Goal: Task Accomplishment & Management: Use online tool/utility

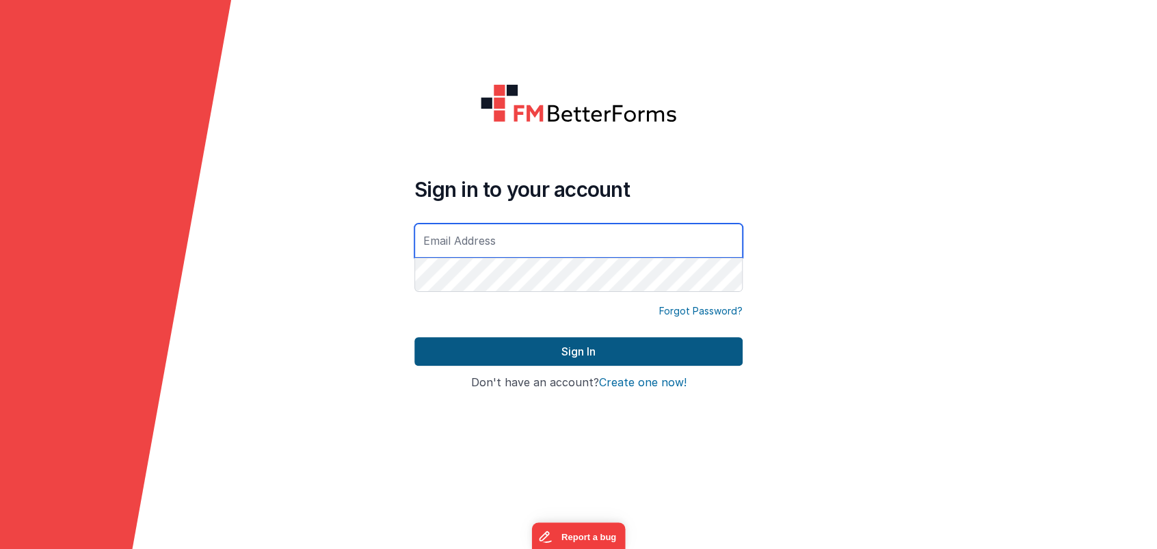
type input "[PERSON_NAME][EMAIL_ADDRESS][DOMAIN_NAME]"
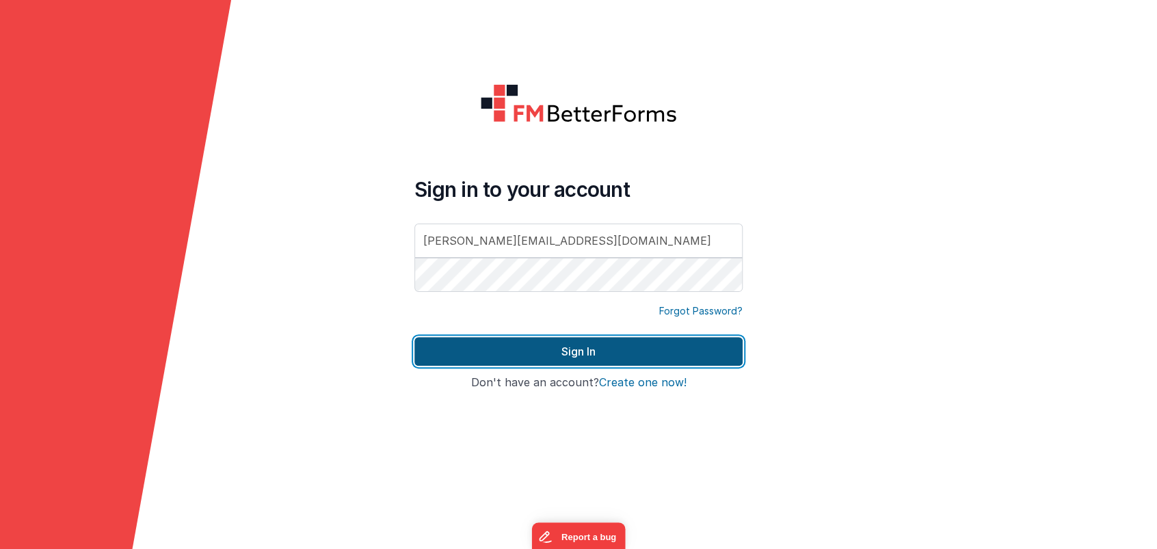
click at [589, 354] on button "Sign In" at bounding box center [578, 351] width 328 height 29
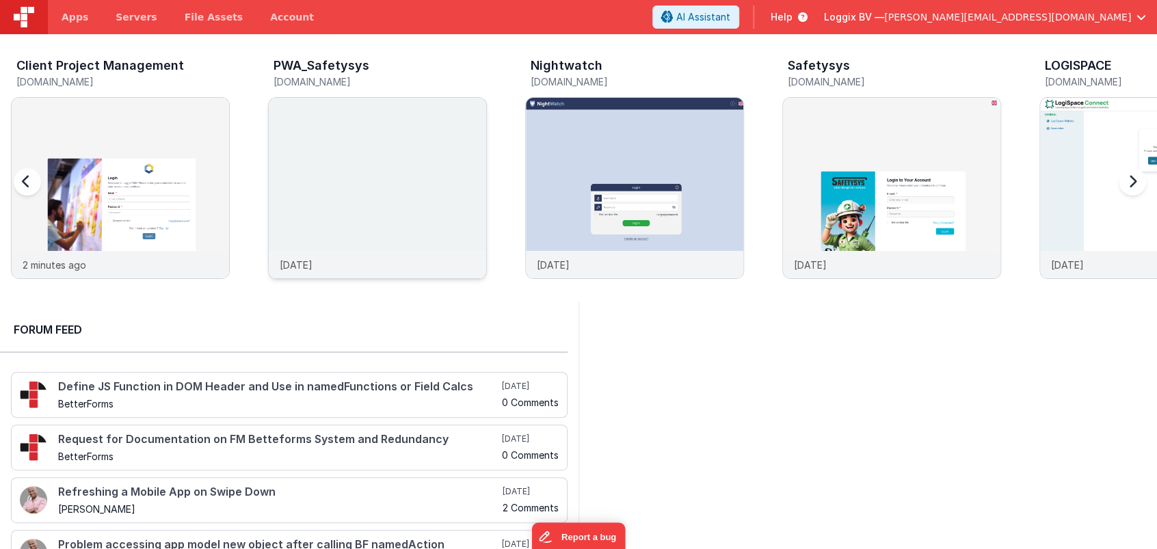
click at [411, 183] on img at bounding box center [377, 206] width 217 height 217
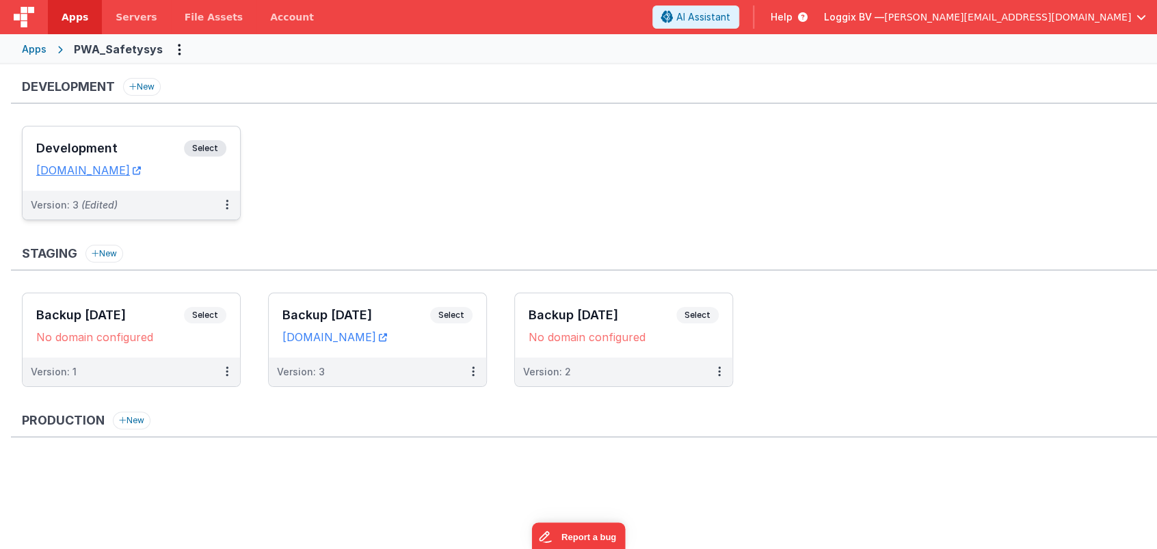
click at [93, 146] on h3 "Development" at bounding box center [110, 149] width 148 height 14
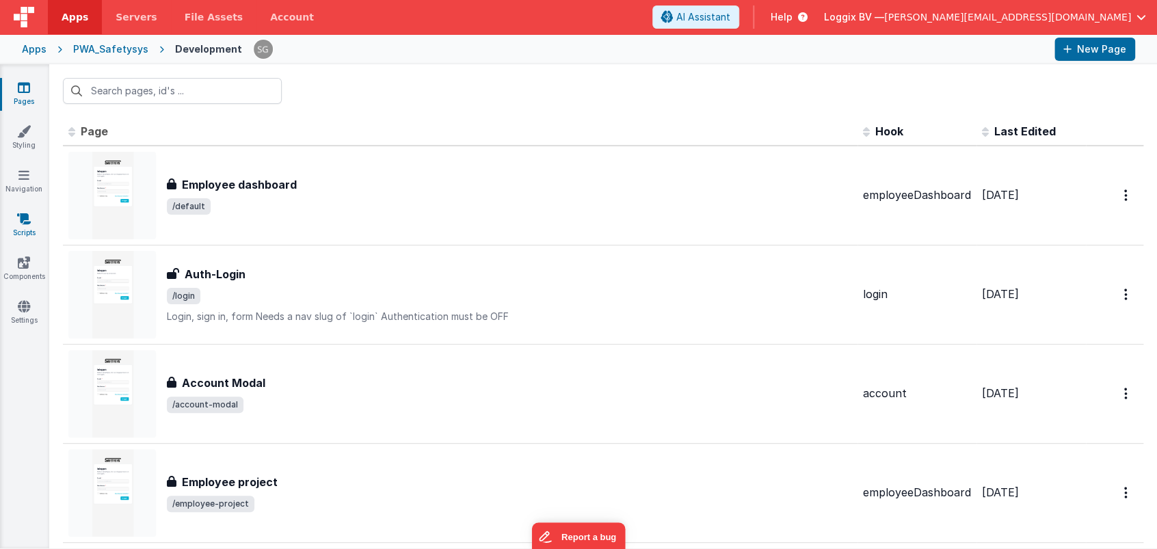
click at [26, 219] on icon at bounding box center [24, 219] width 14 height 14
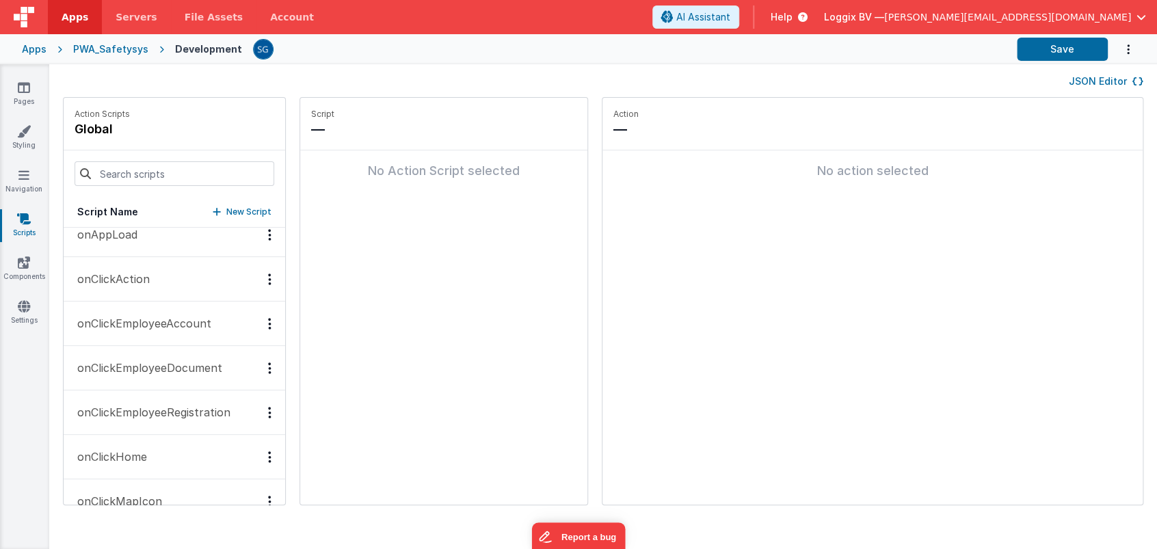
scroll to position [184, 0]
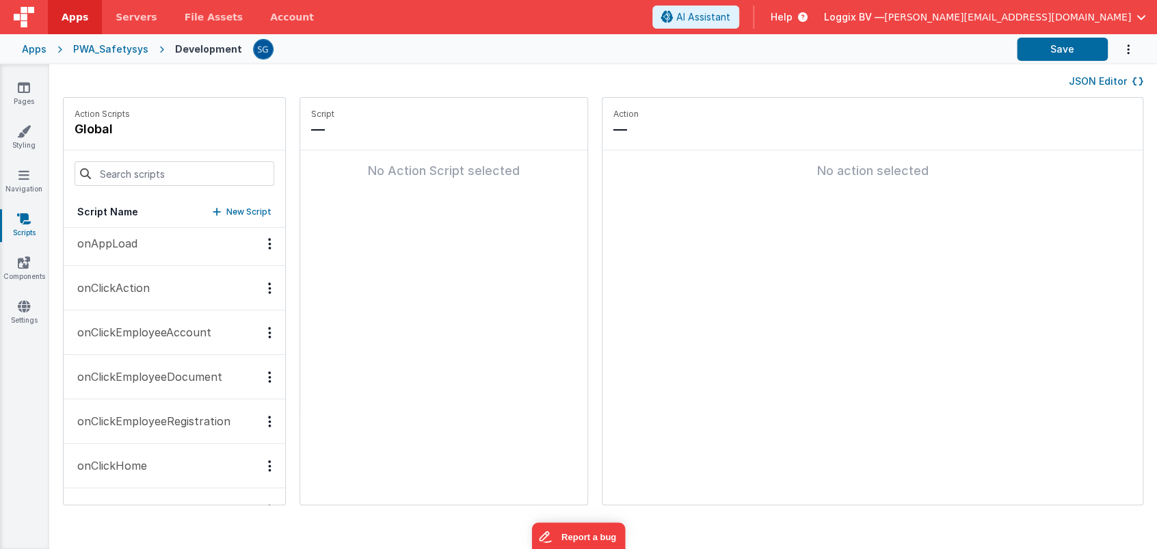
click at [120, 247] on p "onAppLoad" at bounding box center [103, 243] width 68 height 16
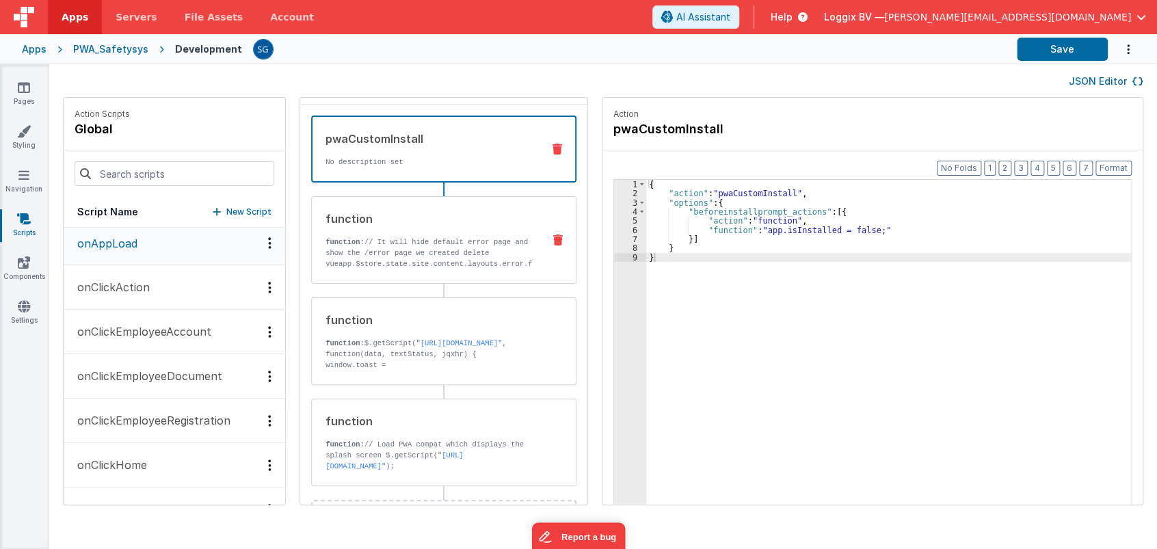
scroll to position [44, 0]
click at [416, 246] on p "function: // It will hide default error page and show the /error page we create…" at bounding box center [428, 292] width 206 height 109
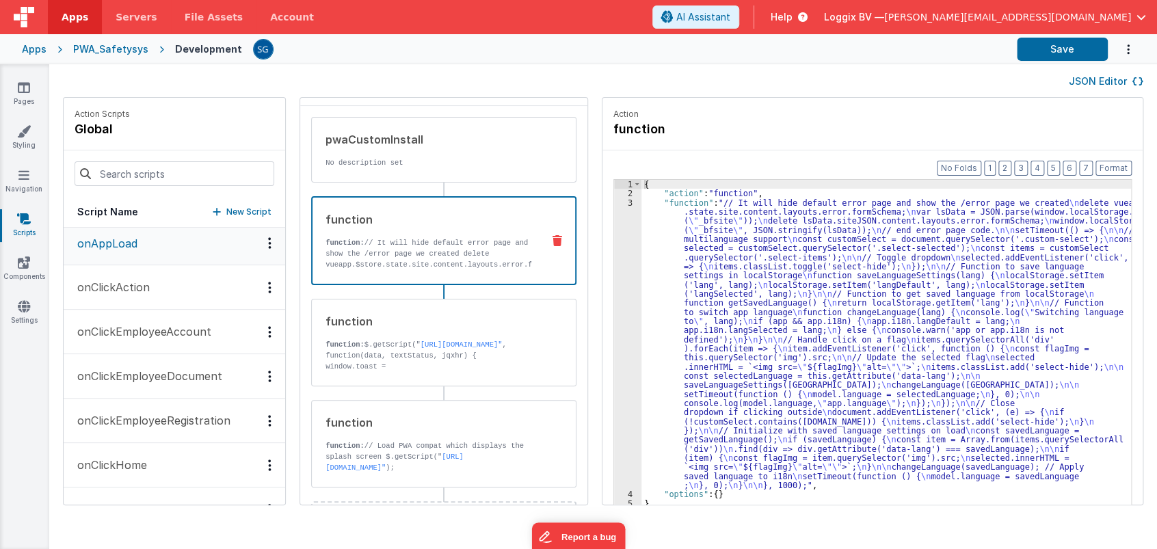
click at [666, 221] on div "{ "action" : "function" , "function" : "// It [PERSON_NAME] default error page …" at bounding box center [892, 373] width 503 height 386
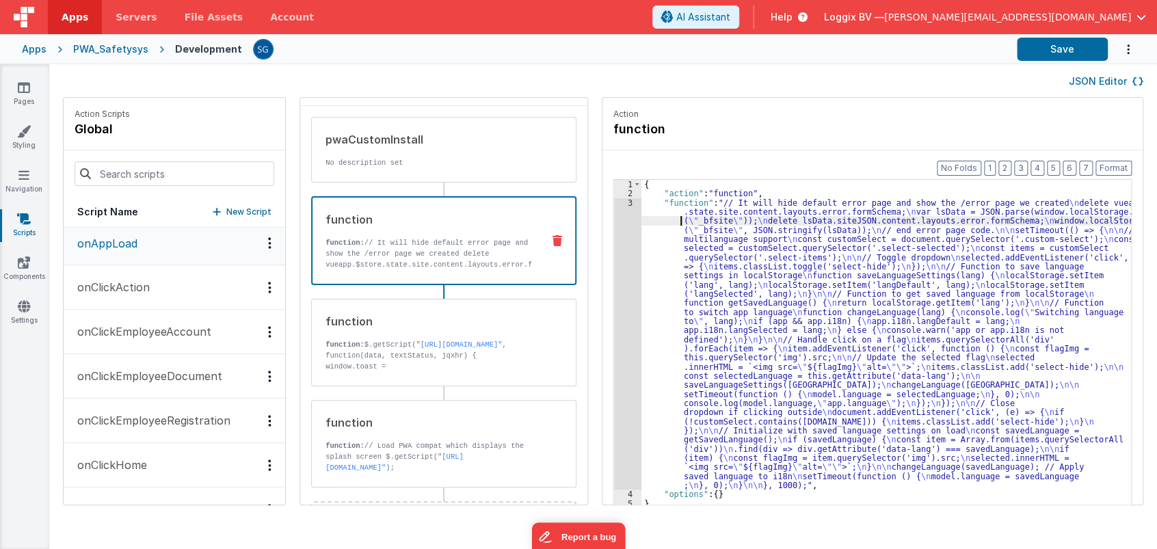
click at [617, 201] on div "3" at bounding box center [627, 344] width 27 height 292
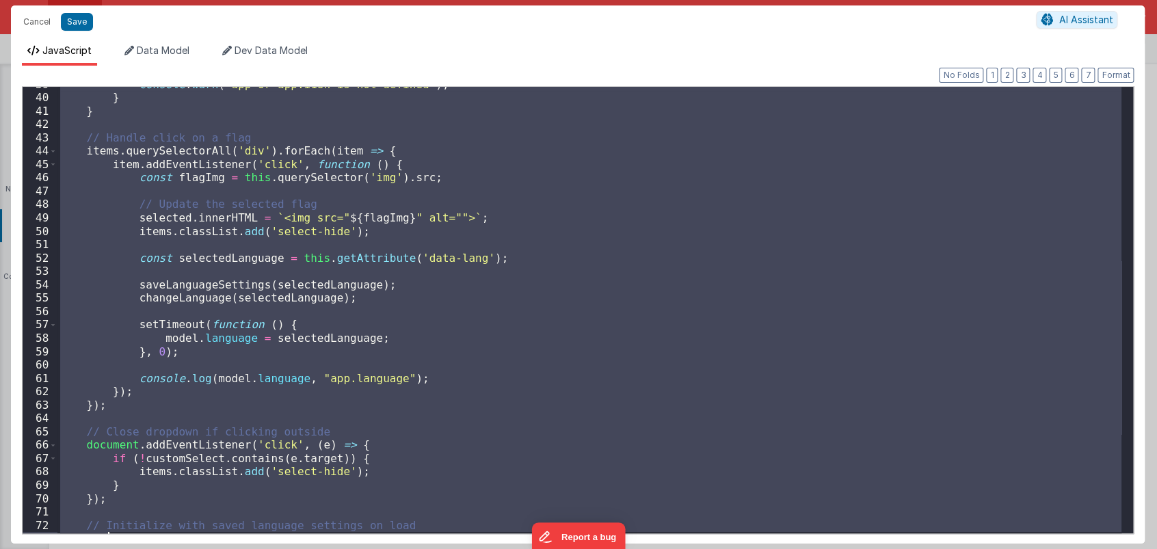
scroll to position [731, 0]
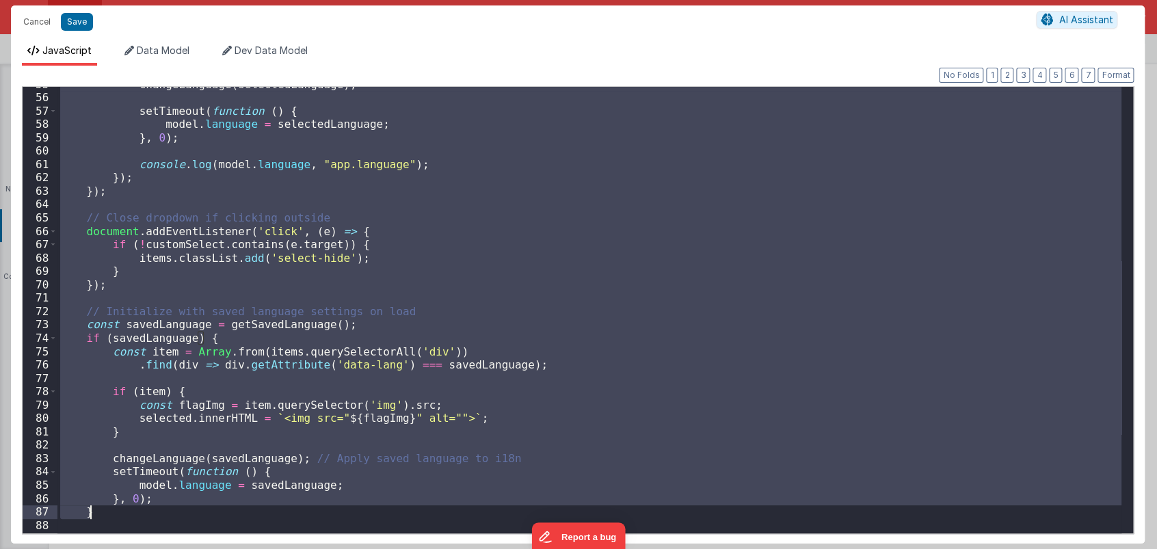
drag, startPoint x: 61, startPoint y: 187, endPoint x: 102, endPoint y: 509, distance: 324.6
click at [102, 509] on div "changeLanguage ( selectedLanguage ) ; setTimeout ( function ( ) { model . langu…" at bounding box center [589, 320] width 1064 height 485
drag, startPoint x: 40, startPoint y: 18, endPoint x: 208, endPoint y: 243, distance: 281.4
click at [39, 17] on button "Cancel" at bounding box center [36, 21] width 41 height 19
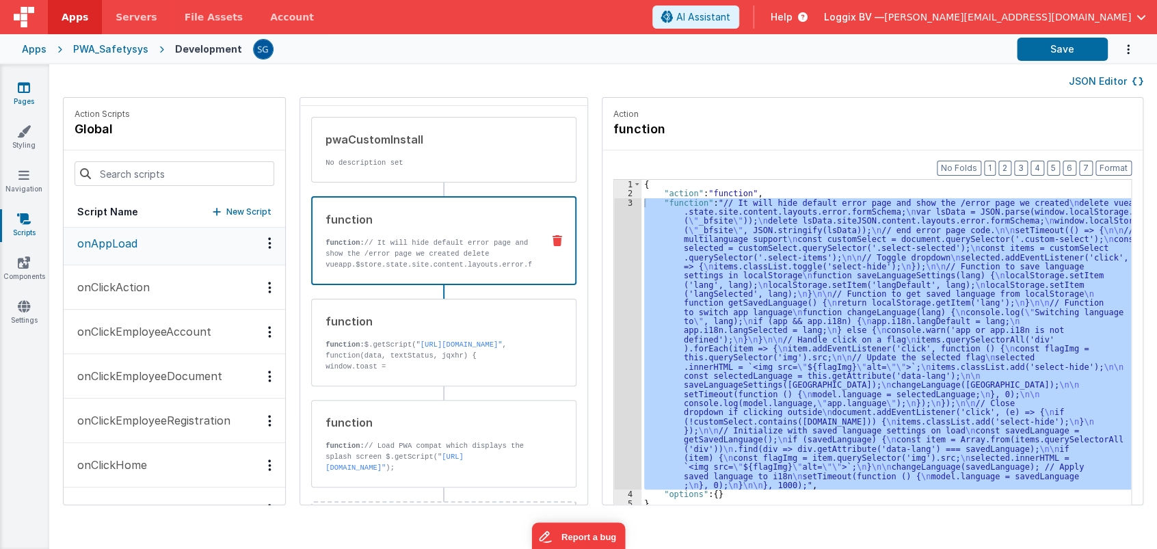
click at [25, 93] on icon at bounding box center [24, 88] width 12 height 14
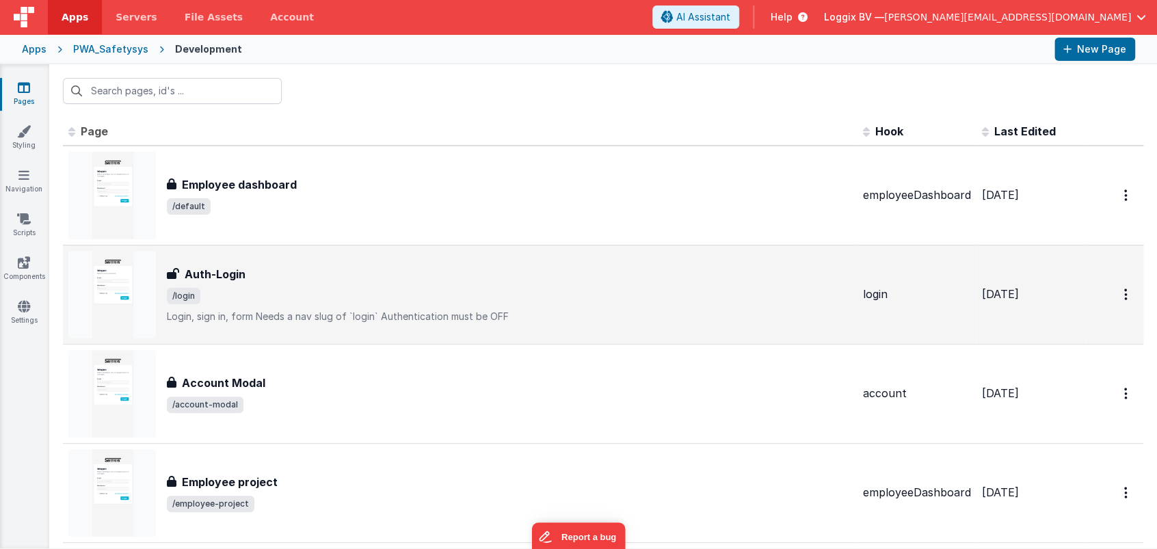
click at [238, 274] on h3 "Auth-Login" at bounding box center [215, 274] width 61 height 16
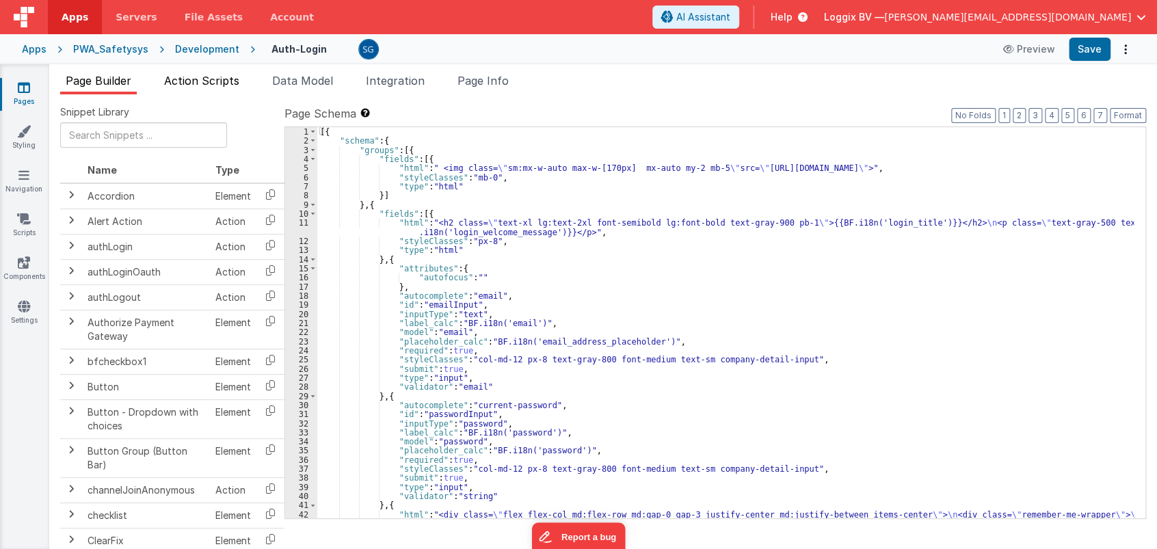
click at [191, 78] on span "Action Scripts" at bounding box center [201, 81] width 75 height 14
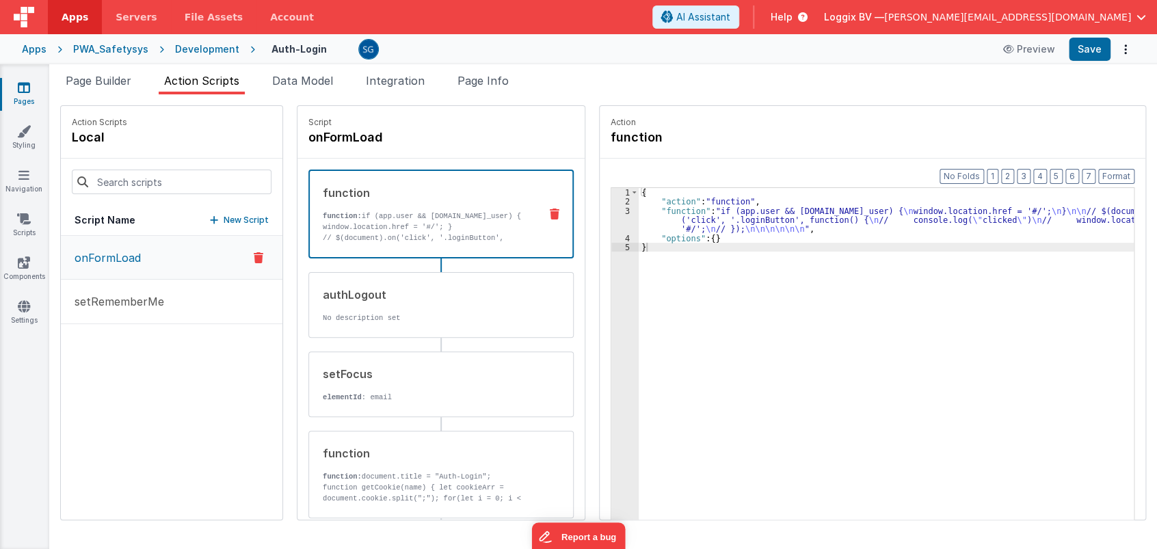
click at [427, 208] on div "function function: if (app.user && [DOMAIN_NAME]_user) { window.location.href =…" at bounding box center [419, 214] width 219 height 59
click at [611, 211] on div "3" at bounding box center [624, 219] width 27 height 27
click at [615, 208] on div "3" at bounding box center [624, 219] width 27 height 27
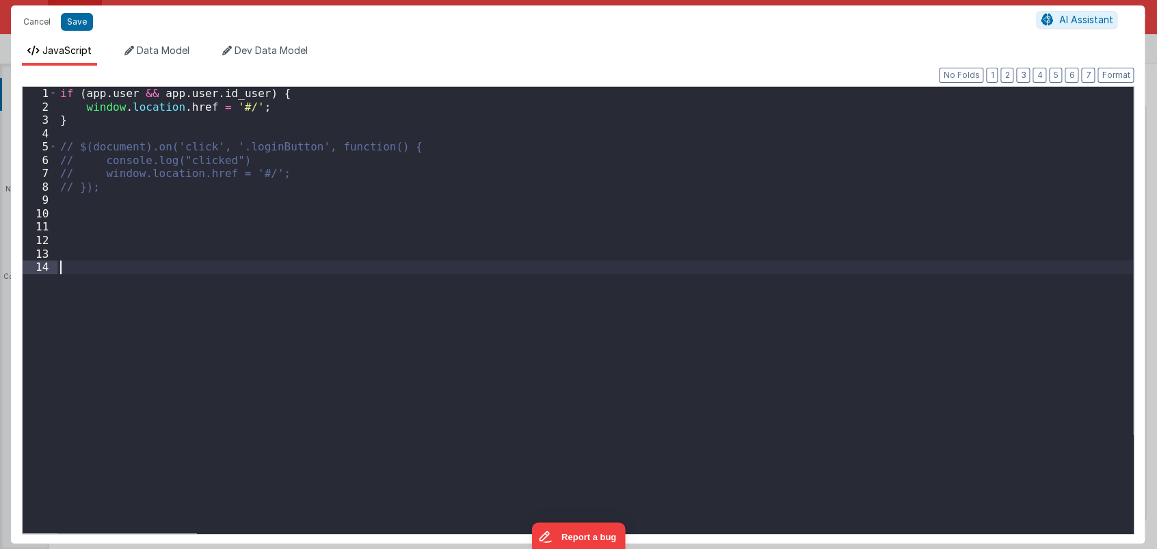
click at [86, 266] on div "if ( app . user && app . user . id_user ) { window . location . href = '#/' ; }…" at bounding box center [594, 323] width 1075 height 473
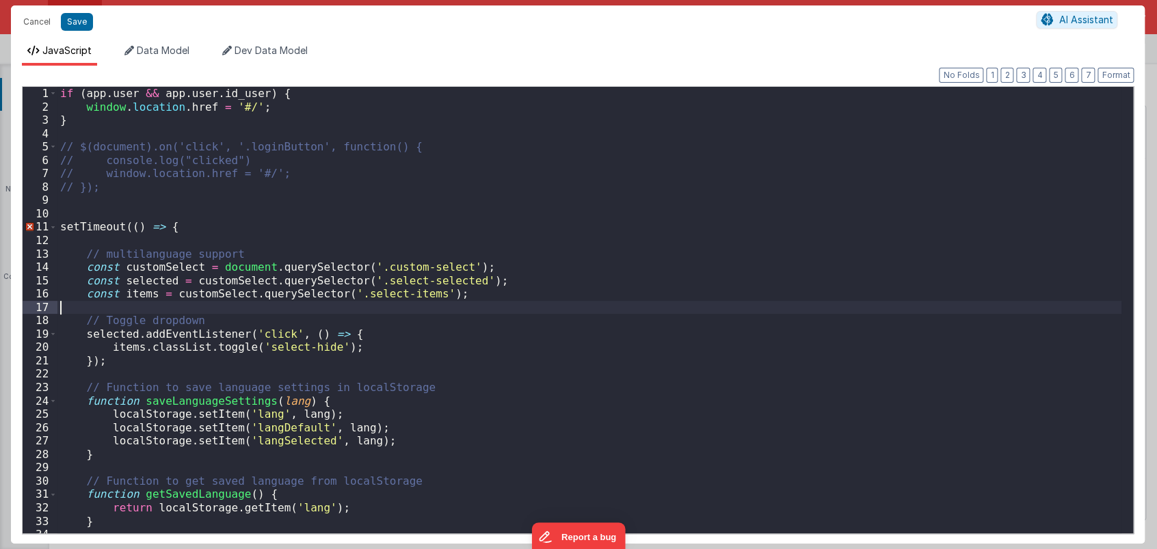
click at [409, 304] on div "if ( app . user && app . user . id_user ) { window . location . href = '#/' ; }…" at bounding box center [589, 323] width 1064 height 473
click at [54, 226] on span at bounding box center [53, 227] width 8 height 14
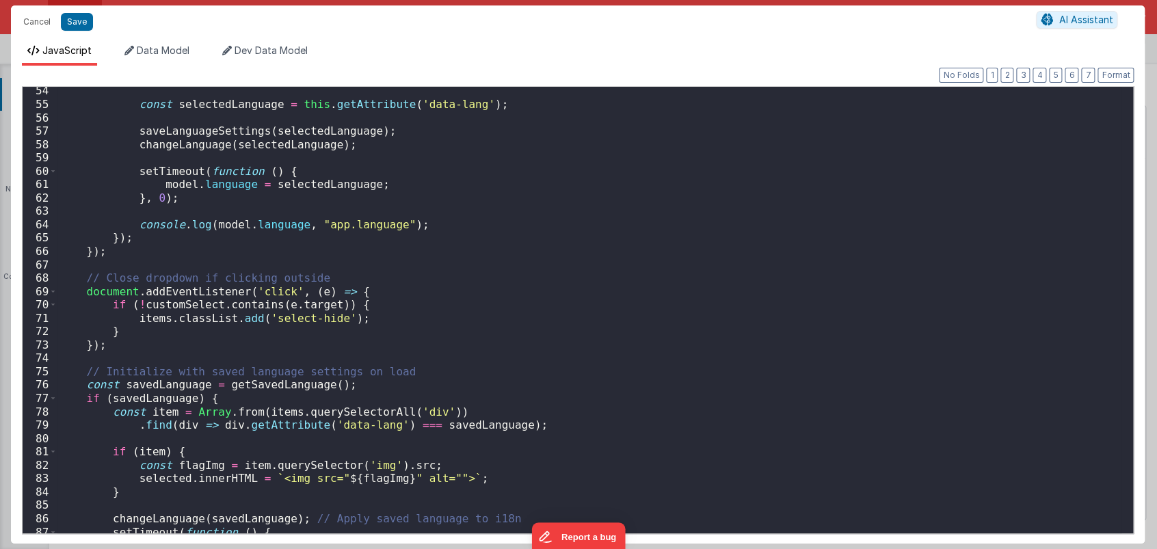
scroll to position [770, 0]
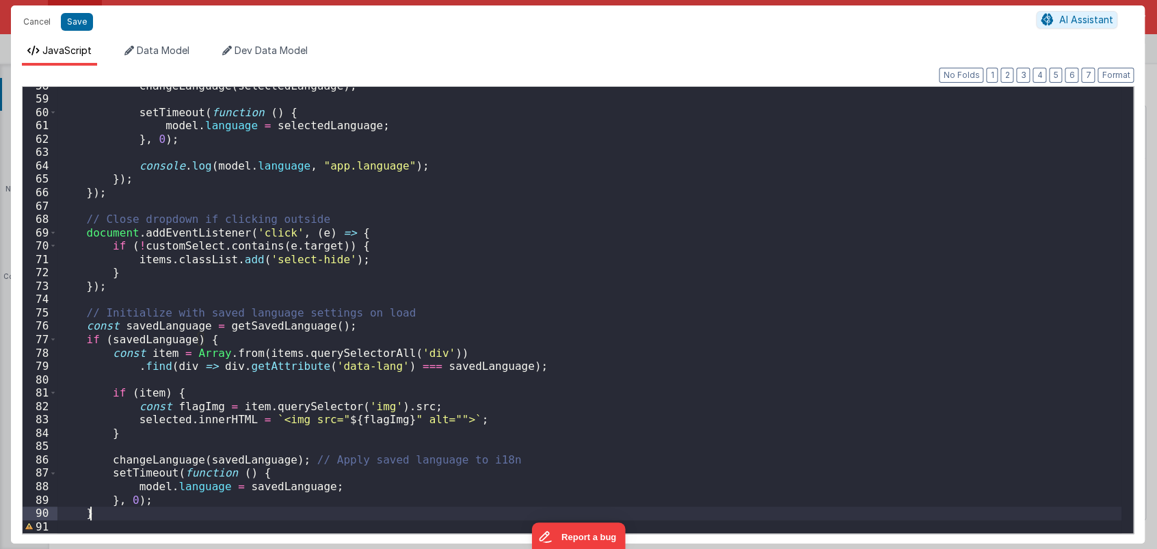
click at [109, 517] on div "changeLanguage ( selectedLanguage ) ; setTimeout ( function ( ) { model . langu…" at bounding box center [589, 315] width 1064 height 473
click at [33, 22] on button "Cancel" at bounding box center [36, 21] width 41 height 19
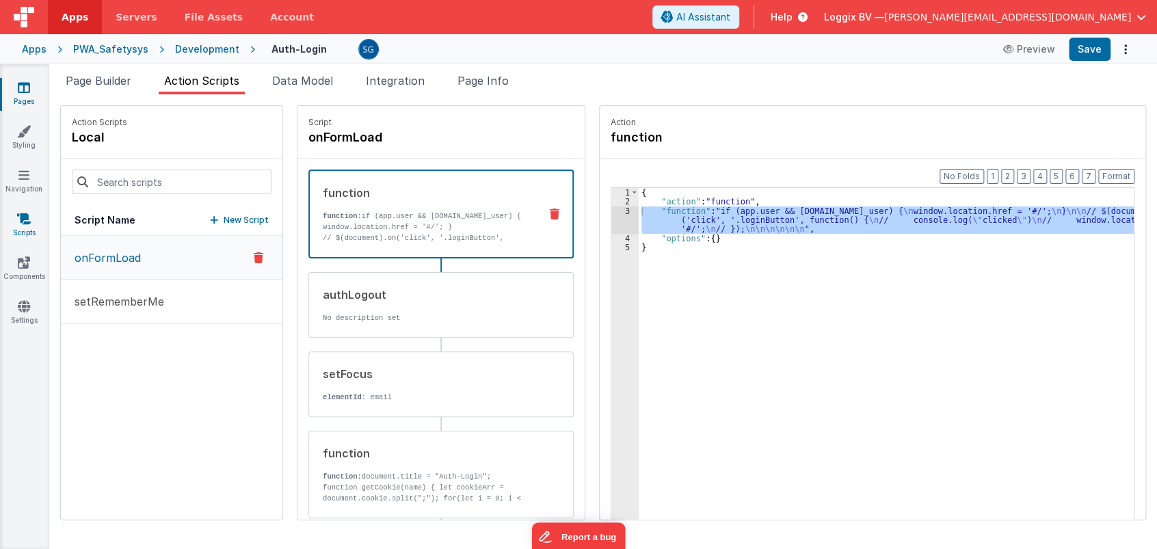
click at [27, 220] on icon at bounding box center [24, 219] width 14 height 14
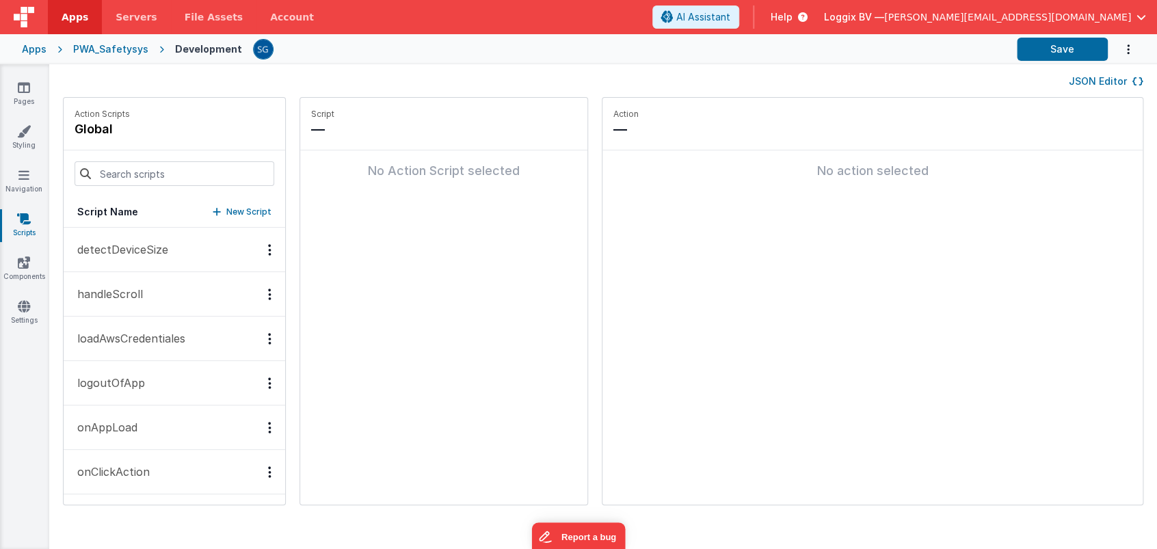
scroll to position [120, 0]
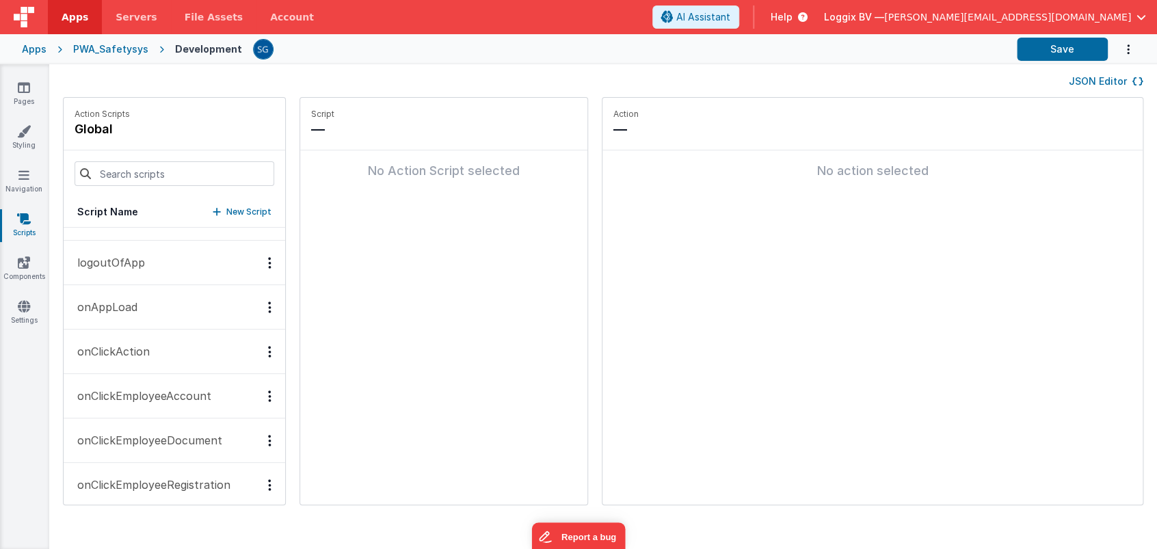
click at [117, 302] on p "onAppLoad" at bounding box center [103, 307] width 68 height 16
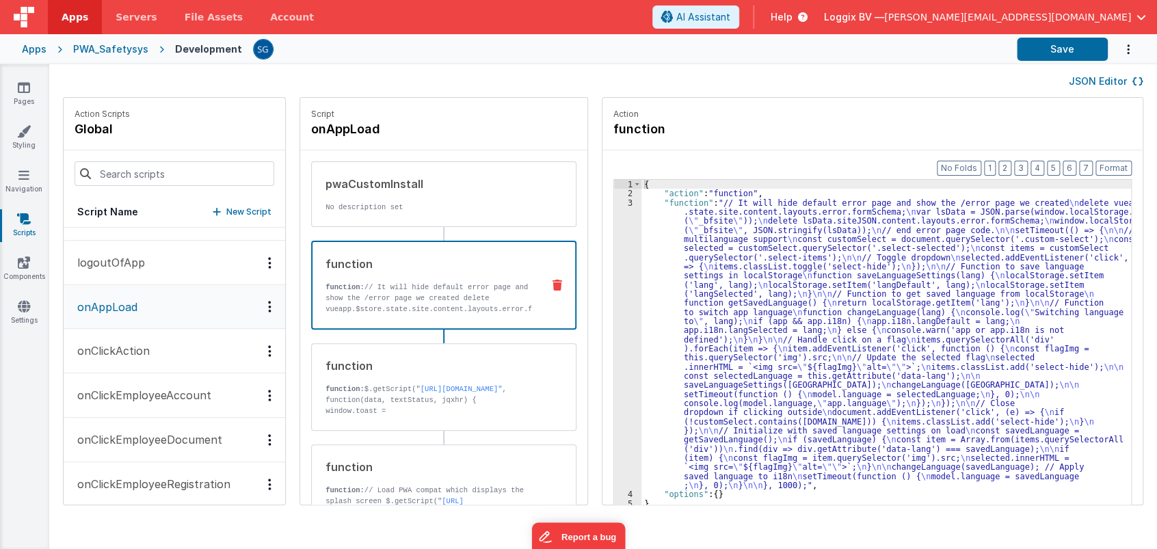
click at [392, 295] on p "function: // It will hide default error page and show the /error page we create…" at bounding box center [428, 336] width 206 height 109
click at [614, 201] on div "3" at bounding box center [627, 344] width 27 height 292
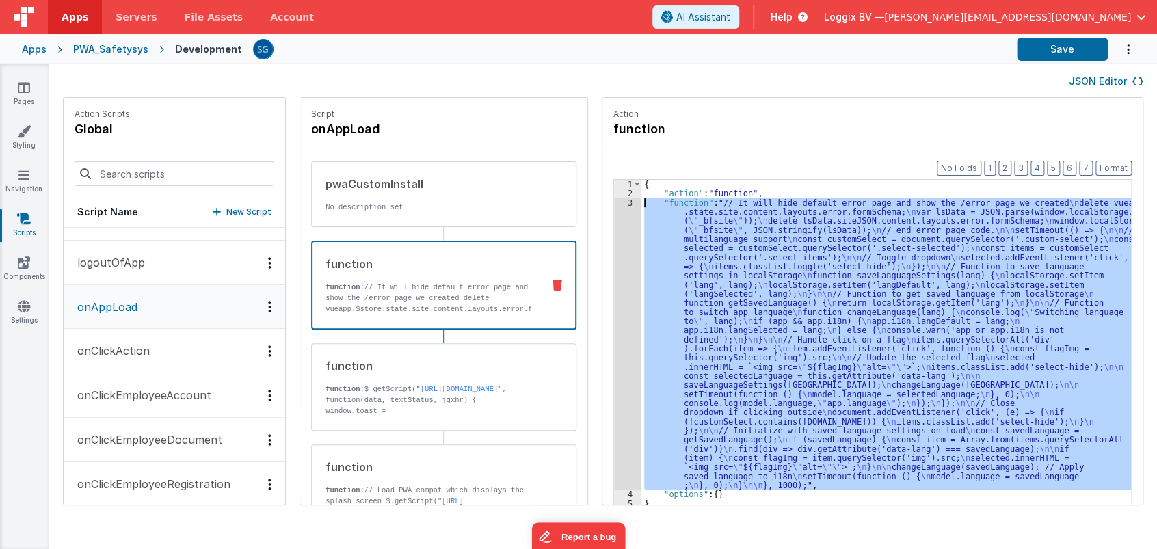
click at [614, 201] on div "3" at bounding box center [627, 344] width 27 height 292
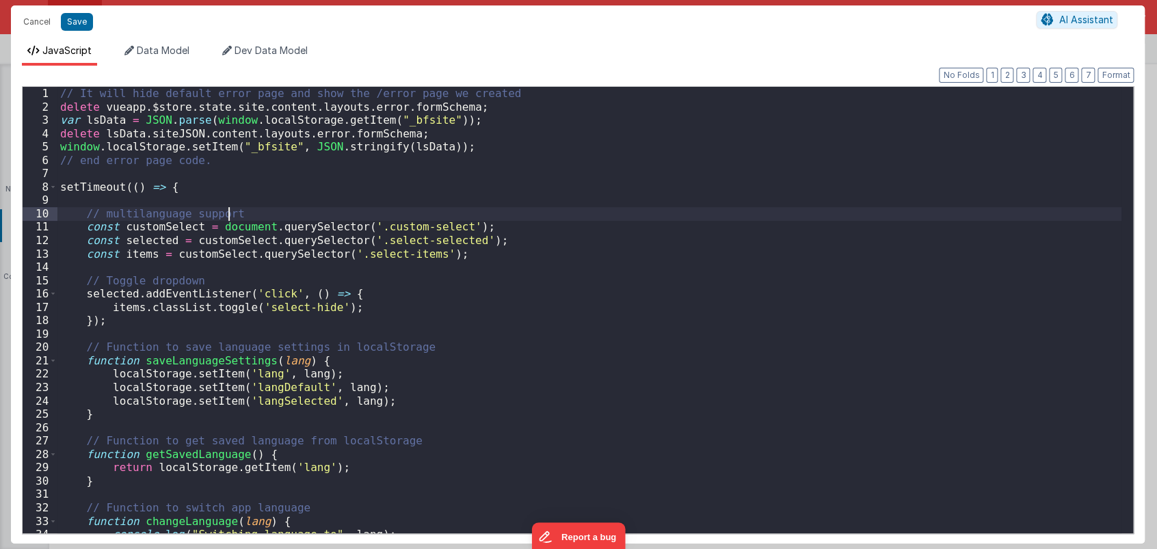
click at [613, 201] on div "// It [PERSON_NAME] default error page and show the /error page we created dele…" at bounding box center [589, 323] width 1064 height 473
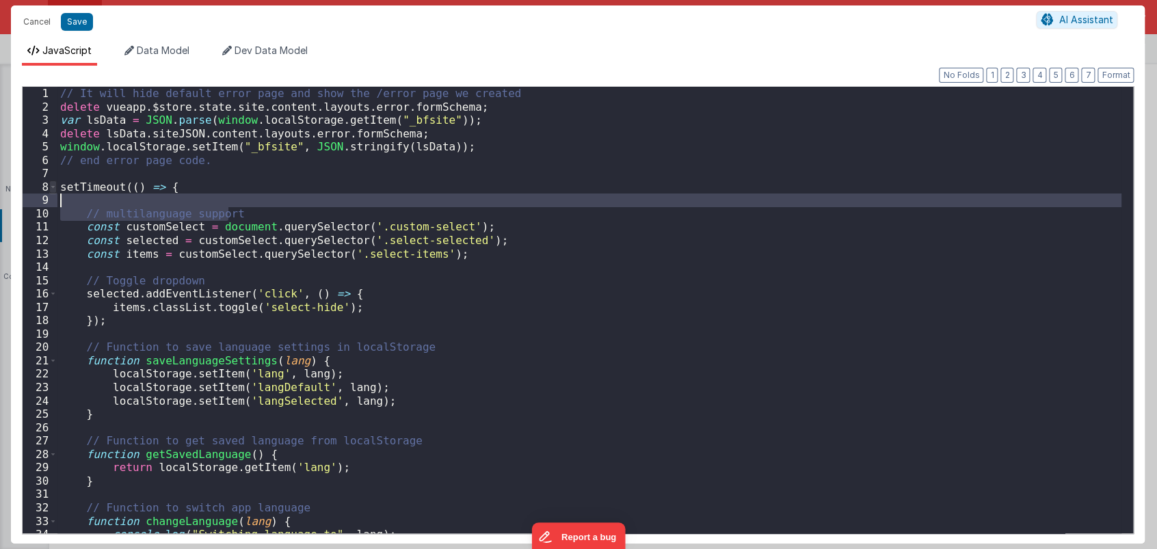
click at [53, 185] on span at bounding box center [53, 187] width 8 height 14
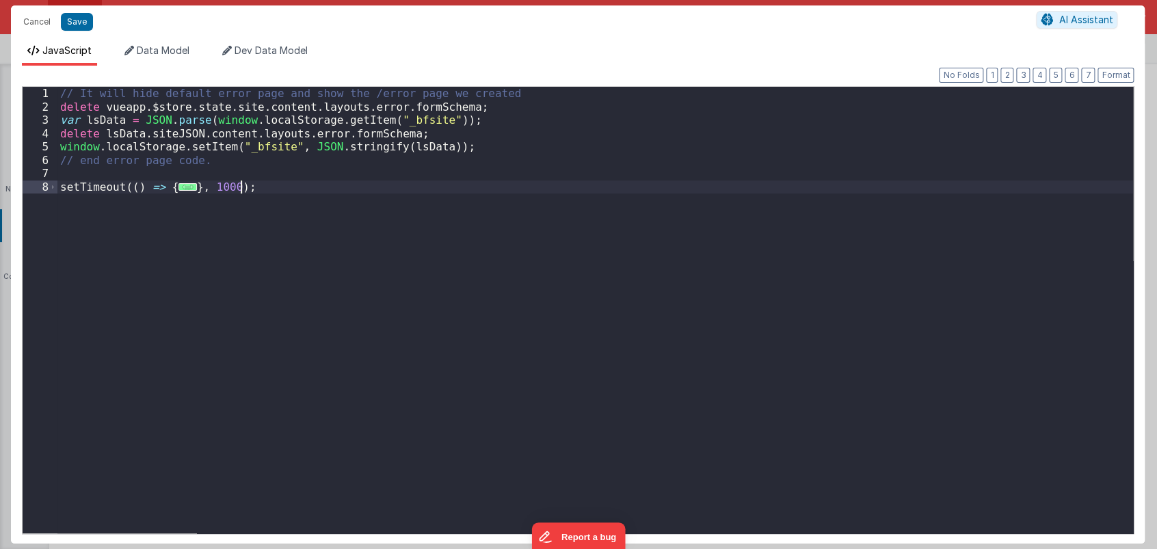
click at [228, 230] on div "// It [PERSON_NAME] default error page and show the /error page we created dele…" at bounding box center [594, 323] width 1075 height 473
drag, startPoint x: 269, startPoint y: 189, endPoint x: 59, endPoint y: 187, distance: 209.9
click at [59, 187] on div "// It [PERSON_NAME] default error page and show the /error page we created dele…" at bounding box center [594, 323] width 1075 height 473
click at [33, 25] on button "Cancel" at bounding box center [36, 21] width 41 height 19
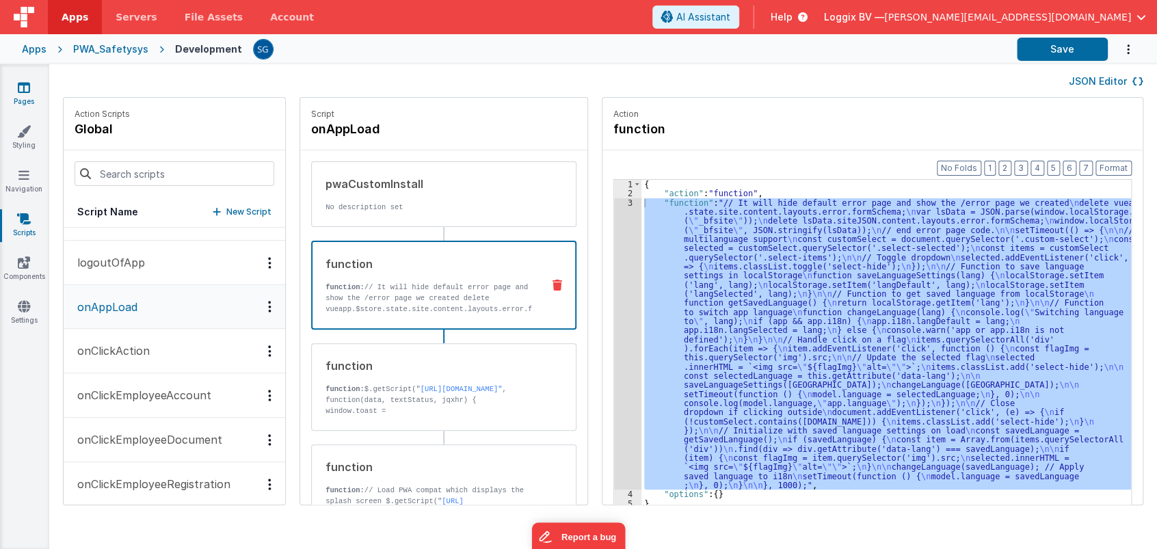
click at [32, 89] on link "Pages" at bounding box center [23, 94] width 49 height 27
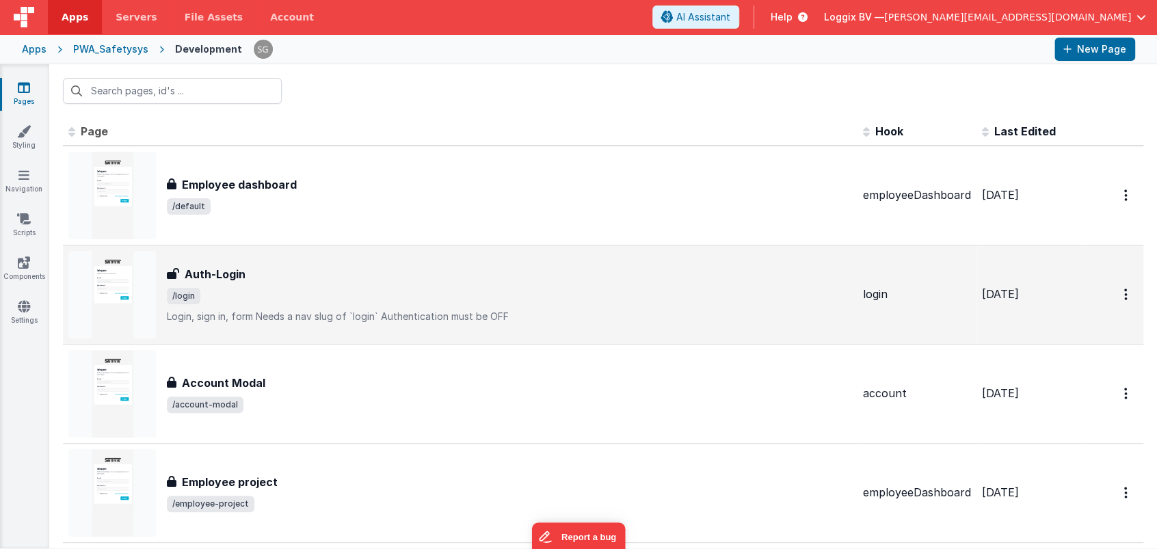
click at [258, 282] on div "Auth-Login Auth-Login /login Login, sign in, formNeeds a nav slug of `login`A…" at bounding box center [509, 294] width 685 height 57
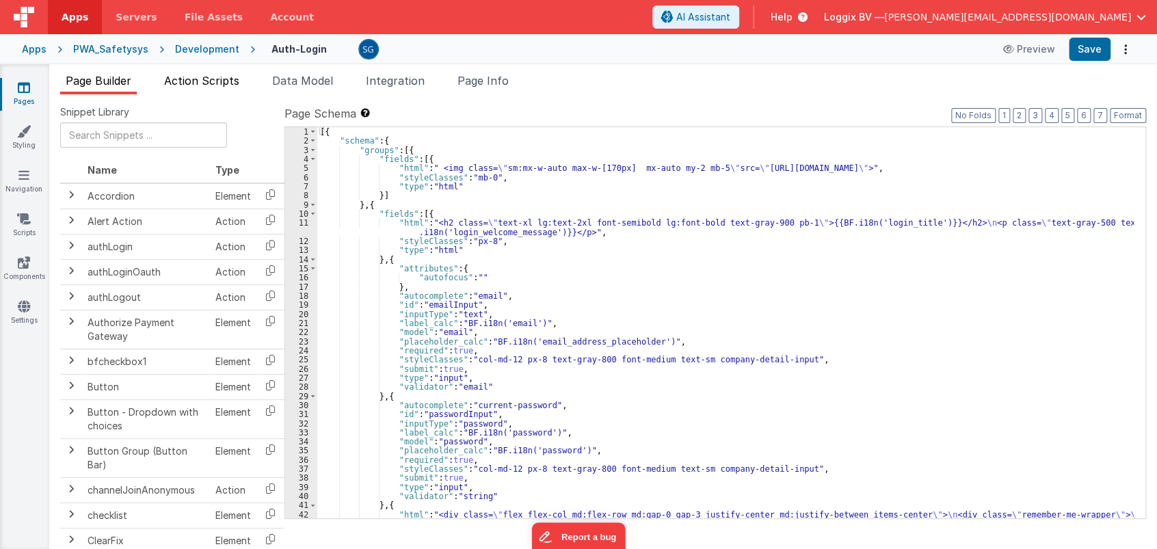
click at [190, 79] on span "Action Scripts" at bounding box center [201, 81] width 75 height 14
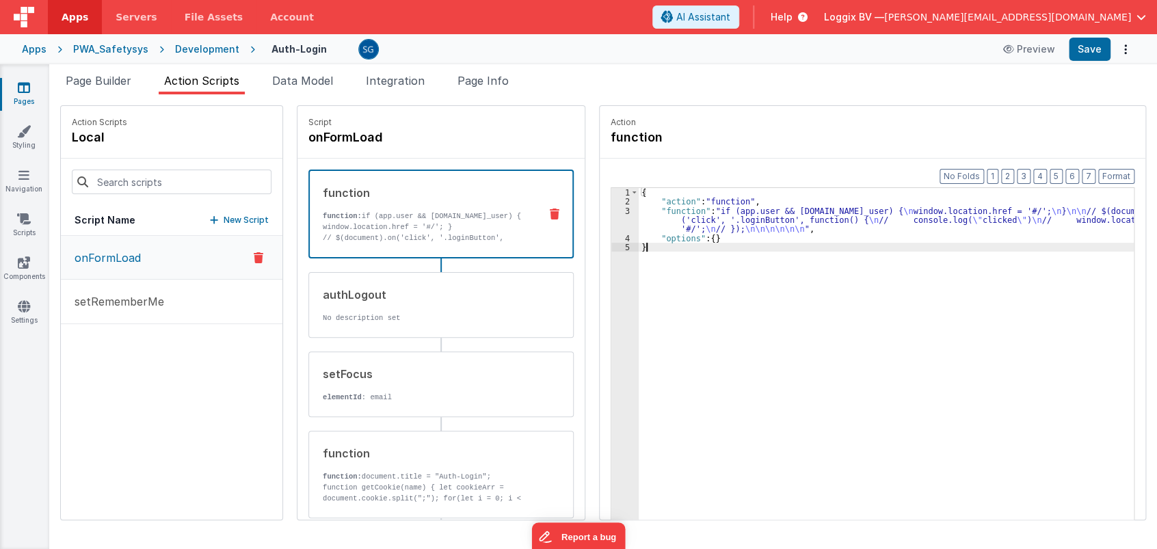
click at [616, 208] on div "3" at bounding box center [624, 219] width 27 height 27
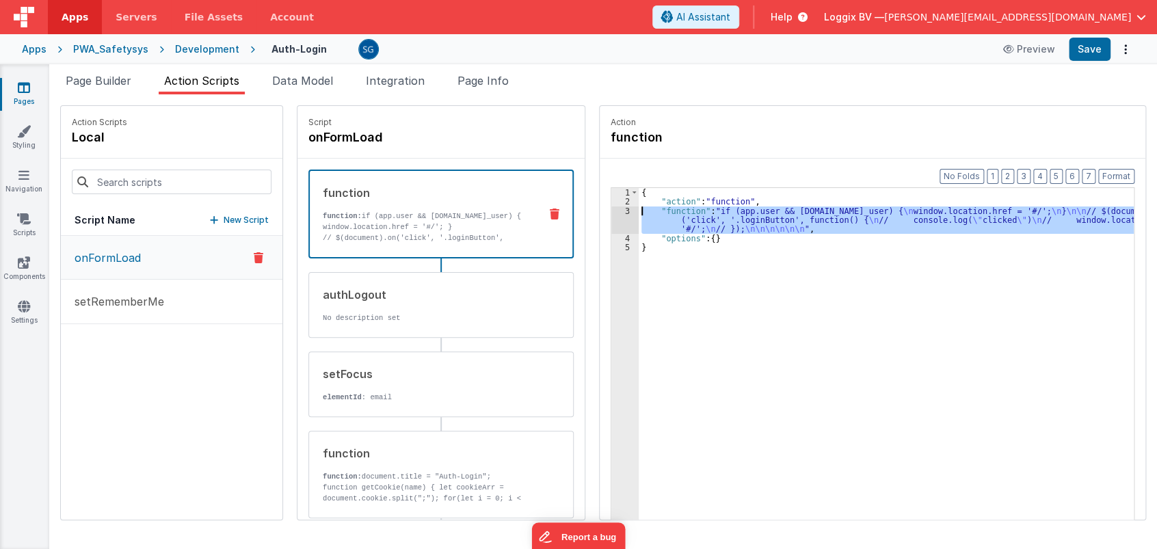
click at [614, 209] on div "3" at bounding box center [624, 219] width 27 height 27
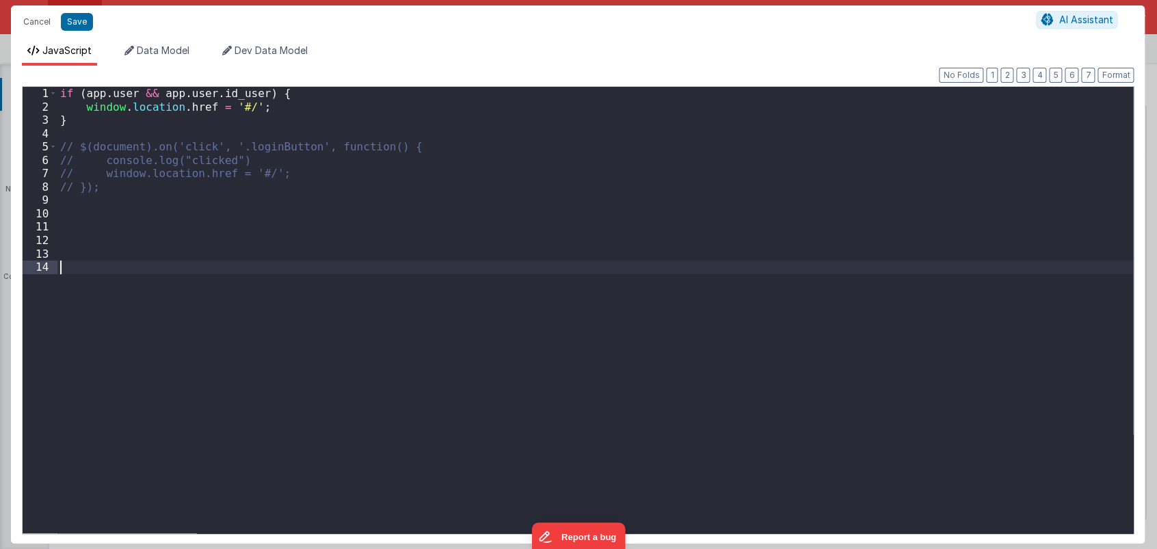
click at [174, 264] on div "if ( app . user && app . user . id_user ) { window . location . href = '#/' ; }…" at bounding box center [594, 323] width 1075 height 473
paste textarea
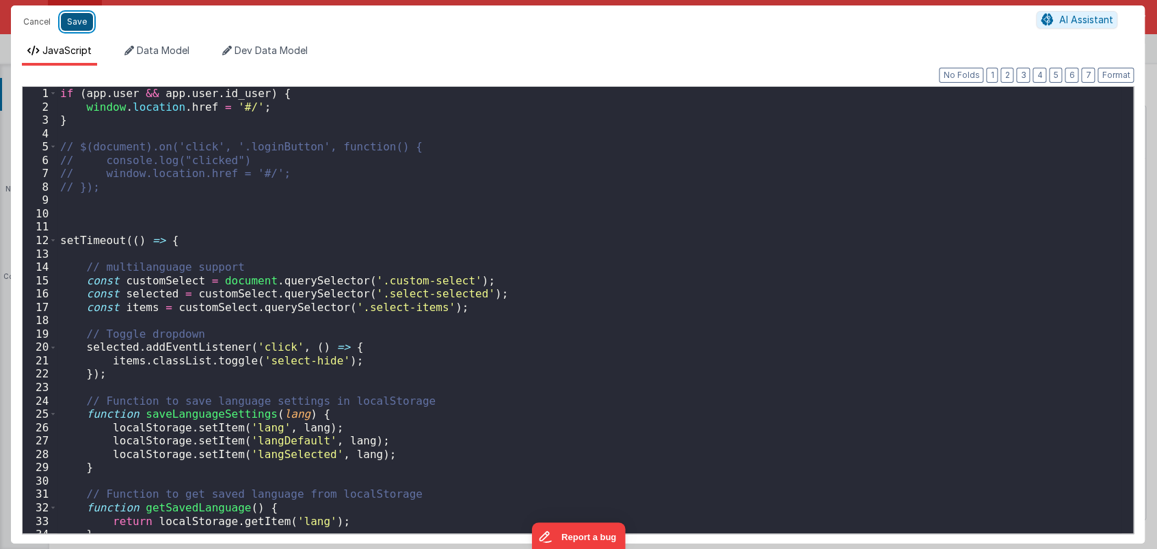
click at [88, 22] on button "Save" at bounding box center [77, 22] width 32 height 18
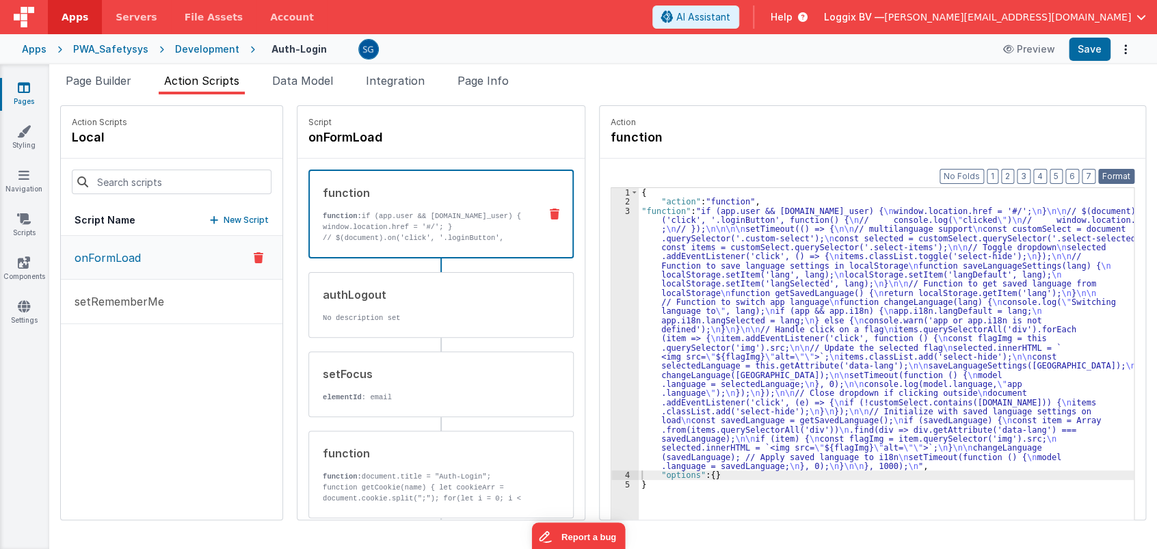
click at [1109, 175] on button "Format" at bounding box center [1116, 176] width 36 height 15
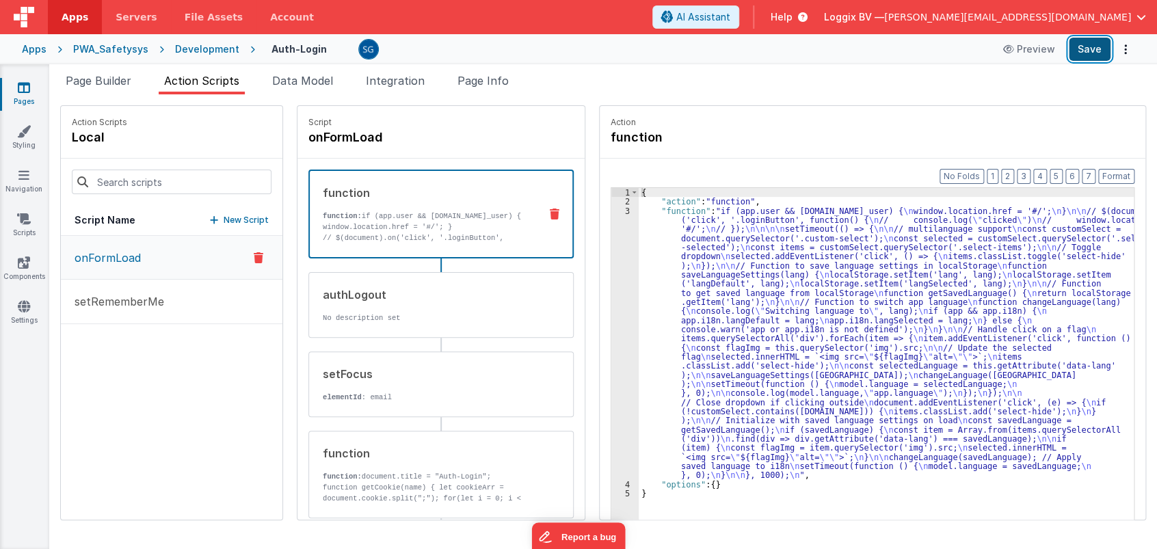
click at [1099, 44] on button "Save" at bounding box center [1089, 49] width 42 height 23
click at [27, 214] on icon at bounding box center [24, 219] width 14 height 14
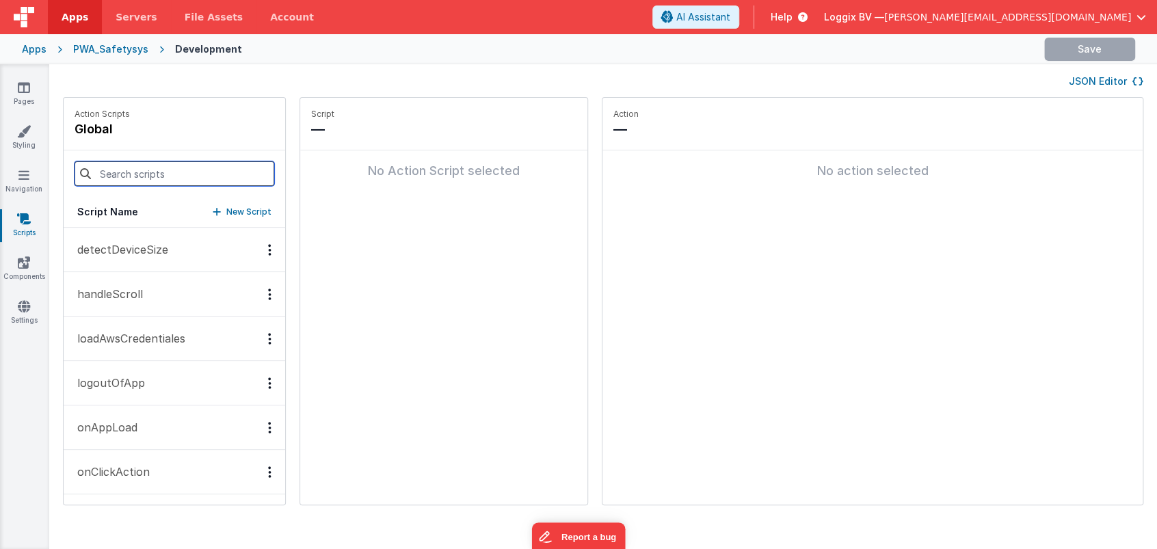
click at [107, 181] on input at bounding box center [175, 173] width 200 height 25
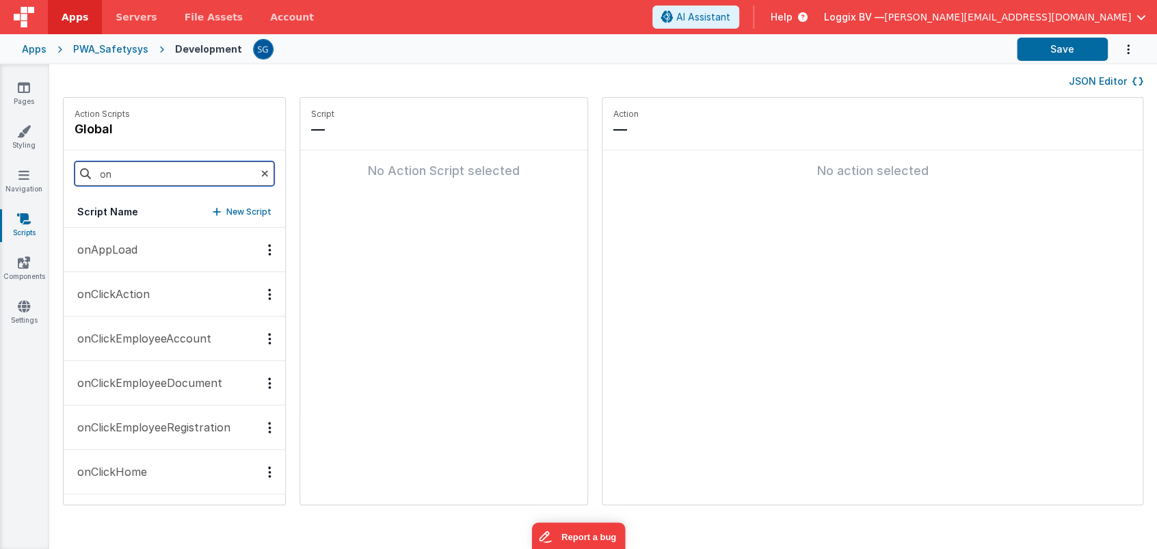
type input "o"
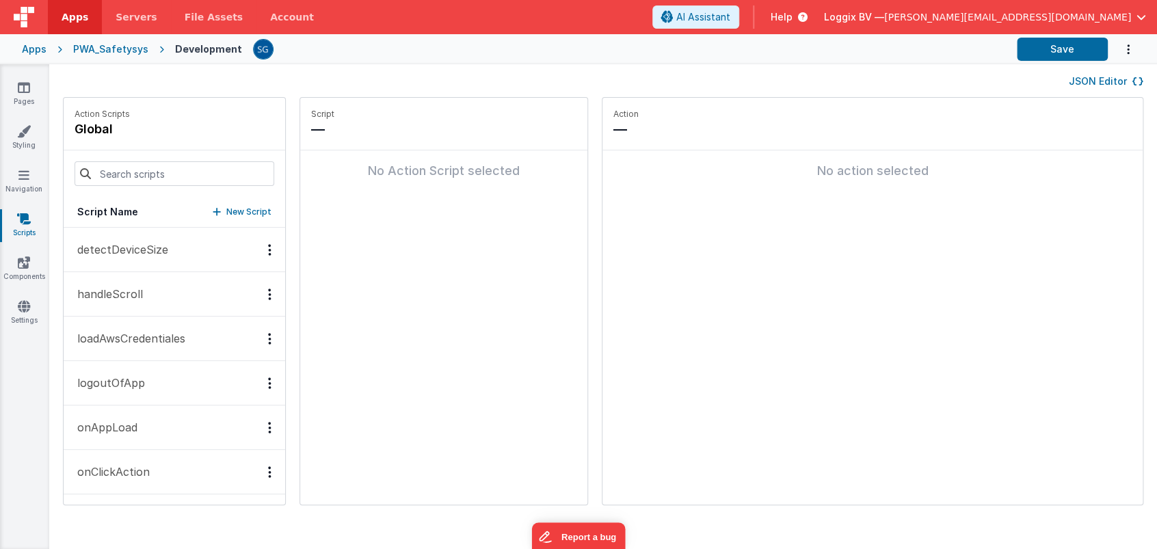
click at [17, 221] on icon at bounding box center [24, 219] width 14 height 14
click at [120, 171] on input at bounding box center [175, 173] width 200 height 25
paste input "onLogin"
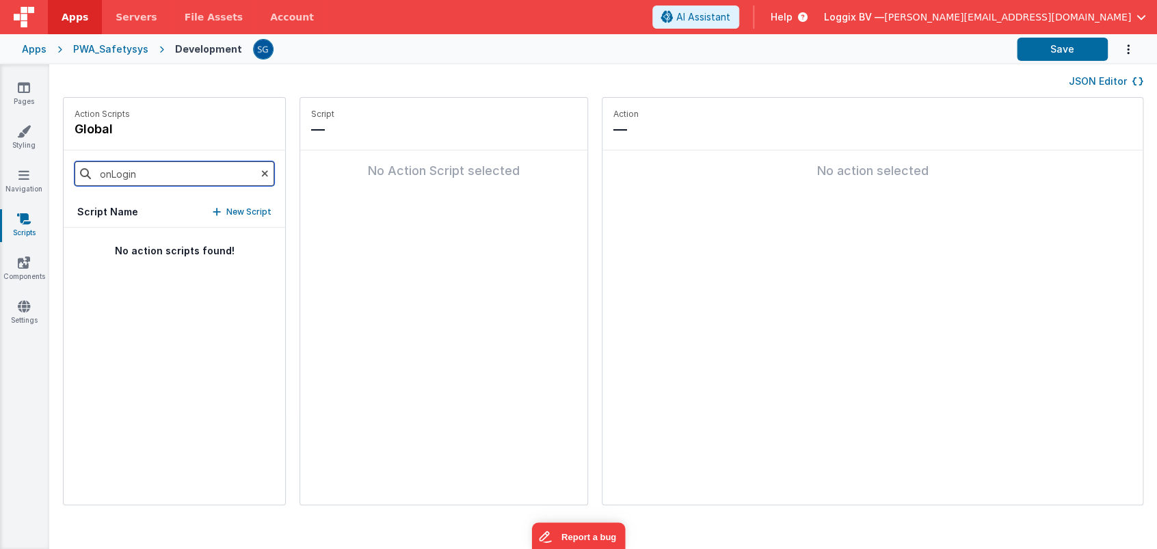
type input "onLogin"
click at [213, 209] on button "New Script" at bounding box center [242, 212] width 59 height 14
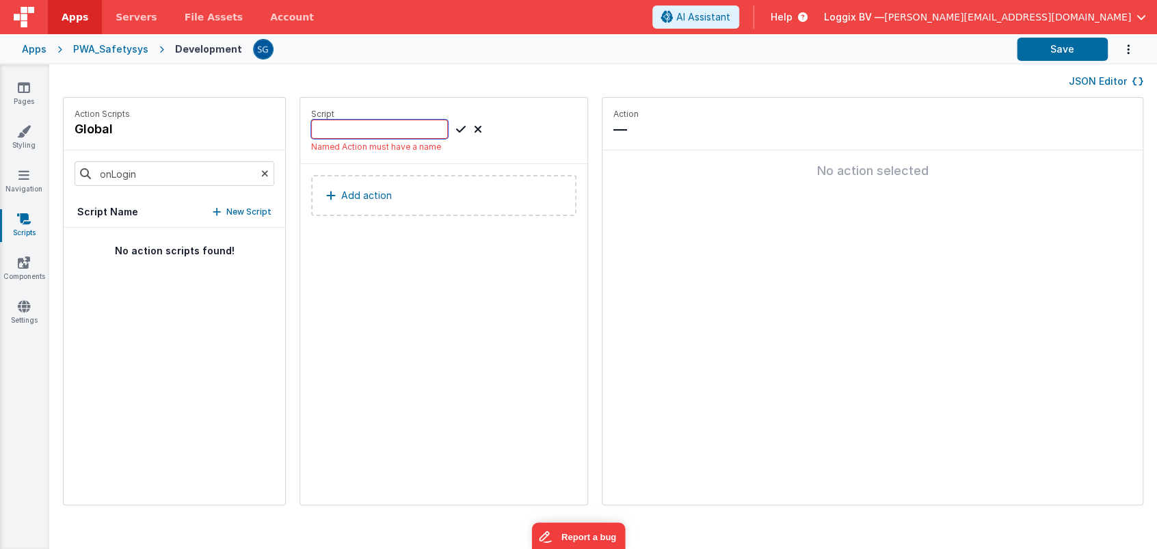
paste input "onLogin"
type input "onLogin"
click at [456, 125] on icon at bounding box center [461, 129] width 10 height 16
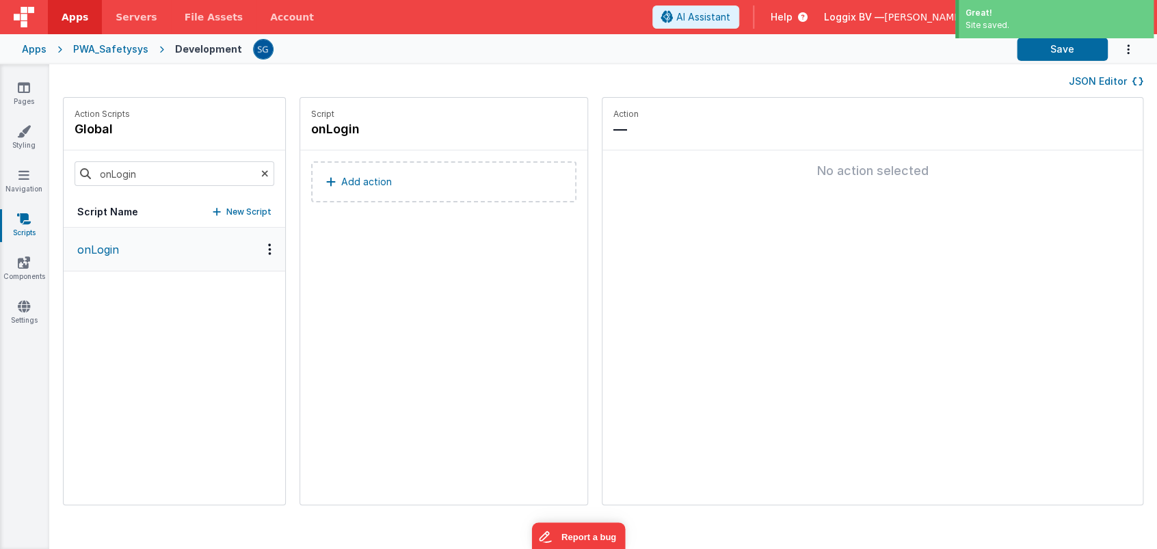
click at [352, 182] on p "Add action" at bounding box center [366, 182] width 51 height 16
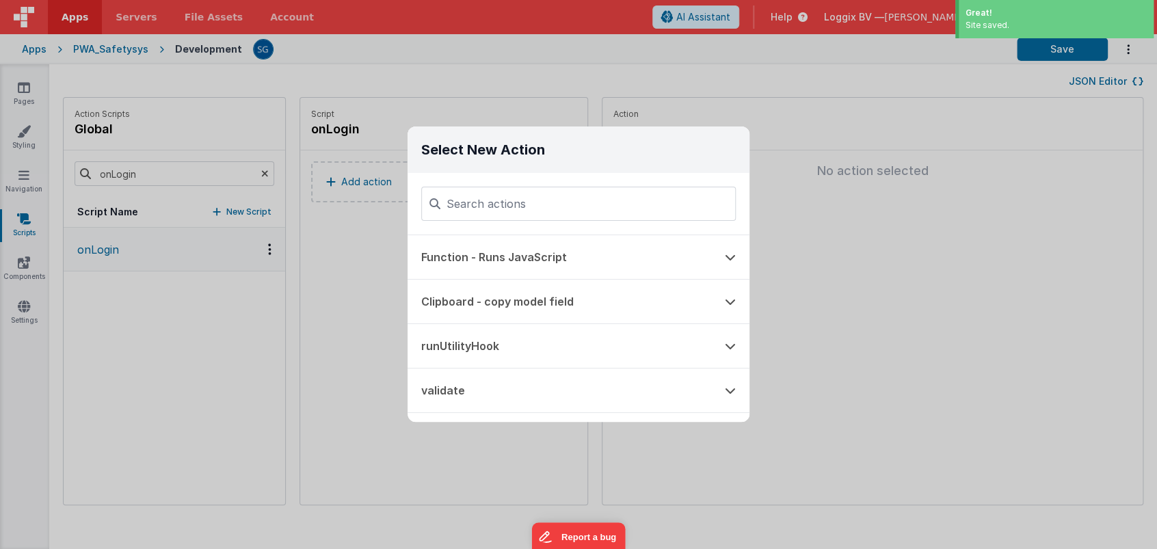
click at [334, 226] on div "Select New Action Function - Runs JavaScript Clipboard - copy model field runUt…" at bounding box center [578, 274] width 1157 height 549
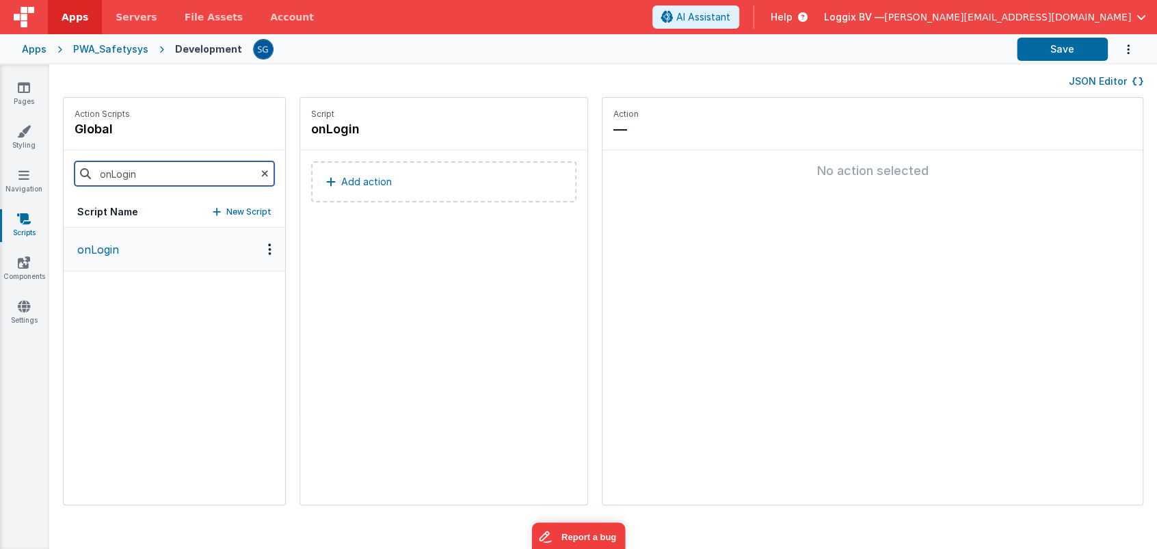
click at [143, 171] on input "onLogin" at bounding box center [175, 173] width 200 height 25
click at [17, 92] on link "Pages" at bounding box center [23, 94] width 49 height 27
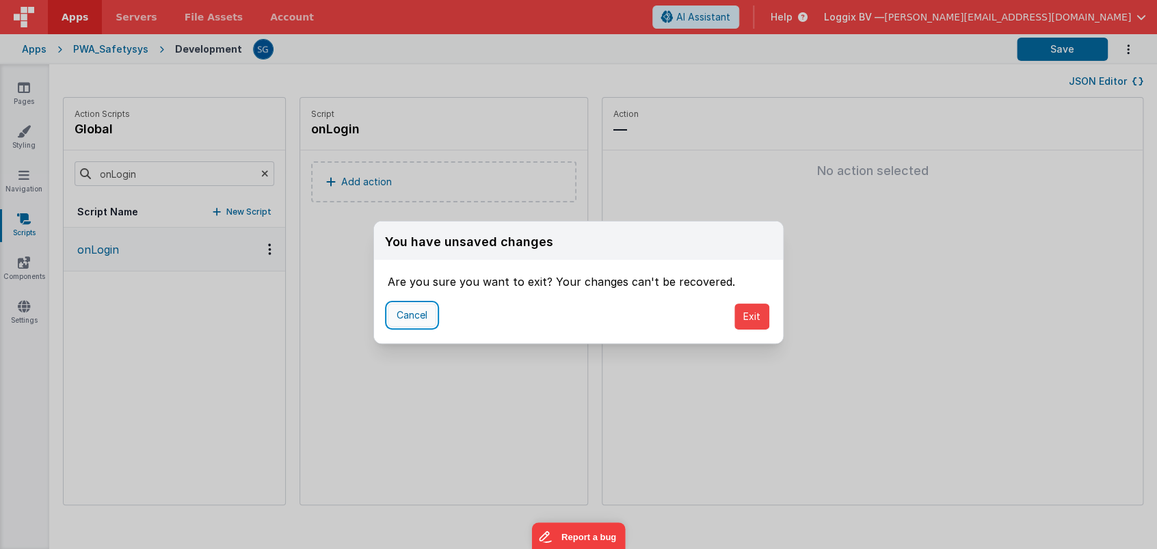
click at [426, 307] on button "Cancel" at bounding box center [412, 315] width 49 height 23
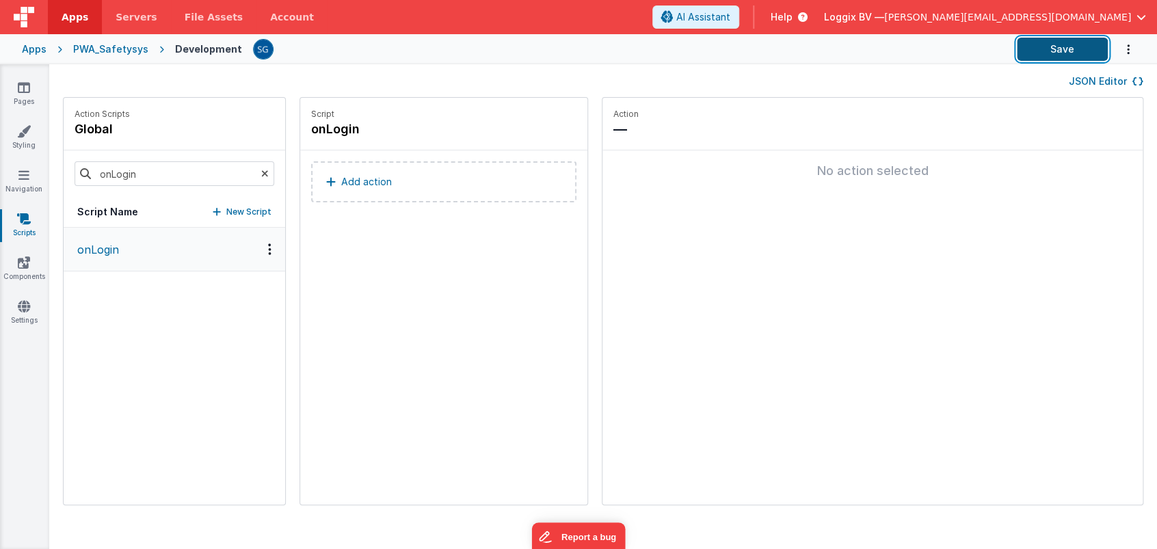
click at [1028, 56] on button "Save" at bounding box center [1062, 49] width 91 height 23
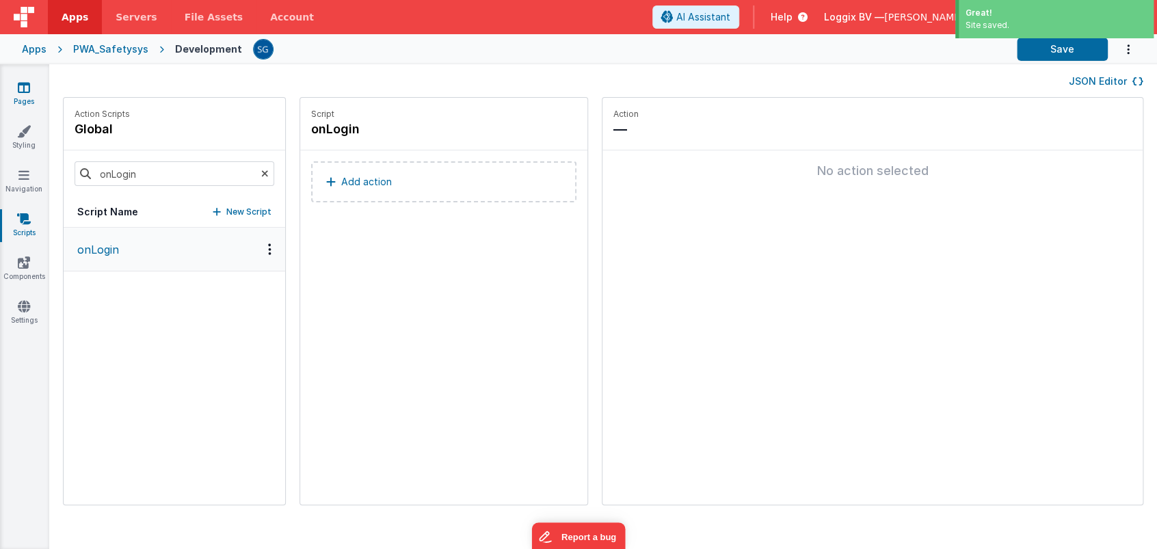
click at [22, 92] on icon at bounding box center [24, 88] width 12 height 14
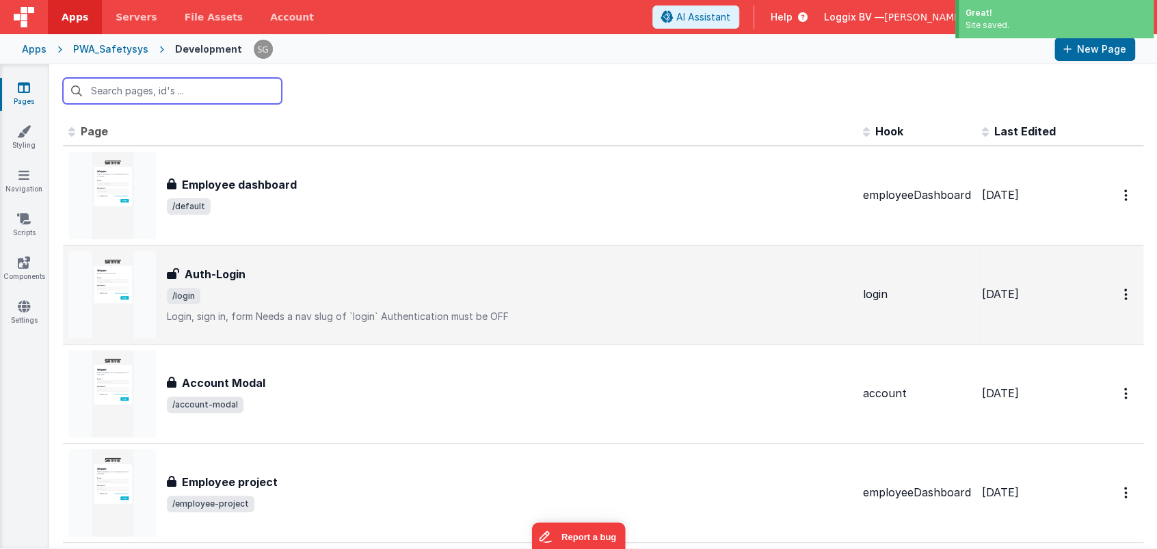
click at [202, 275] on h3 "Auth-Login" at bounding box center [215, 274] width 61 height 16
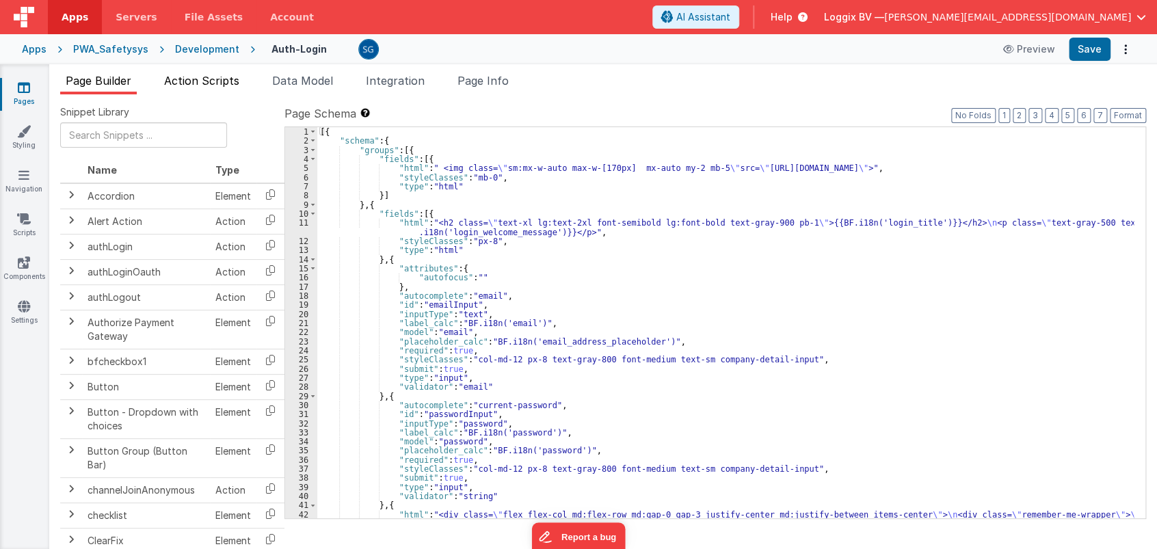
click at [226, 81] on span "Action Scripts" at bounding box center [201, 81] width 75 height 14
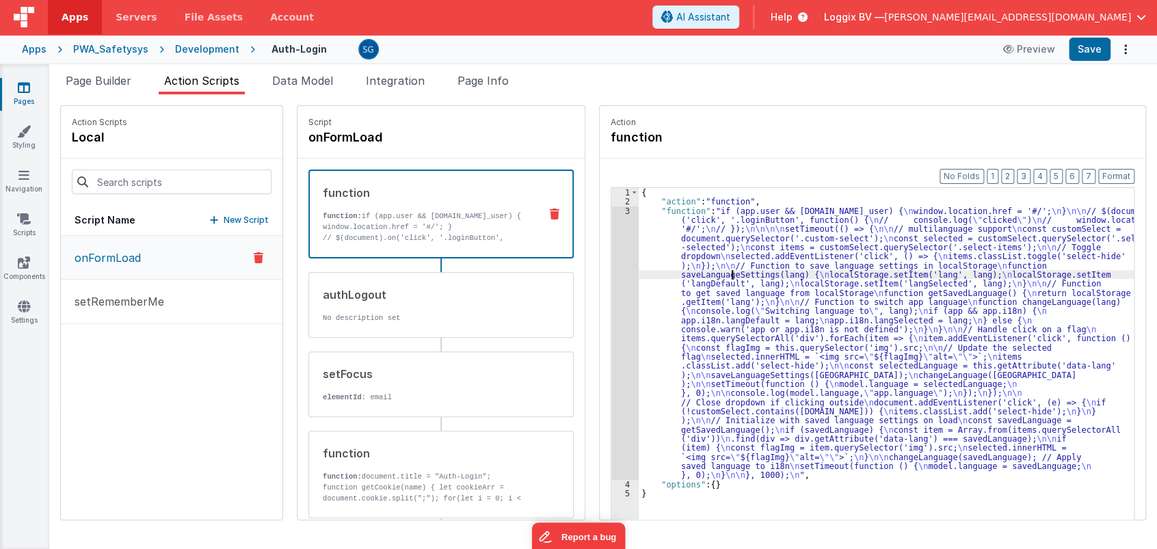
click at [717, 269] on div "{ "action" : "function" , "function" : "if (app.user && [DOMAIN_NAME]_user) { \…" at bounding box center [892, 384] width 509 height 392
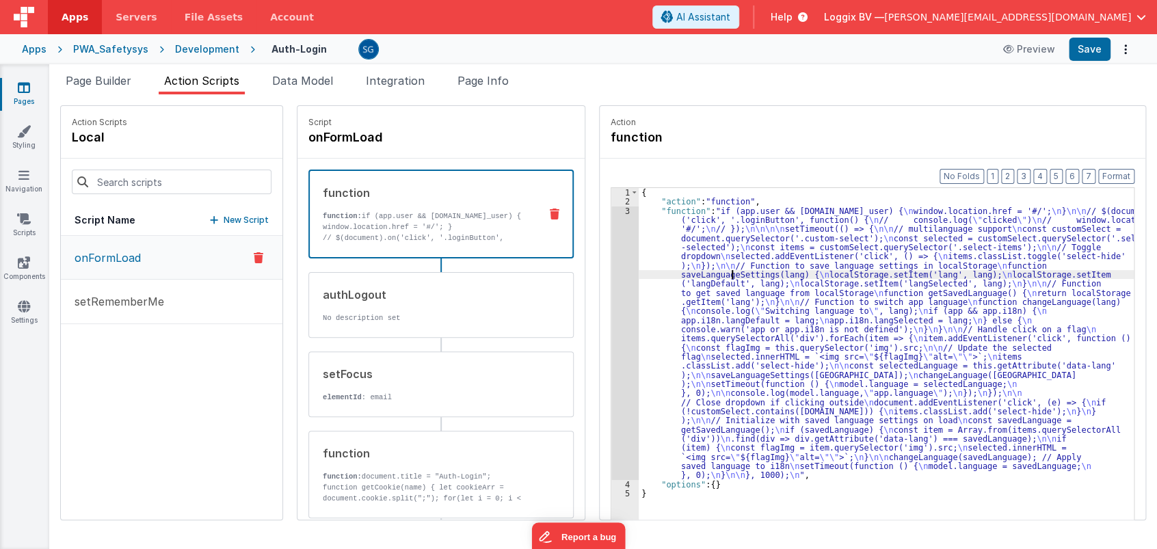
click at [617, 208] on div "3" at bounding box center [624, 342] width 27 height 273
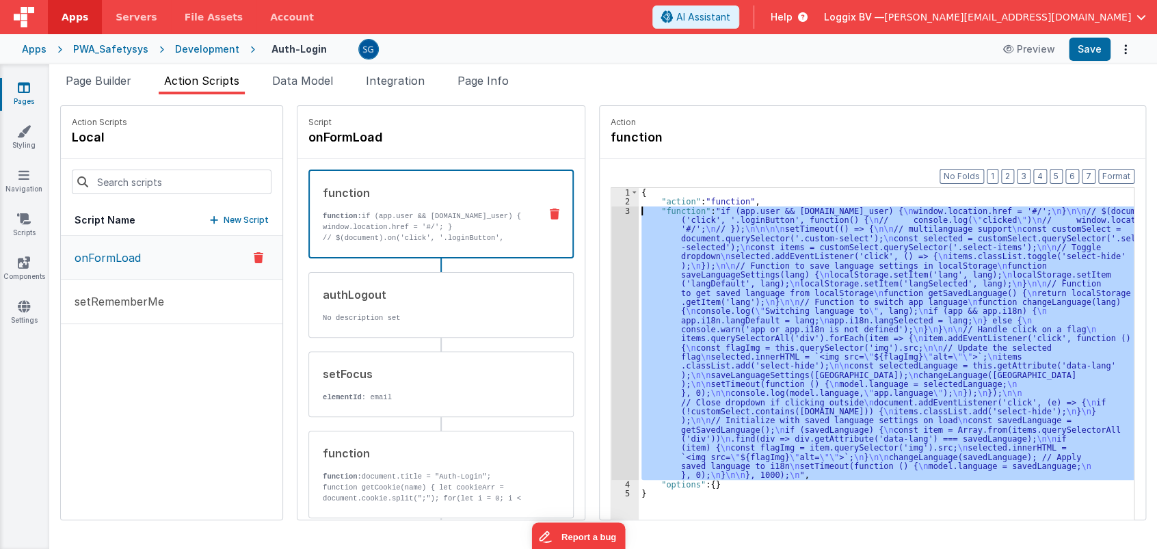
click at [614, 208] on div "3" at bounding box center [624, 342] width 27 height 273
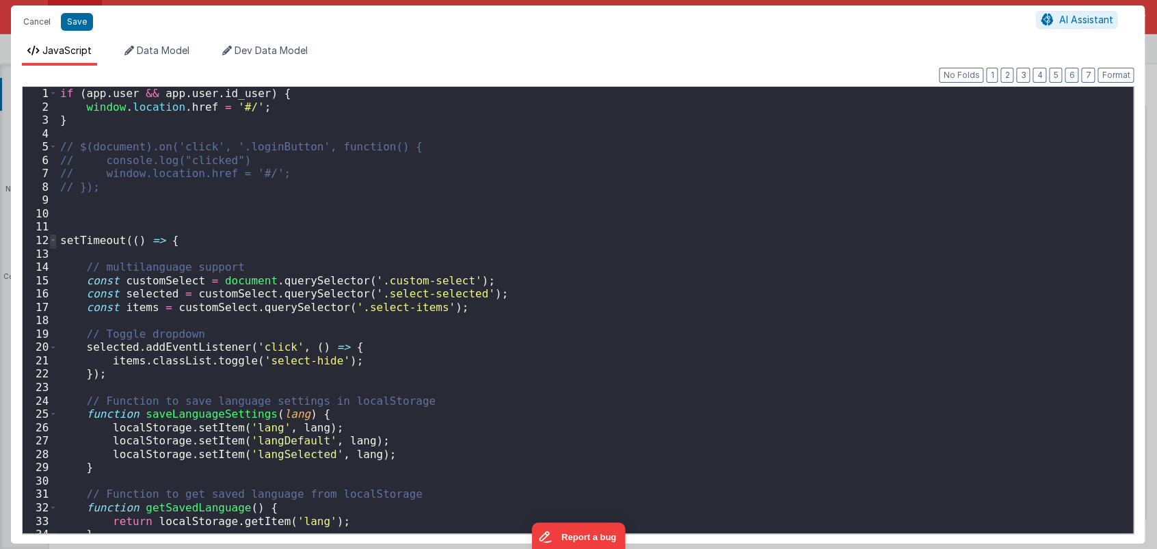
click at [53, 237] on span at bounding box center [53, 241] width 8 height 14
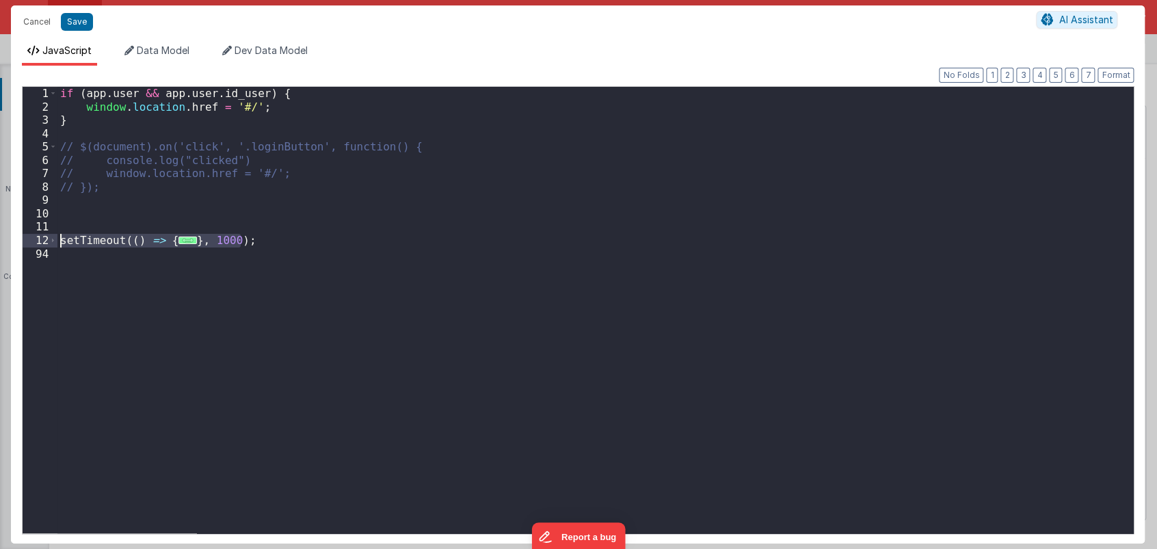
drag, startPoint x: 265, startPoint y: 239, endPoint x: 62, endPoint y: 243, distance: 203.7
click at [62, 243] on div "if ( app . user && app . user . id_user ) { window . location . href = '#/' ; }…" at bounding box center [594, 323] width 1075 height 473
click at [29, 22] on button "Cancel" at bounding box center [36, 21] width 41 height 19
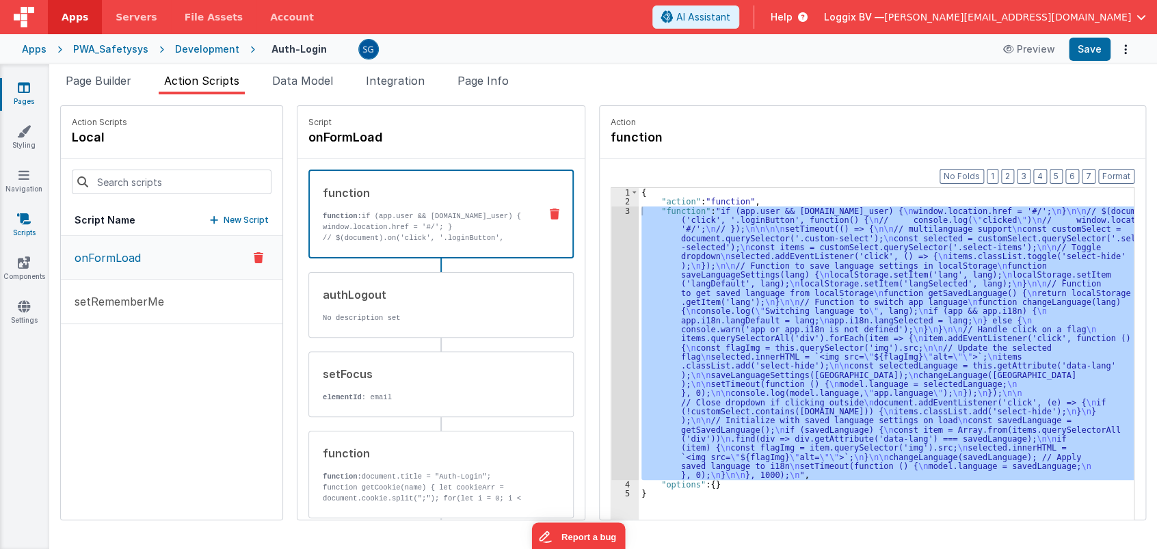
click at [29, 217] on icon at bounding box center [24, 219] width 14 height 14
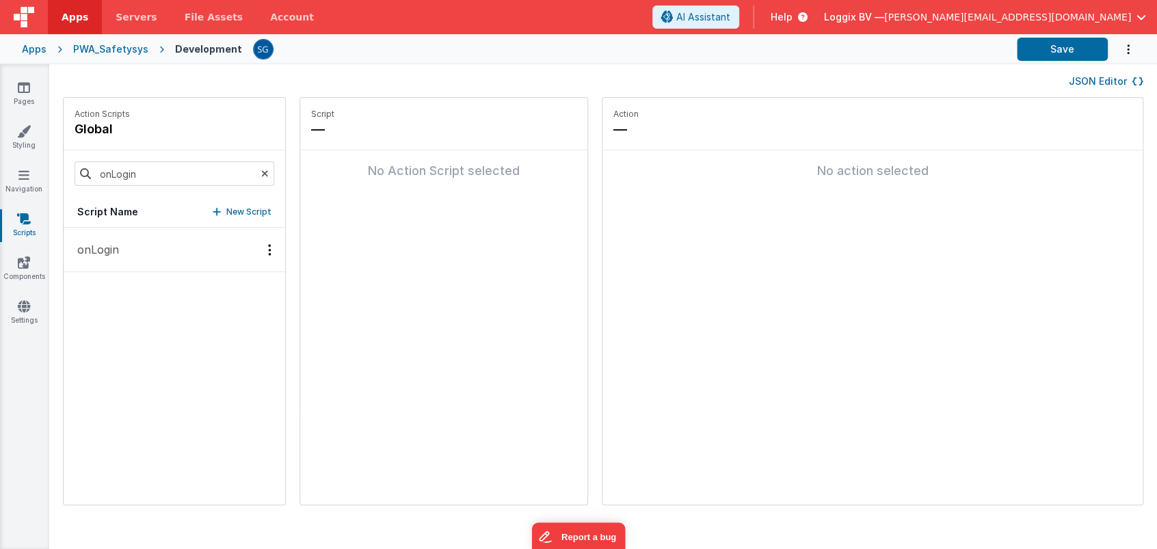
click at [104, 252] on p "onLogin" at bounding box center [94, 249] width 50 height 16
click at [341, 186] on p "Add action" at bounding box center [366, 182] width 51 height 16
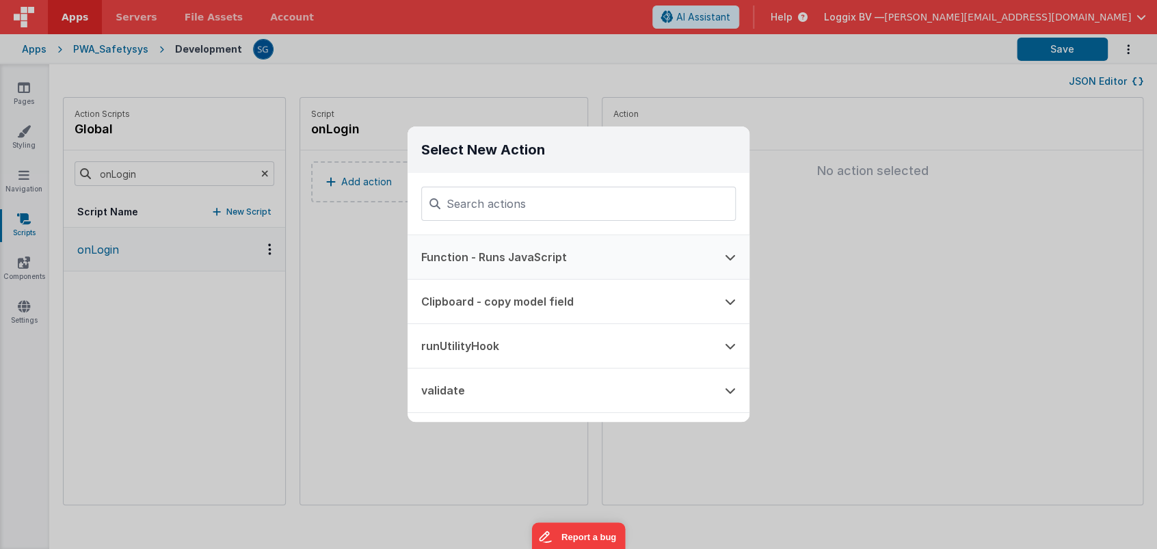
click at [548, 258] on button "Function - Runs JavaScript" at bounding box center [559, 257] width 304 height 44
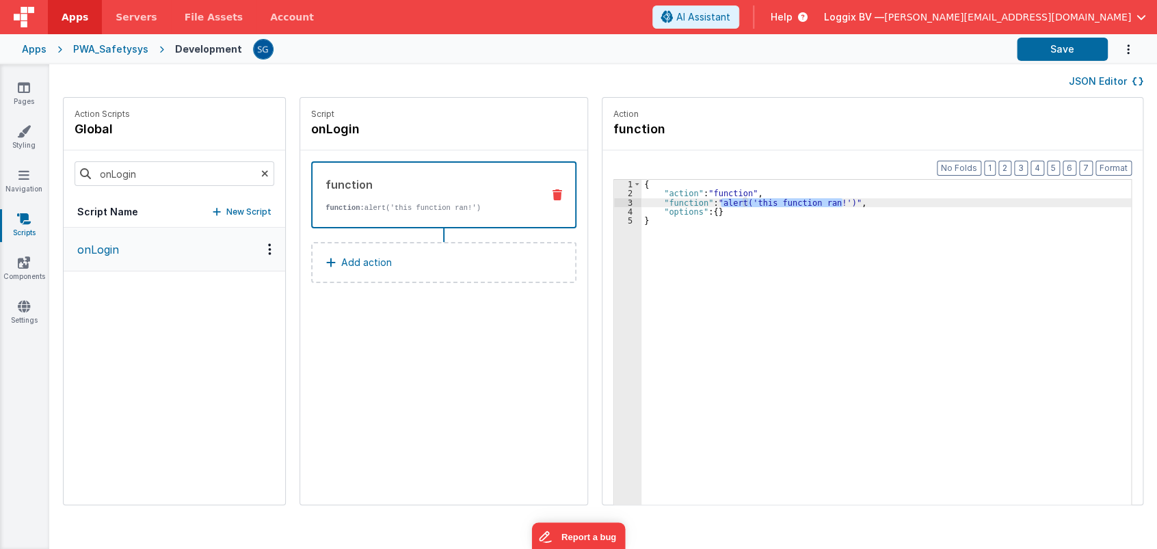
drag, startPoint x: 706, startPoint y: 201, endPoint x: 828, endPoint y: 200, distance: 121.7
click at [828, 200] on div "{ "action" : "function" , "function" : "alert('this function ran!')" , "options…" at bounding box center [892, 373] width 503 height 386
click at [775, 203] on div "{ "action" : "function" , "function" : "" , "options" : { } }" at bounding box center [892, 373] width 503 height 386
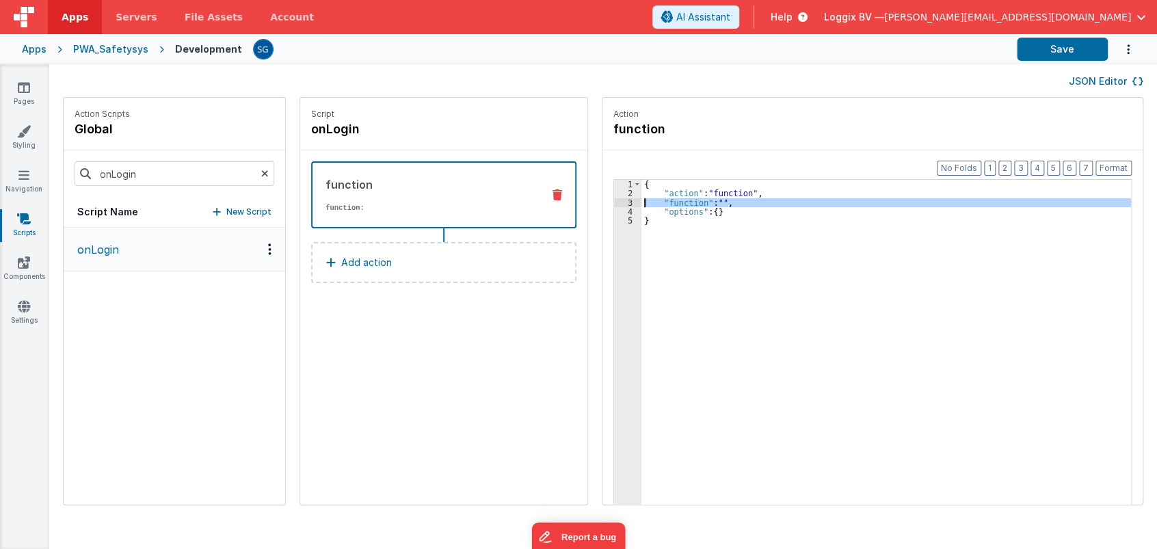
click at [616, 202] on div "3" at bounding box center [627, 202] width 27 height 9
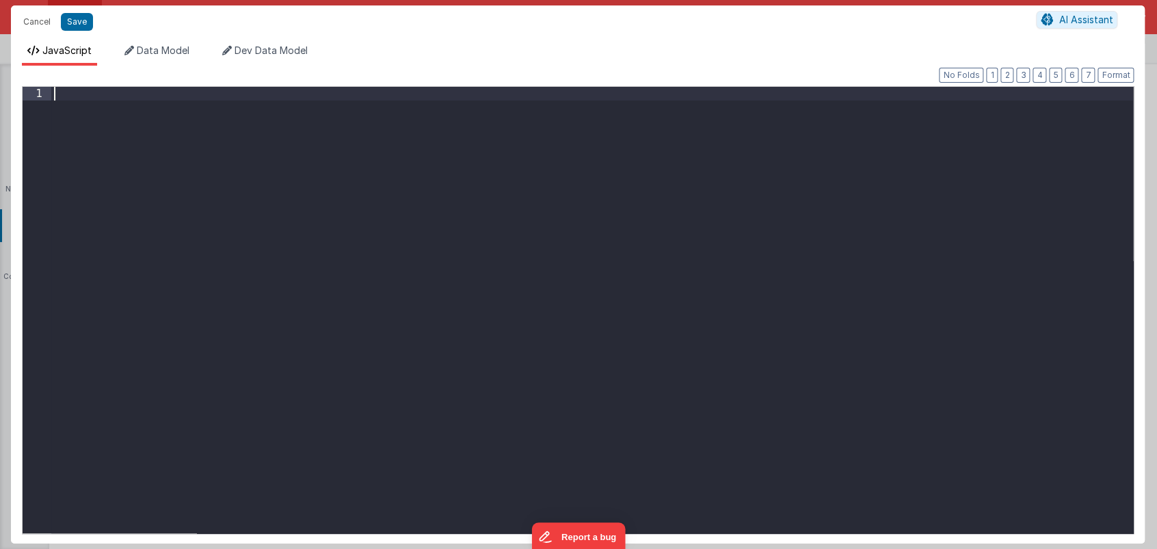
click at [433, 146] on div at bounding box center [591, 323] width 1081 height 473
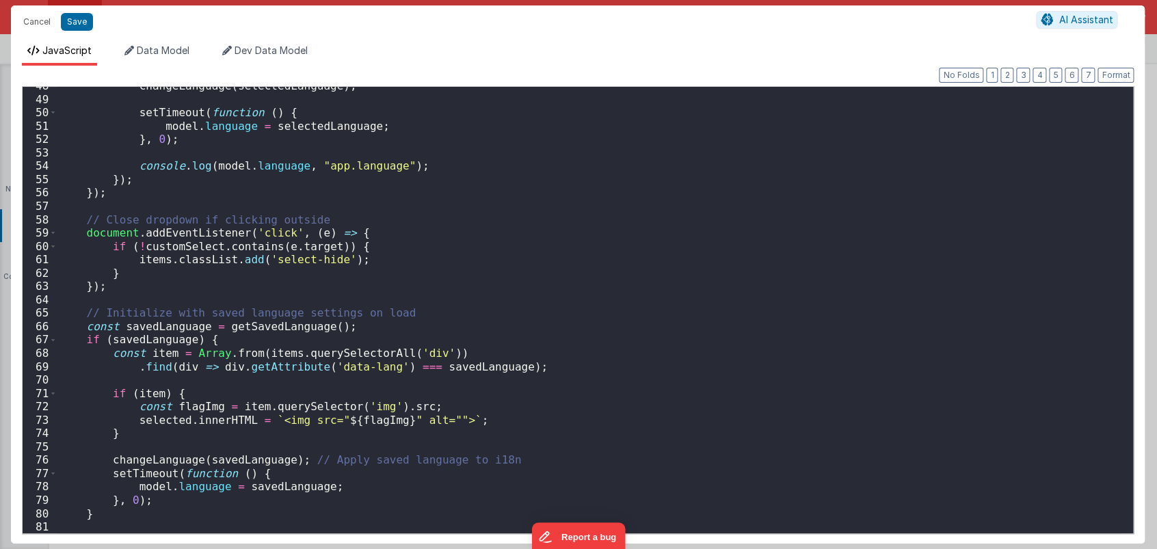
scroll to position [649, 0]
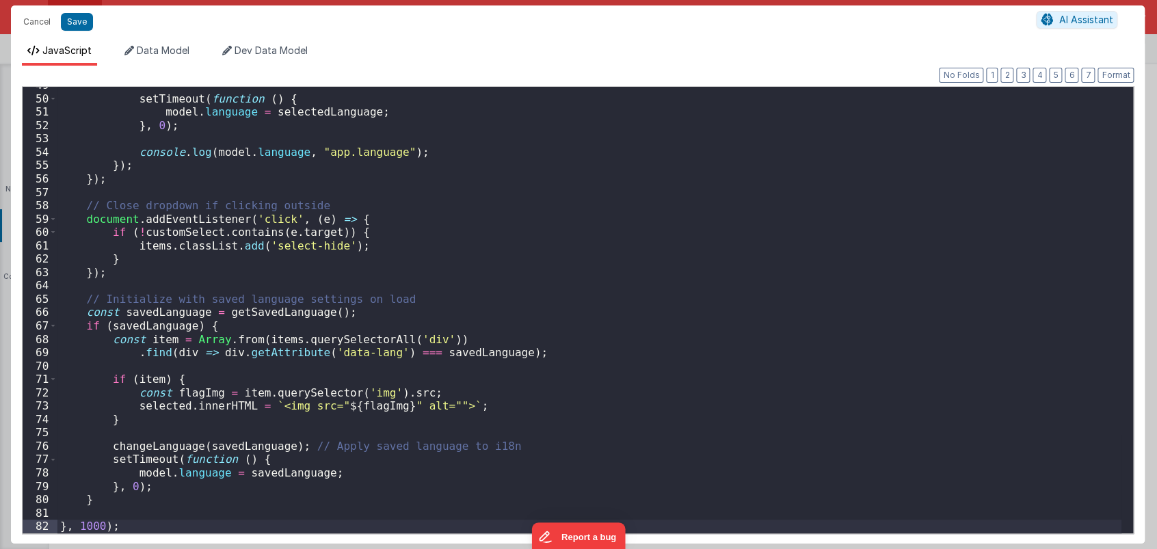
click at [153, 523] on div "setTimeout ( function ( ) { model . language = selectedLanguage ; } , 0 ) ; con…" at bounding box center [589, 315] width 1064 height 473
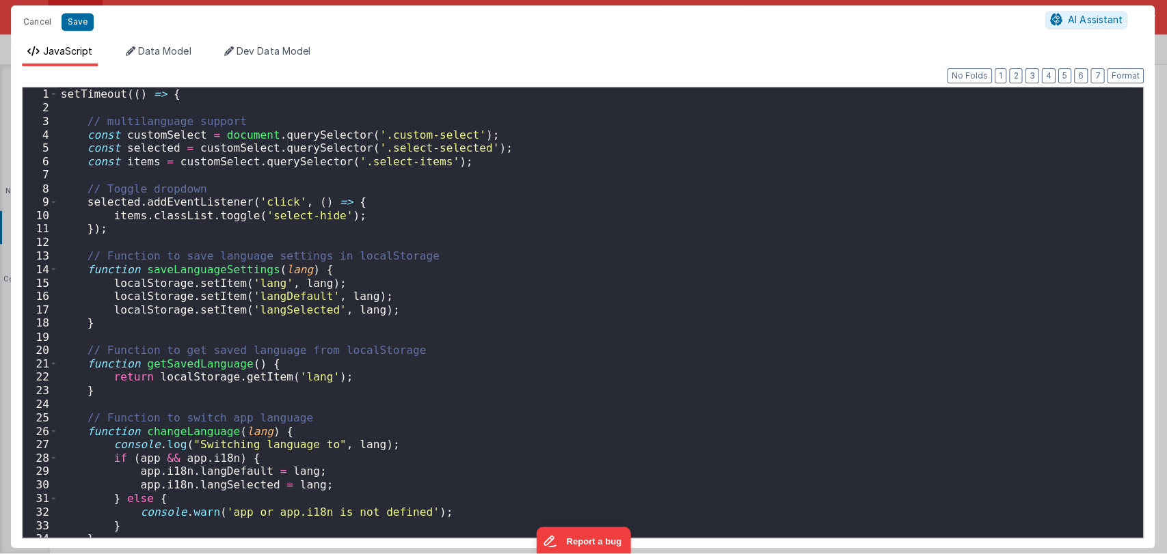
scroll to position [0, 0]
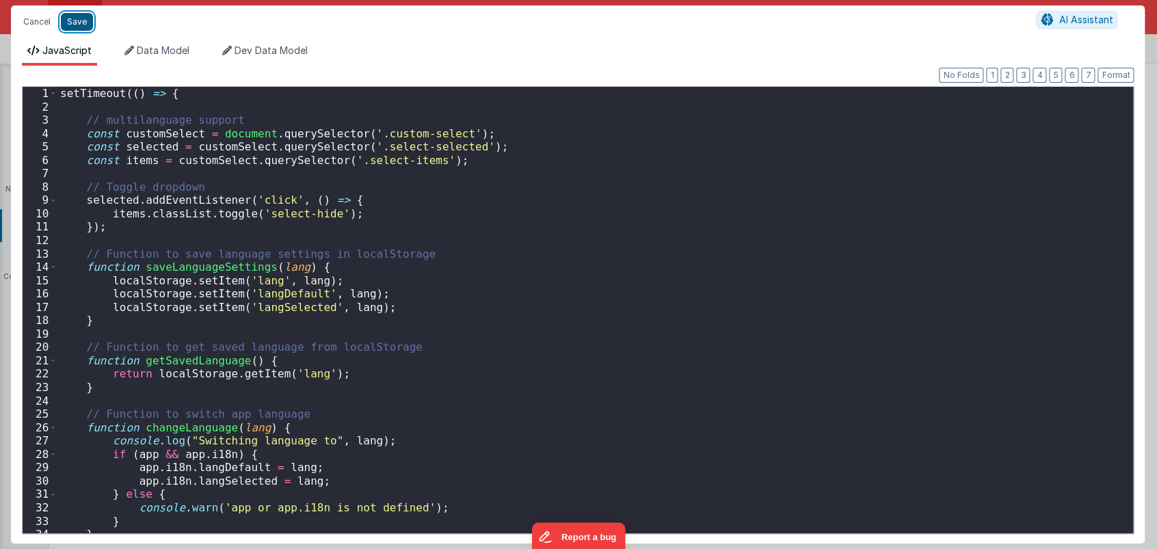
click at [82, 18] on button "Save" at bounding box center [77, 22] width 32 height 18
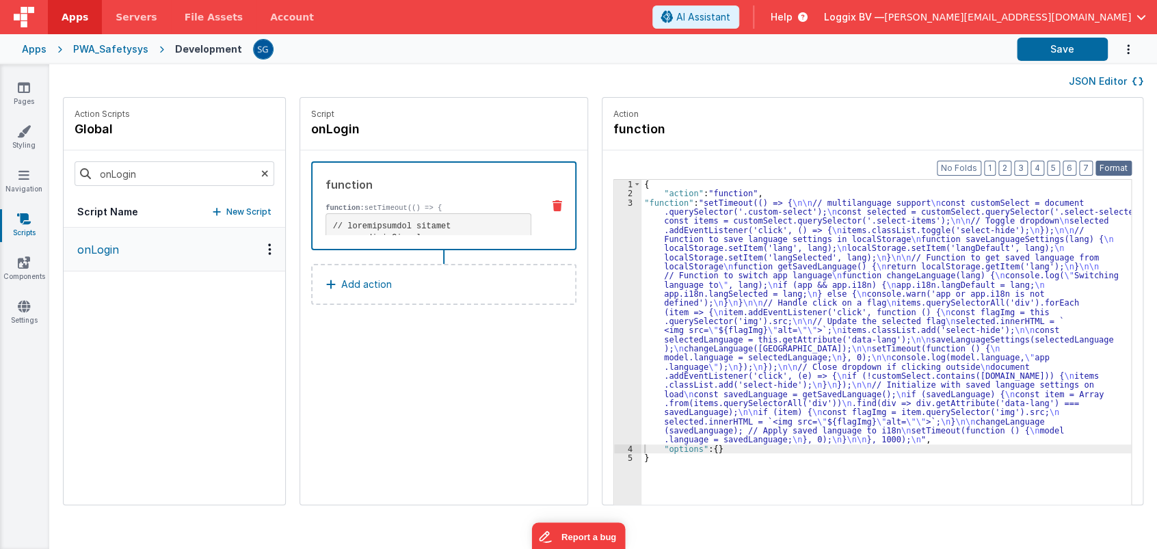
click at [1116, 165] on button "Format" at bounding box center [1113, 168] width 36 height 15
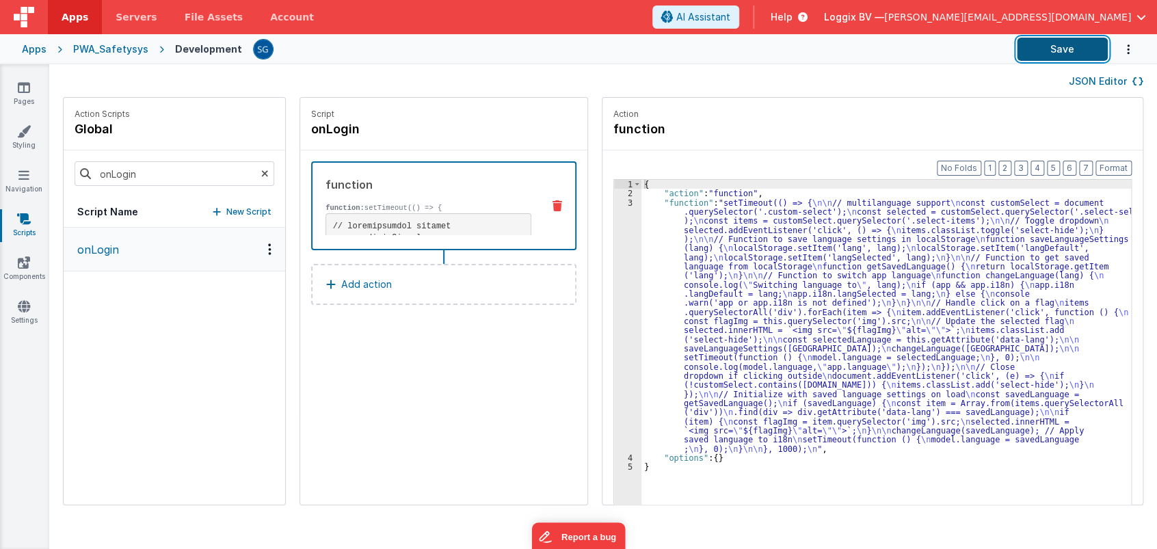
click at [1058, 50] on button "Save" at bounding box center [1062, 49] width 91 height 23
click at [1051, 57] on button "Save" at bounding box center [1062, 49] width 91 height 23
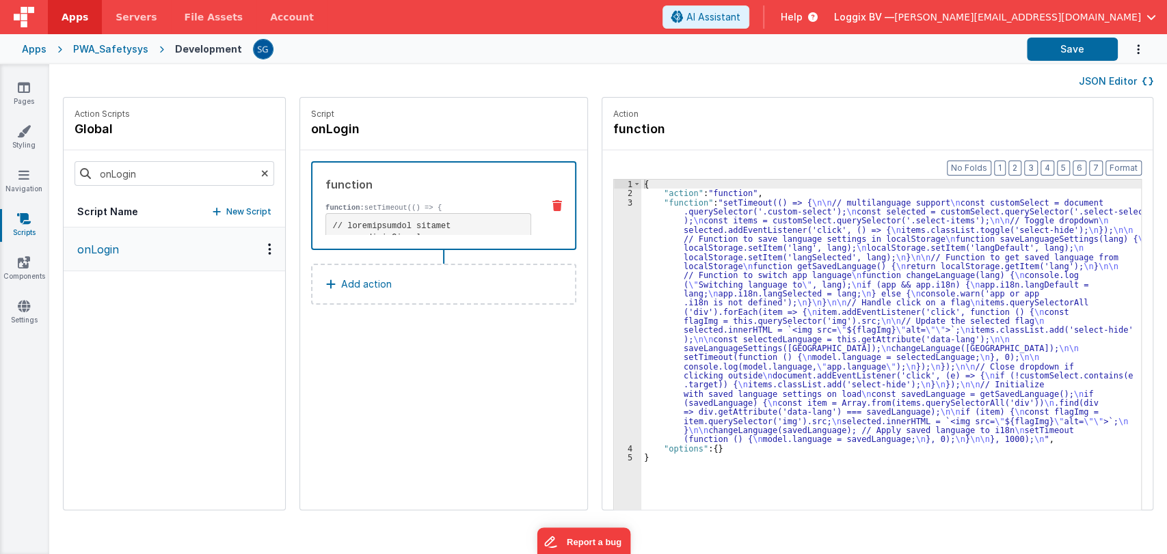
click at [24, 298] on div "Pages Styling Navigation Scripts Components Settings" at bounding box center [24, 309] width 49 height 490
click at [22, 312] on link "Settings" at bounding box center [23, 312] width 49 height 27
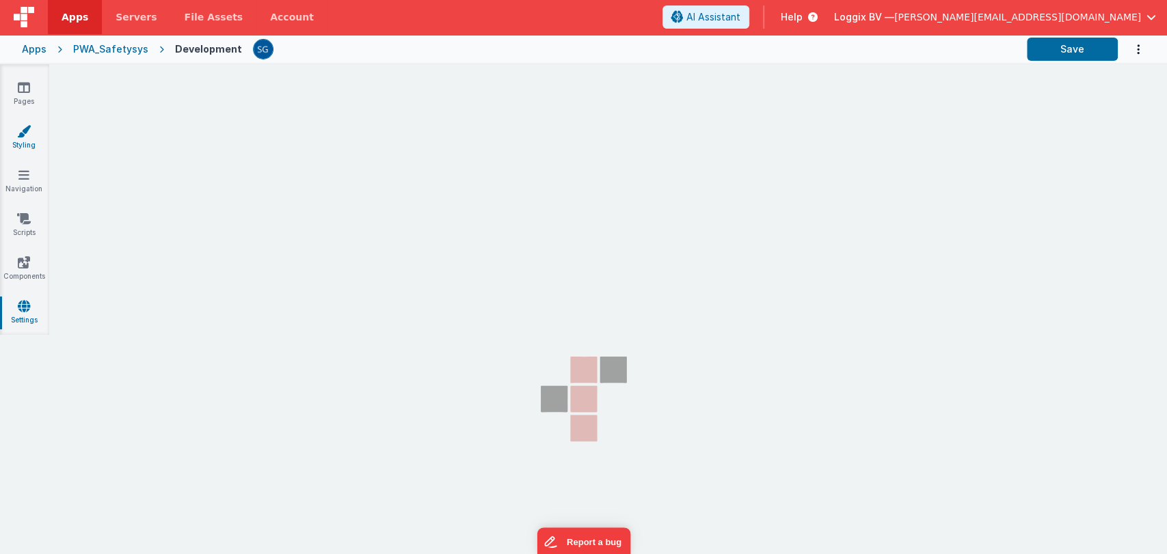
click at [27, 144] on link "Styling" at bounding box center [23, 137] width 49 height 27
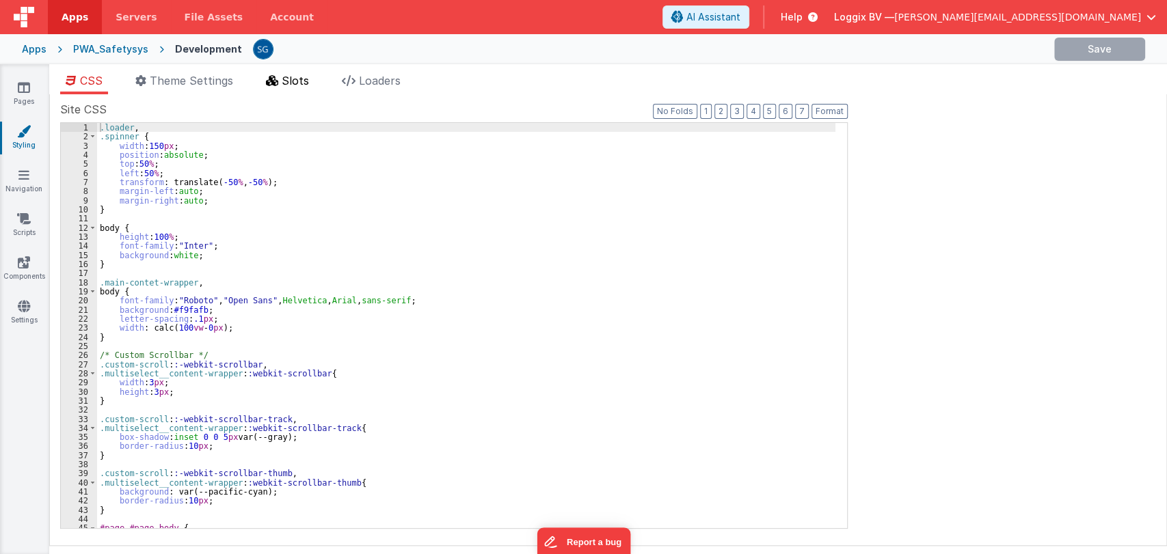
click at [287, 76] on span "Slots" at bounding box center [295, 81] width 27 height 14
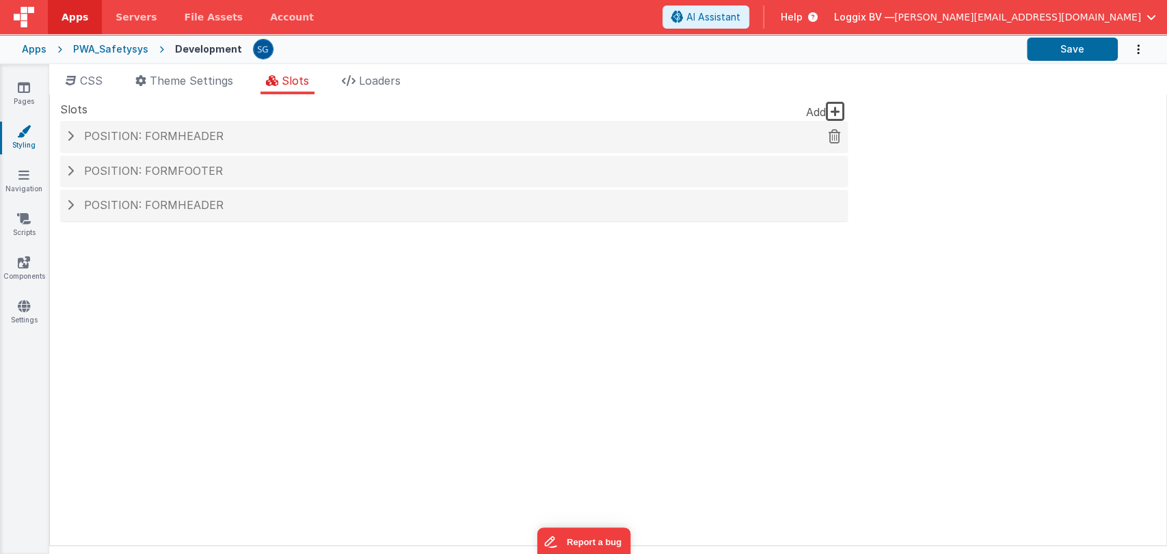
click at [135, 136] on span "Position: formHeader" at bounding box center [153, 136] width 139 height 14
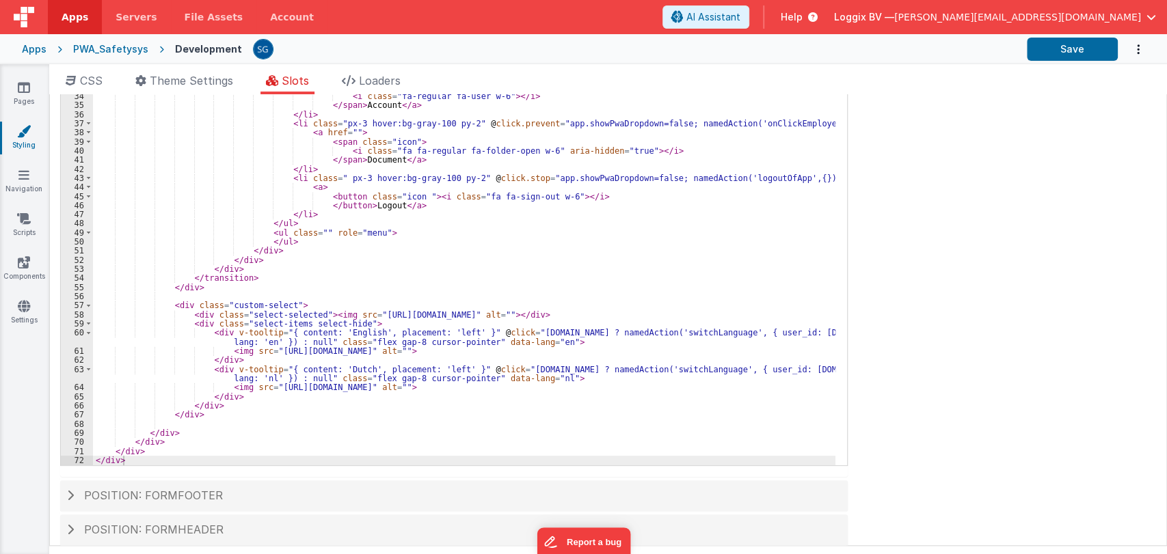
scroll to position [247, 0]
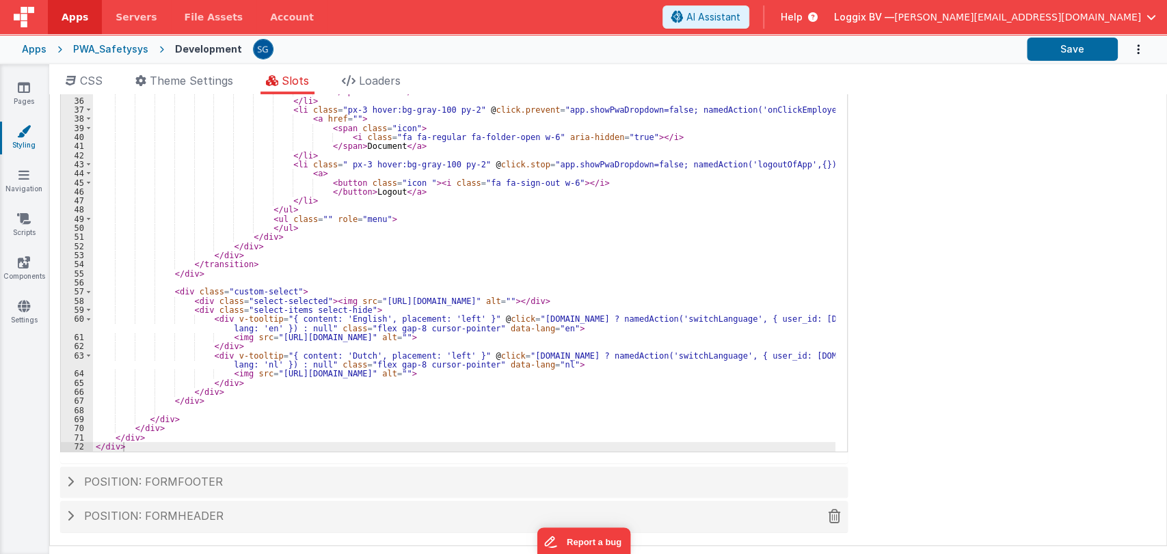
click at [229, 513] on h4 "Position: formHeader" at bounding box center [454, 517] width 774 height 12
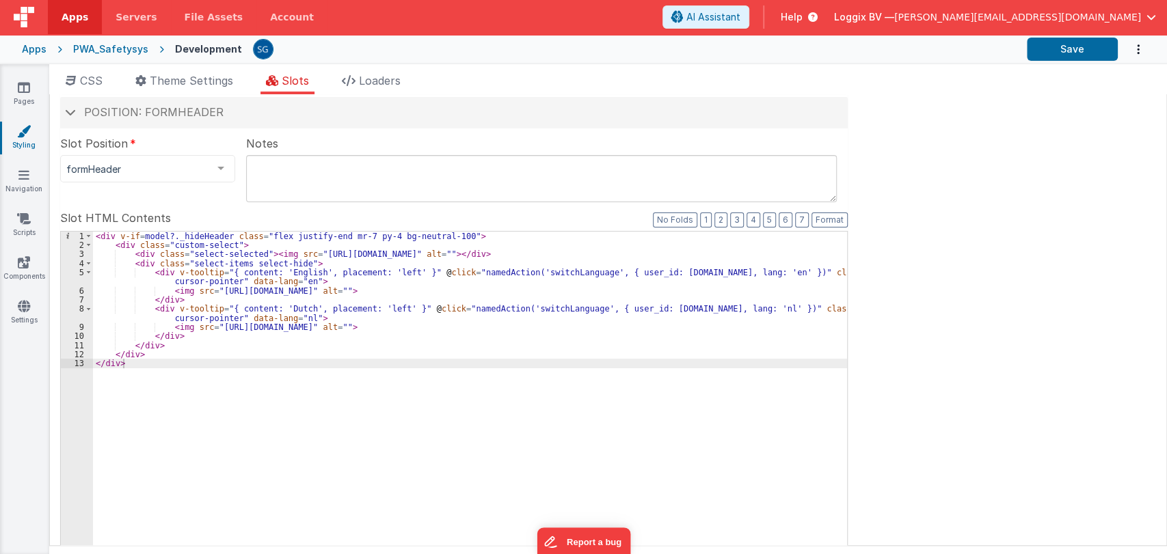
scroll to position [91, 0]
click at [95, 74] on span "CSS" at bounding box center [91, 81] width 23 height 14
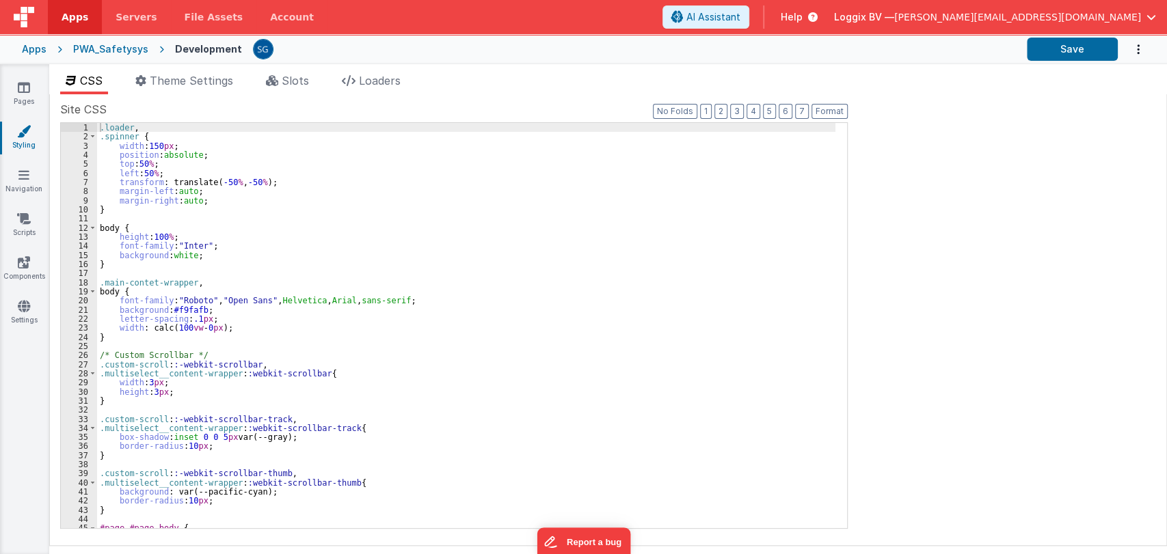
scroll to position [0, 0]
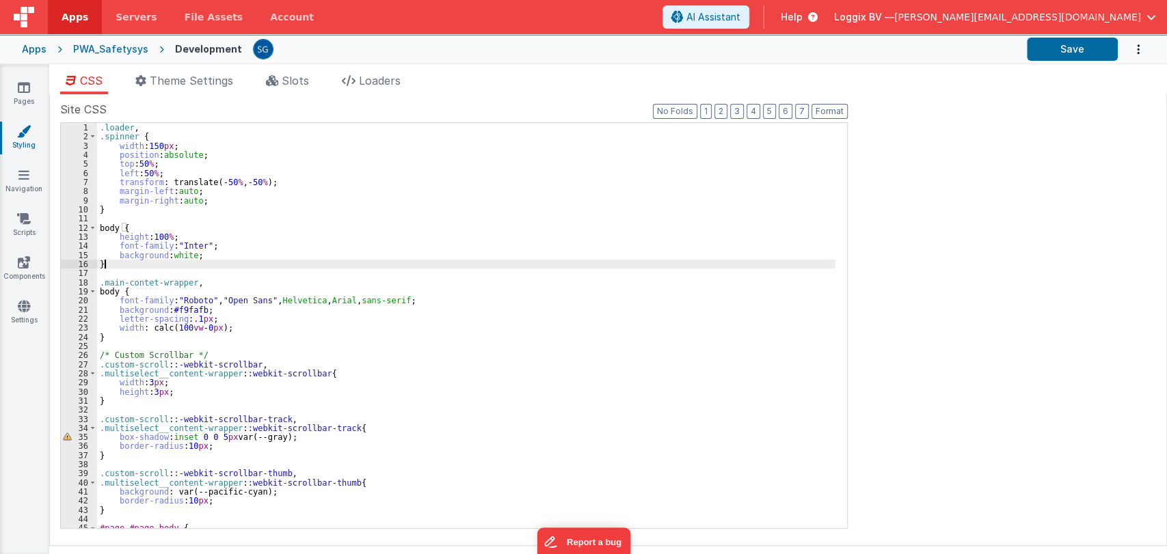
click at [419, 263] on div ".loader , .spinner { width : 150 px ; position : absolute ; top : 50 % ; left :…" at bounding box center [466, 335] width 738 height 424
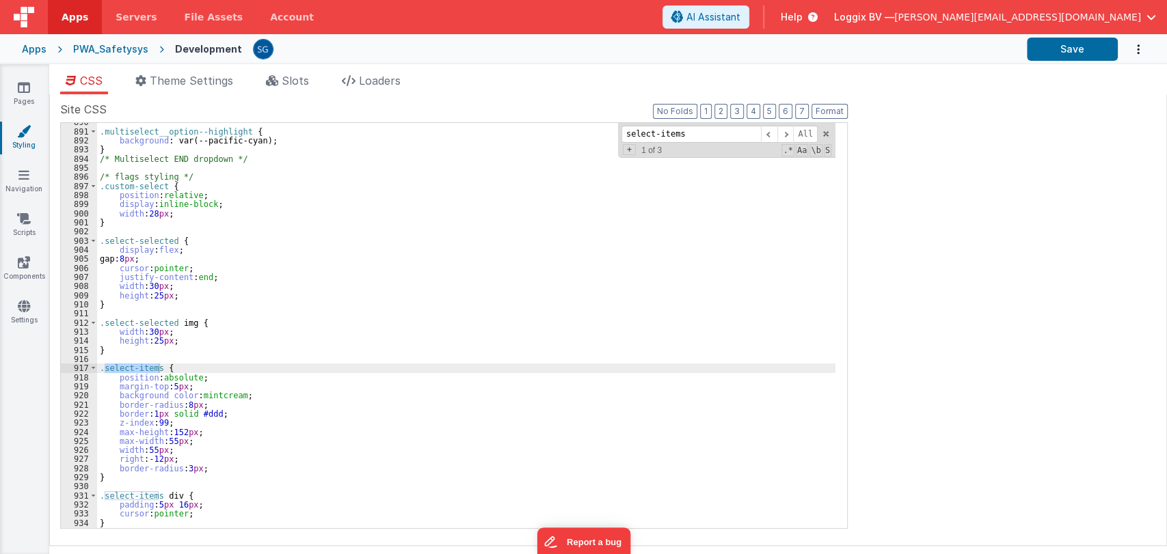
scroll to position [8108, 0]
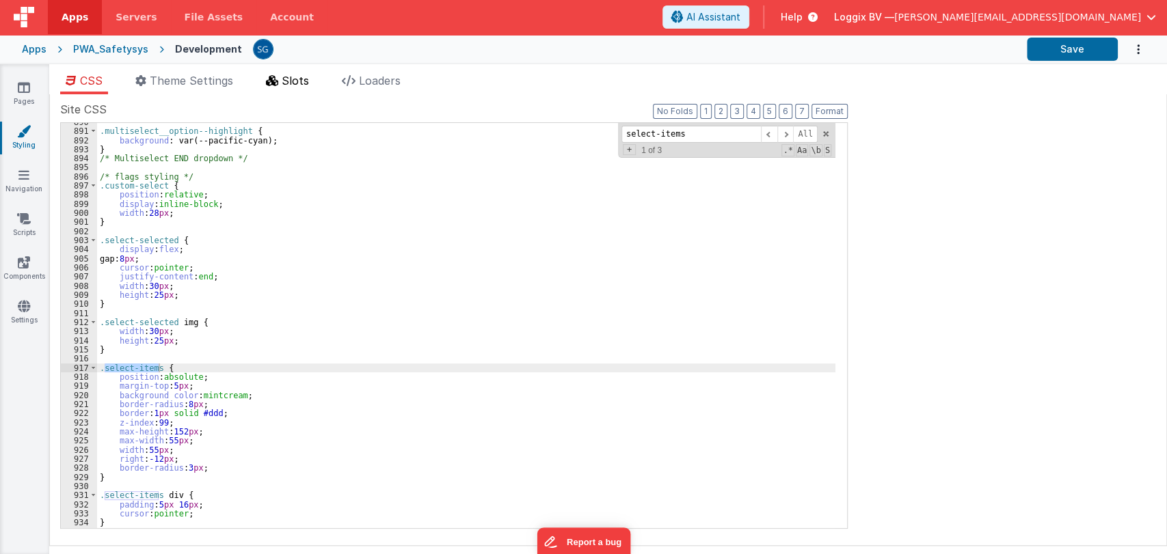
type input "select-items"
click at [295, 78] on span "Slots" at bounding box center [295, 81] width 27 height 14
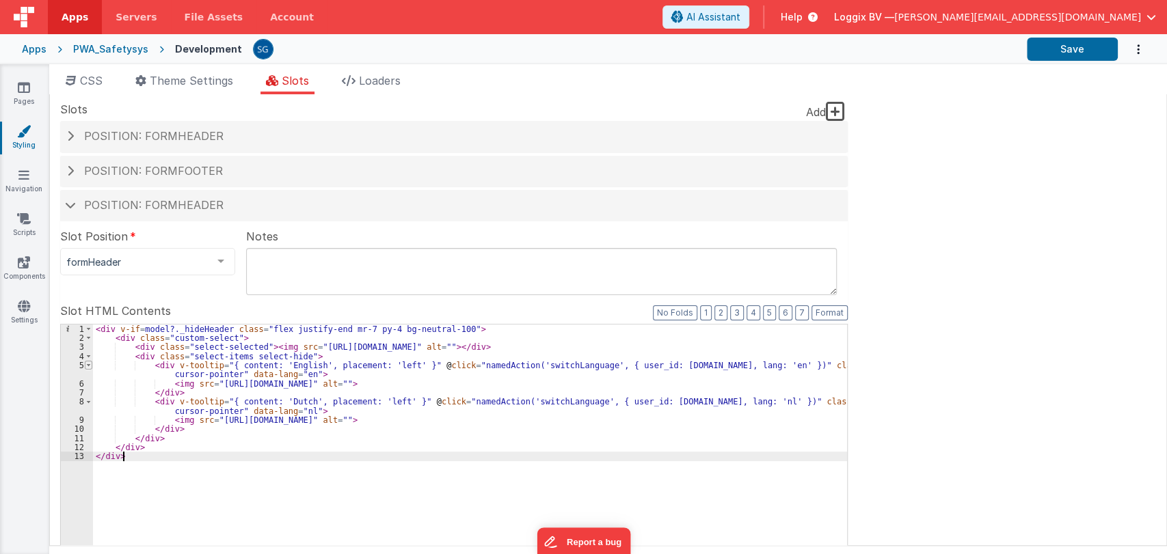
click at [87, 364] on span at bounding box center [89, 365] width 8 height 9
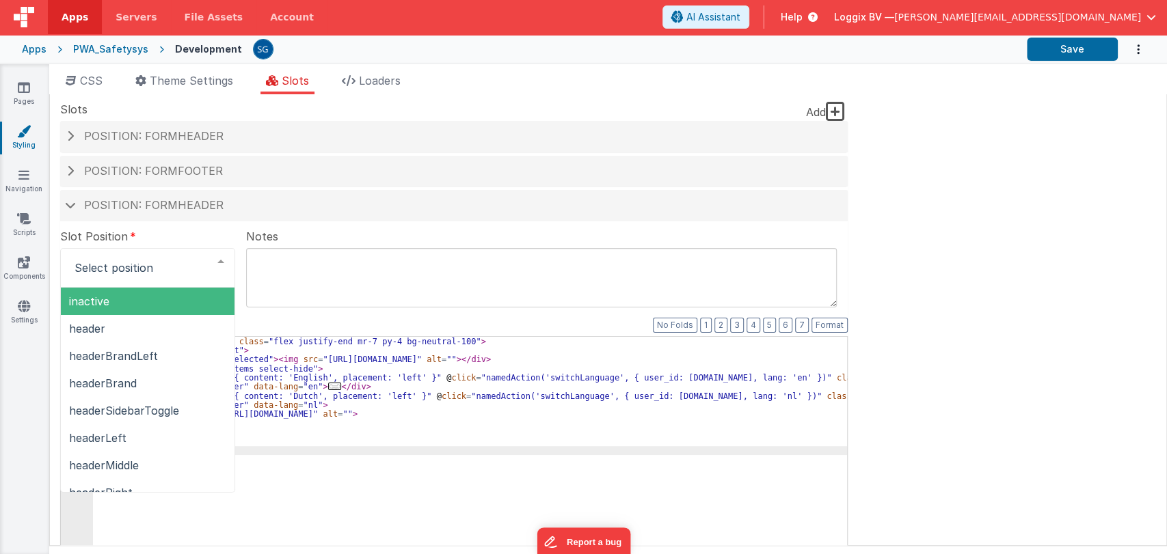
click at [215, 224] on div "Slot Position inactive header headerBrandLeft headerBrand headerSidebarToggle h…" at bounding box center [454, 506] width 788 height 570
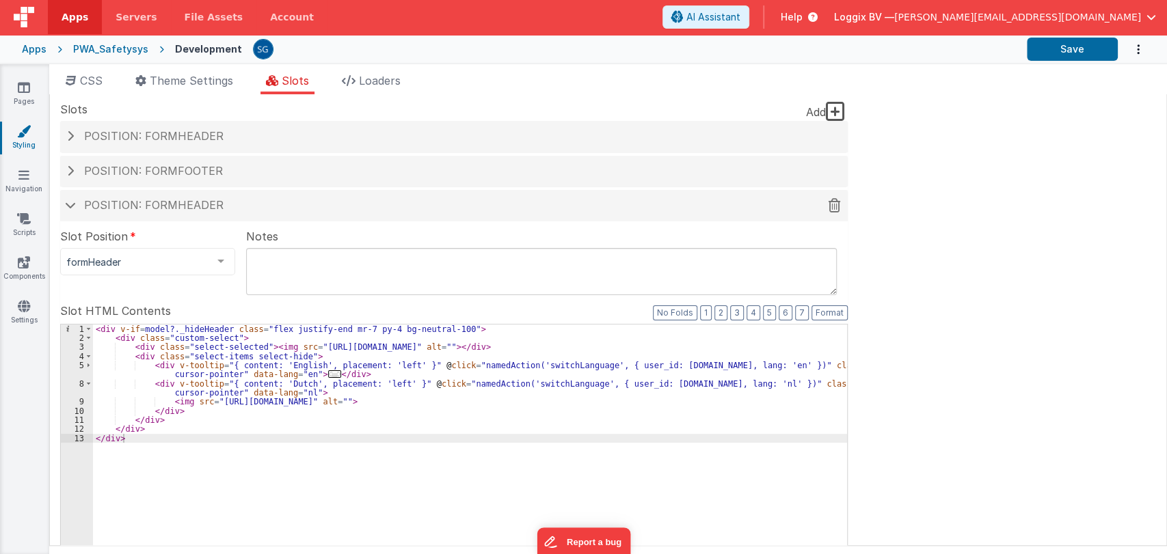
click at [192, 215] on div "Position: formHeader" at bounding box center [454, 205] width 788 height 31
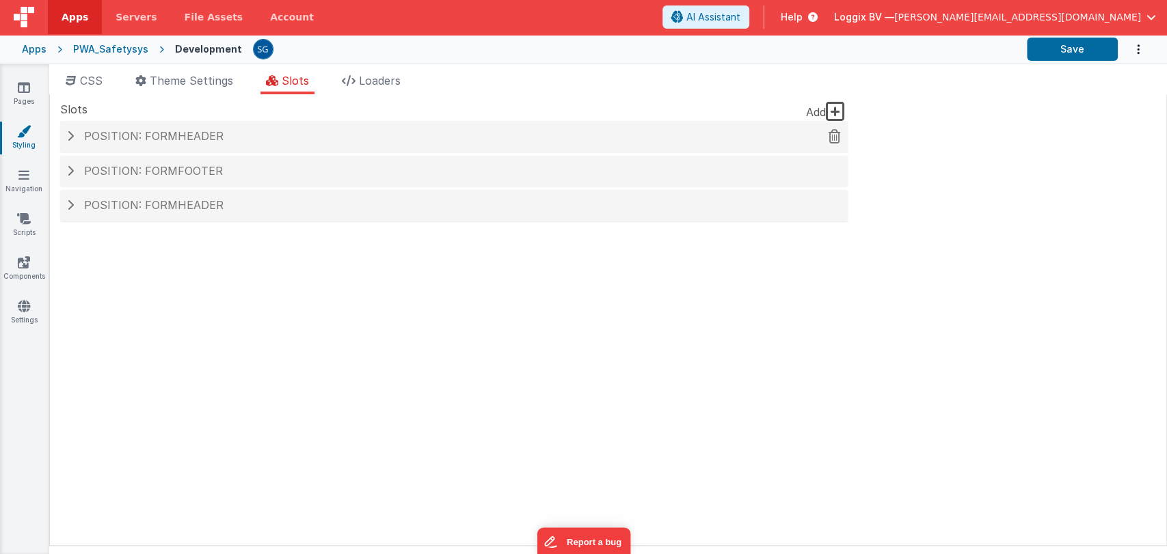
click at [186, 129] on div "Position: formHeader" at bounding box center [454, 136] width 788 height 31
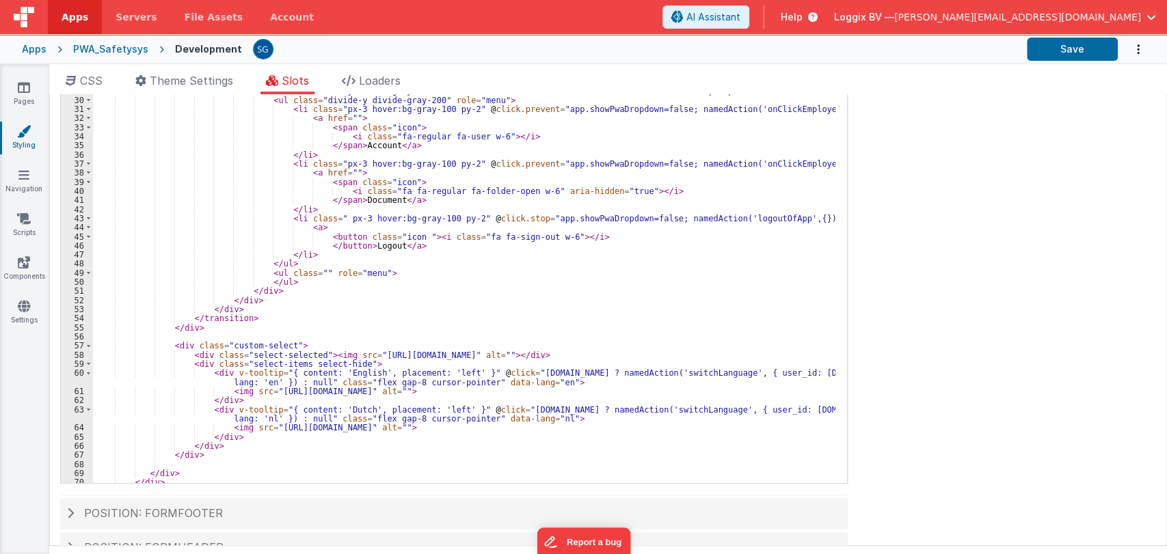
scroll to position [263, 0]
click at [103, 78] on span "CSS" at bounding box center [91, 81] width 23 height 14
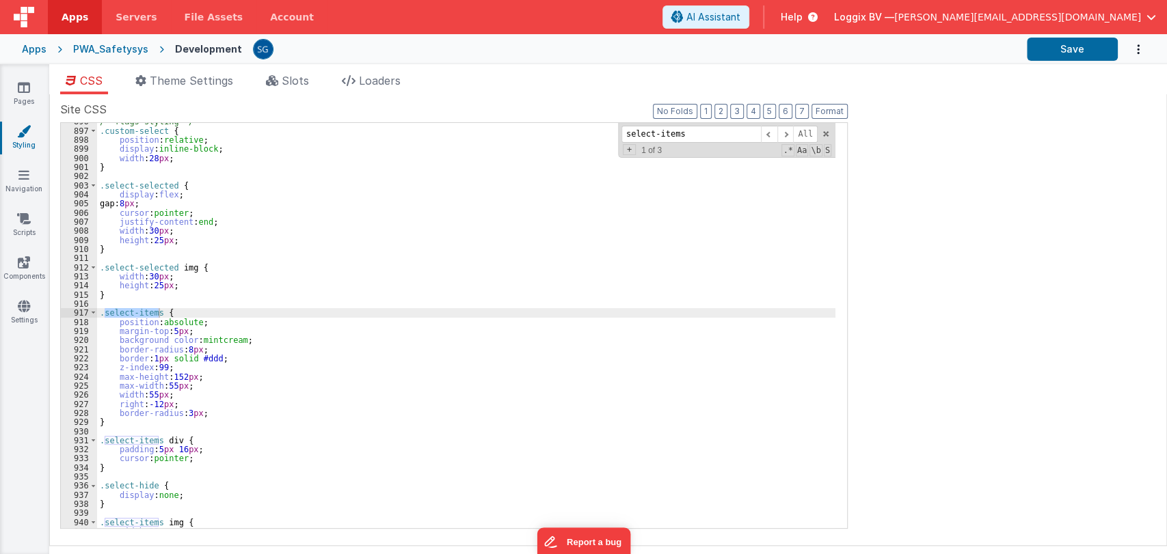
scroll to position [8164, 0]
click at [323, 354] on div "/* flags styling */ .custom-select { position : relative ; display : inline-blo…" at bounding box center [466, 329] width 738 height 424
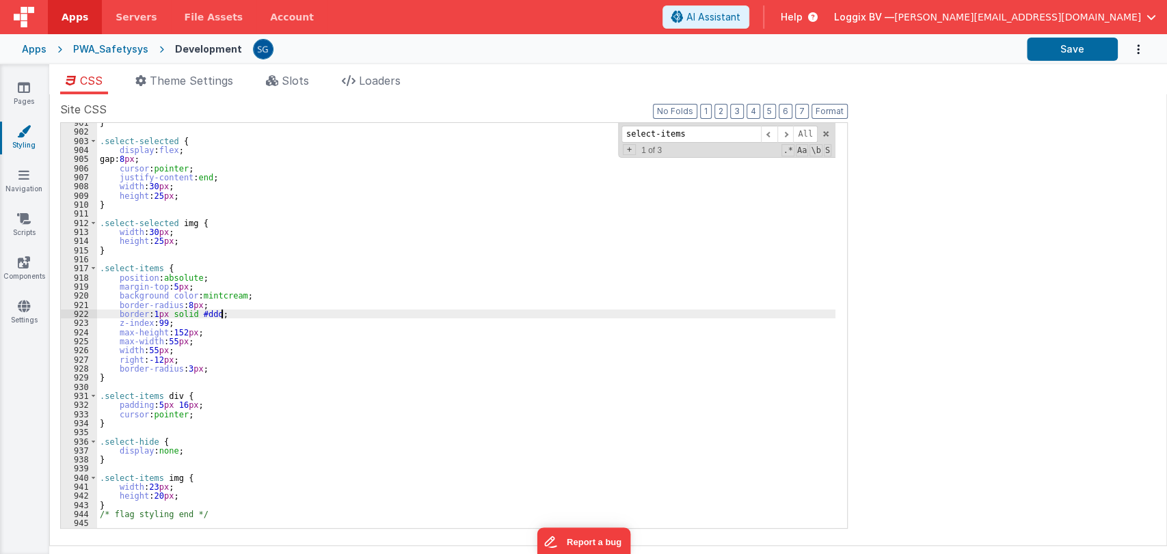
scroll to position [8208, 0]
click at [23, 214] on icon at bounding box center [24, 219] width 14 height 14
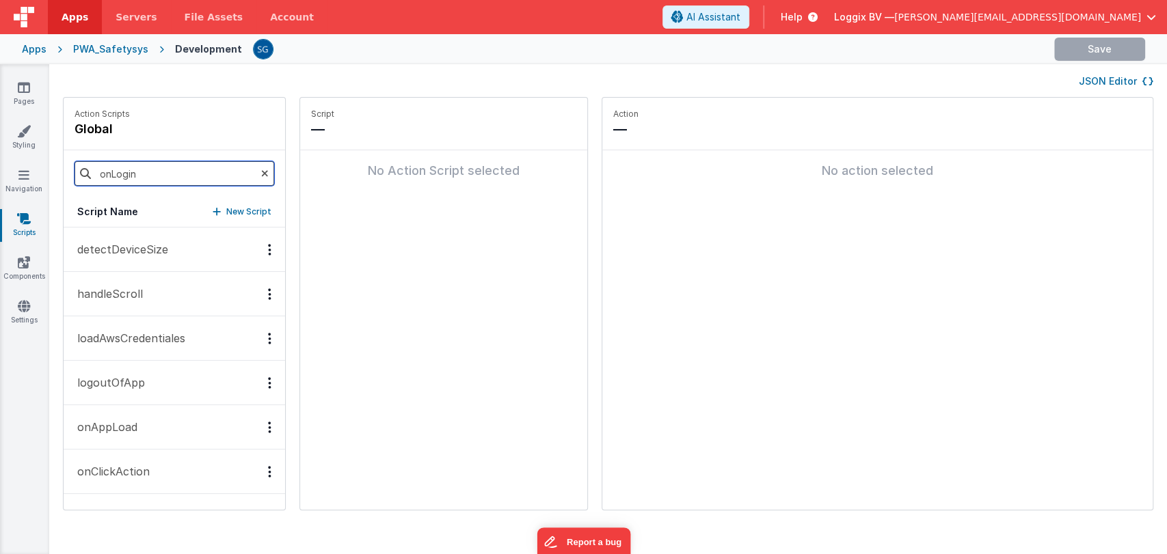
click at [149, 180] on input "onLogin" at bounding box center [175, 173] width 200 height 25
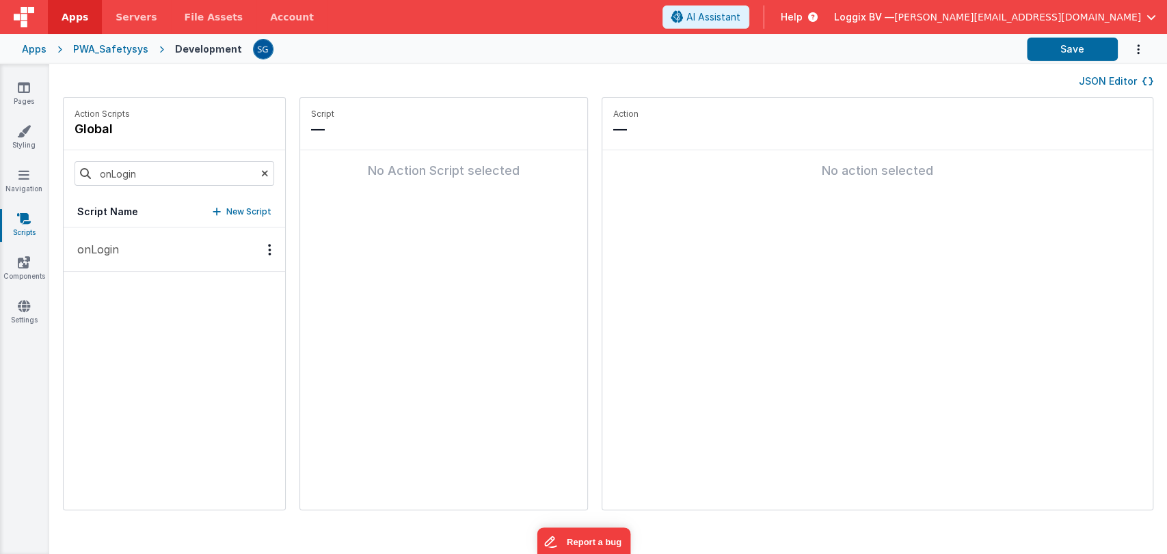
click at [100, 249] on p "onLogin" at bounding box center [94, 249] width 50 height 16
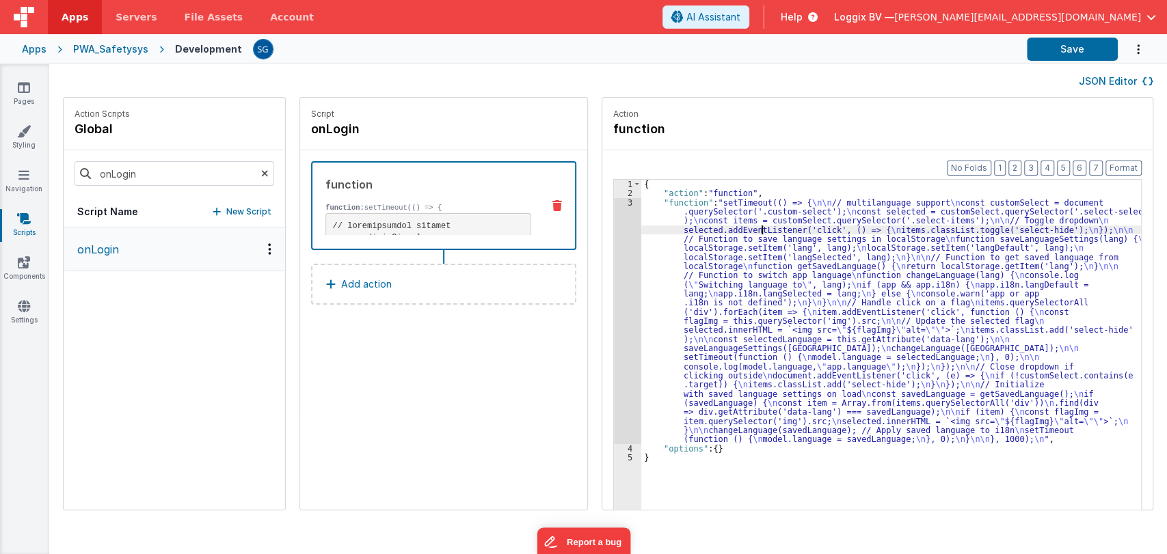
click at [746, 233] on div "{ "action" : "function" , "function" : "setTimeout(() => { \n\n // multilanguag…" at bounding box center [897, 375] width 513 height 391
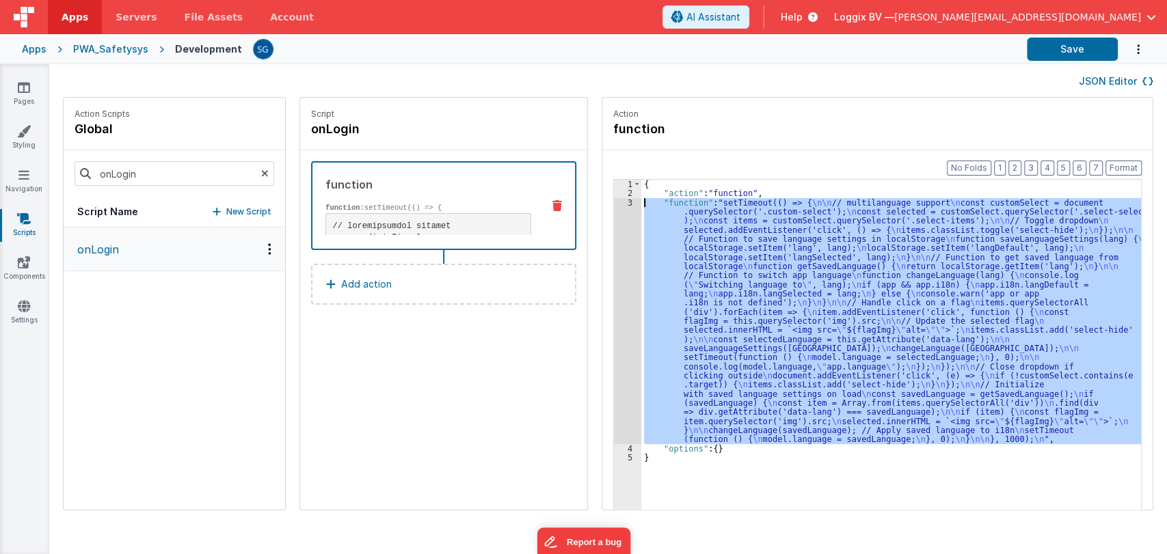
click at [615, 204] on div "3" at bounding box center [627, 321] width 27 height 246
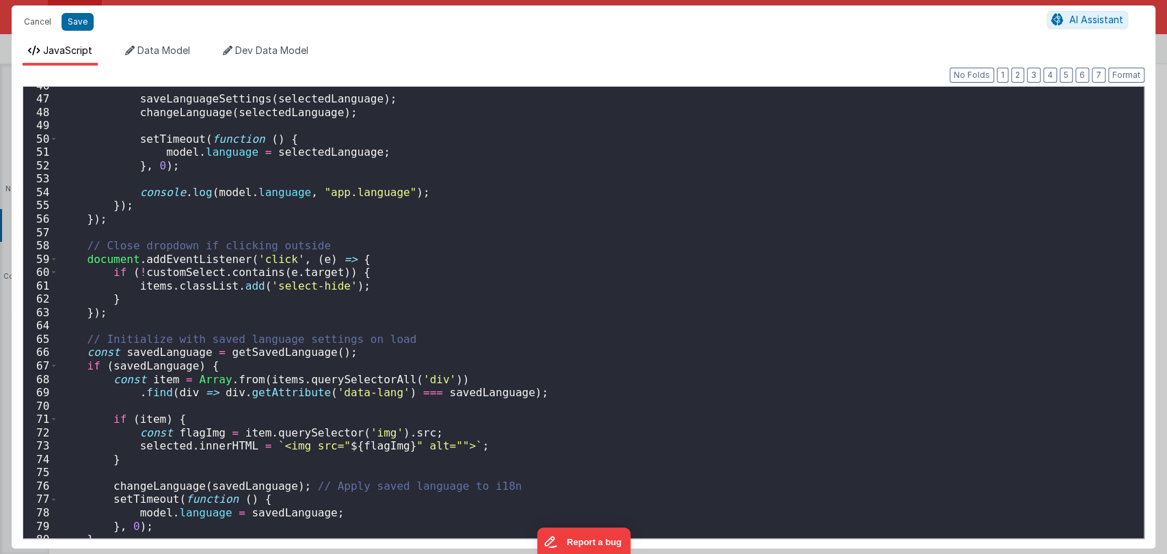
scroll to position [657, 0]
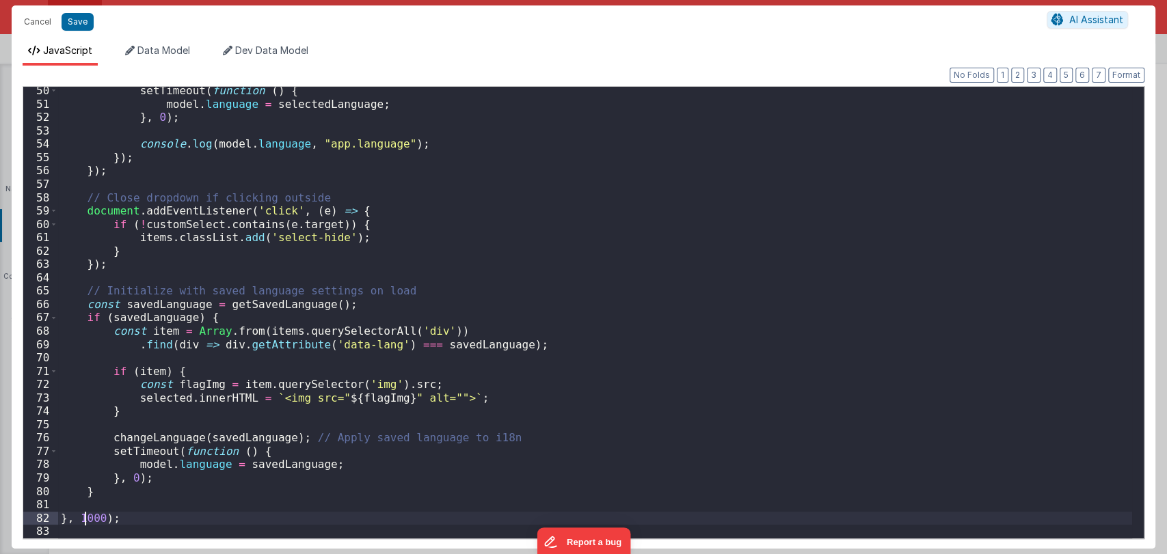
click at [86, 515] on div "setTimeout ( function ( ) { model . language = selectedLanguage ; } , 0 ) ; con…" at bounding box center [595, 323] width 1074 height 479
click at [75, 16] on button "Save" at bounding box center [78, 22] width 32 height 18
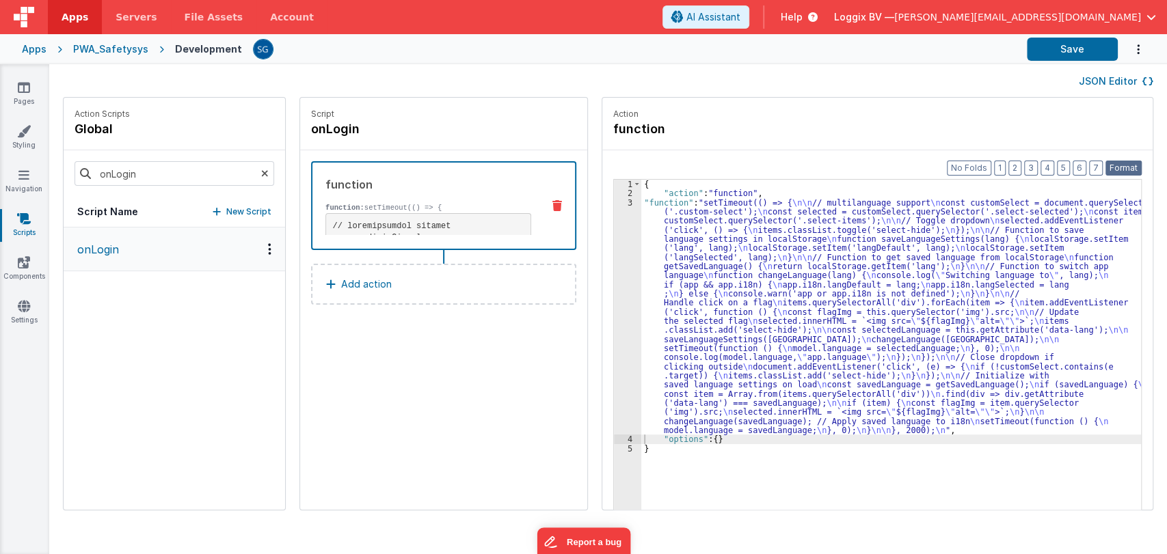
click at [1118, 166] on button "Format" at bounding box center [1123, 168] width 36 height 15
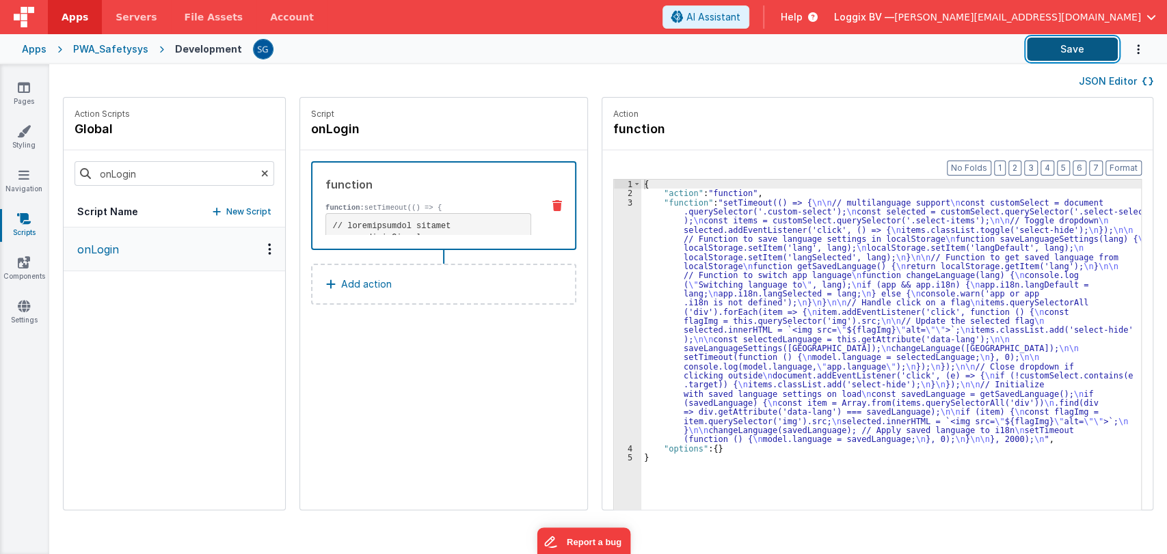
click at [1086, 51] on button "Save" at bounding box center [1072, 49] width 91 height 23
click at [1081, 43] on button "Save" at bounding box center [1072, 49] width 91 height 23
click at [23, 131] on icon at bounding box center [24, 131] width 14 height 14
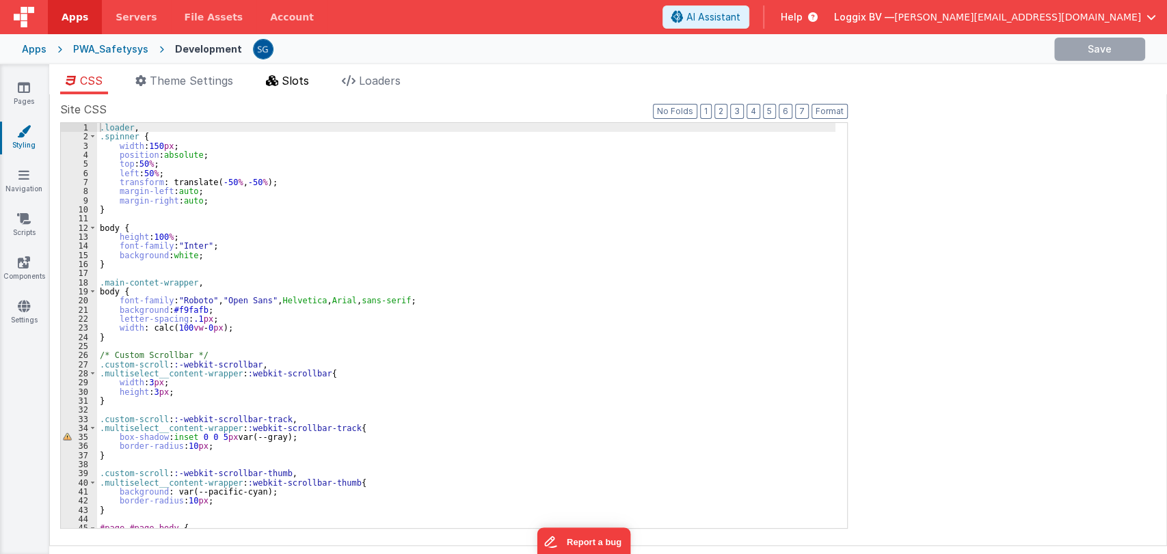
click at [282, 85] on li "Slots" at bounding box center [287, 83] width 54 height 22
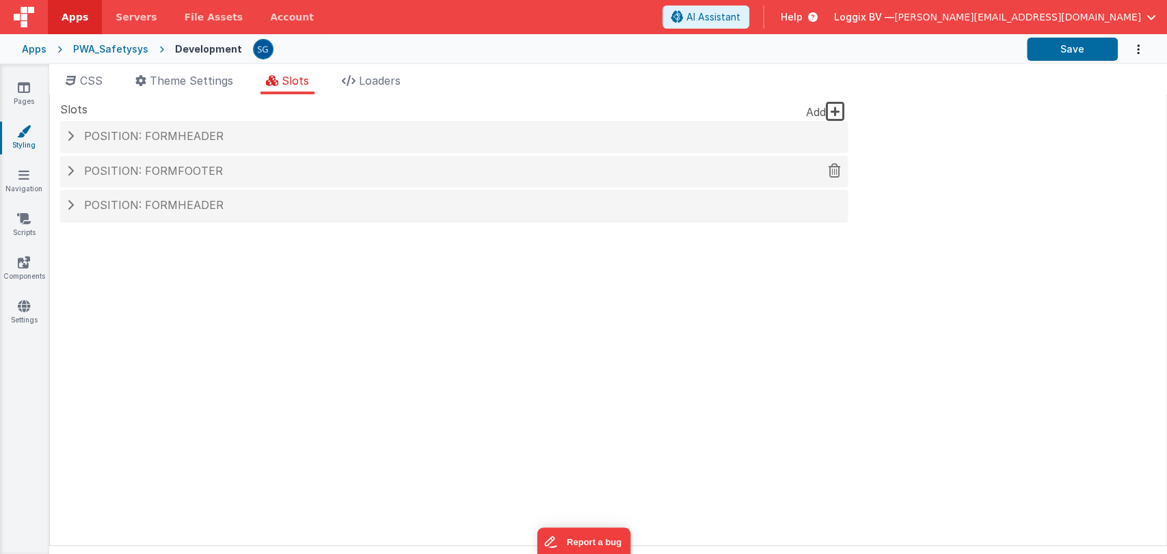
click at [184, 167] on span "Position: formFooter" at bounding box center [153, 171] width 139 height 14
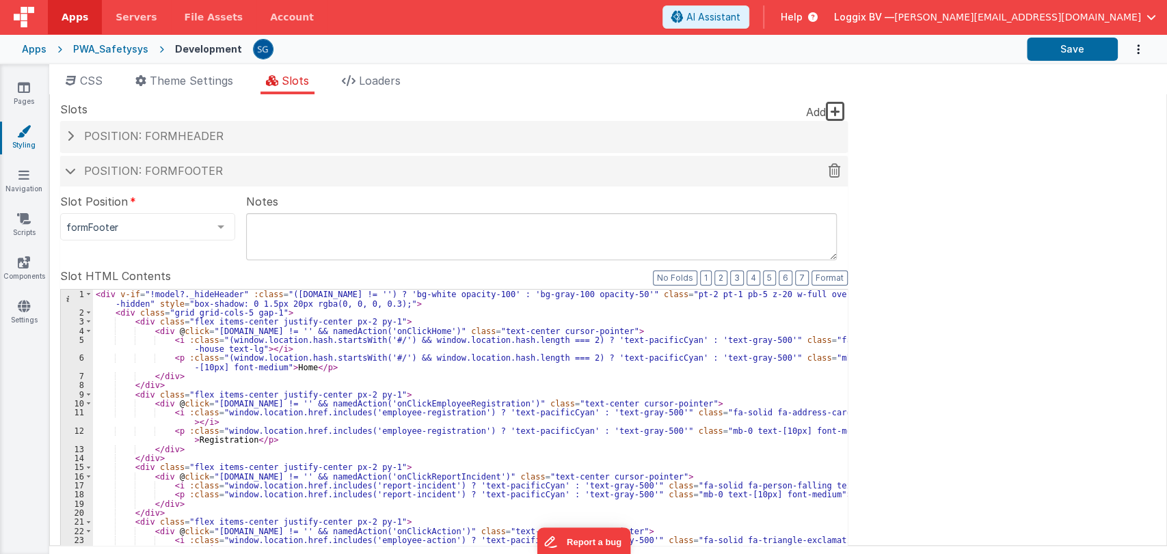
click at [74, 170] on span at bounding box center [70, 170] width 11 height 7
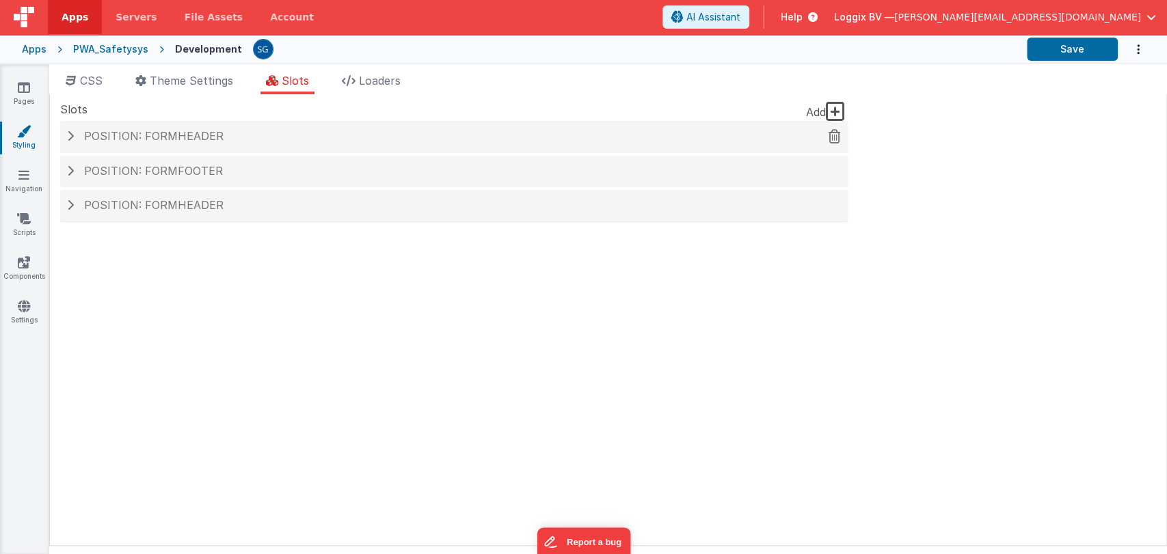
click at [144, 137] on span "Position: formHeader" at bounding box center [153, 136] width 139 height 14
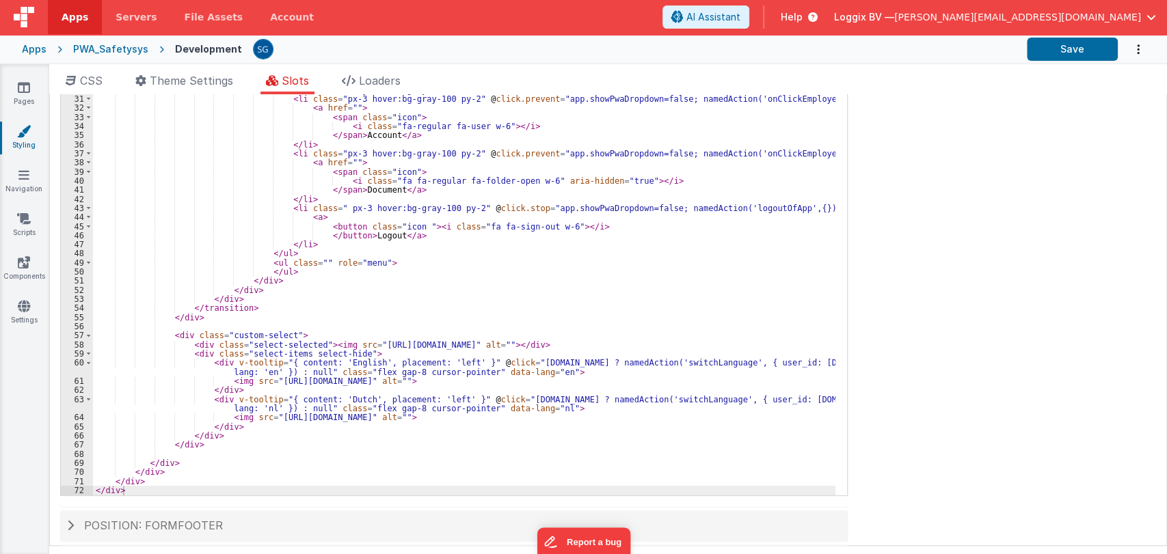
scroll to position [209, 0]
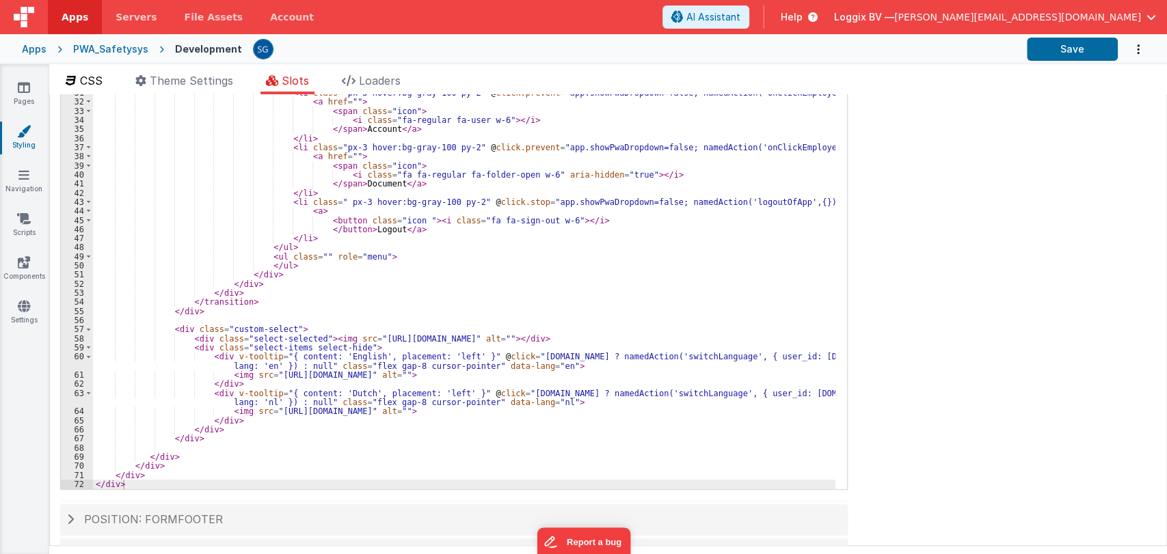
click at [88, 81] on span "CSS" at bounding box center [91, 81] width 23 height 14
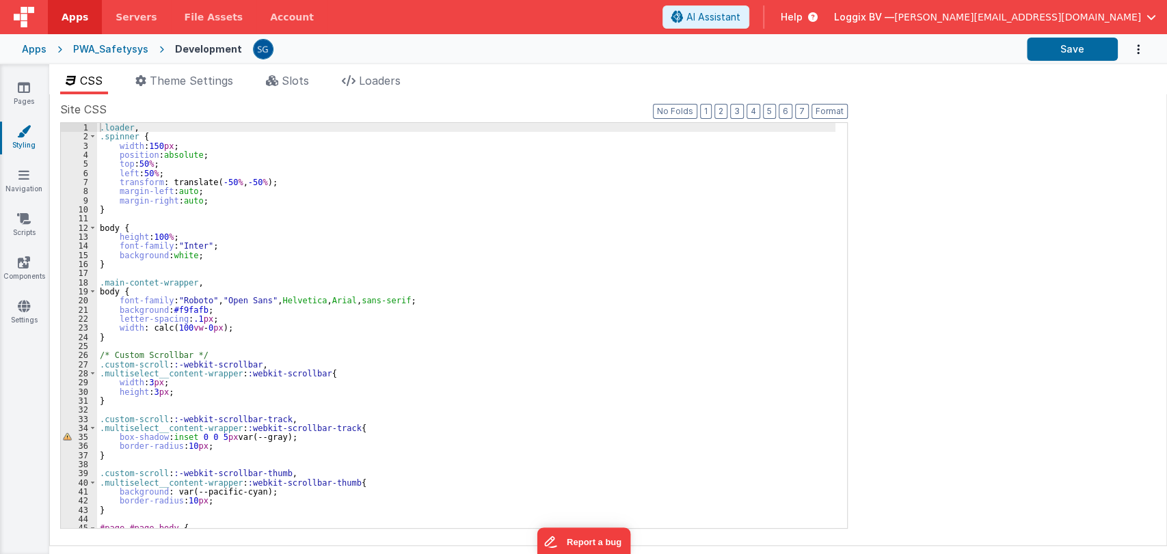
scroll to position [0, 0]
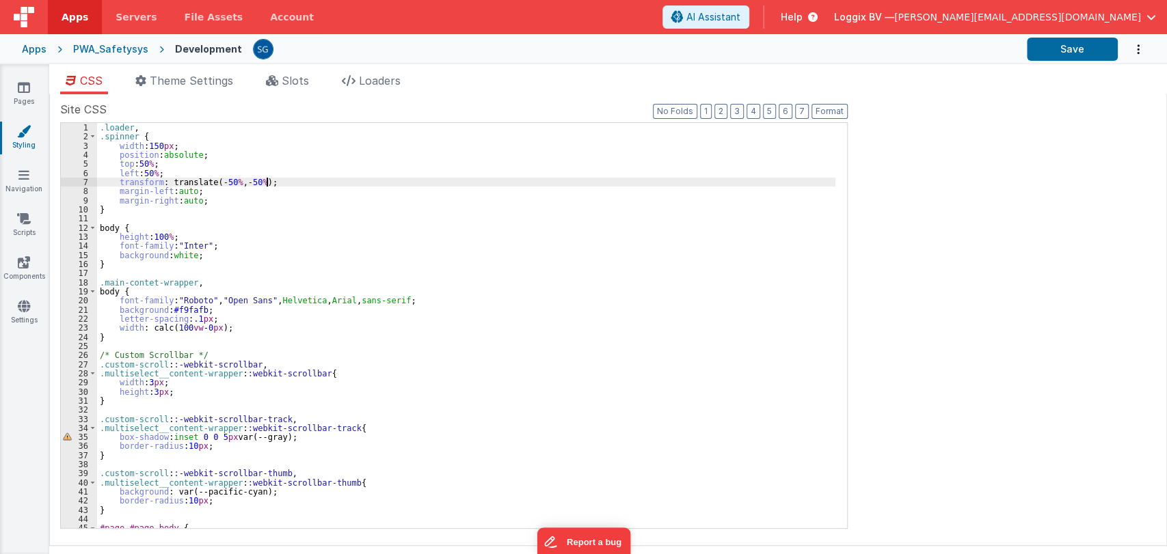
click at [465, 179] on div ".loader , .spinner { width : 150 px ; position : absolute ; top : 50 % ; left :…" at bounding box center [466, 335] width 738 height 424
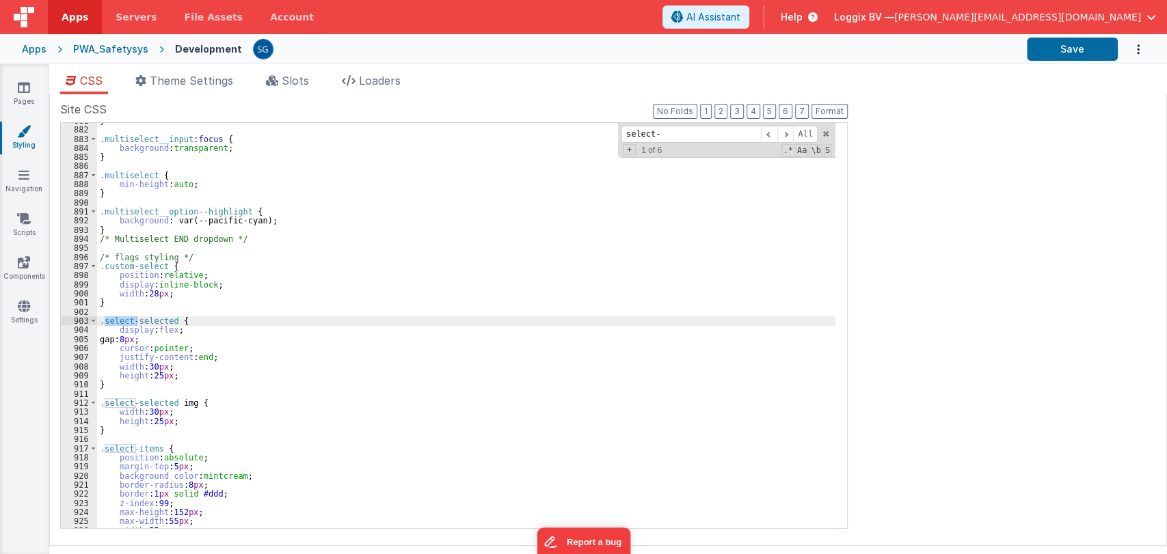
scroll to position [8027, 0]
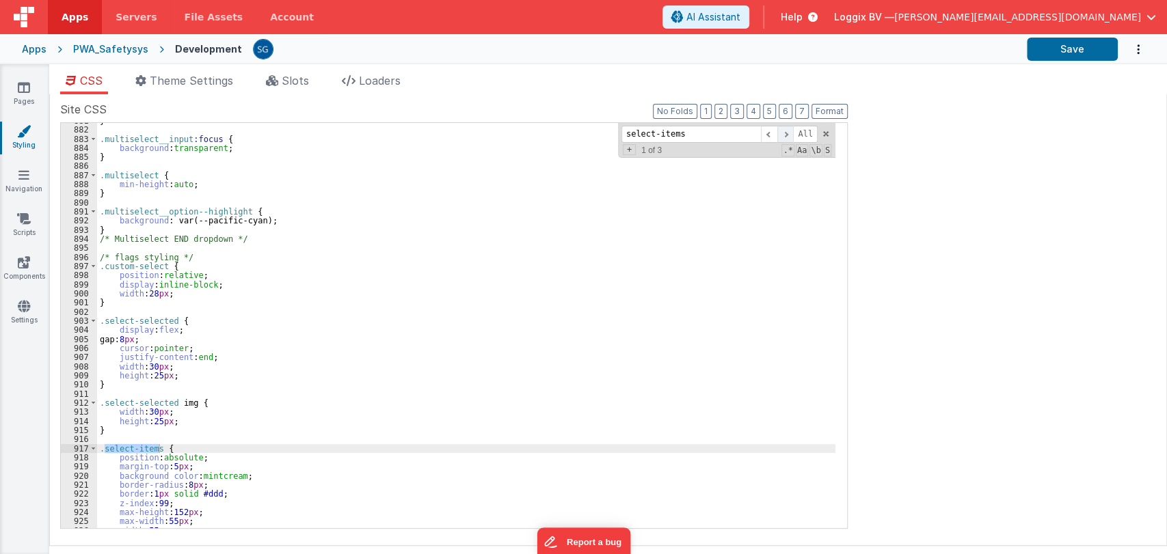
type input "select-items"
click at [785, 133] on span at bounding box center [785, 134] width 16 height 17
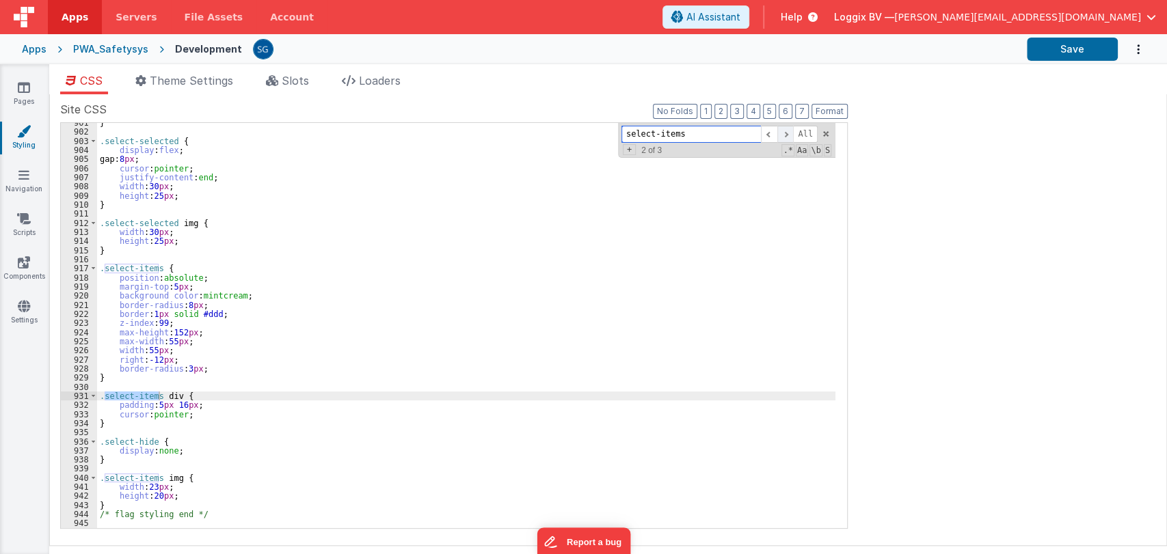
click at [785, 133] on span at bounding box center [785, 134] width 16 height 17
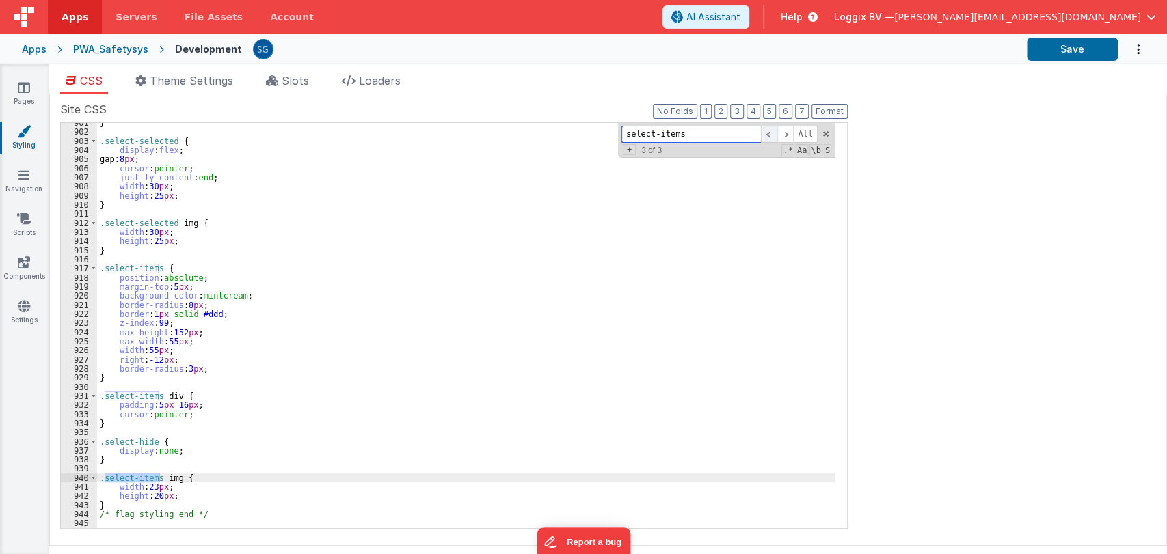
click at [766, 133] on span at bounding box center [769, 134] width 16 height 17
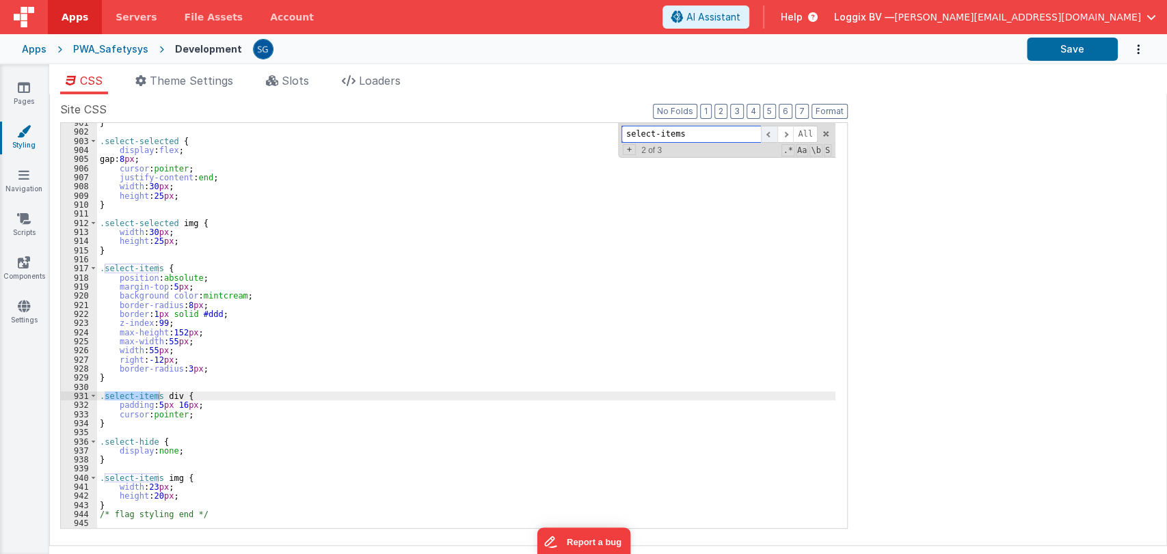
click at [766, 133] on span at bounding box center [769, 134] width 16 height 17
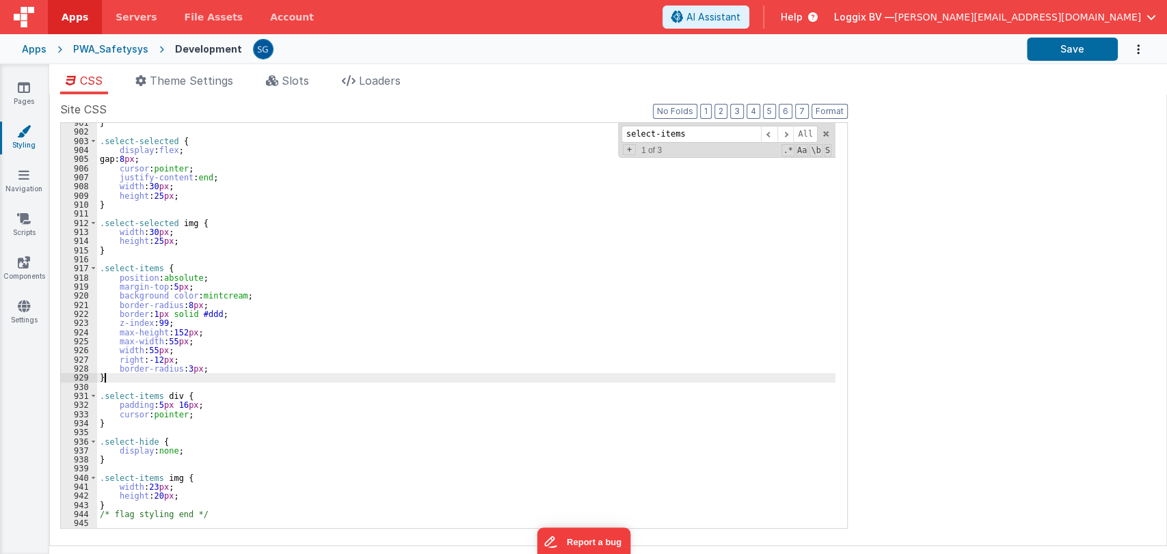
click at [160, 377] on div "} .select-selected { display : flex ; gap: 8 px ; cursor : pointer ; justify-co…" at bounding box center [466, 330] width 738 height 424
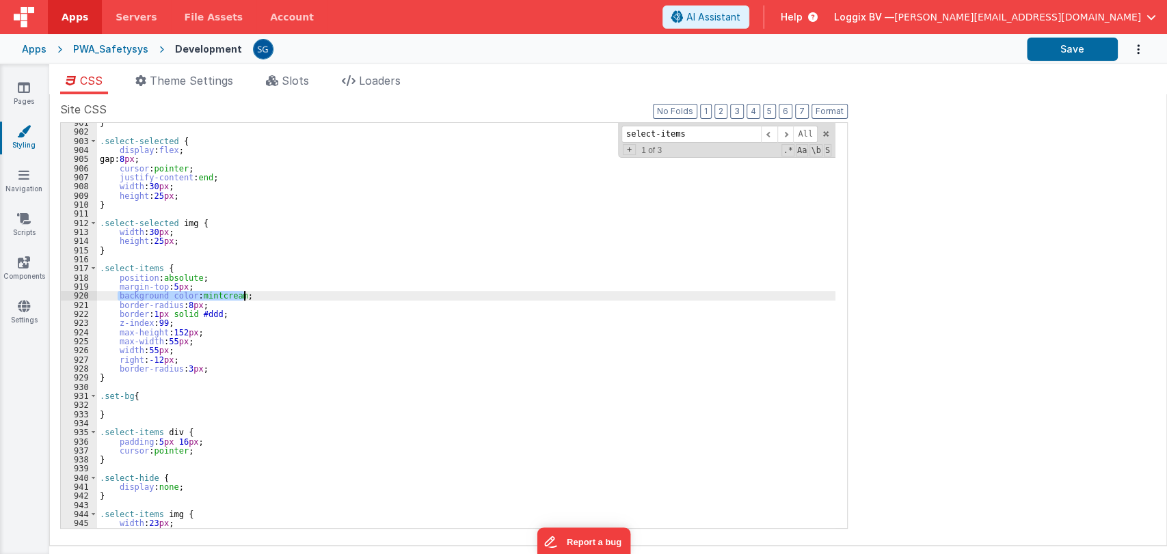
drag, startPoint x: 117, startPoint y: 293, endPoint x: 251, endPoint y: 297, distance: 134.0
click at [251, 297] on div "} .select-selected { display : flex ; gap: 8 px ; cursor : pointer ; justify-co…" at bounding box center [466, 330] width 738 height 424
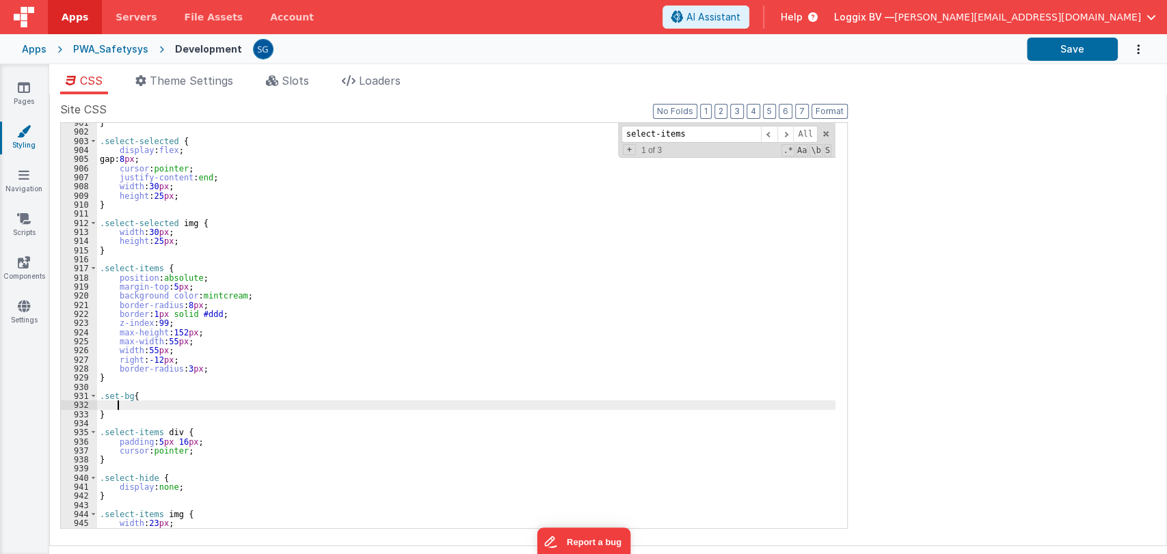
click at [126, 403] on div "} .select-selected { display : flex ; gap: 8 px ; cursor : pointer ; justify-co…" at bounding box center [466, 330] width 738 height 424
click at [829, 132] on span at bounding box center [826, 134] width 10 height 10
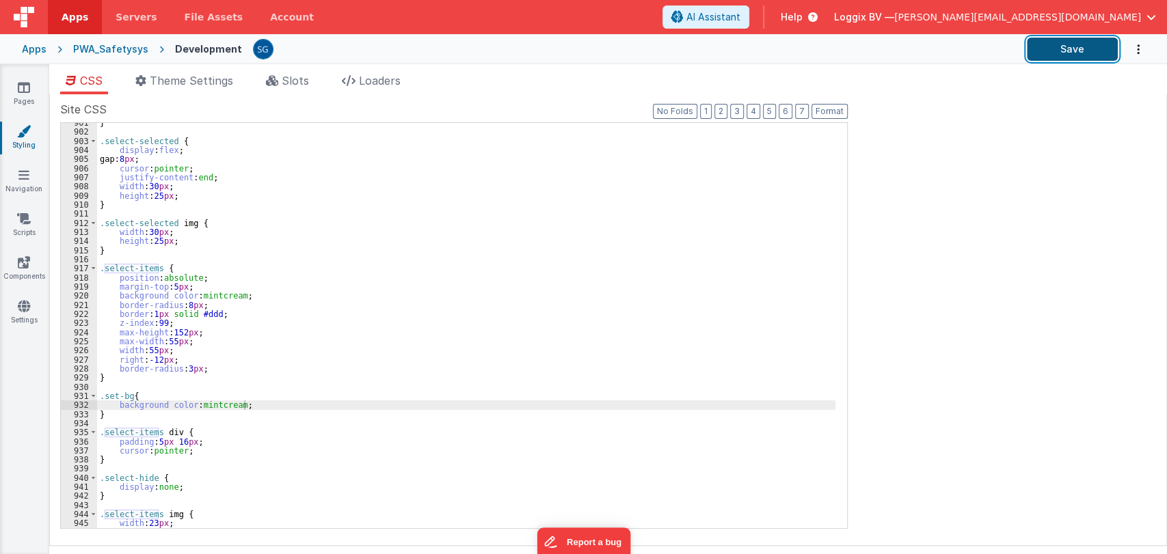
click at [1048, 49] on button "Save" at bounding box center [1072, 49] width 91 height 23
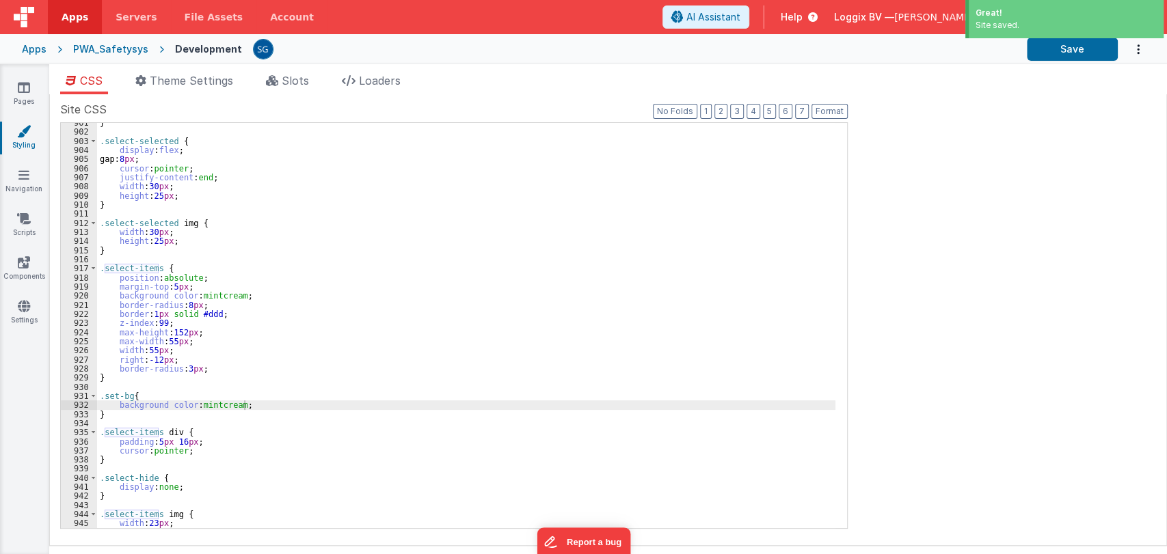
click at [302, 70] on div "CSS Theme Settings Slots Loaders Site CSS Format 7 6 5 4 3 2 1 No Folds 901 902…" at bounding box center [608, 312] width 1118 height 496
click at [298, 72] on div "CSS Theme Settings Slots Loaders Site CSS Format 7 6 5 4 3 2 1 No Folds 901 902…" at bounding box center [608, 312] width 1118 height 496
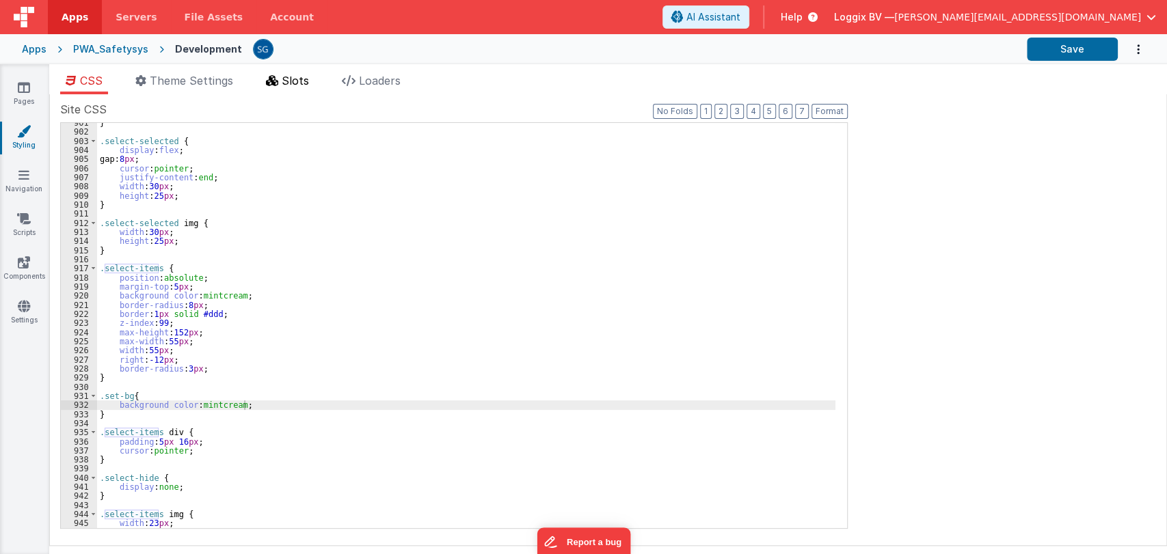
click at [293, 79] on span "Slots" at bounding box center [295, 81] width 27 height 14
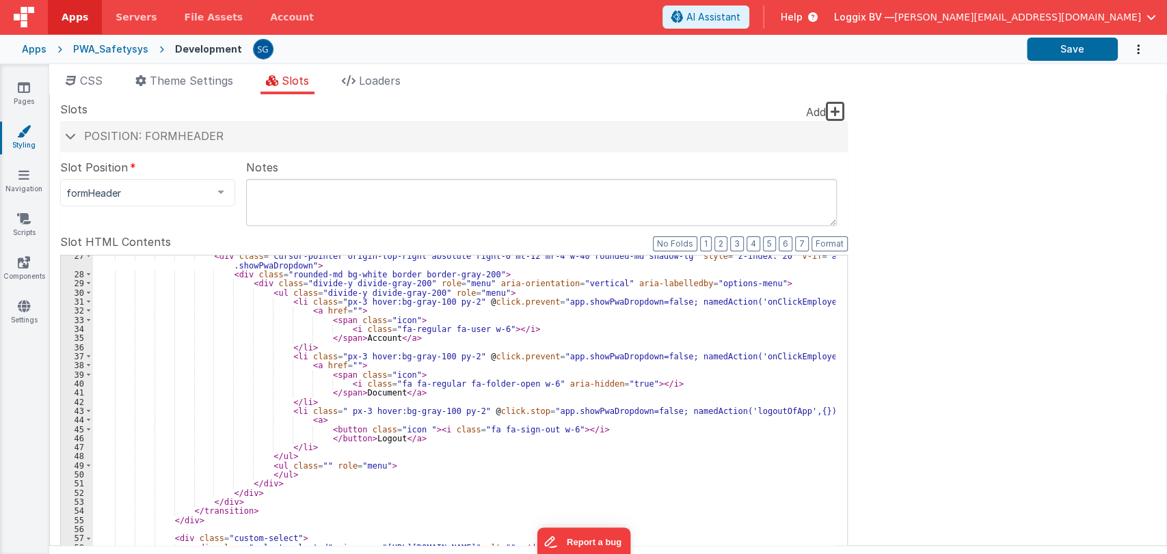
scroll to position [247, 0]
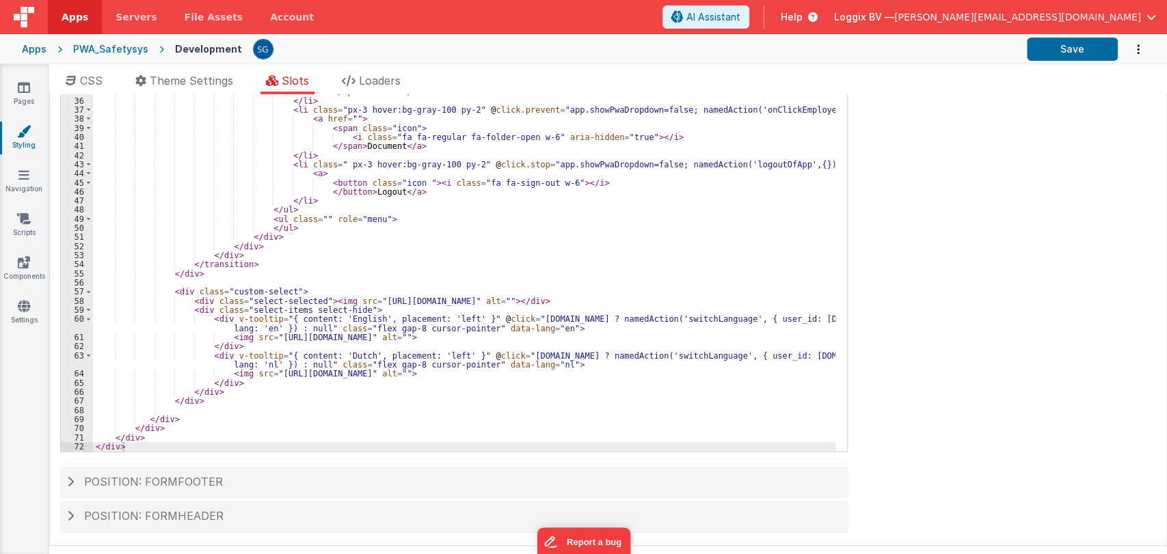
click at [297, 308] on div "< div class = "cursor-pointer origin-top-right absolute right-0 mt-12 mr-4 w-40…" at bounding box center [464, 240] width 742 height 470
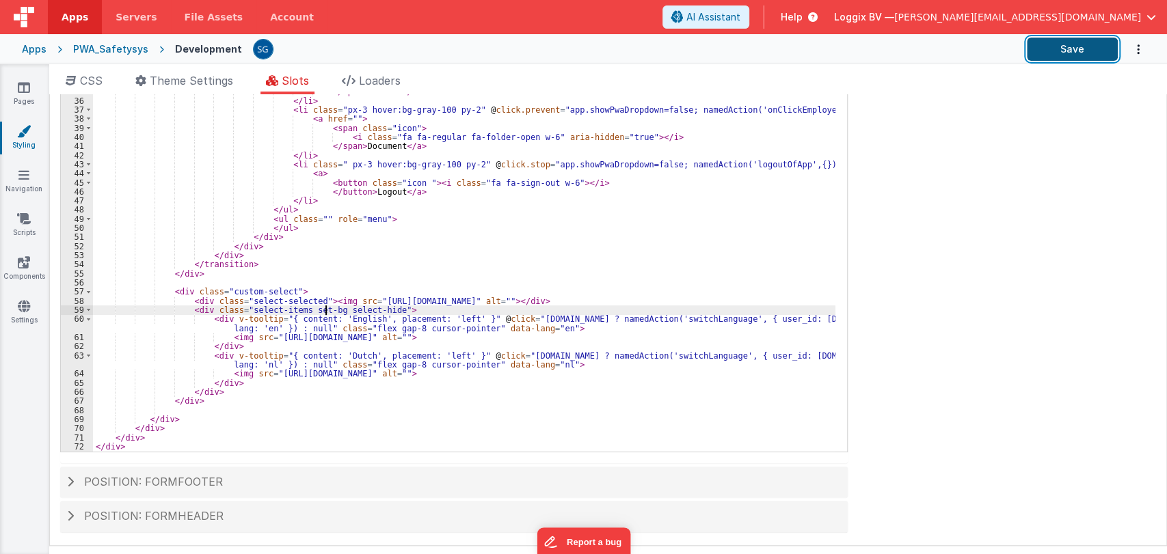
click at [1064, 51] on button "Save" at bounding box center [1072, 49] width 91 height 23
click at [105, 77] on li "CSS" at bounding box center [84, 83] width 48 height 22
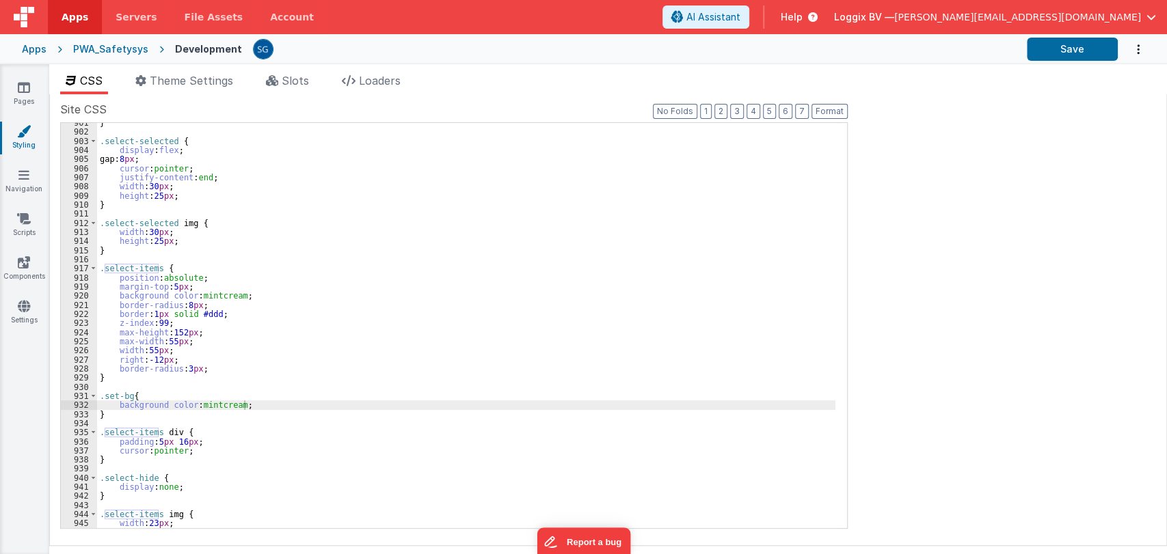
scroll to position [0, 0]
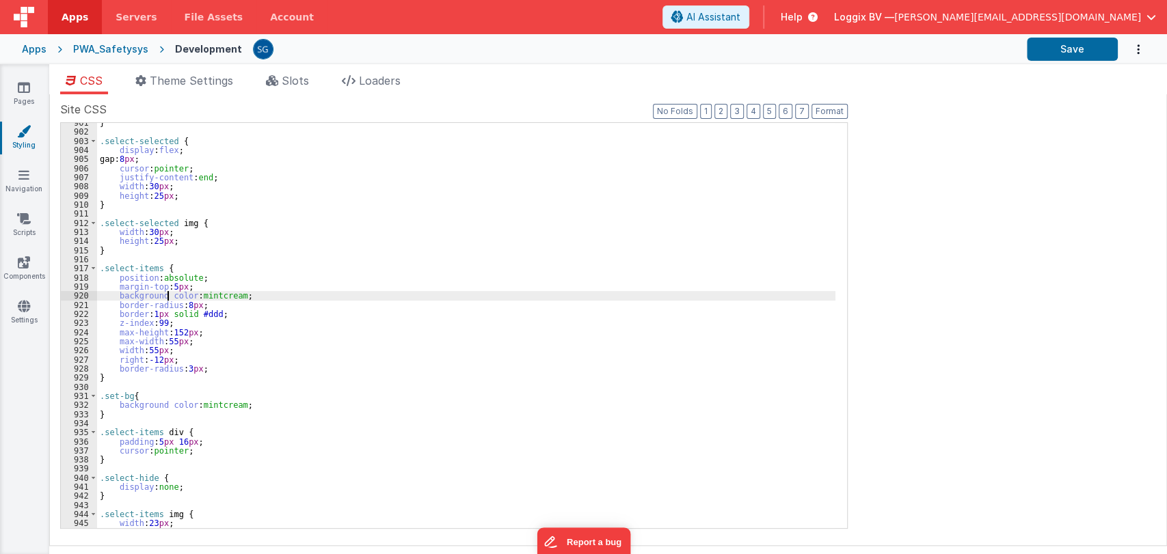
click at [169, 295] on div "} .select-selected { display : flex ; gap: 8 px ; cursor : pointer ; justify-co…" at bounding box center [466, 330] width 738 height 424
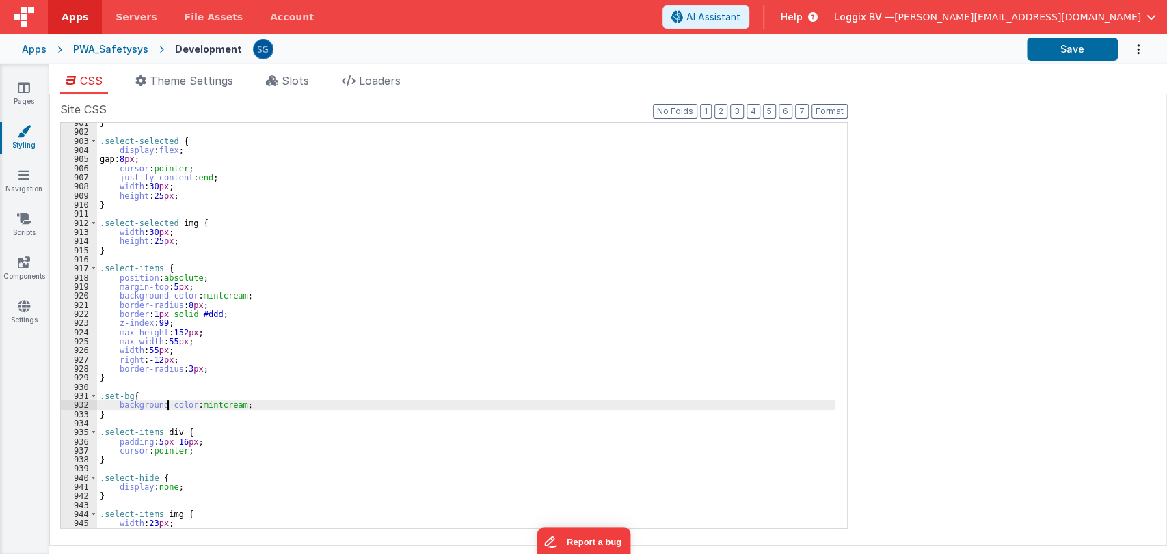
click at [170, 408] on div "} .select-selected { display : flex ; gap: 8 px ; cursor : pointer ; justify-co…" at bounding box center [466, 330] width 738 height 424
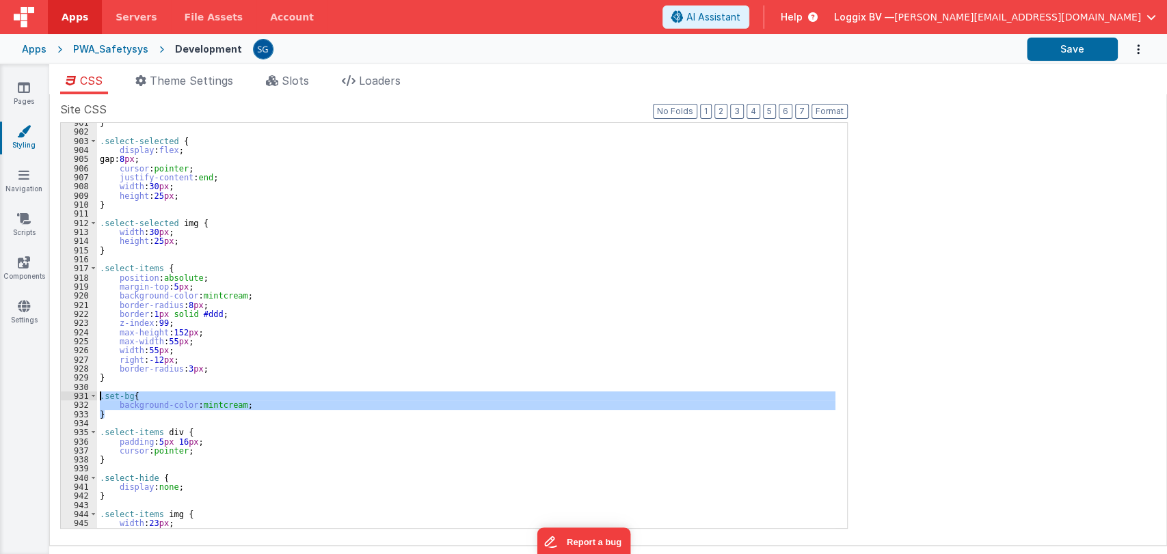
drag, startPoint x: 116, startPoint y: 415, endPoint x: 100, endPoint y: 395, distance: 25.3
click at [100, 395] on div "} .select-selected { display : flex ; gap: 8 px ; cursor : pointer ; justify-co…" at bounding box center [466, 330] width 738 height 424
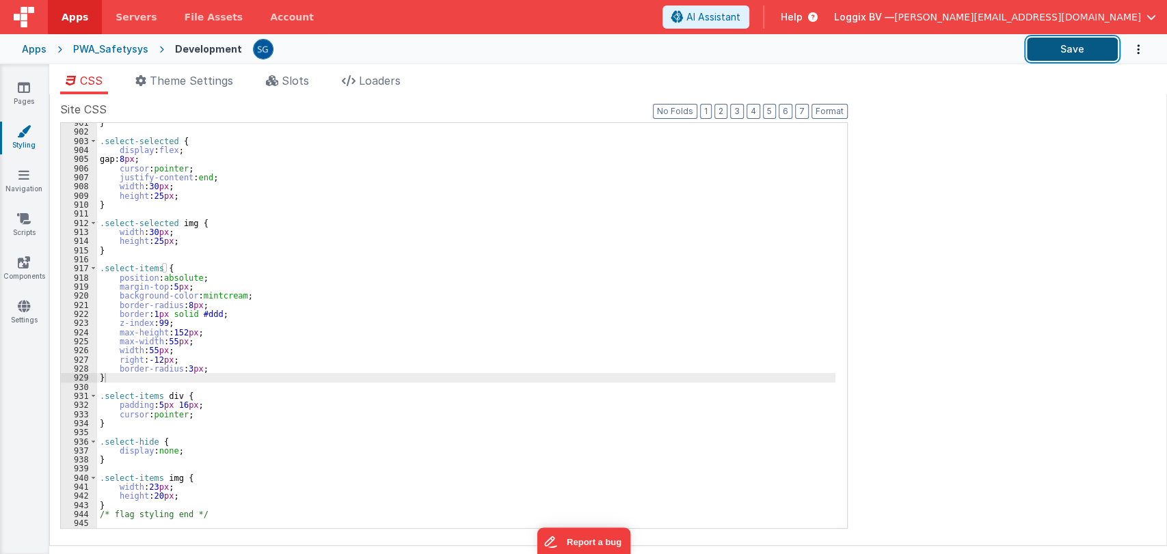
click at [1089, 45] on button "Save" at bounding box center [1072, 49] width 91 height 23
click at [23, 304] on icon at bounding box center [24, 306] width 12 height 14
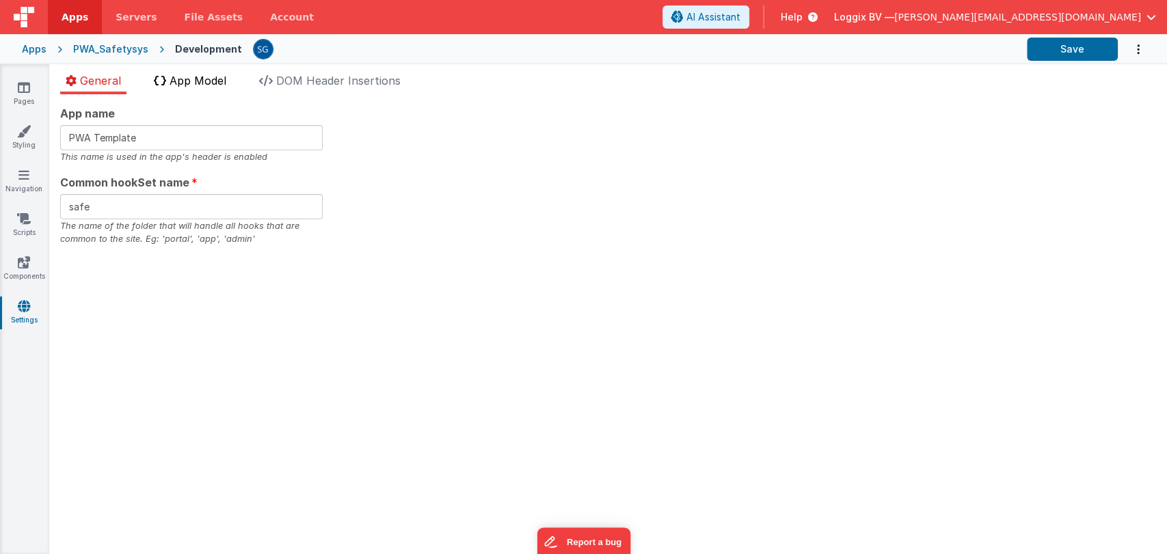
click at [191, 83] on span "App Model" at bounding box center [198, 81] width 57 height 14
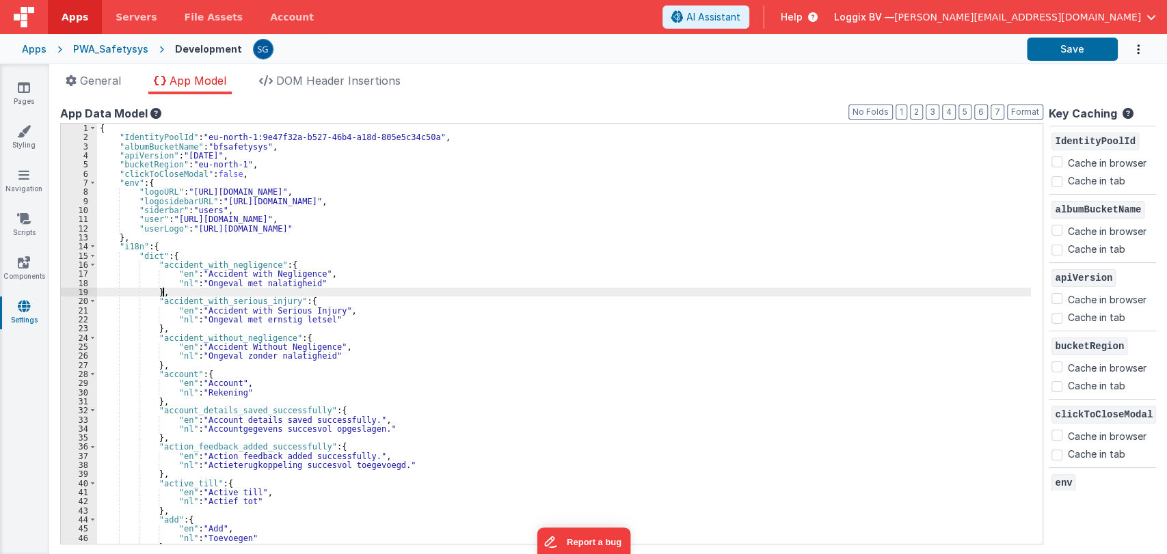
click at [403, 288] on div "{ "IdentityPoolId" : "eu-north-1:9e47f32a-b527-46b4-a18d-805e5c34c50a" , "album…" at bounding box center [564, 343] width 934 height 439
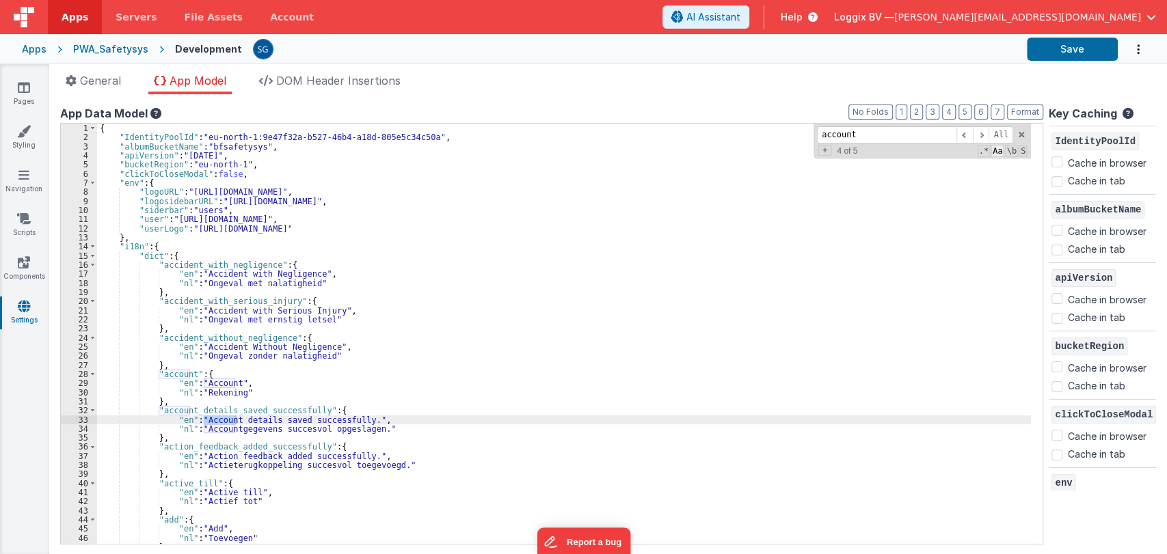
type input "account"
click at [995, 154] on span "Aa" at bounding box center [997, 151] width 12 height 12
click at [1007, 148] on span "\b" at bounding box center [1011, 151] width 12 height 12
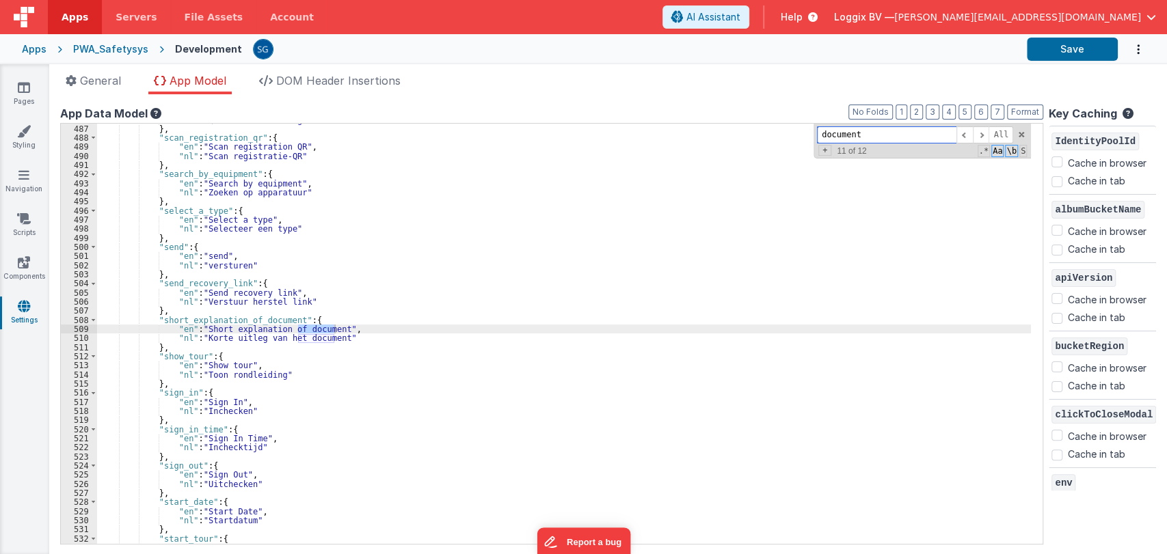
scroll to position [4447, 0]
type input "document"
click at [980, 133] on span at bounding box center [981, 134] width 16 height 17
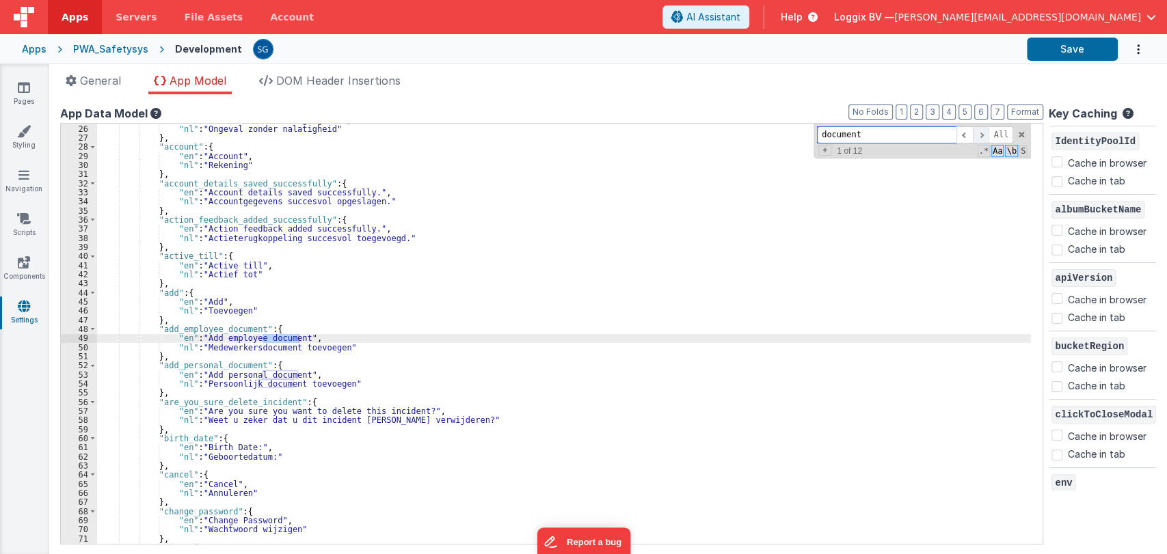
click at [980, 133] on span at bounding box center [981, 134] width 16 height 17
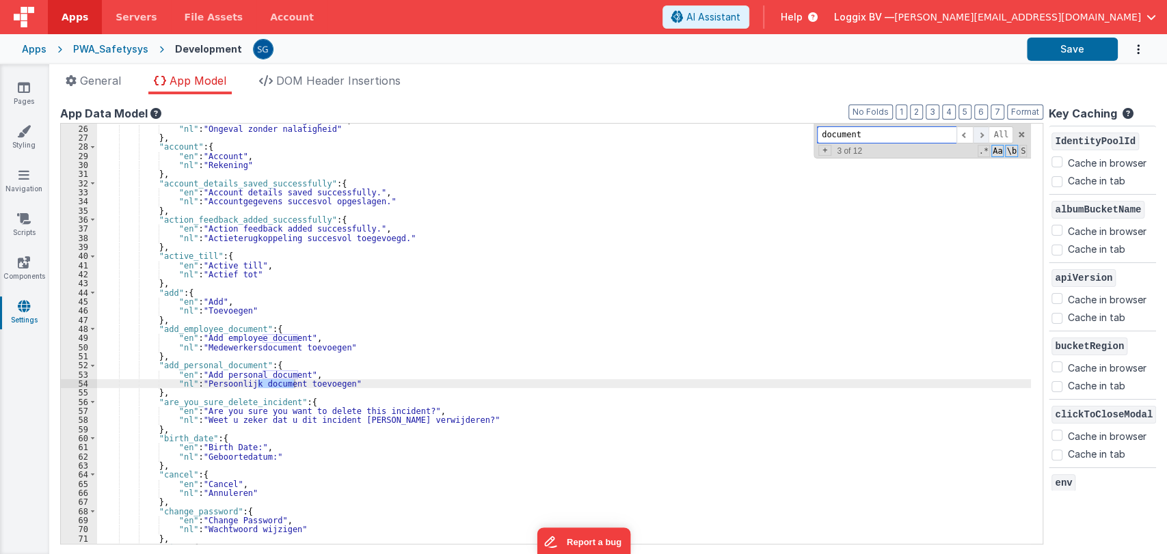
click at [980, 133] on span at bounding box center [981, 134] width 16 height 17
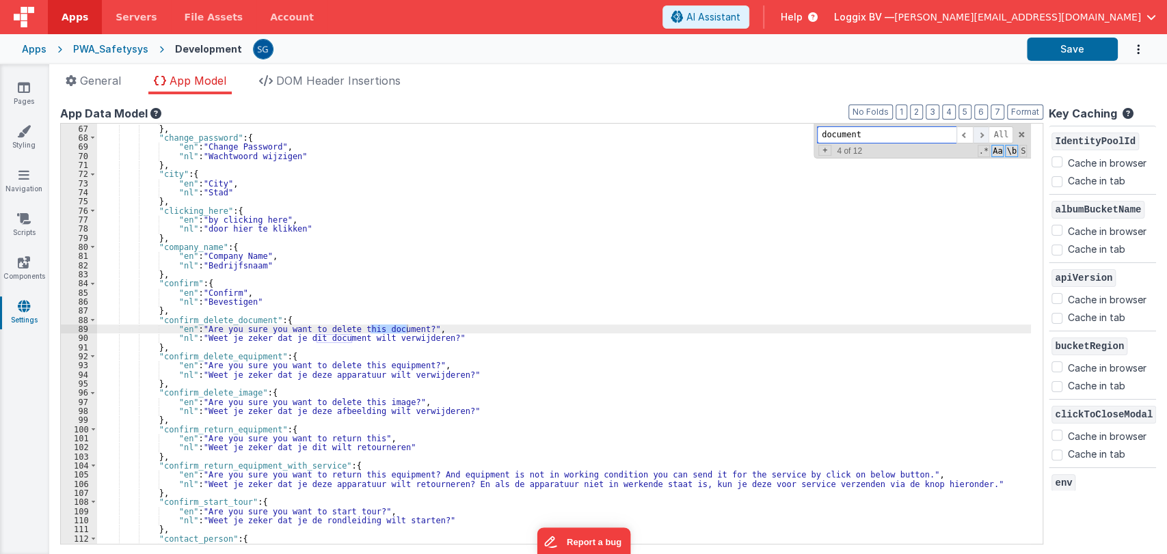
scroll to position [601, 0]
click at [980, 133] on span at bounding box center [981, 134] width 16 height 17
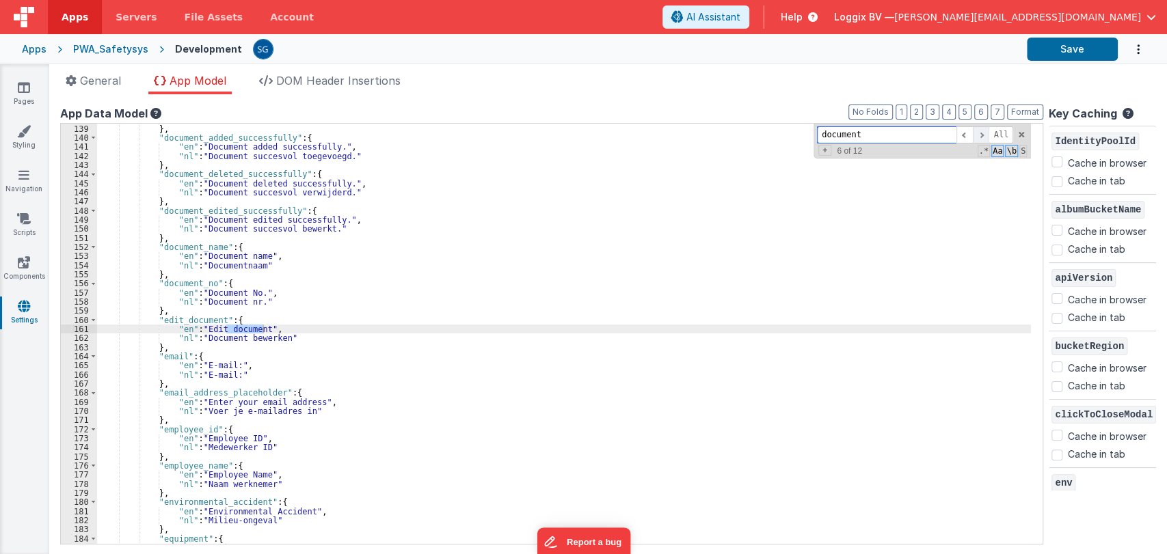
scroll to position [1257, 0]
click at [980, 133] on span at bounding box center [981, 134] width 16 height 17
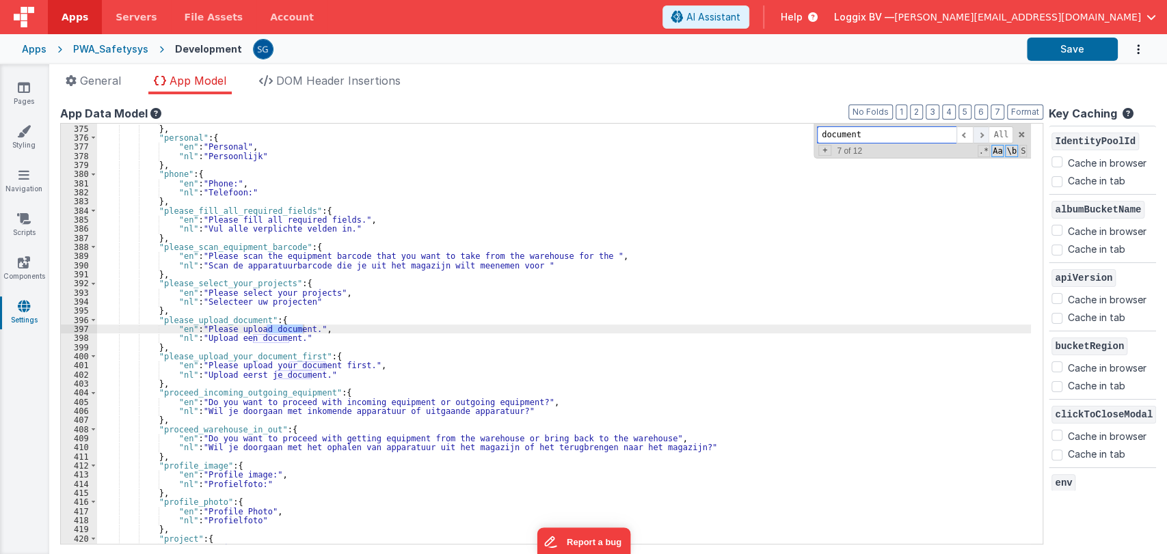
click at [980, 133] on span at bounding box center [981, 134] width 16 height 17
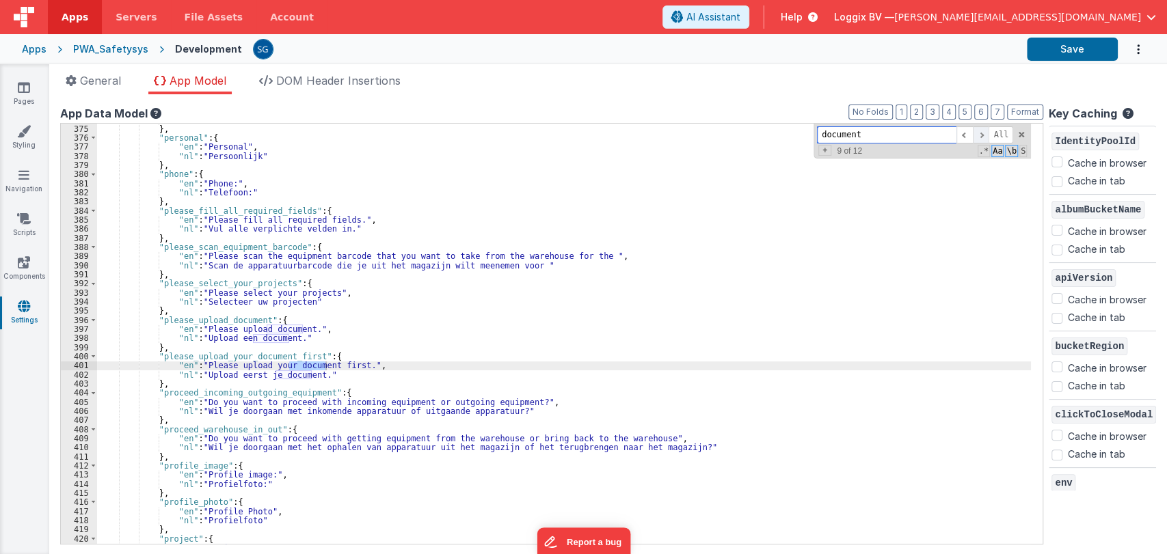
click at [980, 133] on span at bounding box center [981, 134] width 16 height 17
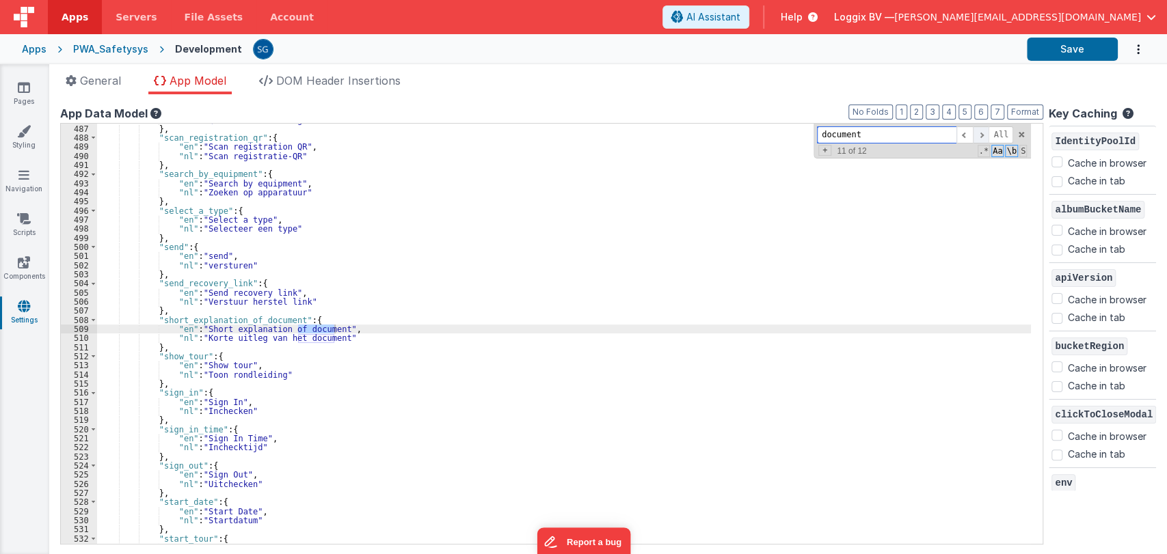
scroll to position [4447, 0]
click at [980, 133] on span at bounding box center [981, 134] width 16 height 17
click at [1020, 133] on span at bounding box center [1022, 135] width 10 height 10
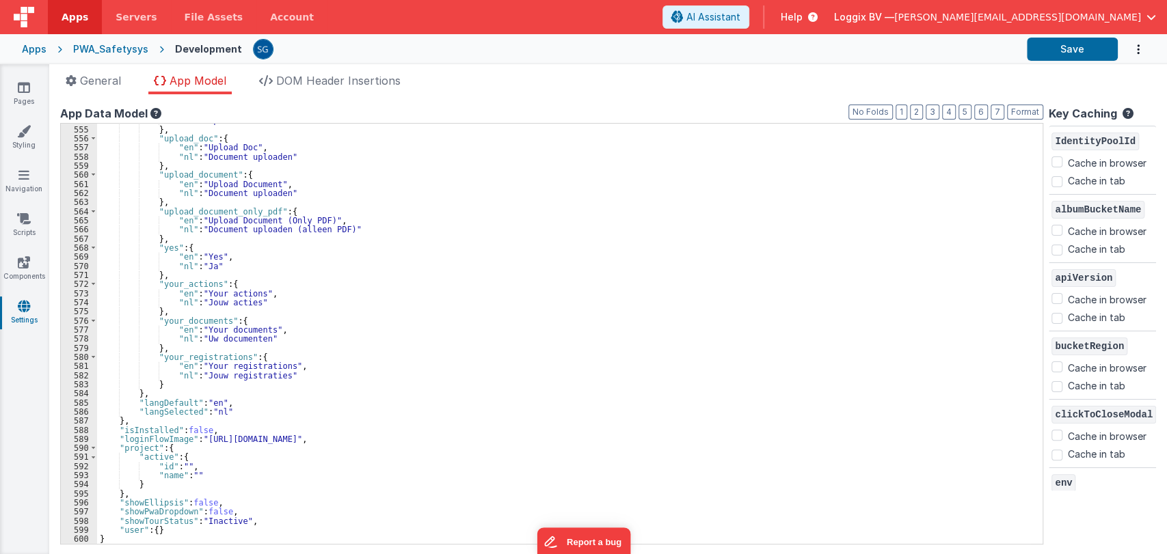
scroll to position [5066, 0]
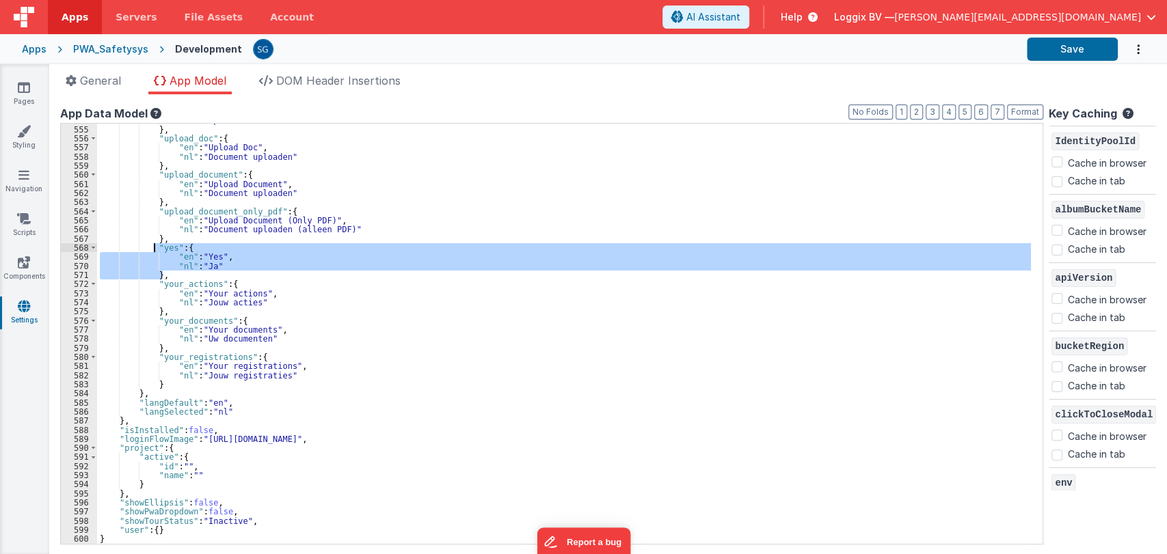
drag, startPoint x: 165, startPoint y: 271, endPoint x: 153, endPoint y: 247, distance: 26.3
click at [153, 247] on div ""nl" : "Uploaden" } , "upload_doc" : { "en" : "Upload Doc" , "nl" : "Document u…" at bounding box center [564, 335] width 934 height 439
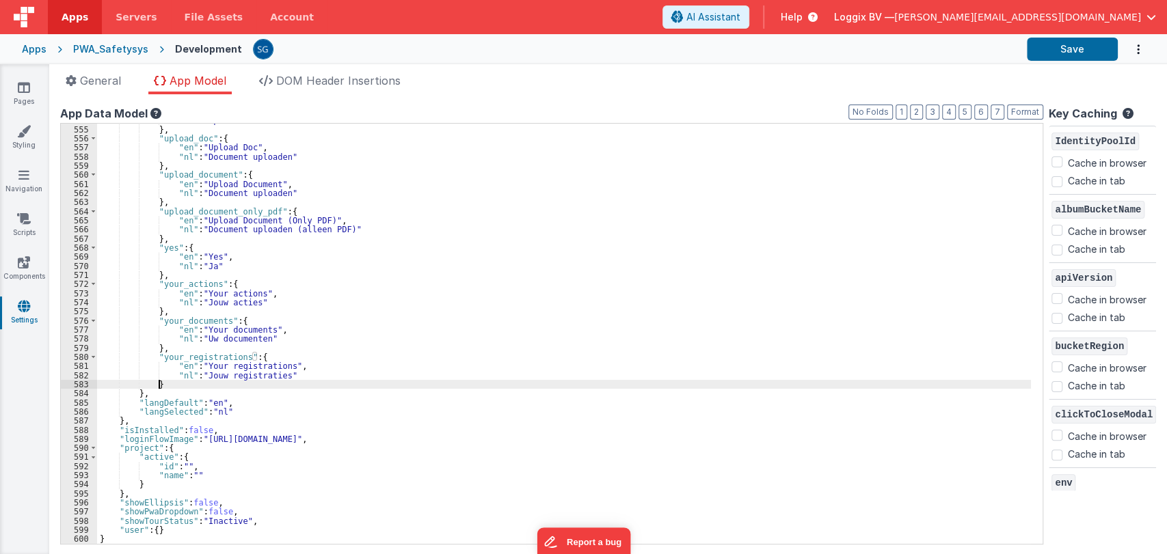
click at [165, 388] on div ""nl" : "Uploaden" } , "upload_doc" : { "en" : "Upload Doc" , "nl" : "Document u…" at bounding box center [564, 335] width 934 height 439
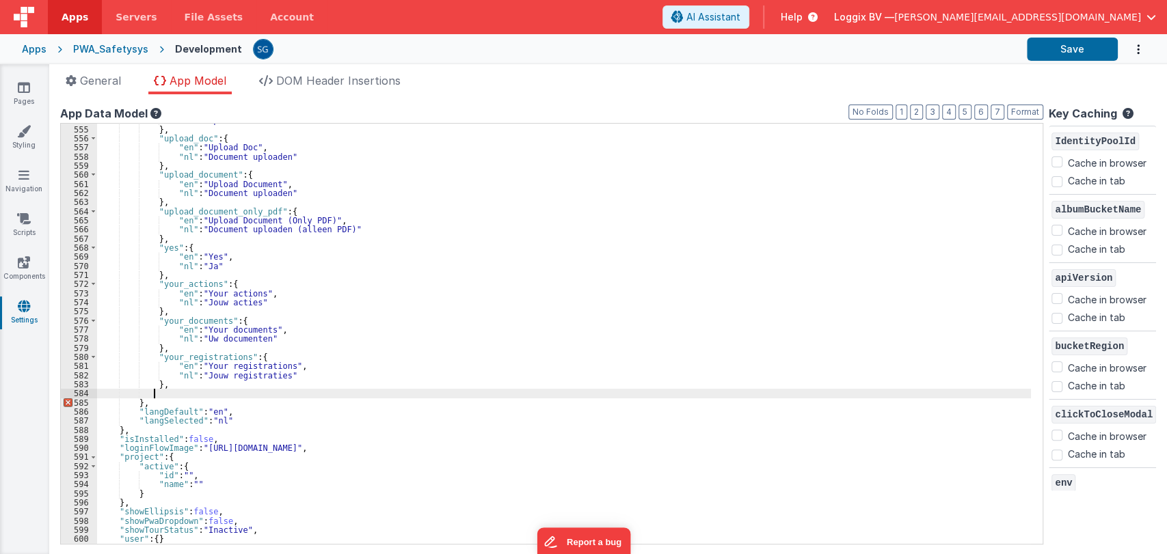
paste textarea
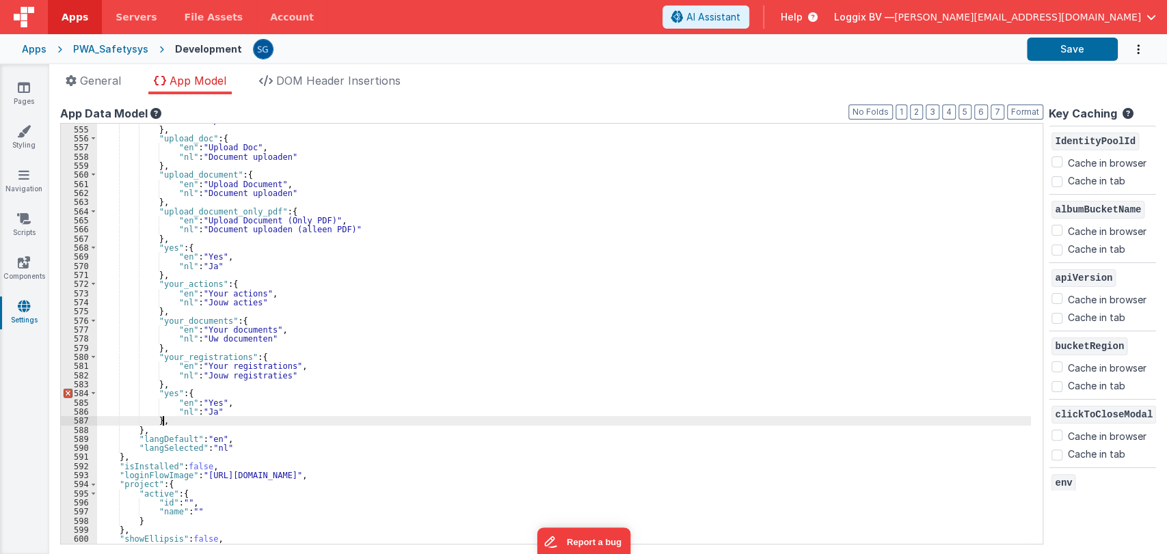
click at [163, 394] on div ""nl" : "Uploaden" } , "upload_doc" : { "en" : "Upload Doc" , "nl" : "Document u…" at bounding box center [564, 335] width 934 height 439
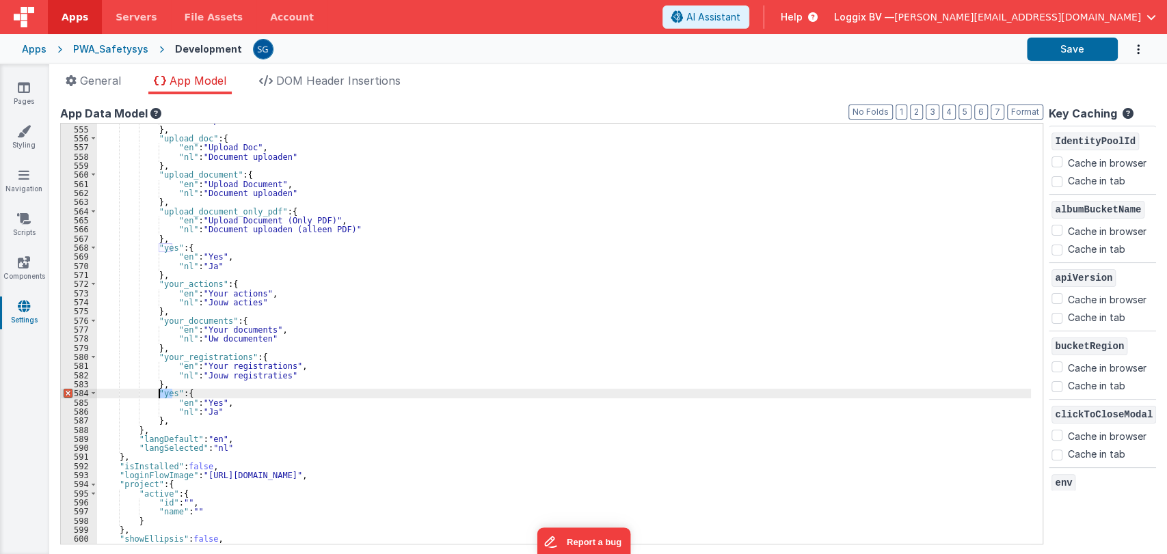
click at [163, 394] on div ""nl" : "Uploaden" } , "upload_doc" : { "en" : "Upload Doc" , "nl" : "Document u…" at bounding box center [564, 335] width 934 height 439
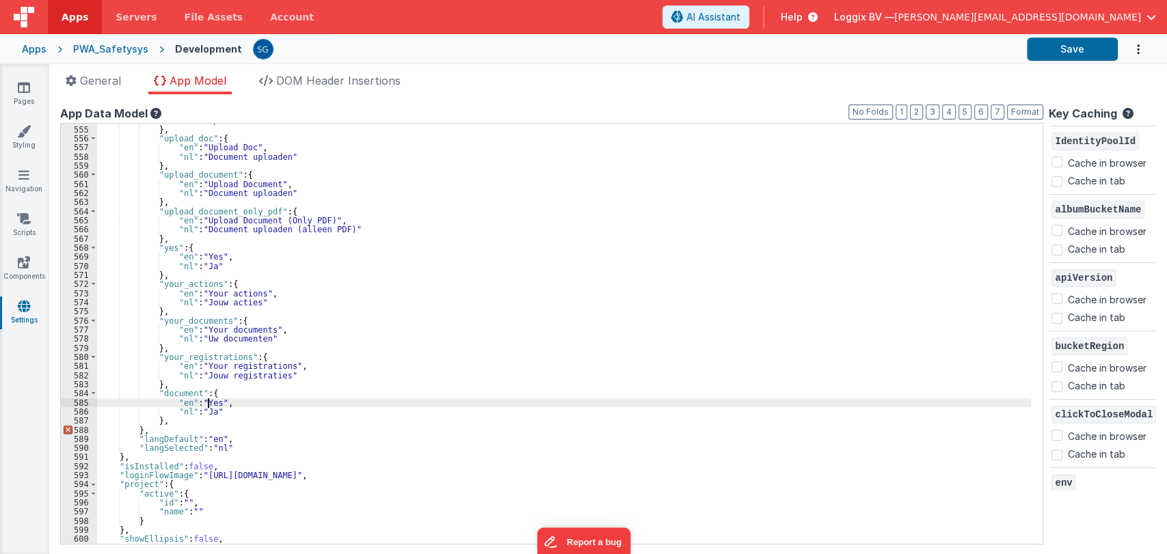
click at [208, 401] on div ""nl" : "Uploaden" } , "upload_doc" : { "en" : "Upload Doc" , "nl" : "Document u…" at bounding box center [564, 335] width 934 height 439
click at [213, 403] on div ""nl" : "Uploaden" } , "upload_doc" : { "en" : "Upload Doc" , "nl" : "Document u…" at bounding box center [564, 335] width 934 height 439
click at [206, 410] on div ""nl" : "Uploaden" } , "upload_doc" : { "en" : "Upload Doc" , "nl" : "Document u…" at bounding box center [564, 335] width 934 height 439
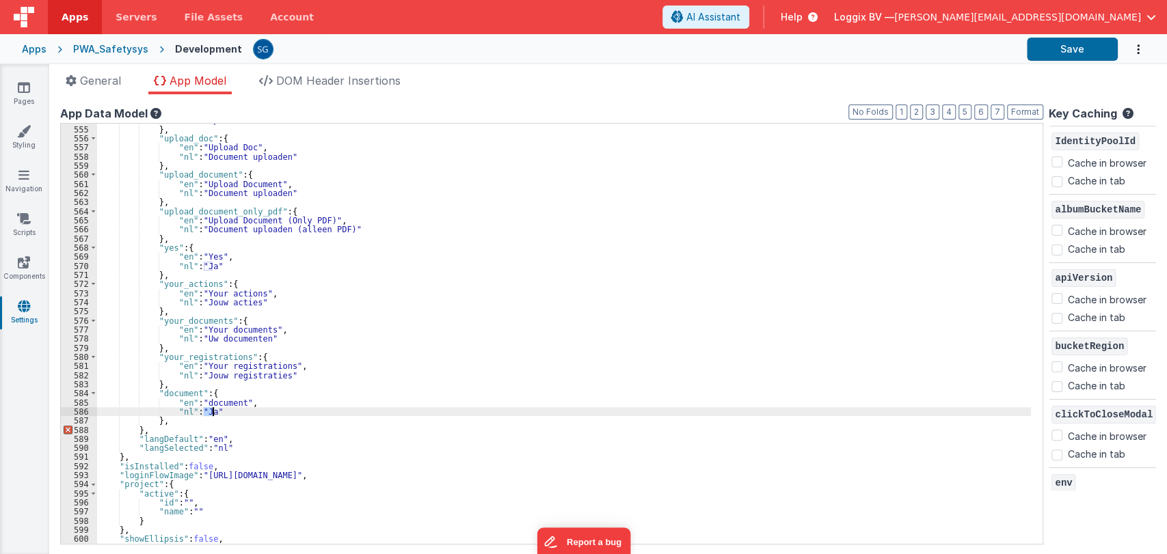
click at [206, 410] on div ""nl" : "Uploaden" } , "upload_doc" : { "en" : "Upload Doc" , "nl" : "Document u…" at bounding box center [564, 335] width 934 height 439
click at [184, 420] on div ""nl" : "Uploaden" } , "upload_doc" : { "en" : "Upload Doc" , "nl" : "Document u…" at bounding box center [564, 335] width 934 height 439
click at [1023, 116] on button "Format" at bounding box center [1025, 112] width 36 height 15
click at [1034, 55] on button "Save" at bounding box center [1072, 49] width 91 height 23
click at [543, 384] on div ""nl" : "Uploaden" } , "upload_doc" : { "en" : "Upload Doc" , "nl" : "Document u…" at bounding box center [564, 335] width 934 height 439
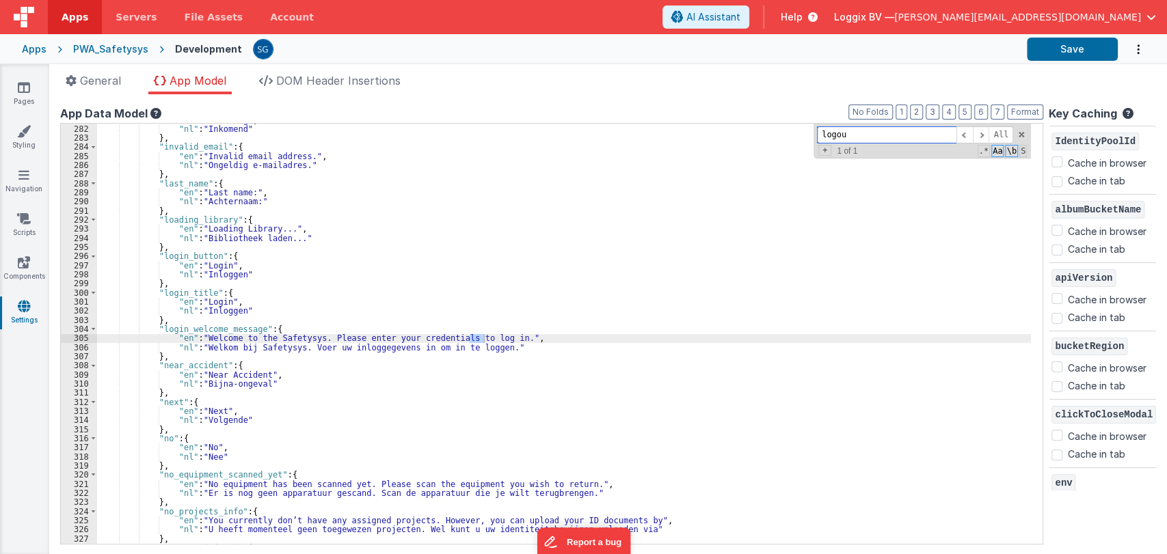
scroll to position [2560, 0]
type input "log"
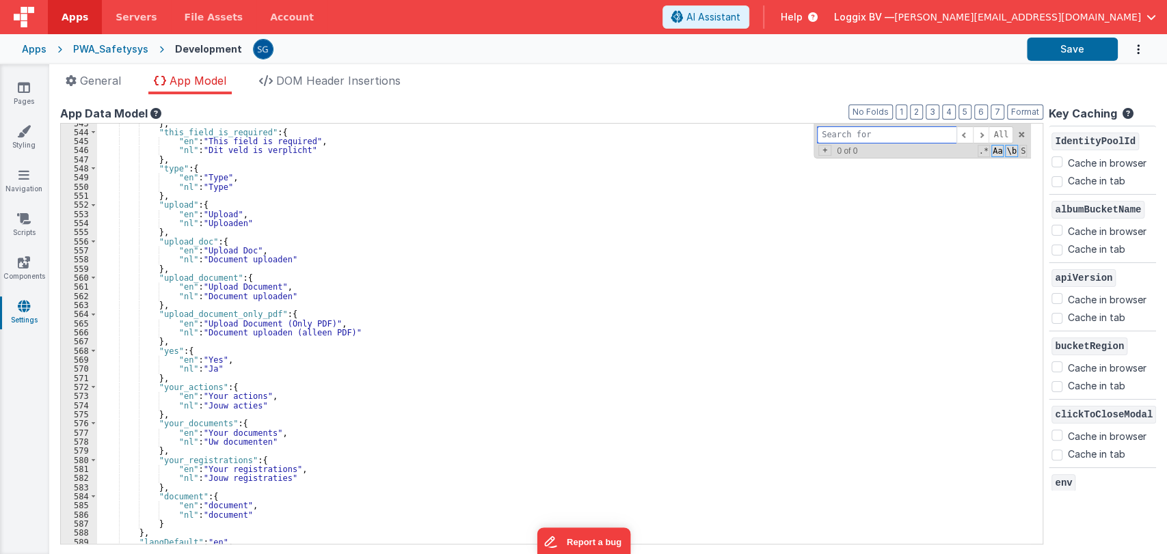
scroll to position [5102, 0]
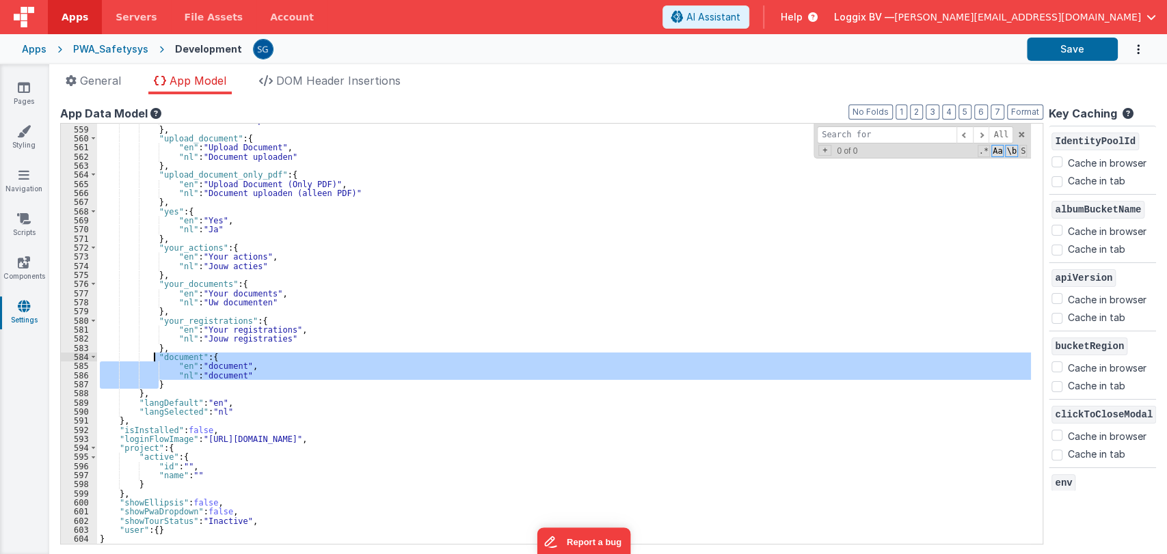
drag, startPoint x: 161, startPoint y: 386, endPoint x: 153, endPoint y: 358, distance: 28.5
click at [153, 358] on div ""nl" : "Document uploaden" } , "upload_document" : { "en" : "Upload Document" ,…" at bounding box center [564, 335] width 934 height 439
click at [167, 381] on div ""nl" : "Document uploaden" } , "upload_document" : { "en" : "Upload Document" ,…" at bounding box center [564, 334] width 934 height 420
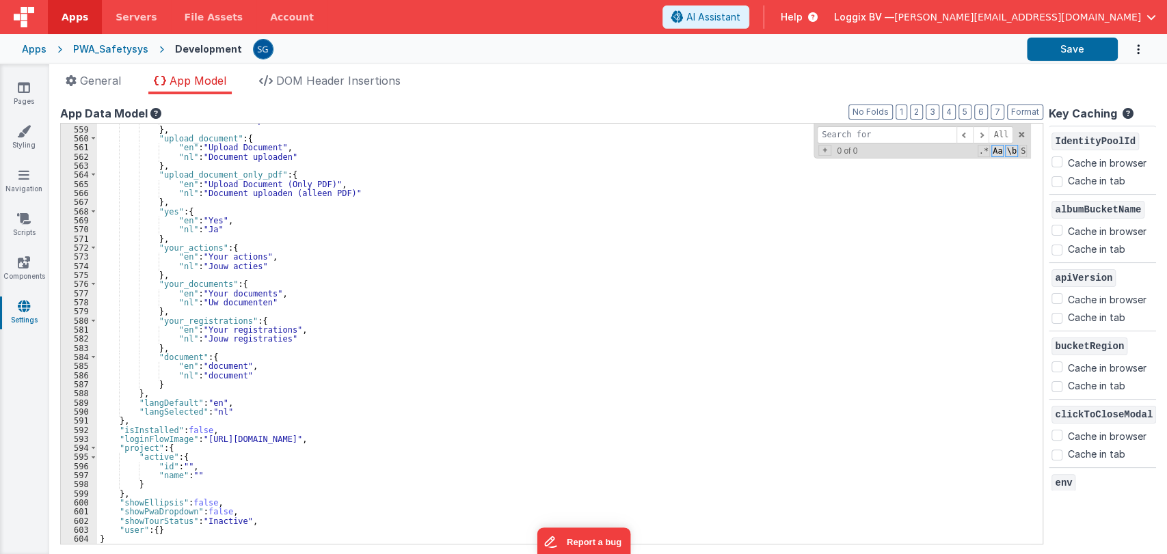
click at [178, 357] on div ""nl" : "Document uploaden" } , "upload_document" : { "en" : "Upload Document" ,…" at bounding box center [564, 335] width 934 height 439
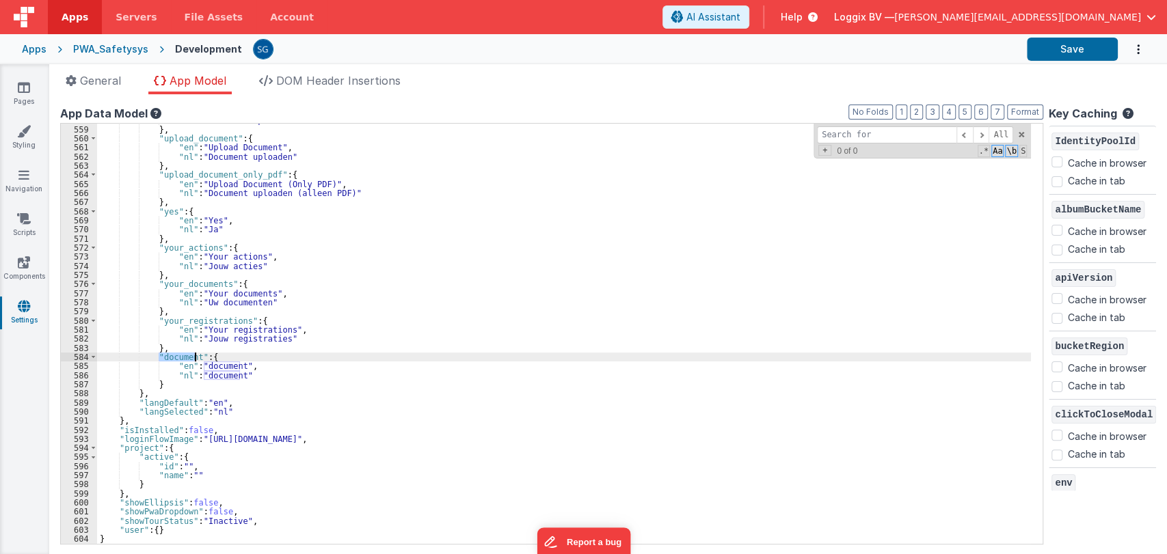
click at [178, 357] on div ""nl" : "Document uploaden" } , "upload_document" : { "en" : "Upload Document" ,…" at bounding box center [564, 335] width 934 height 439
click at [218, 364] on div ""nl" : "Document uploaden" } , "upload_document" : { "en" : "Upload Document" ,…" at bounding box center [564, 335] width 934 height 439
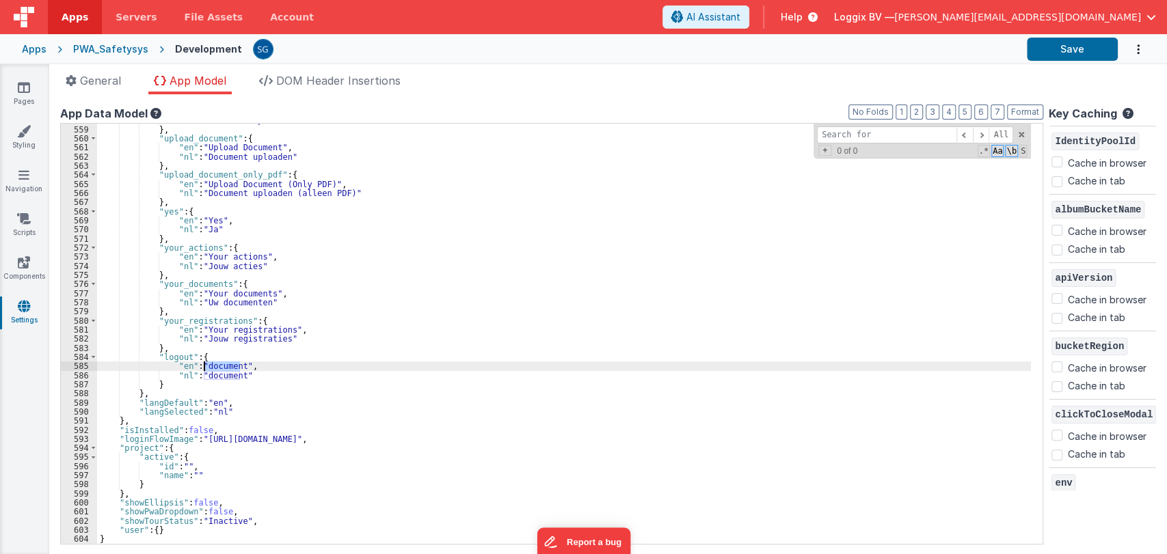
click at [218, 364] on div ""nl" : "Document uploaden" } , "upload_document" : { "en" : "Upload Document" ,…" at bounding box center [564, 335] width 934 height 439
click at [221, 373] on div ""nl" : "Document uploaden" } , "upload_document" : { "en" : "Upload Document" ,…" at bounding box center [564, 335] width 934 height 439
click at [209, 364] on div ""nl" : "Document uploaden" } , "upload_document" : { "en" : "Upload Document" ,…" at bounding box center [564, 335] width 934 height 439
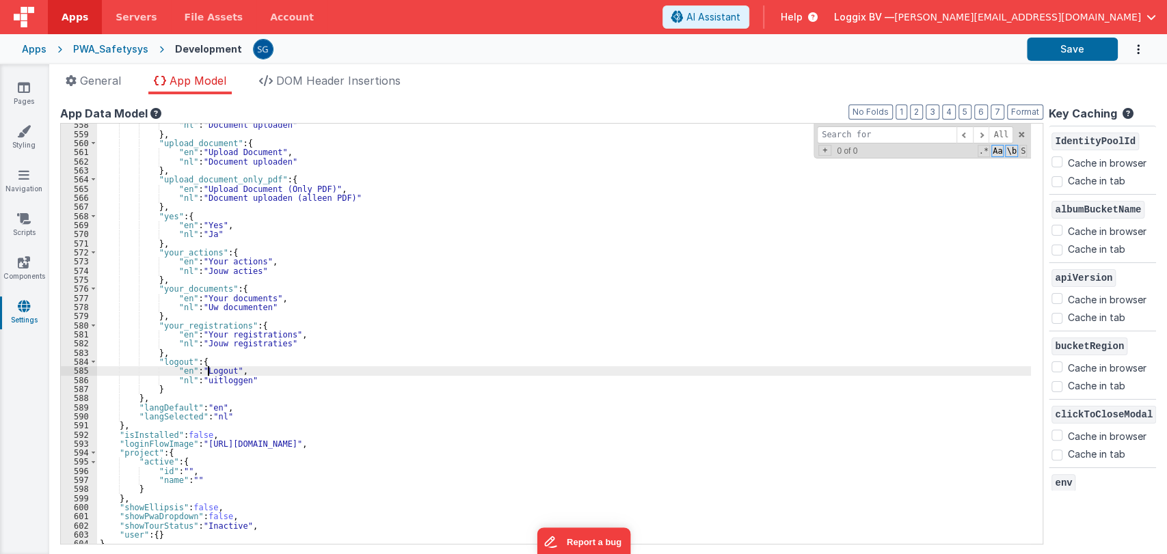
scroll to position [5098, 0]
click at [1076, 51] on button "Save" at bounding box center [1072, 49] width 91 height 23
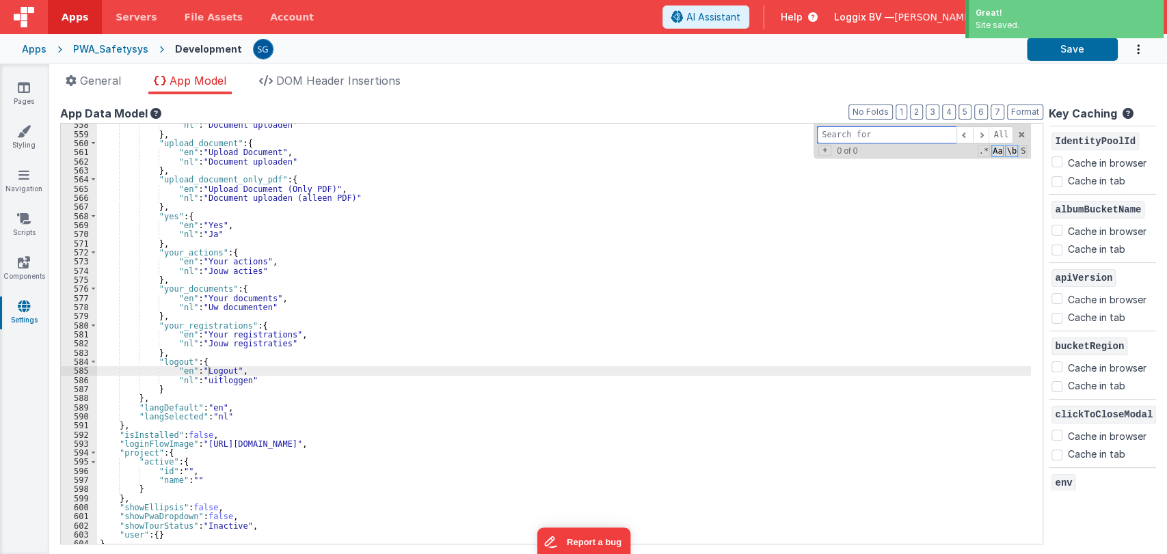
click at [873, 135] on input at bounding box center [886, 134] width 139 height 17
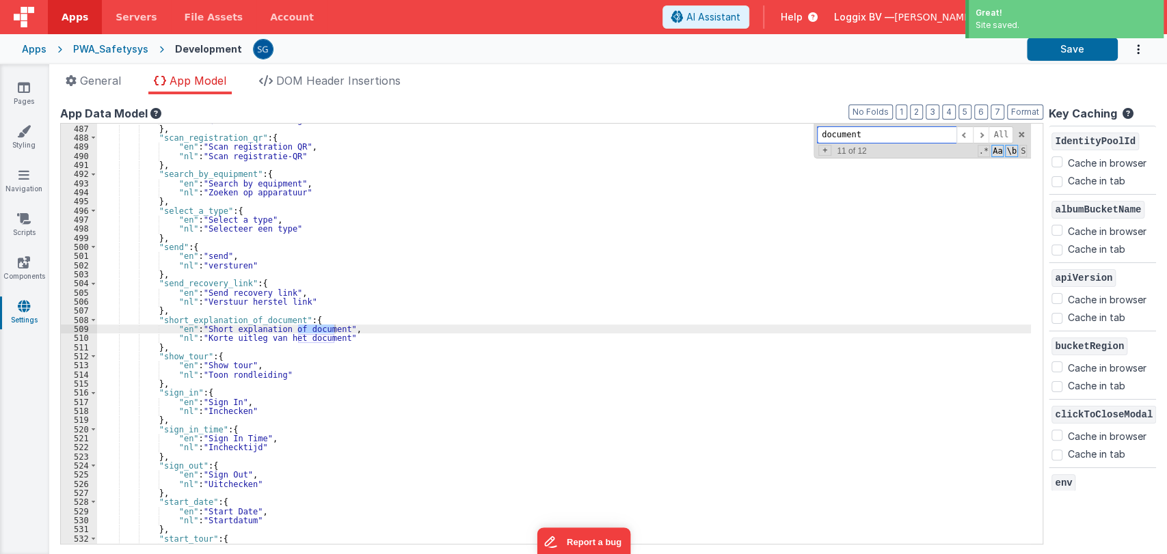
scroll to position [4447, 0]
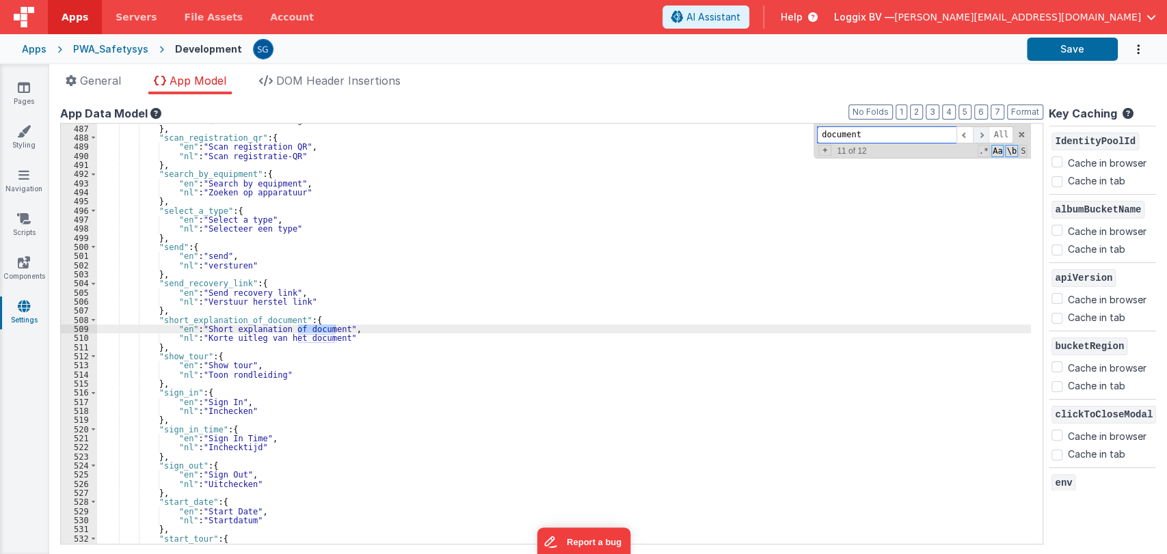
type input "document"
click at [979, 133] on span at bounding box center [981, 134] width 16 height 17
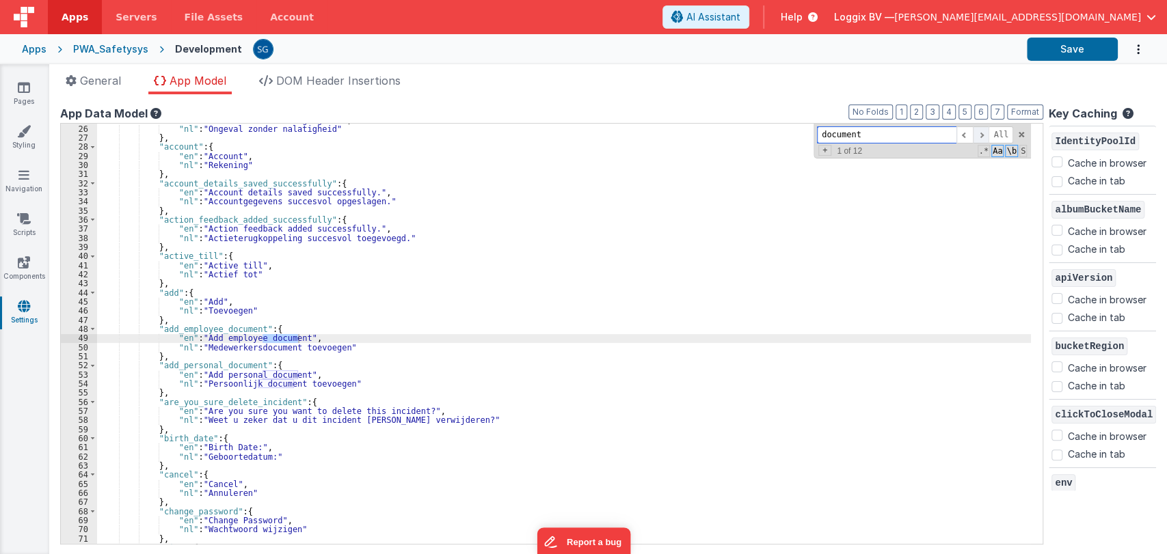
click at [979, 133] on span at bounding box center [981, 134] width 16 height 17
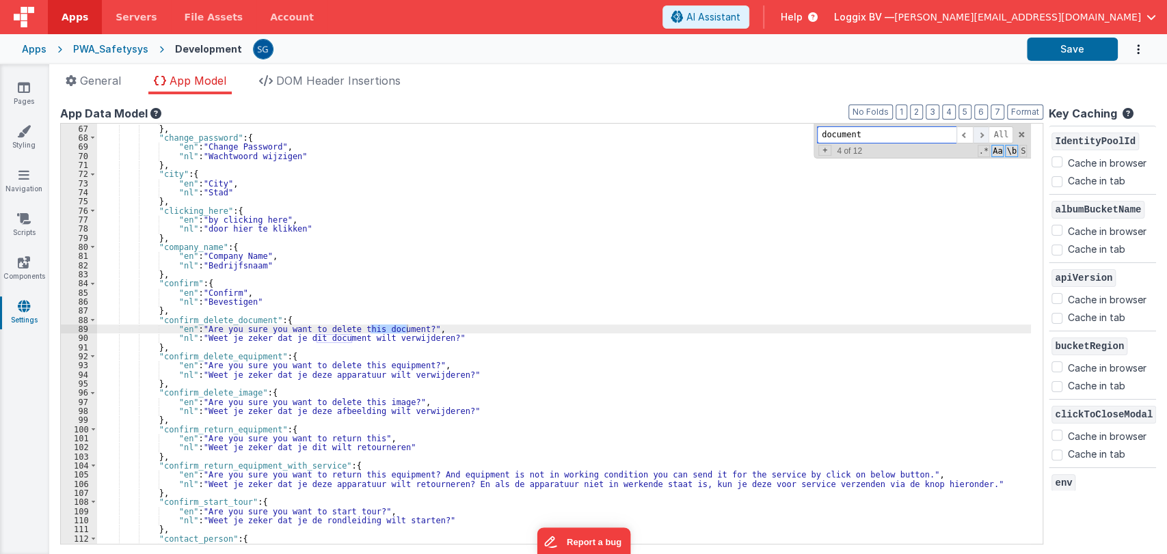
click at [979, 133] on span at bounding box center [981, 134] width 16 height 17
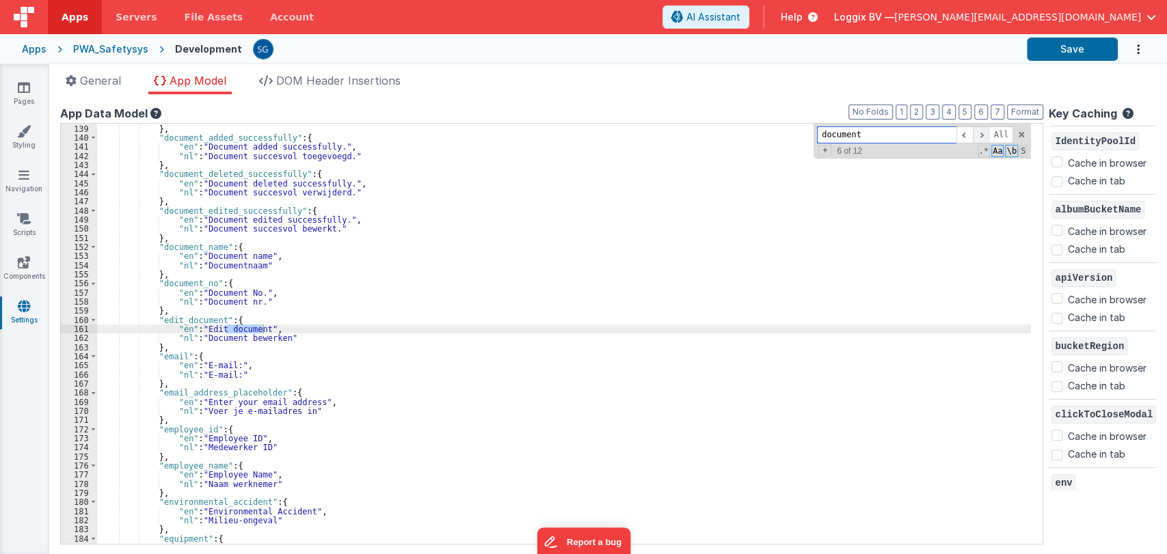
click at [979, 133] on span at bounding box center [981, 134] width 16 height 17
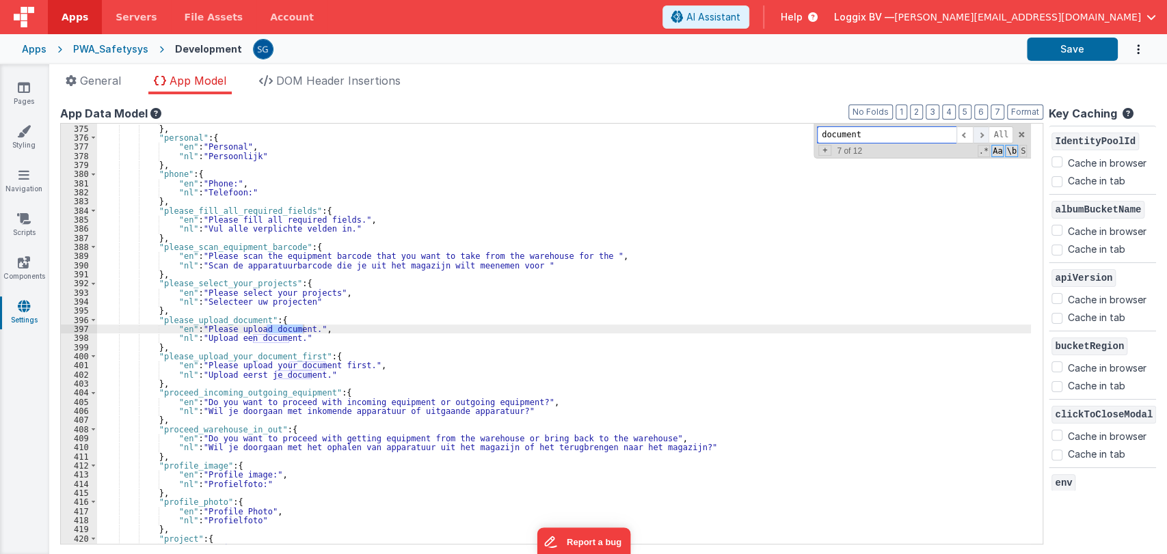
scroll to position [3408, 0]
click at [979, 133] on span at bounding box center [981, 134] width 16 height 17
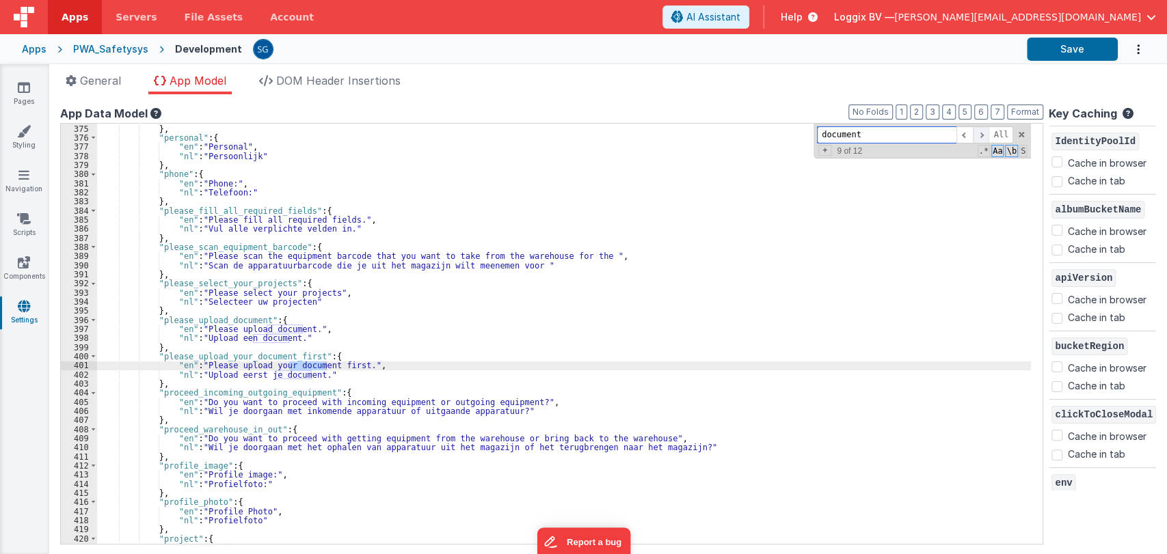
click at [979, 133] on span at bounding box center [981, 134] width 16 height 17
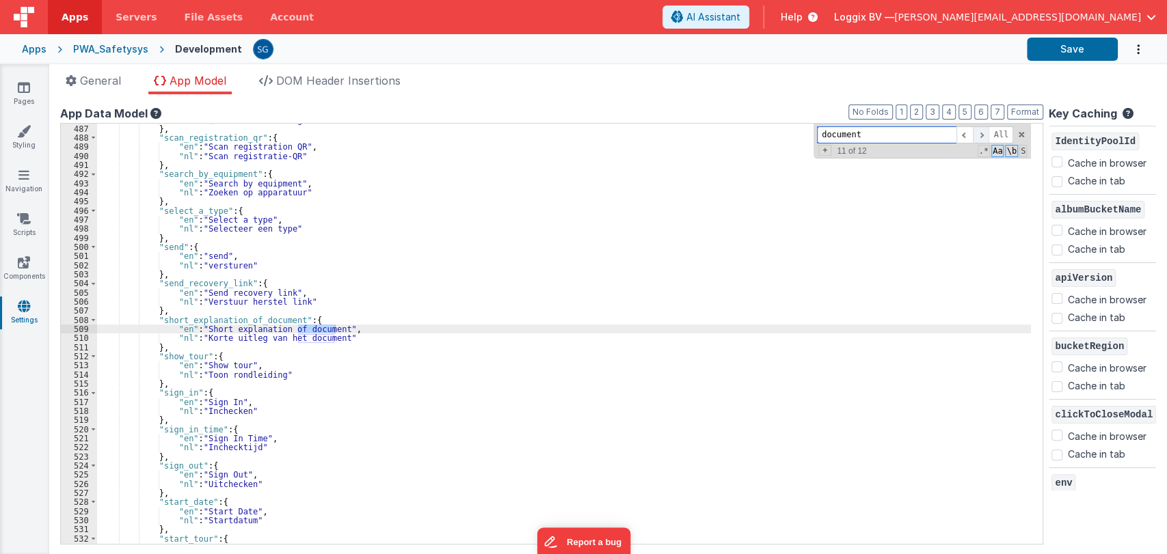
scroll to position [4447, 0]
click at [979, 133] on span at bounding box center [981, 134] width 16 height 17
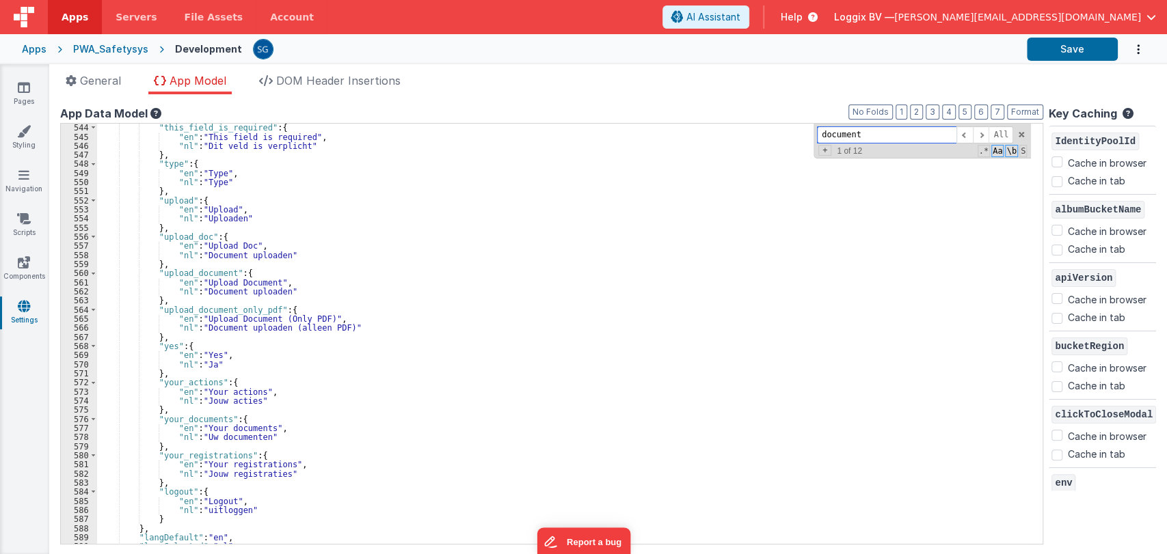
scroll to position [5102, 0]
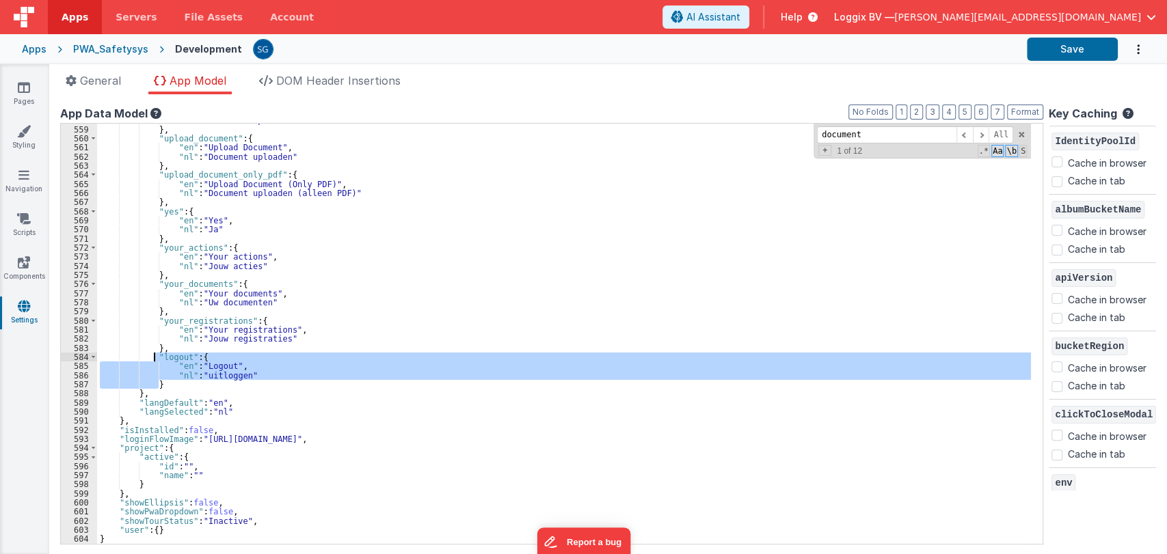
drag, startPoint x: 165, startPoint y: 383, endPoint x: 153, endPoint y: 359, distance: 27.5
click at [153, 359] on div ""nl" : "Document uploaden" } , "upload_document" : { "en" : "Upload Document" ,…" at bounding box center [564, 335] width 934 height 439
click at [170, 386] on div ""nl" : "Document uploaden" } , "upload_document" : { "en" : "Upload Document" ,…" at bounding box center [564, 334] width 934 height 420
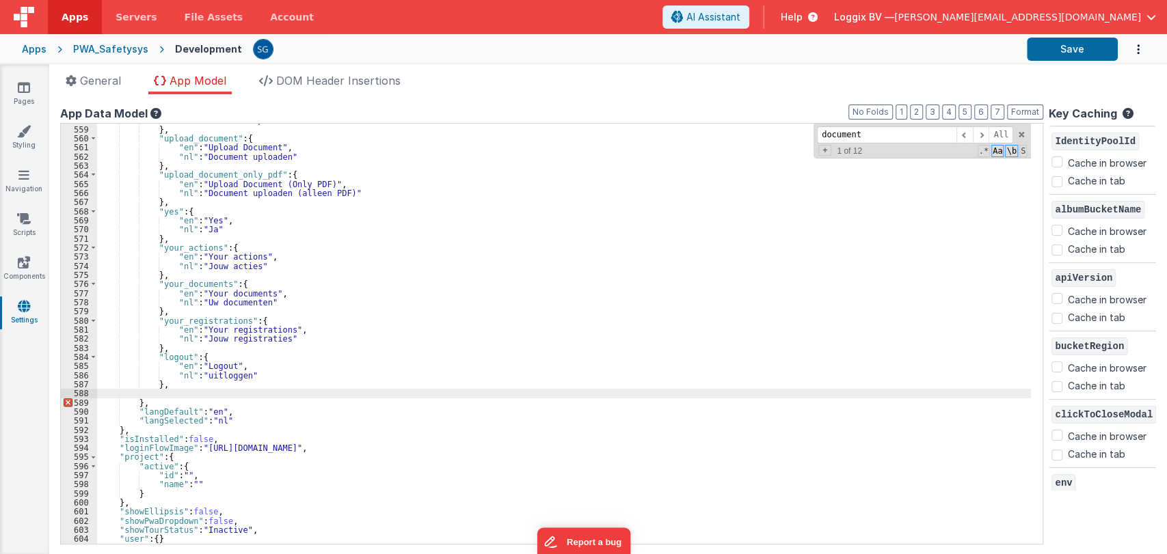
paste textarea
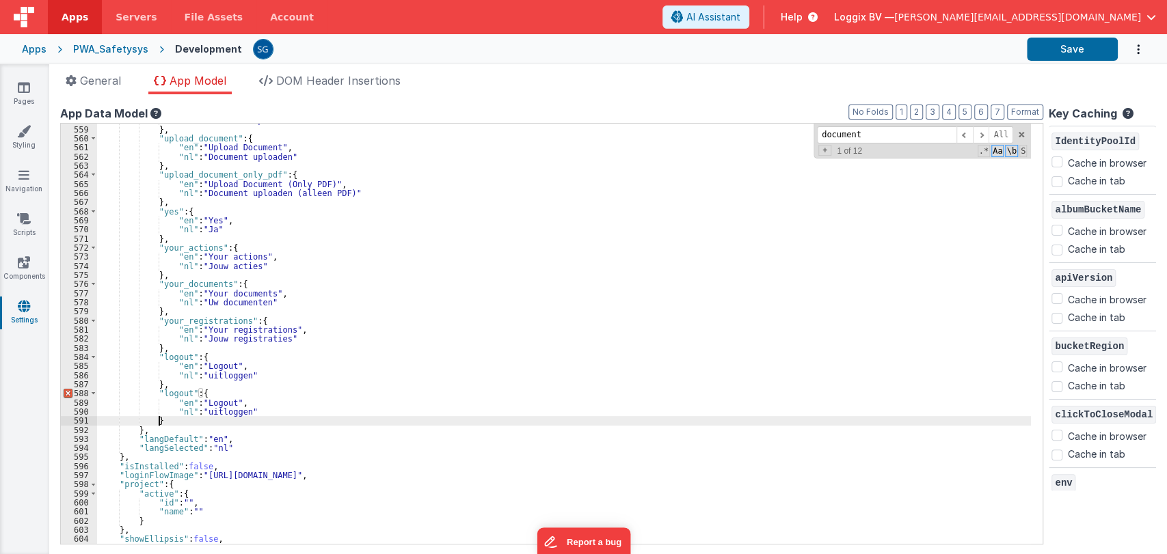
click at [169, 394] on div ""nl" : "Document uploaden" } , "upload_document" : { "en" : "Upload Document" ,…" at bounding box center [564, 335] width 934 height 439
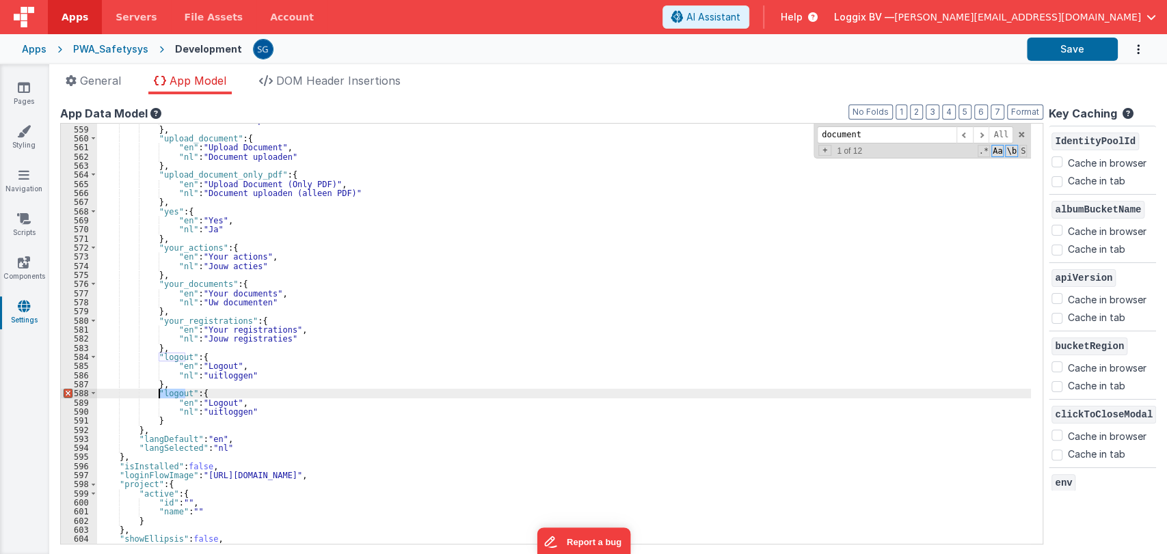
click at [169, 394] on div ""nl" : "Document uploaden" } , "upload_document" : { "en" : "Upload Document" ,…" at bounding box center [564, 335] width 934 height 439
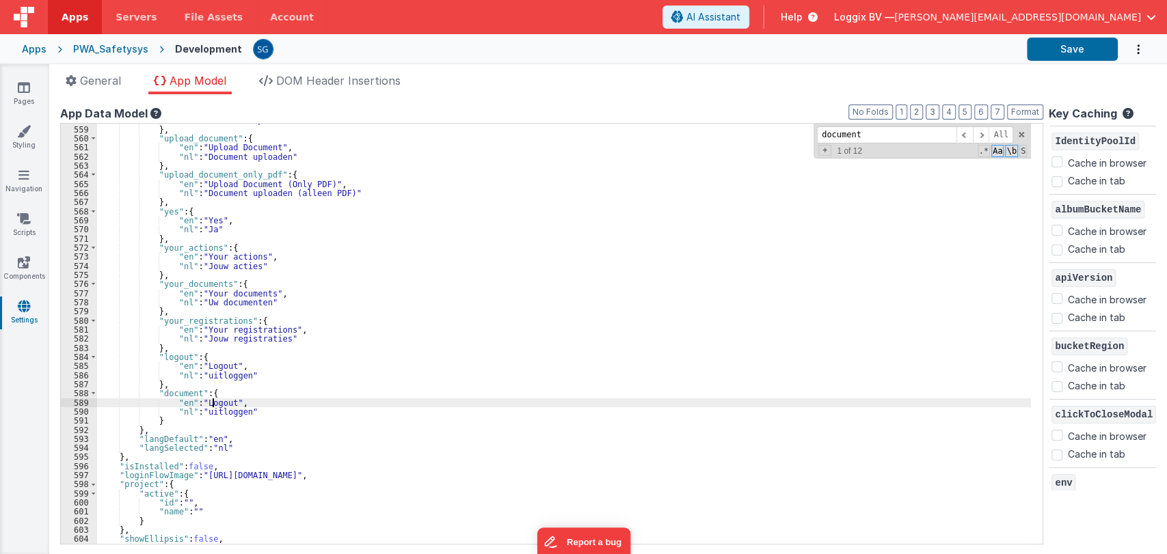
click at [213, 401] on div ""nl" : "Document uploaden" } , "upload_document" : { "en" : "Upload Document" ,…" at bounding box center [564, 335] width 934 height 439
paste textarea
click at [206, 399] on div ""nl" : "Document uploaden" } , "upload_document" : { "en" : "Upload Document" ,…" at bounding box center [564, 335] width 934 height 439
click at [222, 411] on div ""nl" : "Document uploaden" } , "upload_document" : { "en" : "Upload Document" ,…" at bounding box center [564, 335] width 934 height 439
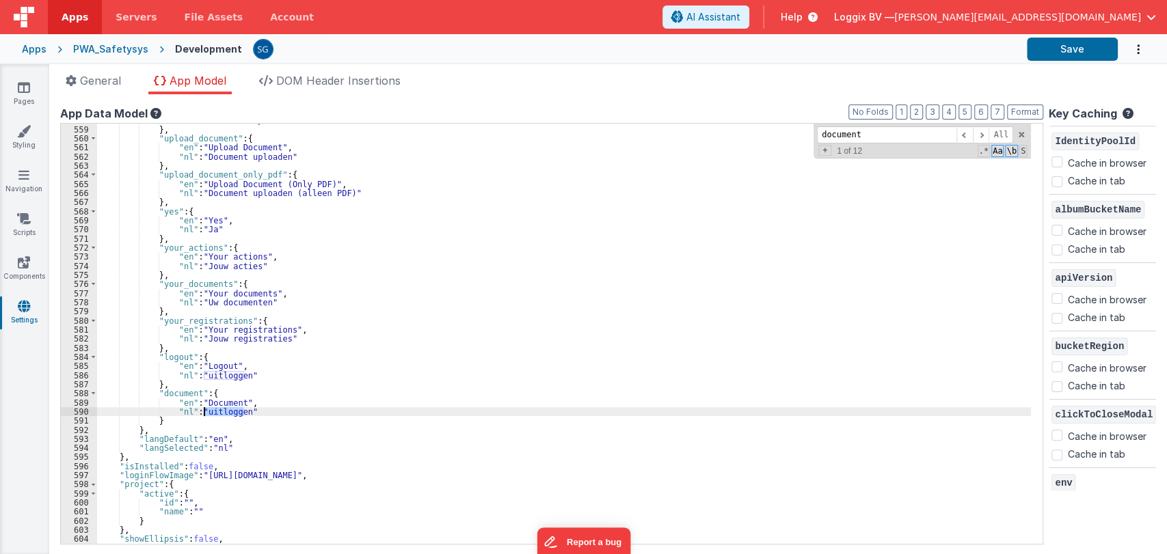
click at [222, 411] on div ""nl" : "Document uploaden" } , "upload_document" : { "en" : "Upload Document" ,…" at bounding box center [564, 335] width 934 height 439
click at [211, 407] on div ""nl" : "Document uploaden" } , "upload_document" : { "en" : "Upload Document" ,…" at bounding box center [564, 335] width 934 height 439
click at [250, 409] on div ""nl" : "Document uploaden" } , "upload_document" : { "en" : "Upload Document" ,…" at bounding box center [564, 335] width 934 height 439
click at [1055, 56] on button "Save" at bounding box center [1072, 49] width 91 height 23
click at [1057, 38] on button "Save" at bounding box center [1072, 49] width 91 height 23
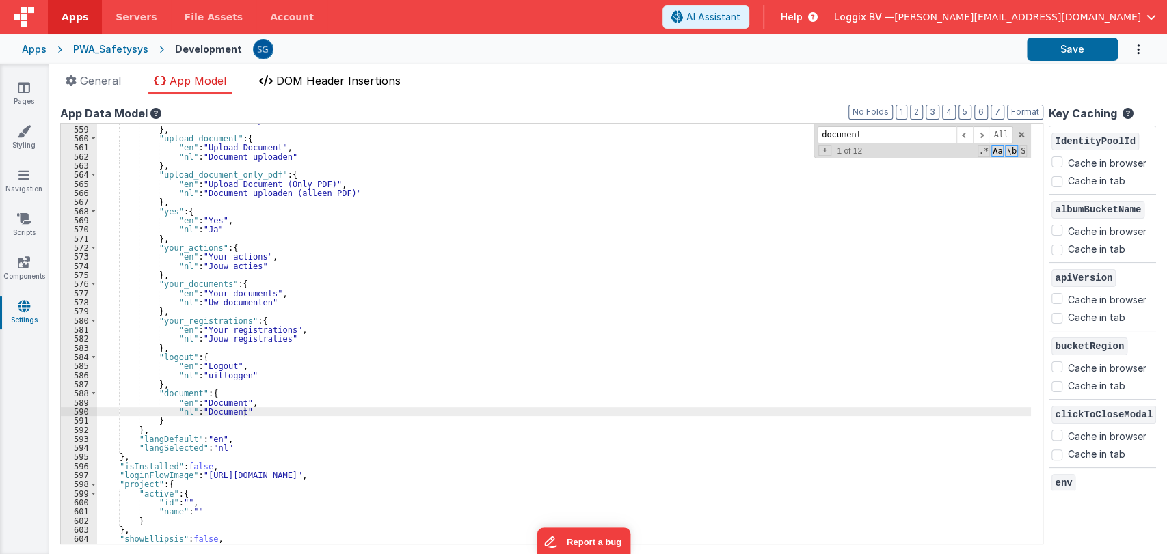
click at [301, 78] on span "DOM Header Insertions" at bounding box center [338, 81] width 124 height 14
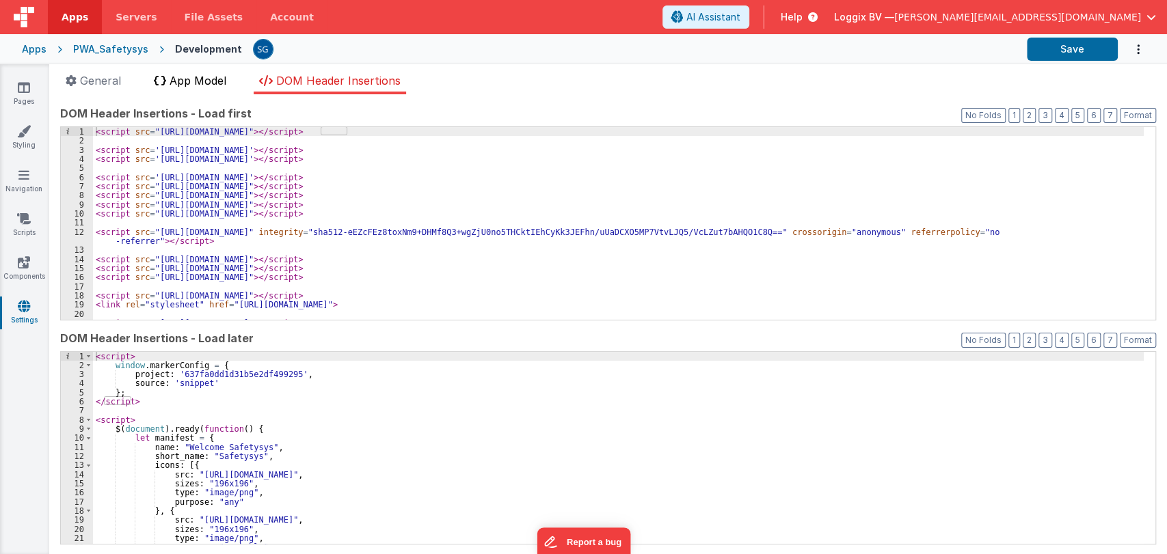
click at [182, 81] on span "App Model" at bounding box center [198, 81] width 57 height 14
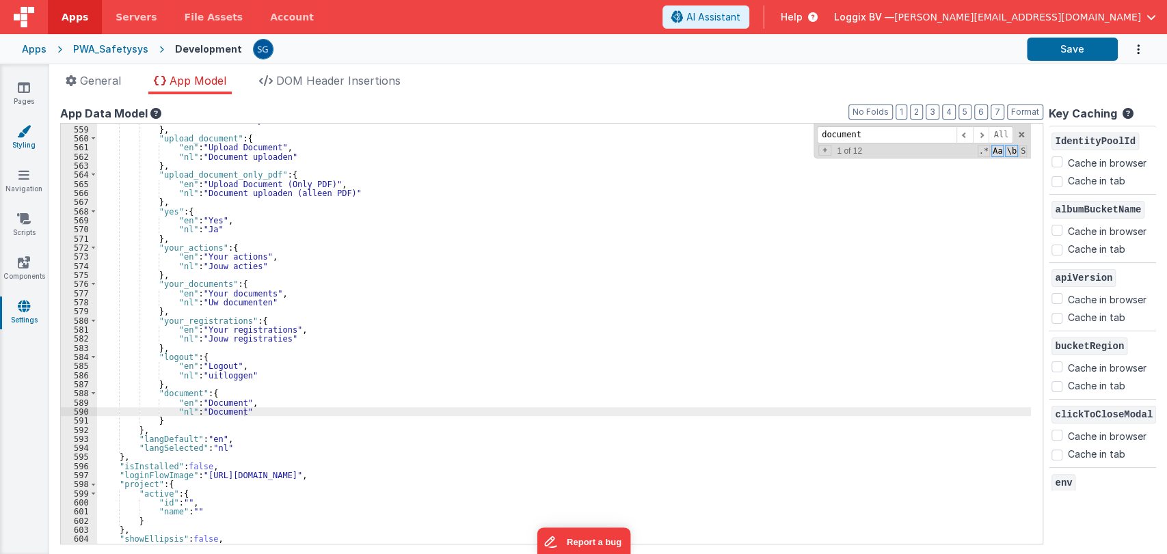
click at [21, 129] on icon at bounding box center [24, 131] width 14 height 14
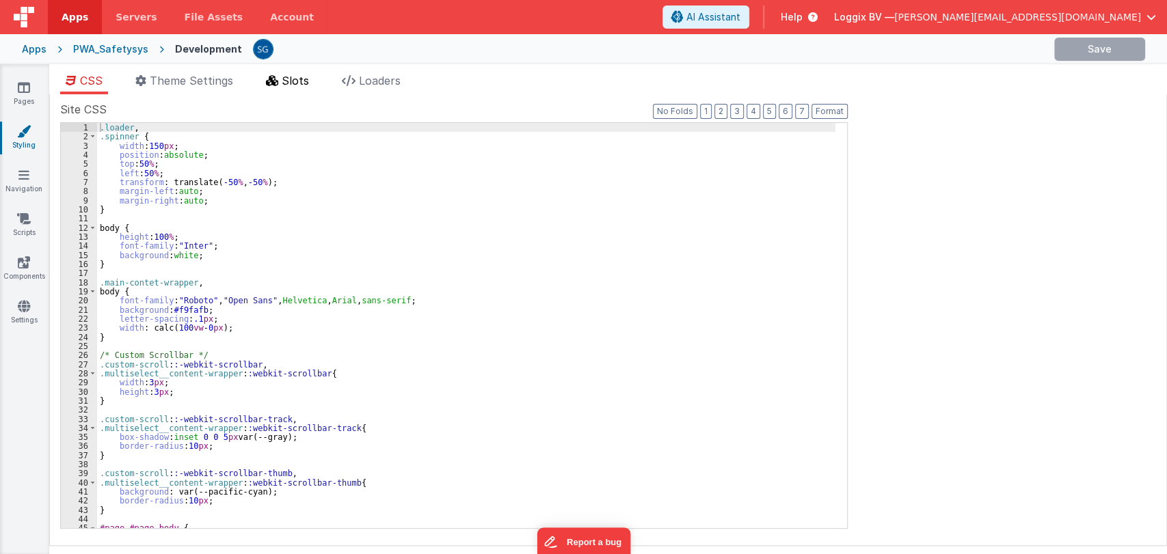
click at [291, 77] on span "Slots" at bounding box center [295, 81] width 27 height 14
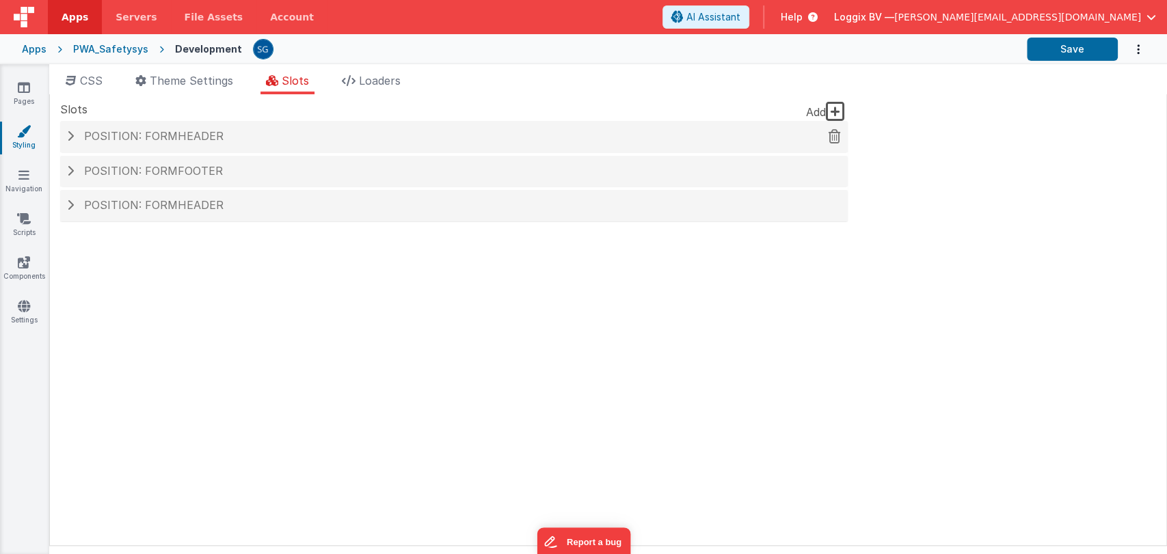
click at [157, 138] on span "Position: formHeader" at bounding box center [153, 136] width 139 height 14
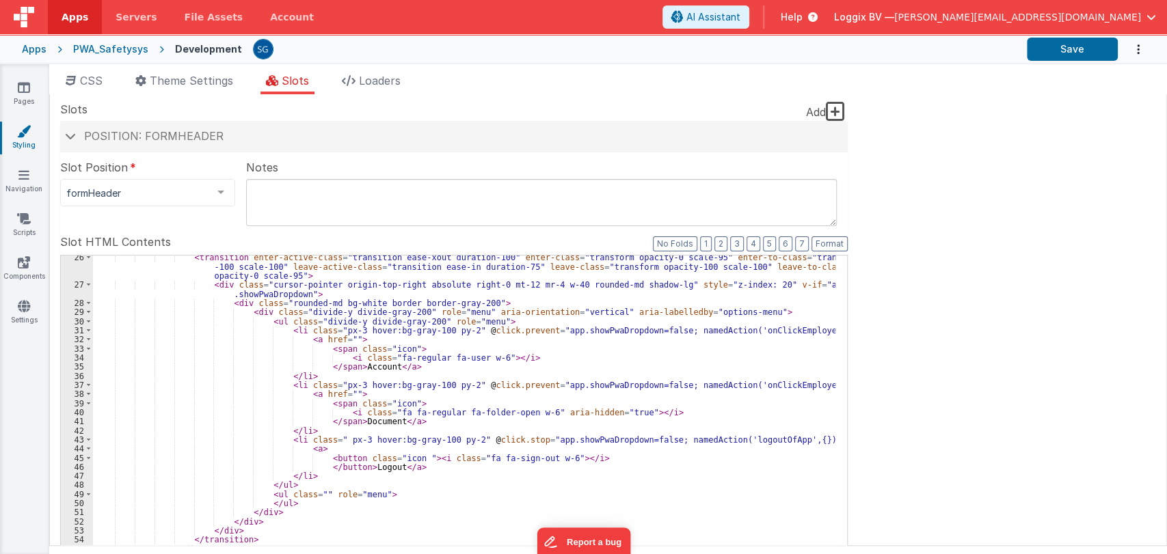
scroll to position [257, 0]
click at [362, 367] on div "< transition enter-active-class = "transition ease-xout duration-100" enter-cla…" at bounding box center [464, 493] width 742 height 479
click at [501, 370] on div "< transition enter-active-class = "transition ease-xout duration-100" enter-cla…" at bounding box center [464, 493] width 742 height 479
click at [353, 370] on div "< transition enter-active-class = "transition ease-xout duration-100" enter-cla…" at bounding box center [464, 493] width 742 height 479
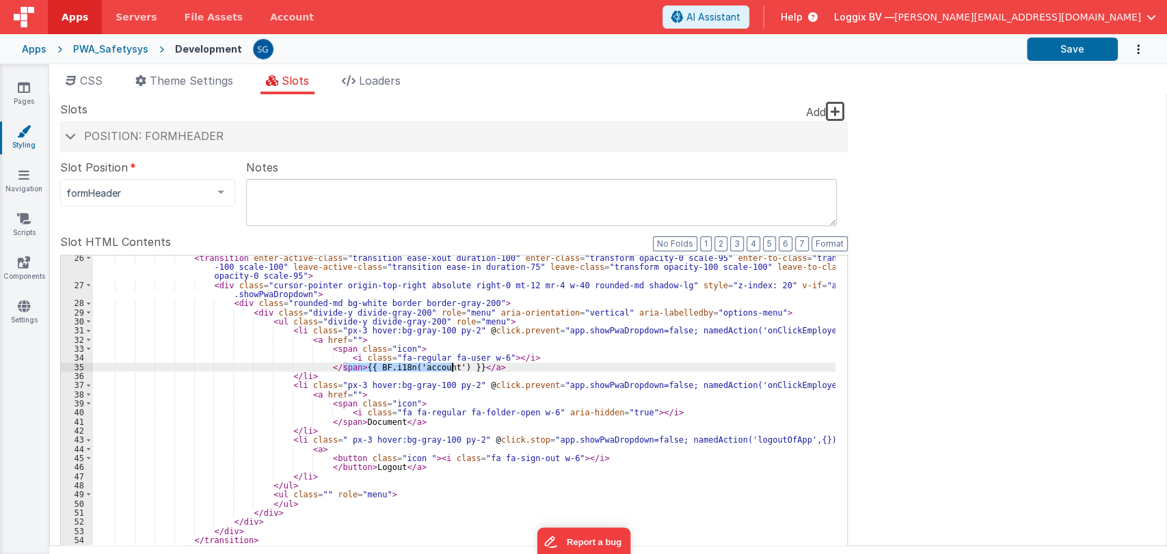
drag, startPoint x: 343, startPoint y: 367, endPoint x: 452, endPoint y: 369, distance: 108.7
click at [452, 369] on div "< transition enter-active-class = "transition ease-xout duration-100" enter-cla…" at bounding box center [464, 493] width 742 height 479
click at [362, 424] on div "< transition enter-active-class = "transition ease-xout duration-100" enter-cla…" at bounding box center [464, 493] width 742 height 479
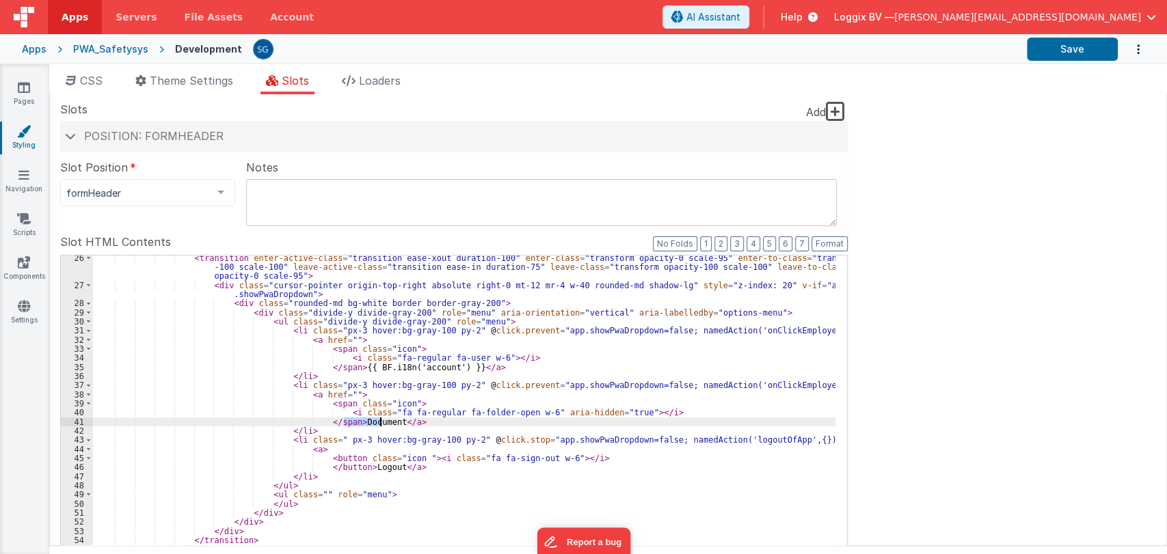
click at [362, 424] on div "< transition enter-active-class = "transition ease-xout duration-100" enter-cla…" at bounding box center [464, 493] width 742 height 479
click at [415, 420] on div "< transition enter-active-class = "transition ease-xout duration-100" enter-cla…" at bounding box center [464, 493] width 742 height 479
click at [362, 466] on div "< transition enter-active-class = "transition ease-xout duration-100" enter-cla…" at bounding box center [464, 493] width 742 height 479
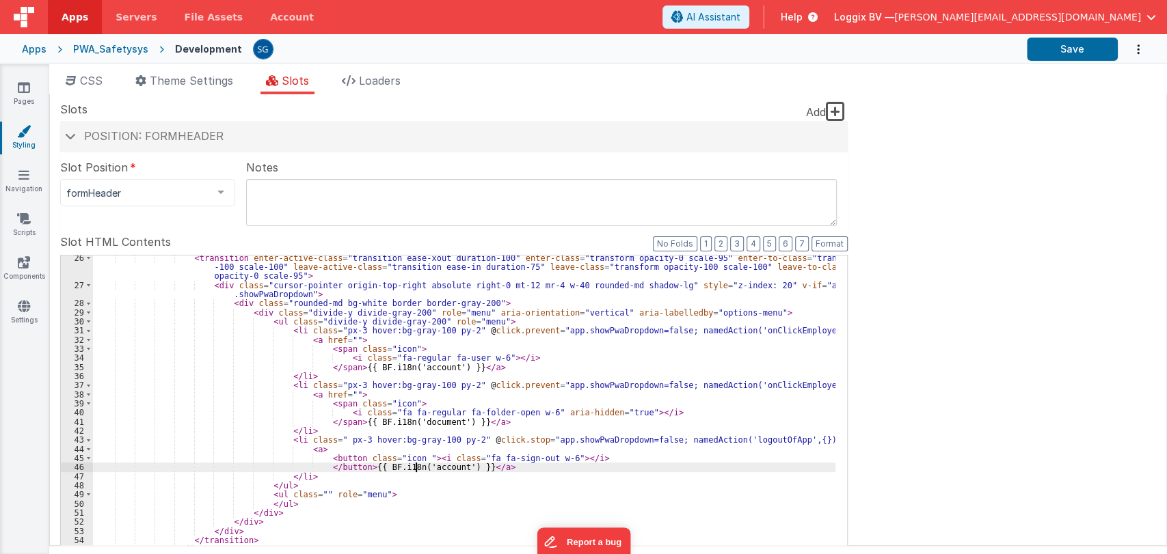
click at [415, 468] on div "< transition enter-active-class = "transition ease-xout duration-100" enter-cla…" at bounding box center [464, 493] width 742 height 479
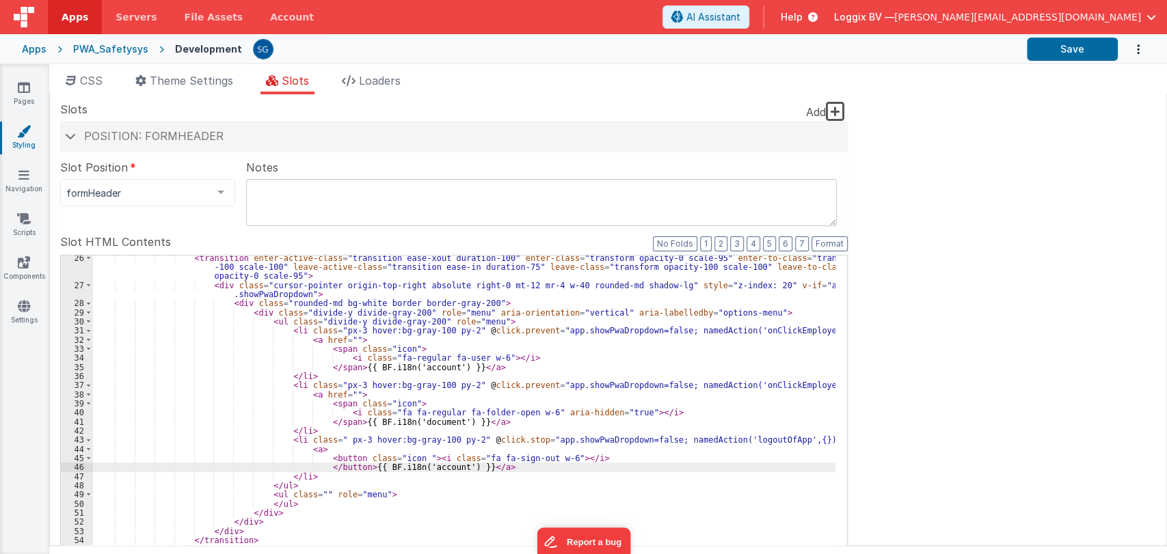
click at [415, 468] on div "< transition enter-active-class = "transition ease-xout duration-100" enter-cla…" at bounding box center [464, 493] width 742 height 479
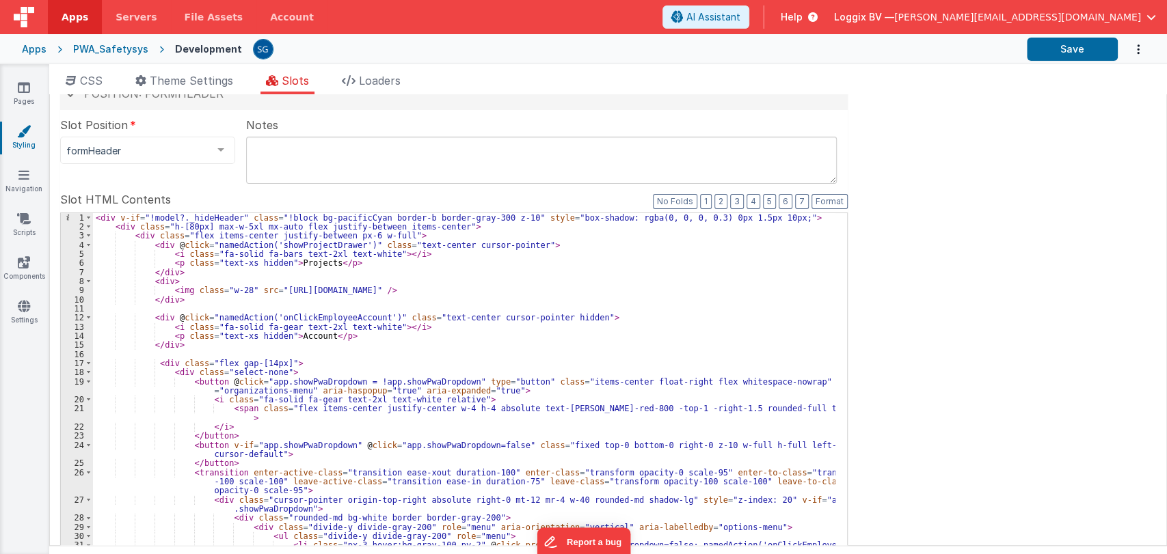
scroll to position [0, 0]
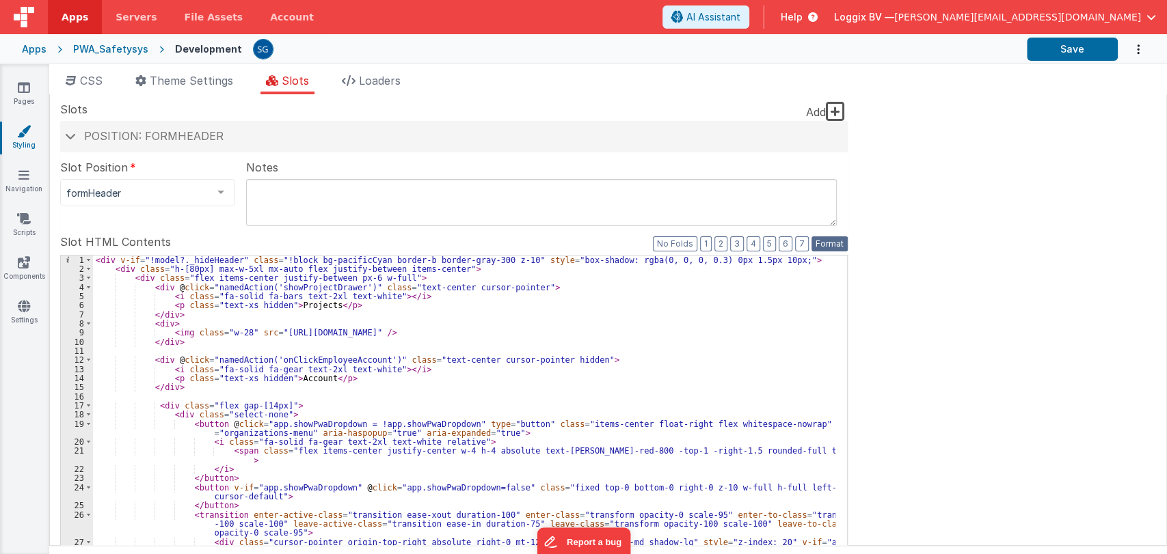
click at [833, 247] on button "Format" at bounding box center [829, 244] width 36 height 15
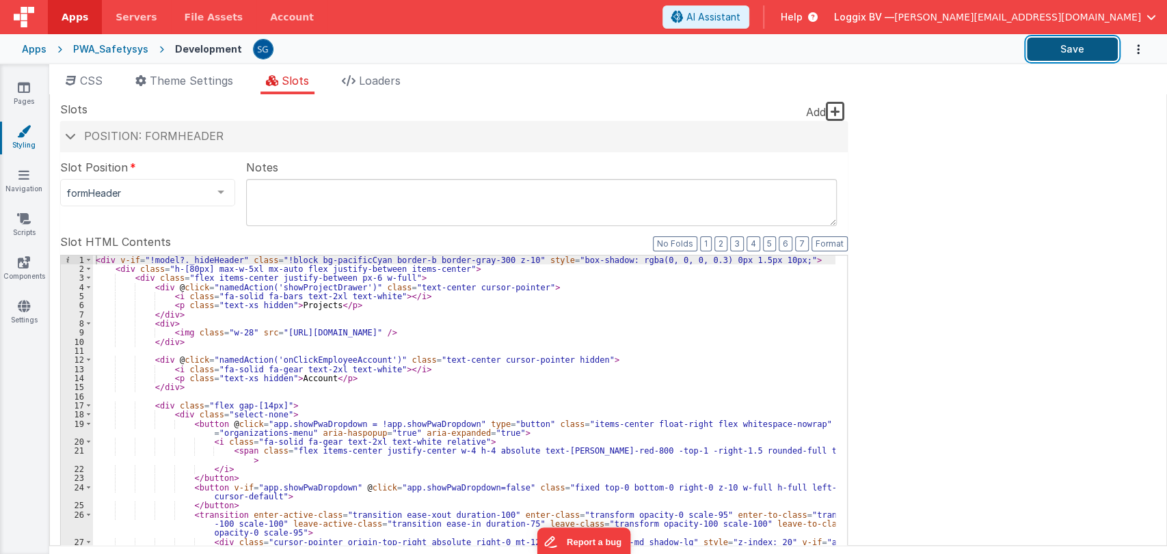
click at [1044, 54] on button "Save" at bounding box center [1072, 49] width 91 height 23
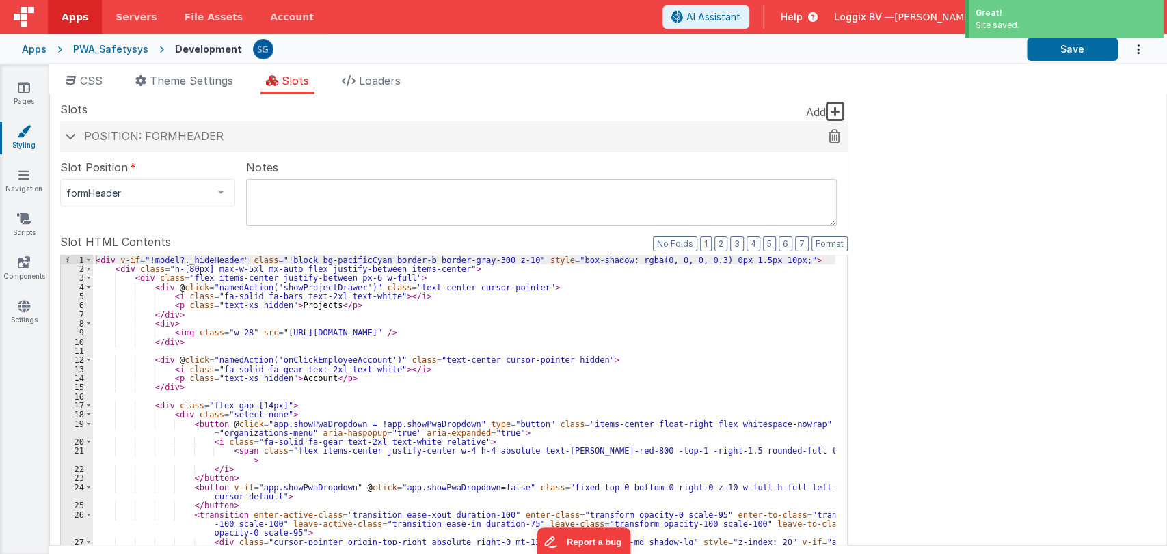
click at [68, 139] on span at bounding box center [70, 136] width 11 height 7
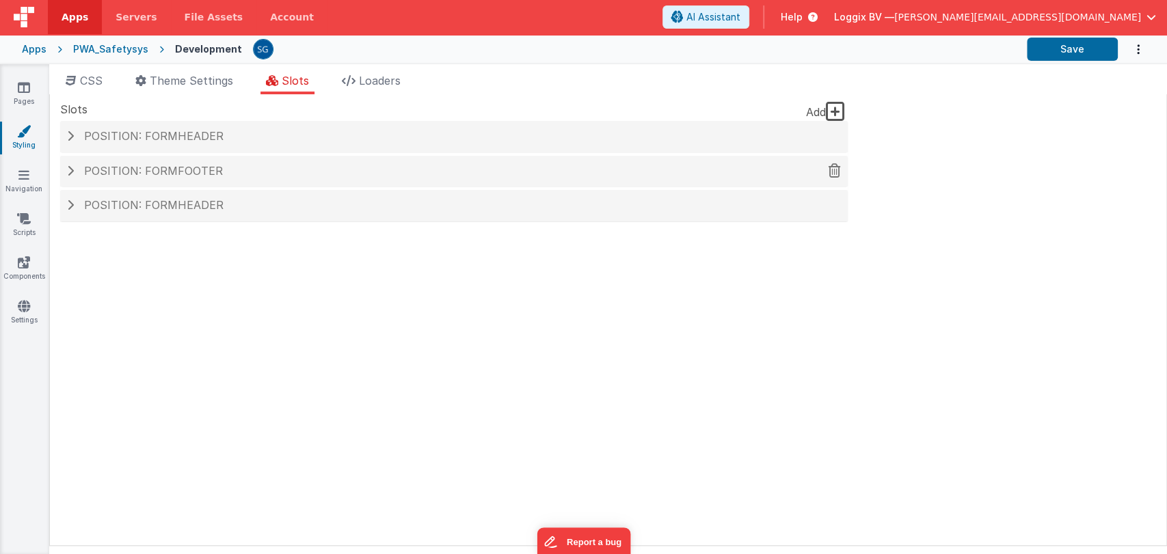
click at [149, 176] on span "Position: formFooter" at bounding box center [153, 171] width 139 height 14
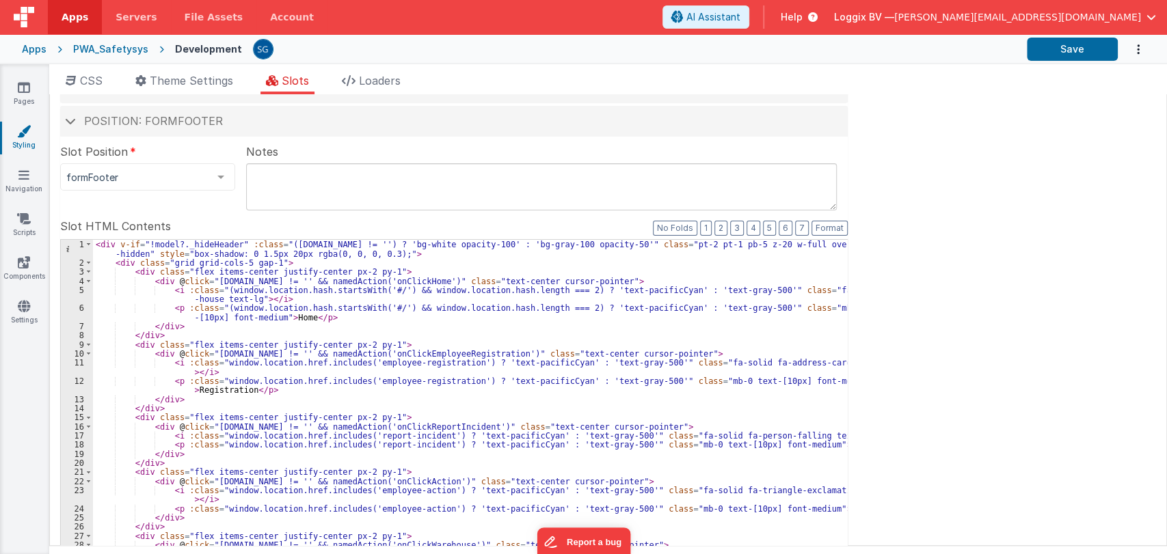
scroll to position [146, 0]
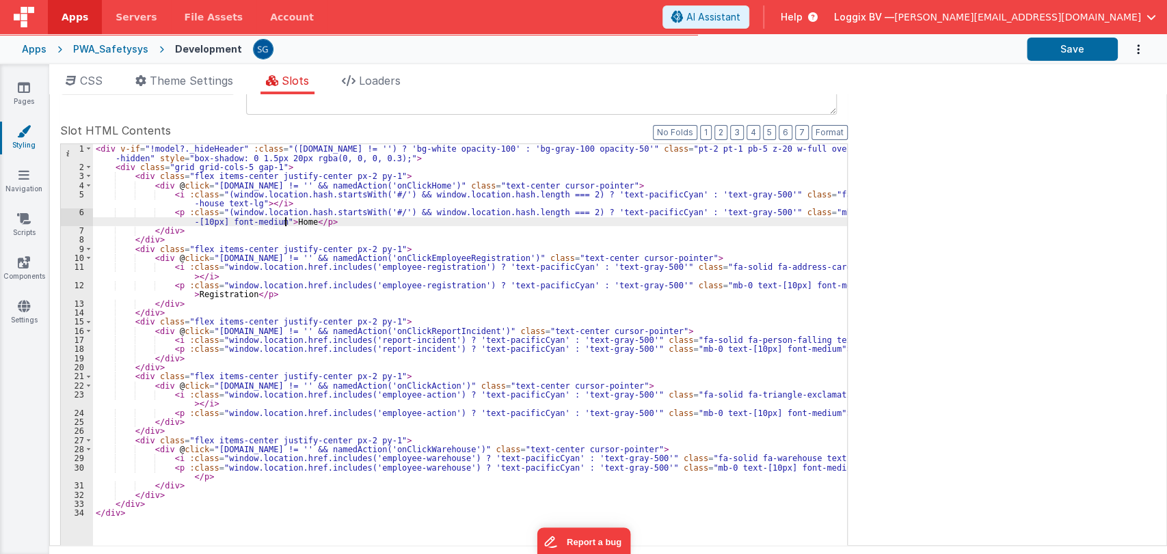
click at [287, 218] on div "< div v-if = "!model?._hideHeader" :class = "([DOMAIN_NAME] != '') ? 'bg-white …" at bounding box center [470, 379] width 754 height 470
click at [217, 295] on div "< div v-if = "!model?._hideHeader" :class = "([DOMAIN_NAME] != '') ? 'bg-white …" at bounding box center [470, 379] width 754 height 470
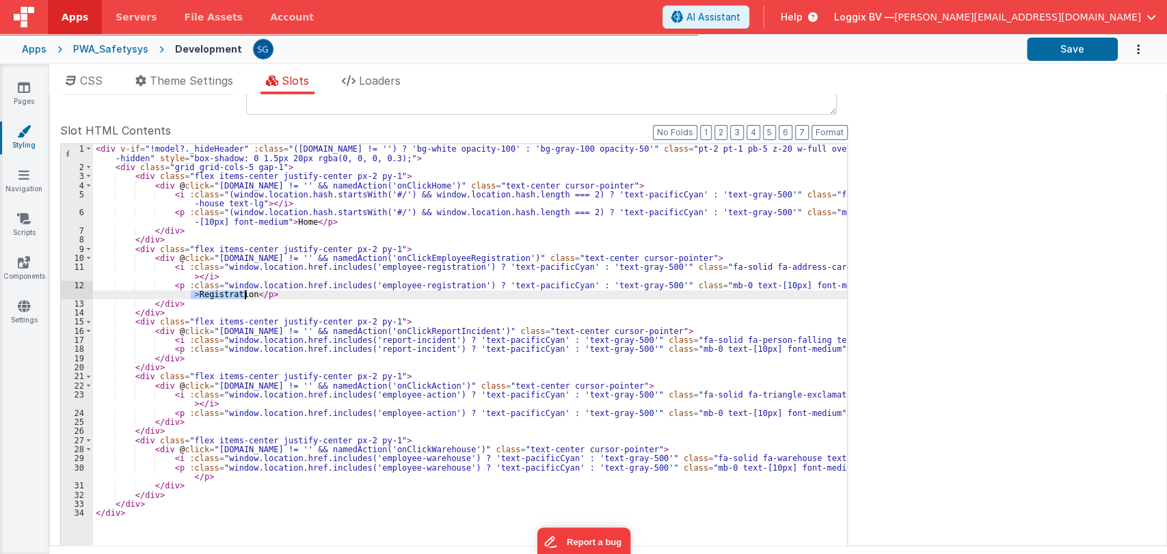
click at [217, 295] on div "< div v-if = "!model?._hideHeader" :class = "([DOMAIN_NAME] != '') ? 'bg-white …" at bounding box center [470, 379] width 754 height 470
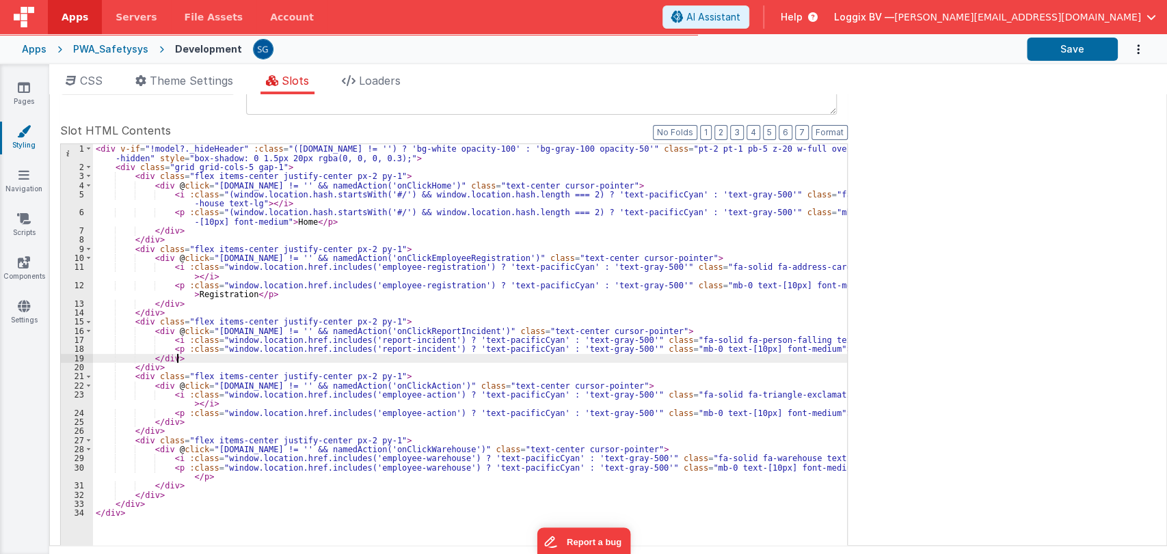
click at [793, 355] on div "< div v-if = "!model?._hideHeader" :class = "([DOMAIN_NAME] != '') ? 'bg-white …" at bounding box center [470, 379] width 754 height 470
click at [798, 351] on div "< div v-if = "!model?._hideHeader" :class = "([DOMAIN_NAME] != '') ? 'bg-white …" at bounding box center [470, 379] width 754 height 470
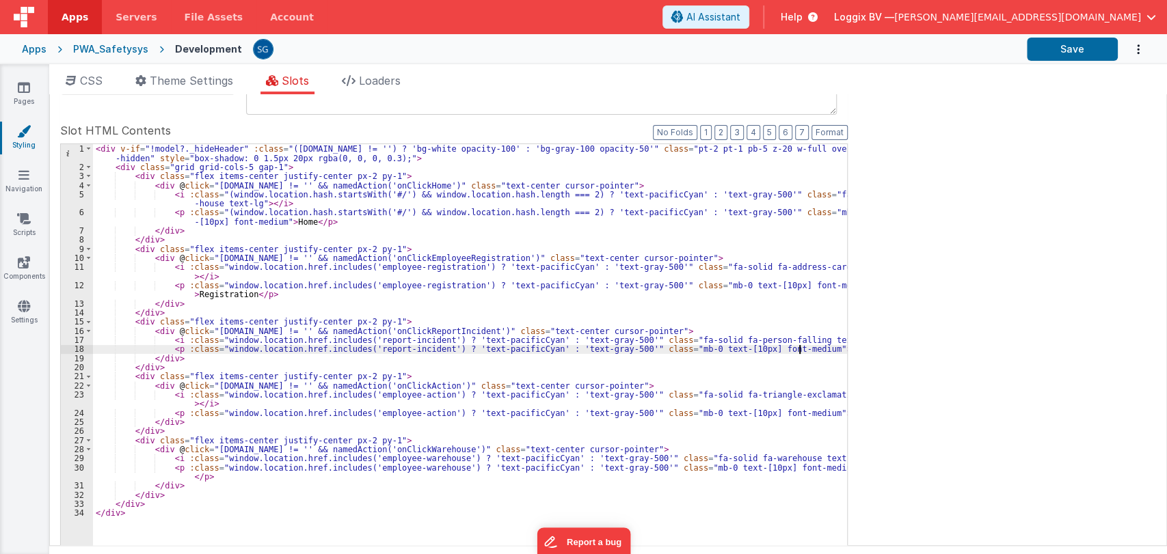
click at [798, 351] on div "< div v-if = "!model?._hideHeader" :class = "([DOMAIN_NAME] != '') ? 'bg-white …" at bounding box center [470, 379] width 754 height 470
click at [807, 351] on div "< div v-if = "!model?._hideHeader" :class = "([DOMAIN_NAME] != '') ? 'bg-white …" at bounding box center [470, 379] width 754 height 470
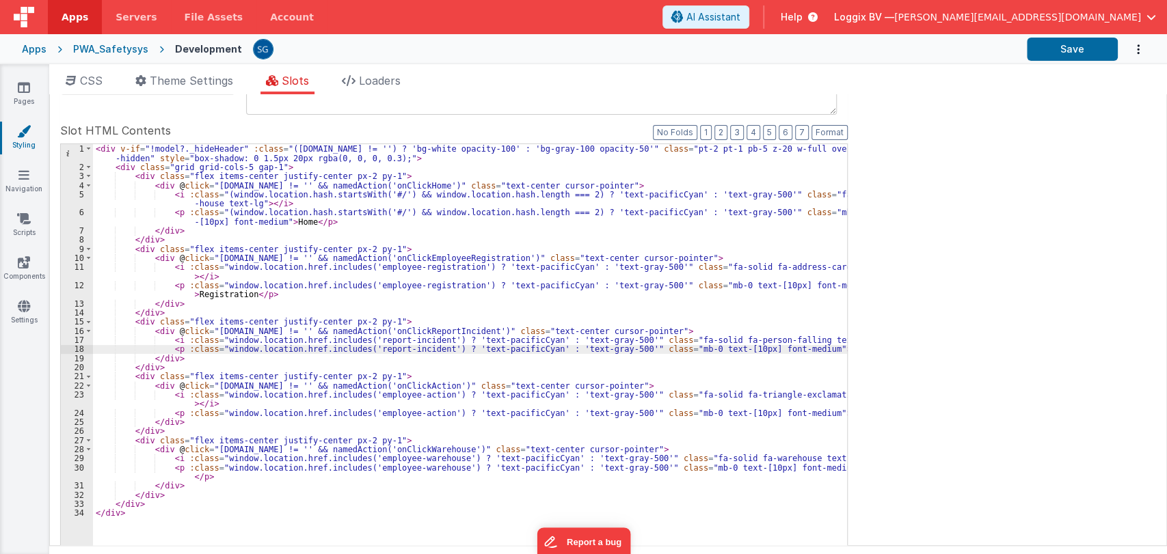
click at [807, 351] on div "< div v-if = "!model?._hideHeader" :class = "([DOMAIN_NAME] != '') ? 'bg-white …" at bounding box center [470, 379] width 754 height 470
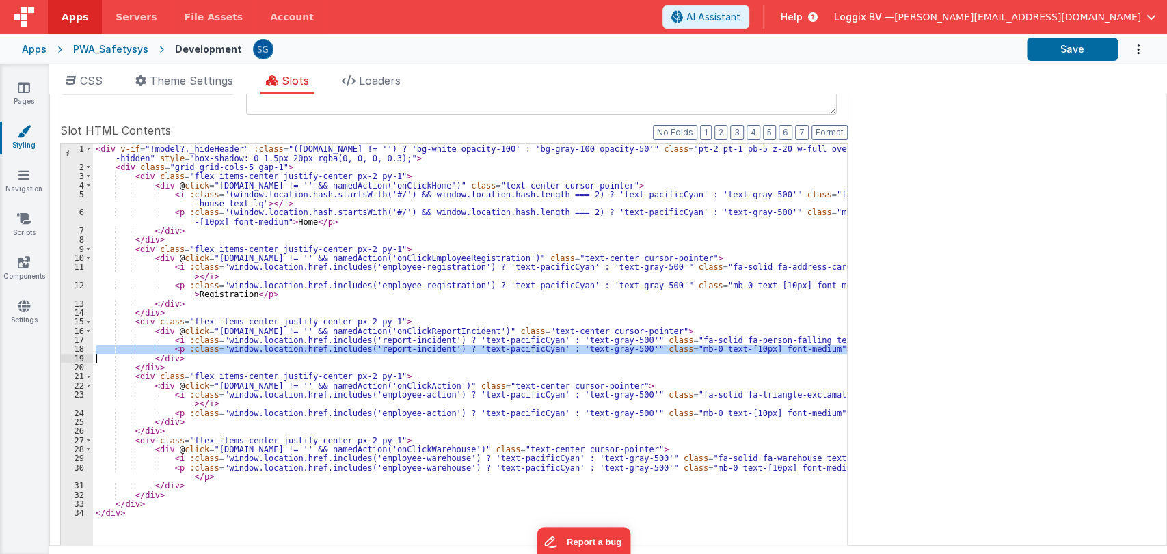
click at [807, 351] on div "< div v-if = "!model?._hideHeader" :class = "([DOMAIN_NAME] != '') ? 'bg-white …" at bounding box center [470, 379] width 754 height 470
click at [807, 351] on div "< div v-if = "!model?._hideHeader" :class = "([DOMAIN_NAME] != '') ? 'bg-white …" at bounding box center [470, 365] width 754 height 443
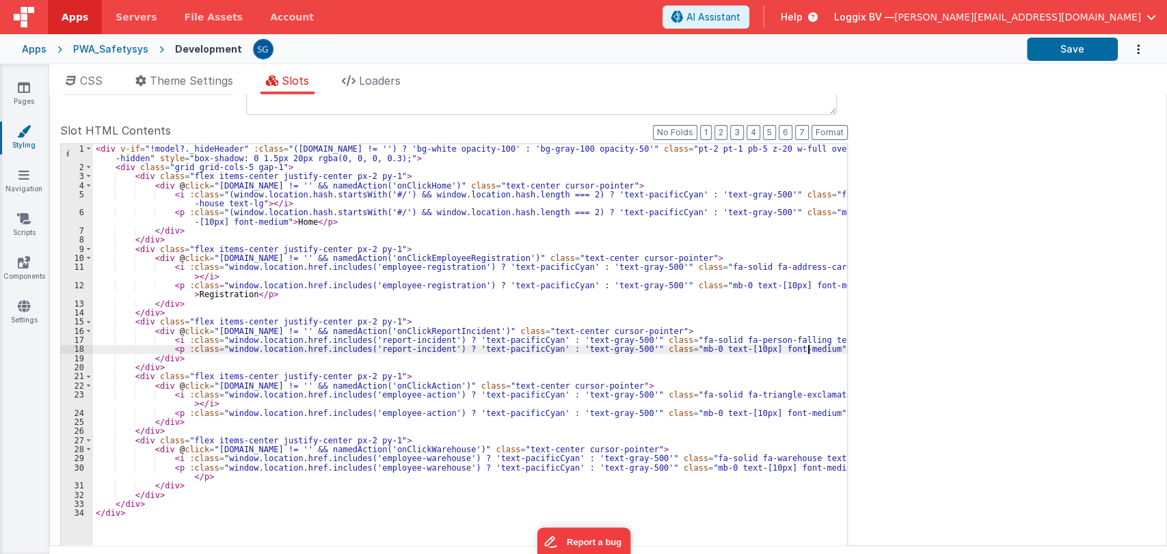
click at [807, 351] on div "< div v-if = "!model?._hideHeader" :class = "([DOMAIN_NAME] != '') ? 'bg-white …" at bounding box center [470, 379] width 754 height 470
click at [799, 411] on div "< div v-if = "!model?._hideHeader" :class = "([DOMAIN_NAME] != '') ? 'bg-white …" at bounding box center [470, 379] width 754 height 470
click at [824, 463] on div "< div v-if = "!model?._hideHeader" :class = "([DOMAIN_NAME] != '') ? 'bg-white …" at bounding box center [470, 379] width 754 height 470
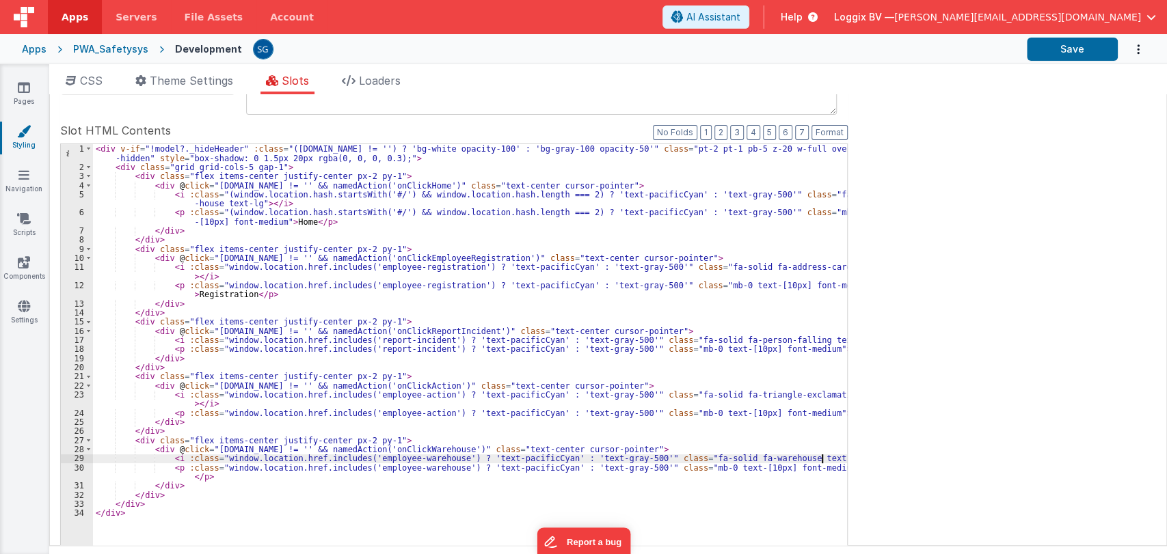
click at [824, 463] on div "< div v-if = "!model?._hideHeader" :class = "([DOMAIN_NAME] != '') ? 'bg-white …" at bounding box center [470, 379] width 754 height 470
click at [832, 466] on div "< div v-if = "!model?._hideHeader" :class = "([DOMAIN_NAME] != '') ? 'bg-white …" at bounding box center [470, 379] width 754 height 470
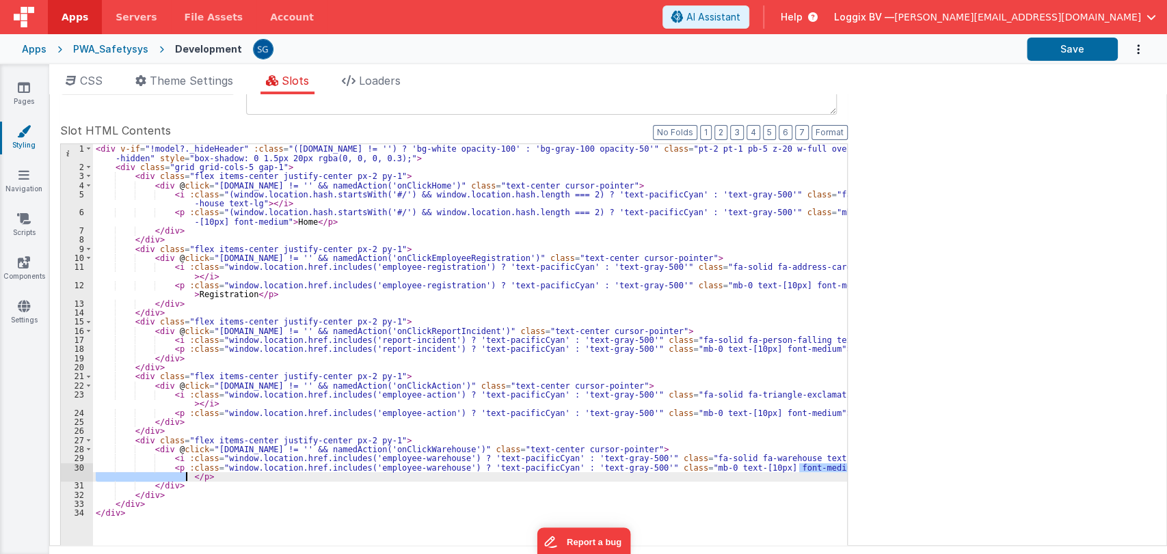
click at [832, 466] on div "< div v-if = "!model?._hideHeader" :class = "([DOMAIN_NAME] != '') ? 'bg-white …" at bounding box center [470, 379] width 754 height 470
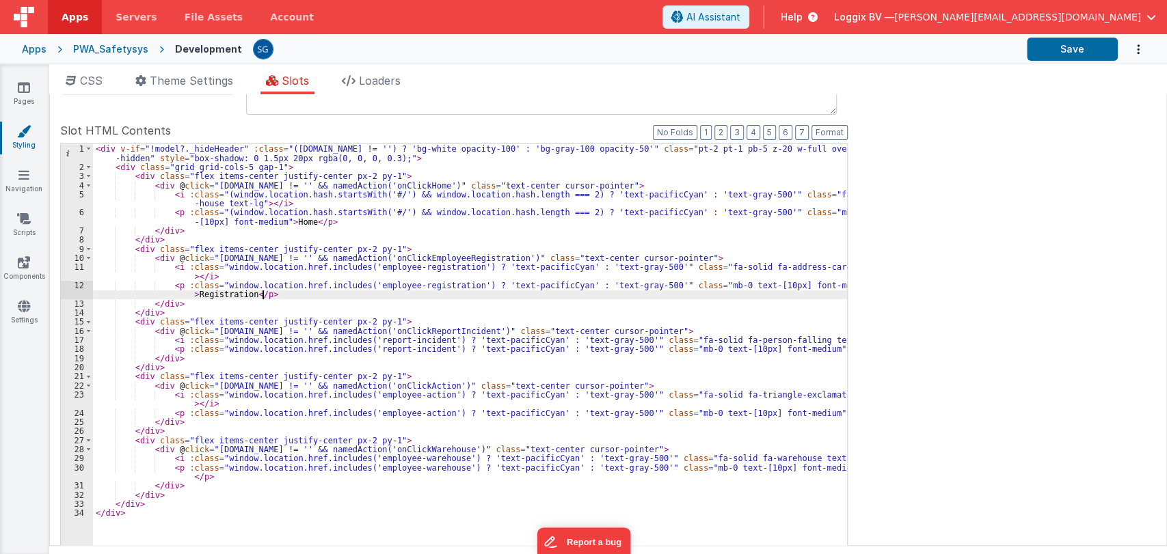
click at [442, 292] on div "< div v-if = "!model?._hideHeader" :class = "([DOMAIN_NAME] != '') ? 'bg-white …" at bounding box center [470, 379] width 754 height 470
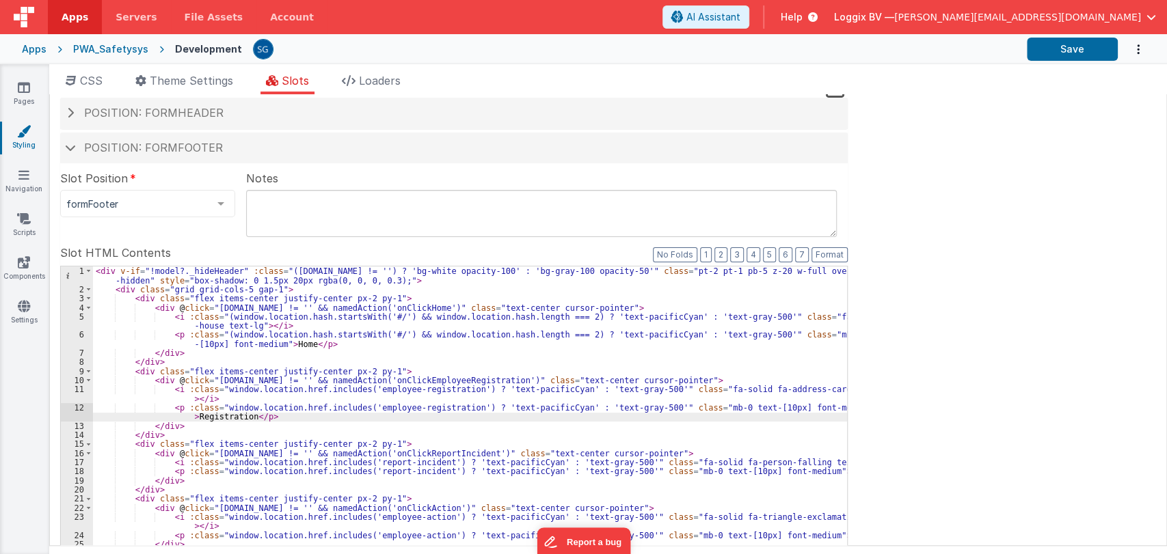
scroll to position [23, 0]
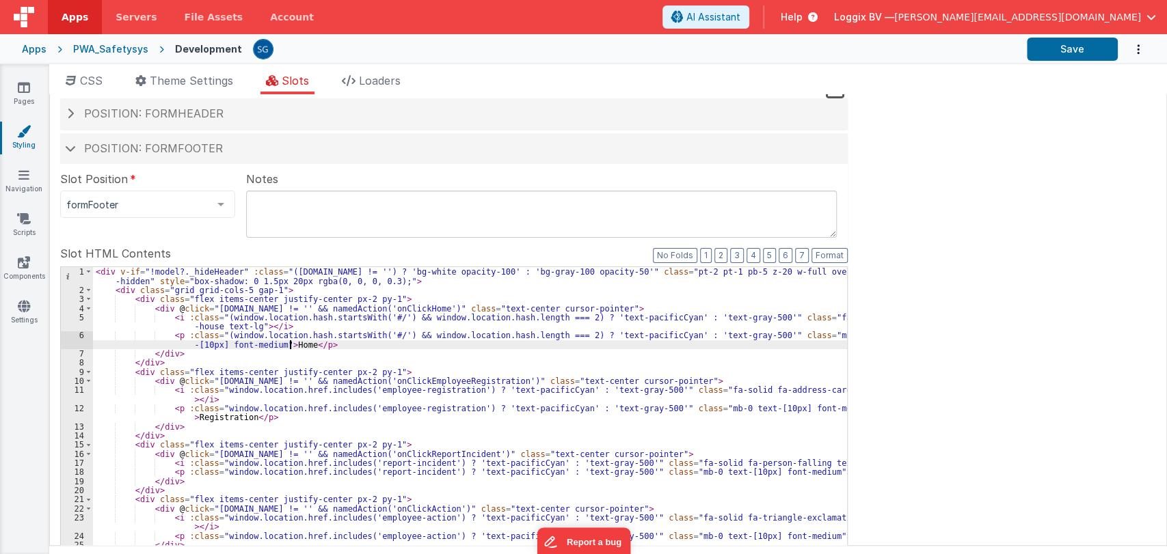
click at [289, 343] on div "< div v-if = "!model?._hideHeader" :class = "([DOMAIN_NAME] != '') ? 'bg-white …" at bounding box center [470, 502] width 754 height 470
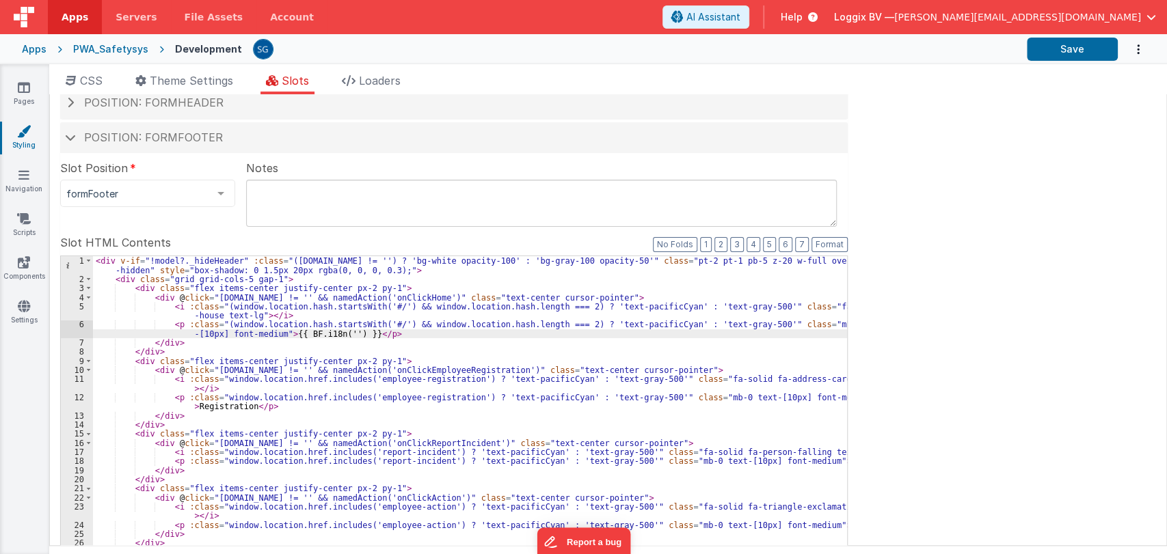
scroll to position [32, 0]
drag, startPoint x: 355, startPoint y: 335, endPoint x: 281, endPoint y: 334, distance: 74.5
click at [281, 334] on div "< div v-if = "!model?._hideHeader" :class = "([DOMAIN_NAME] != '') ? 'bg-white …" at bounding box center [470, 493] width 754 height 470
click at [215, 409] on div "< div v-if = "!model?._hideHeader" :class = "([DOMAIN_NAME] != '') ? 'bg-white …" at bounding box center [470, 493] width 754 height 470
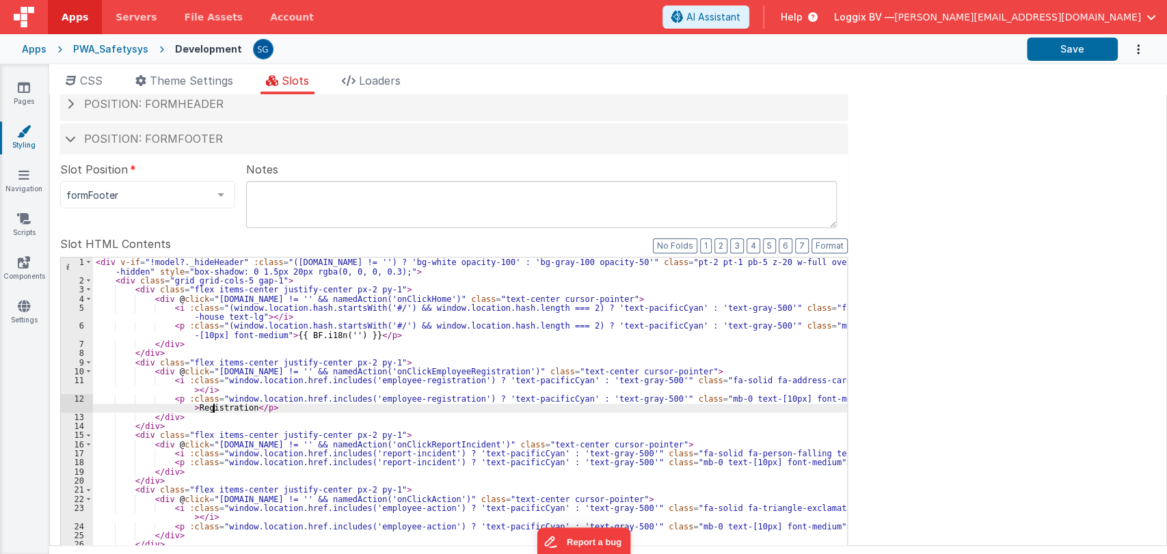
click at [215, 409] on div "< div v-if = "!model?._hideHeader" :class = "([DOMAIN_NAME] != '') ? 'bg-white …" at bounding box center [470, 493] width 754 height 470
click at [803, 461] on div "< div v-if = "!model?._hideHeader" :class = "([DOMAIN_NAME] != '') ? 'bg-white …" at bounding box center [470, 493] width 754 height 470
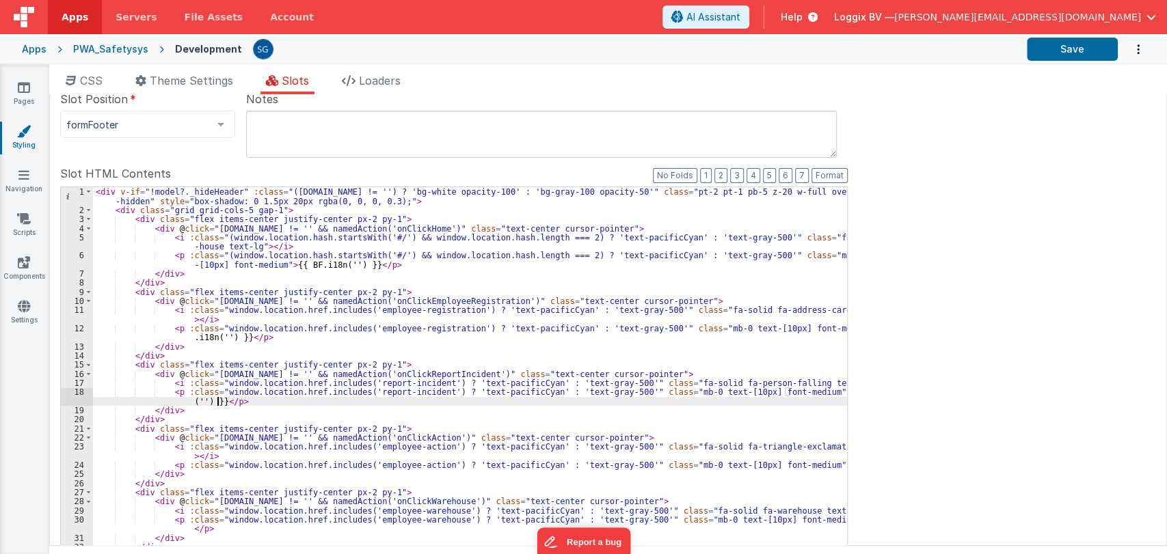
scroll to position [109, 0]
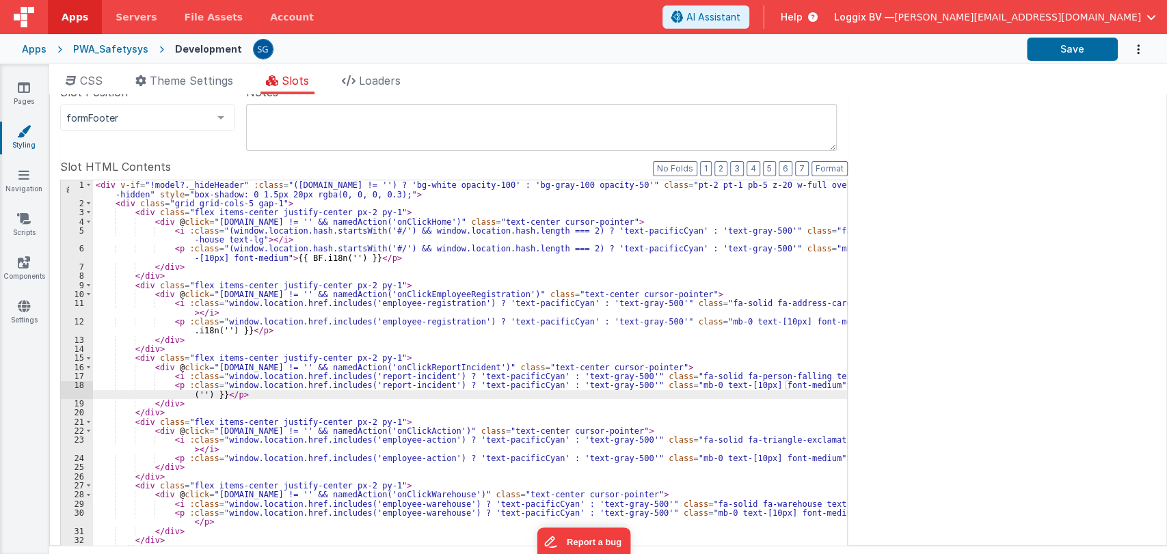
click at [796, 458] on div "< div v-if = "!model?._hideHeader" :class = "([DOMAIN_NAME] != '') ? 'bg-white …" at bounding box center [470, 415] width 754 height 470
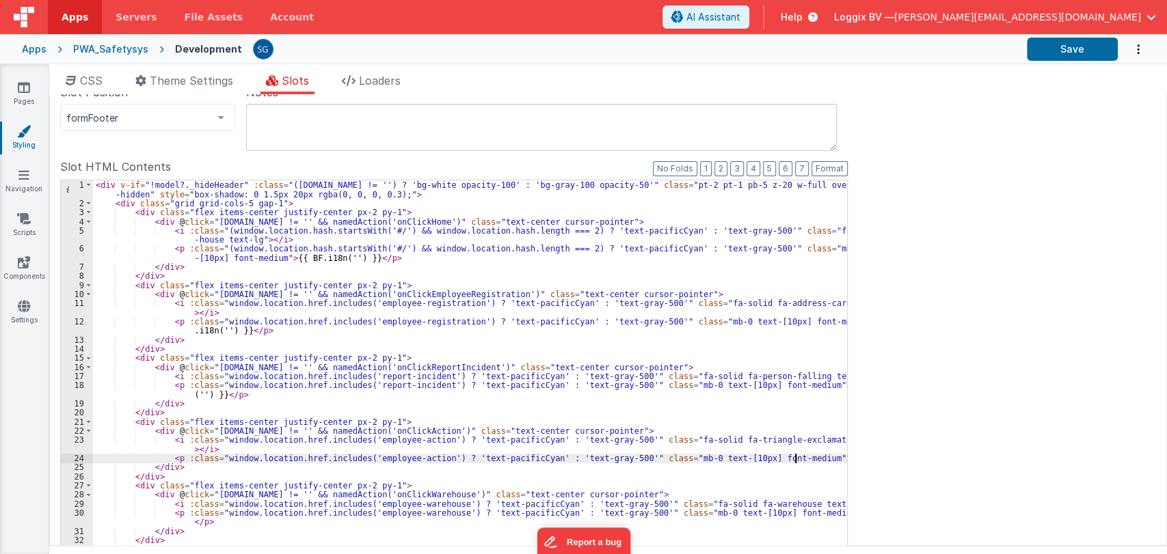
click at [796, 458] on div "< div v-if = "!model?._hideHeader" :class = "([DOMAIN_NAME] != '') ? 'bg-white …" at bounding box center [470, 415] width 754 height 470
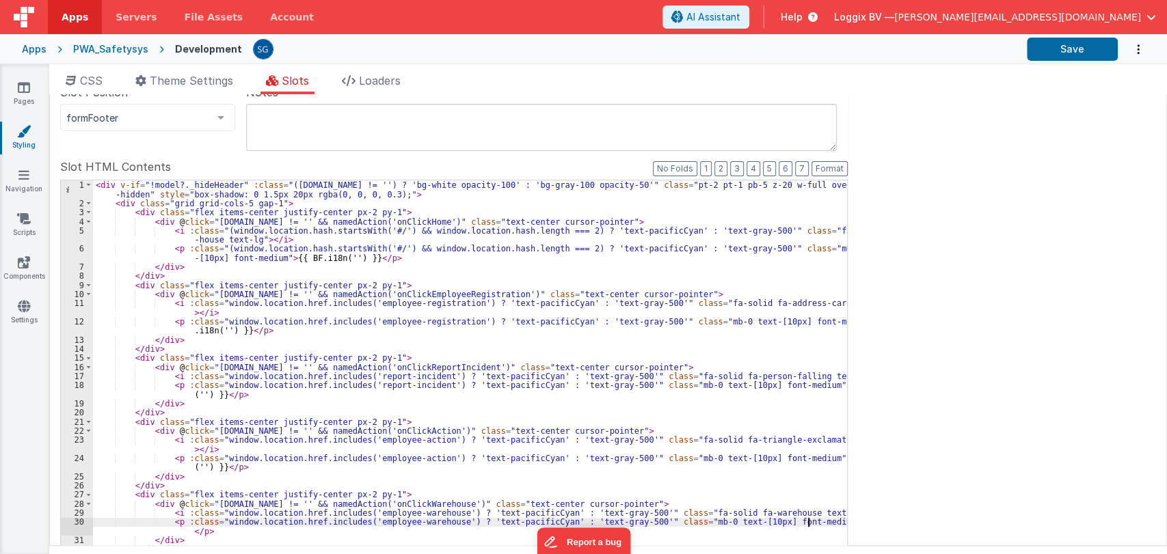
click at [810, 524] on div "< div v-if = "!model?._hideHeader" :class = "([DOMAIN_NAME] != '') ? 'bg-white …" at bounding box center [470, 415] width 754 height 470
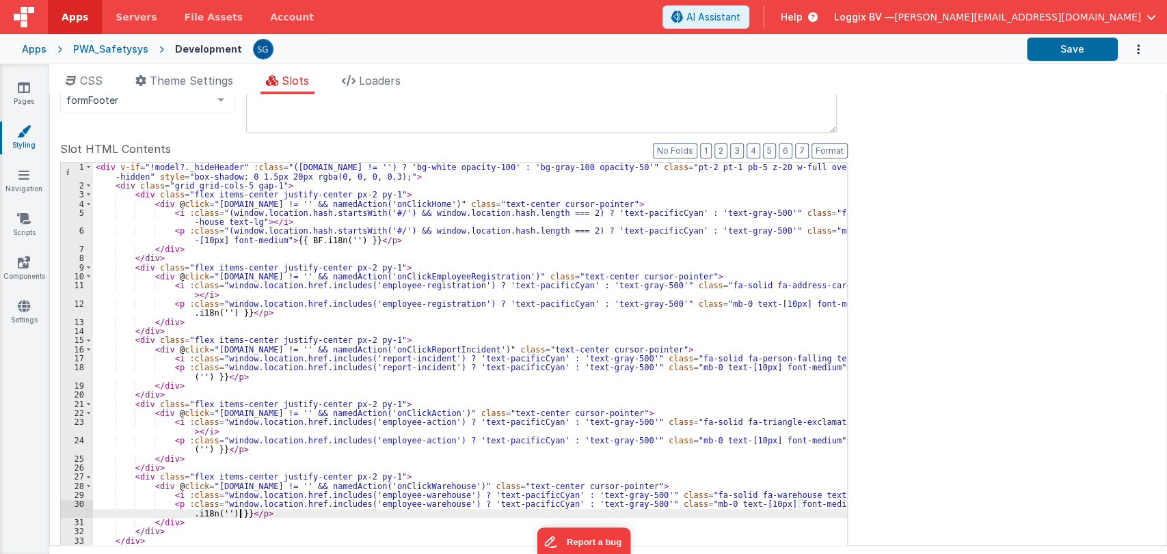
scroll to position [126, 0]
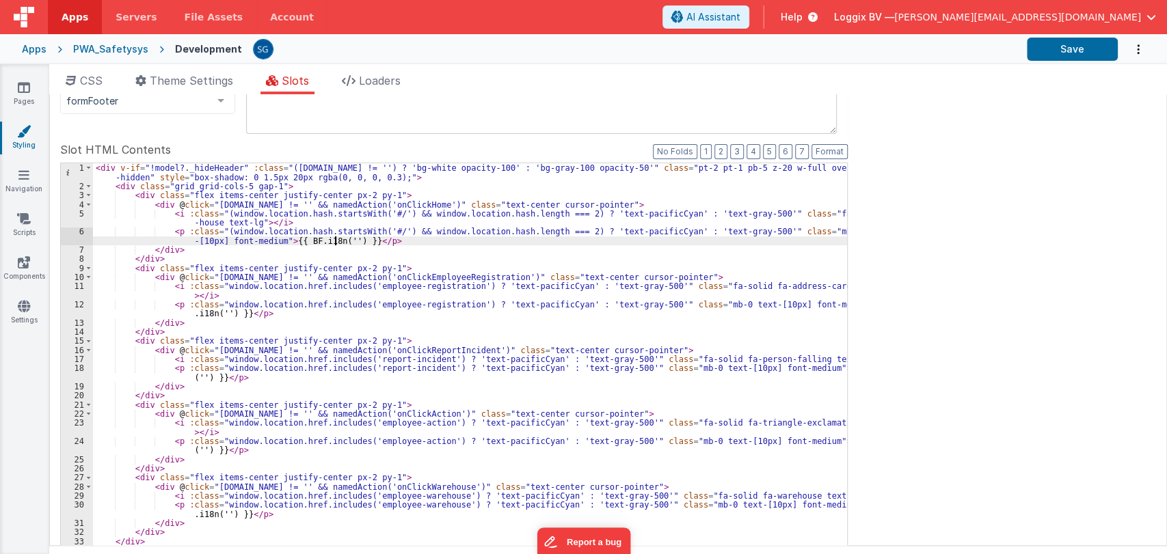
click at [335, 239] on div "< div v-if = "!model?._hideHeader" :class = "([DOMAIN_NAME] != '') ? 'bg-white …" at bounding box center [470, 398] width 754 height 470
click at [215, 313] on div "< div v-if = "!model?._hideHeader" :class = "([DOMAIN_NAME] != '') ? 'bg-white …" at bounding box center [470, 398] width 754 height 470
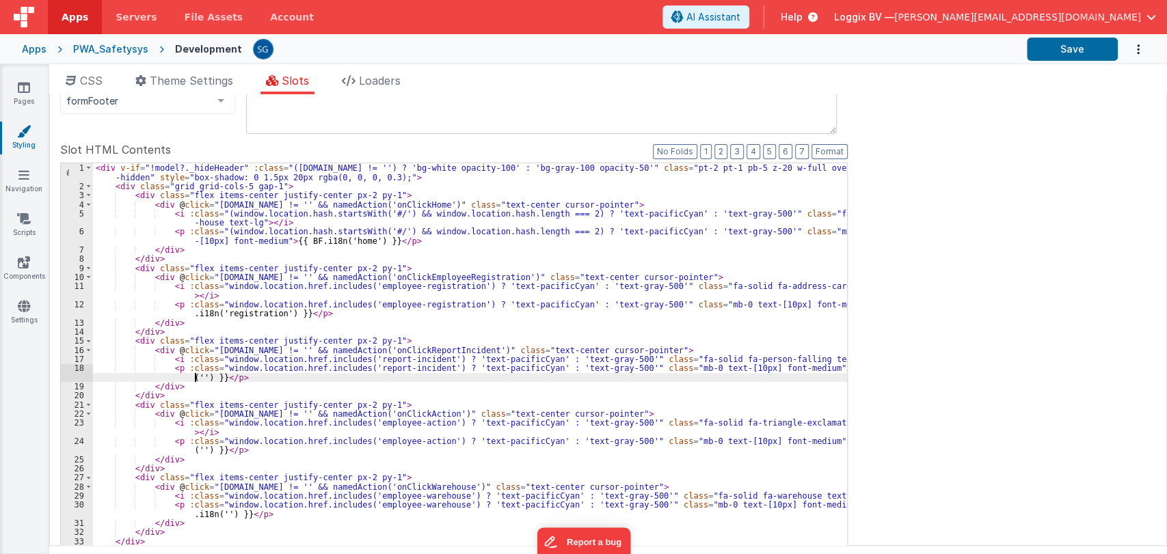
click at [193, 373] on div "< div v-if = "!model?._hideHeader" :class = "([DOMAIN_NAME] != '') ? 'bg-white …" at bounding box center [470, 398] width 754 height 470
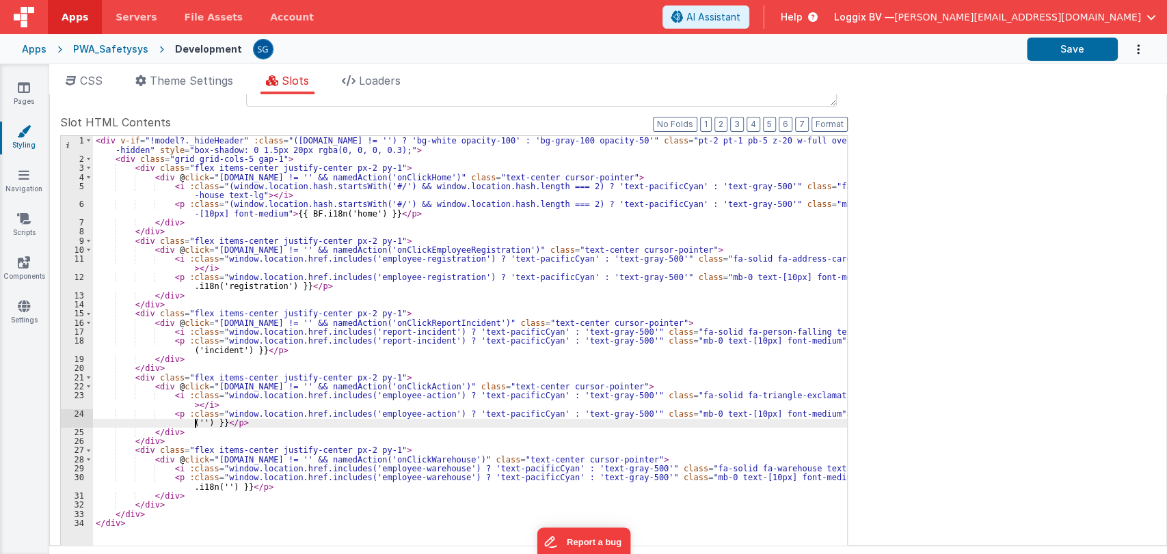
click at [193, 422] on div "< div v-if = "!model?._hideHeader" :class = "([DOMAIN_NAME] != '') ? 'bg-white …" at bounding box center [470, 371] width 754 height 470
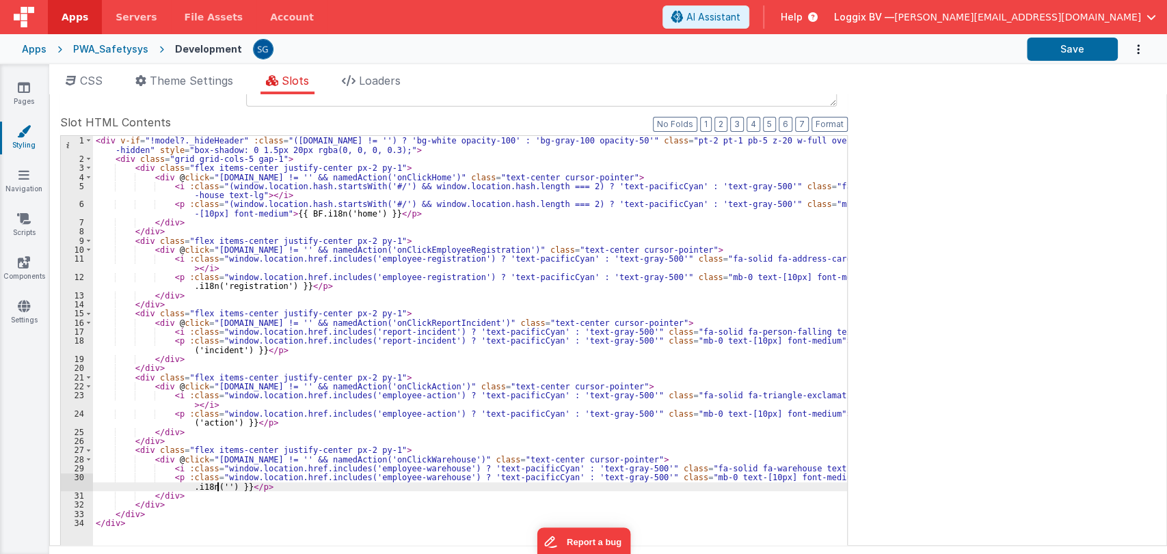
click at [216, 488] on div "< div v-if = "!model?._hideHeader" :class = "([DOMAIN_NAME] != '') ? 'bg-white …" at bounding box center [470, 371] width 754 height 470
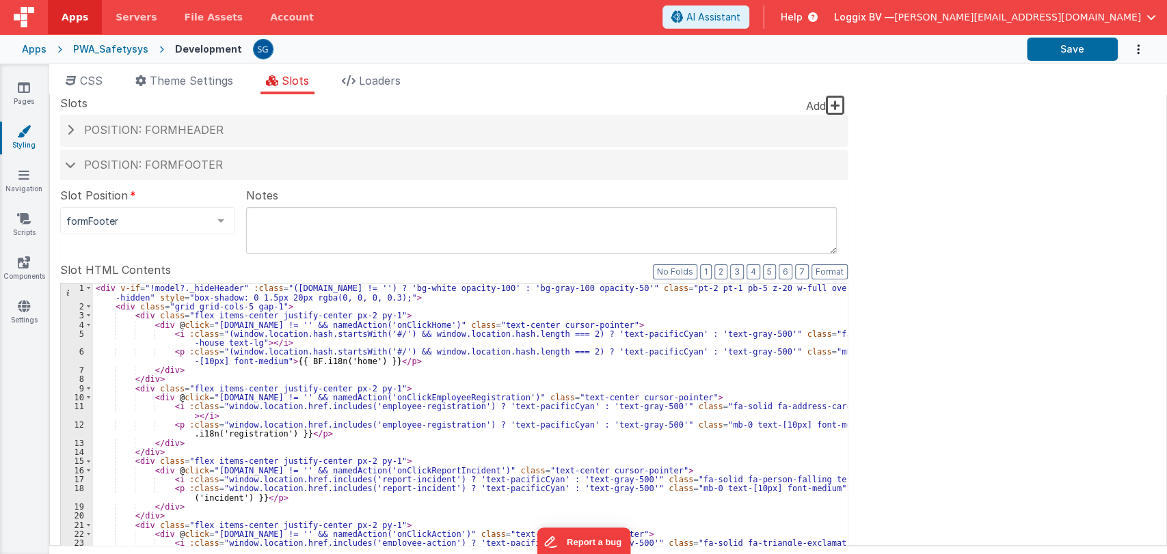
scroll to position [0, 0]
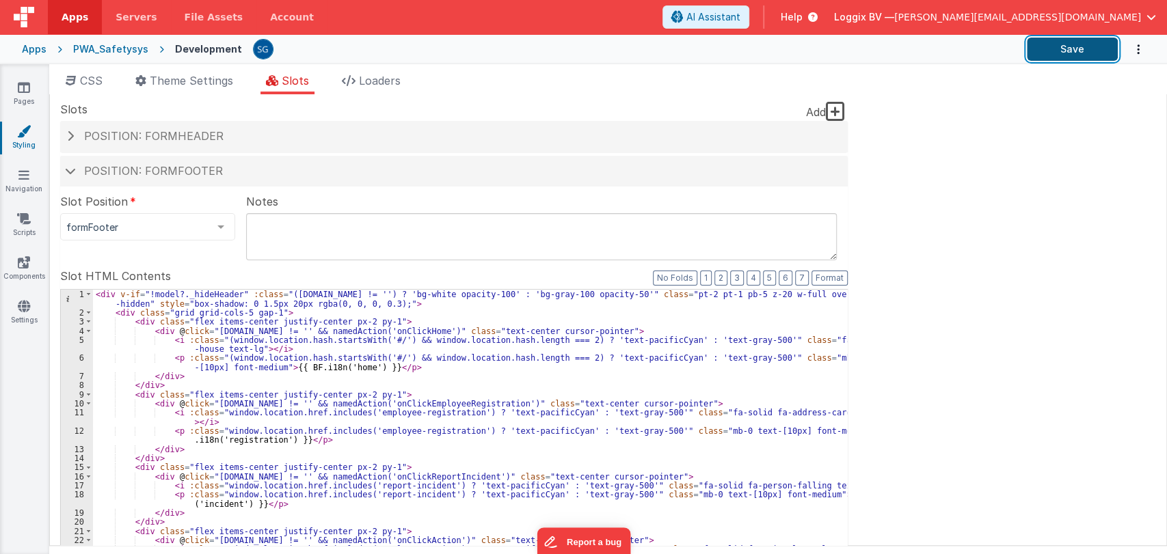
click at [1061, 51] on button "Save" at bounding box center [1072, 49] width 91 height 23
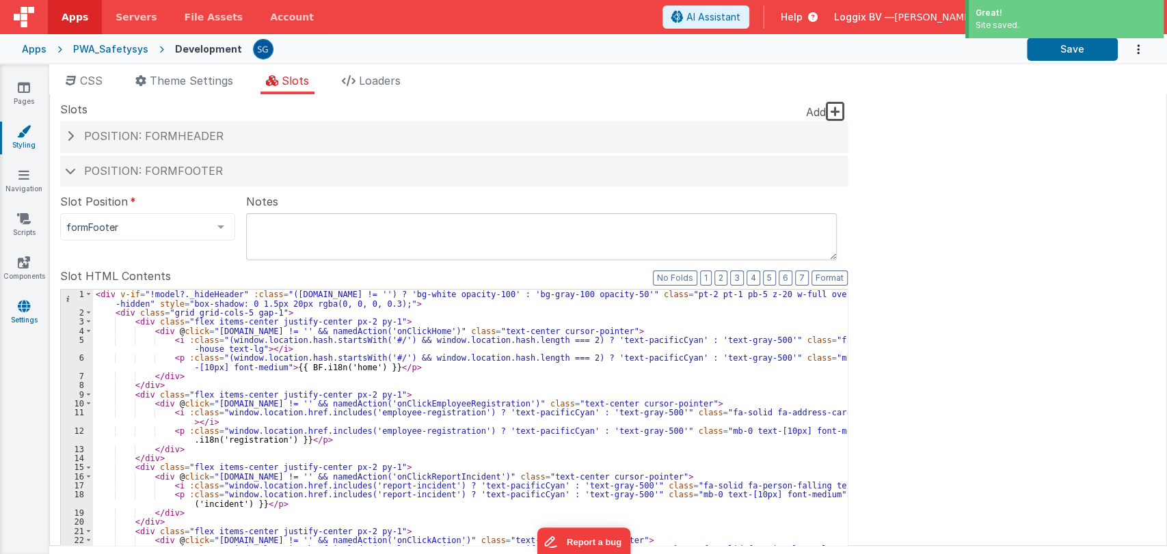
click at [25, 314] on link "Settings" at bounding box center [23, 312] width 49 height 27
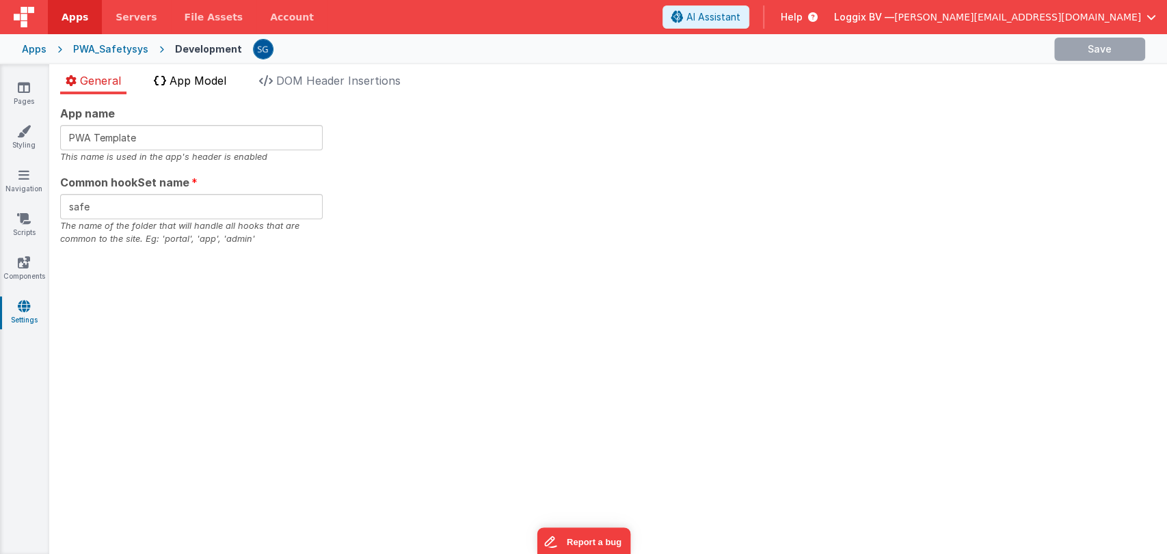
click at [204, 85] on span "App Model" at bounding box center [198, 81] width 57 height 14
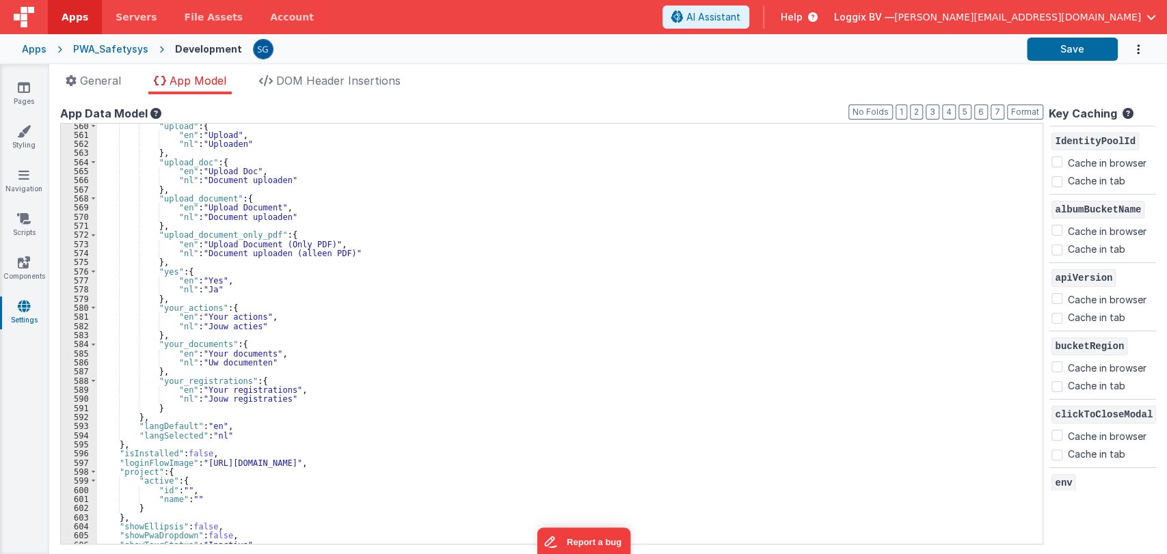
scroll to position [5139, 0]
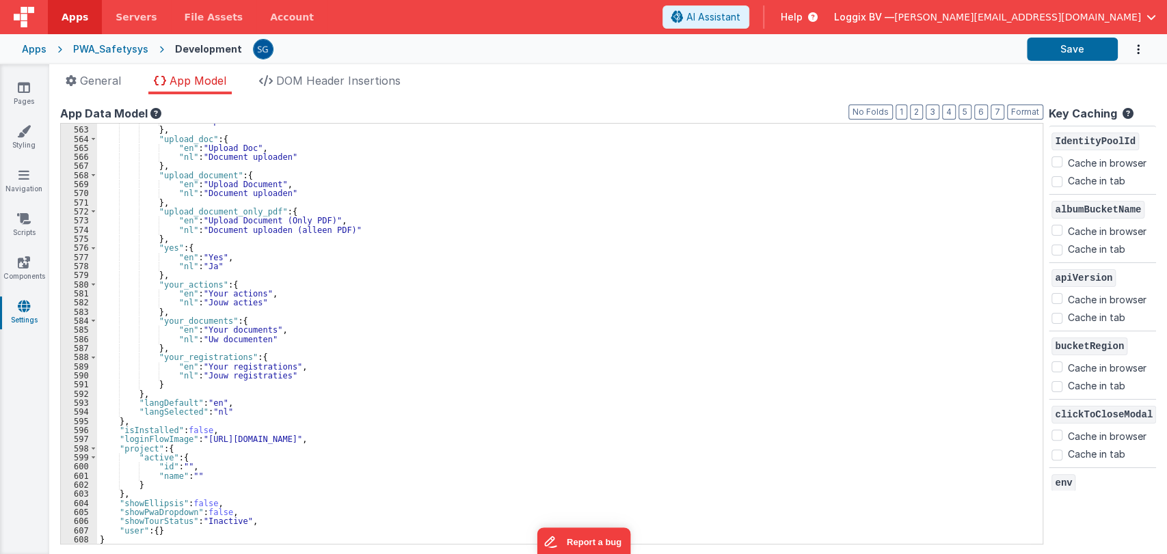
click at [174, 389] on div ""nl" : "Uploaden" } , "upload_doc" : { "en" : "Upload Doc" , "nl" : "Document u…" at bounding box center [564, 335] width 934 height 439
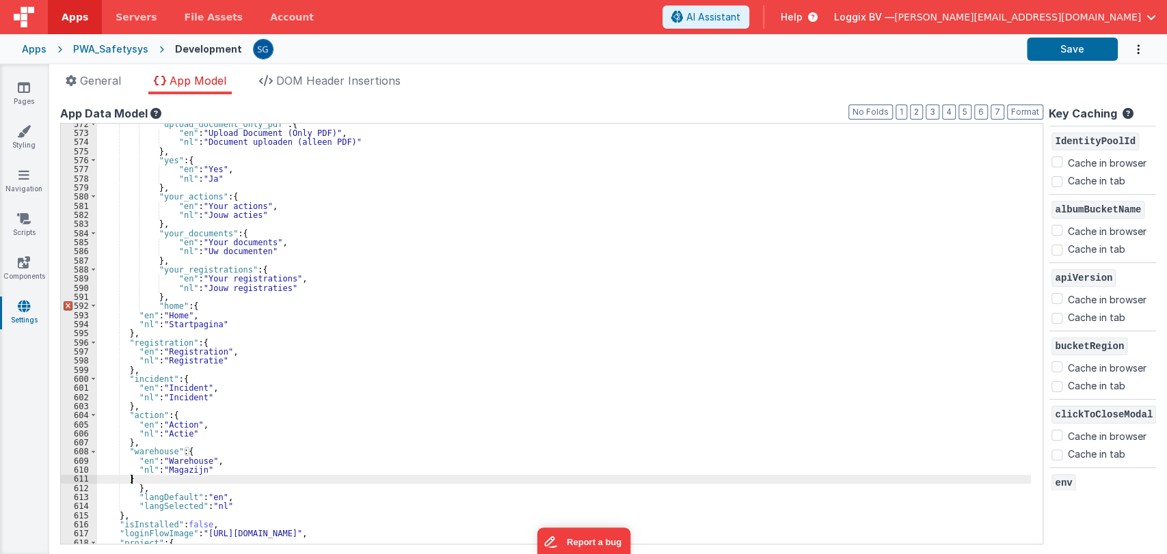
scroll to position [5227, 0]
click at [1023, 111] on button "Format" at bounding box center [1025, 112] width 36 height 15
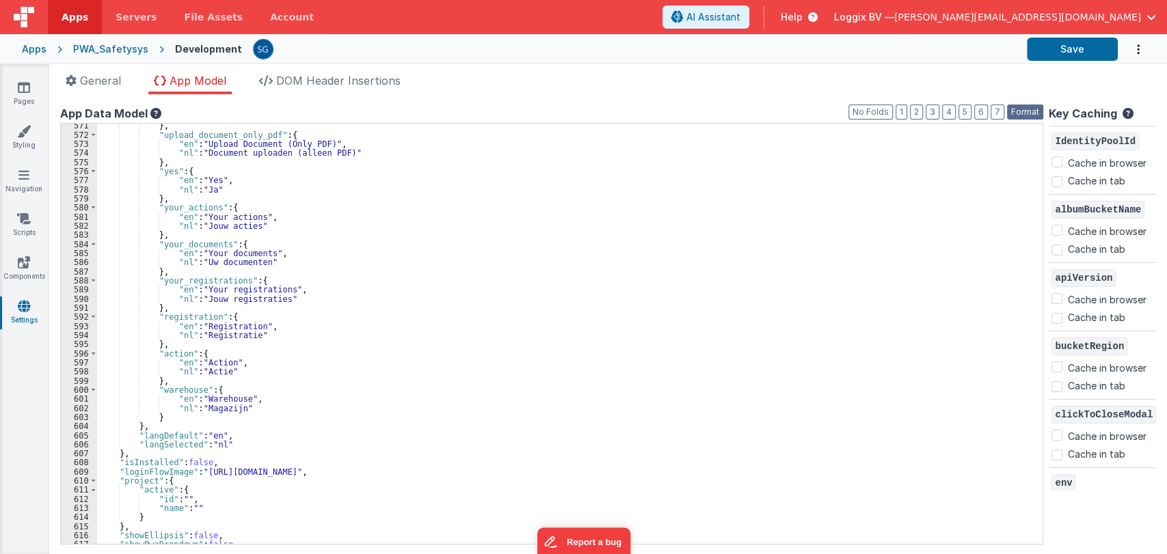
scroll to position [5214, 0]
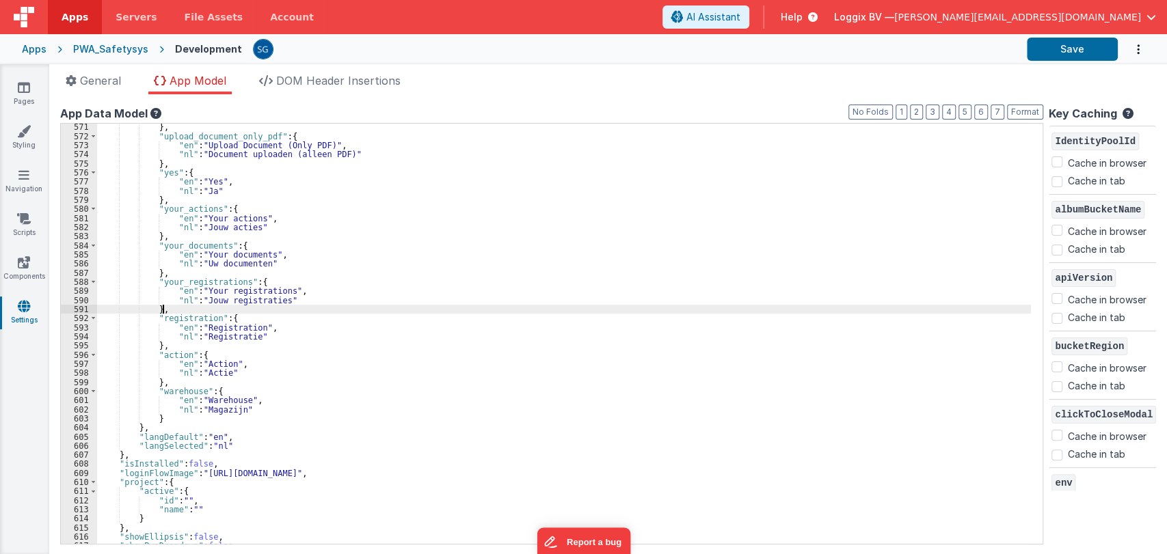
click at [416, 308] on div "} , "upload_document_only_pdf" : { "en" : "Upload Document (Only PDF)" , "nl" :…" at bounding box center [564, 341] width 934 height 439
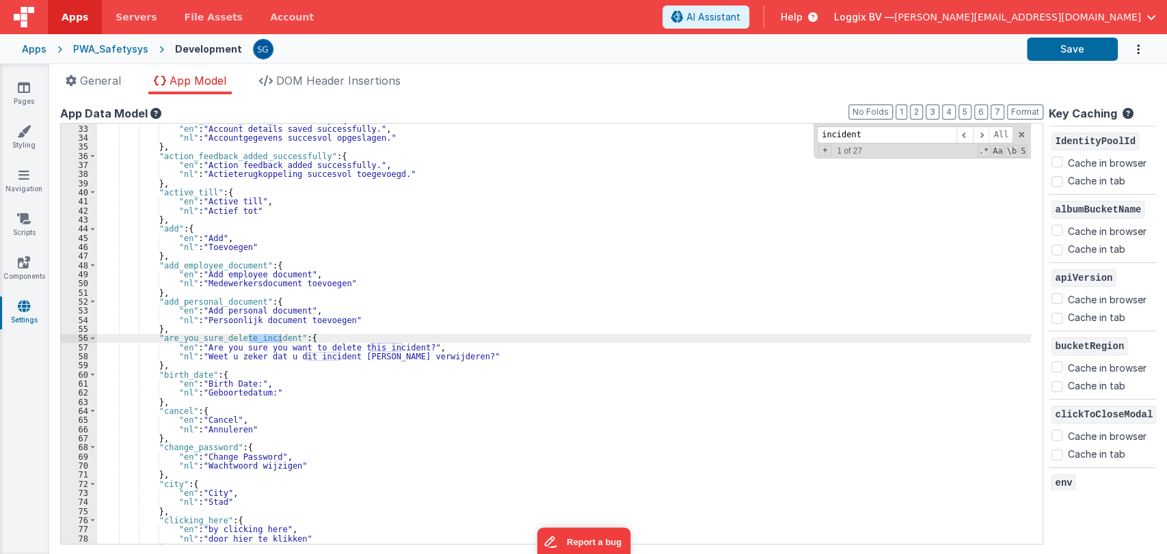
scroll to position [291, 0]
click at [998, 148] on span "Aa" at bounding box center [997, 151] width 12 height 12
click at [1010, 148] on span "\b" at bounding box center [1011, 151] width 12 height 12
click at [980, 134] on span at bounding box center [981, 134] width 16 height 17
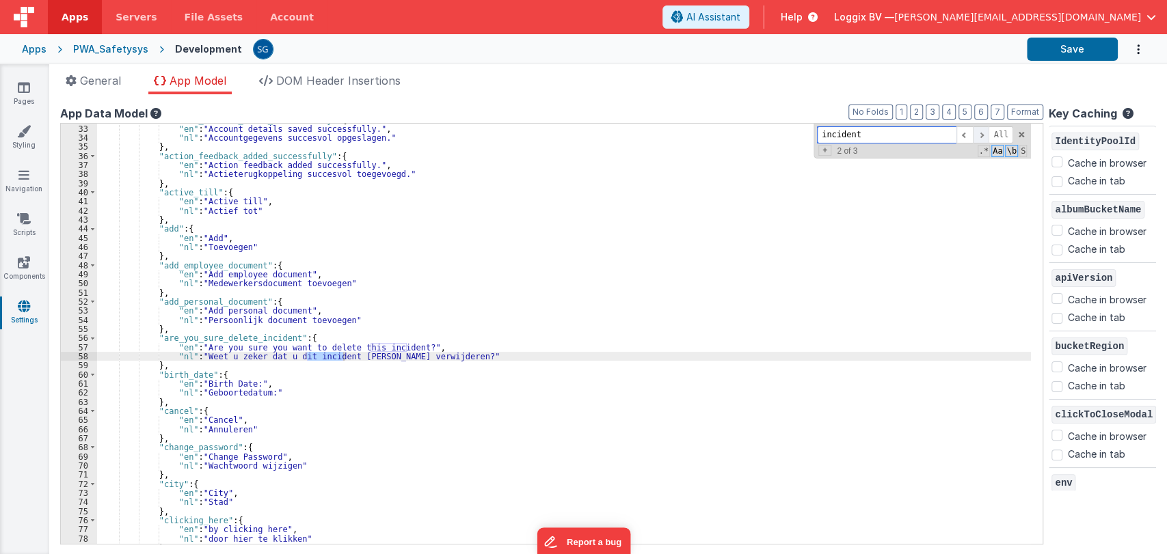
click at [980, 134] on span at bounding box center [981, 134] width 16 height 17
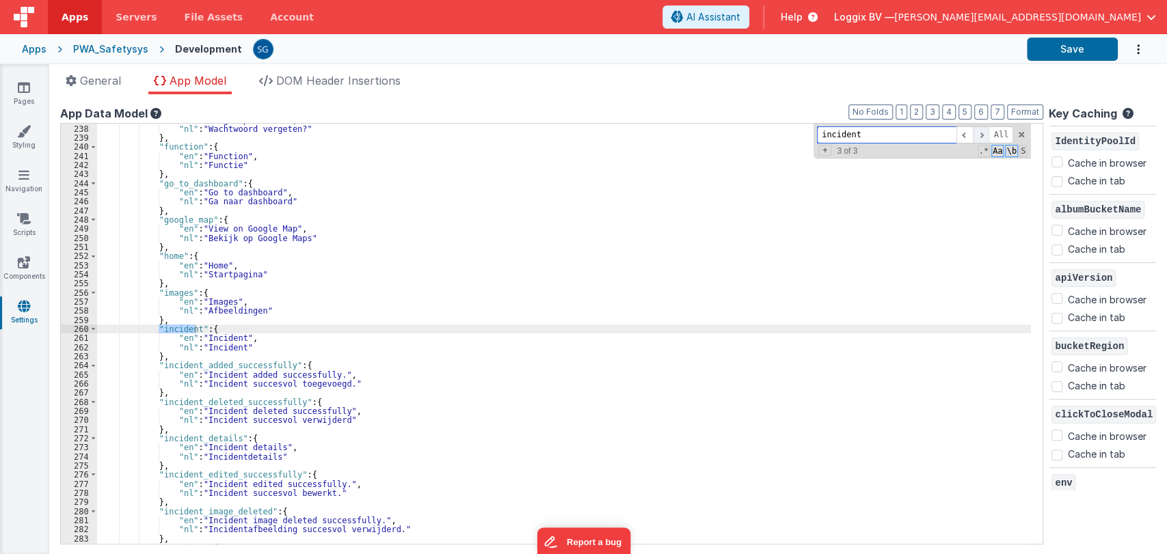
scroll to position [2159, 0]
click at [887, 130] on input "incident" at bounding box center [886, 134] width 139 height 17
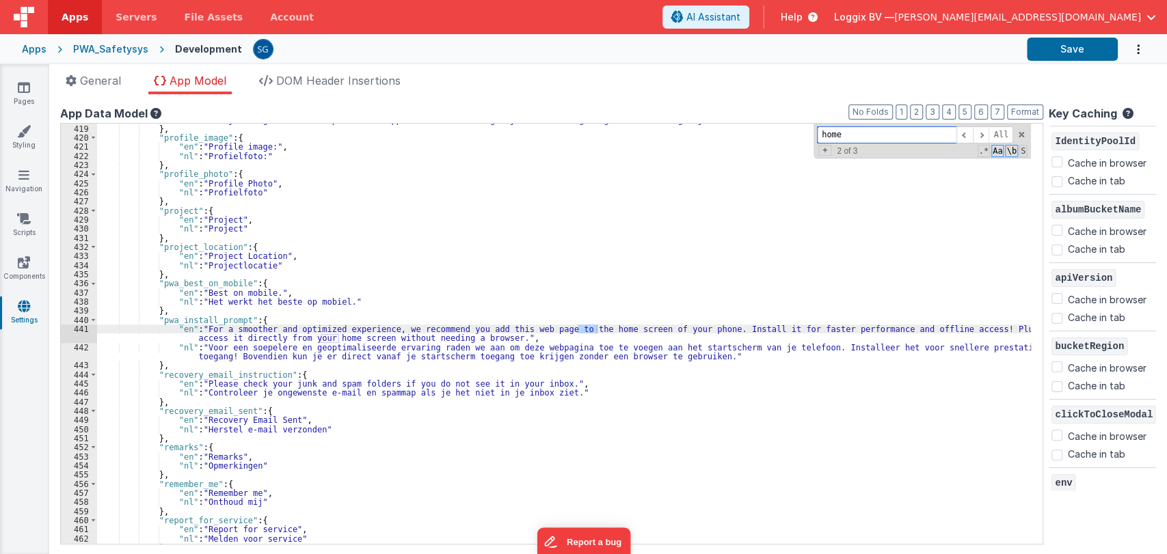
scroll to position [3809, 0]
type input "home"
click at [981, 133] on span at bounding box center [981, 134] width 16 height 17
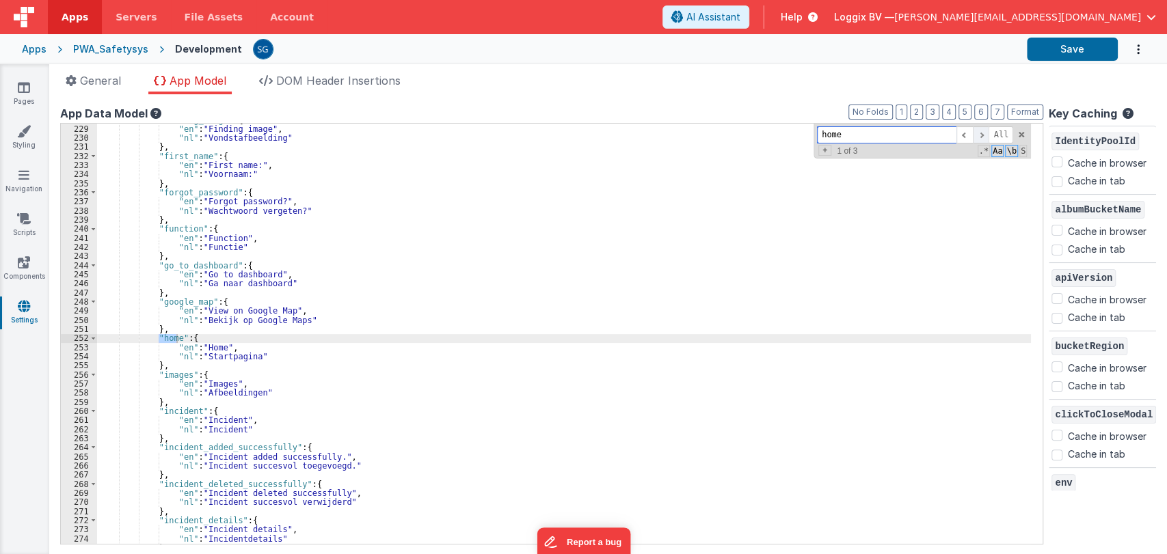
scroll to position [2077, 0]
click at [1061, 53] on button "Save" at bounding box center [1072, 49] width 91 height 23
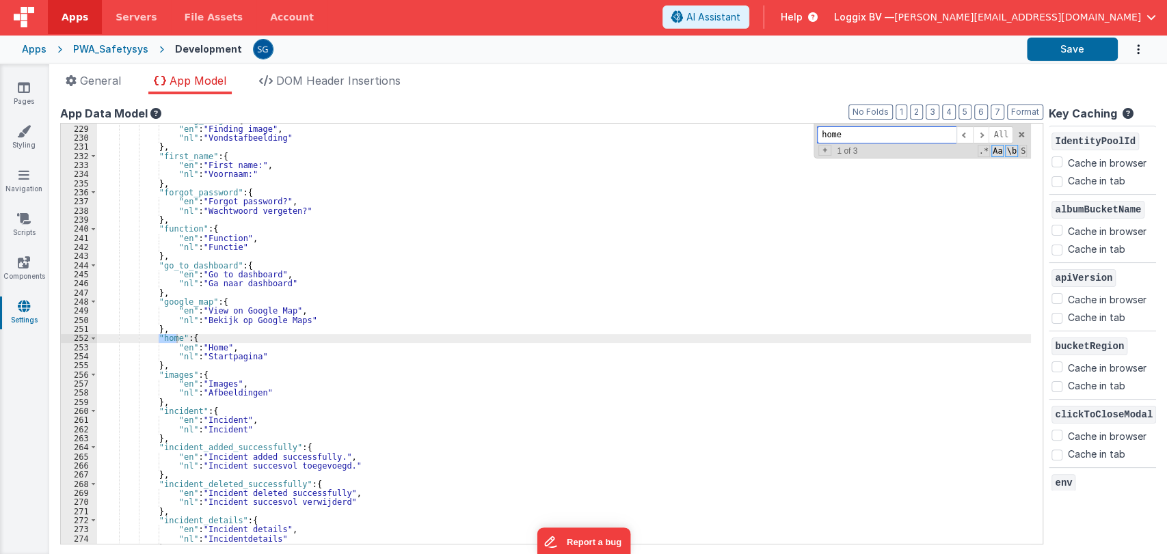
click at [1017, 132] on span at bounding box center [1022, 135] width 10 height 10
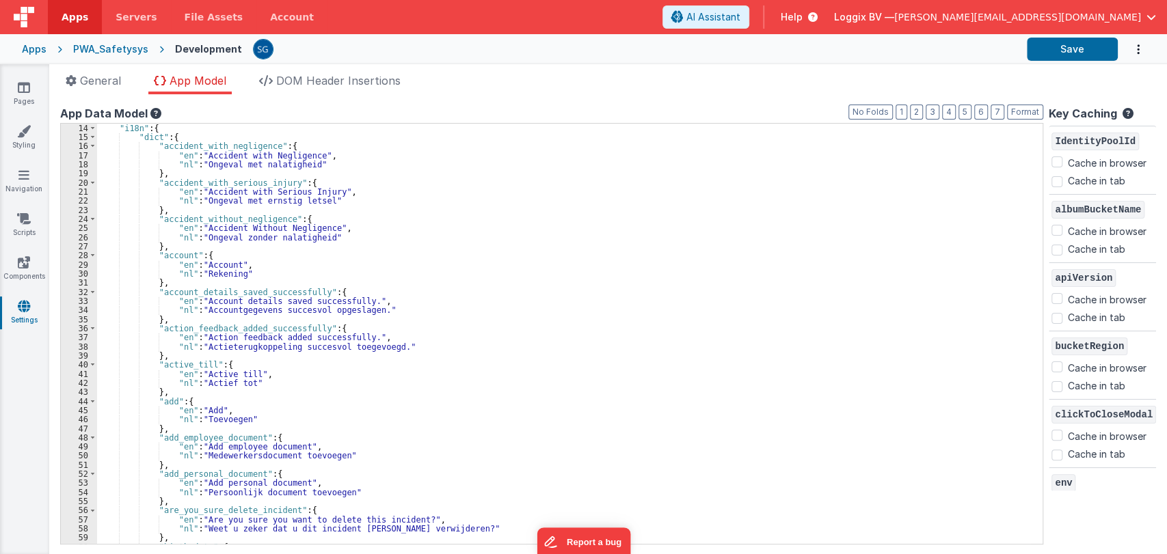
scroll to position [0, 0]
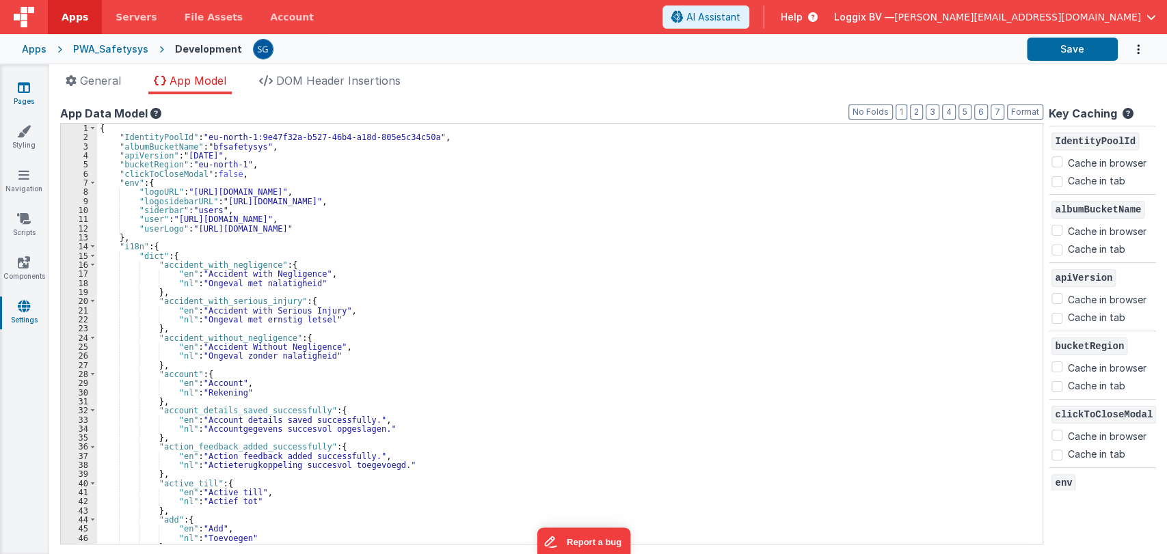
click at [27, 87] on icon at bounding box center [24, 88] width 12 height 14
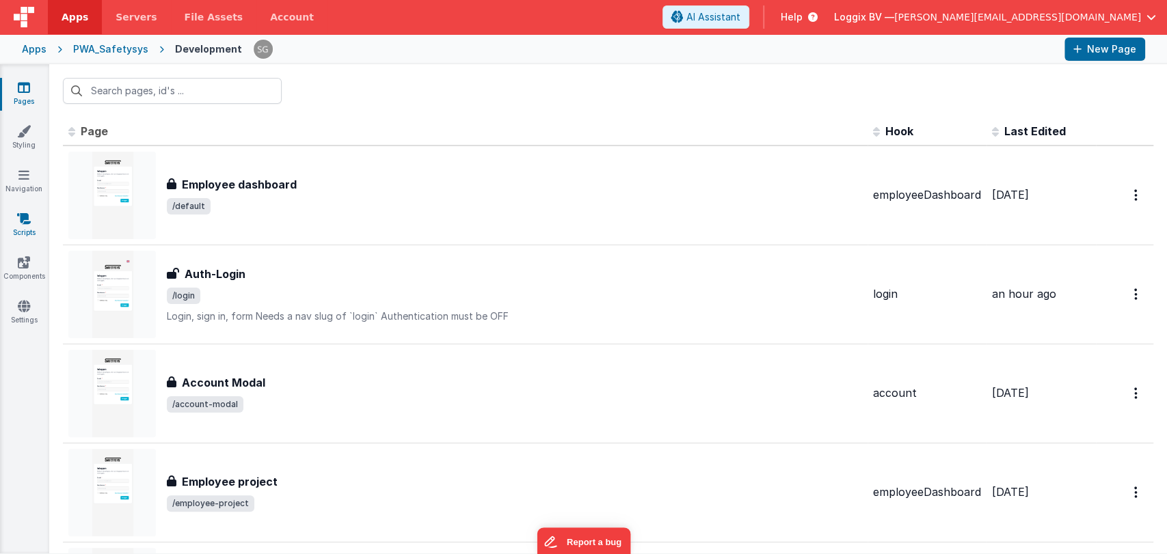
click at [22, 217] on icon at bounding box center [24, 219] width 14 height 14
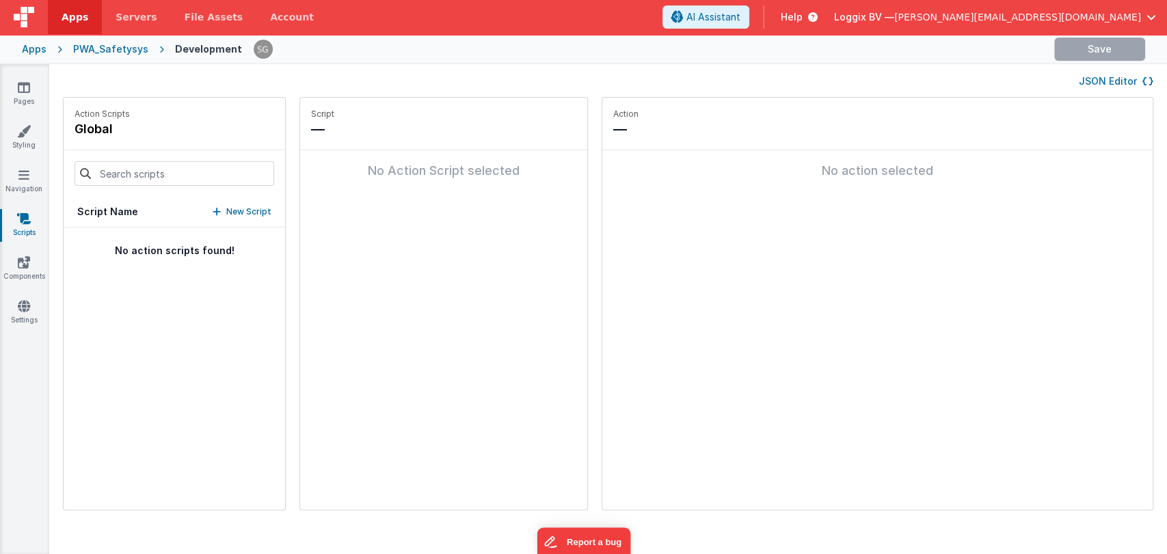
click at [26, 228] on link "Scripts" at bounding box center [23, 225] width 49 height 27
type input "onLogin"
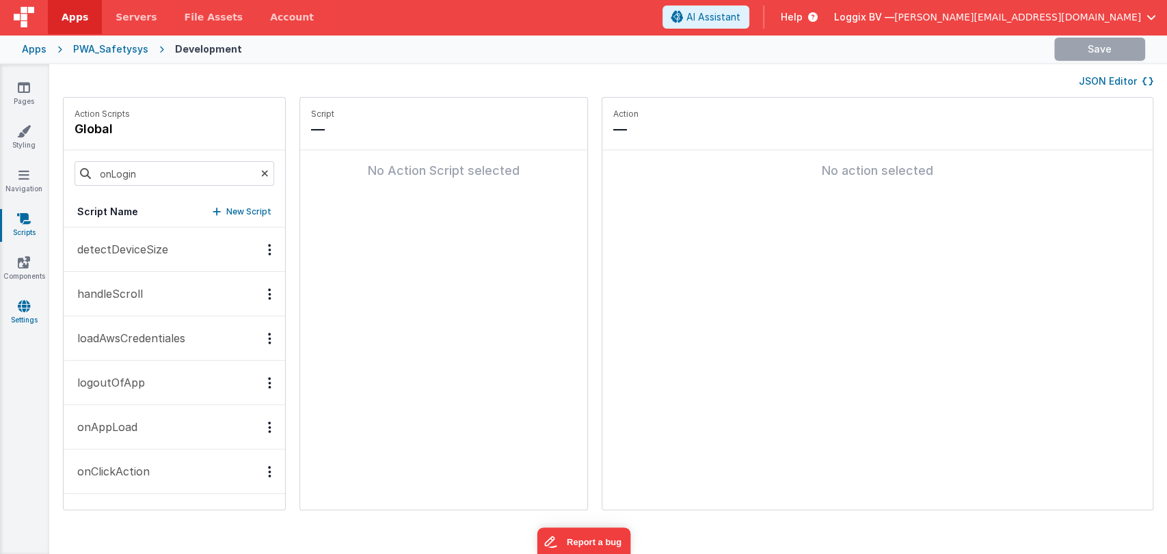
click at [27, 311] on icon at bounding box center [24, 306] width 12 height 14
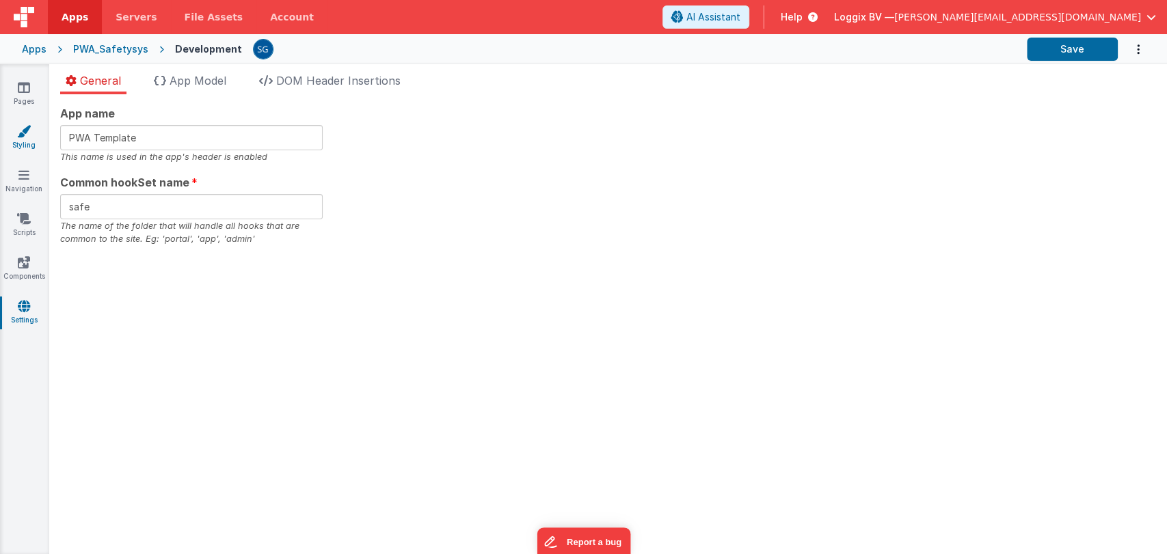
click at [14, 141] on link "Styling" at bounding box center [23, 137] width 49 height 27
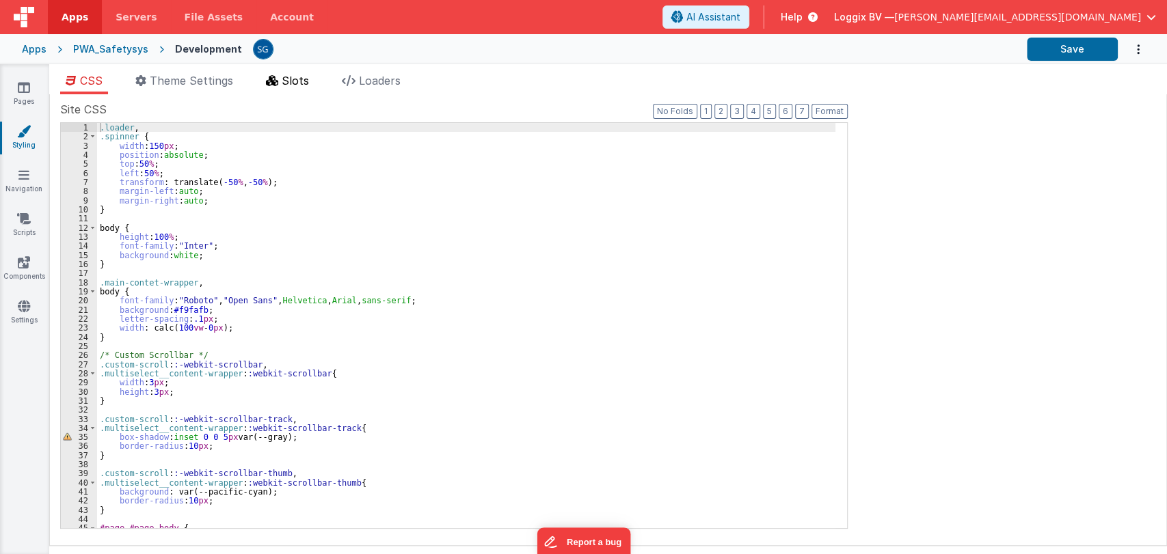
click at [279, 73] on li "Slots" at bounding box center [287, 83] width 54 height 22
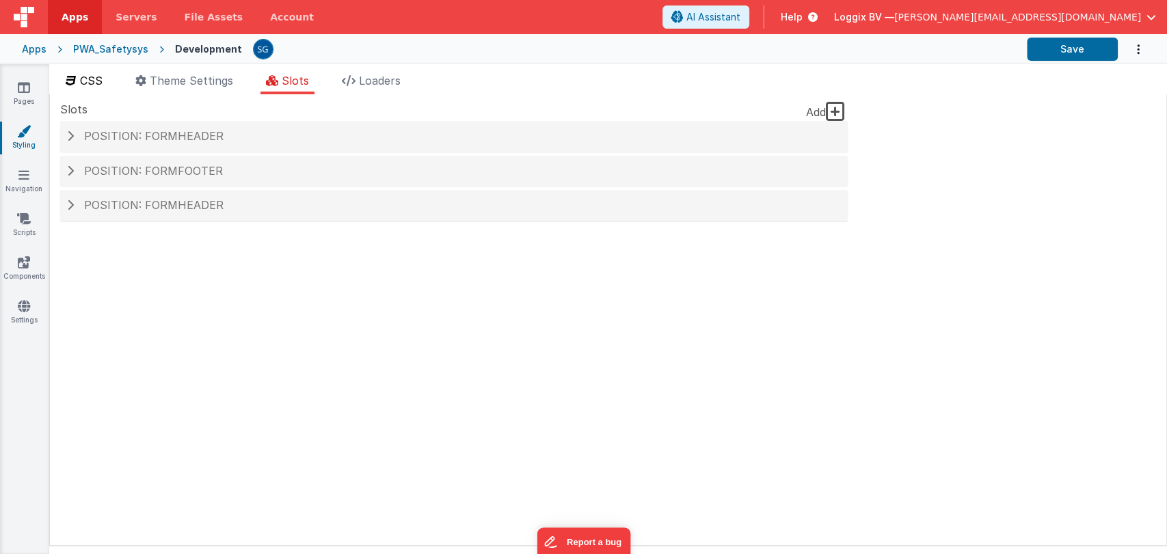
click at [84, 77] on span "CSS" at bounding box center [91, 81] width 23 height 14
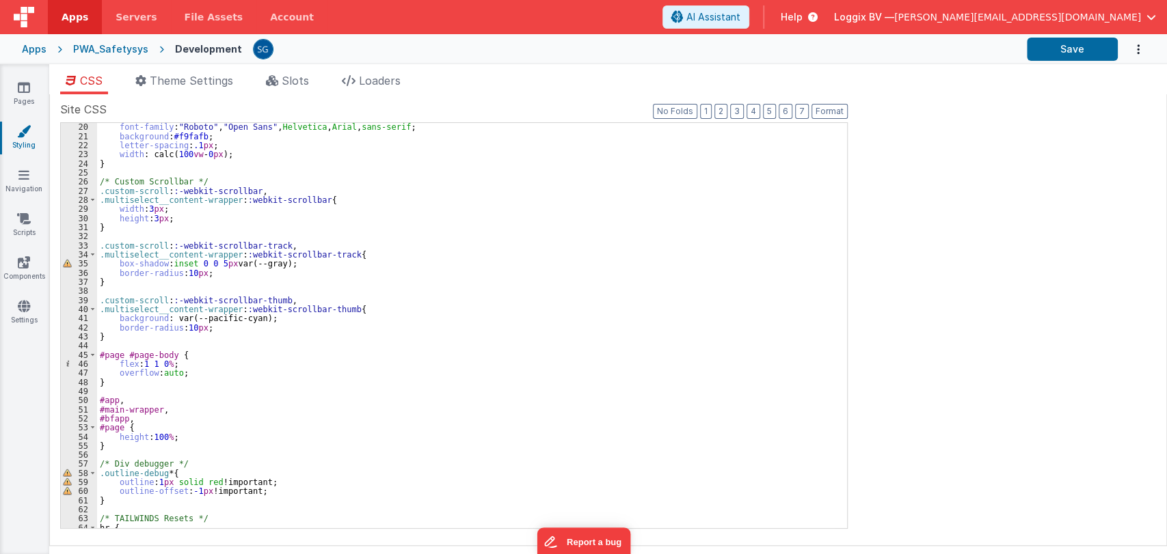
scroll to position [230, 0]
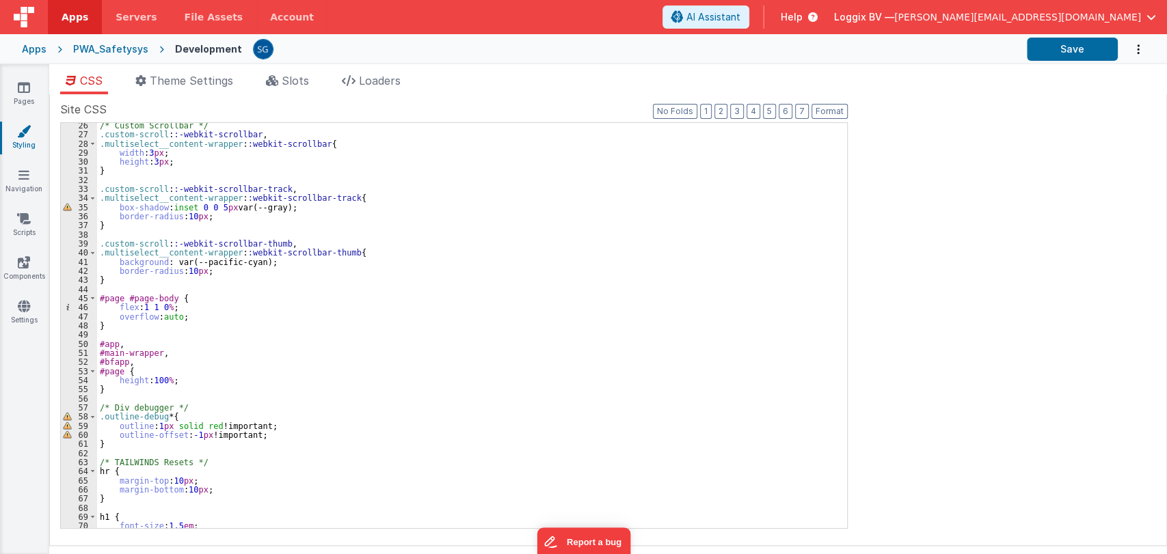
click at [301, 69] on div "CSS Theme Settings Slots Loaders Site CSS Format 7 6 5 4 3 2 1 No Folds 26 27 2…" at bounding box center [608, 312] width 1118 height 496
click at [290, 77] on span "Slots" at bounding box center [295, 81] width 27 height 14
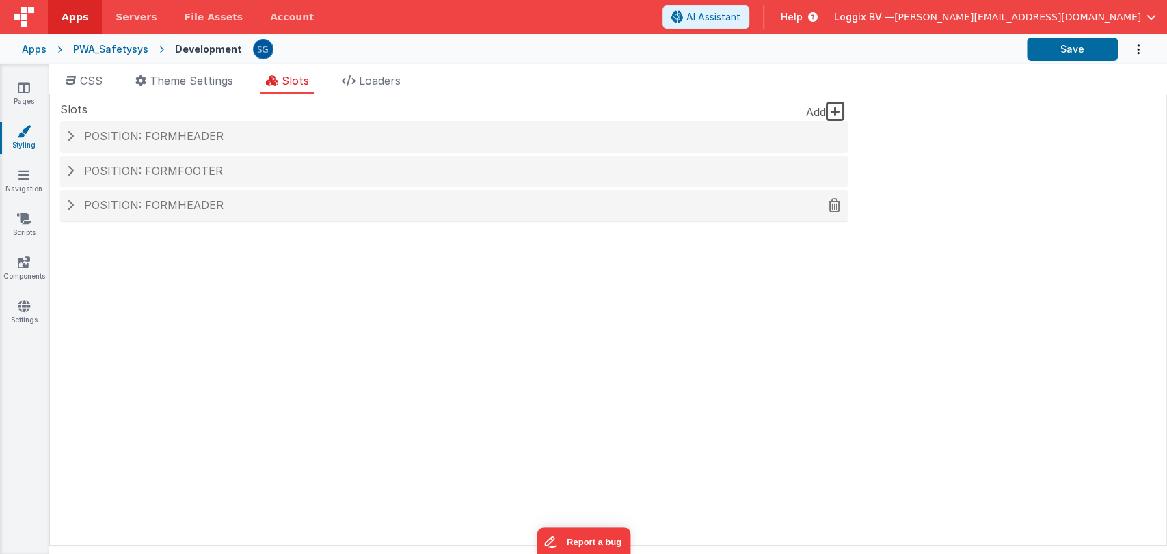
click at [144, 200] on span "Position: formHeader" at bounding box center [153, 205] width 139 height 14
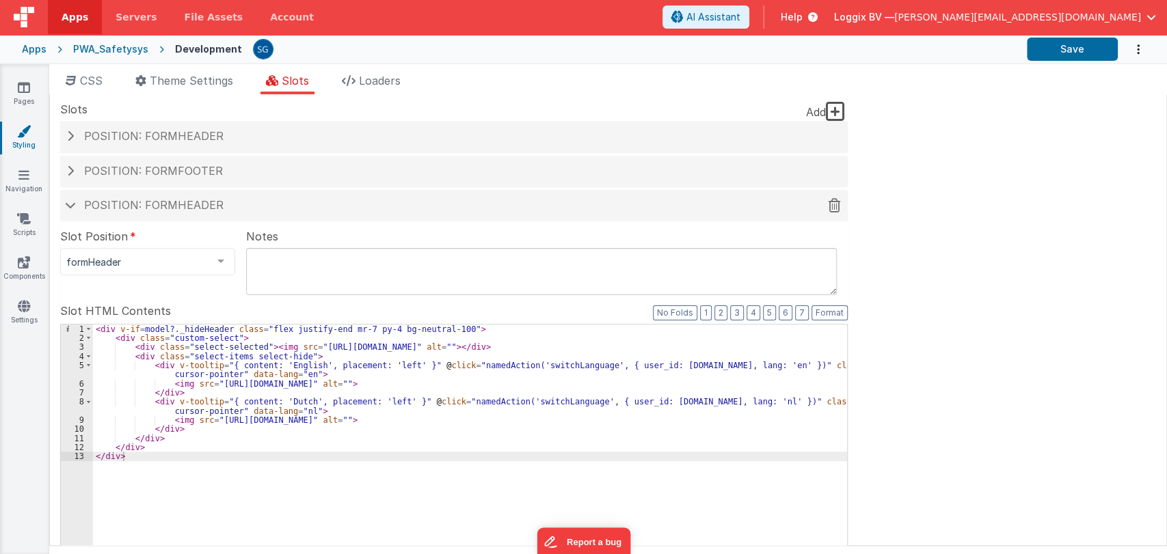
click at [94, 204] on span "Position: formHeader" at bounding box center [153, 205] width 139 height 14
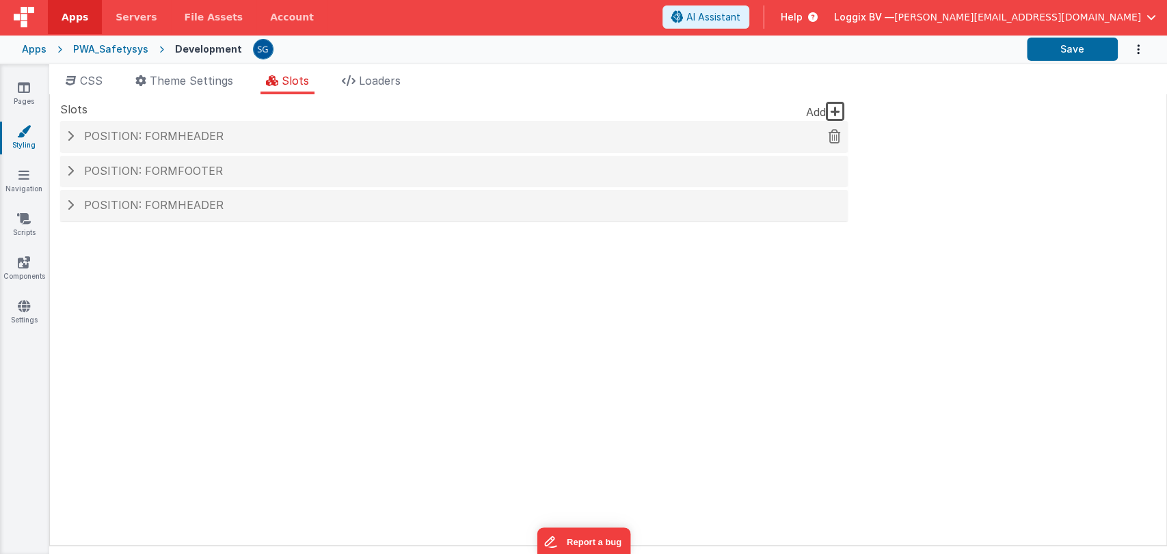
click at [129, 148] on div "Position: formHeader" at bounding box center [454, 136] width 788 height 31
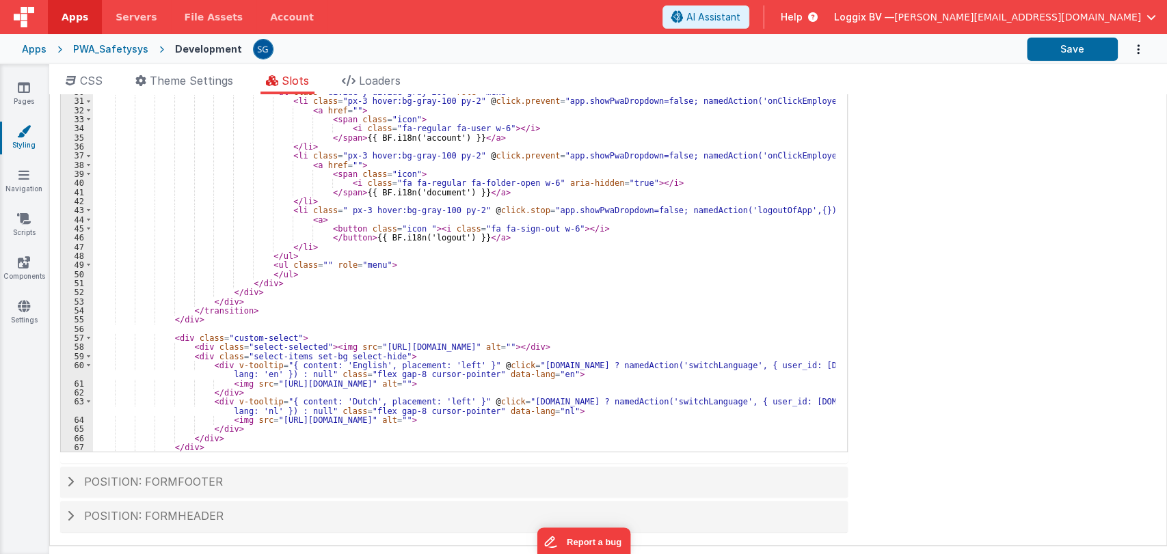
scroll to position [286, 0]
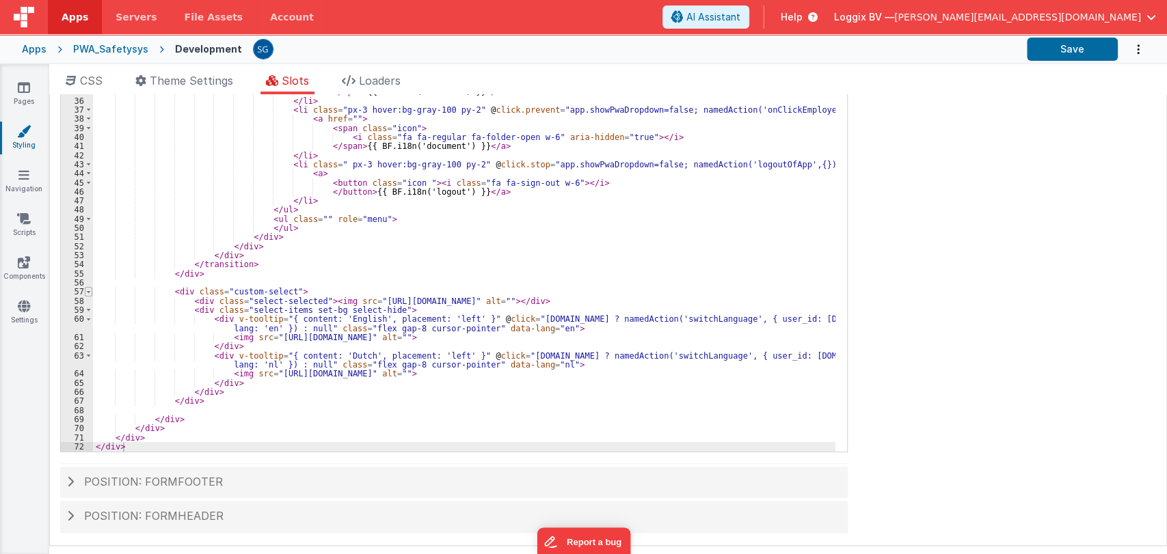
click at [88, 291] on span at bounding box center [89, 291] width 8 height 9
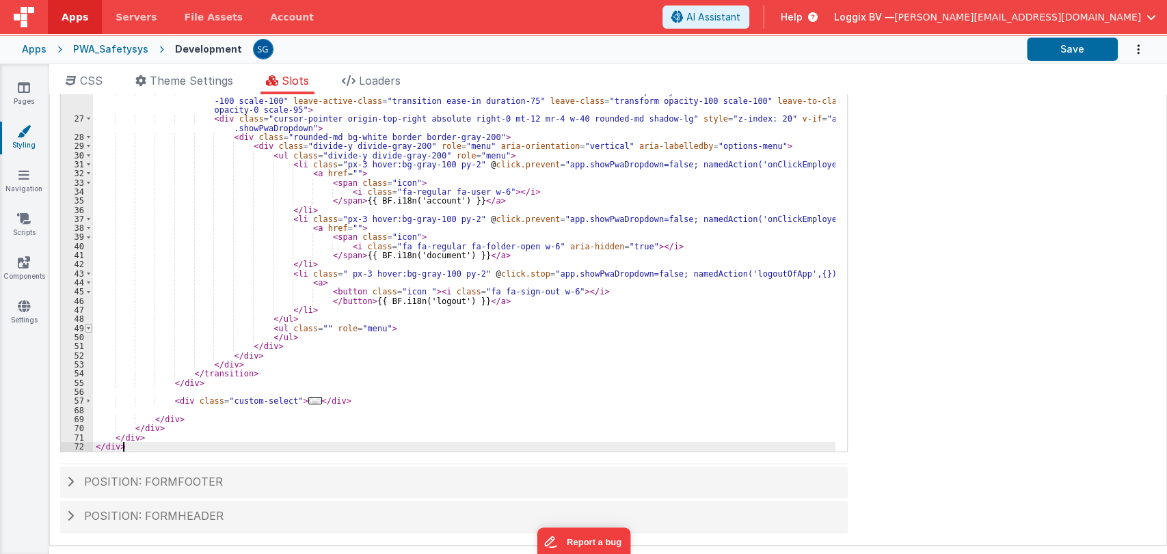
click at [88, 291] on span at bounding box center [89, 291] width 8 height 9
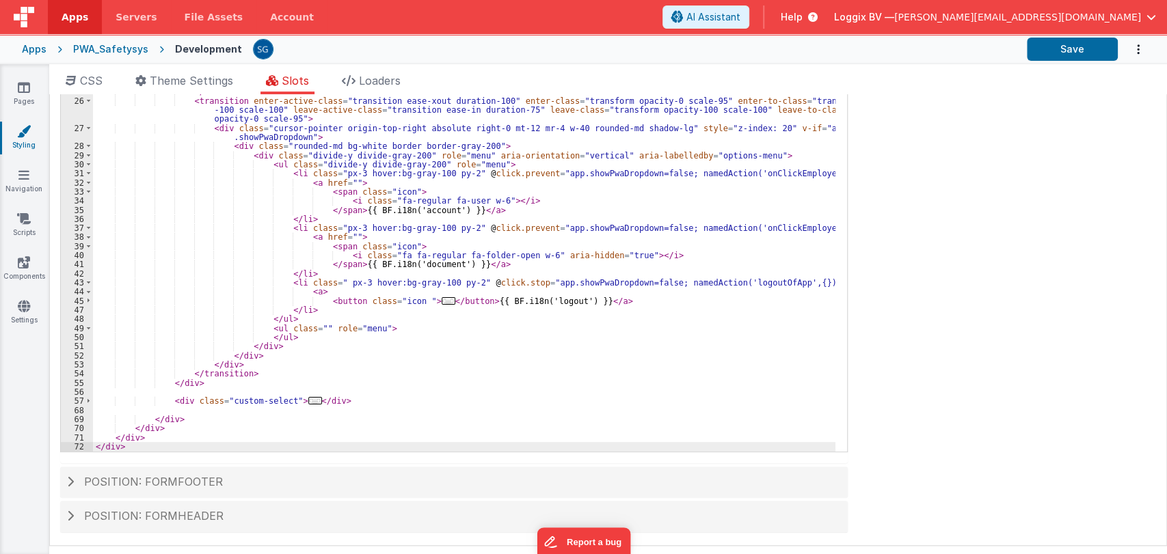
click at [88, 291] on span at bounding box center [89, 291] width 8 height 9
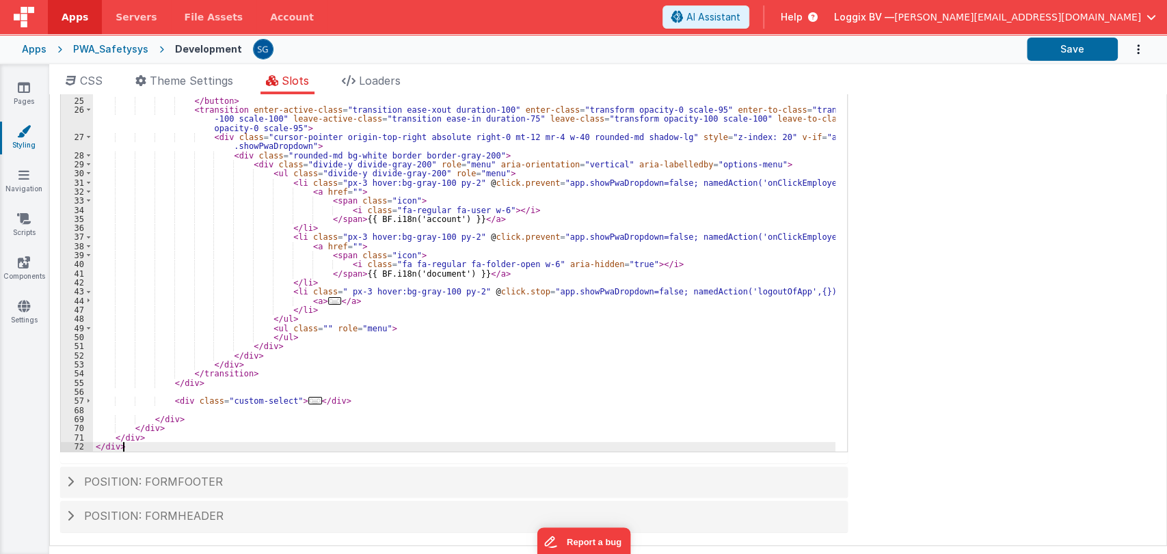
click at [88, 291] on span at bounding box center [89, 291] width 8 height 9
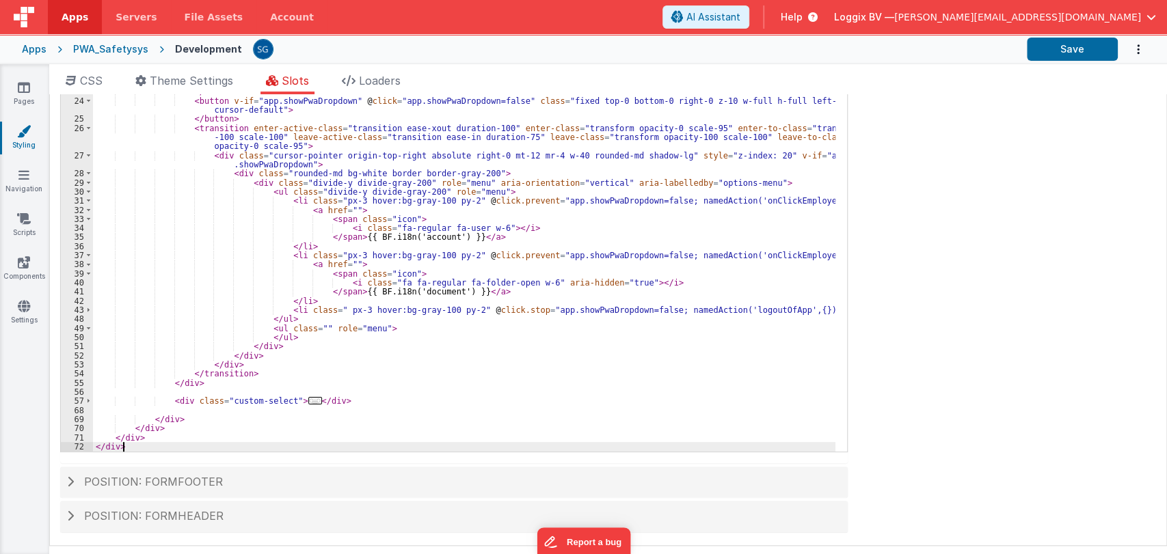
scroll to position [140, 0]
click at [88, 399] on span at bounding box center [89, 400] width 8 height 9
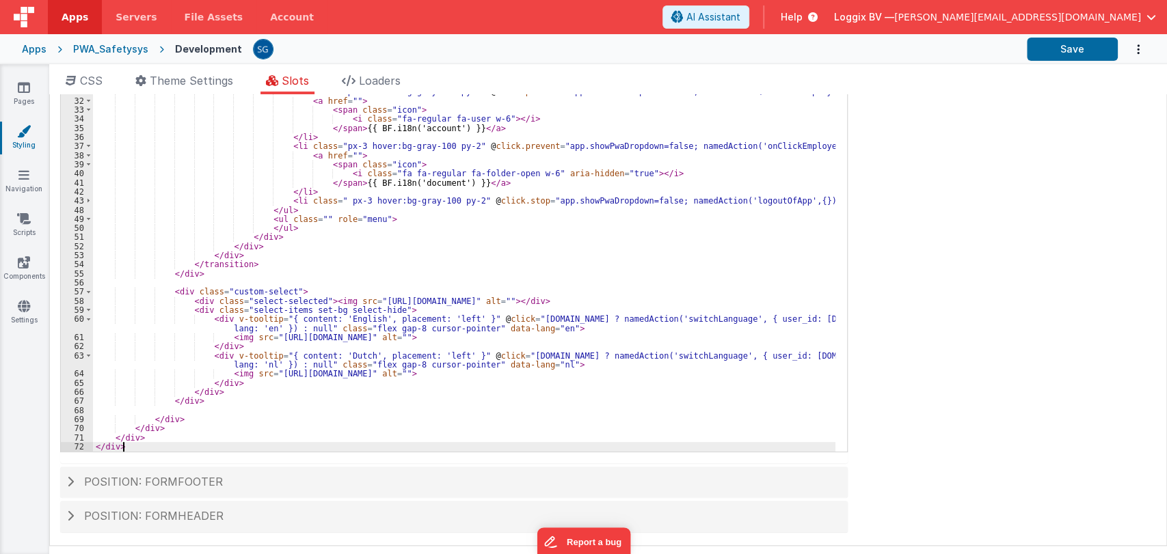
scroll to position [250, 0]
click at [86, 291] on span at bounding box center [89, 291] width 8 height 9
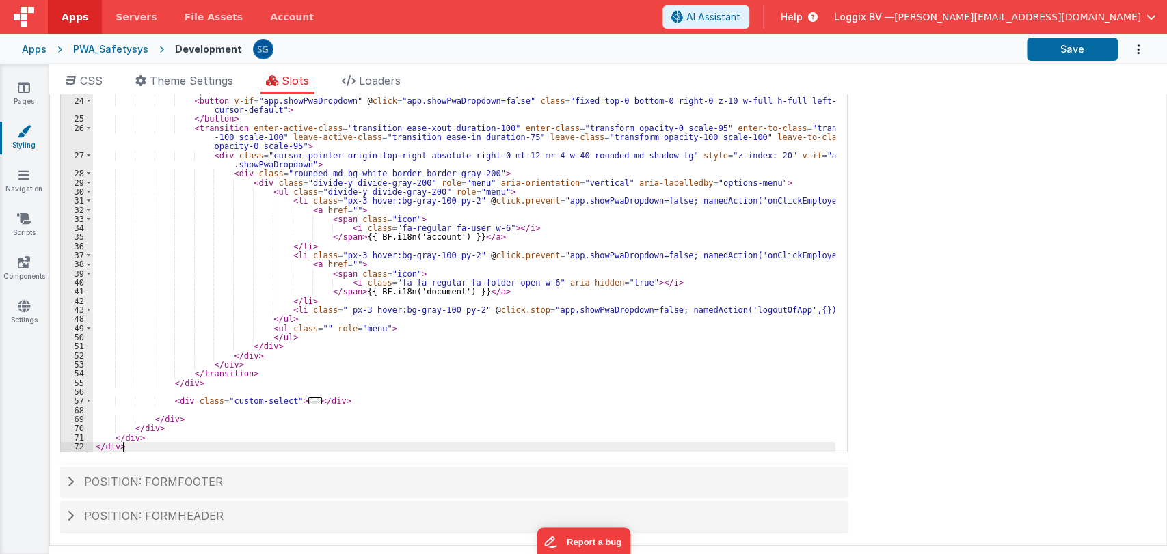
scroll to position [238, 0]
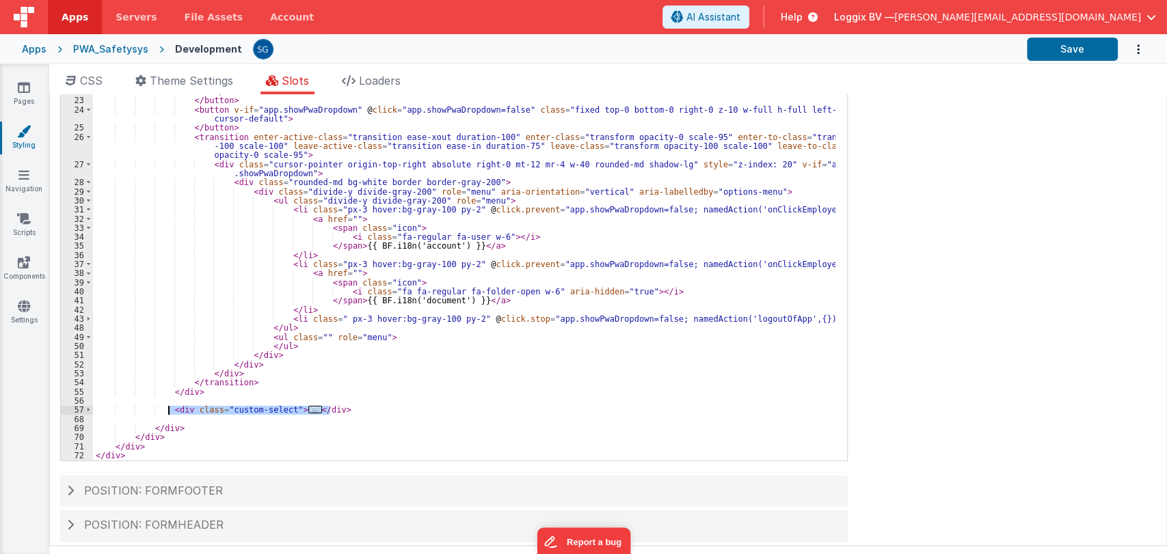
drag, startPoint x: 347, startPoint y: 411, endPoint x: 167, endPoint y: 410, distance: 179.1
click at [167, 410] on div "< div class = "flex gap-[14px]" > < div class = "select-none" > < button @ clic…" at bounding box center [464, 244] width 742 height 461
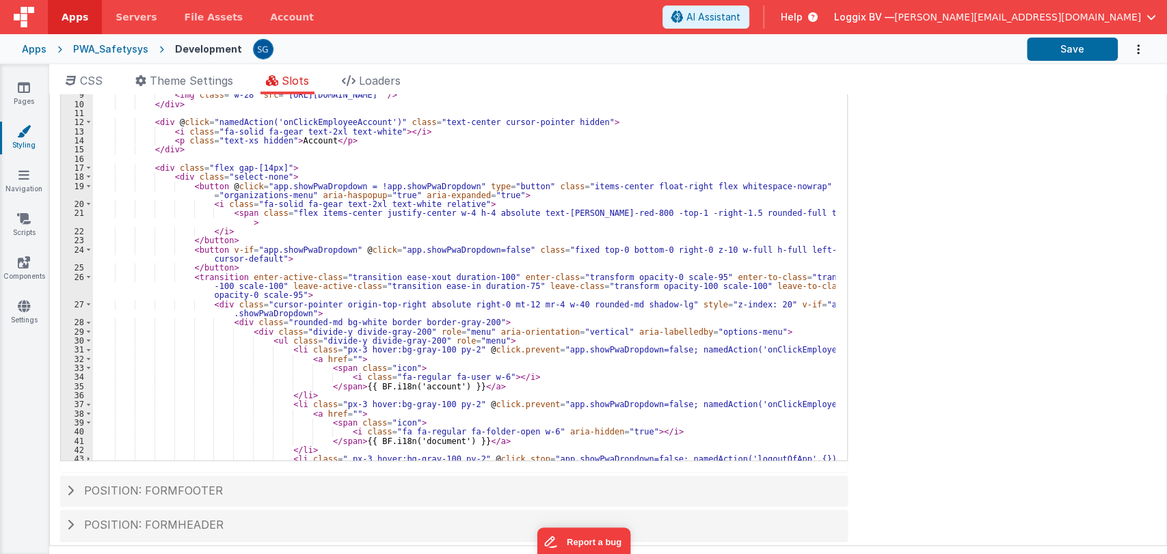
scroll to position [0, 0]
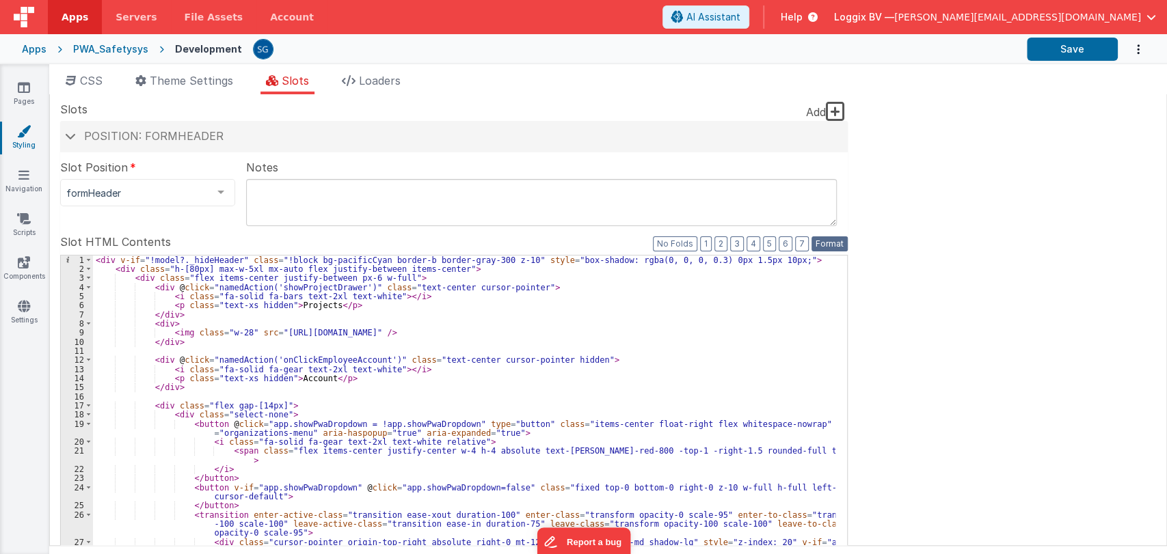
click at [823, 247] on button "Format" at bounding box center [829, 244] width 36 height 15
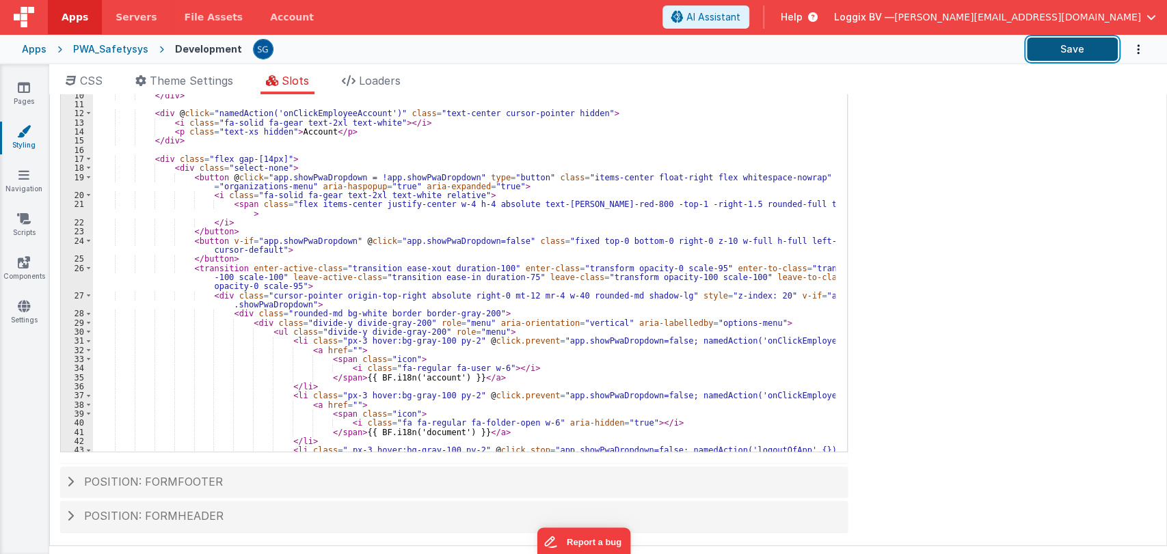
click at [1069, 55] on button "Save" at bounding box center [1072, 49] width 91 height 23
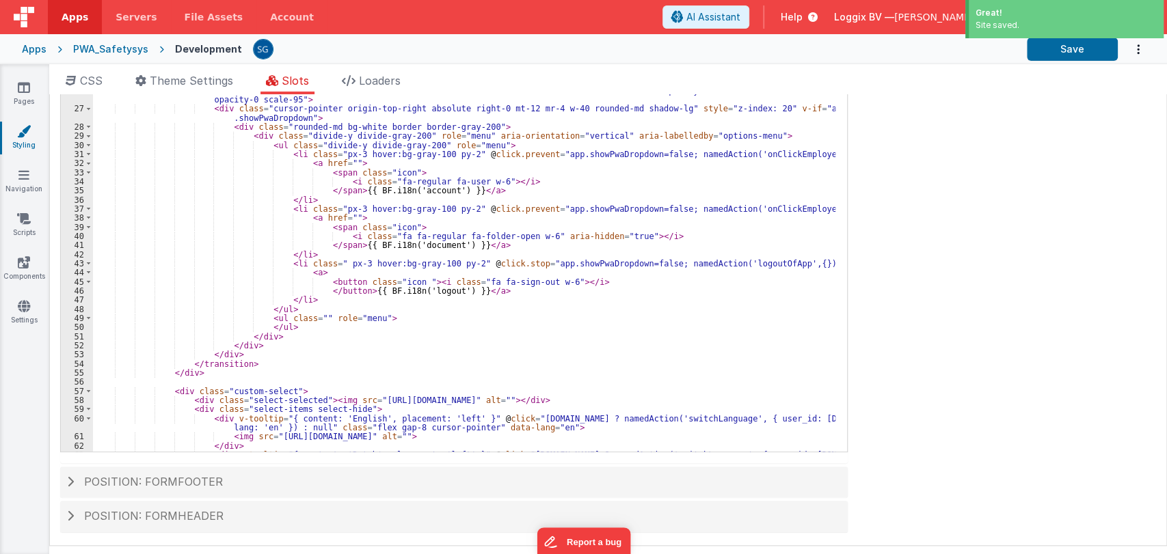
scroll to position [286, 0]
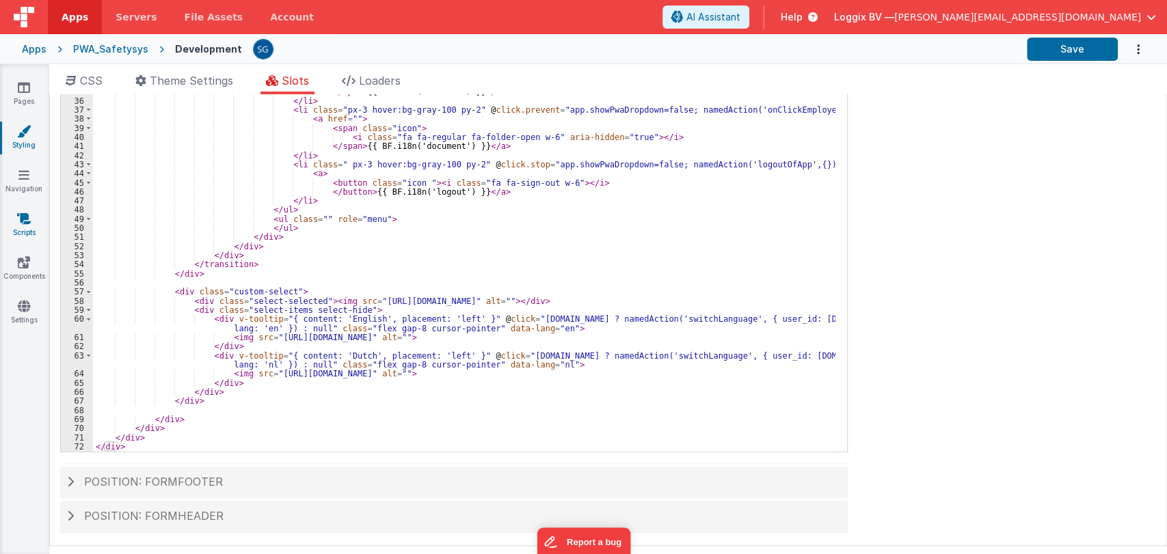
click at [22, 227] on link "Scripts" at bounding box center [23, 225] width 49 height 27
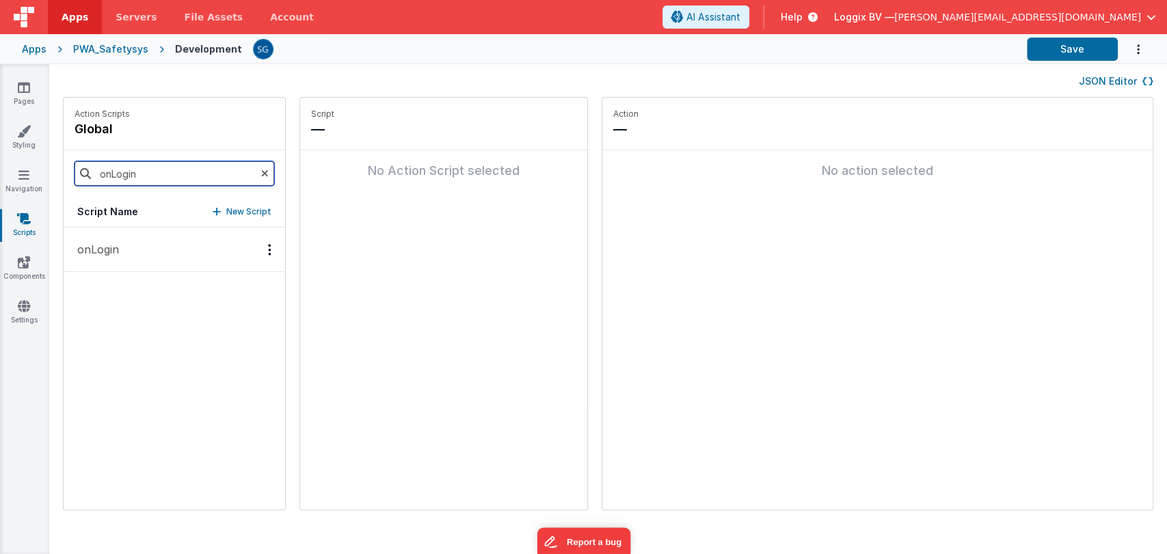
click at [197, 173] on input "onLogin" at bounding box center [175, 173] width 200 height 25
type input "switch"
click at [226, 211] on p "New Script" at bounding box center [248, 212] width 45 height 14
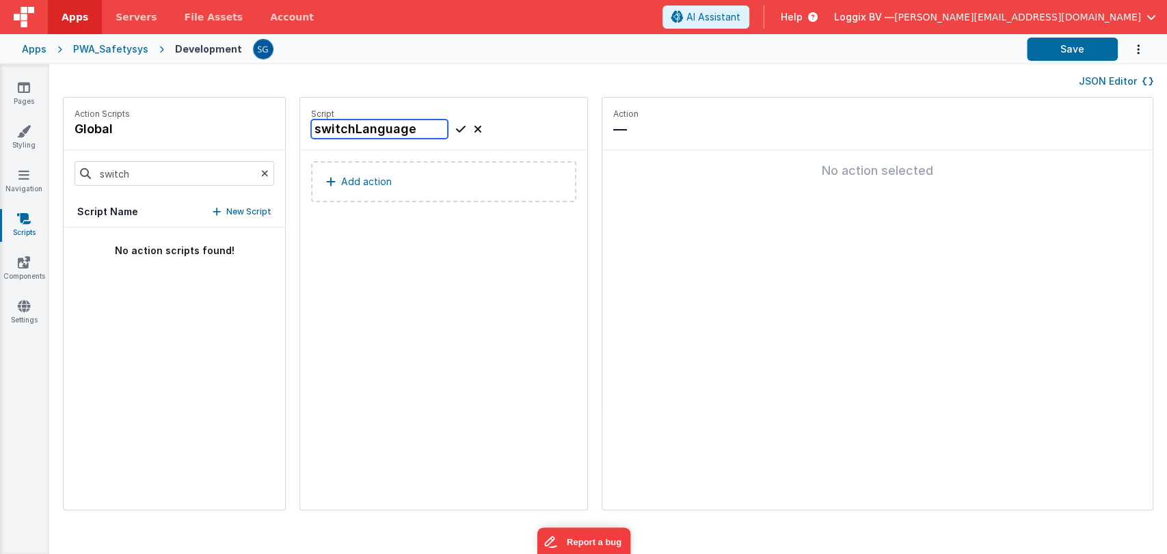
type input "switchLanguage"
click at [456, 127] on icon at bounding box center [461, 129] width 10 height 16
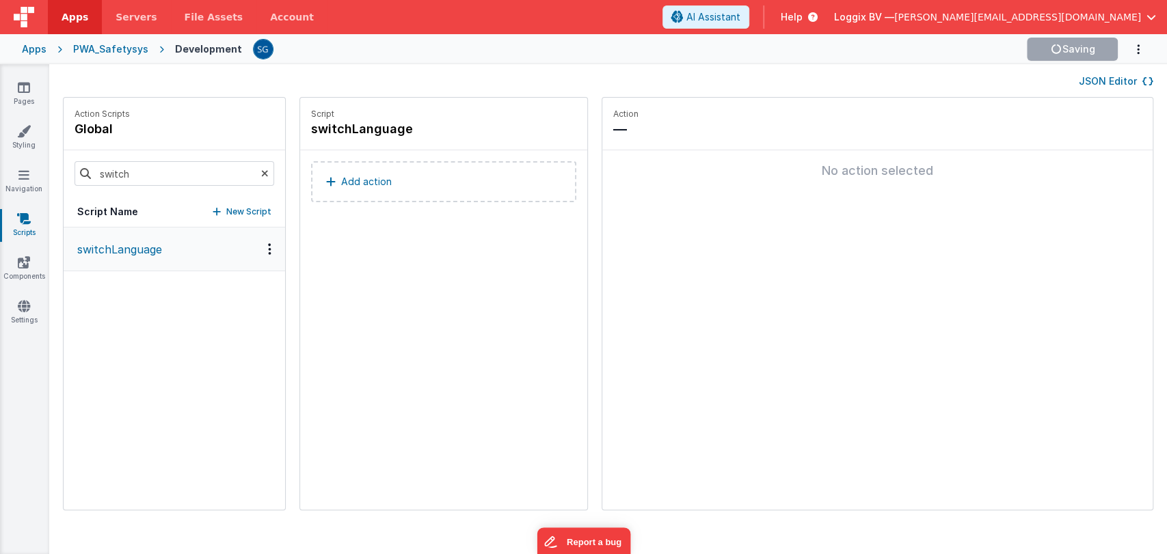
click at [348, 176] on p "Add action" at bounding box center [366, 182] width 51 height 16
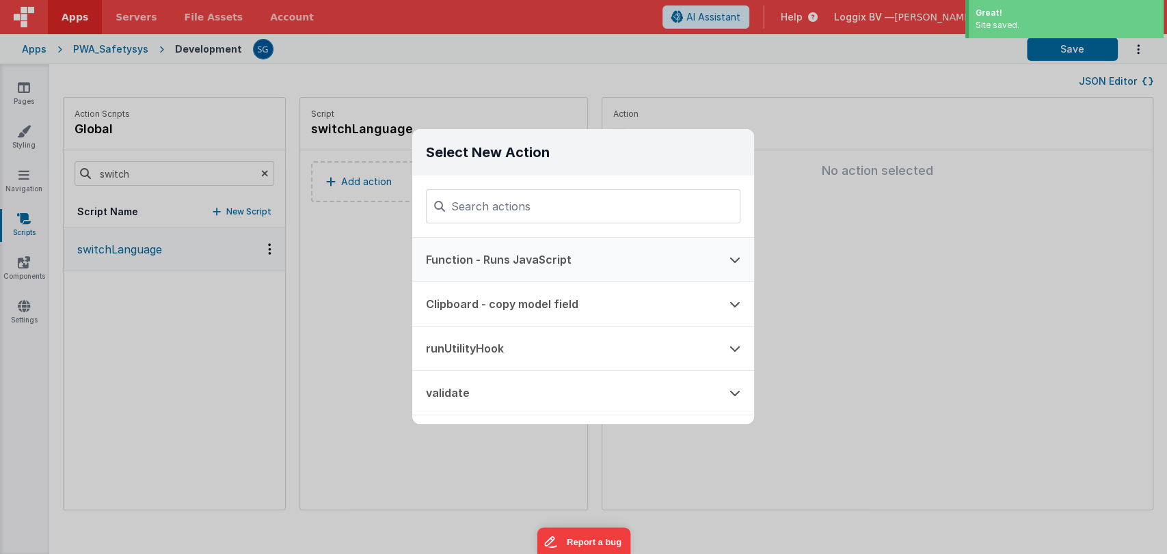
click at [498, 254] on button "Function - Runs JavaScript" at bounding box center [564, 260] width 304 height 44
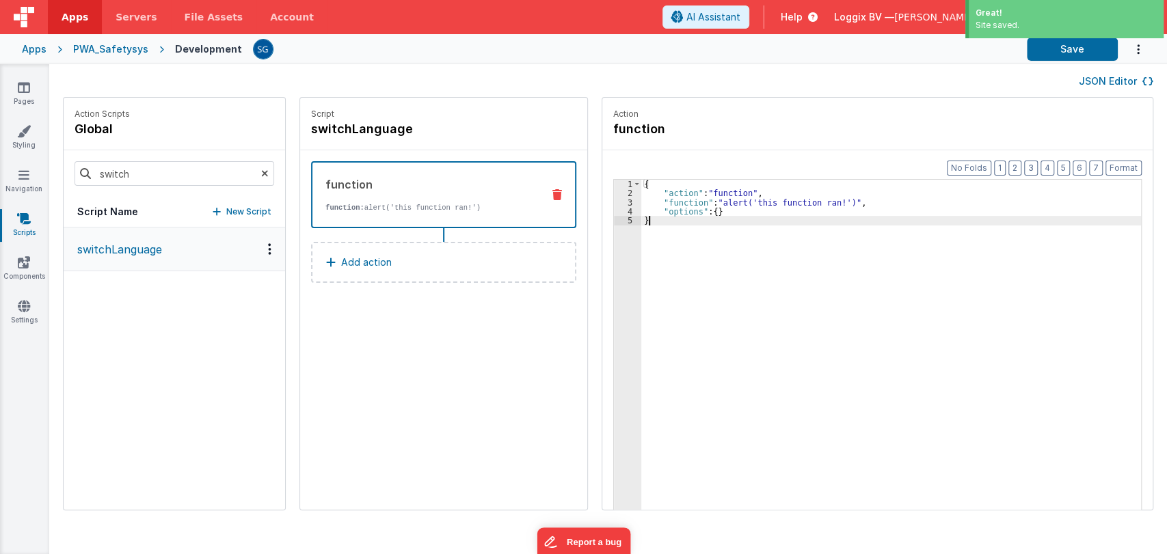
click at [650, 226] on div "{ "action" : "function" , "function" : "alert('this function ran!')" , "options…" at bounding box center [897, 375] width 513 height 391
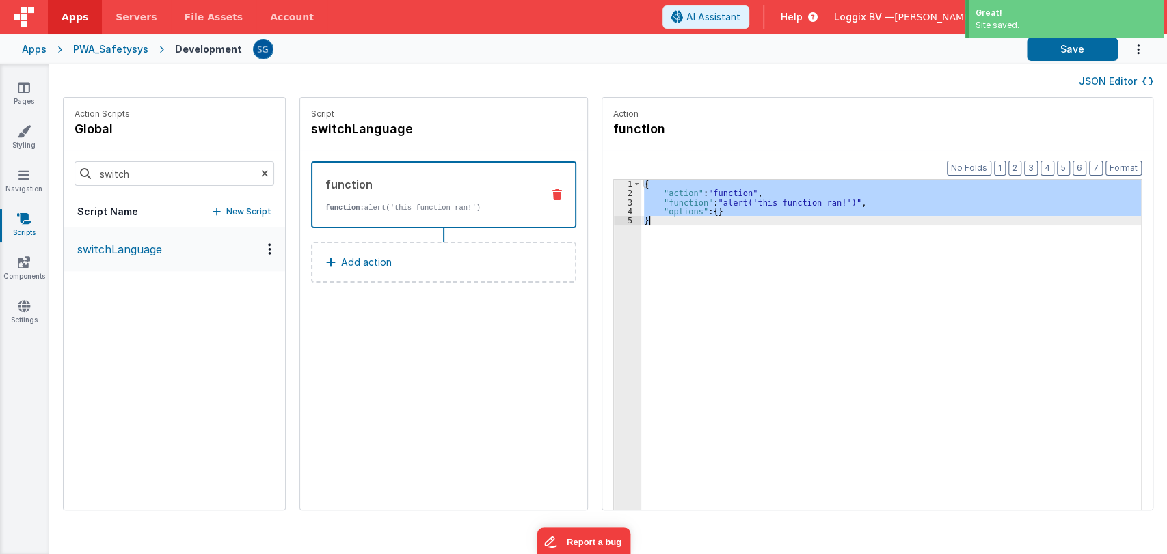
click at [650, 226] on div "{ "action" : "function" , "function" : "alert('this function ran!')" , "options…" at bounding box center [897, 375] width 513 height 391
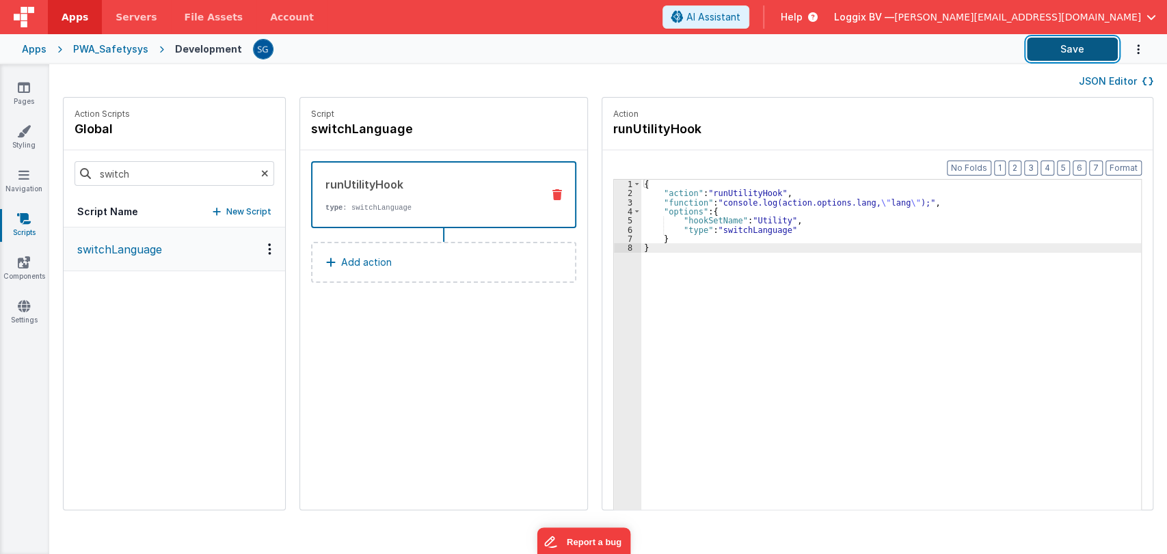
click at [1065, 42] on button "Save" at bounding box center [1072, 49] width 91 height 23
click at [23, 321] on link "Settings" at bounding box center [23, 312] width 49 height 27
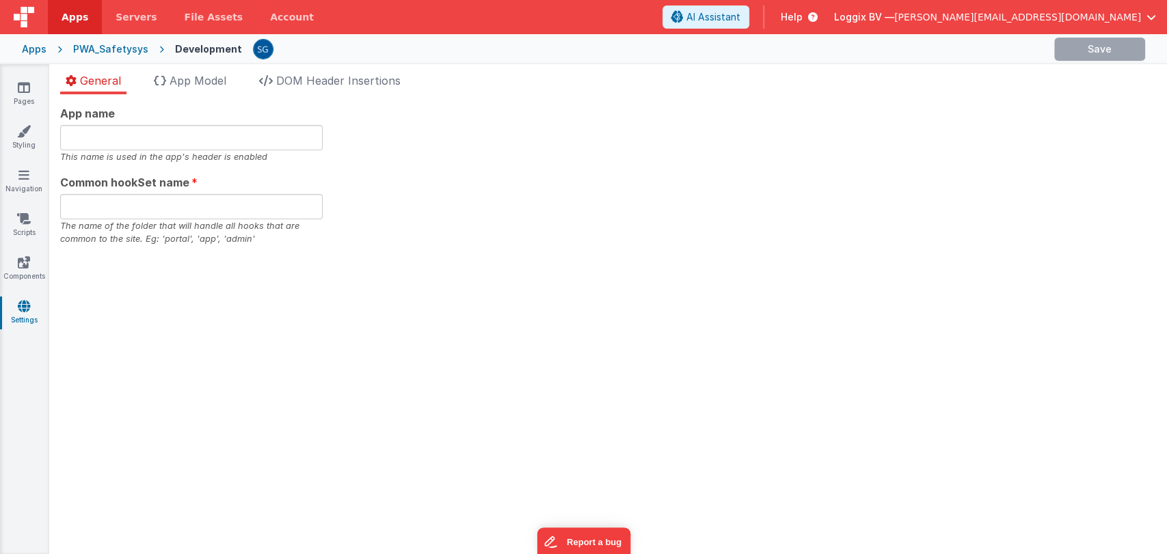
type input "PWA Template"
type input "safe"
click at [201, 88] on li "App Model" at bounding box center [189, 83] width 83 height 22
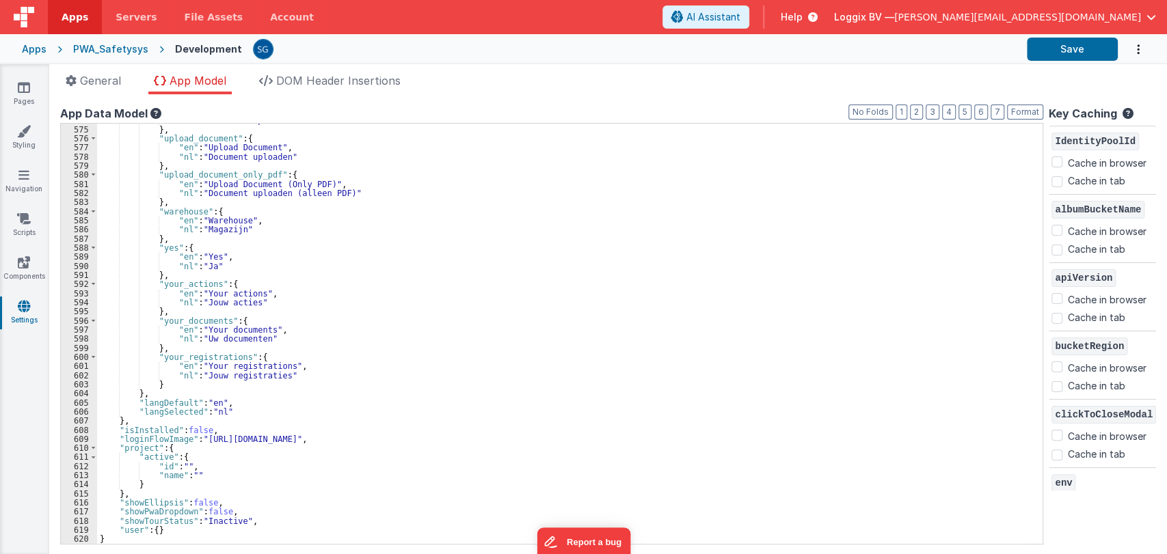
scroll to position [5249, 0]
click at [220, 412] on div ""nl" : "Document uploaden" } , "upload_document" : { "en" : "Upload Document" ,…" at bounding box center [564, 335] width 934 height 439
click at [1066, 51] on button "Save" at bounding box center [1072, 49] width 91 height 23
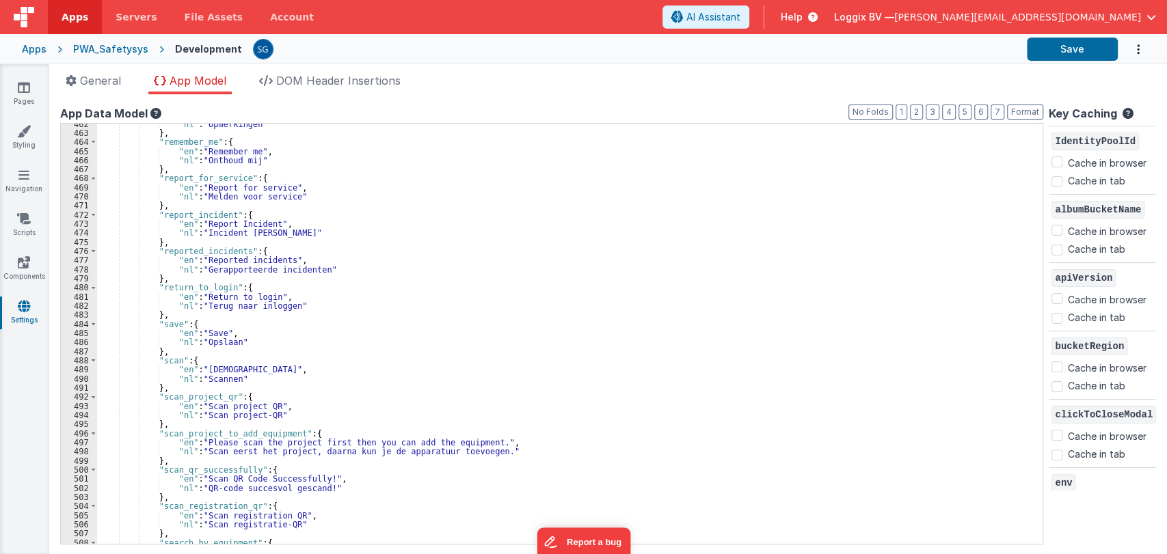
scroll to position [4271, 0]
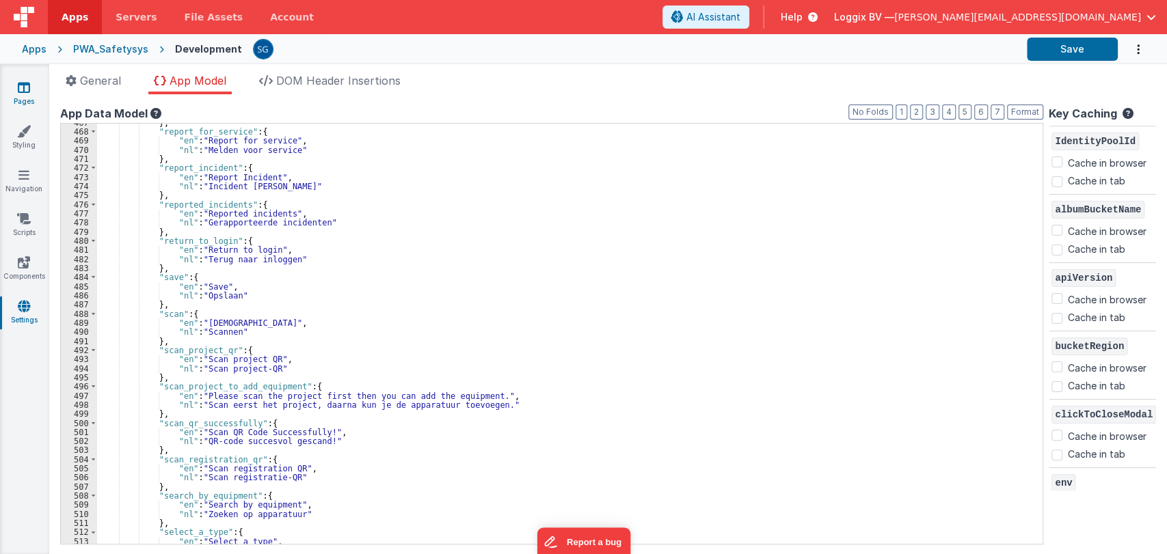
click at [22, 91] on icon at bounding box center [24, 88] width 12 height 14
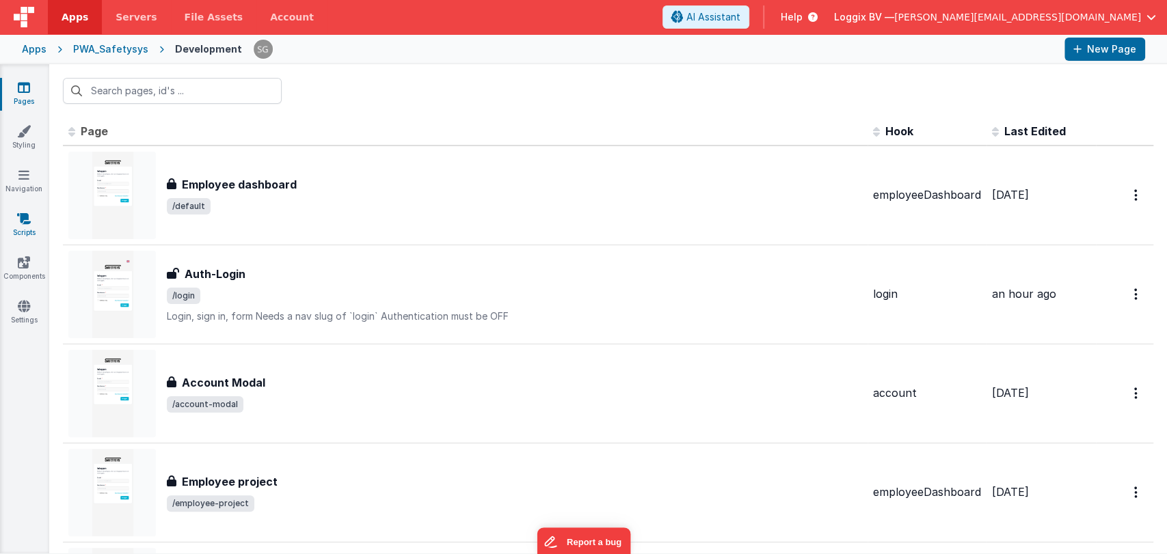
click at [25, 215] on icon at bounding box center [24, 219] width 14 height 14
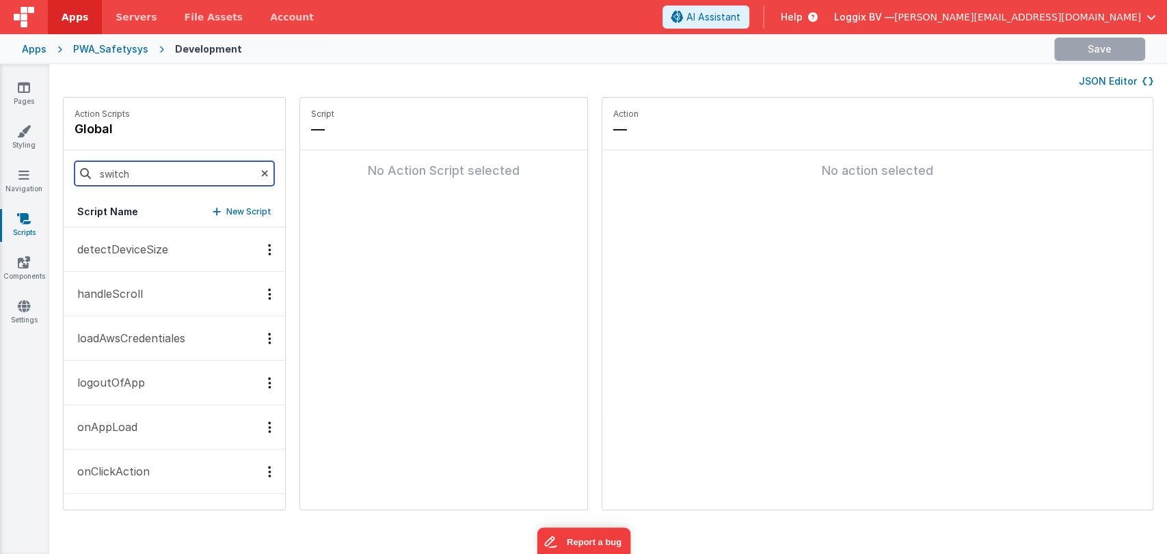
click at [122, 177] on input "switch" at bounding box center [175, 173] width 200 height 25
click at [116, 181] on input "switch" at bounding box center [175, 173] width 200 height 25
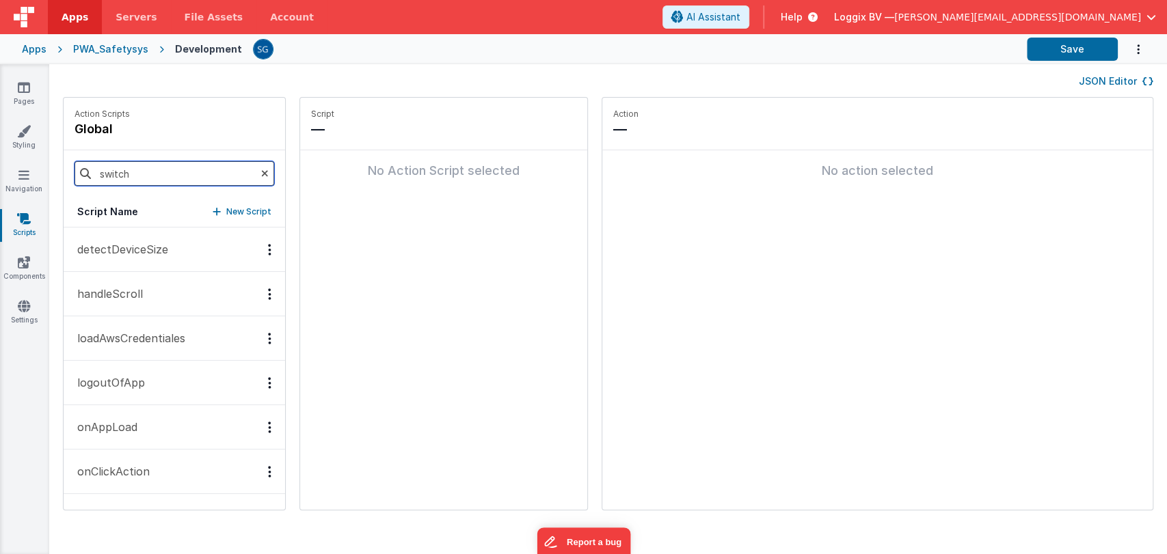
click at [116, 181] on input "switch" at bounding box center [175, 173] width 200 height 25
type input "onLogin"
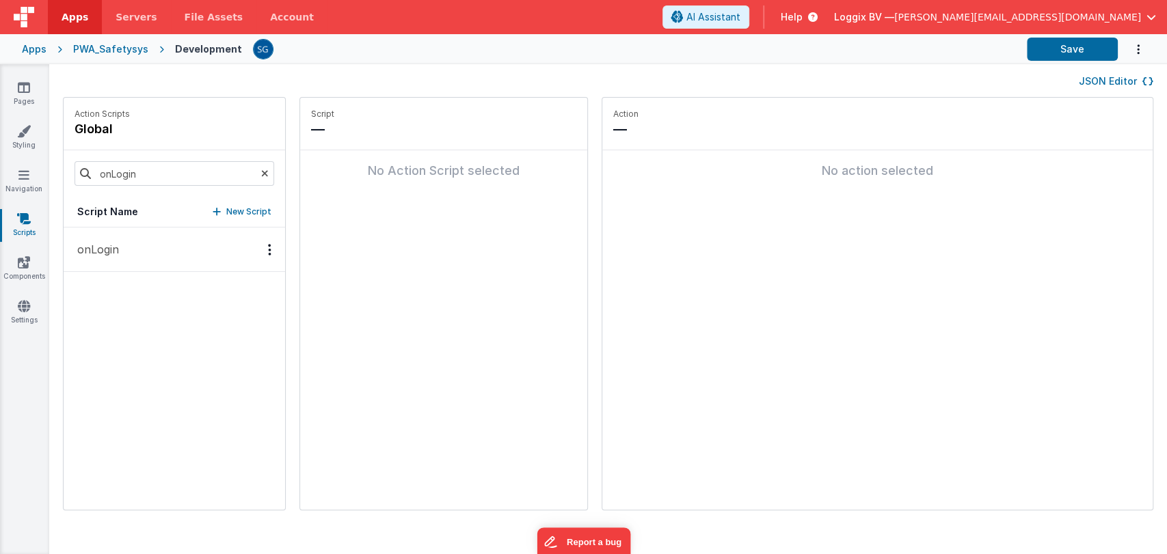
click at [101, 246] on p "onLogin" at bounding box center [94, 249] width 50 height 16
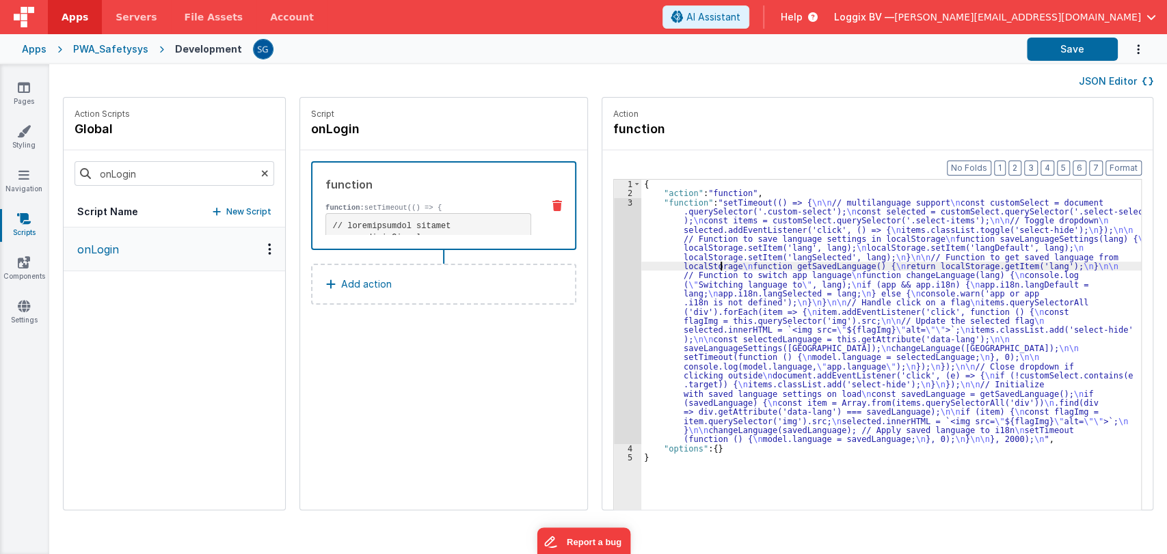
click at [709, 269] on div "{ "action" : "function" , "function" : "setTimeout(() => { \n\n // multilanguag…" at bounding box center [897, 375] width 513 height 391
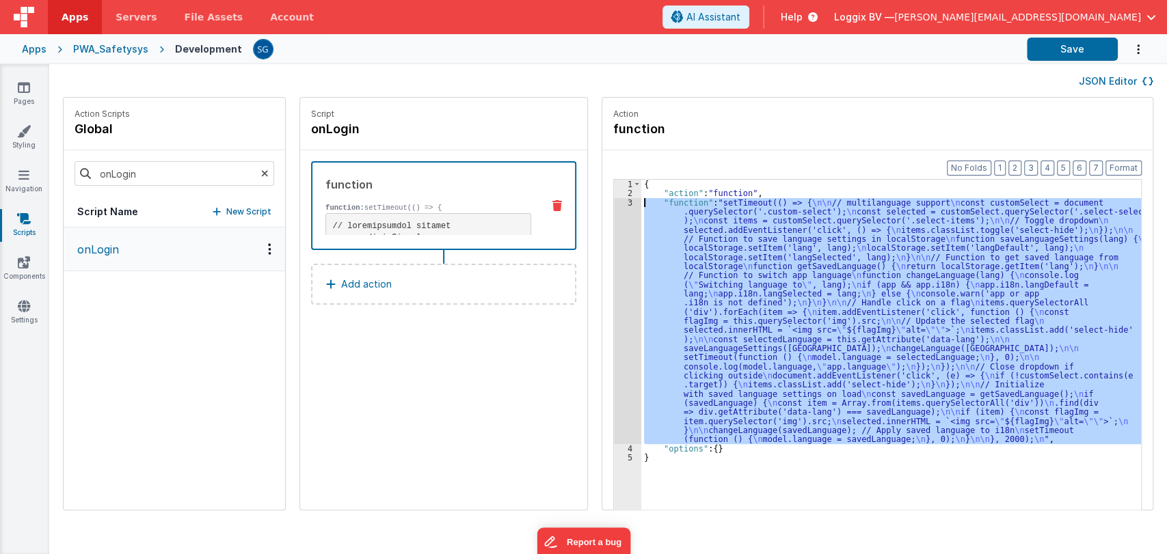
click at [617, 202] on div "3" at bounding box center [627, 321] width 27 height 246
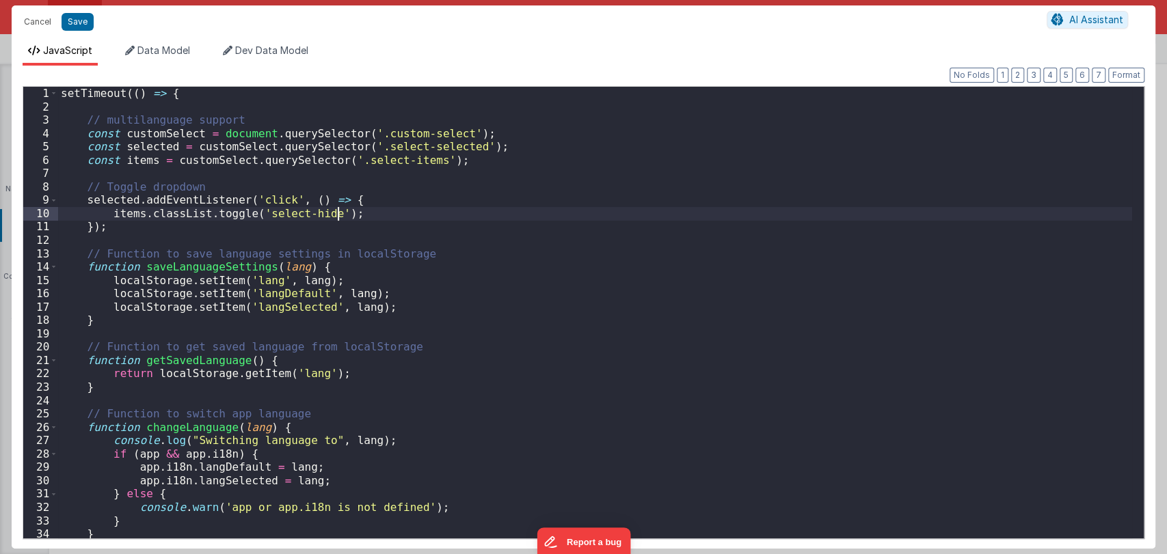
click at [617, 202] on div "setTimeout (( ) => { // multilanguage support const customSelect = document . q…" at bounding box center [595, 326] width 1074 height 479
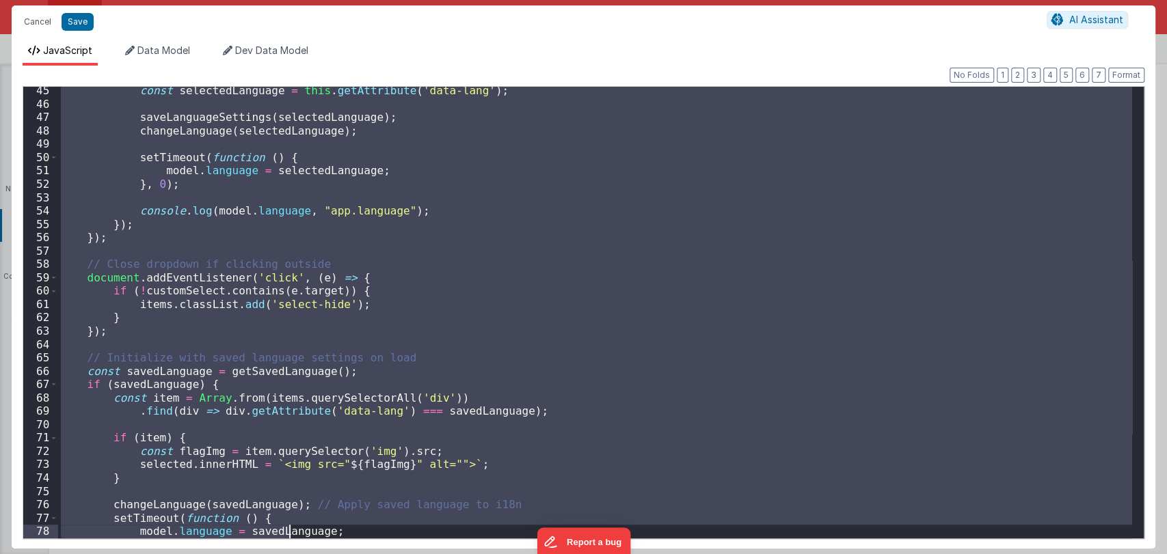
scroll to position [657, 0]
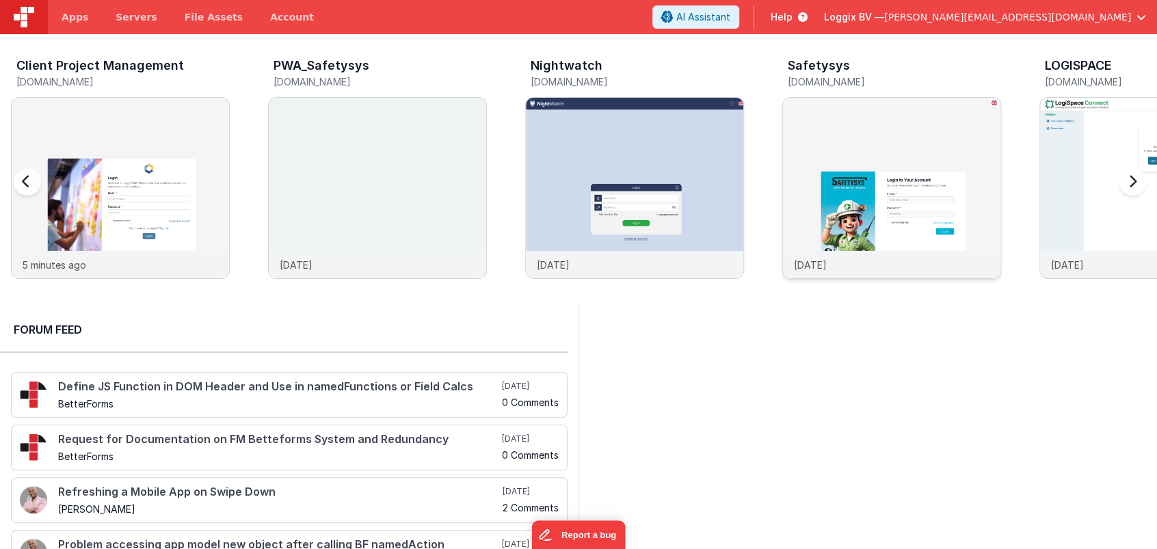
click at [875, 190] on img at bounding box center [891, 206] width 217 height 217
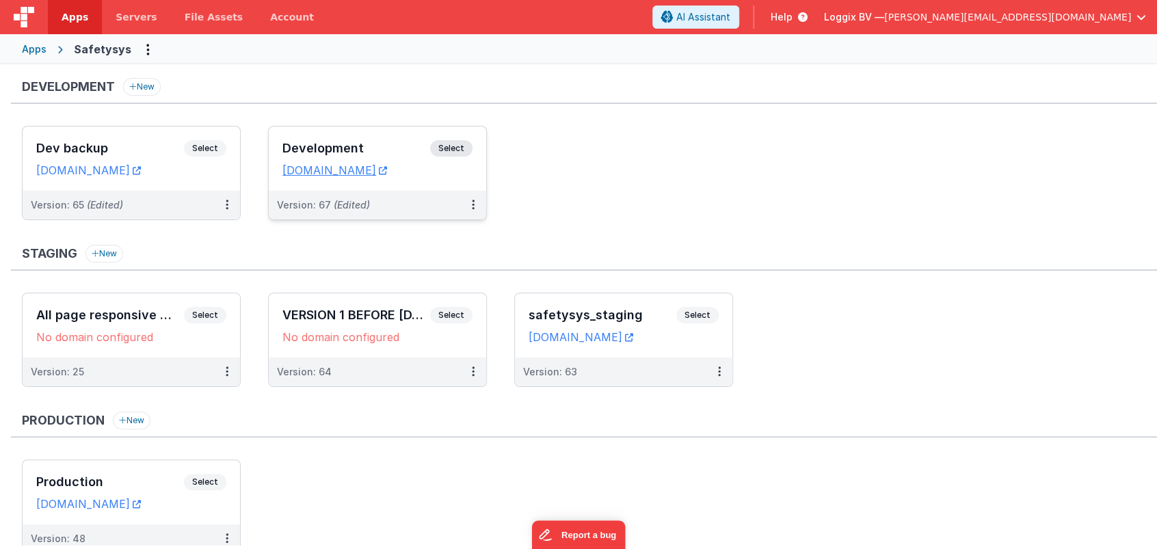
click at [297, 135] on div "Development Select URLs [DOMAIN_NAME]" at bounding box center [377, 158] width 217 height 64
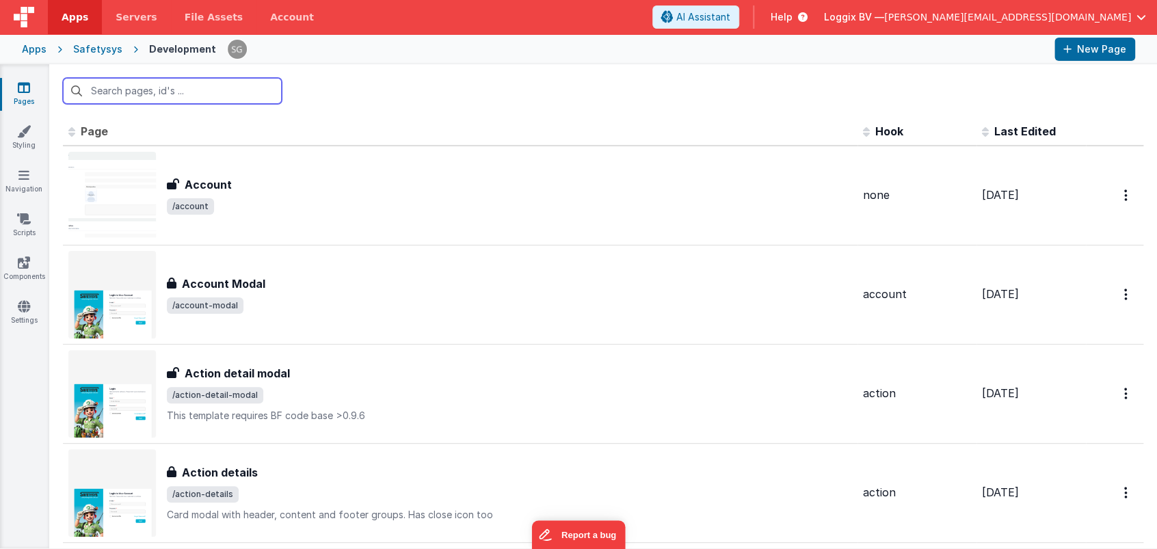
click at [113, 95] on input "text" at bounding box center [172, 91] width 219 height 26
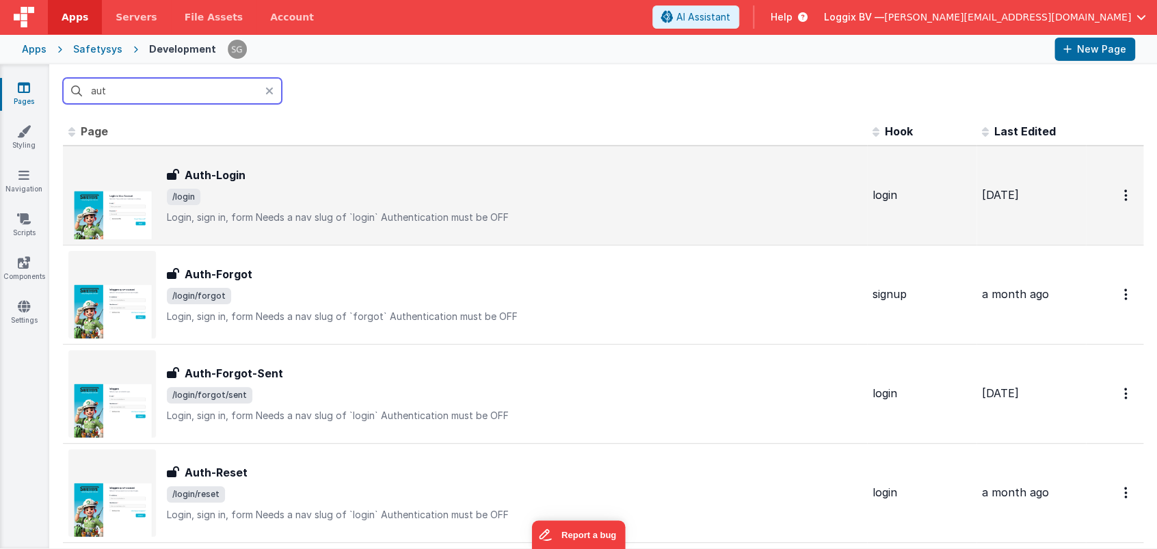
type input "aut"
click at [289, 189] on span "/login" at bounding box center [514, 197] width 695 height 16
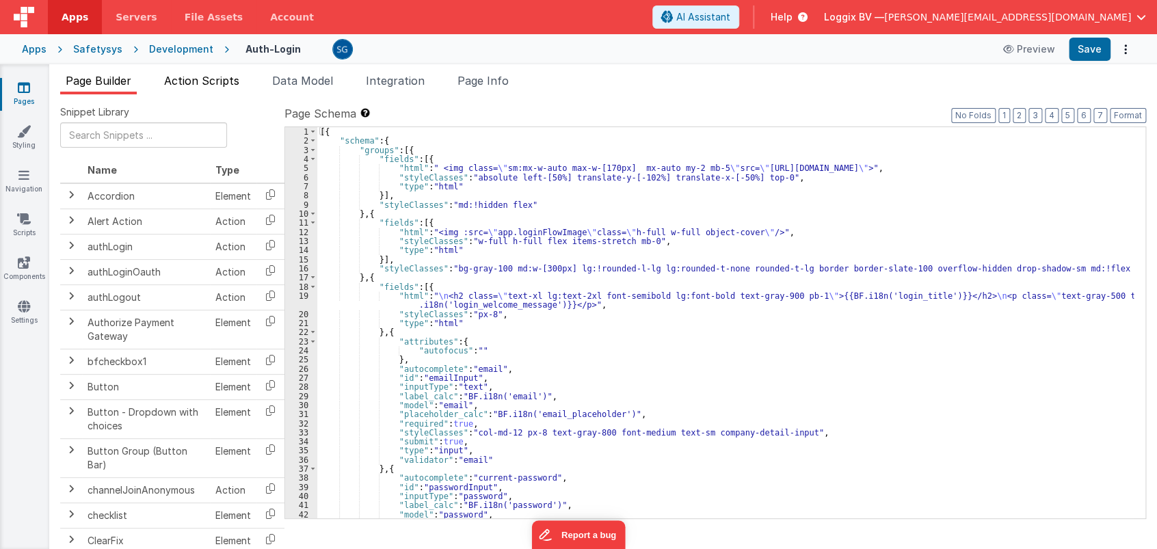
click at [208, 84] on span "Action Scripts" at bounding box center [201, 81] width 75 height 14
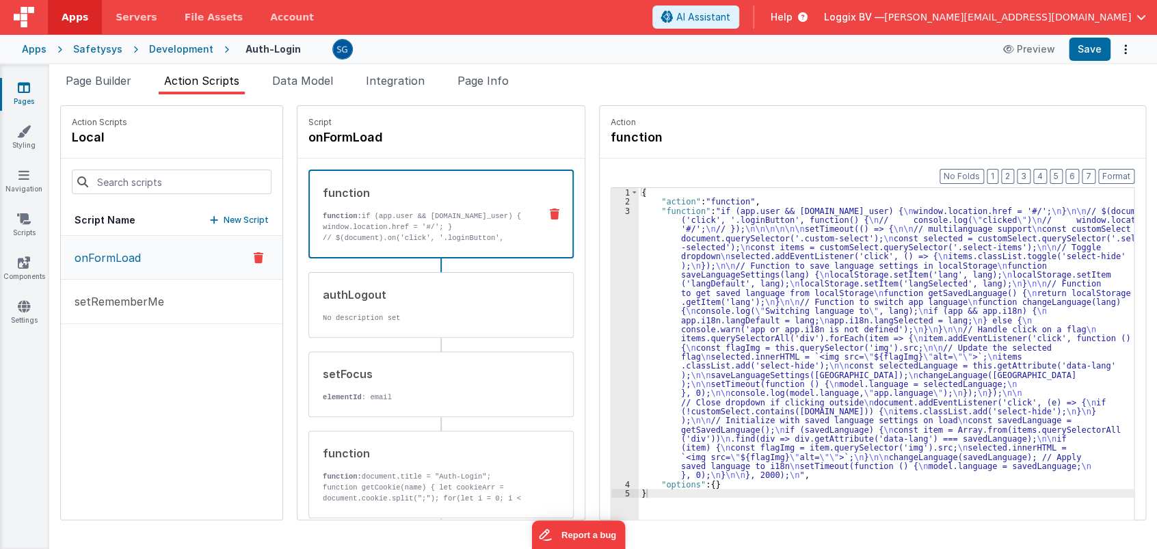
click at [728, 284] on div "{ "action" : "function" , "function" : "if (app.user && app.user.id_user) { \n …" at bounding box center [892, 384] width 509 height 392
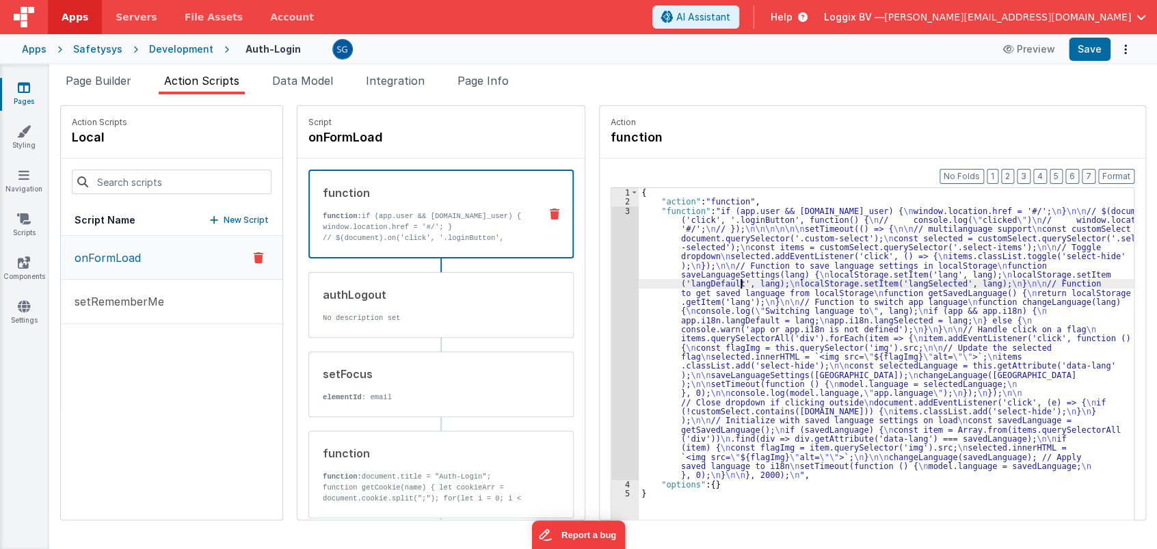
click at [616, 209] on div "3" at bounding box center [624, 342] width 27 height 273
click at [613, 211] on div "3" at bounding box center [624, 342] width 27 height 273
click at [612, 213] on div at bounding box center [578, 274] width 1157 height 549
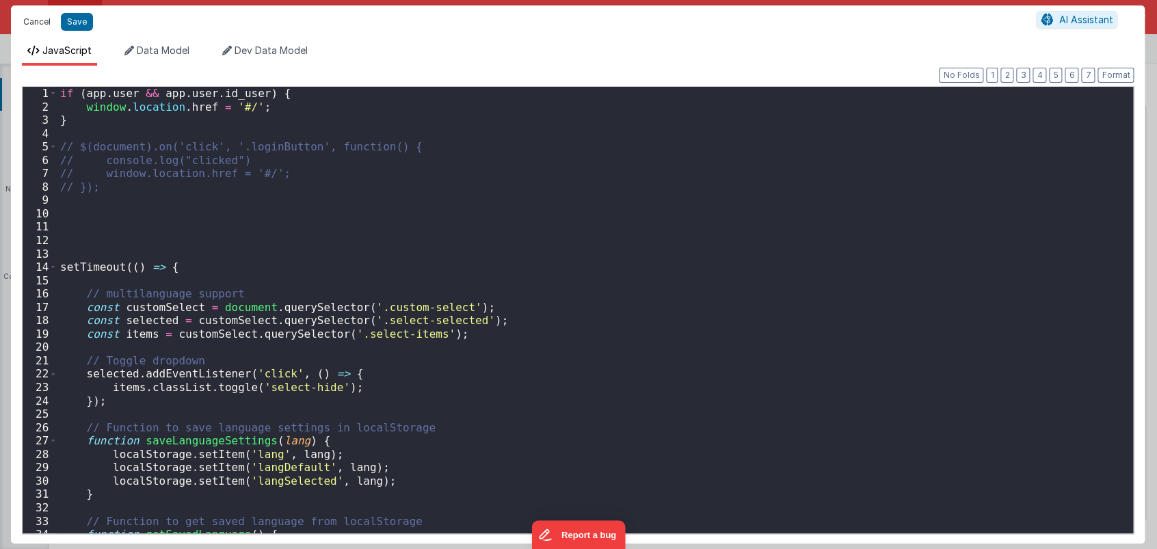
click at [44, 20] on button "Cancel" at bounding box center [36, 21] width 41 height 19
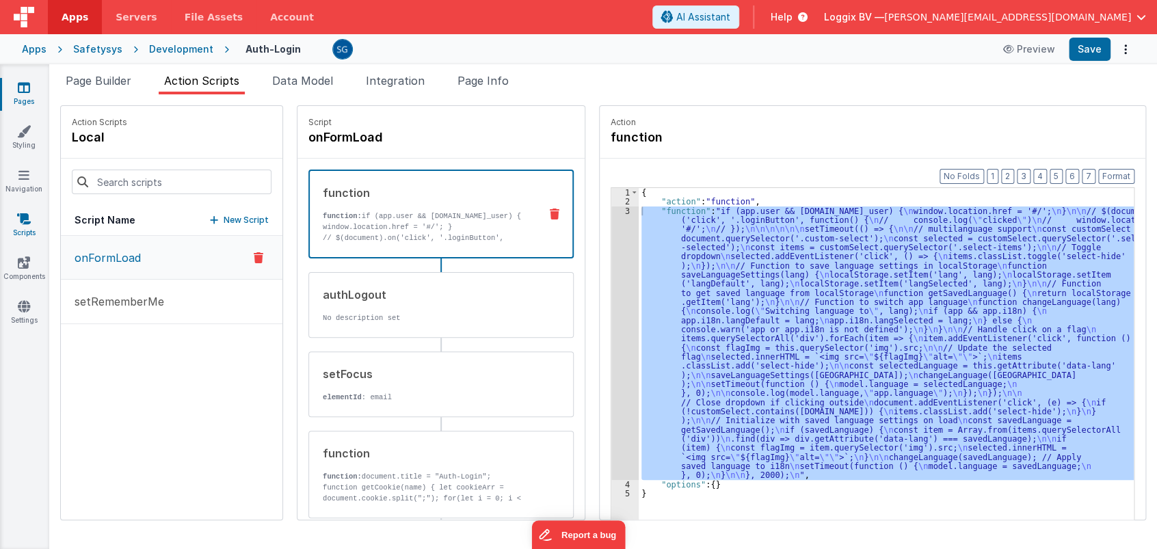
click at [29, 223] on icon at bounding box center [24, 219] width 14 height 14
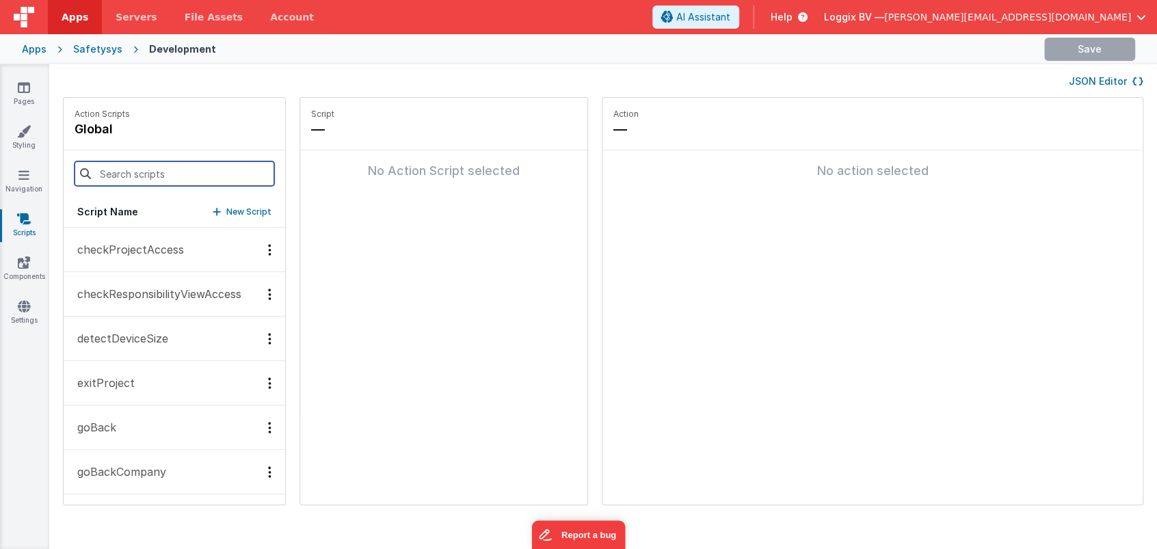
click at [154, 182] on input at bounding box center [175, 173] width 200 height 25
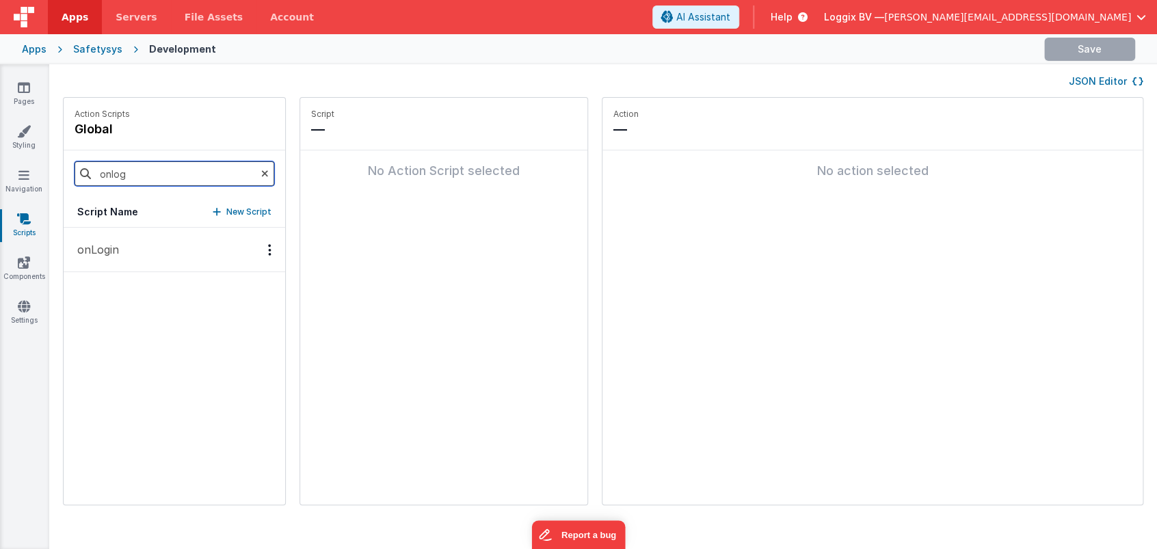
type input "onlog"
click at [89, 247] on p "onLogin" at bounding box center [94, 249] width 50 height 16
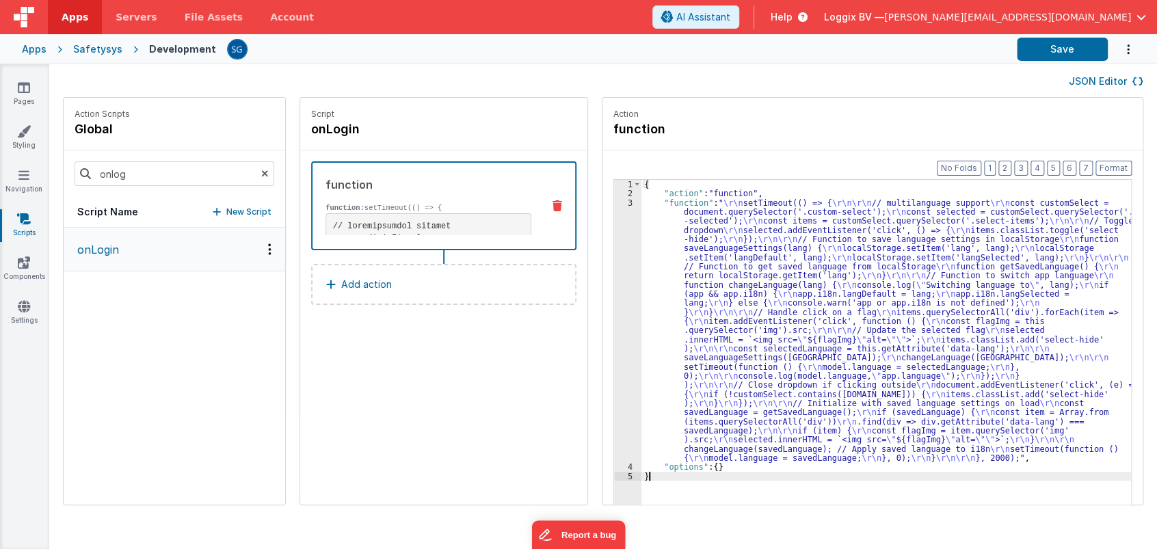
click at [614, 200] on div "3" at bounding box center [627, 330] width 27 height 265
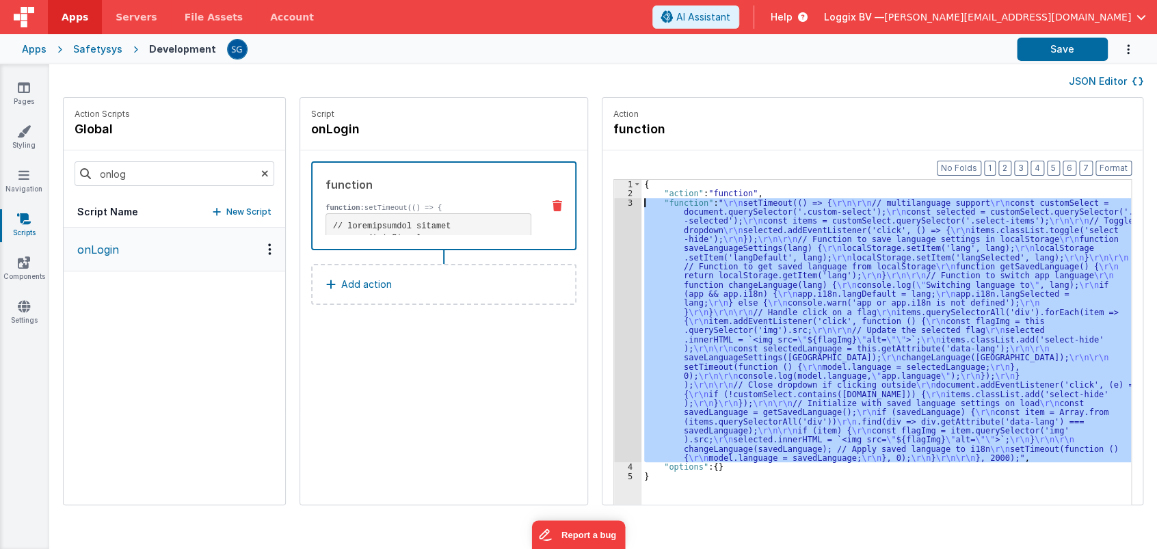
click at [614, 200] on div "3" at bounding box center [627, 330] width 27 height 265
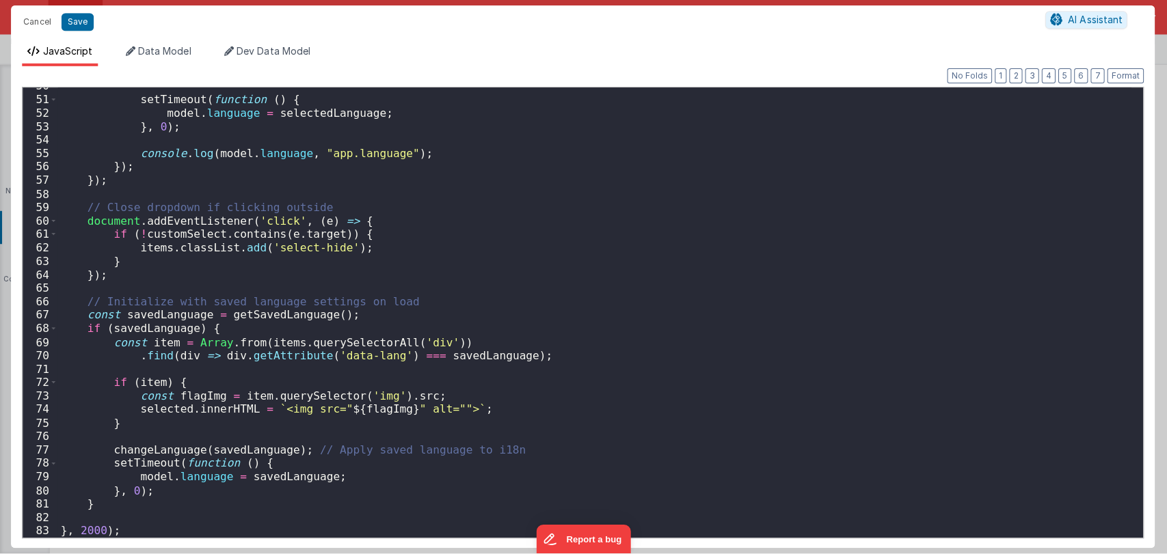
scroll to position [662, 0]
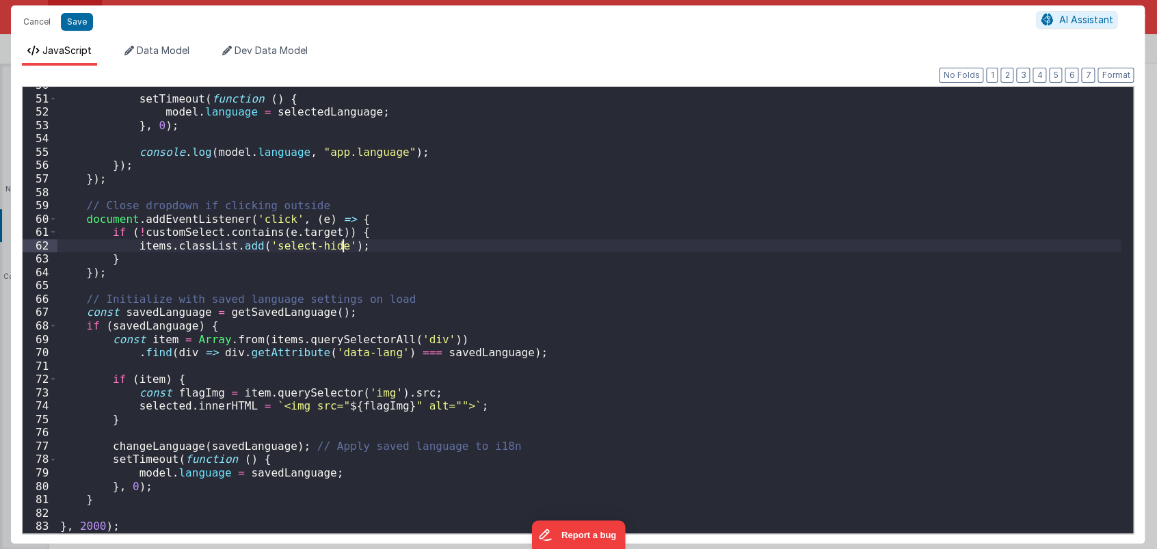
click at [504, 249] on div "setTimeout ( function ( ) { model . language = selectedLanguage ; } , 0 ) ; con…" at bounding box center [589, 315] width 1064 height 473
click at [32, 16] on button "Cancel" at bounding box center [36, 21] width 41 height 19
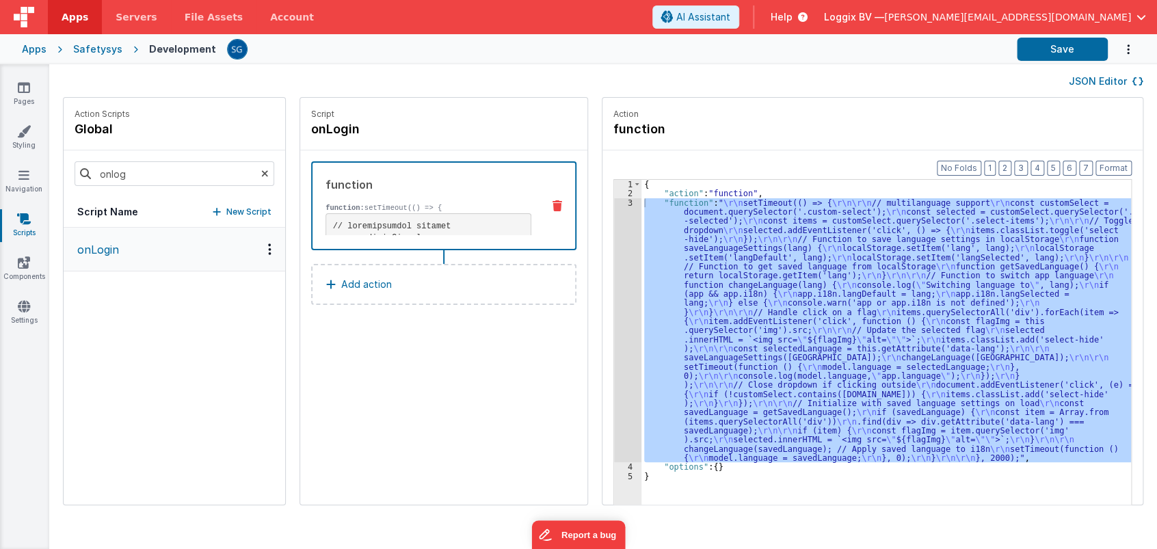
click at [107, 250] on p "onLogin" at bounding box center [94, 249] width 50 height 16
click at [335, 127] on h4 "onLogin" at bounding box center [413, 129] width 205 height 19
click at [335, 127] on input "onLogin" at bounding box center [379, 129] width 137 height 19
click at [459, 128] on div "onLogin" at bounding box center [396, 129] width 171 height 19
click at [474, 128] on icon at bounding box center [478, 129] width 8 height 16
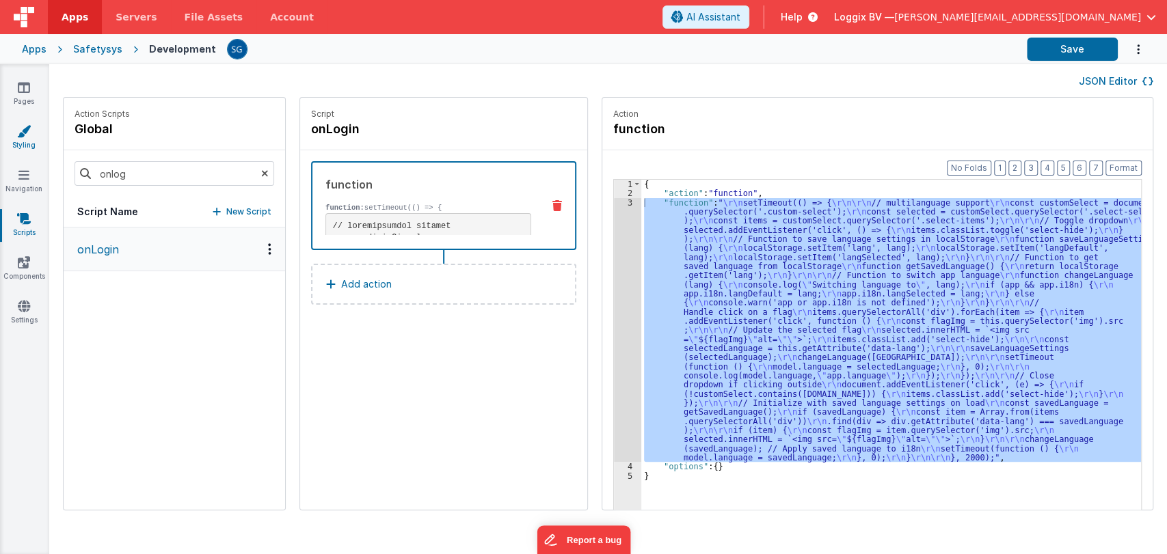
click at [26, 146] on link "Styling" at bounding box center [23, 137] width 49 height 27
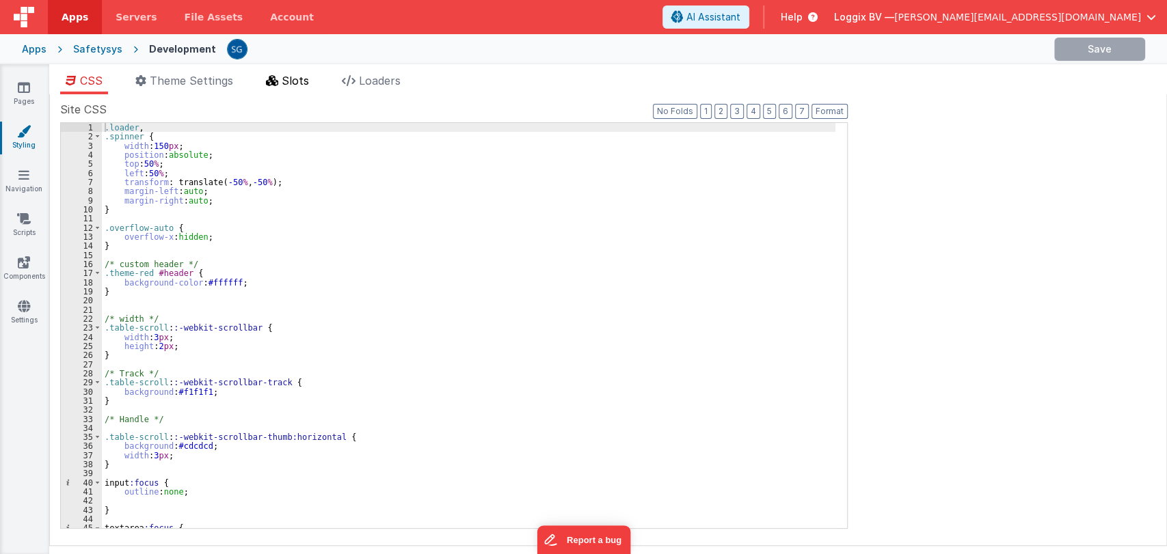
click at [309, 89] on li "Slots" at bounding box center [287, 83] width 54 height 22
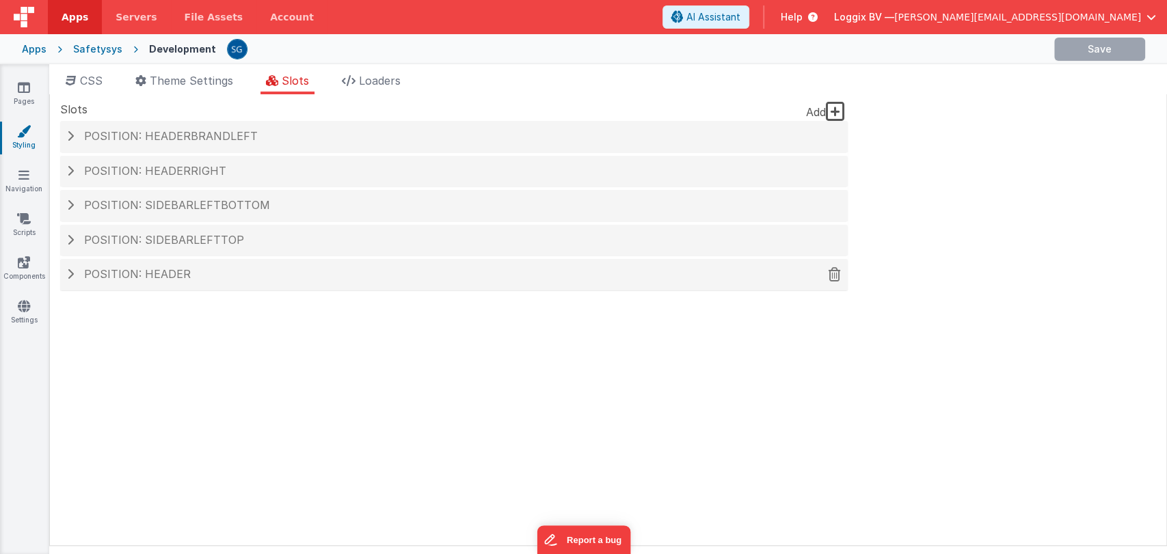
click at [146, 272] on span "Position: header" at bounding box center [137, 274] width 107 height 14
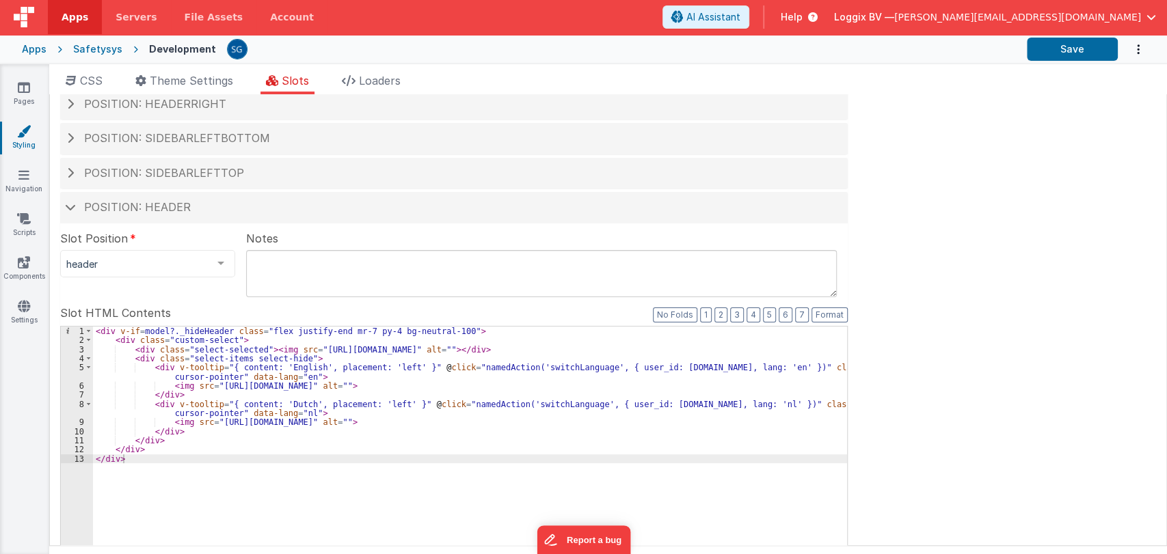
scroll to position [68, 0]
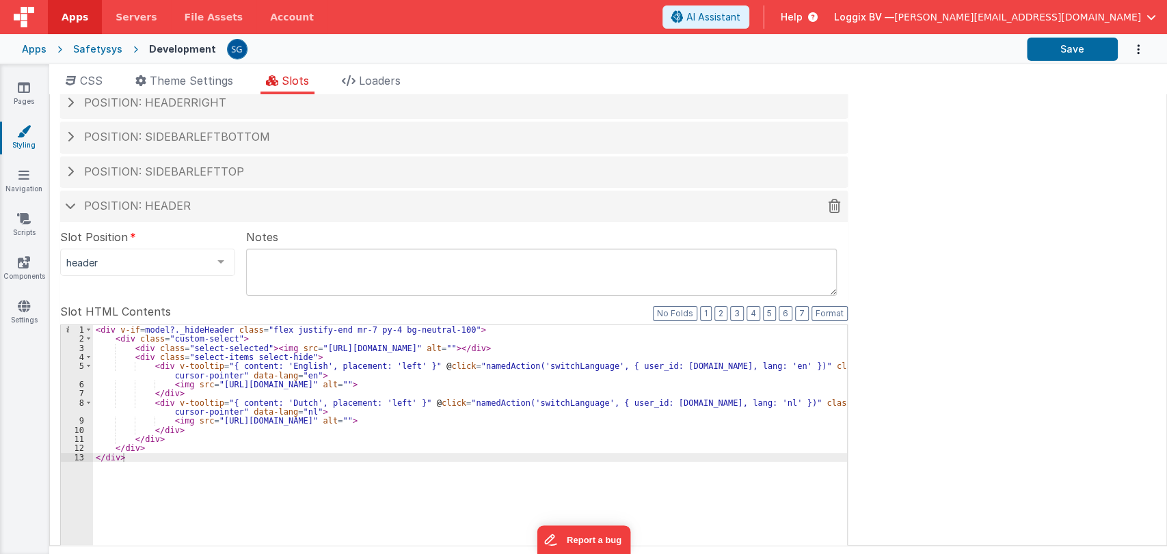
click at [113, 212] on span "Position: header" at bounding box center [137, 206] width 107 height 14
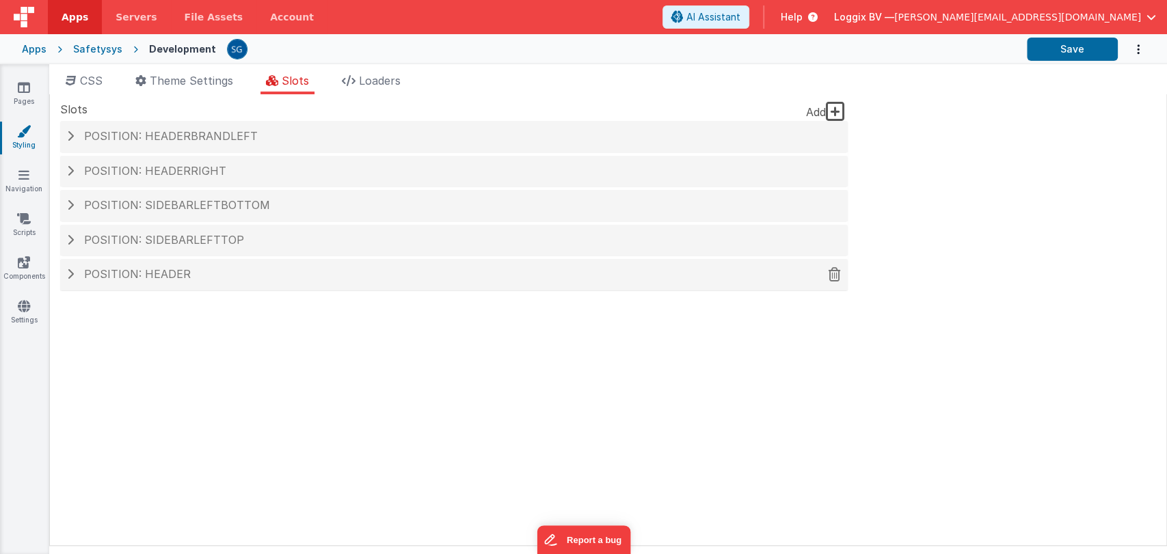
scroll to position [0, 0]
click at [109, 267] on div "Position: header" at bounding box center [454, 274] width 788 height 31
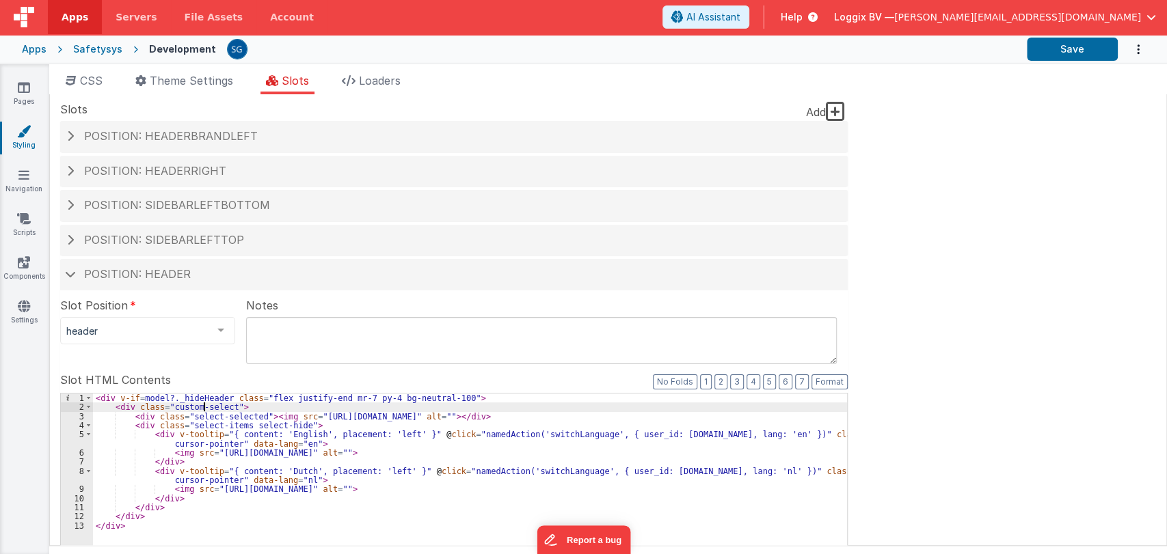
click at [21, 226] on link "Scripts" at bounding box center [23, 225] width 49 height 27
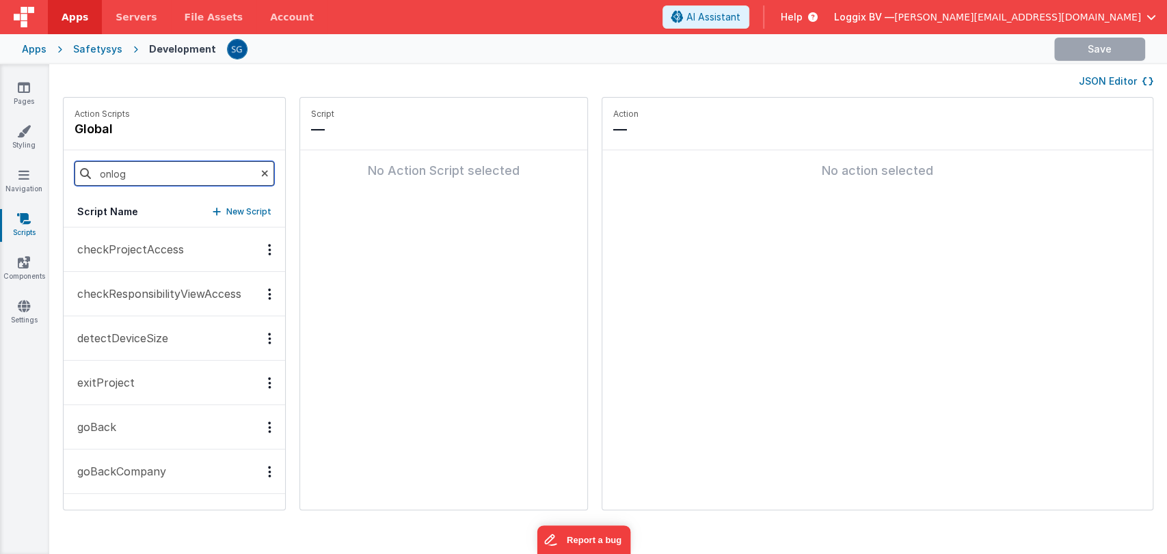
click at [139, 164] on input "onlog" at bounding box center [175, 173] width 200 height 25
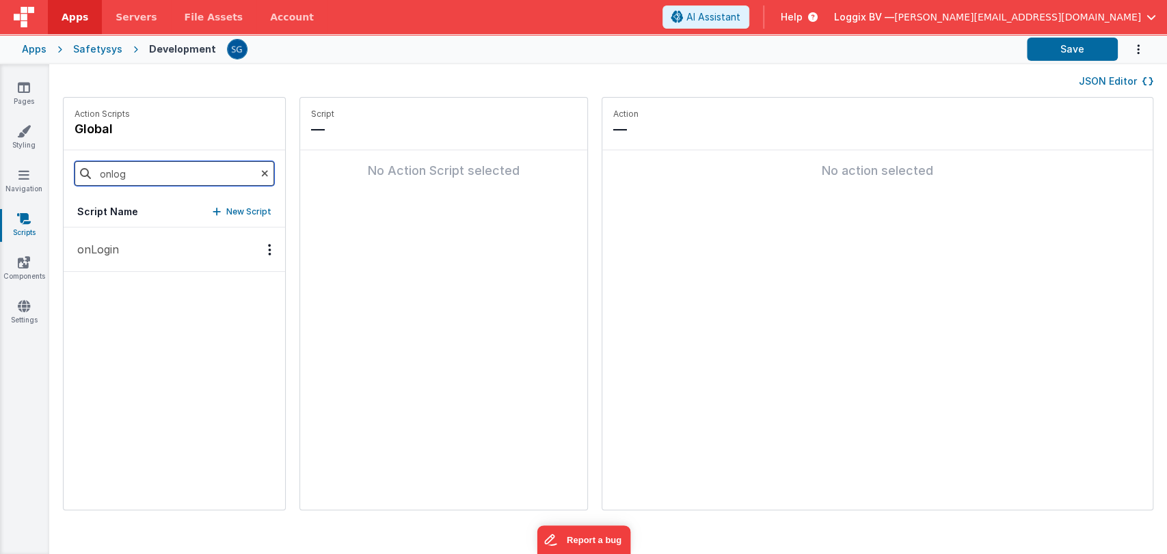
type input "onLogin"
click at [109, 257] on button "onLogin" at bounding box center [174, 250] width 221 height 44
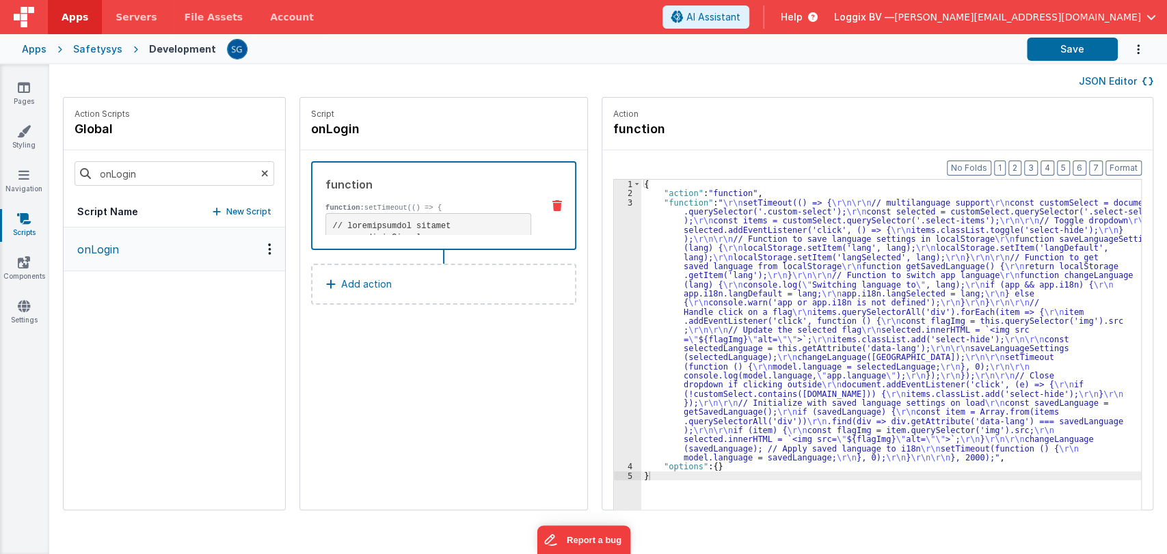
click at [614, 200] on div "1 2 3 4 5" at bounding box center [627, 375] width 27 height 391
click at [615, 201] on div "3" at bounding box center [627, 330] width 27 height 265
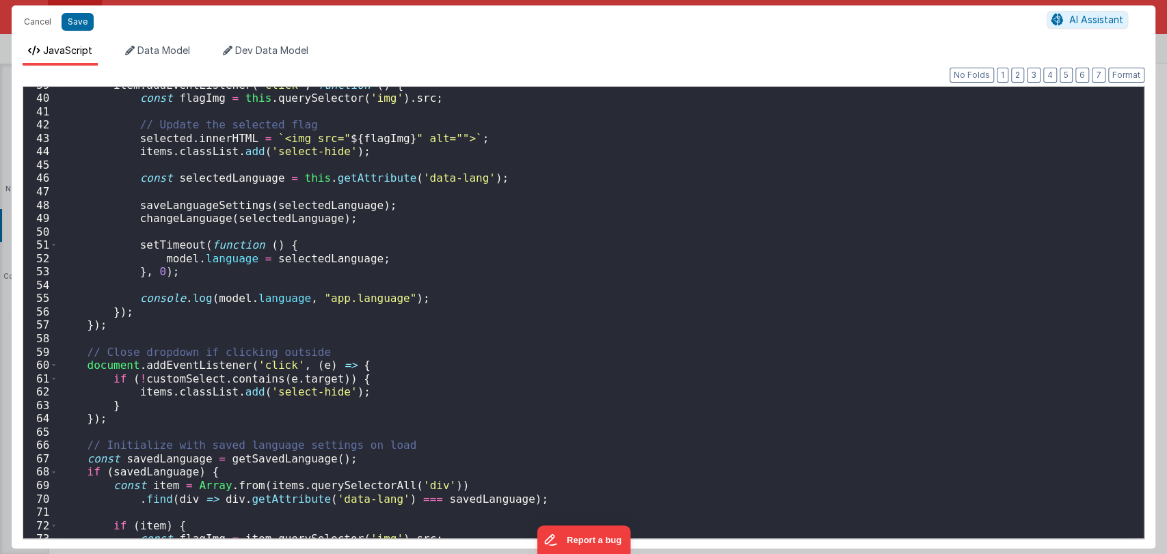
scroll to position [657, 0]
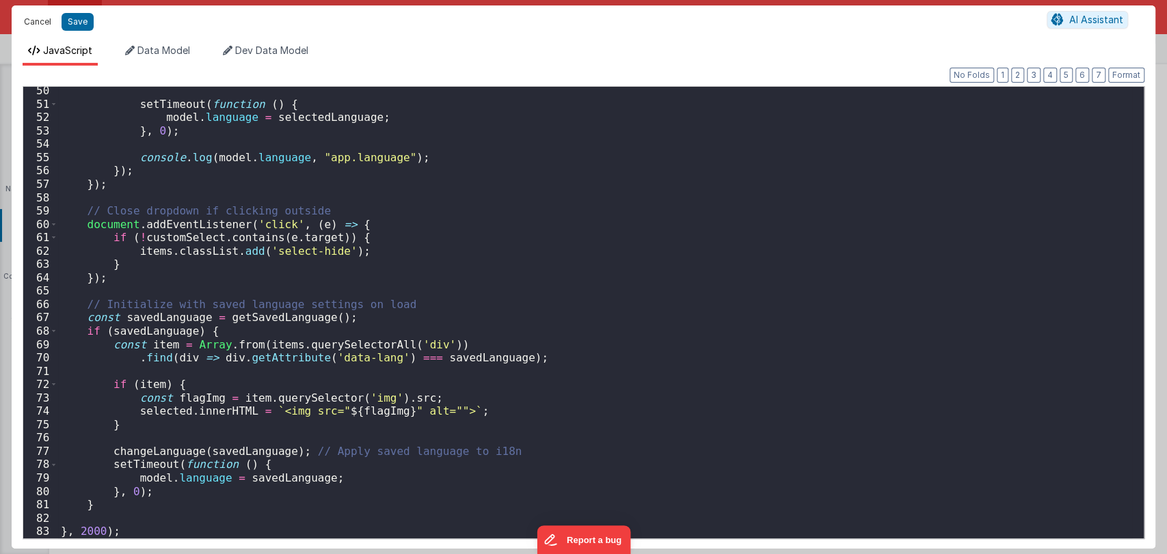
click at [36, 14] on button "Cancel" at bounding box center [37, 21] width 41 height 19
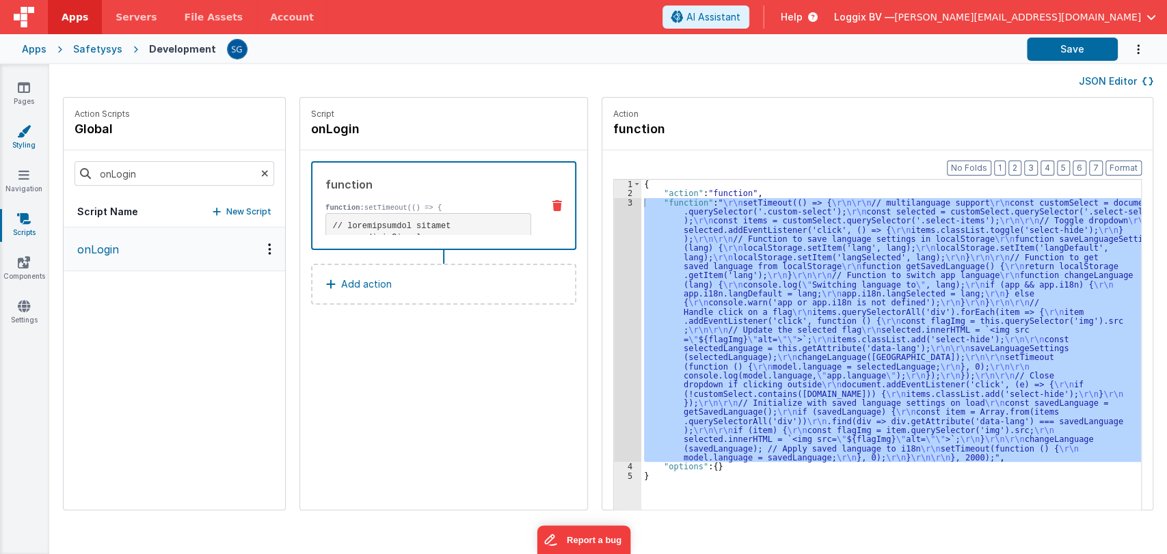
click at [29, 131] on icon at bounding box center [24, 131] width 14 height 14
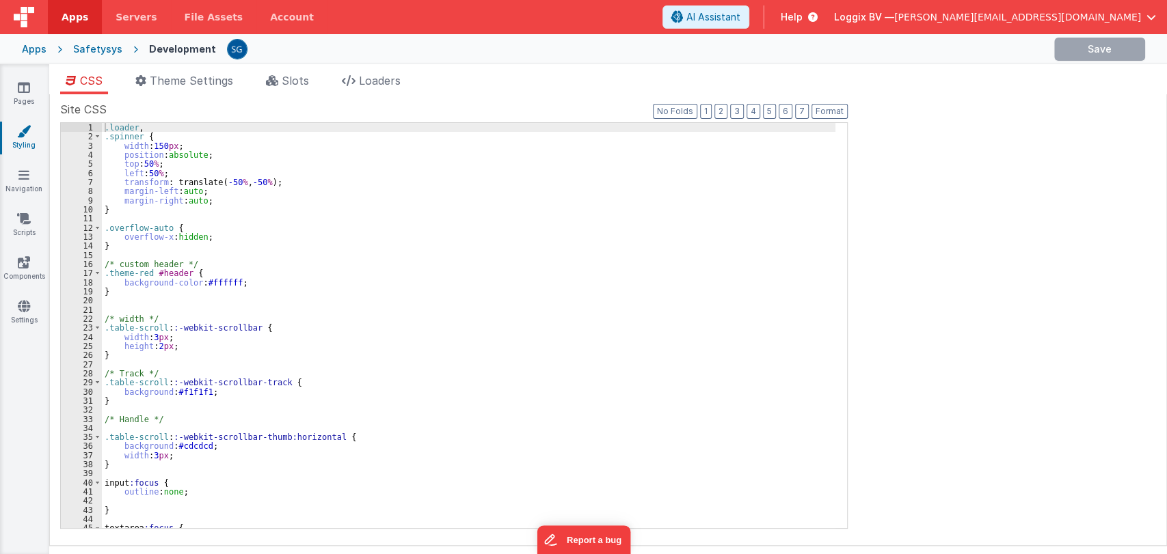
click at [306, 72] on li "Slots" at bounding box center [287, 83] width 54 height 22
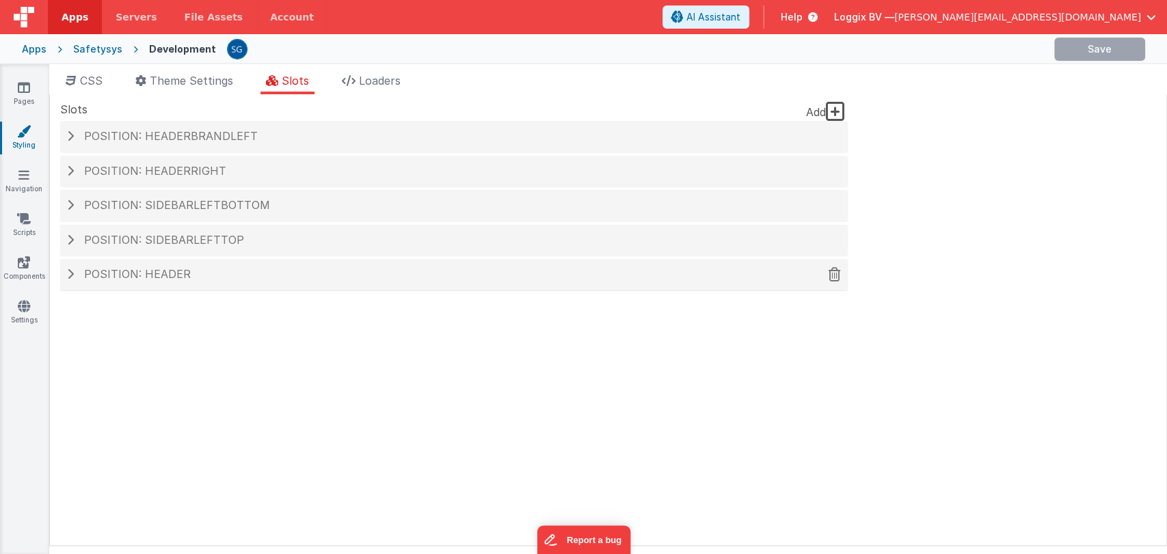
click at [147, 273] on span "Position: header" at bounding box center [137, 274] width 107 height 14
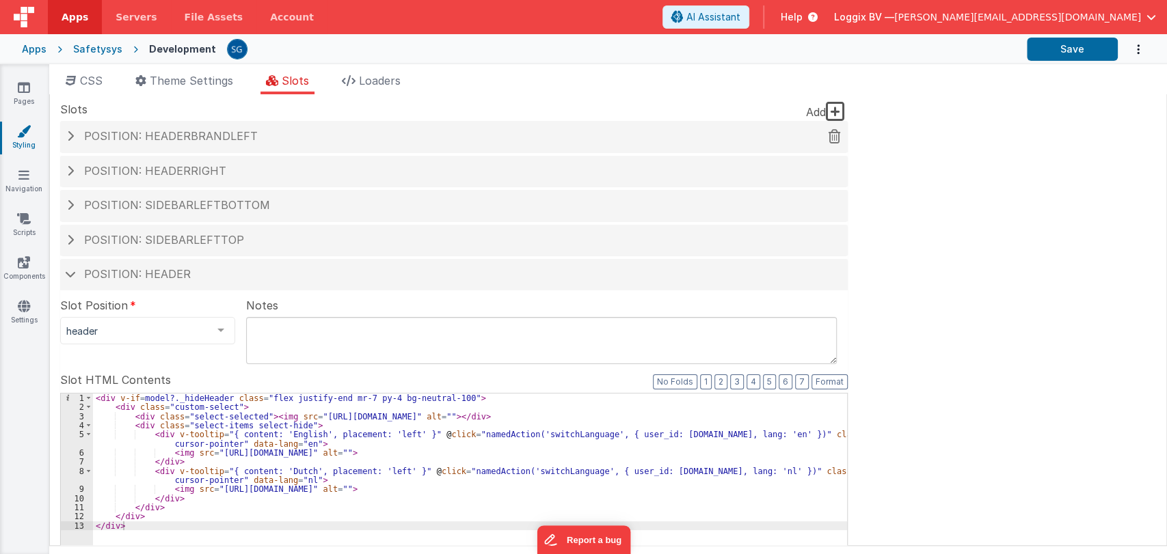
click at [196, 146] on div "Position: headerBrandLeft" at bounding box center [454, 136] width 788 height 31
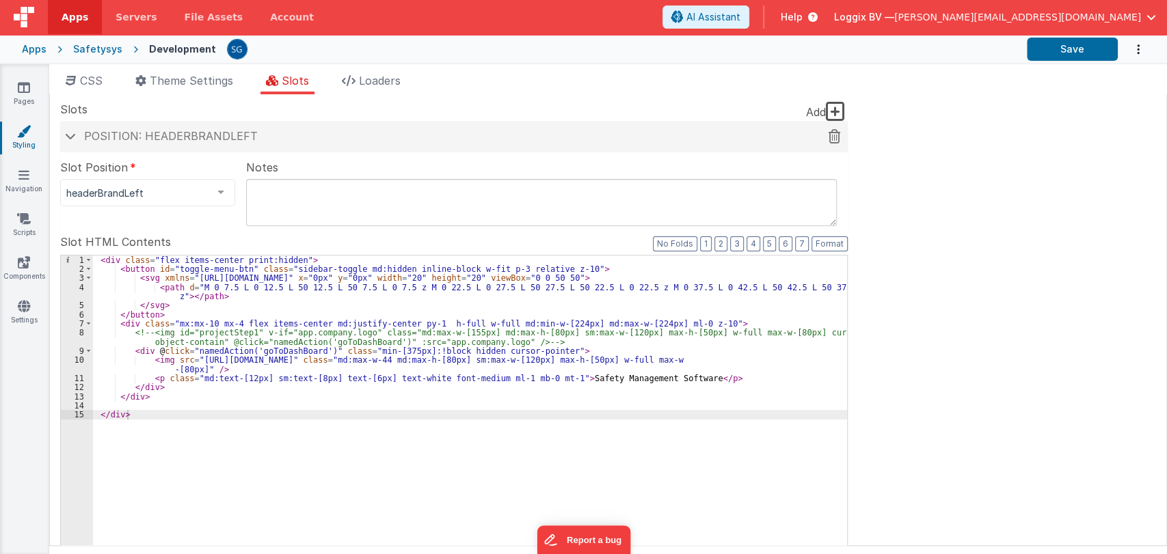
click at [120, 135] on span "Position: headerBrandLeft" at bounding box center [171, 136] width 174 height 14
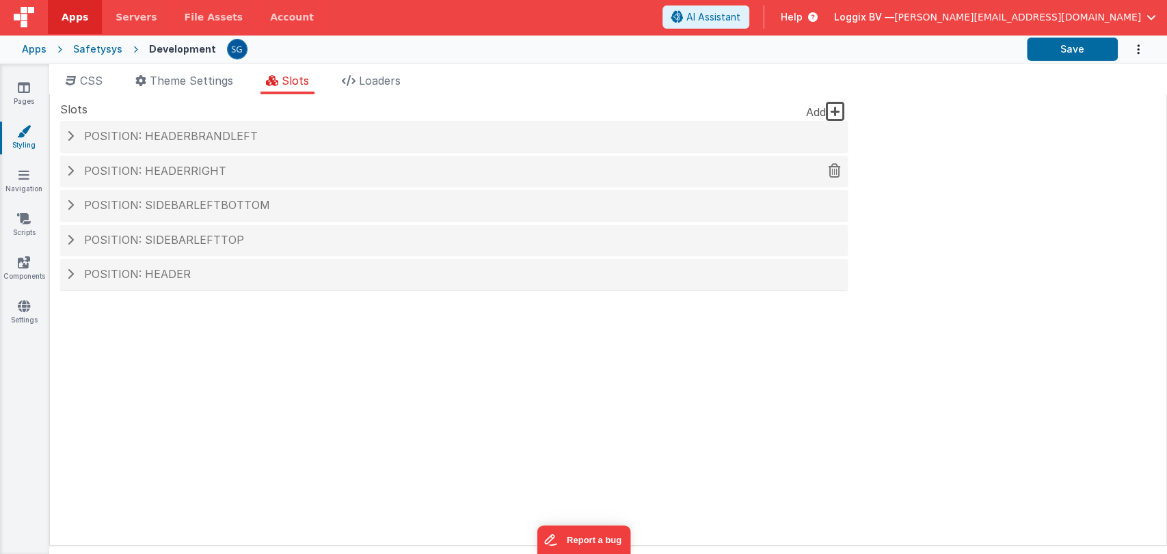
click at [126, 167] on span "Position: headerRight" at bounding box center [155, 171] width 142 height 14
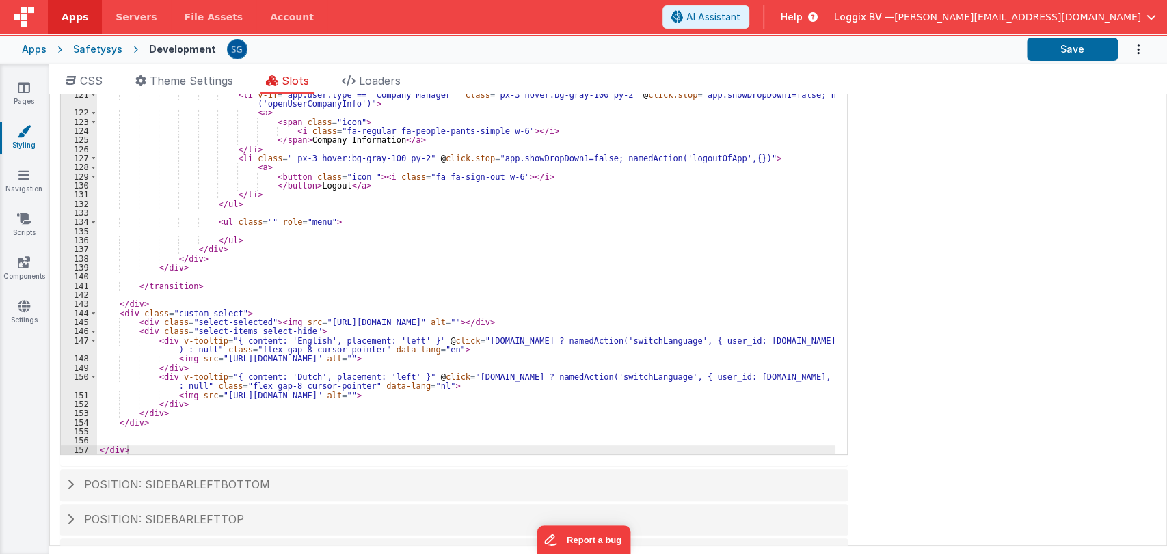
scroll to position [279, 0]
click at [104, 72] on li "CSS" at bounding box center [84, 83] width 48 height 22
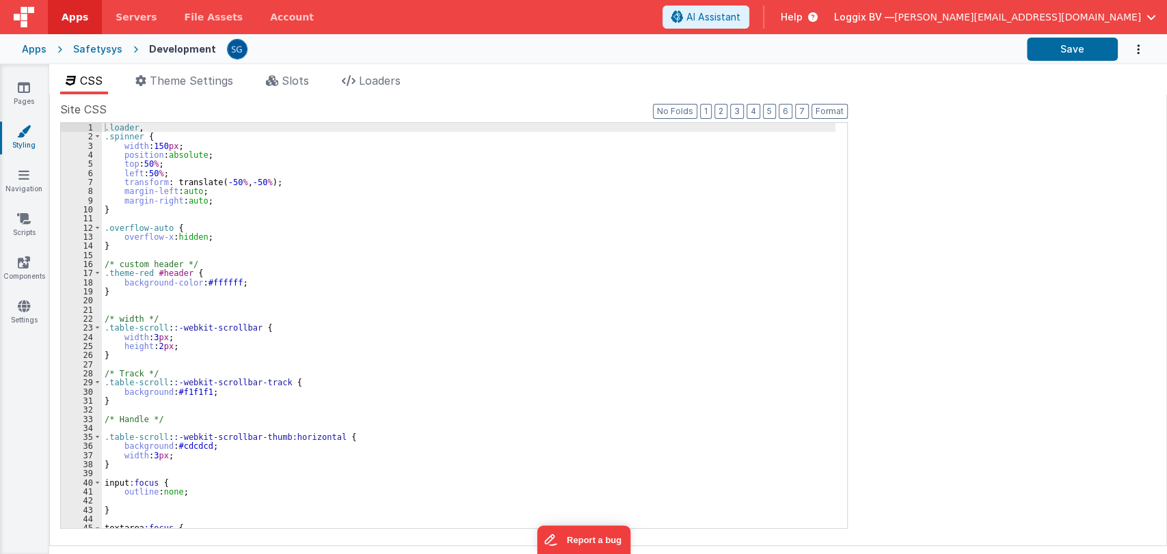
scroll to position [0, 0]
click at [499, 272] on div ".loader , .spinner { width : 150 px ; position : absolute ; top : 50 % ; left :…" at bounding box center [468, 335] width 733 height 424
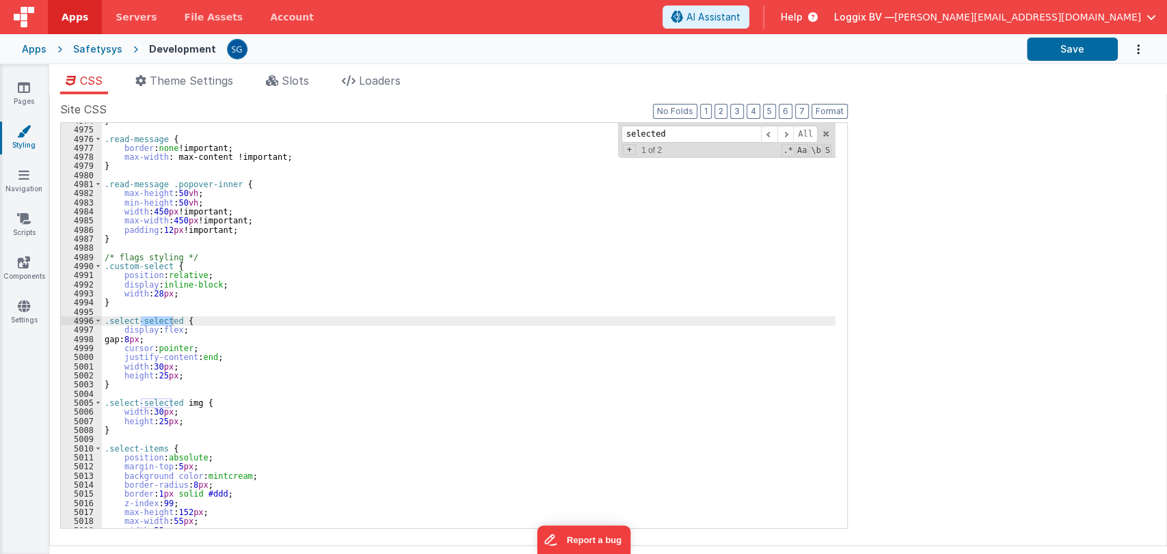
scroll to position [21995, 0]
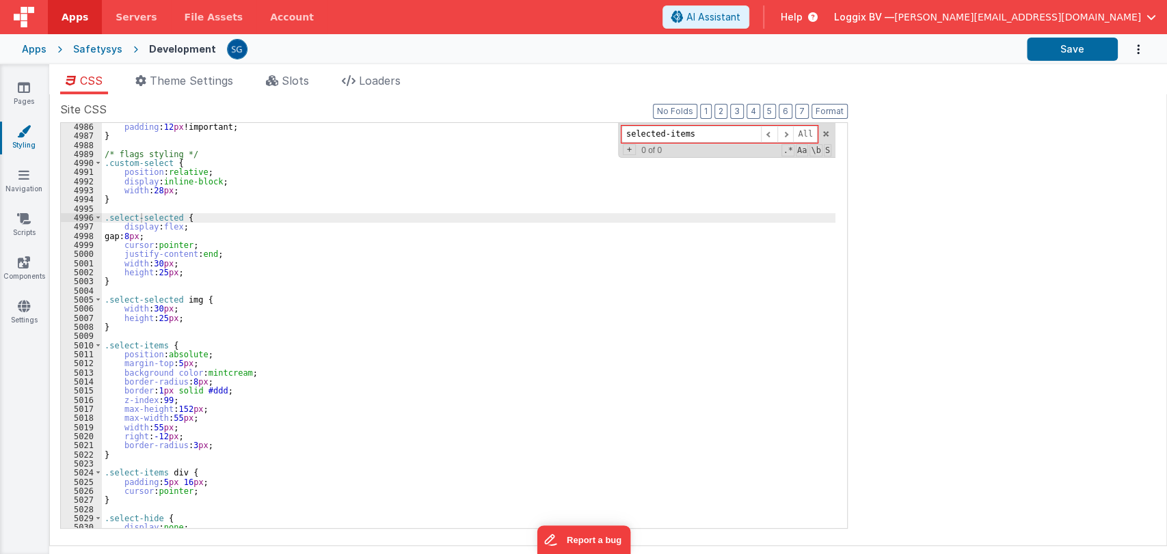
type input "selected-items"
click at [171, 372] on div "padding : 12 px !important; } /* flags styling */ .custom-select { position : r…" at bounding box center [468, 334] width 733 height 424
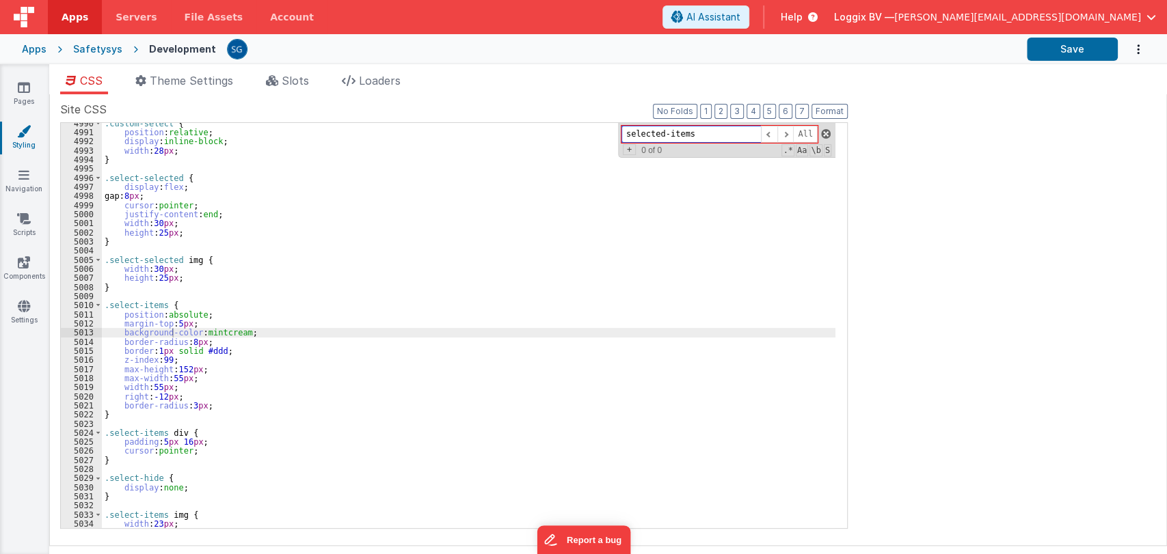
click at [824, 133] on span at bounding box center [826, 134] width 10 height 10
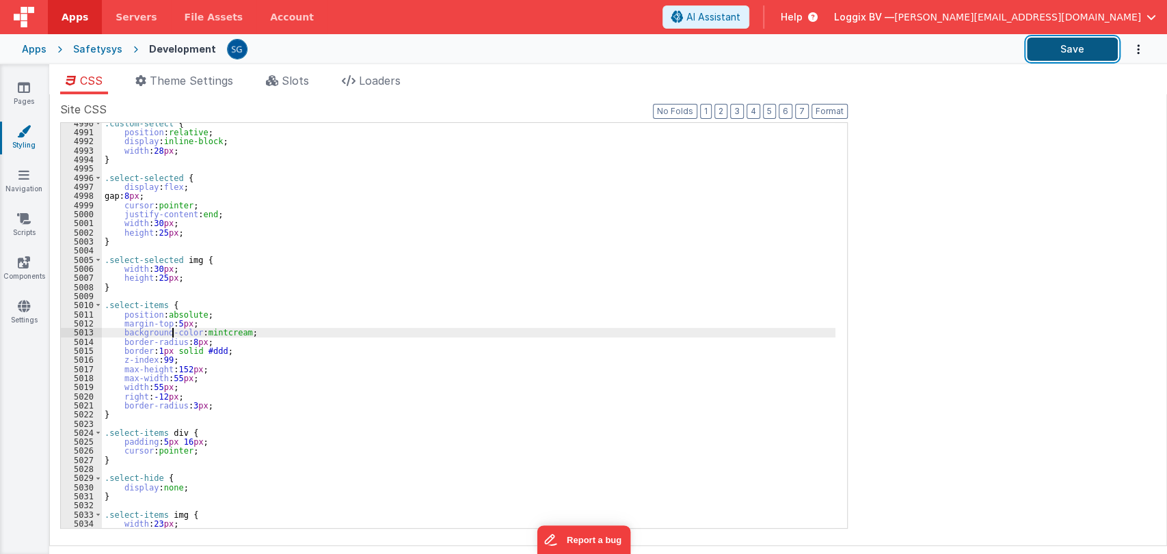
click at [1061, 45] on button "Save" at bounding box center [1072, 49] width 91 height 23
click at [290, 75] on span "Slots" at bounding box center [295, 81] width 27 height 14
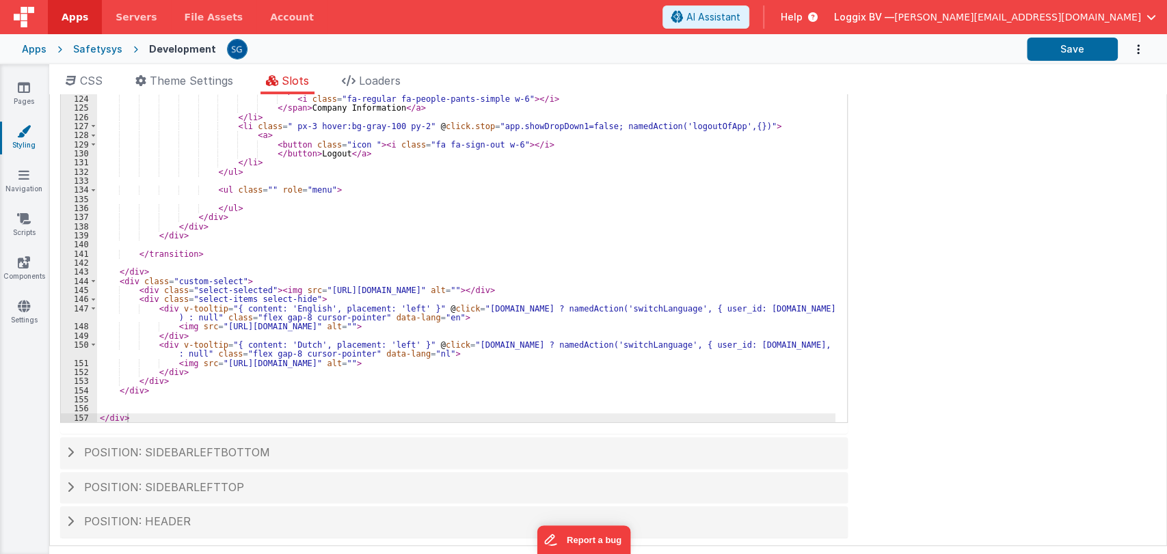
scroll to position [316, 0]
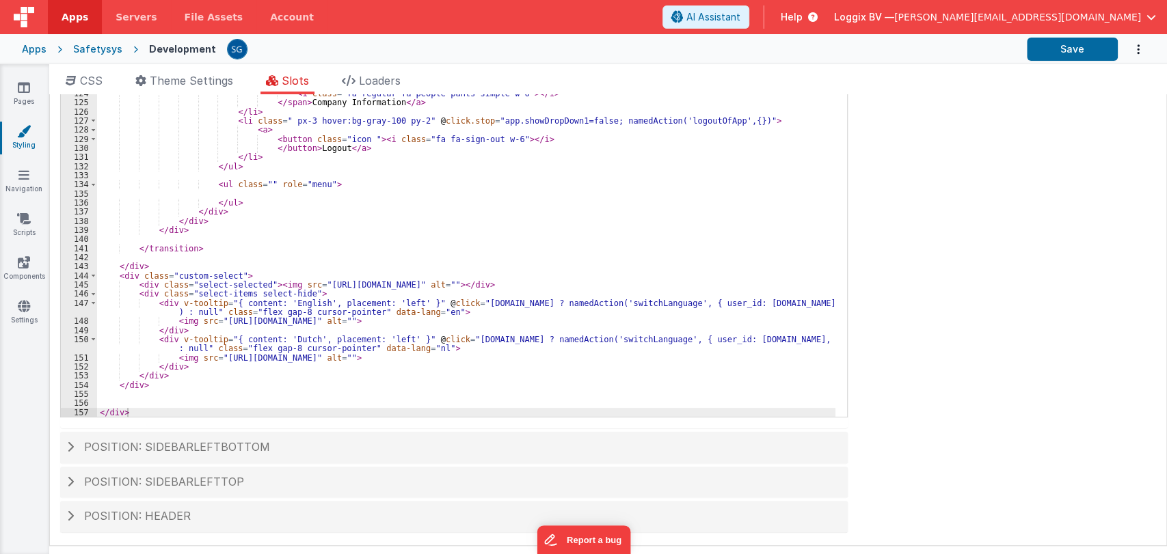
click at [133, 515] on span "Position: header" at bounding box center [137, 516] width 107 height 14
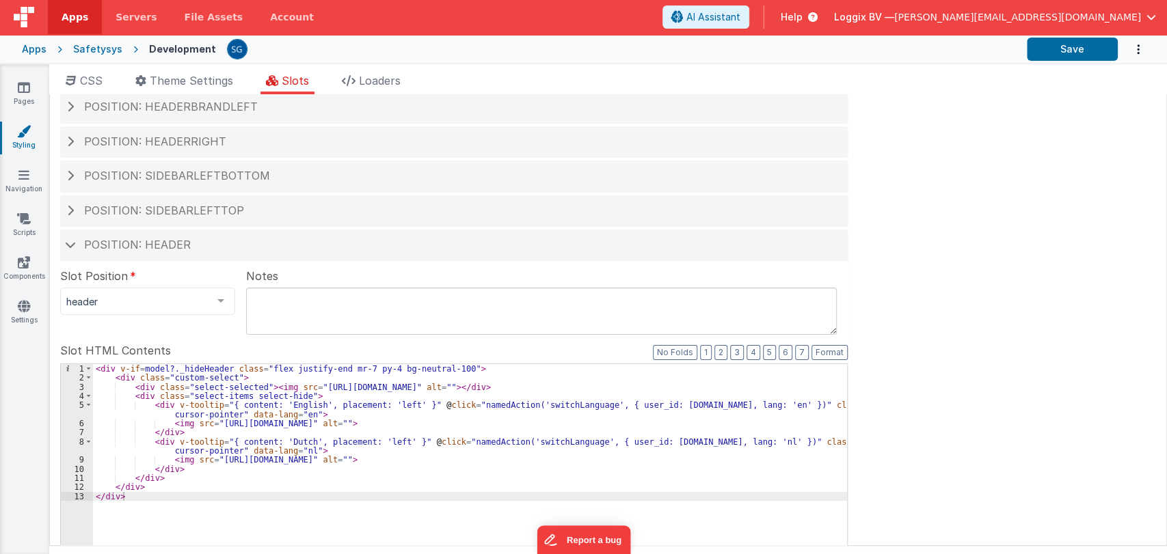
scroll to position [23, 0]
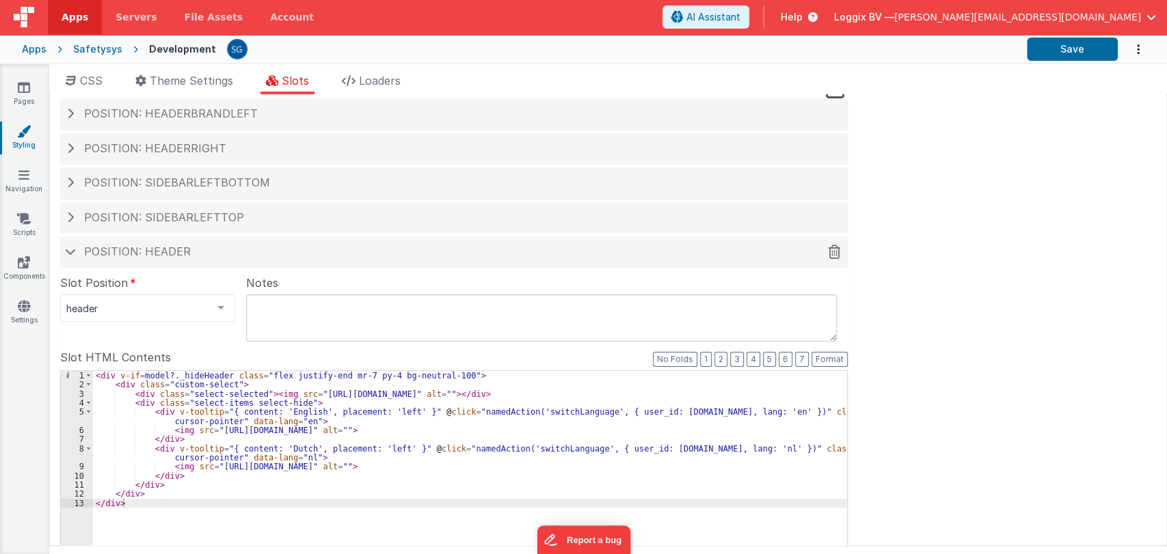
click at [104, 237] on div "Position: header" at bounding box center [454, 252] width 788 height 31
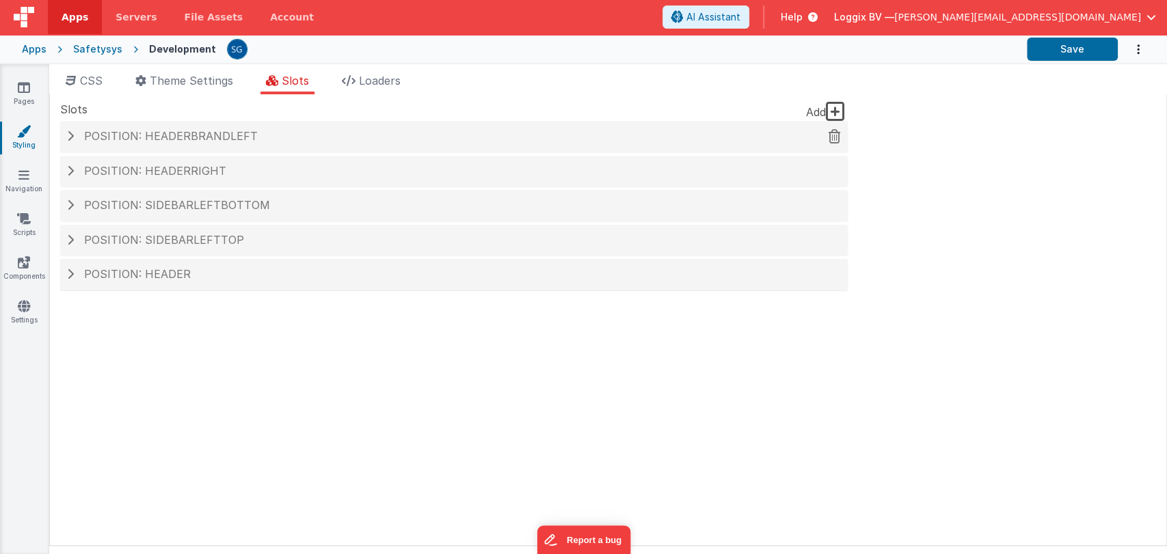
click at [190, 148] on div "Position: headerBrandLeft" at bounding box center [454, 136] width 788 height 31
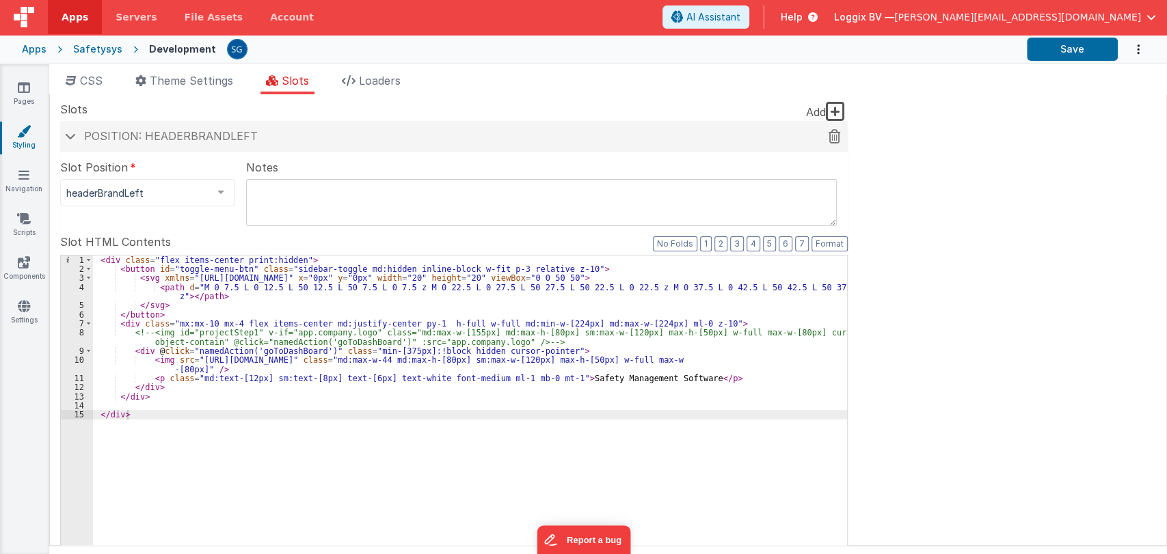
click at [152, 144] on div "Position: headerBrandLeft" at bounding box center [454, 136] width 788 height 31
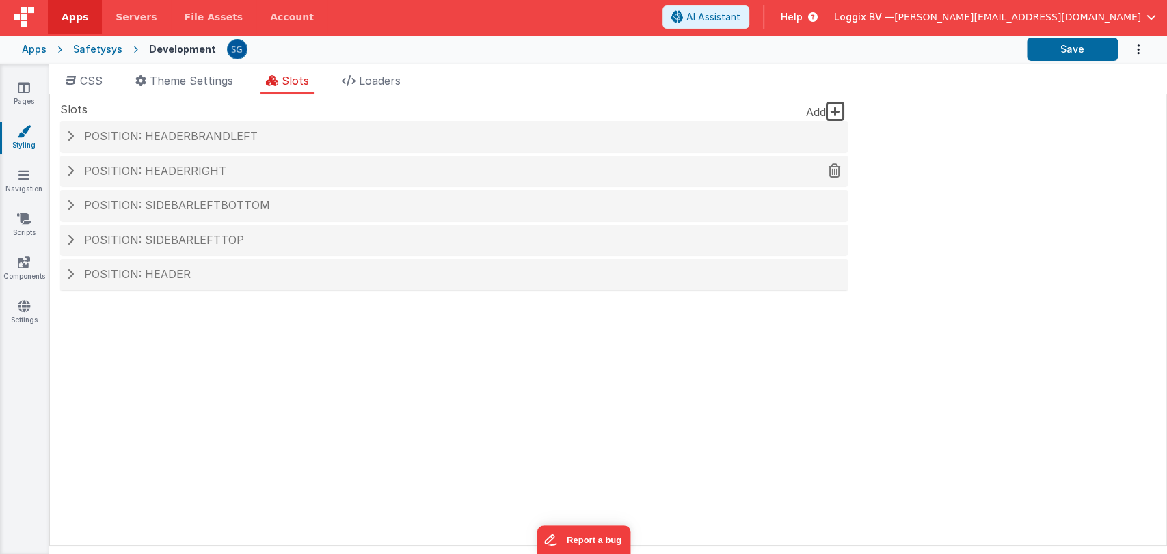
click at [152, 178] on div "Position: headerRight" at bounding box center [454, 171] width 788 height 31
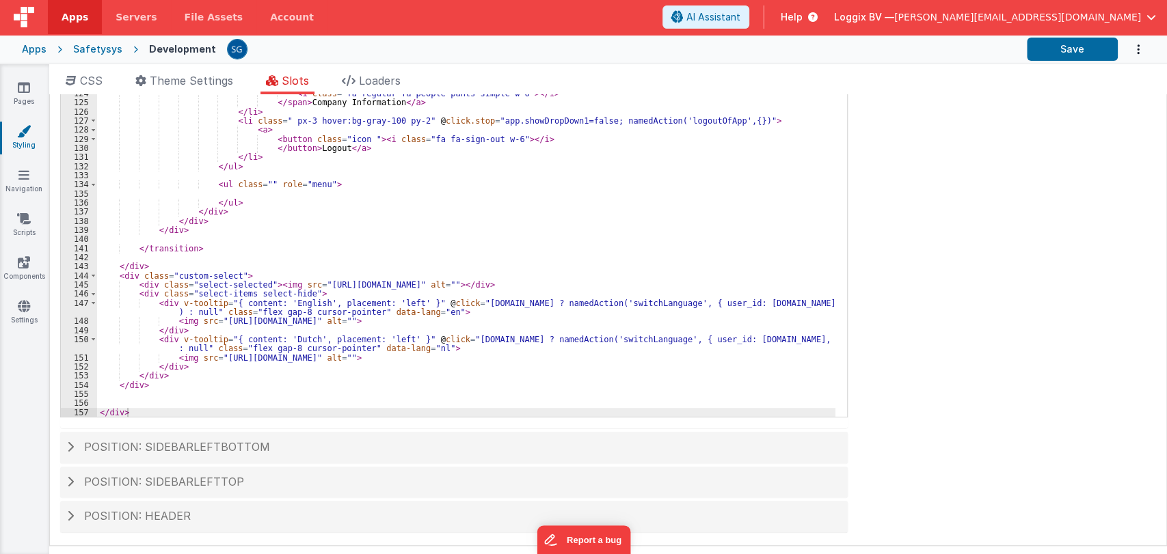
scroll to position [1207, 0]
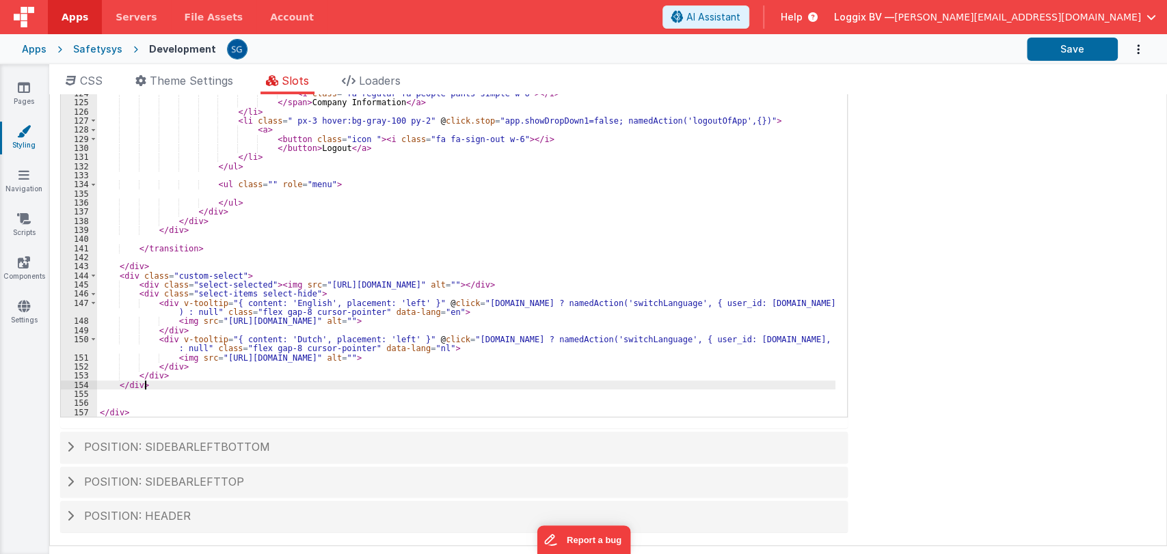
click at [163, 383] on div "</ span > Administration </ a > </ li > < li v-if = "app.user.type == 'Admin'" …" at bounding box center [466, 201] width 738 height 461
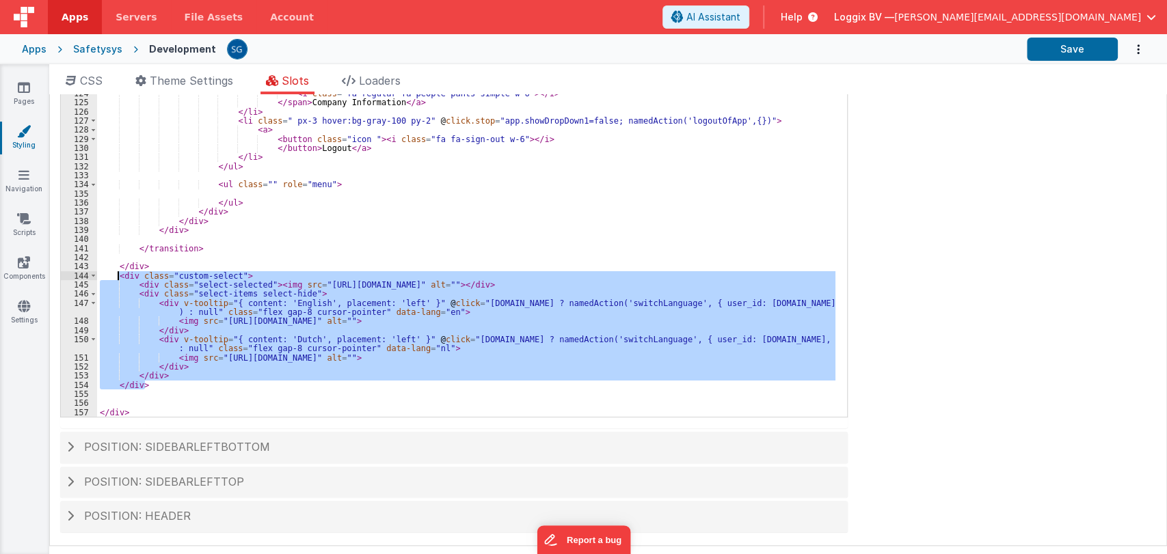
drag, startPoint x: 163, startPoint y: 383, endPoint x: 120, endPoint y: 278, distance: 114.6
click at [120, 278] on div "</ span > Administration </ a > </ li > < li v-if = "app.user.type == 'Admin'" …" at bounding box center [466, 201] width 738 height 461
click at [31, 224] on link "Scripts" at bounding box center [23, 225] width 49 height 27
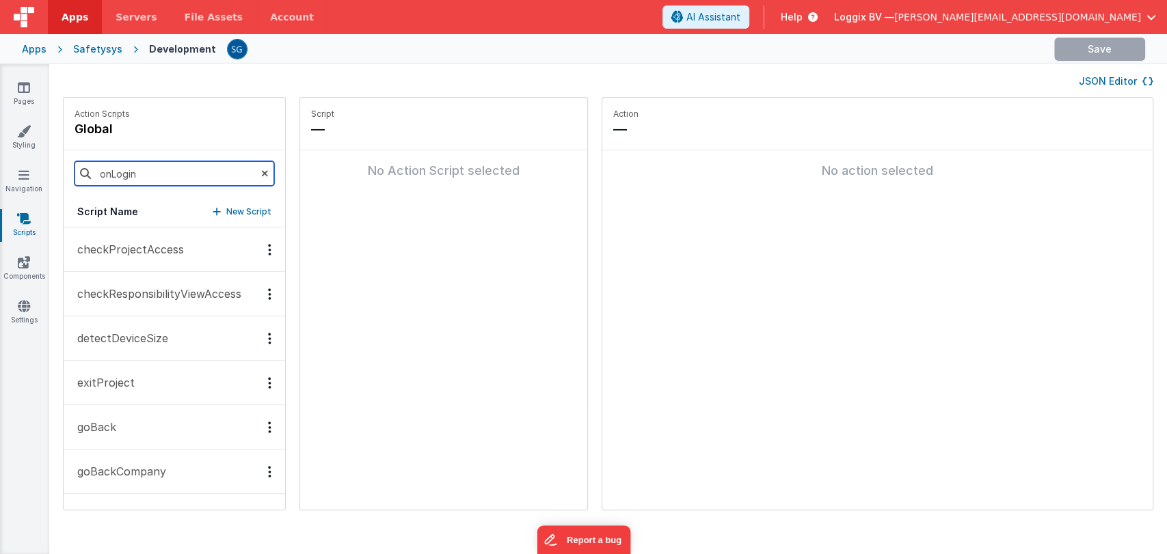
click at [167, 176] on input "onLogin" at bounding box center [175, 173] width 200 height 25
type input "switch"
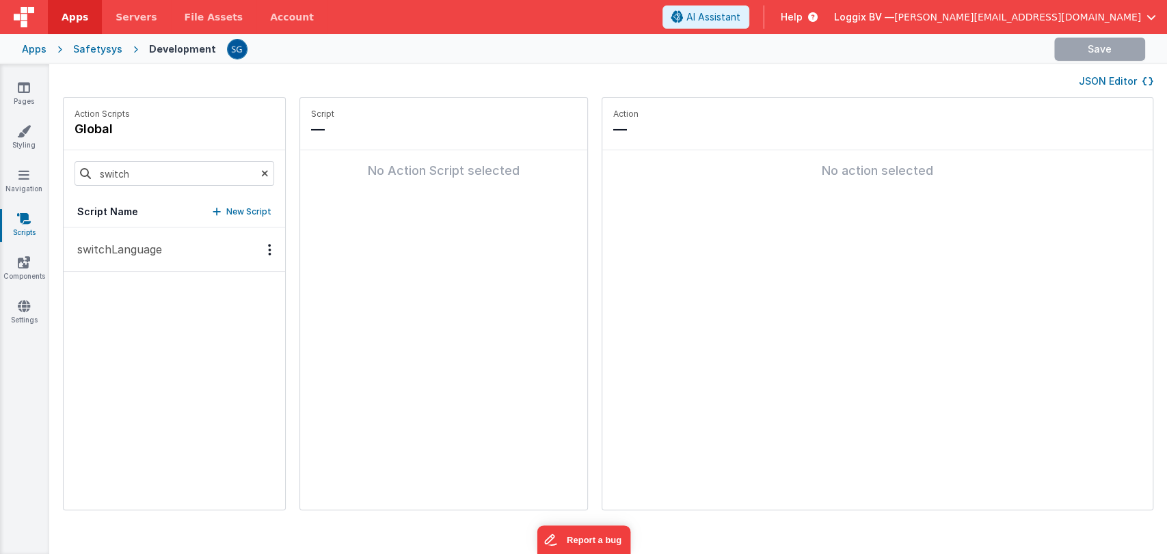
click at [122, 244] on p "switchLanguage" at bounding box center [115, 249] width 93 height 16
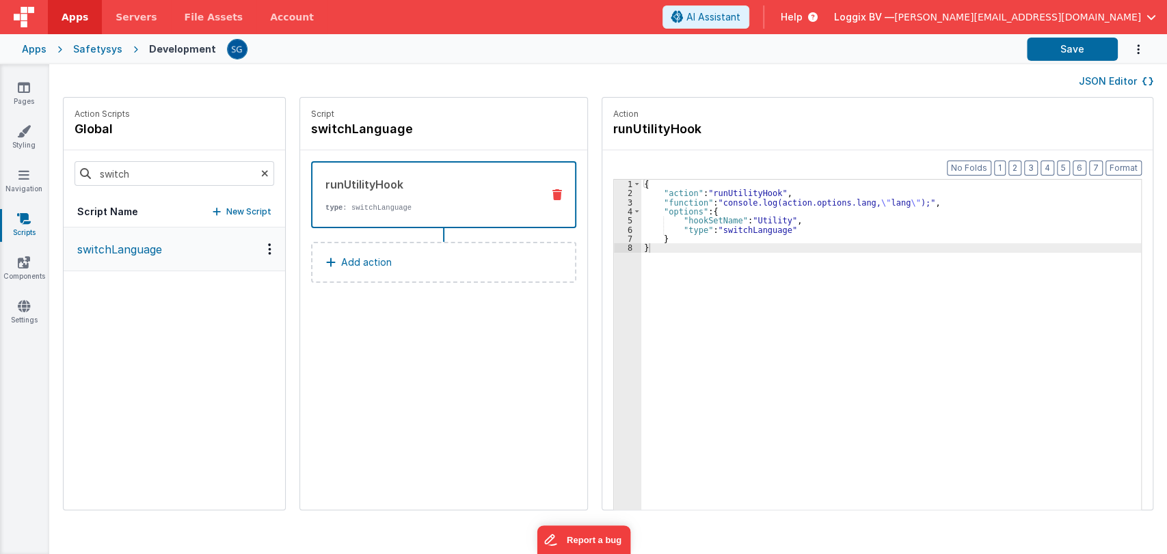
click at [123, 246] on p "switchLanguage" at bounding box center [115, 249] width 93 height 16
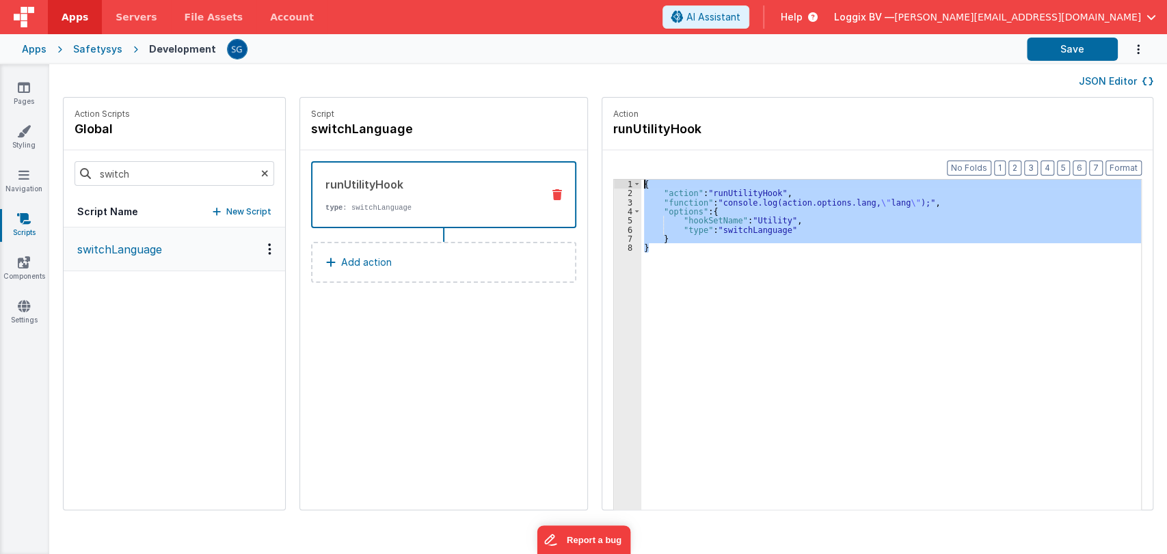
drag, startPoint x: 645, startPoint y: 247, endPoint x: 628, endPoint y: 186, distance: 64.0
click at [641, 186] on div "{ "action" : "runUtilityHook" , "function" : "console.log(action.options.lang, …" at bounding box center [897, 375] width 513 height 391
click at [21, 310] on icon at bounding box center [24, 306] width 12 height 14
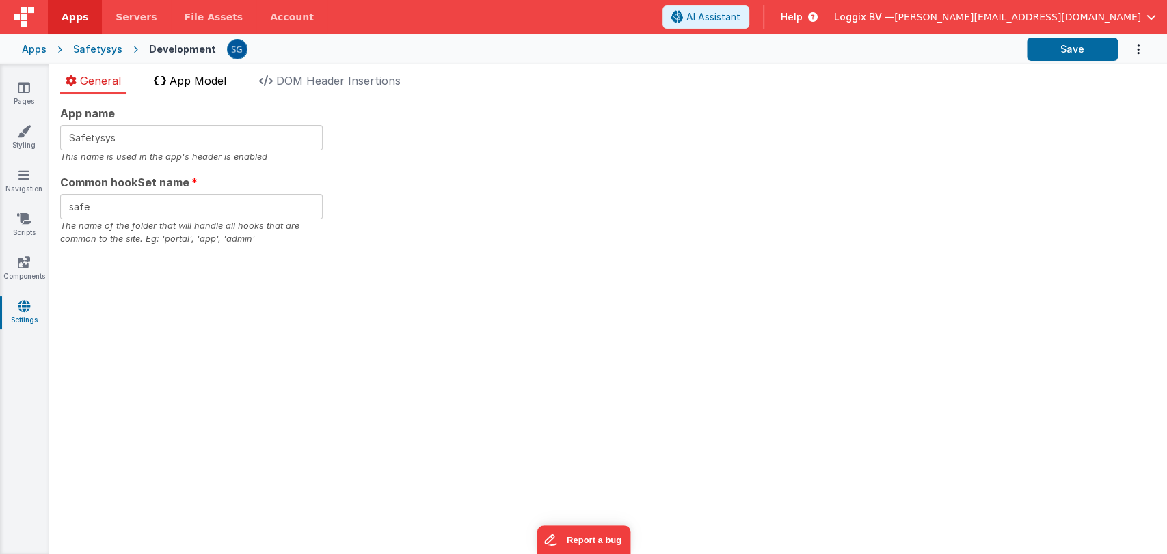
click at [211, 83] on span "App Model" at bounding box center [198, 81] width 57 height 14
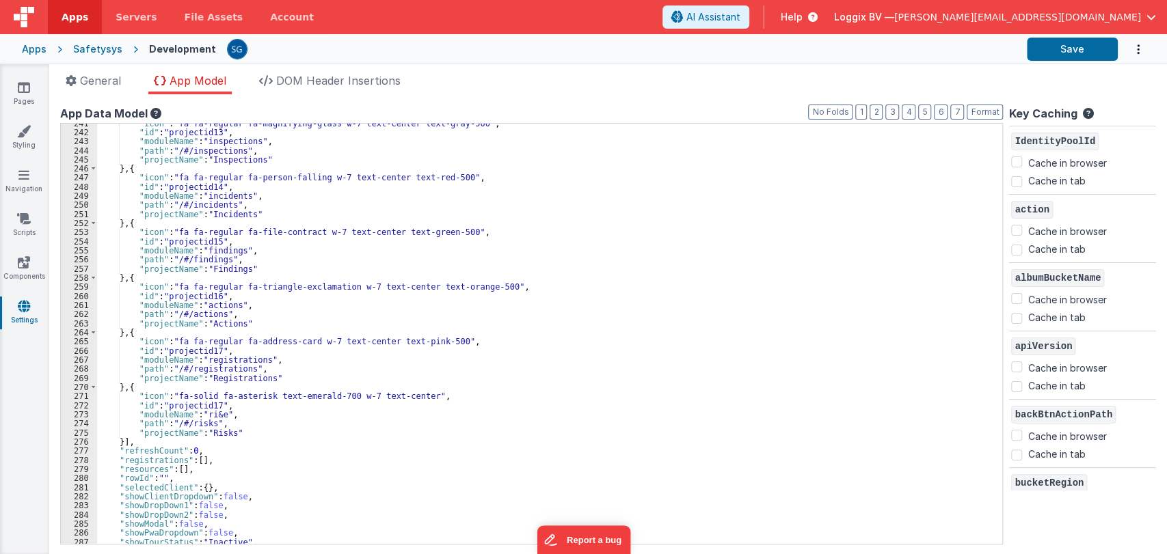
scroll to position [2231, 0]
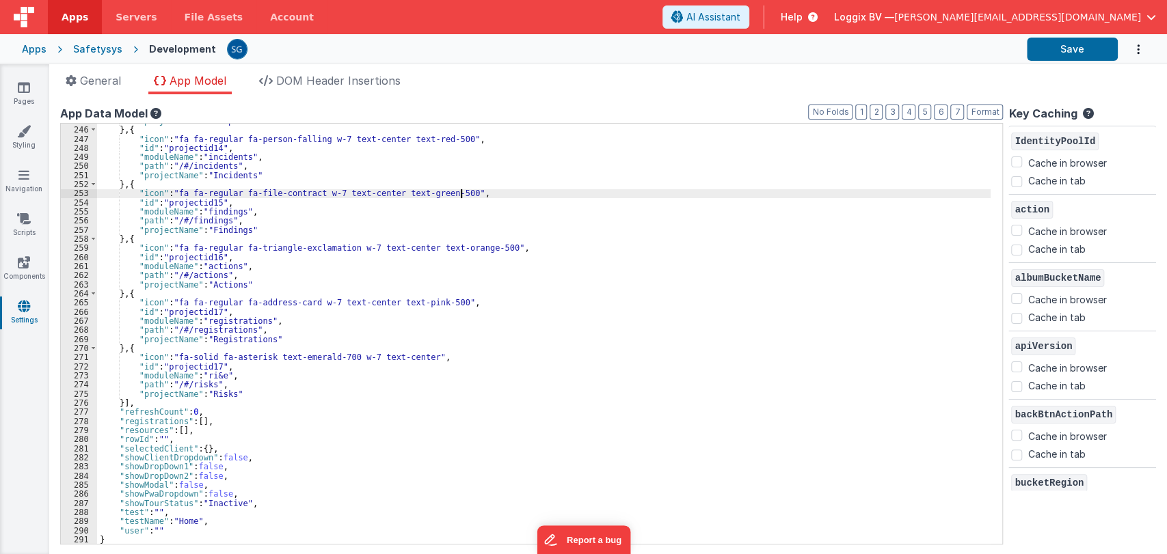
click at [619, 197] on div ""projectName" : "Inspections" } , { "icon" : "fa fa-regular fa-person-falling w…" at bounding box center [543, 335] width 893 height 439
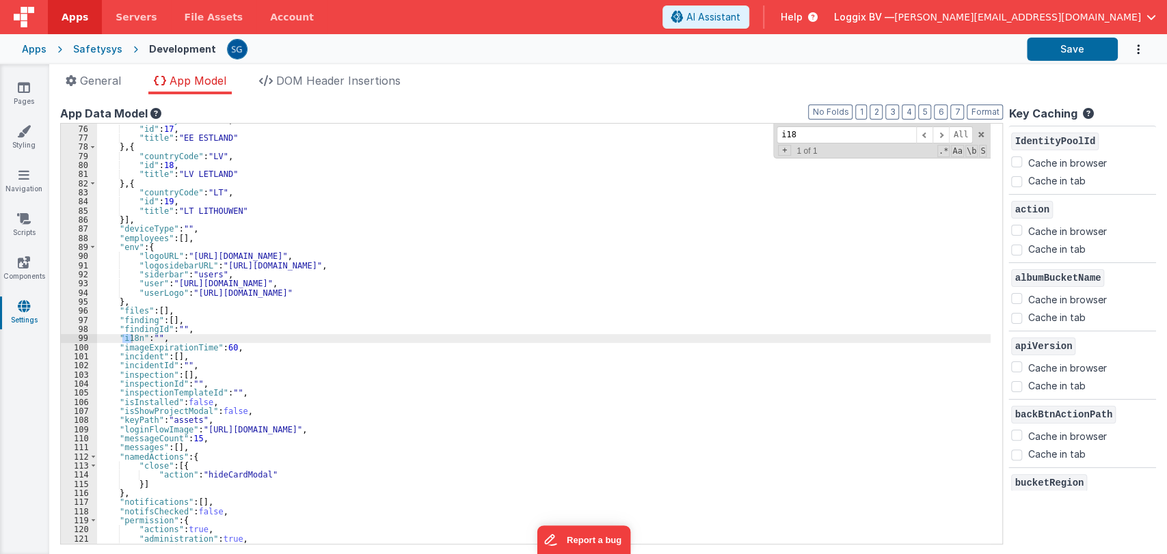
scroll to position [683, 0]
type input "i18"
click at [979, 137] on span at bounding box center [981, 135] width 10 height 10
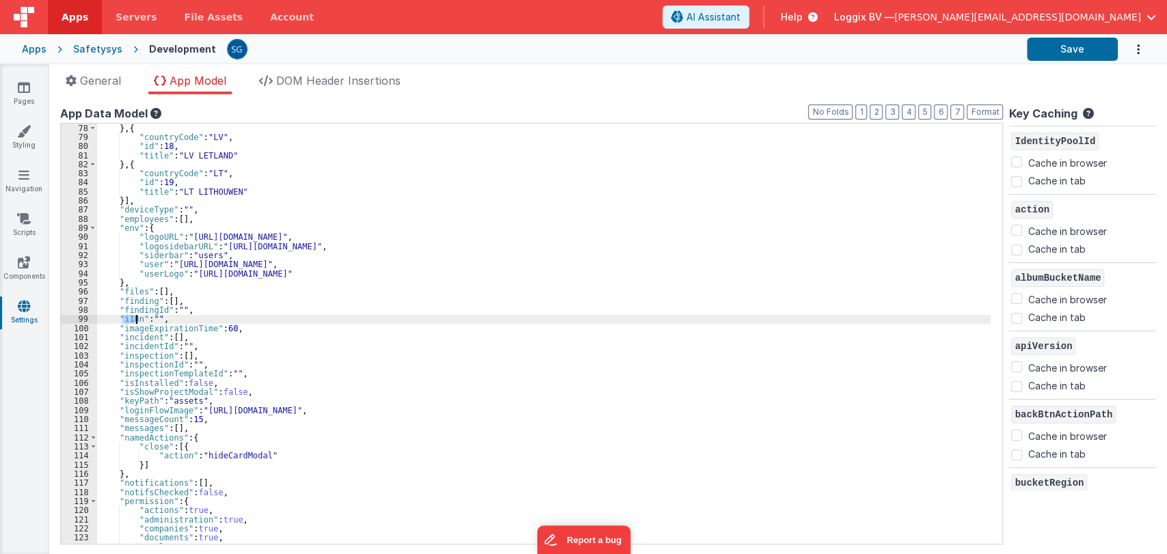
scroll to position [702, 0]
click at [10, 97] on link "Pages" at bounding box center [23, 94] width 49 height 27
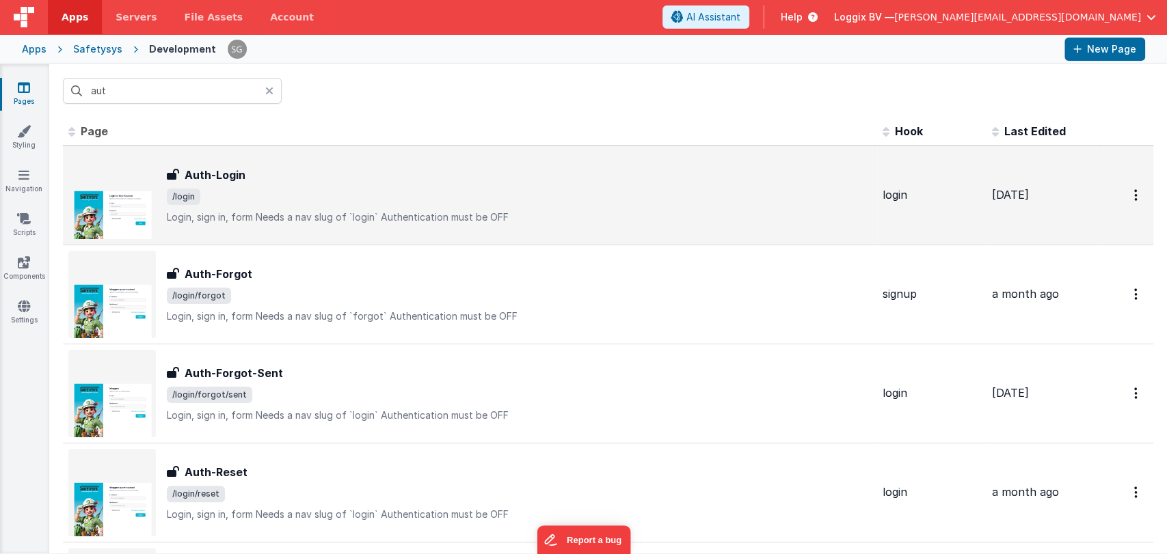
click at [256, 194] on span "/login" at bounding box center [519, 197] width 705 height 16
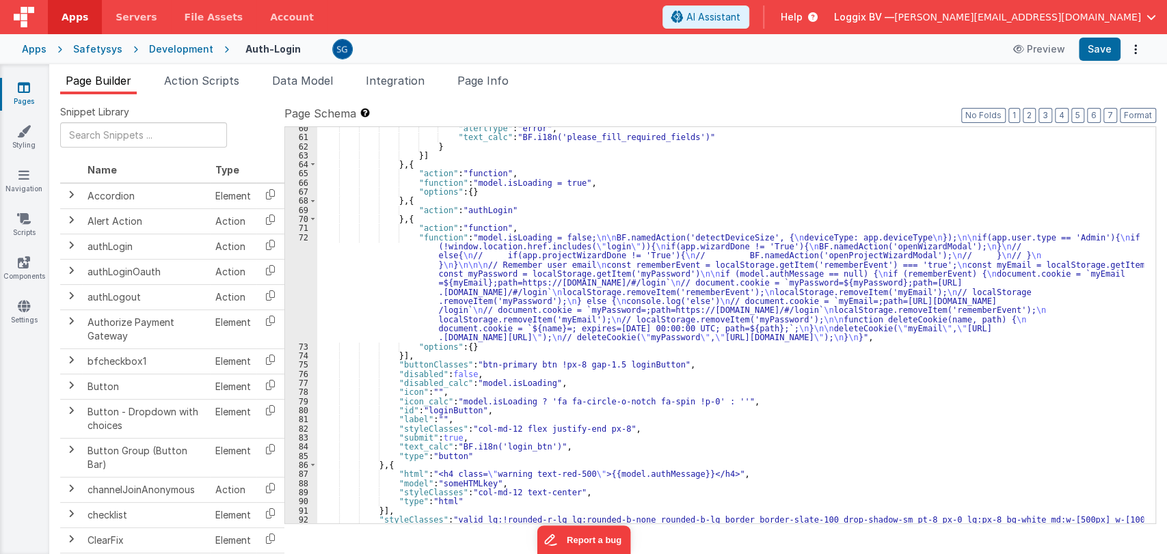
scroll to position [574, 0]
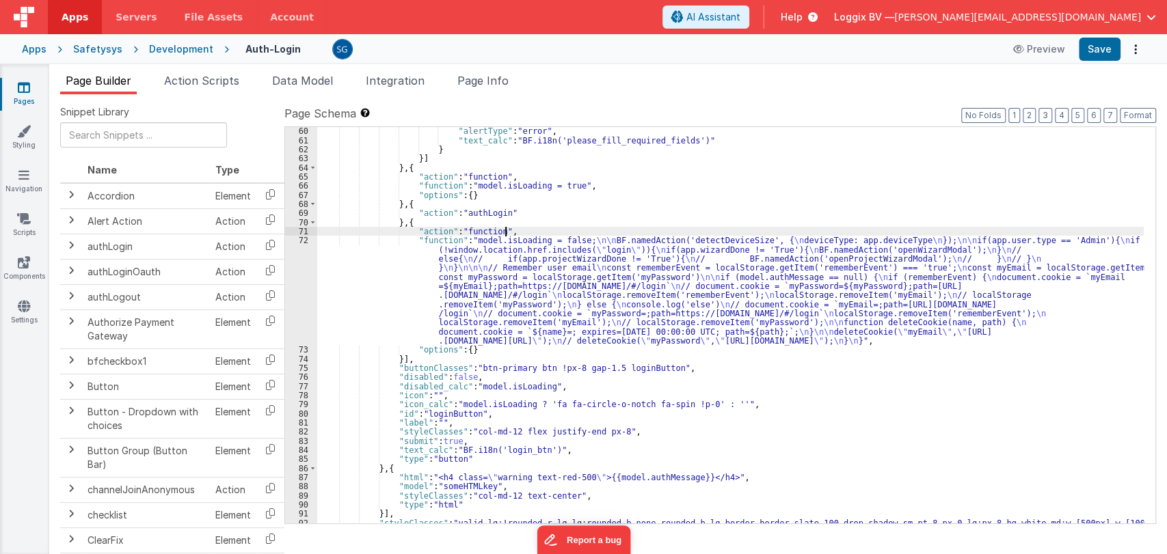
click at [509, 231] on div ""alertType" : "error" , "text_calc" : "BF.i18n('please_fill_required_fields')" …" at bounding box center [730, 333] width 826 height 415
click at [304, 240] on div "72" at bounding box center [301, 290] width 32 height 109
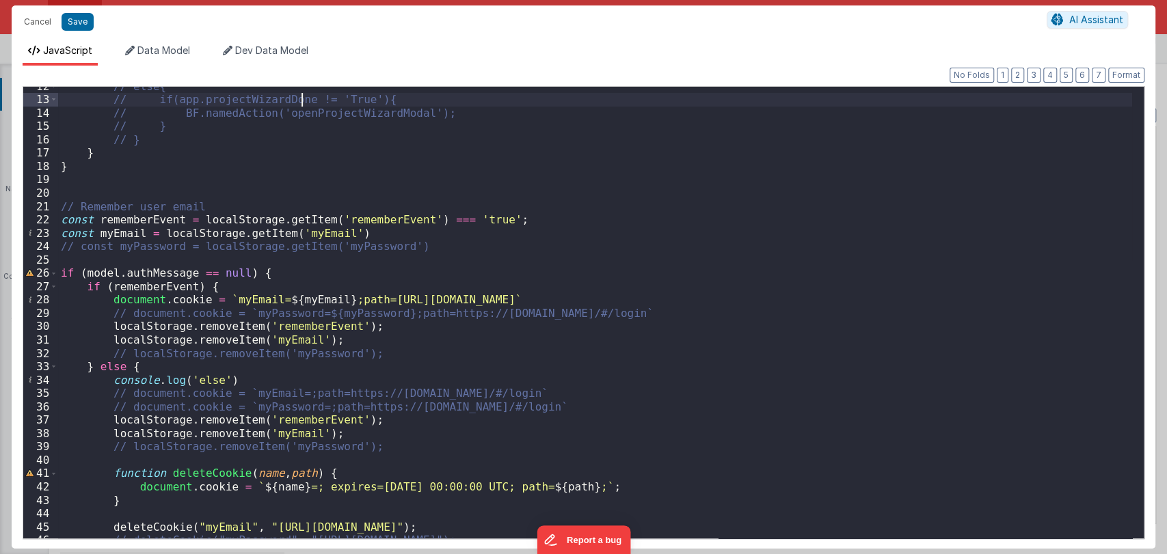
scroll to position [189, 0]
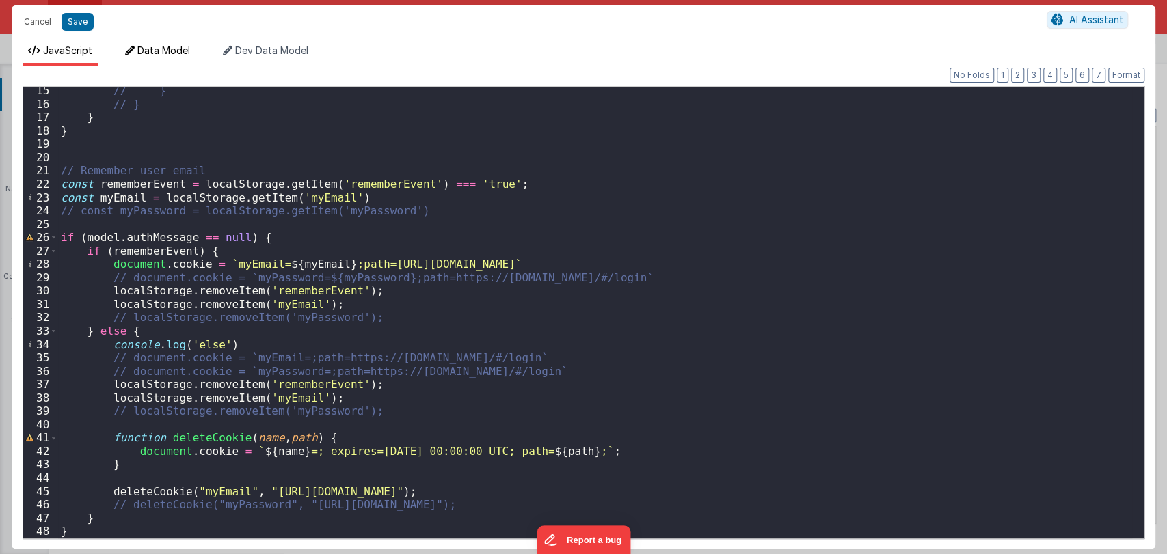
click at [144, 53] on span "Data Model" at bounding box center [163, 50] width 53 height 12
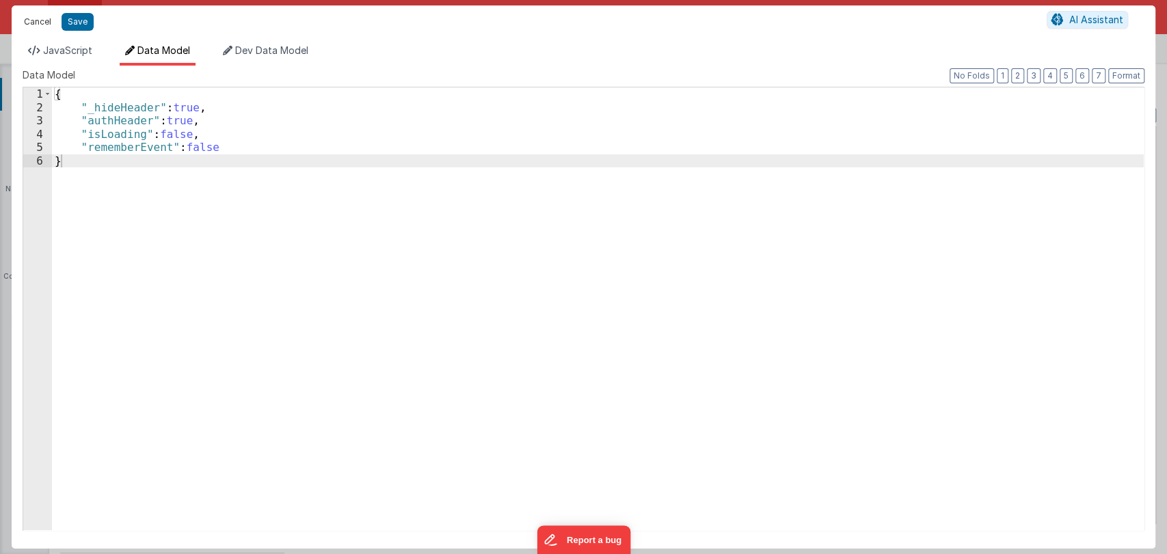
click at [44, 18] on button "Cancel" at bounding box center [37, 21] width 41 height 19
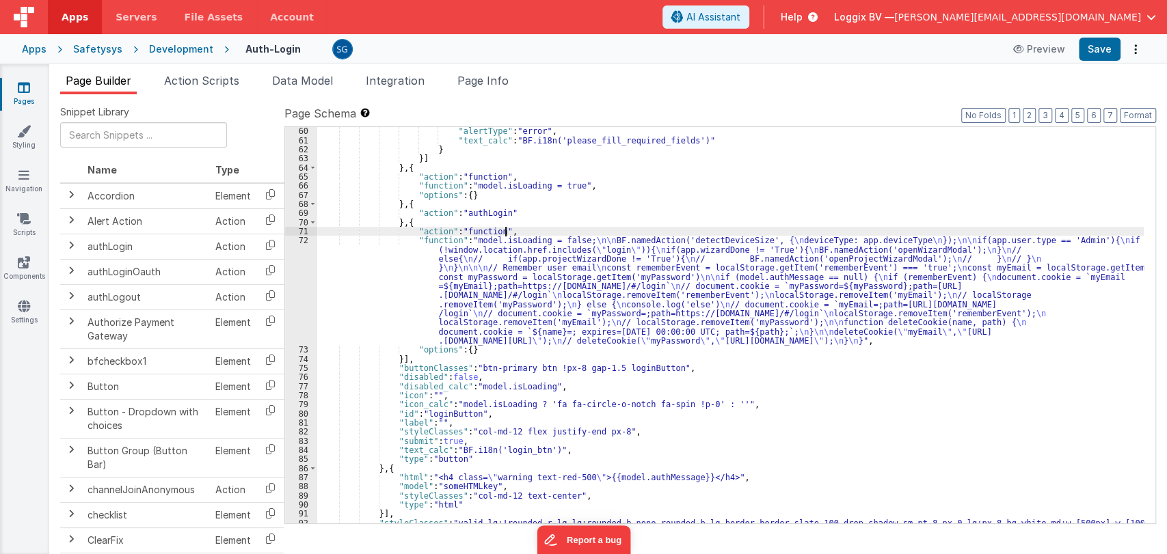
click at [601, 231] on div ""alertType" : "error" , "text_calc" : "BF.i18n('please_fill_required_fields')" …" at bounding box center [730, 333] width 826 height 415
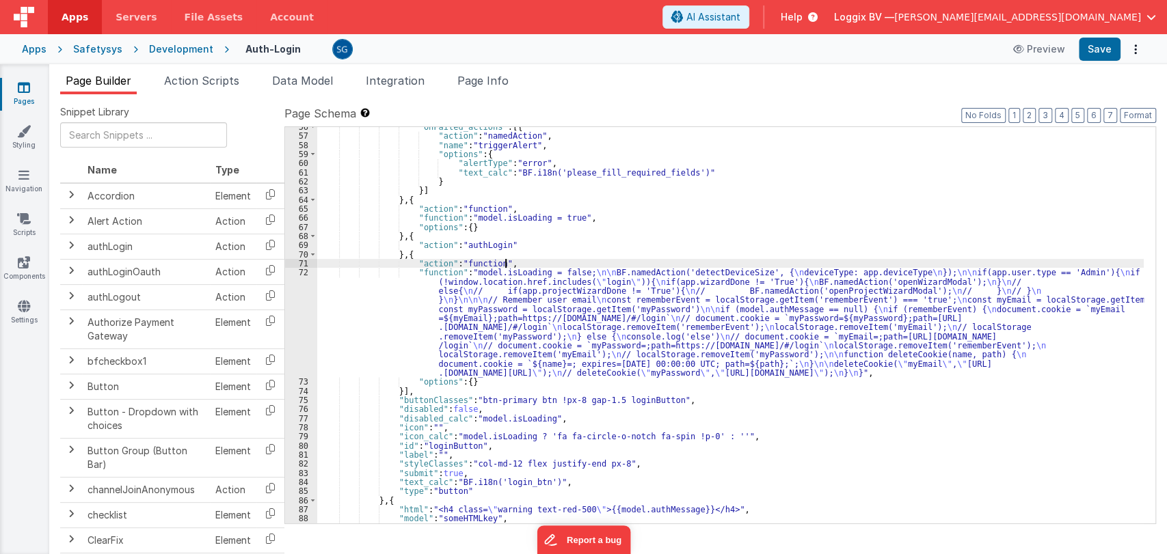
scroll to position [541, 0]
click at [312, 252] on span at bounding box center [313, 254] width 8 height 9
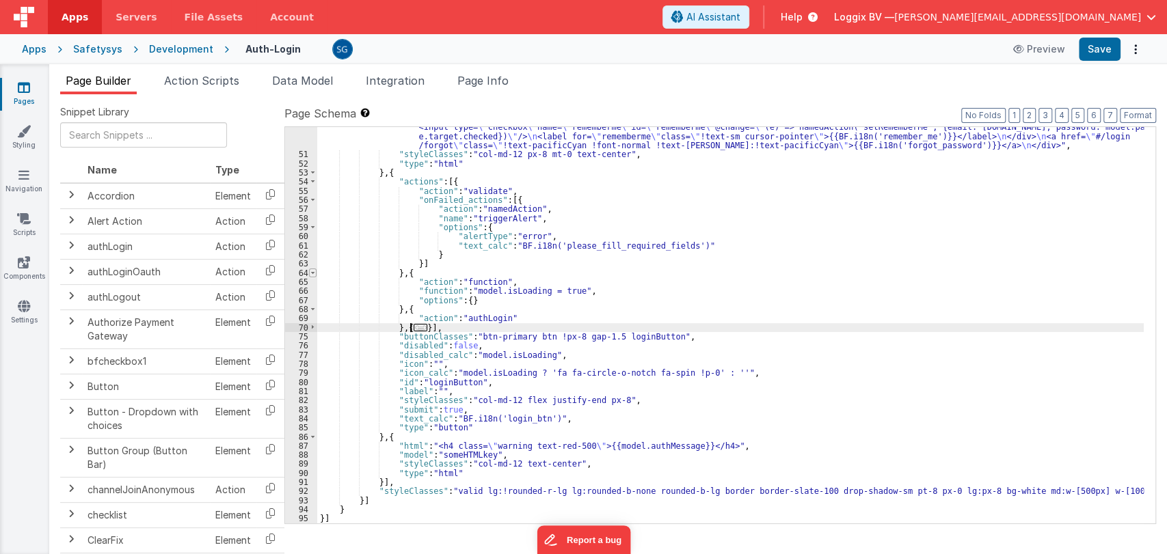
scroll to position [469, 0]
click at [312, 252] on div "62" at bounding box center [301, 254] width 32 height 9
click at [416, 329] on span "..." at bounding box center [421, 328] width 14 height 8
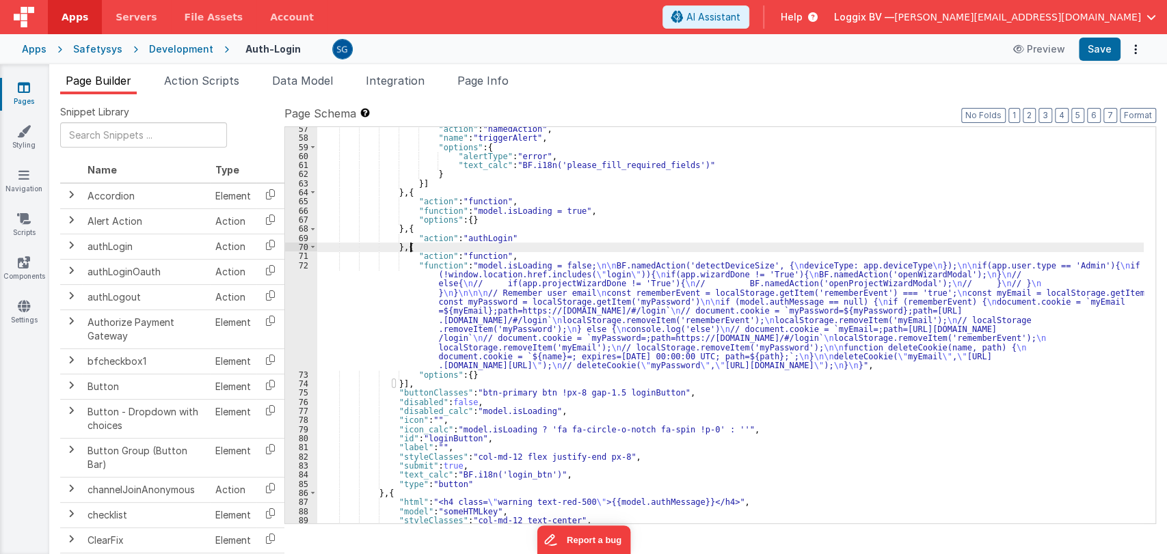
scroll to position [552, 0]
click at [302, 262] on div "72" at bounding box center [301, 313] width 32 height 109
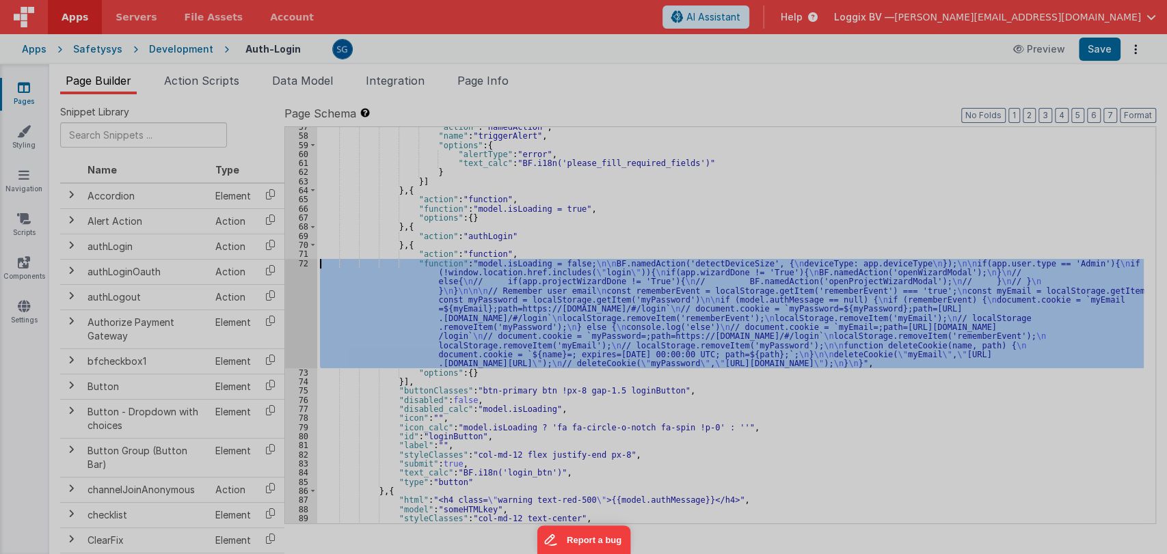
click at [302, 262] on div at bounding box center [583, 277] width 1167 height 554
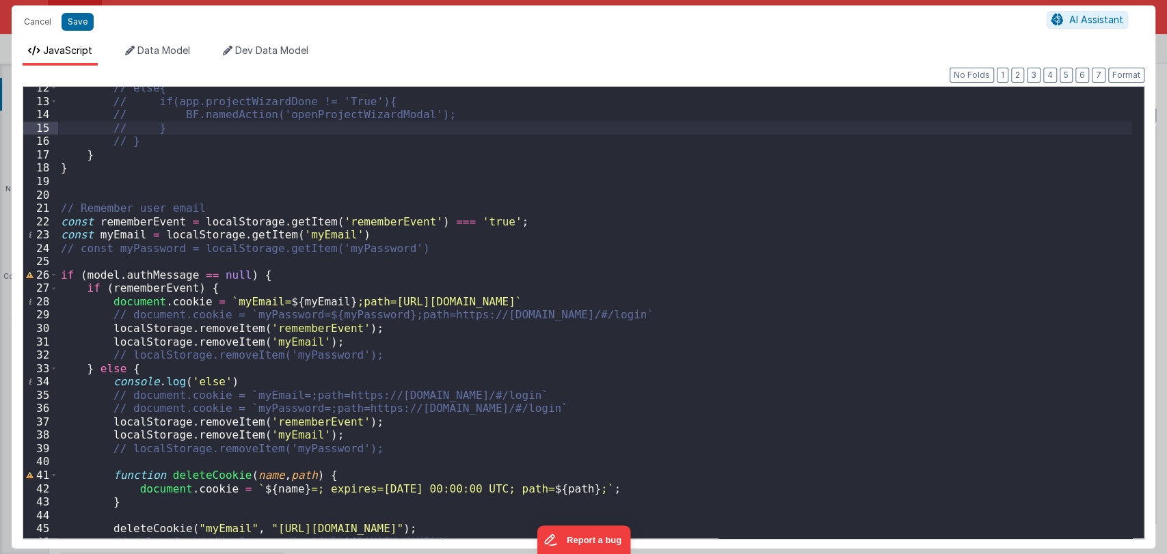
scroll to position [189, 0]
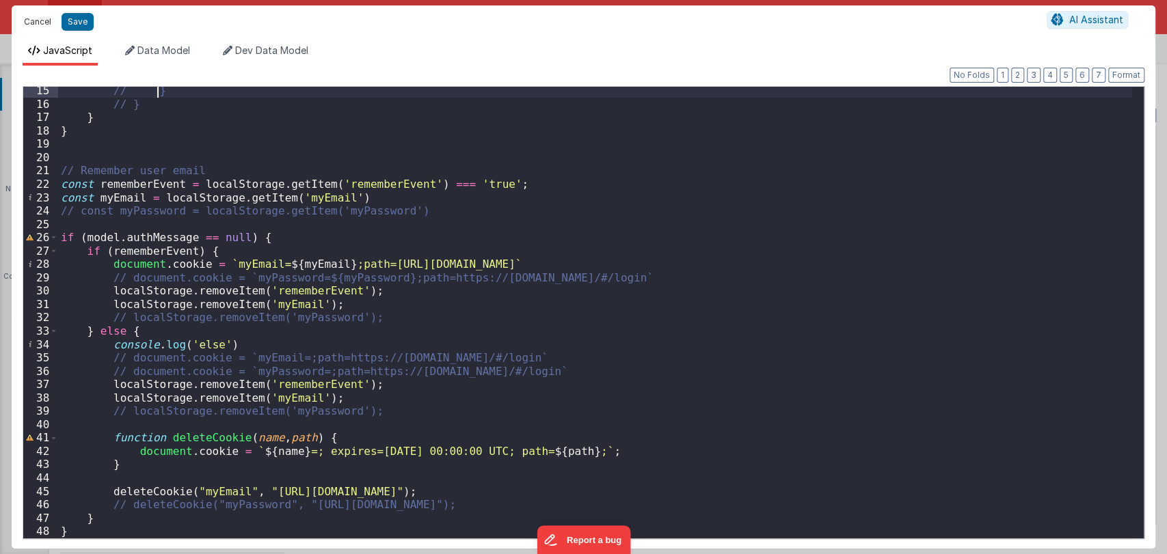
click at [32, 21] on button "Cancel" at bounding box center [37, 21] width 41 height 19
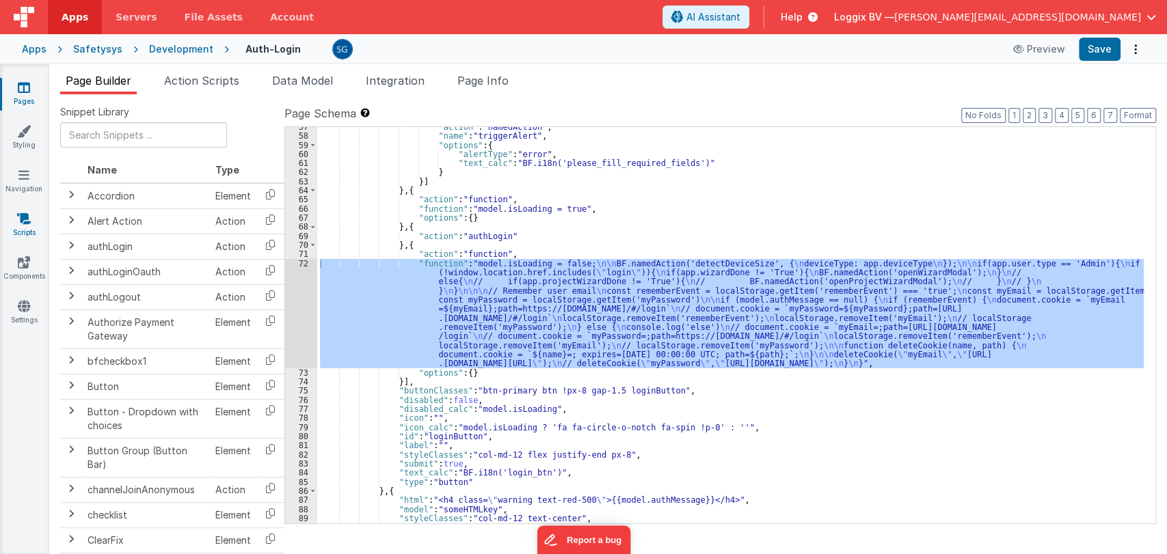
click at [27, 223] on icon at bounding box center [24, 219] width 14 height 14
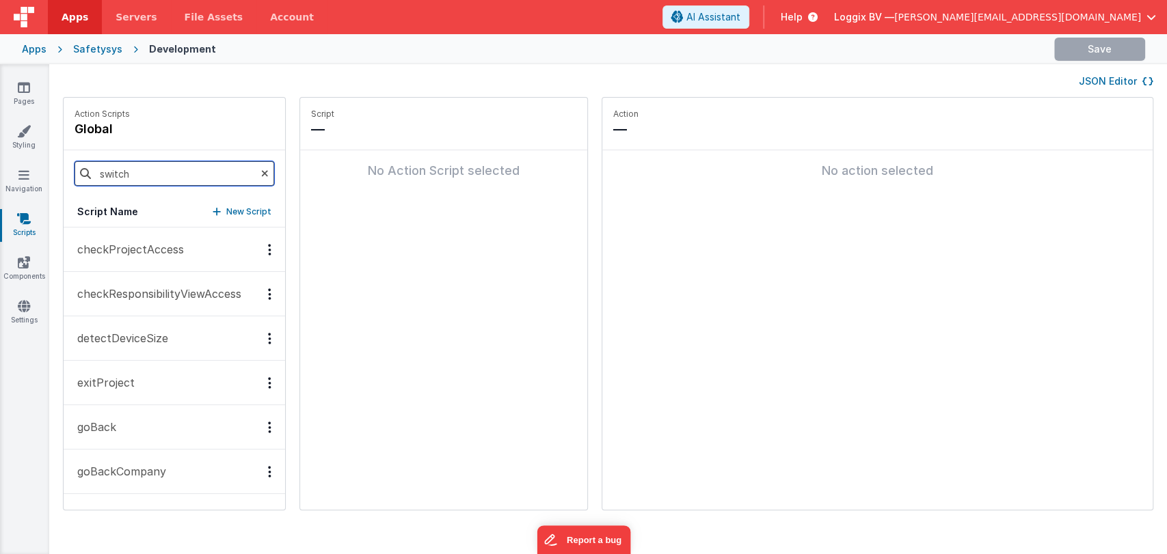
click at [135, 167] on input "switch" at bounding box center [175, 173] width 200 height 25
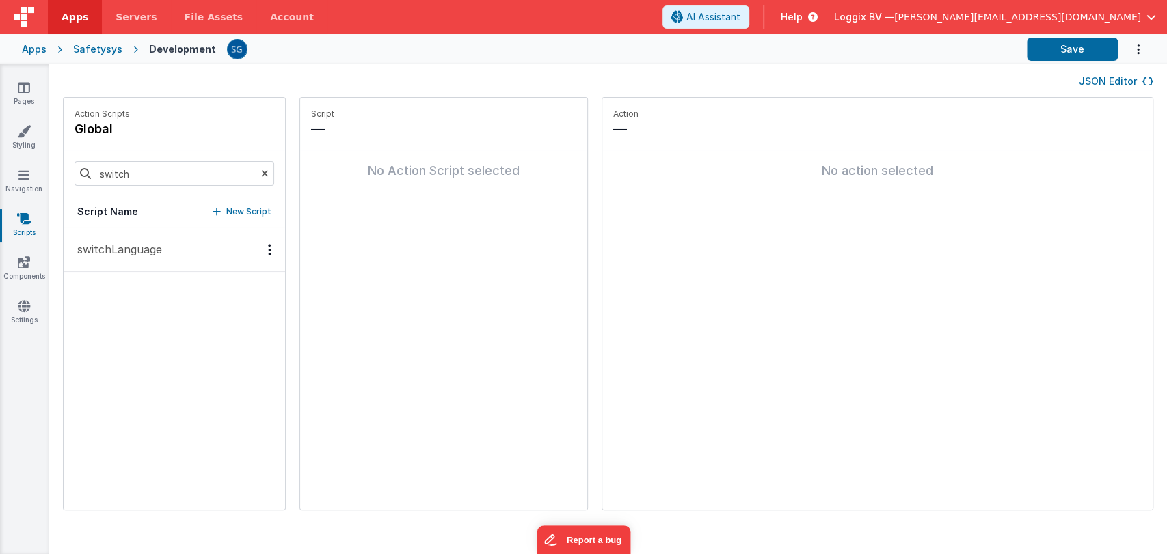
click at [130, 248] on p "switchLanguage" at bounding box center [115, 249] width 93 height 16
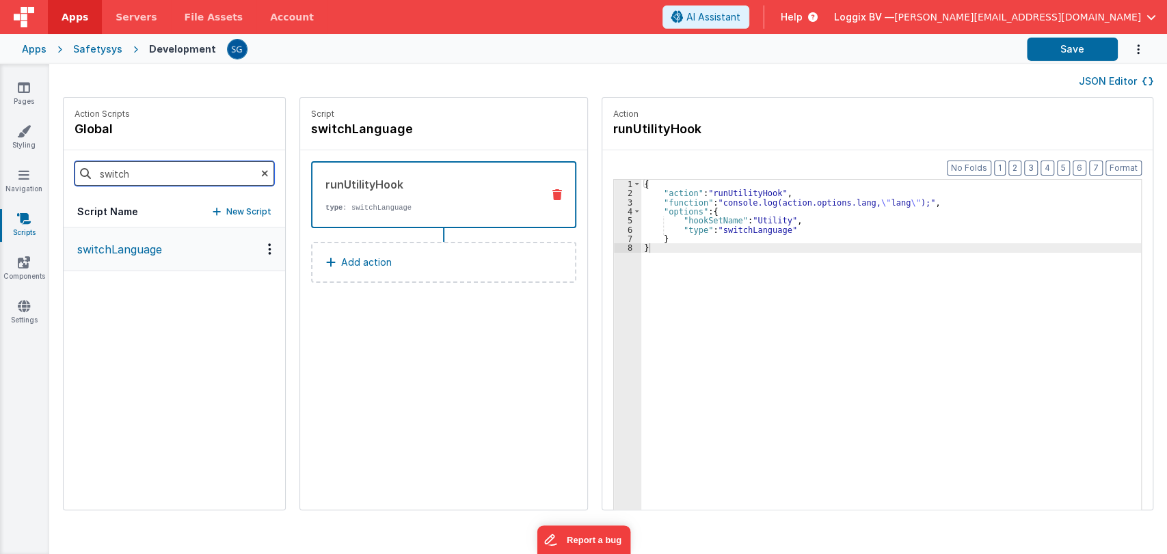
click at [154, 165] on input "switch" at bounding box center [175, 173] width 200 height 25
click at [104, 253] on p "onLogin" at bounding box center [94, 249] width 50 height 16
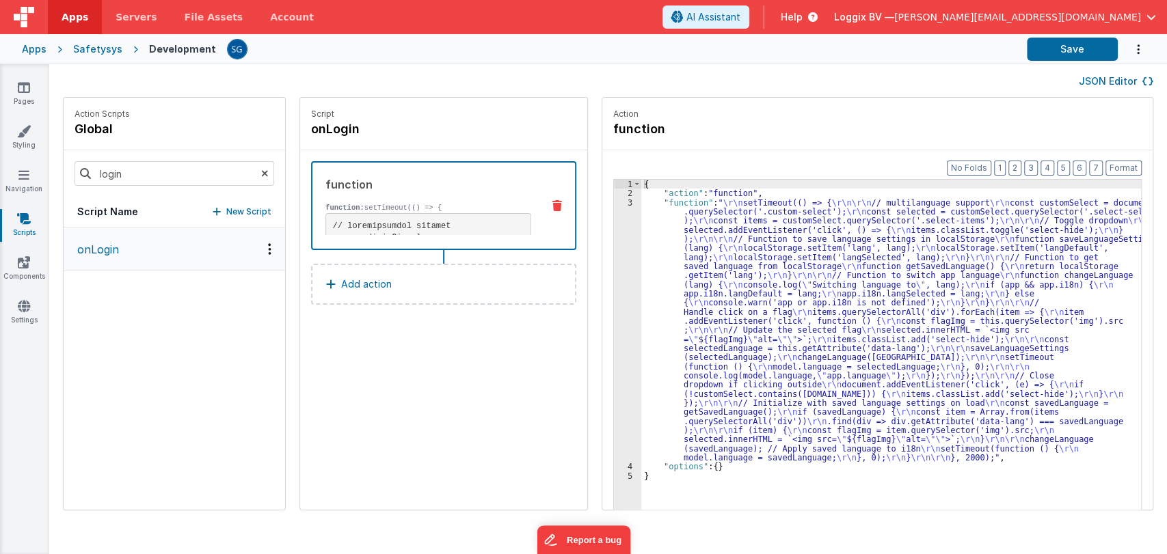
click at [614, 202] on div "3" at bounding box center [627, 330] width 27 height 265
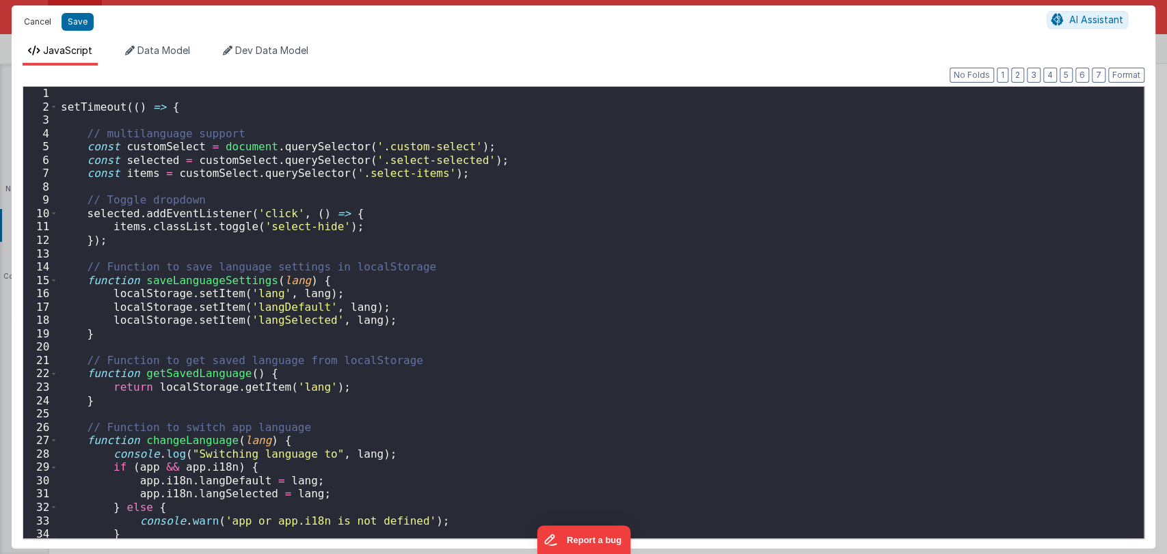
click at [42, 27] on button "Cancel" at bounding box center [37, 21] width 41 height 19
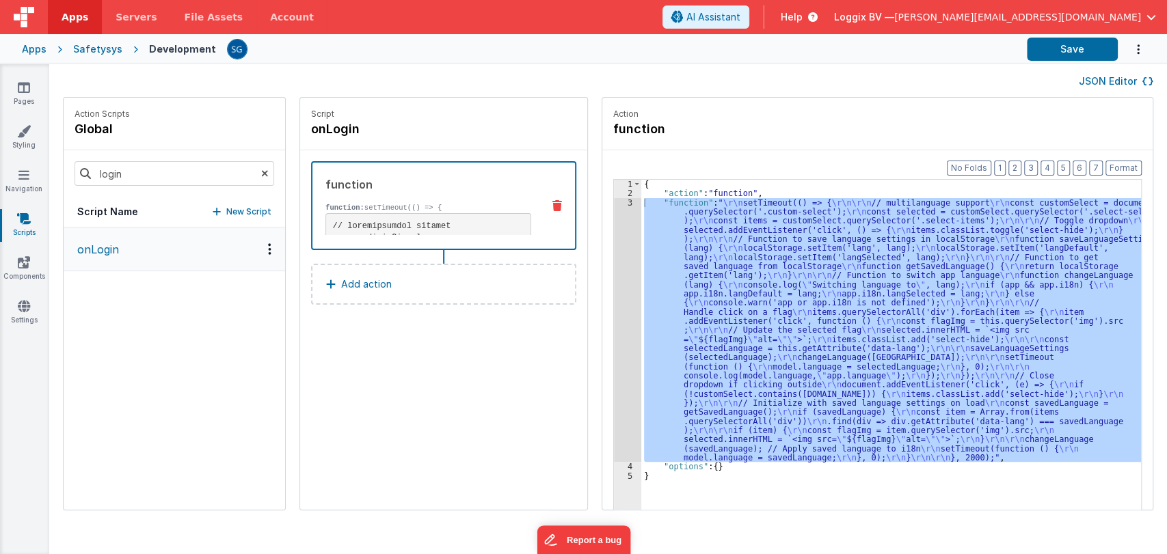
click at [614, 203] on div "3" at bounding box center [627, 330] width 27 height 265
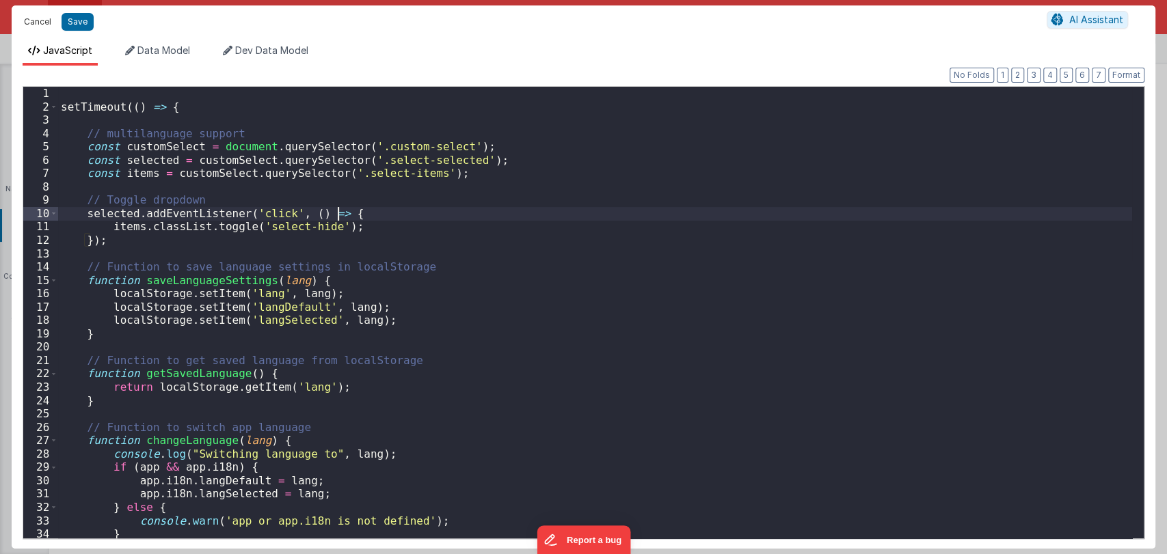
click at [45, 27] on button "Cancel" at bounding box center [37, 21] width 41 height 19
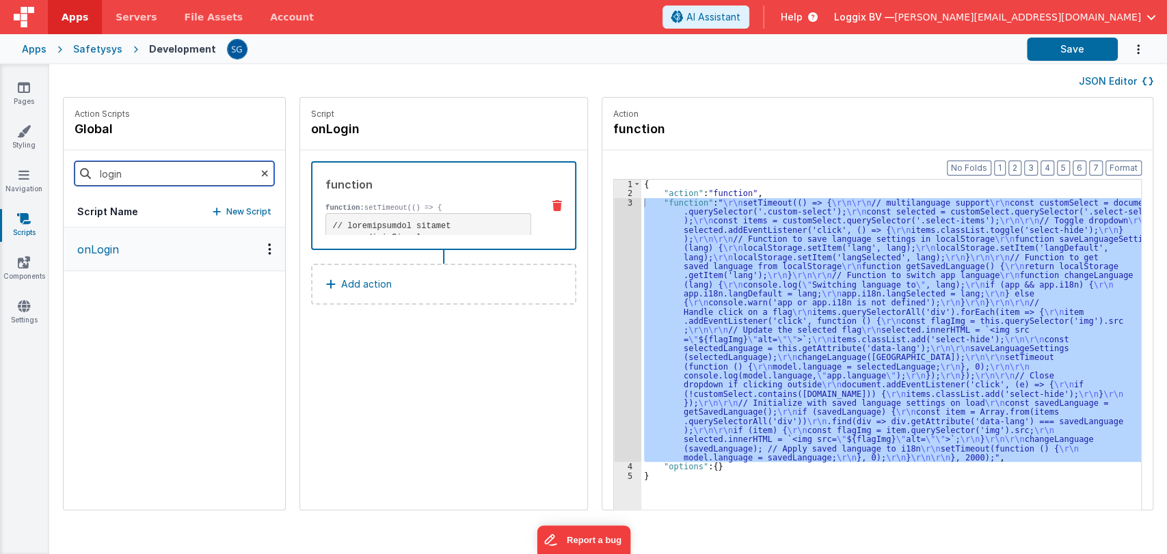
click at [139, 174] on input "login" at bounding box center [175, 173] width 200 height 25
type input "logout"
click at [104, 253] on p "logoutOfApp" at bounding box center [107, 249] width 76 height 16
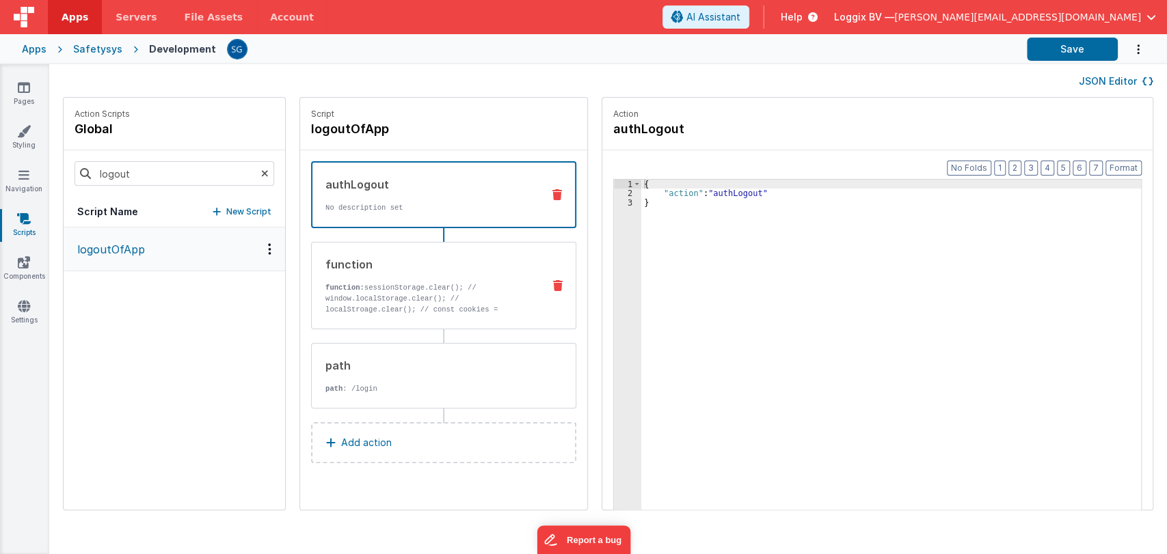
click at [365, 277] on div "function function: sessionStorage.clear(); // window.localStorage.clear(); // l…" at bounding box center [422, 285] width 220 height 59
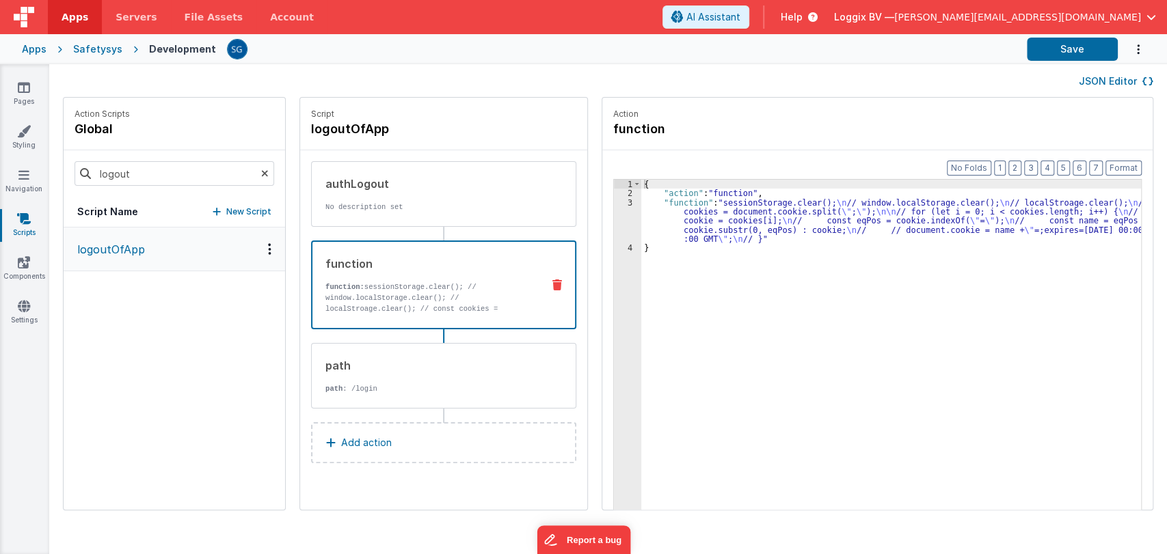
click at [614, 206] on div "3" at bounding box center [627, 221] width 27 height 46
click at [615, 201] on div "3" at bounding box center [627, 221] width 27 height 46
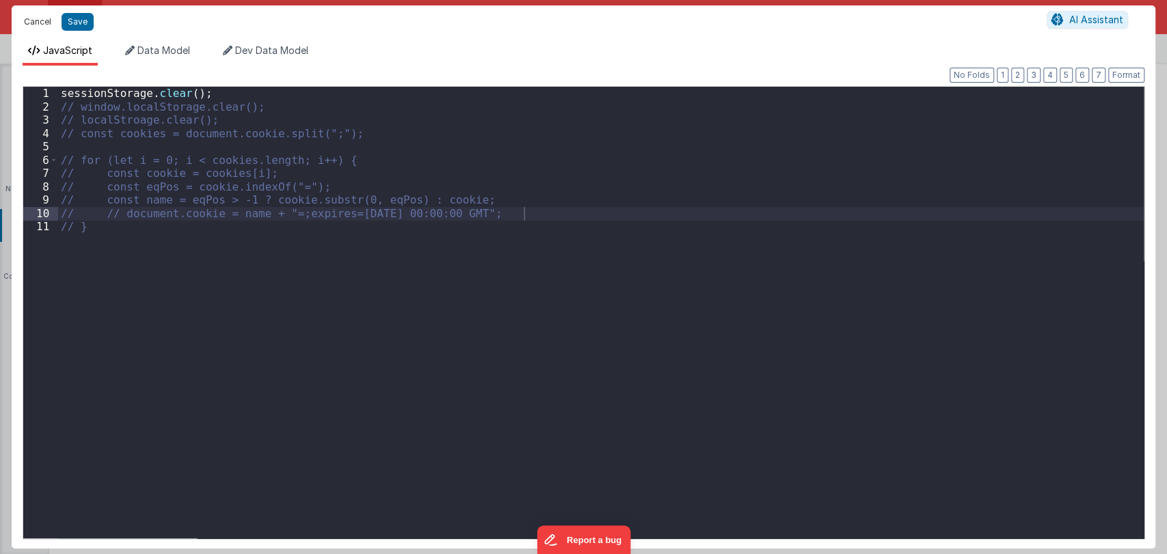
click at [37, 23] on button "Cancel" at bounding box center [37, 21] width 41 height 19
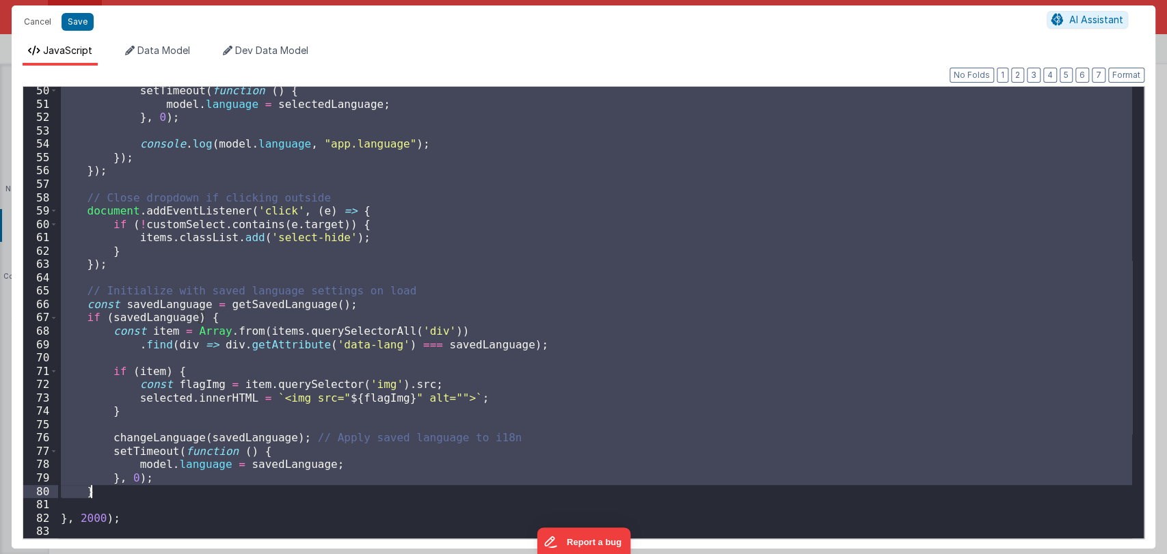
click at [105, 494] on div "setTimeout ( function ( ) { model . language = selectedLanguage ; } , 0 ) ; con…" at bounding box center [595, 323] width 1074 height 479
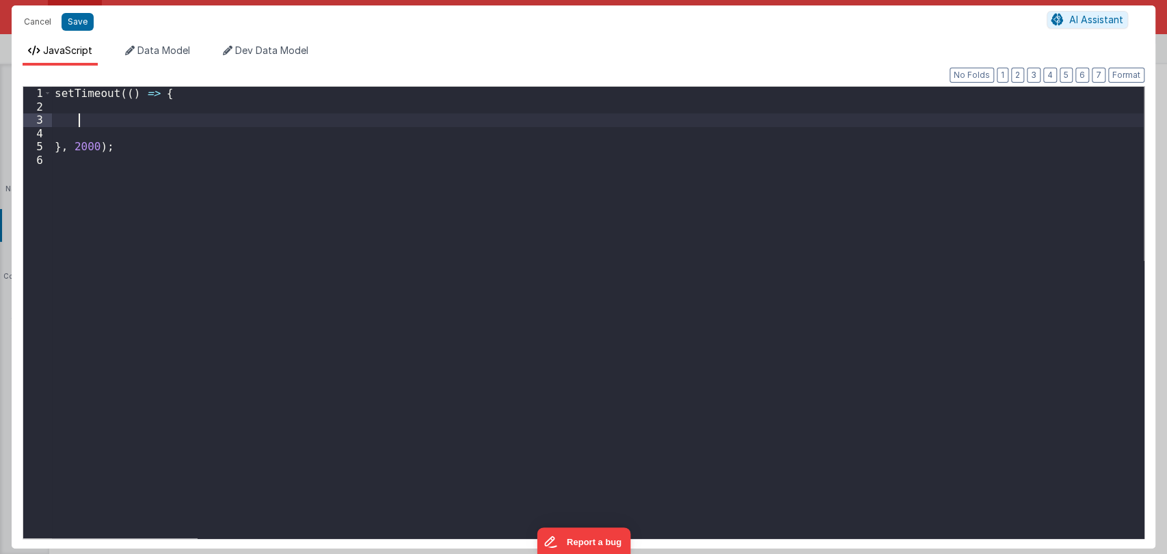
click at [93, 120] on div "setTimeout (( ) => { } , 2000 ) ;" at bounding box center [598, 326] width 1092 height 479
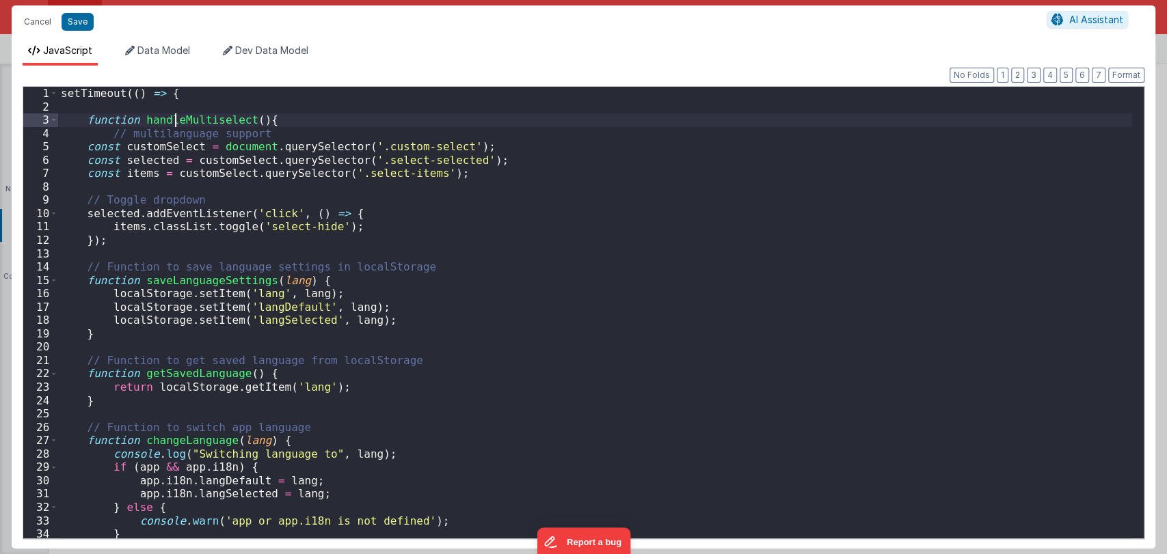
click at [176, 122] on div "setTimeout (( ) => { function handleMultiselect ( ) { // multilanguage support …" at bounding box center [595, 326] width 1074 height 479
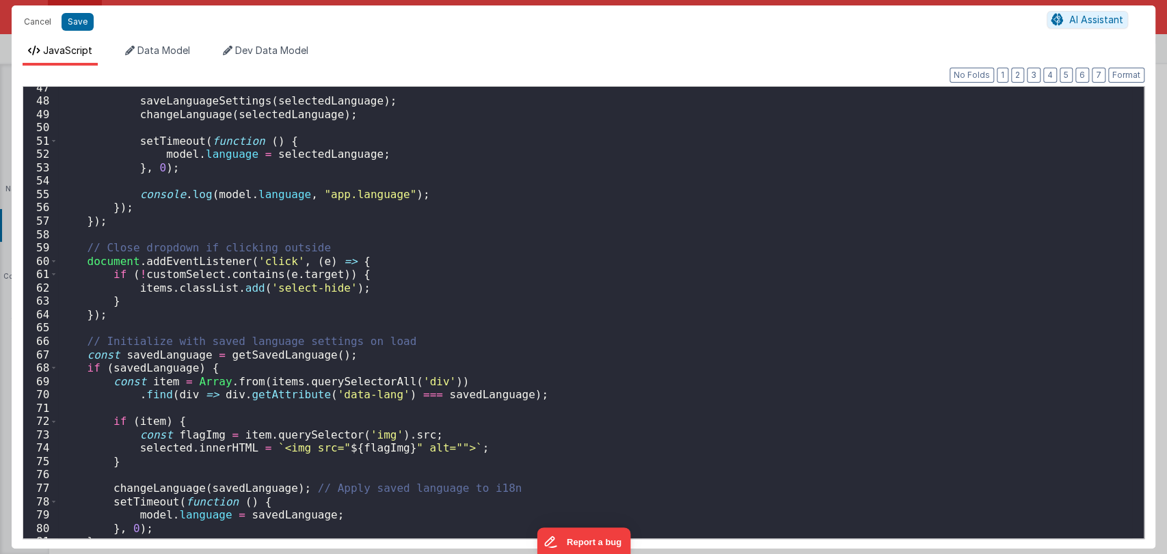
scroll to position [684, 0]
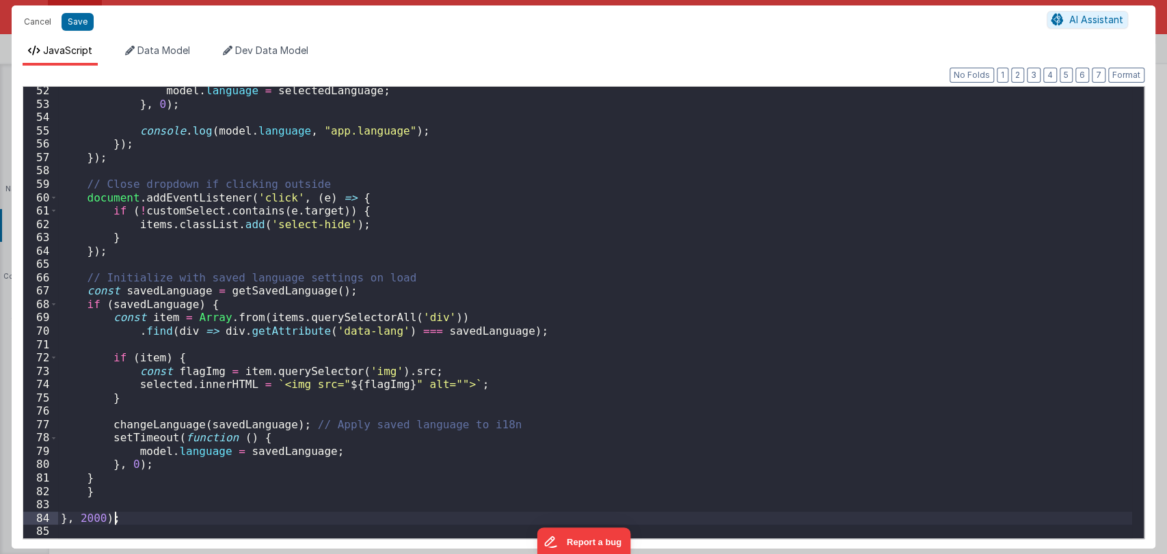
click at [138, 515] on div "model . language = selectedLanguage ; } , 0 ) ; console . log ( model . languag…" at bounding box center [595, 323] width 1074 height 479
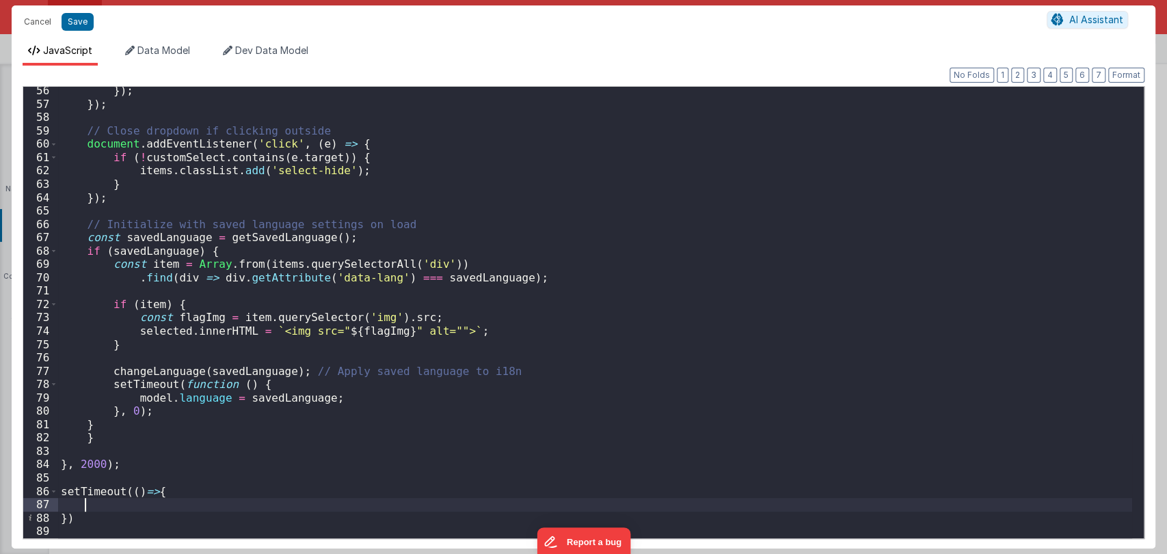
scroll to position [738, 0]
click at [66, 515] on div "}) ; }) ; // Close dropdown if clicking outside document . addEventListener ( '…" at bounding box center [595, 323] width 1074 height 479
click at [97, 517] on div "}) ; }) ; // Close dropdown if clicking outside document . addEventListener ( '…" at bounding box center [595, 323] width 1074 height 479
click at [128, 504] on div "}) ; }) ; // Close dropdown if clicking outside document . addEventListener ( '…" at bounding box center [595, 323] width 1074 height 479
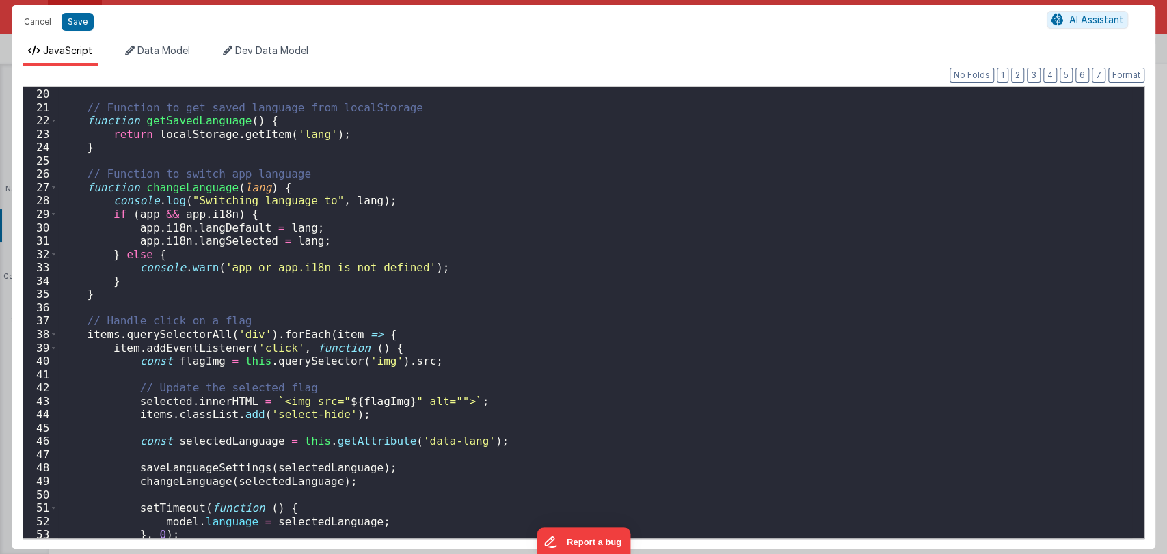
scroll to position [0, 0]
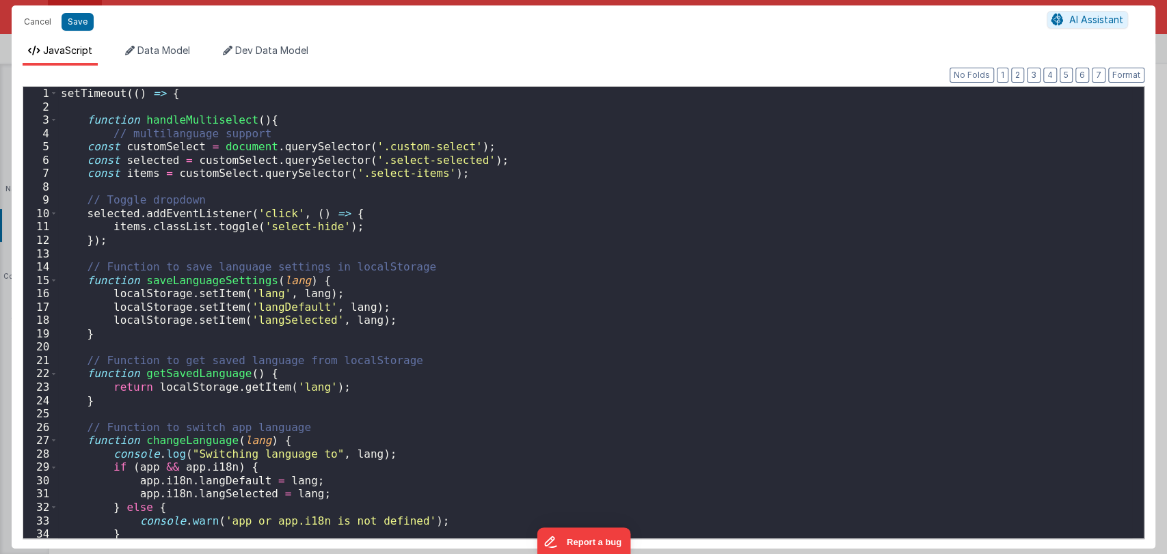
click at [190, 120] on div "setTimeout (( ) => { function handleMultiselect ( ) { // multilanguage support …" at bounding box center [595, 326] width 1074 height 479
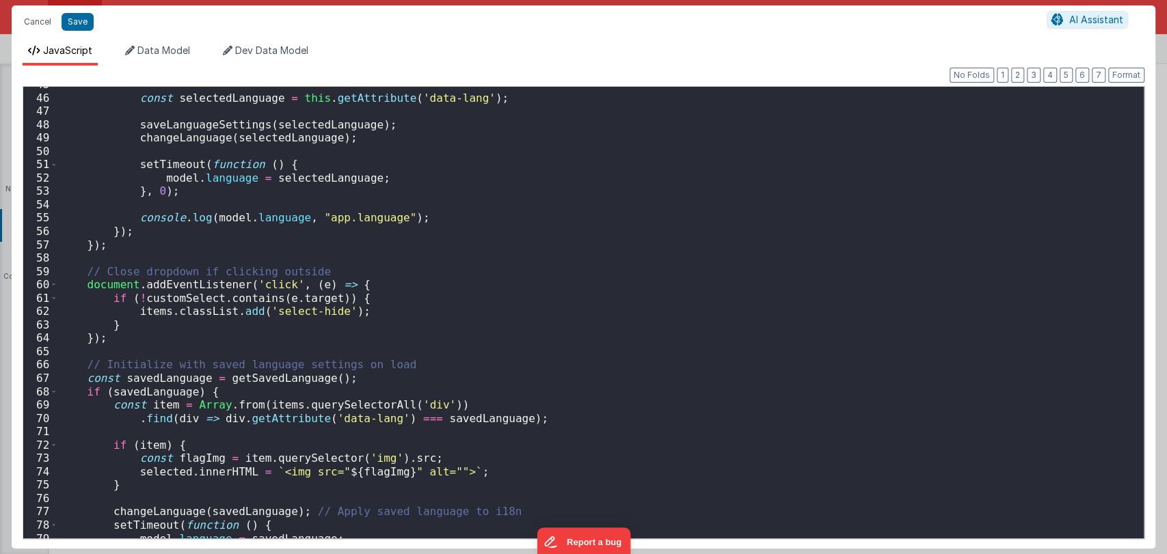
scroll to position [738, 0]
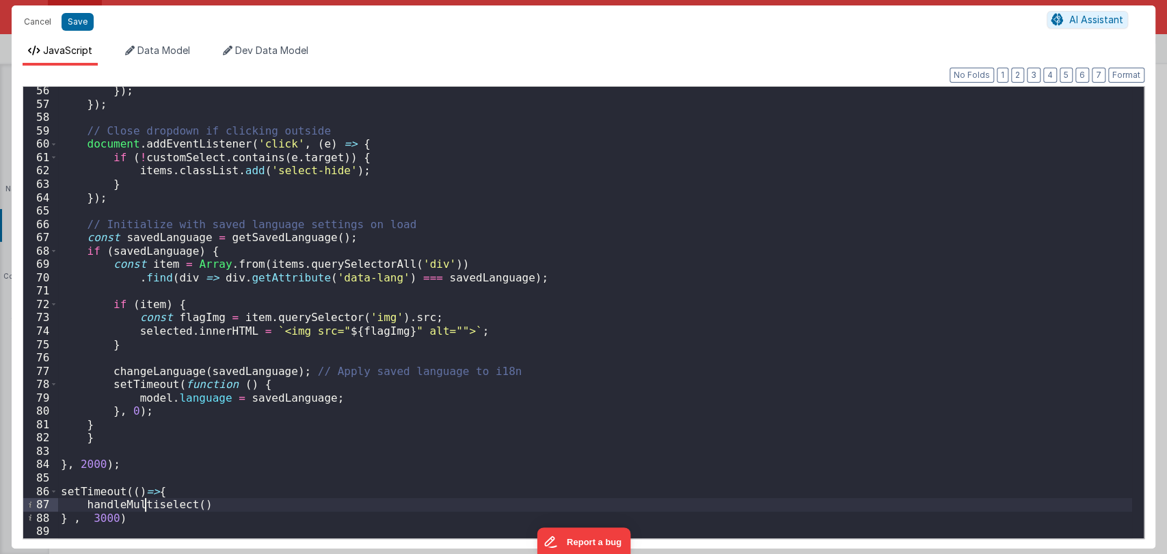
click at [145, 507] on div "}) ; }) ; // Close dropdown if clicking outside document . addEventListener ( '…" at bounding box center [595, 323] width 1074 height 479
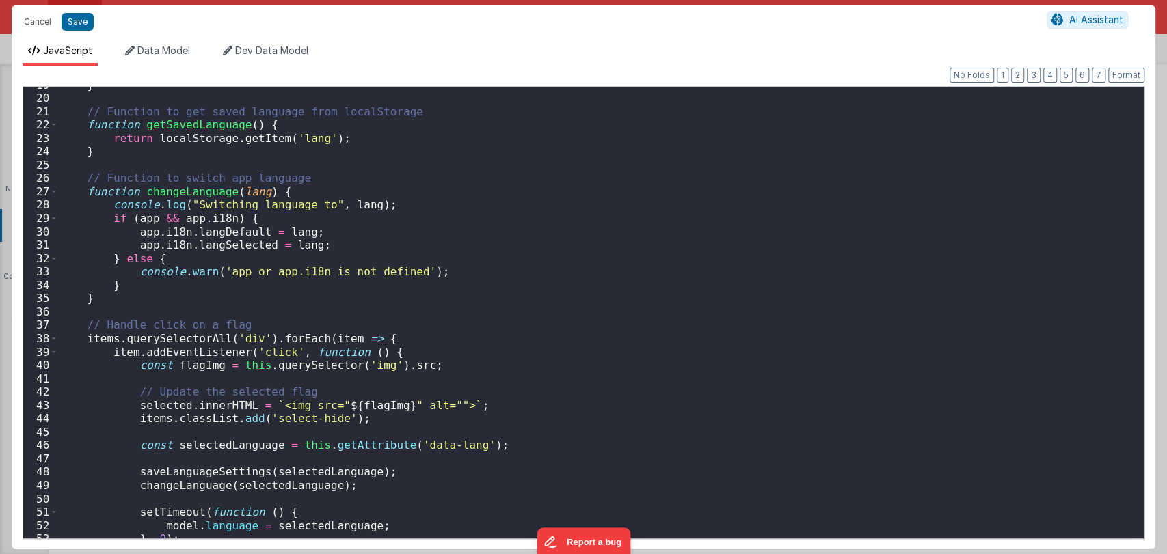
scroll to position [247, 0]
click at [174, 195] on div "} // Function to get saved language from localStorage function getSavedLanguage…" at bounding box center [595, 319] width 1074 height 479
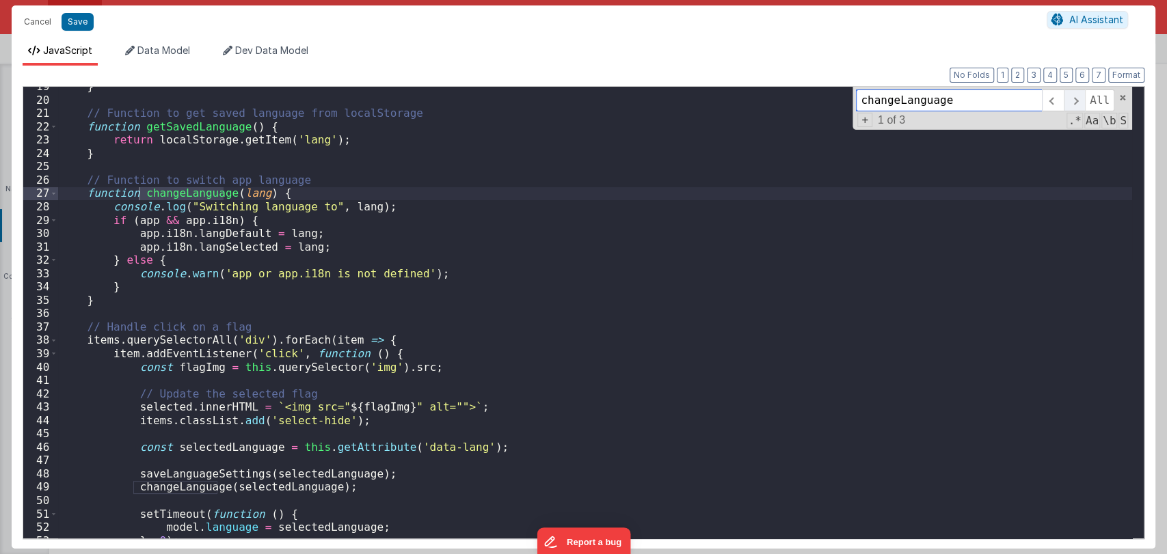
click at [1076, 101] on span at bounding box center [1074, 101] width 21 height 22
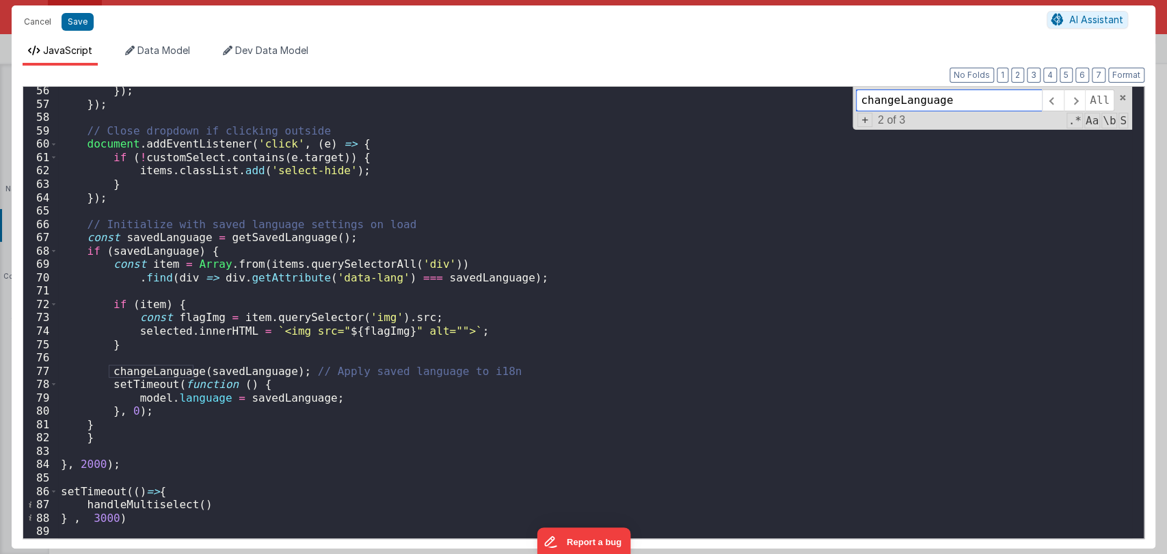
scroll to position [738, 0]
click at [227, 507] on div "}) ; }) ; // Close dropdown if clicking outside document . addEventListener ( '…" at bounding box center [595, 323] width 1074 height 479
click at [1120, 95] on span at bounding box center [1123, 98] width 10 height 10
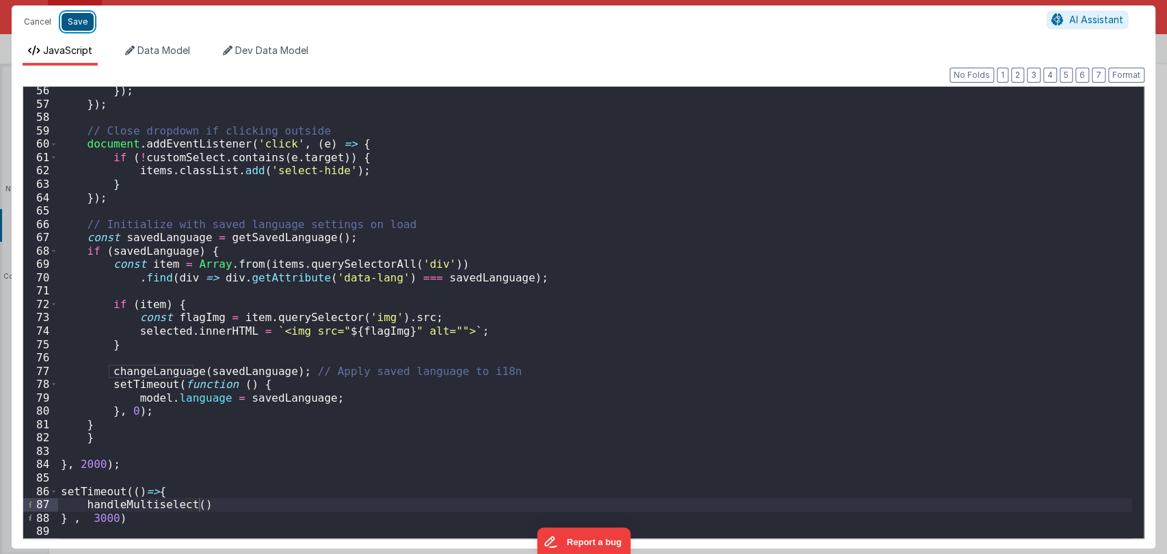
click at [73, 23] on button "Save" at bounding box center [78, 22] width 32 height 18
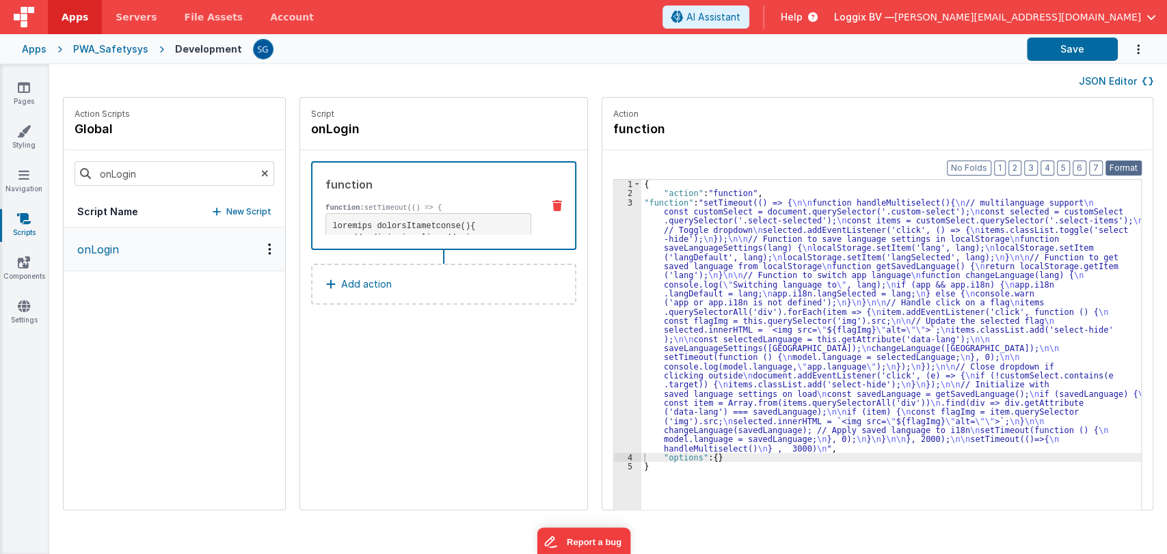
click at [1135, 165] on button "Format" at bounding box center [1123, 168] width 36 height 15
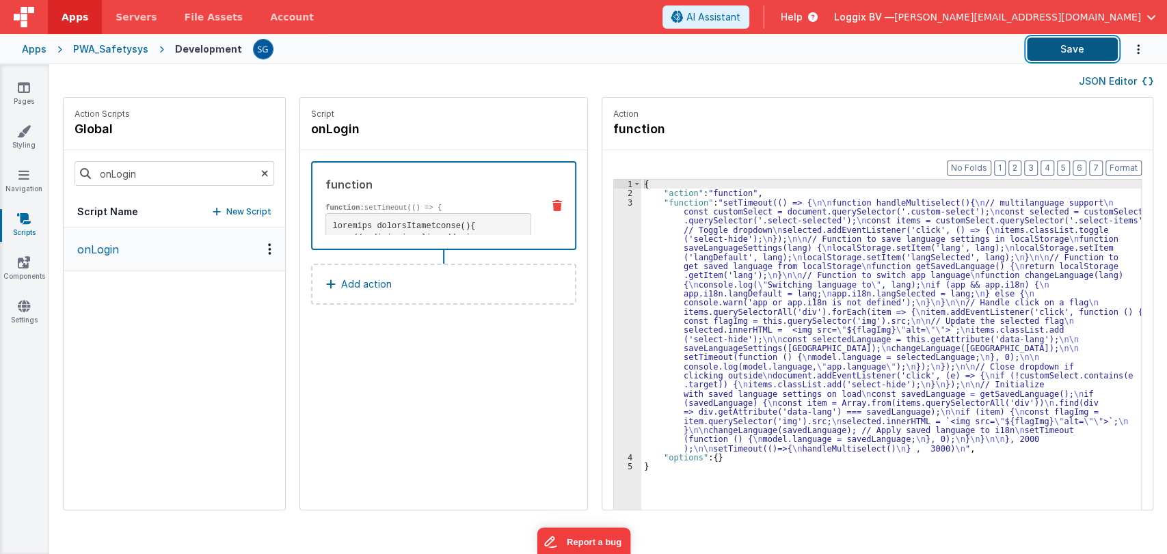
click at [1077, 47] on button "Save" at bounding box center [1072, 49] width 91 height 23
click at [614, 203] on div "3" at bounding box center [627, 325] width 27 height 255
click at [617, 203] on div "3" at bounding box center [627, 325] width 27 height 255
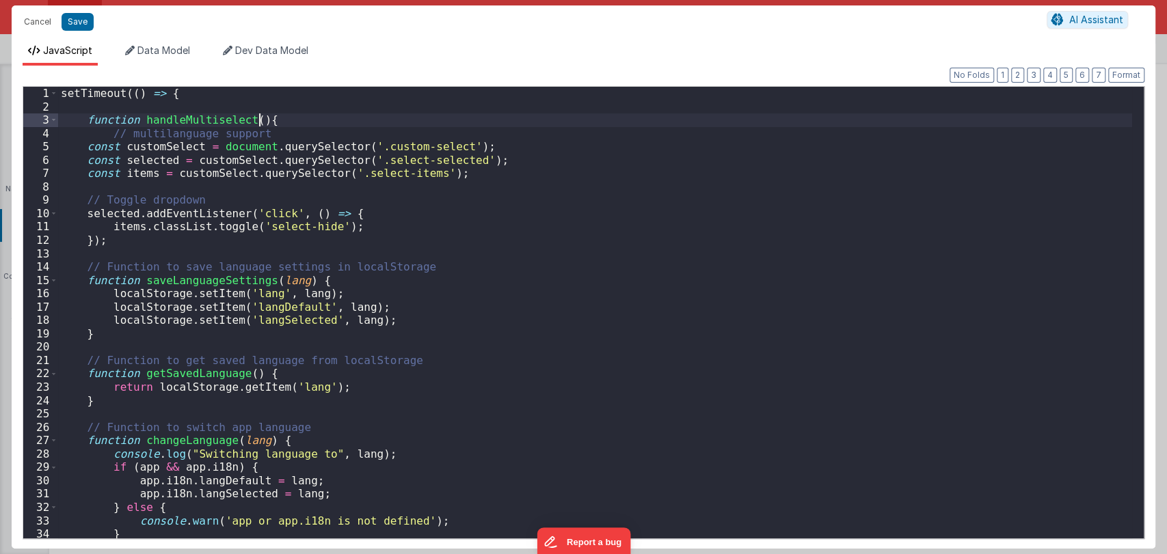
click at [271, 122] on div "setTimeout (( ) => { function handleMultiselect ( ) { // multilanguage support …" at bounding box center [595, 326] width 1074 height 479
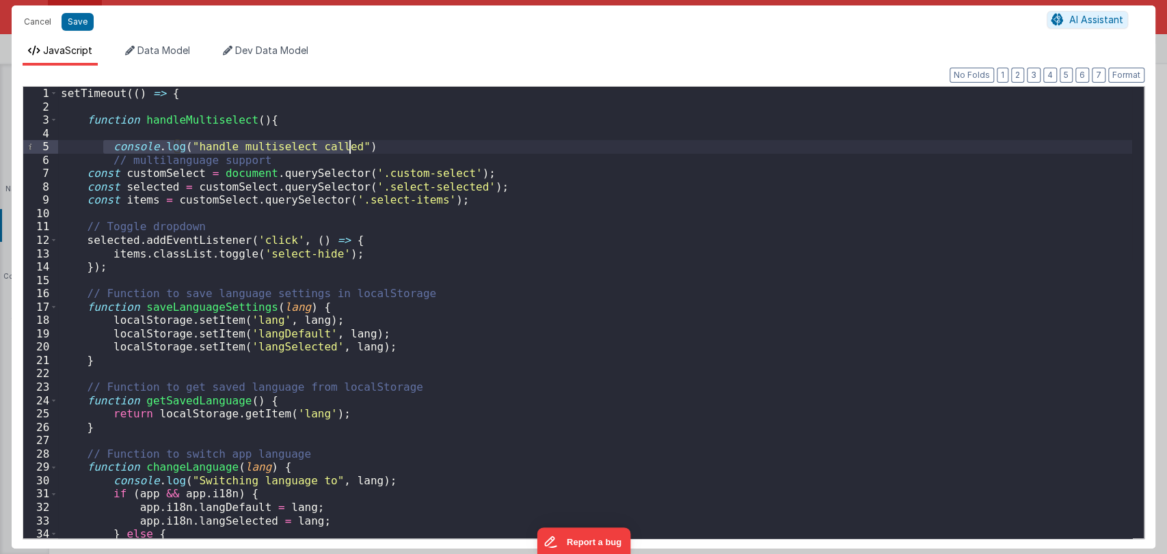
drag, startPoint x: 103, startPoint y: 144, endPoint x: 384, endPoint y: 149, distance: 281.0
click at [384, 149] on div "setTimeout (( ) => { function handleMultiselect ( ) { console . log ( "handle m…" at bounding box center [595, 326] width 1074 height 479
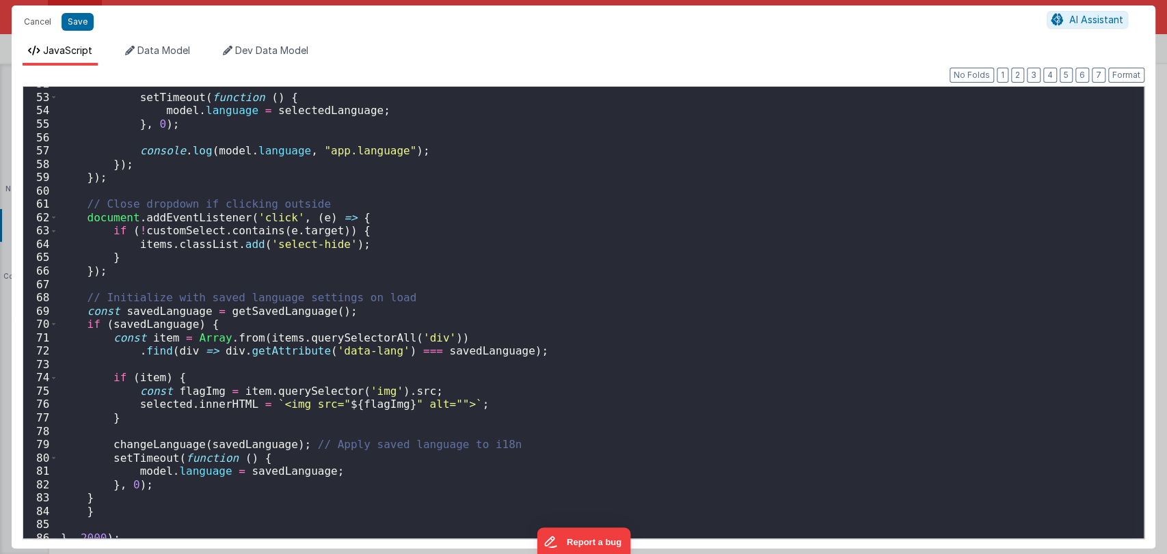
scroll to position [764, 0]
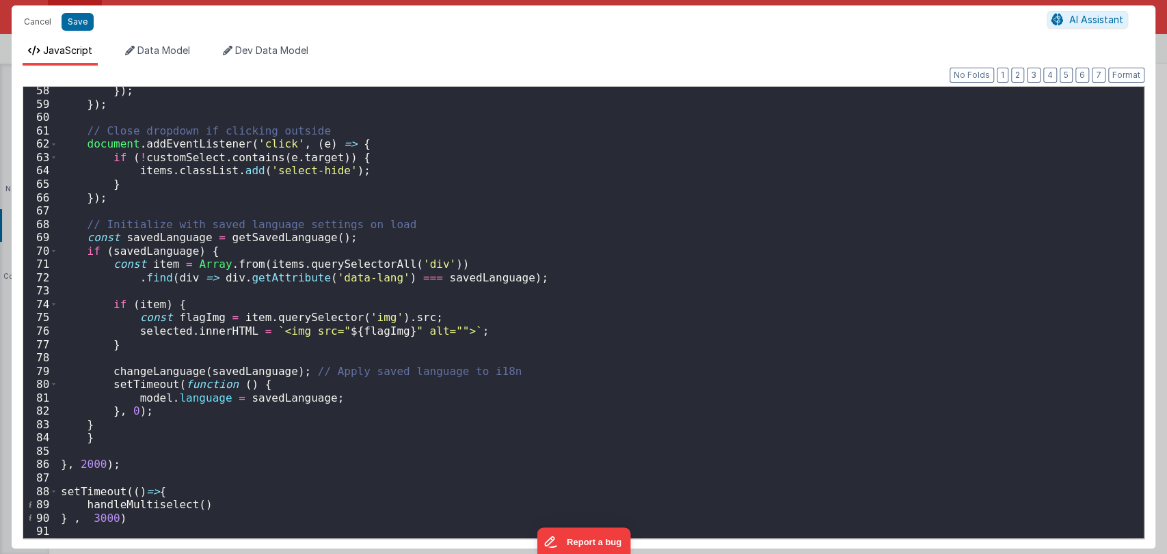
click at [182, 493] on div "}) ; }) ; // Close dropdown if clicking outside document . addEventListener ( '…" at bounding box center [595, 323] width 1074 height 479
click at [238, 507] on div "}) ; }) ; // Close dropdown if clicking outside document . addEventListener ( '…" at bounding box center [595, 323] width 1074 height 479
click at [211, 513] on div "}) ; }) ; // Close dropdown if clicking outside document . addEventListener ( '…" at bounding box center [595, 323] width 1074 height 479
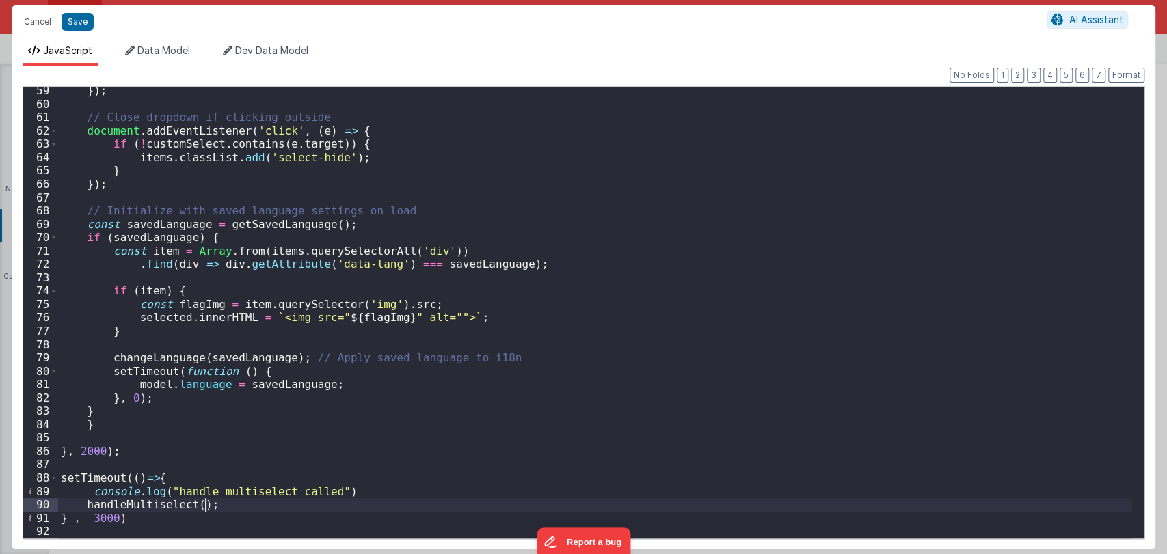
scroll to position [777, 0]
click at [73, 25] on button "Save" at bounding box center [78, 22] width 32 height 18
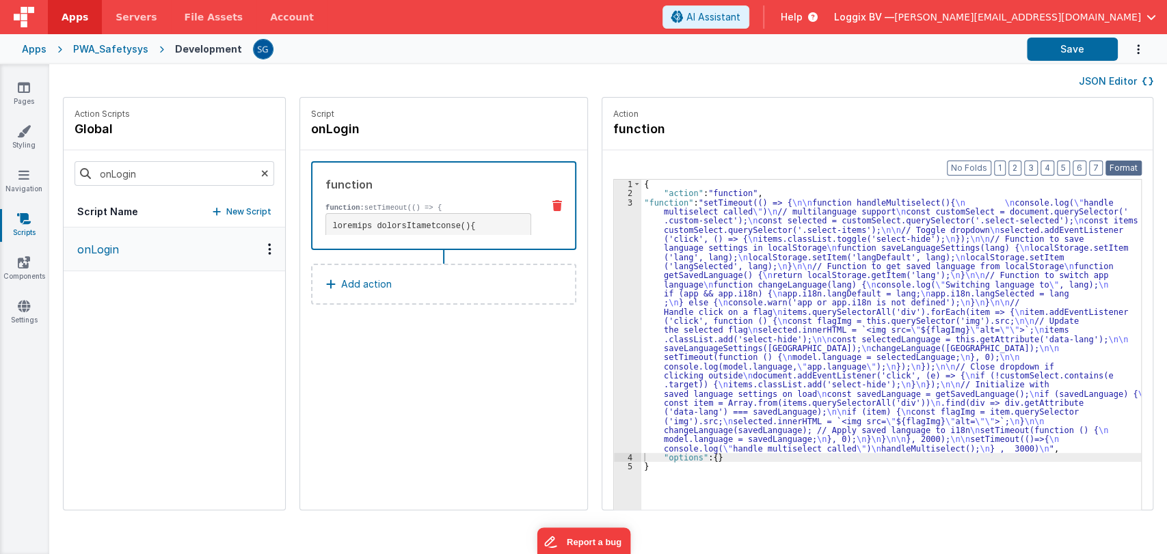
click at [1124, 165] on button "Format" at bounding box center [1123, 168] width 36 height 15
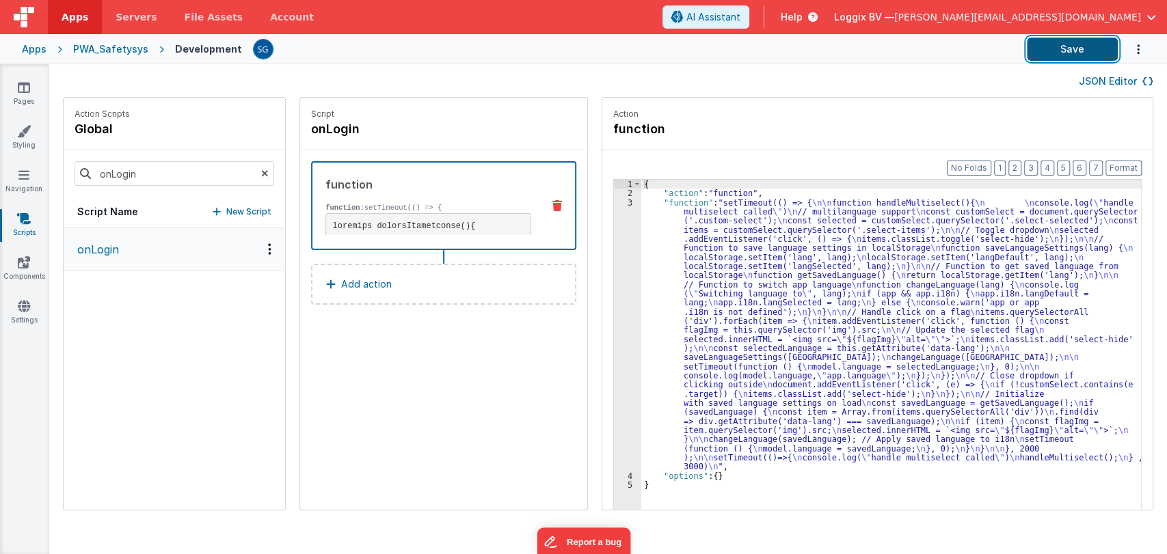
click at [1086, 46] on button "Save" at bounding box center [1072, 49] width 91 height 23
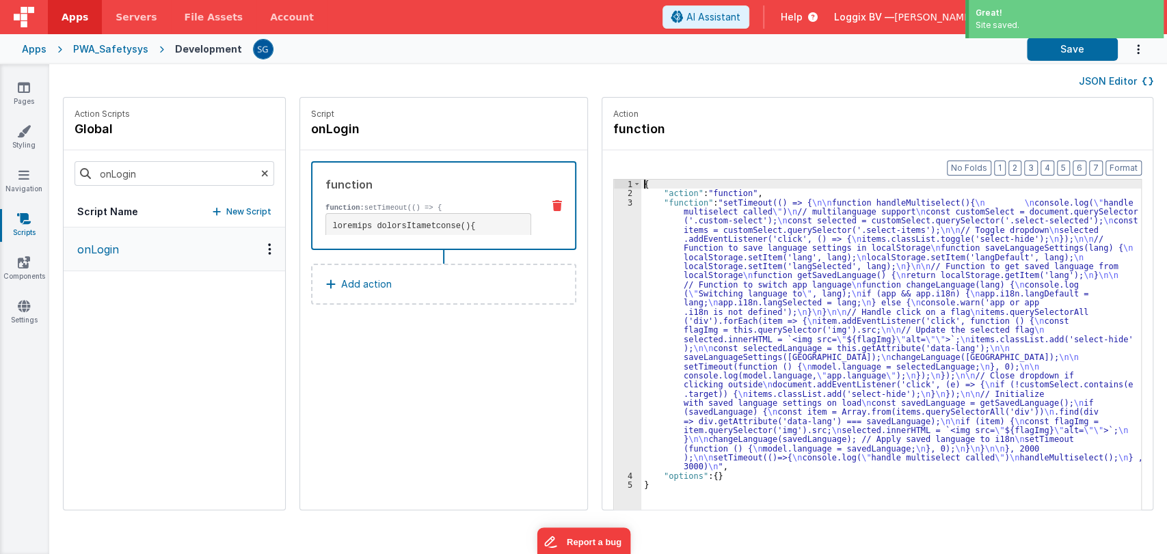
click at [616, 203] on div "3" at bounding box center [627, 334] width 27 height 273
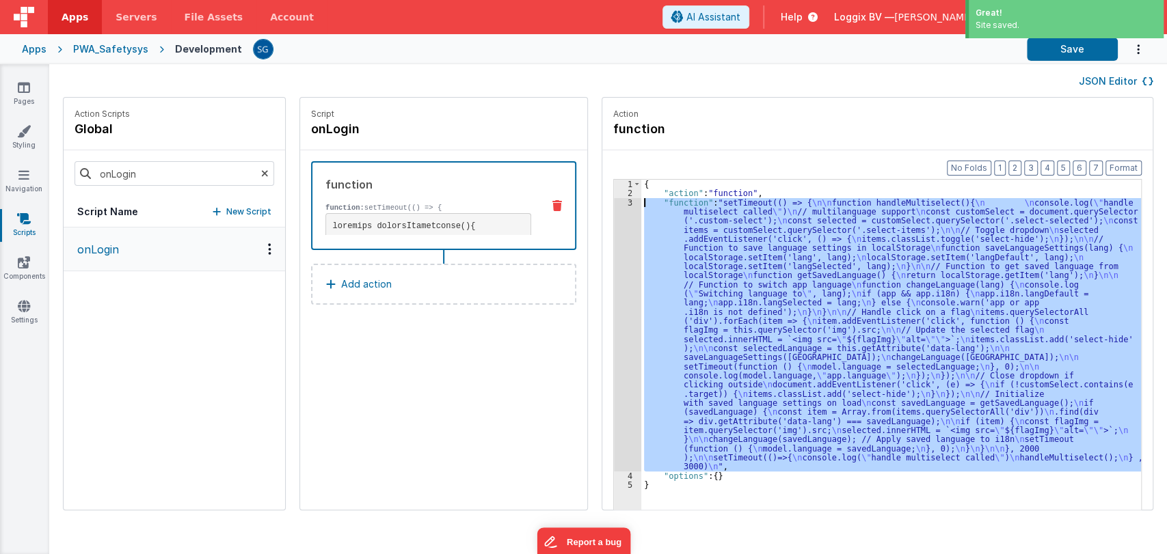
click at [616, 204] on div "3" at bounding box center [627, 334] width 27 height 273
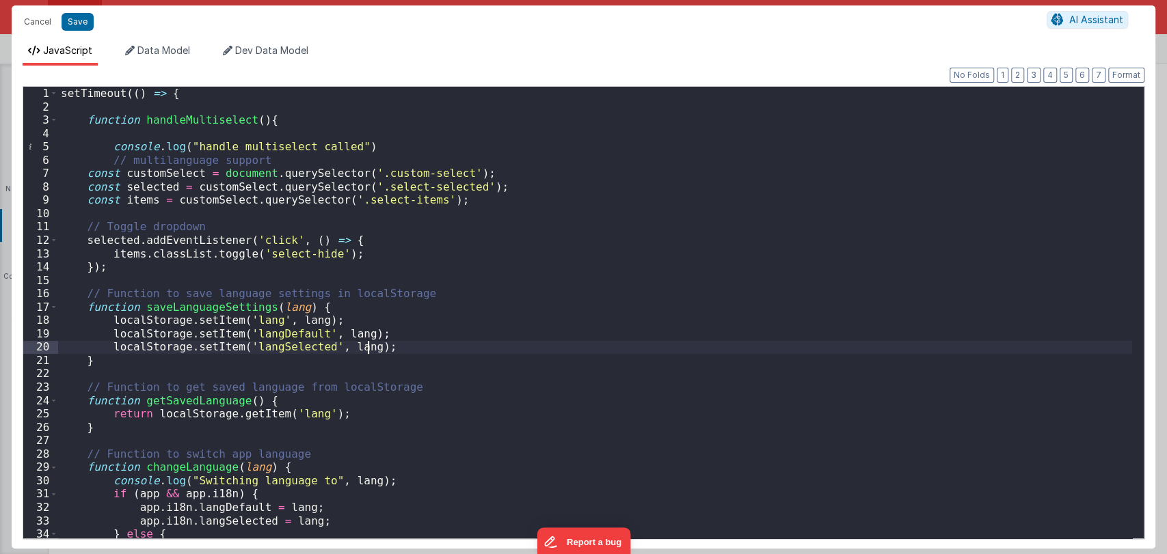
click at [463, 351] on div "setTimeout (( ) => { function handleMultiselect ( ) { console . log ( "handle m…" at bounding box center [595, 326] width 1074 height 479
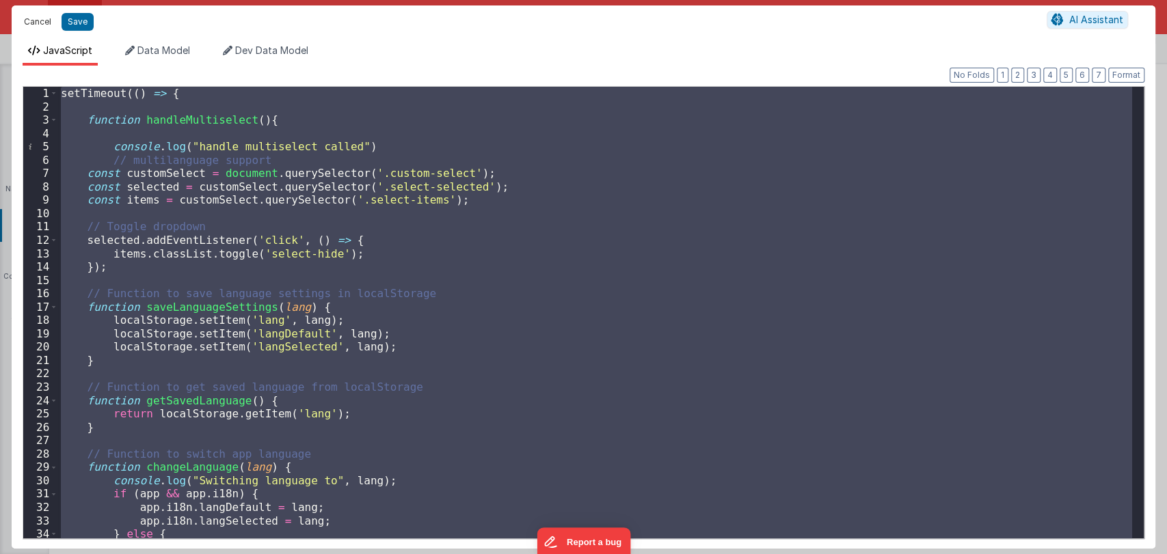
click at [46, 18] on button "Cancel" at bounding box center [37, 21] width 41 height 19
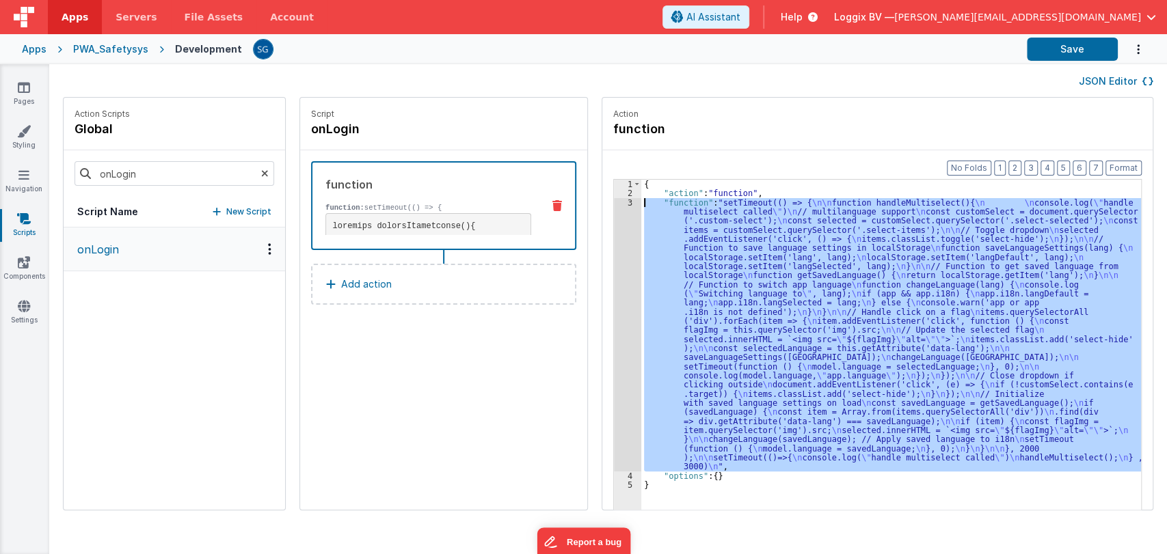
click at [614, 199] on div "3" at bounding box center [627, 334] width 27 height 273
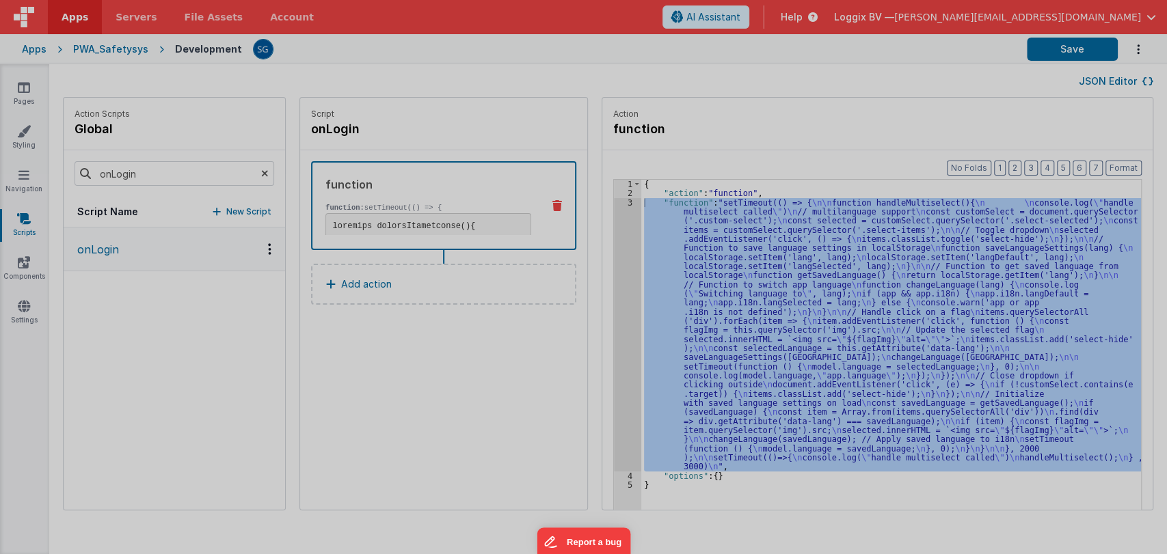
click at [614, 201] on div "setTimeout (( ) => { function handleMultiselect ( ) { console . log ( "handle m…" at bounding box center [595, 312] width 1074 height 479
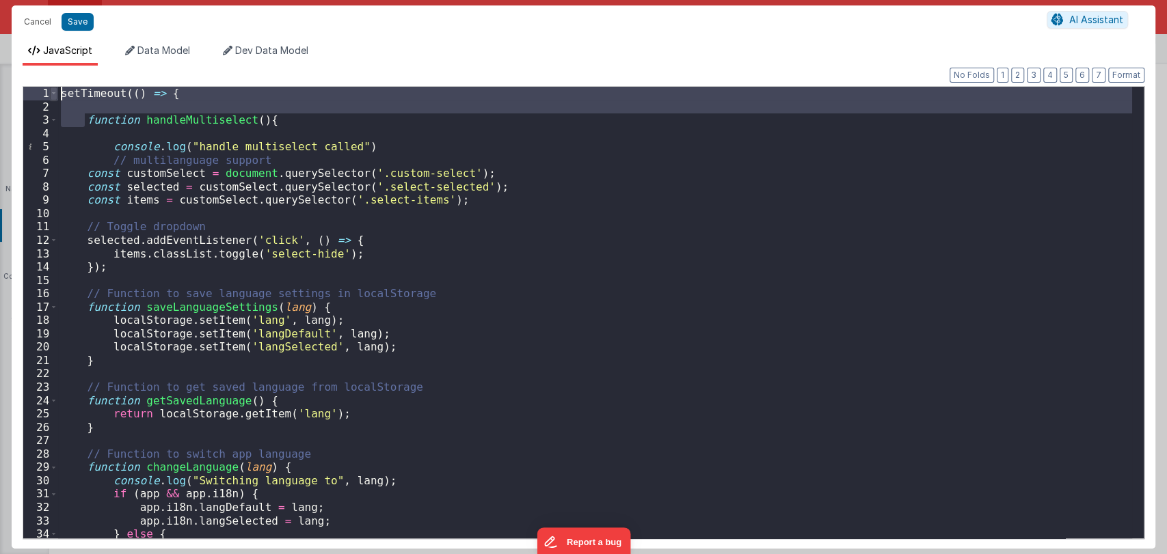
drag, startPoint x: 82, startPoint y: 116, endPoint x: 53, endPoint y: 96, distance: 35.1
click at [53, 96] on div "1 2 3 4 5 6 7 8 9 10 11 12 13 14 15 16 17 18 19 20 21 22 23 24 25 26 27 28 29 3…" at bounding box center [584, 312] width 1122 height 453
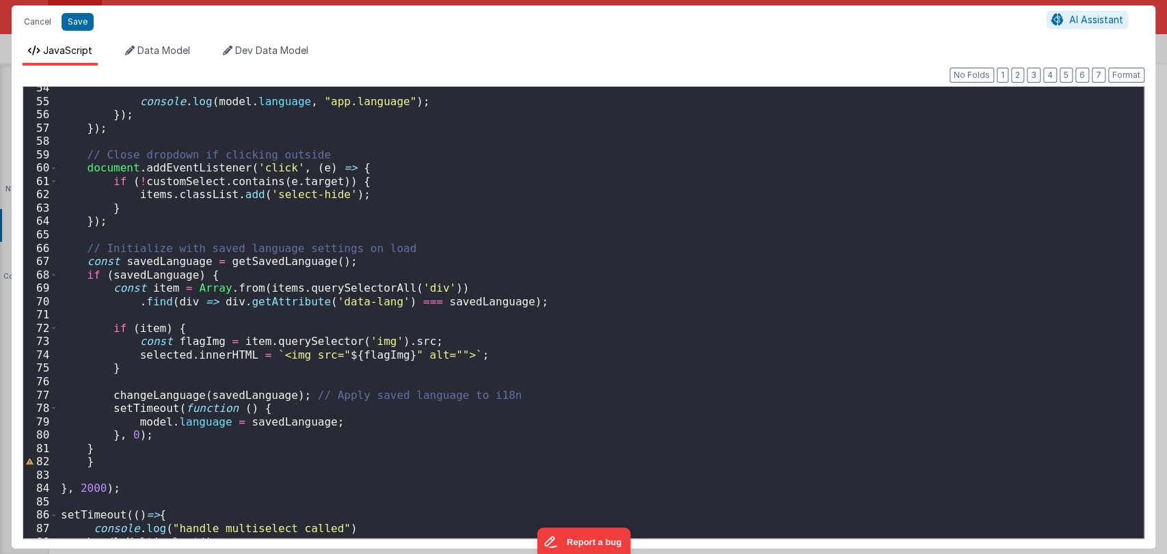
scroll to position [751, 0]
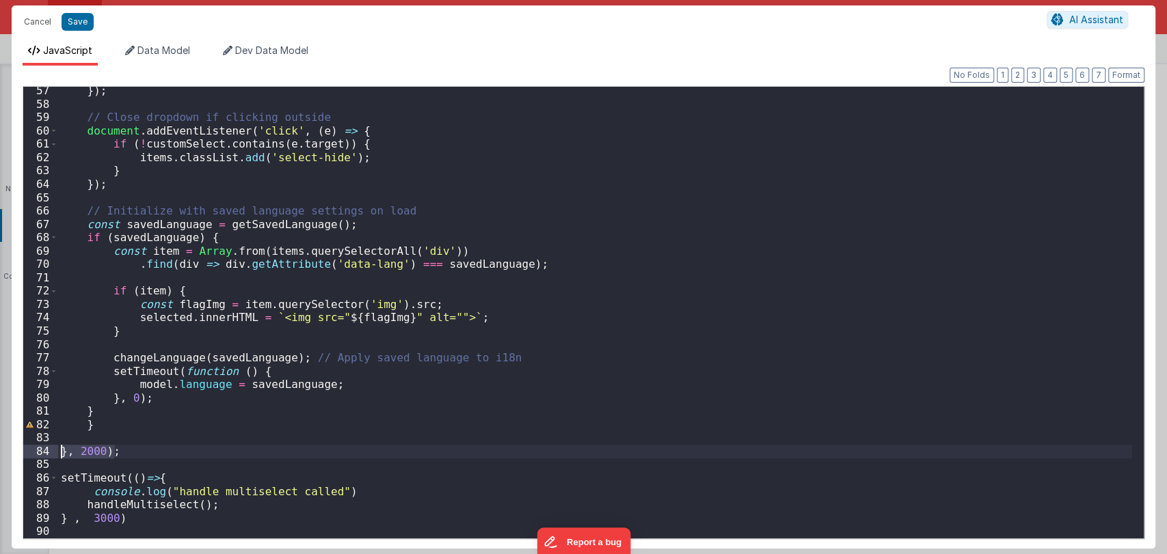
drag, startPoint x: 142, startPoint y: 455, endPoint x: 50, endPoint y: 450, distance: 91.8
click at [50, 450] on div "57 58 59 60 61 62 63 64 65 66 67 68 69 70 71 72 73 74 75 76 77 78 79 80 81 82 8…" at bounding box center [584, 312] width 1122 height 453
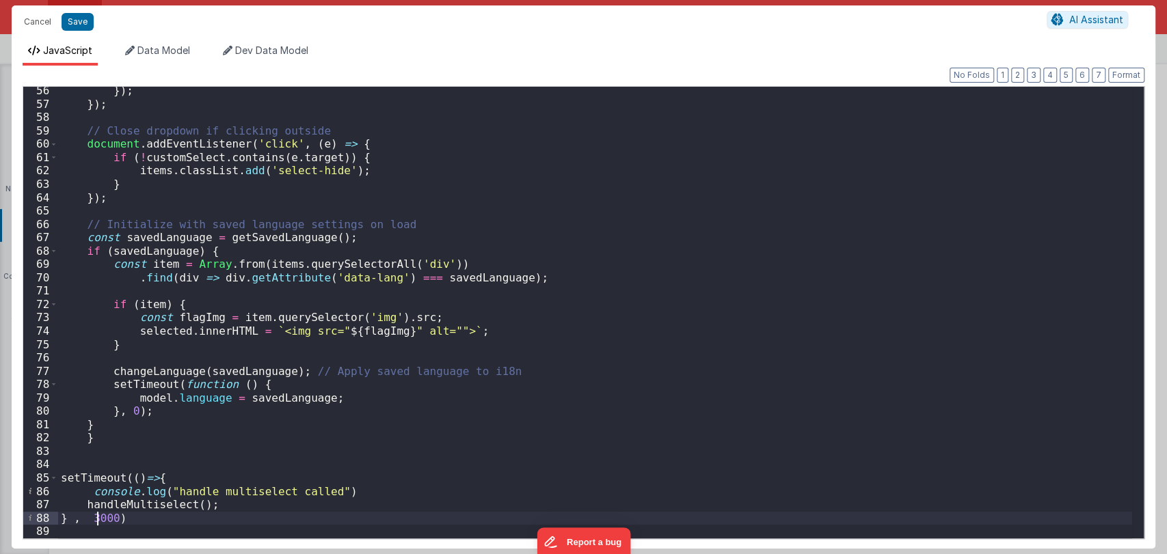
click at [98, 517] on div "}) ; }) ; // Close dropdown if clicking outside document . addEventListener ( '…" at bounding box center [595, 323] width 1074 height 479
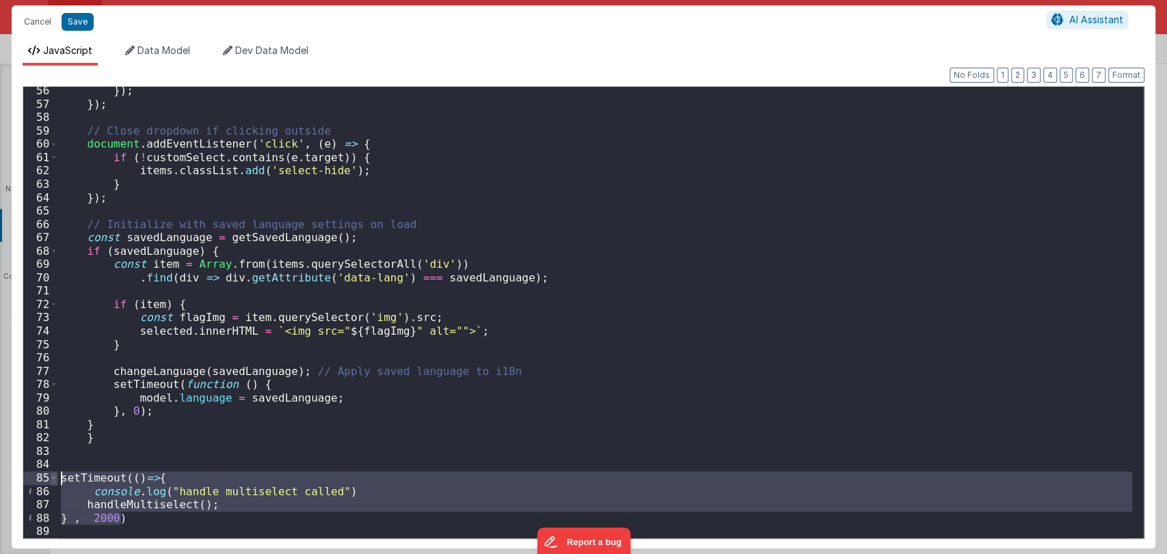
drag, startPoint x: 133, startPoint y: 519, endPoint x: 55, endPoint y: 477, distance: 88.4
click at [55, 477] on div "56 57 58 59 60 61 62 63 64 65 66 67 68 69 70 71 72 73 74 75 76 77 78 79 80 81 8…" at bounding box center [584, 312] width 1122 height 453
click at [128, 521] on div "}) ; }) ; // Close dropdown if clicking outside document . addEventListener ( '…" at bounding box center [595, 313] width 1074 height 452
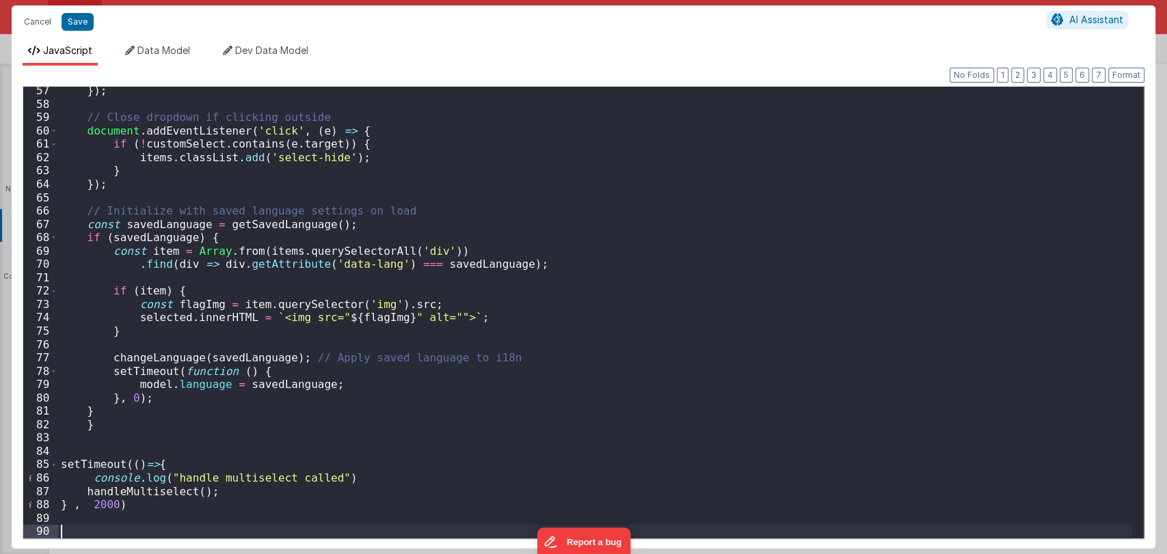
paste textarea
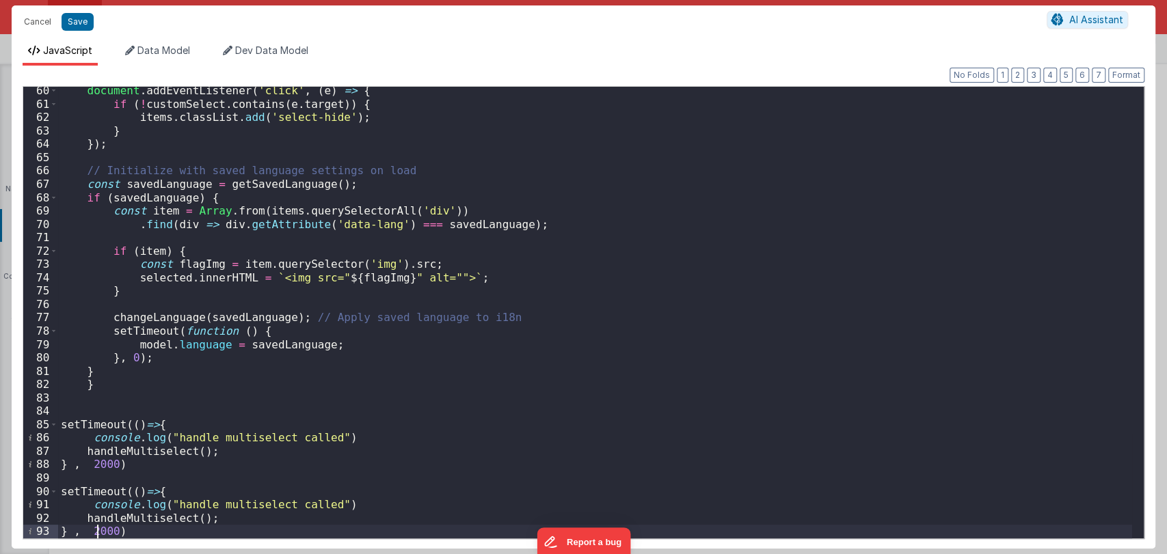
click at [94, 533] on div "document . addEventListener ( 'click' , ( e ) => { if ( ! customSelect . contai…" at bounding box center [595, 323] width 1074 height 479
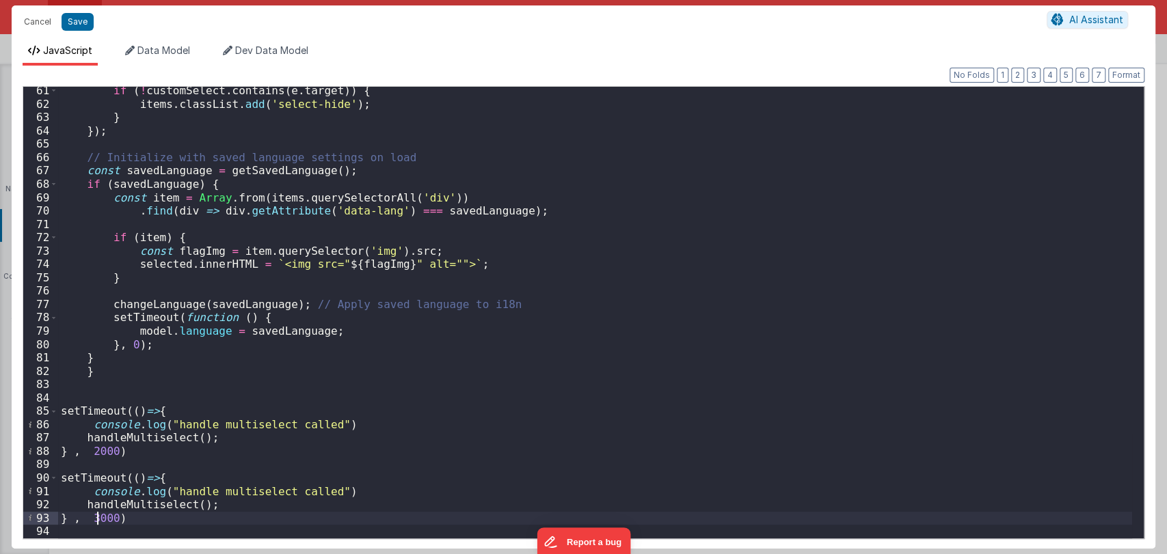
scroll to position [804, 0]
click at [390, 418] on div "if ( ! customSelect . contains ( e . target )) { items . classList . add ( 'sel…" at bounding box center [595, 323] width 1074 height 479
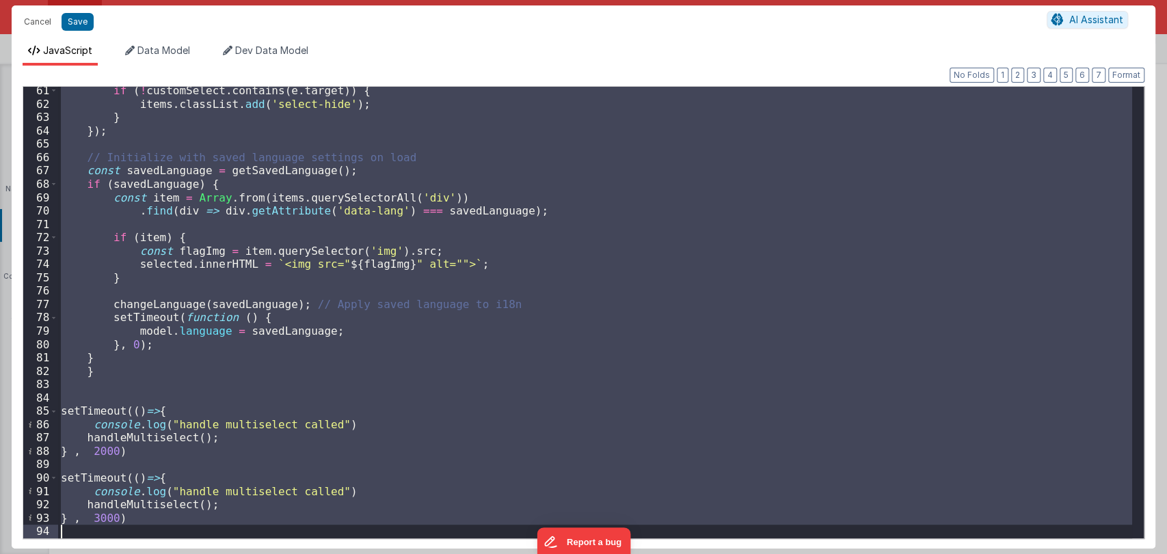
click at [321, 428] on div "if ( ! customSelect . contains ( e . target )) { items . classList . add ( 'sel…" at bounding box center [595, 313] width 1074 height 452
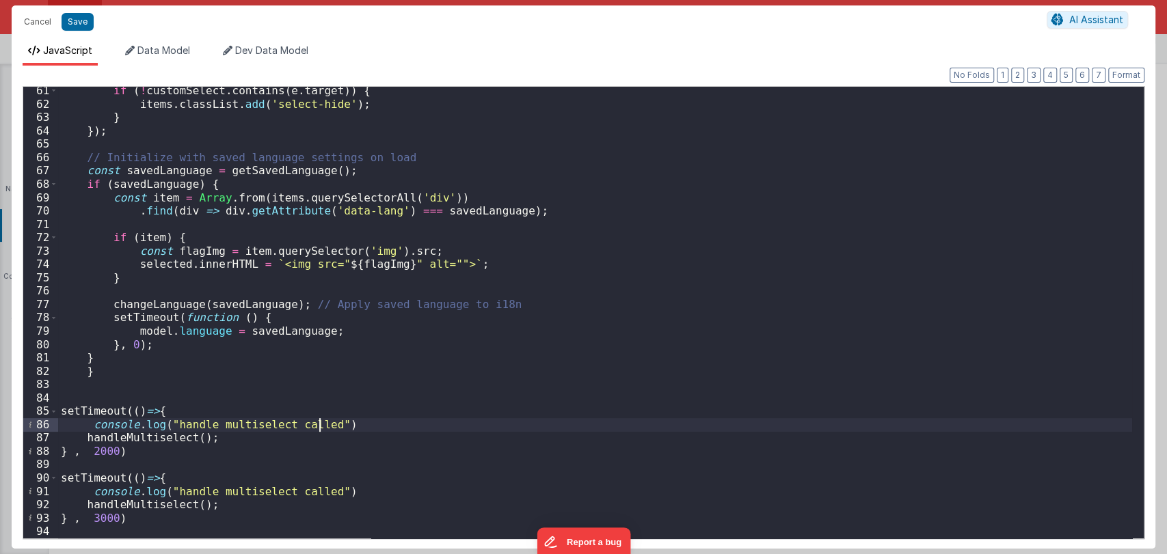
click at [321, 428] on div "if ( ! customSelect . contains ( e . target )) { items . classList . add ( 'sel…" at bounding box center [595, 323] width 1074 height 479
click at [321, 490] on div "if ( ! customSelect . contains ( e . target )) { items . classList . add ( 'sel…" at bounding box center [595, 323] width 1074 height 479
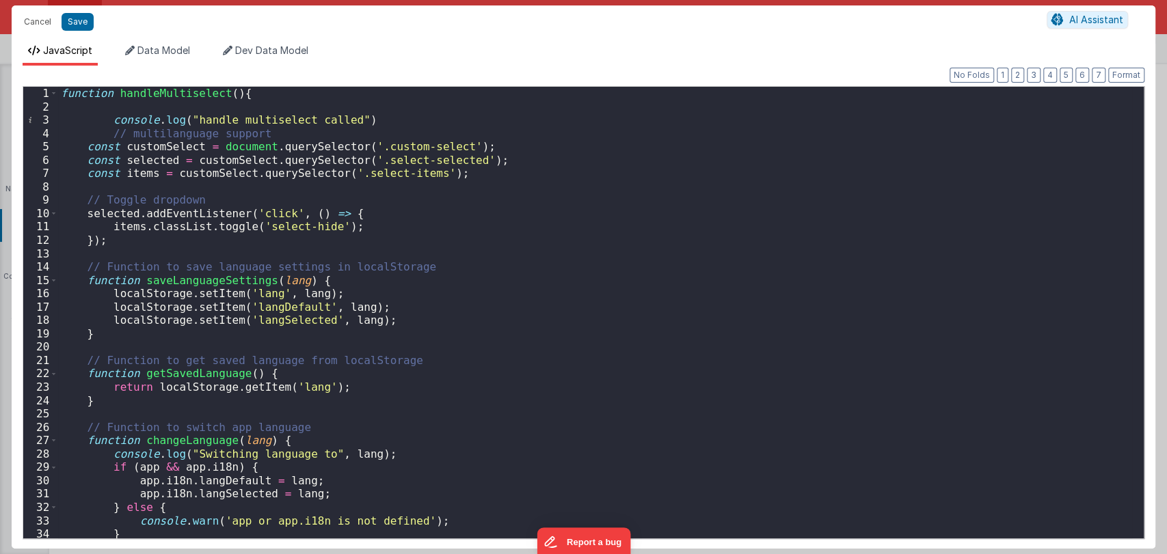
scroll to position [0, 0]
click at [81, 25] on button "Save" at bounding box center [78, 22] width 32 height 18
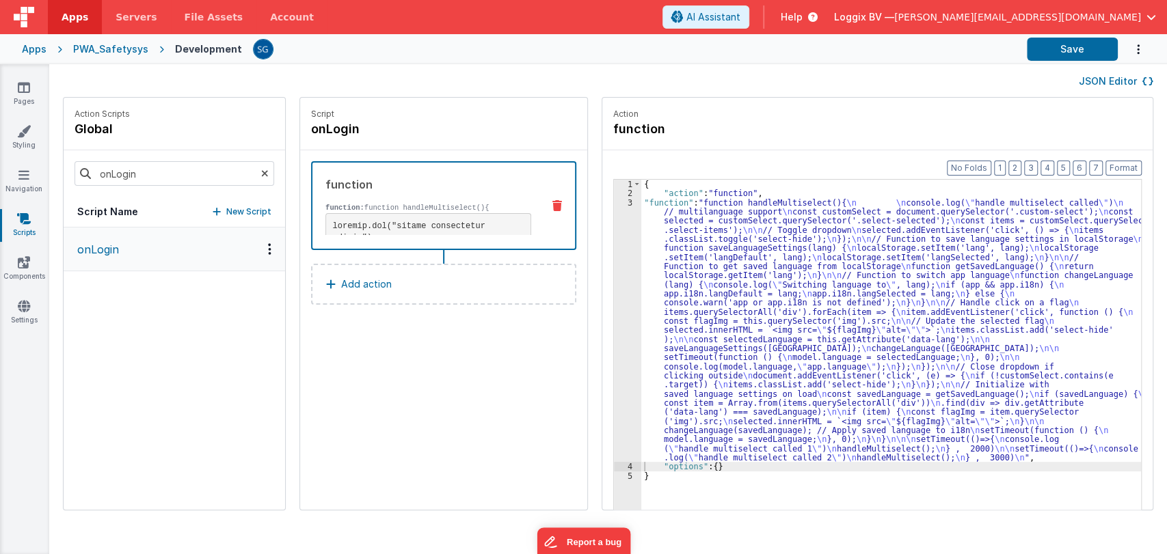
click at [614, 203] on div "3" at bounding box center [627, 330] width 27 height 265
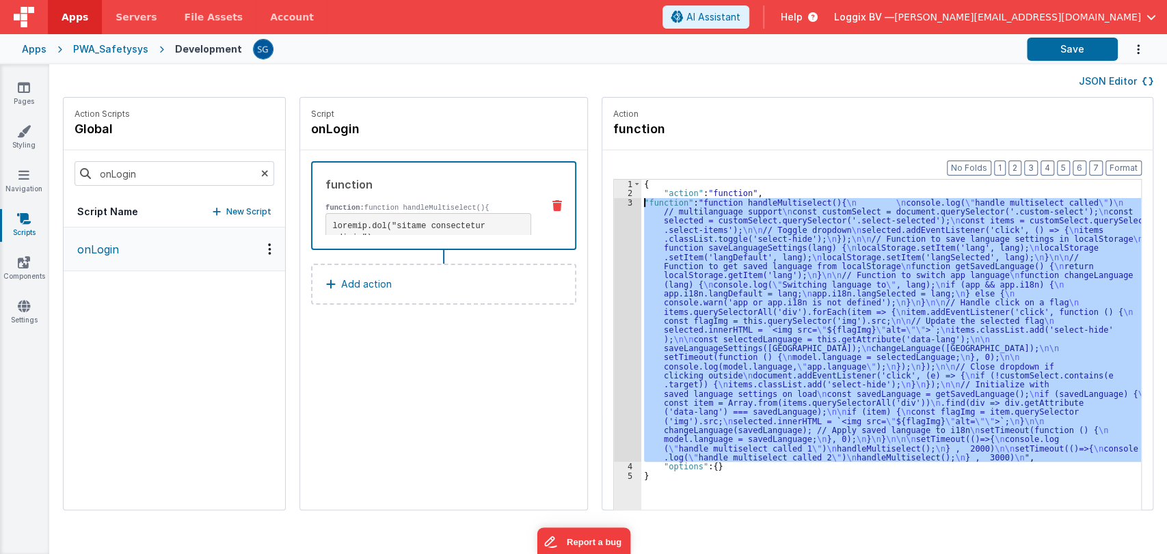
click at [615, 204] on div "3" at bounding box center [627, 330] width 27 height 265
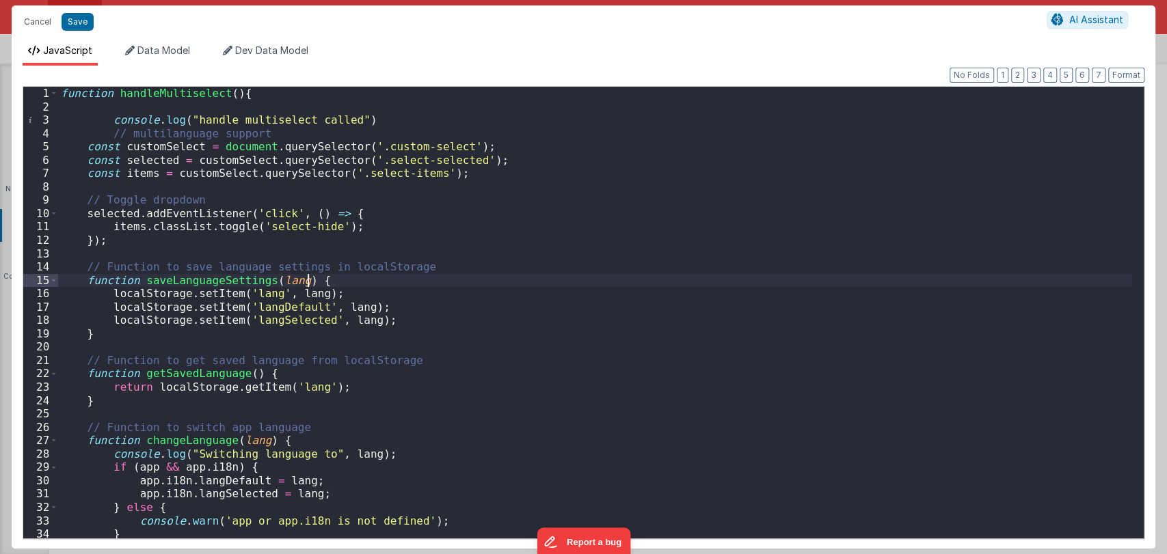
click at [492, 286] on div "function handleMultiselect ( ) { console . log ( "handle multiselect called" ) …" at bounding box center [595, 326] width 1074 height 479
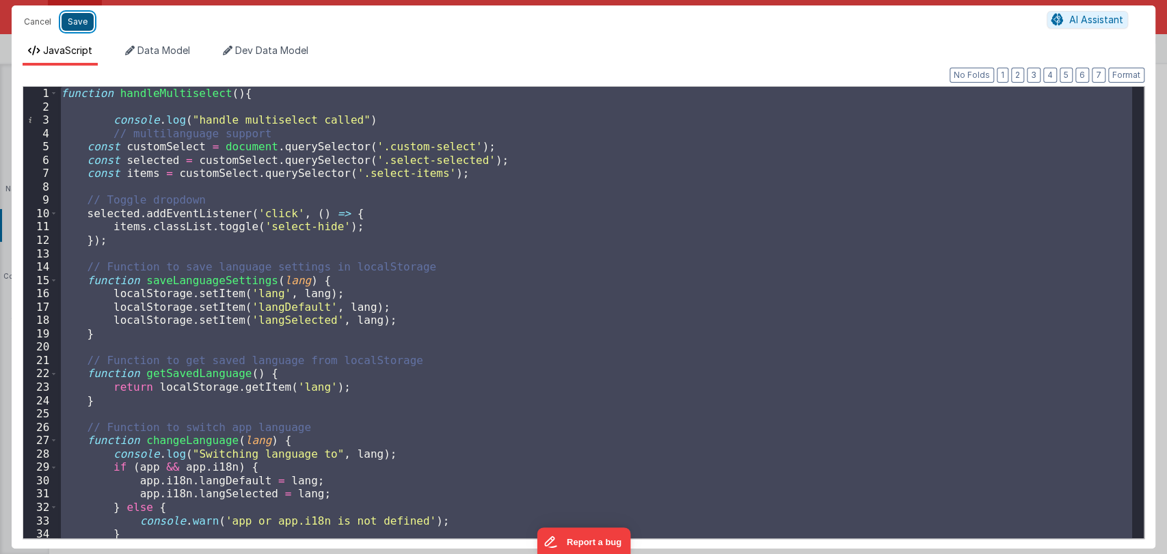
click at [74, 23] on button "Save" at bounding box center [78, 22] width 32 height 18
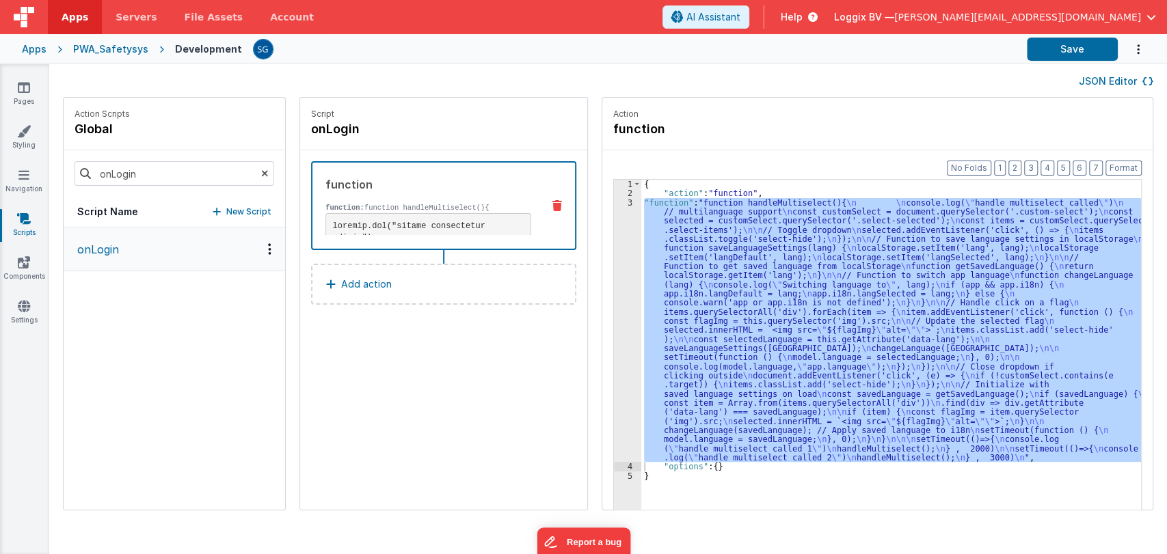
click at [1115, 153] on div "Format 7 6 5 4 3 2 1 No Folds 1 2 3 4 5 { "action" : "function" , "function" : …" at bounding box center [877, 356] width 550 height 412
click at [1116, 166] on button "Format" at bounding box center [1123, 168] width 36 height 15
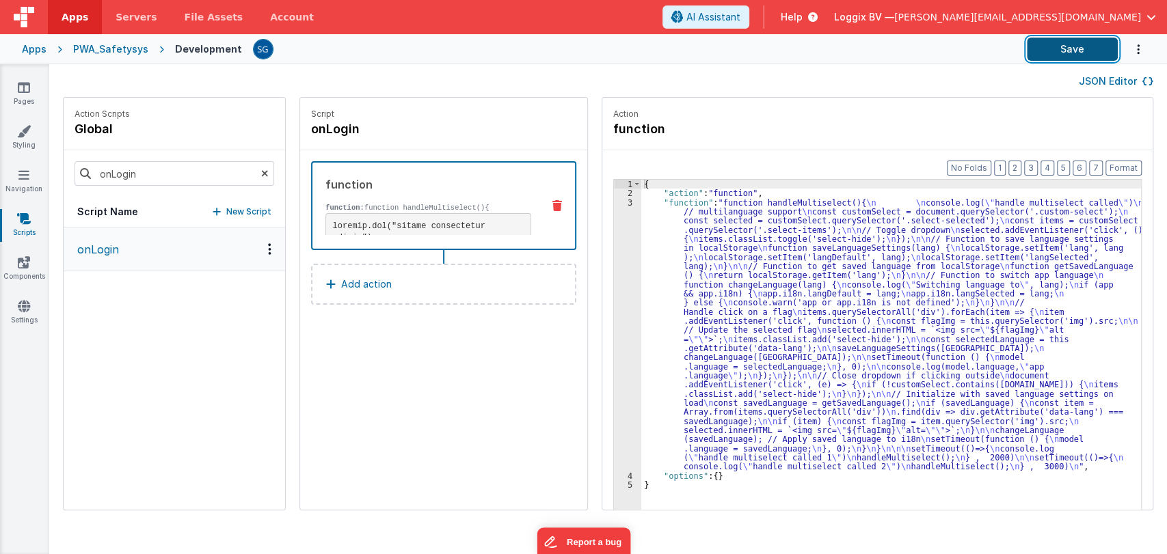
click at [1097, 43] on button "Save" at bounding box center [1072, 49] width 91 height 23
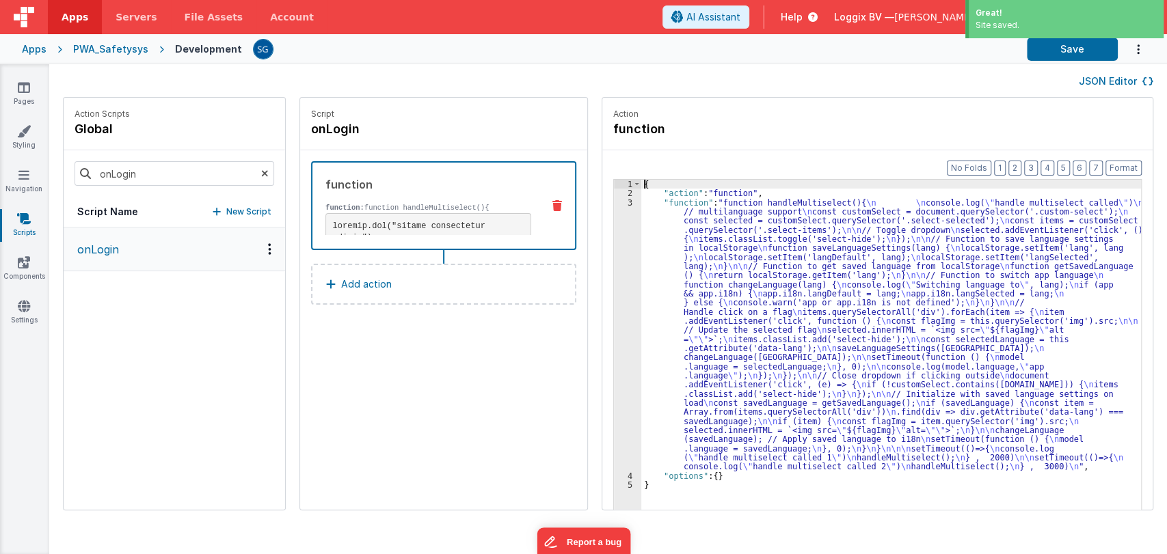
click at [615, 202] on div "3" at bounding box center [627, 334] width 27 height 273
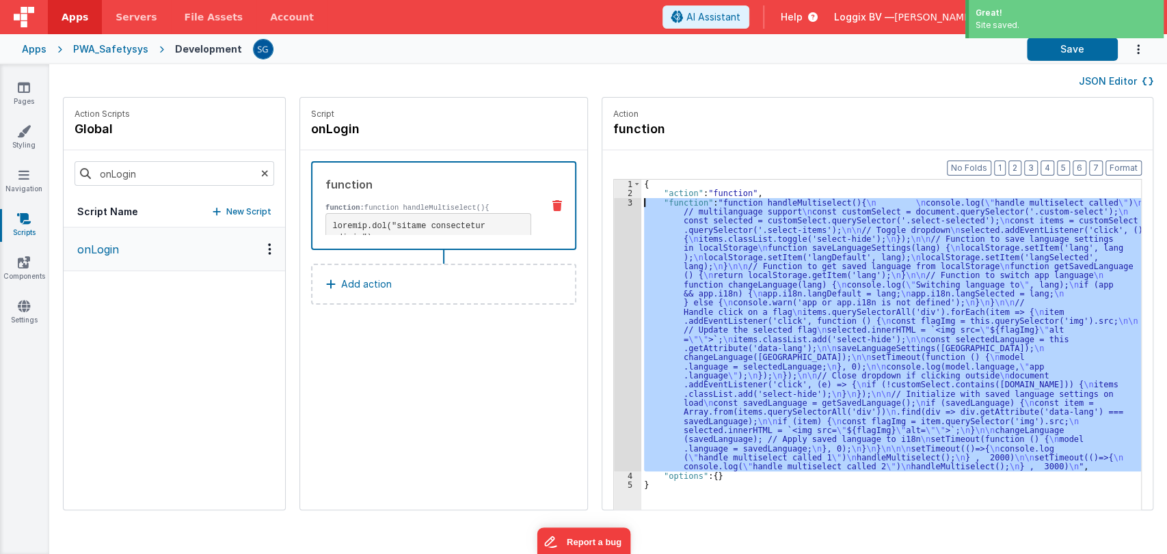
click at [615, 202] on div "3" at bounding box center [627, 334] width 27 height 273
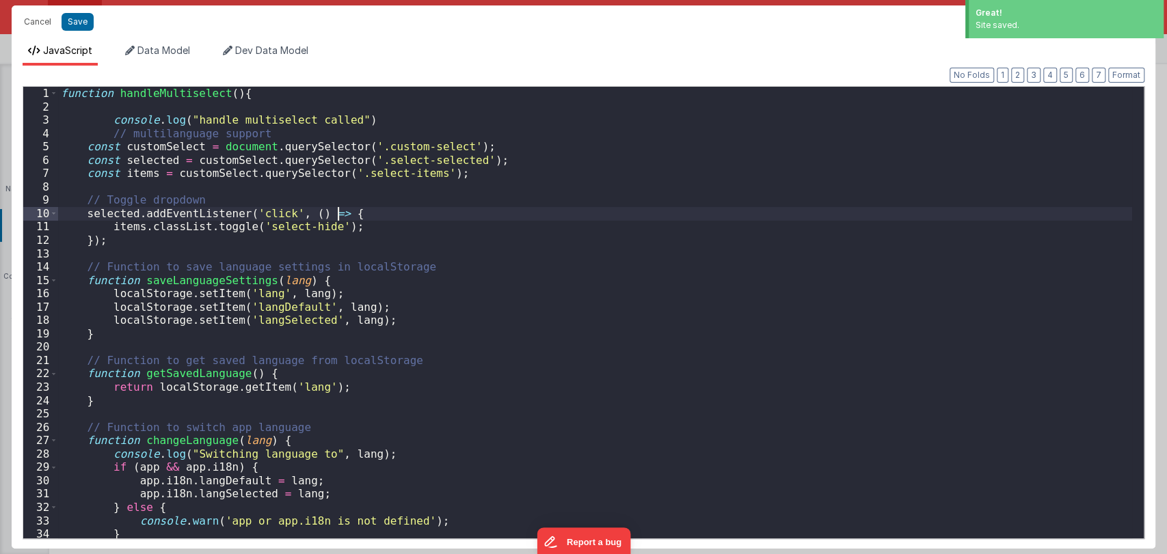
click at [615, 202] on div "function handleMultiselect ( ) { console . log ( "handle multiselect called" ) …" at bounding box center [595, 326] width 1074 height 479
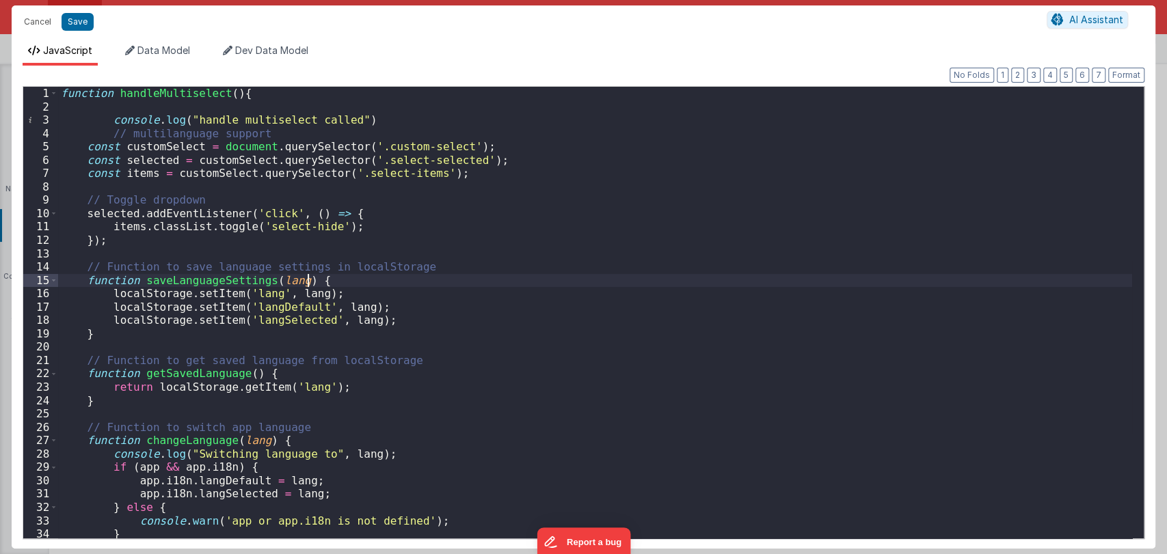
click at [501, 275] on div "function handleMultiselect ( ) { console . log ( "handle multiselect called" ) …" at bounding box center [595, 326] width 1074 height 479
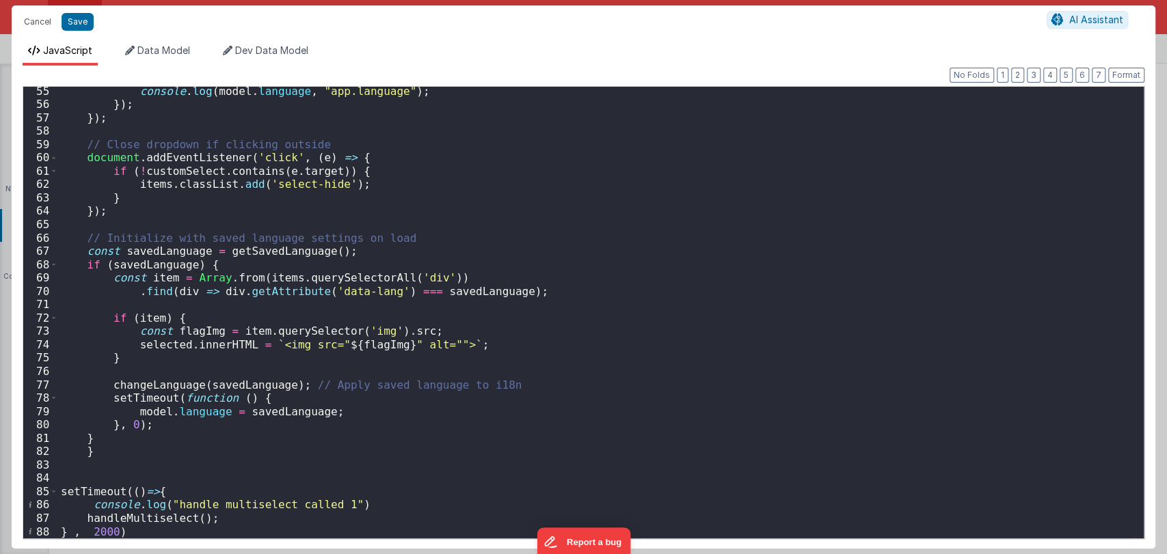
scroll to position [804, 0]
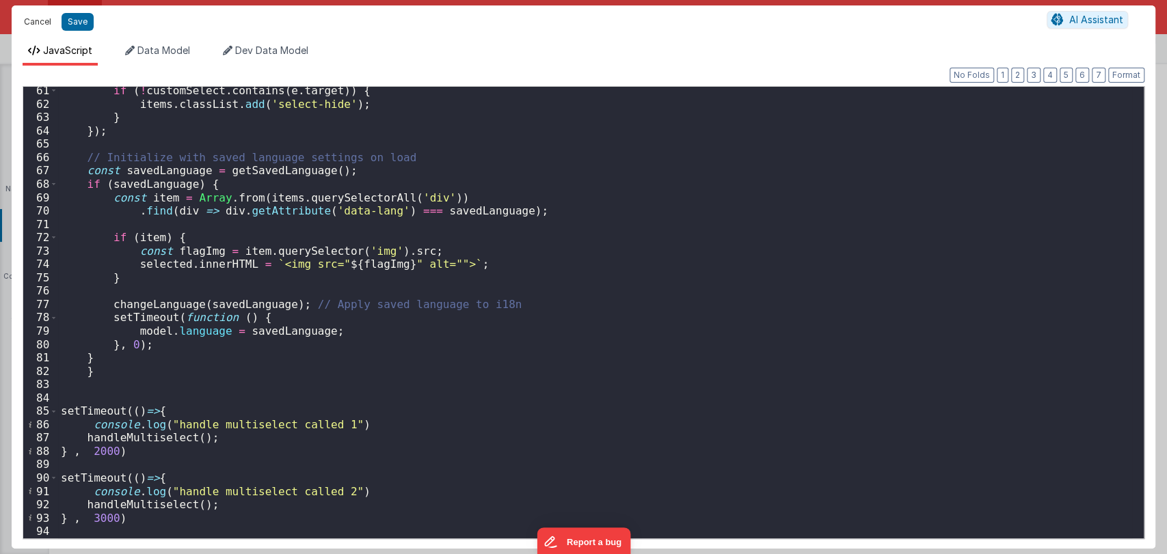
click at [30, 14] on button "Cancel" at bounding box center [37, 21] width 41 height 19
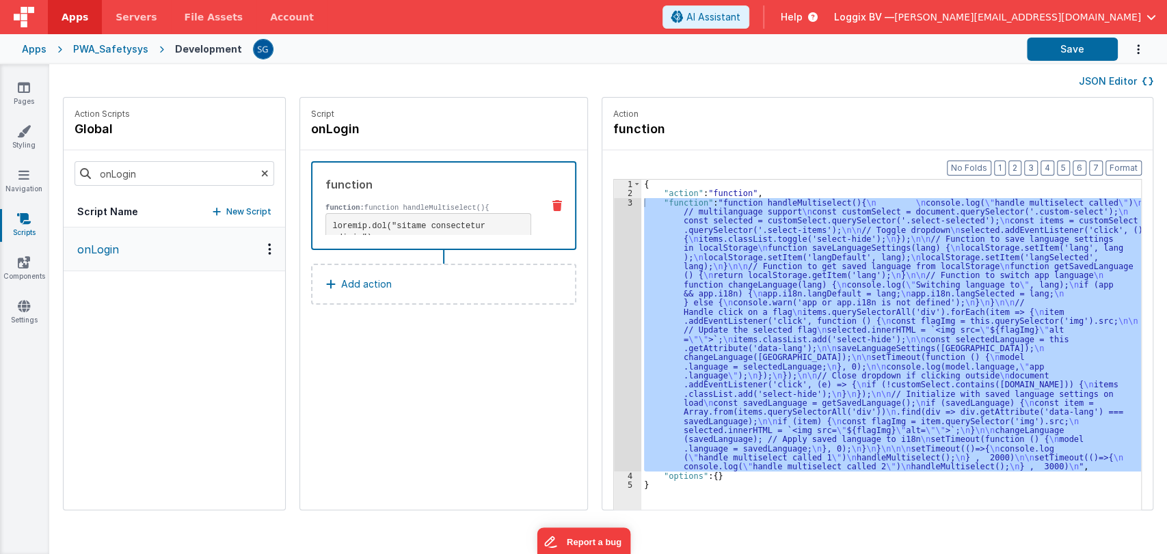
click at [618, 202] on div "3" at bounding box center [627, 334] width 27 height 273
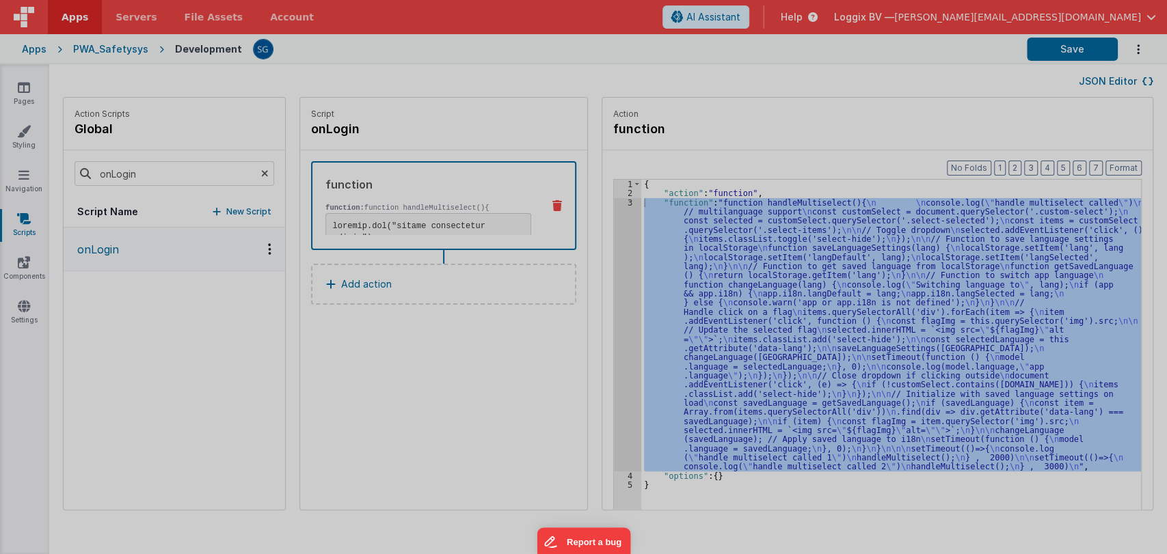
click at [615, 200] on div "function handleMultiselect ( ) { console . log ( "handle multiselect called" ) …" at bounding box center [595, 312] width 1074 height 479
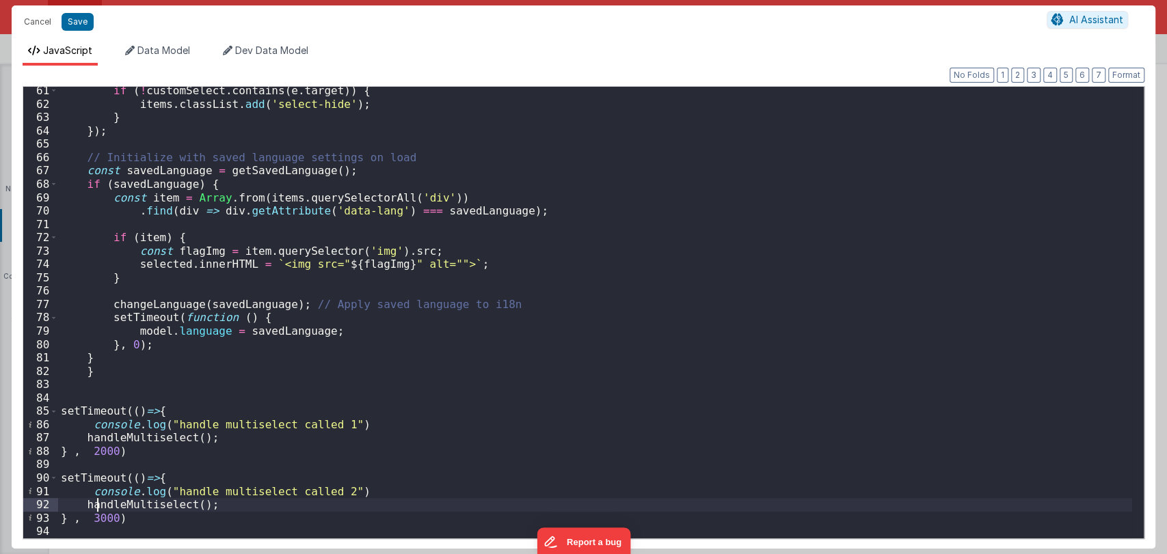
click at [98, 511] on div "if ( ! customSelect . contains ( e . target )) { items . classList . add ( 'sel…" at bounding box center [595, 323] width 1074 height 479
click at [98, 515] on div "if ( ! customSelect . contains ( e . target )) { items . classList . add ( 'sel…" at bounding box center [595, 323] width 1074 height 479
click at [79, 28] on button "Save" at bounding box center [78, 22] width 32 height 18
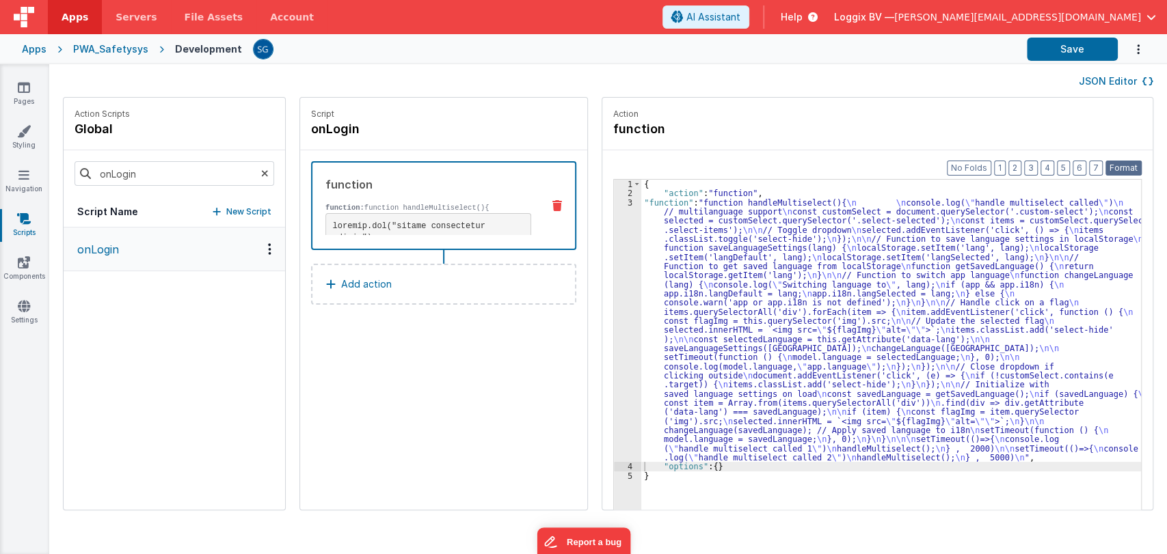
click at [1127, 170] on button "Format" at bounding box center [1123, 168] width 36 height 15
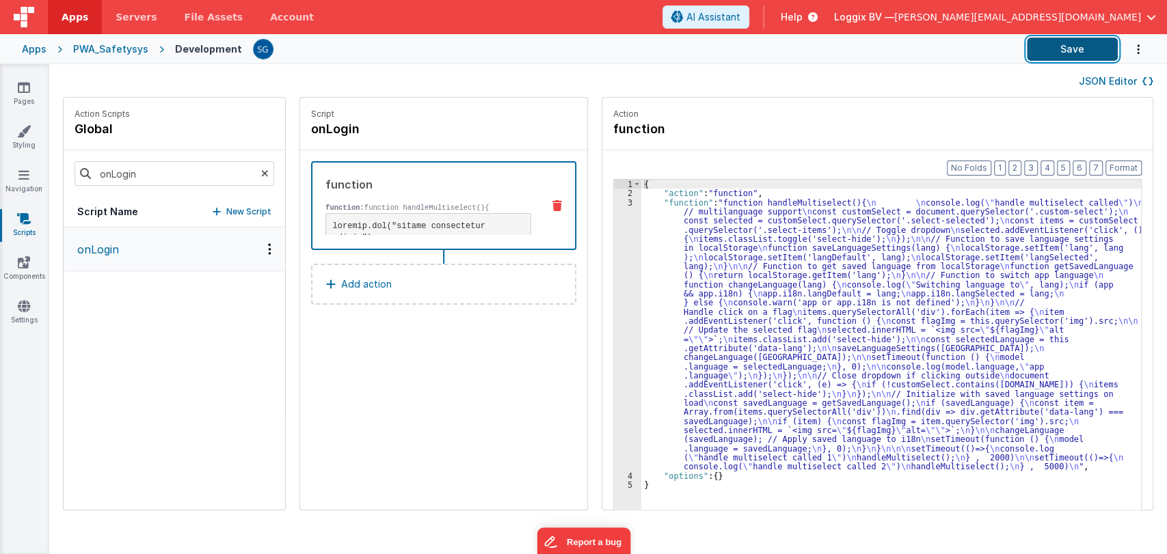
click at [1081, 51] on button "Save" at bounding box center [1072, 49] width 91 height 23
click at [18, 306] on icon at bounding box center [24, 306] width 12 height 14
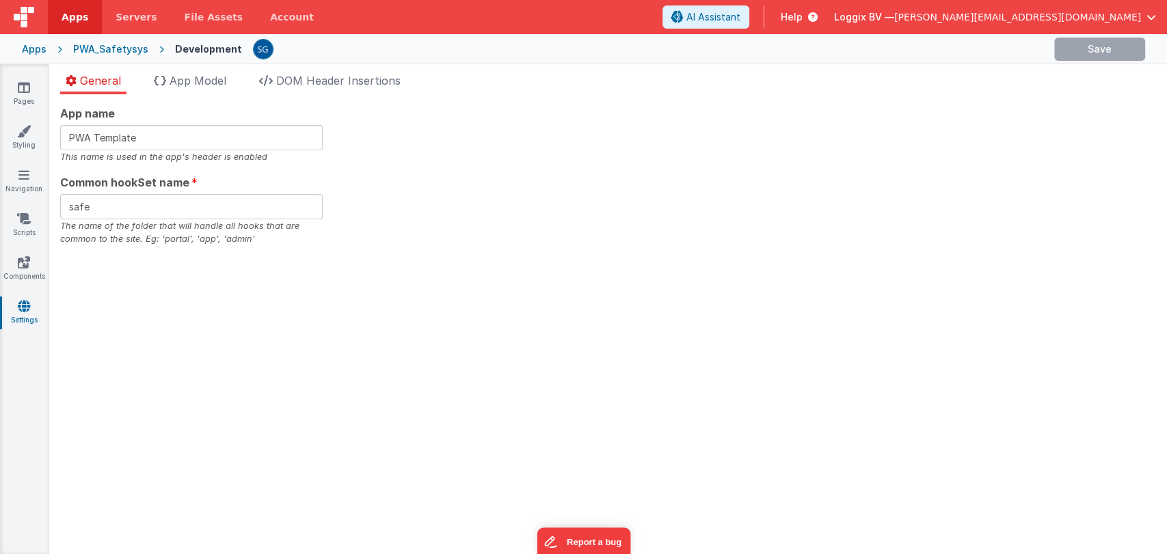
click at [196, 66] on div "General App Model DOM Header Insertions App name PWA Template This name is used…" at bounding box center [608, 309] width 1118 height 490
click at [200, 77] on span "App Model" at bounding box center [198, 81] width 57 height 14
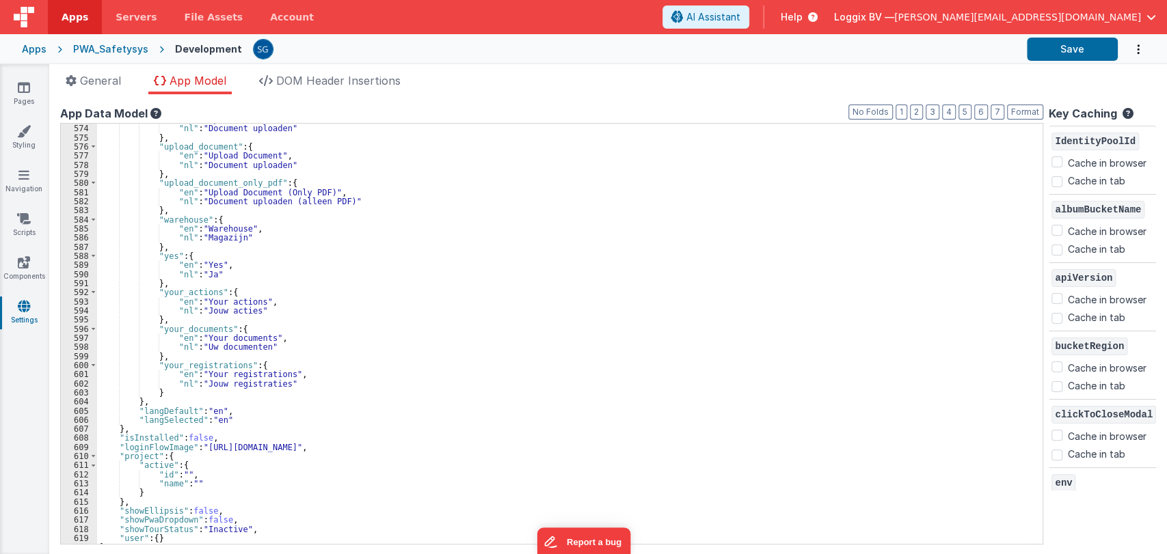
scroll to position [5240, 0]
click at [24, 132] on icon at bounding box center [24, 131] width 14 height 14
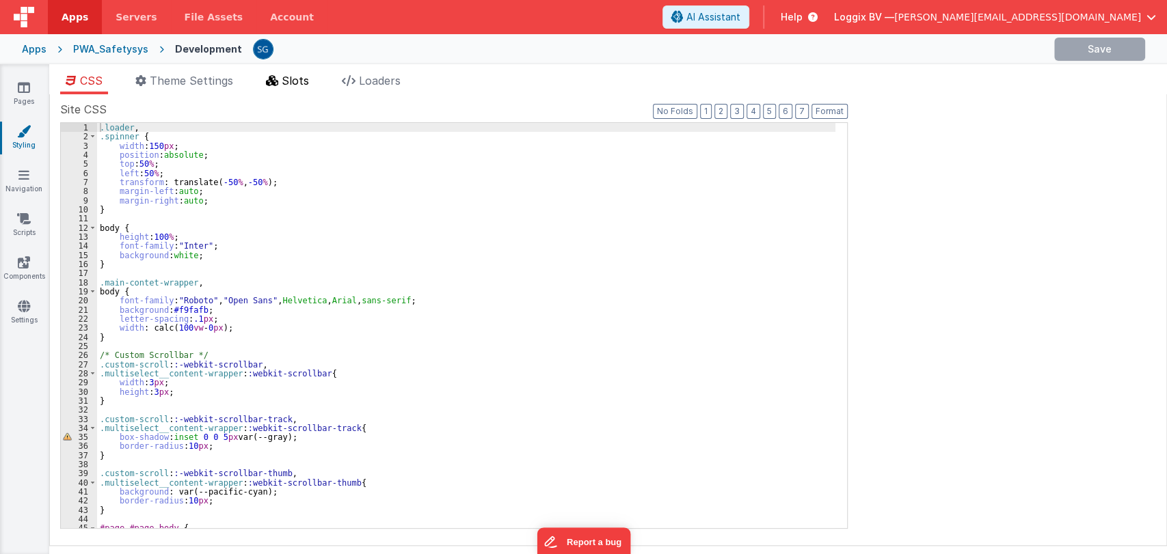
click at [309, 79] on span "Slots" at bounding box center [295, 81] width 27 height 14
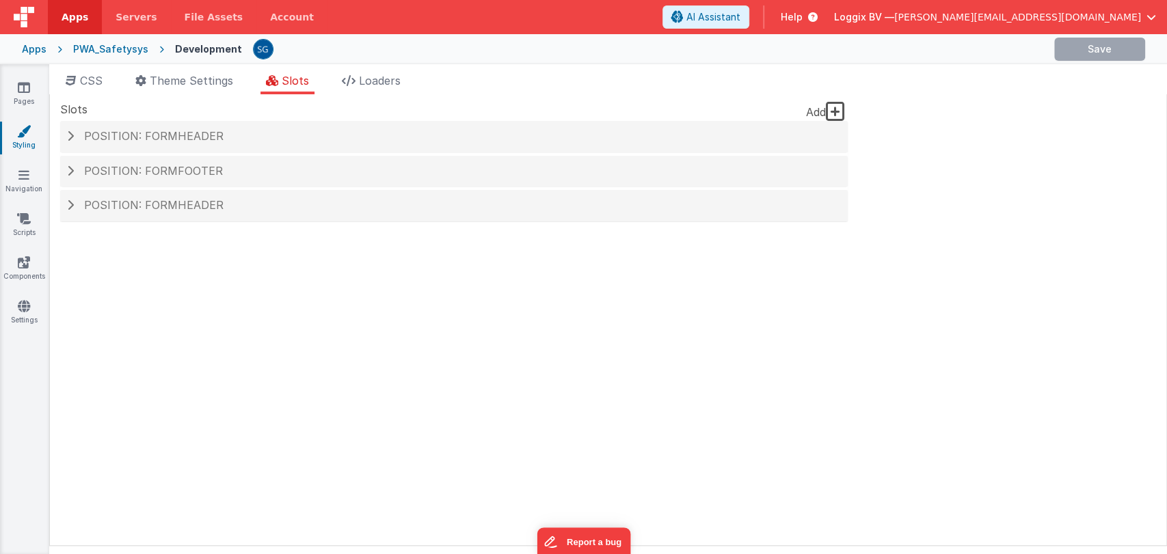
drag, startPoint x: 200, startPoint y: 168, endPoint x: 306, endPoint y: 302, distance: 170.4
click at [201, 167] on span "Position: formFooter" at bounding box center [153, 171] width 139 height 14
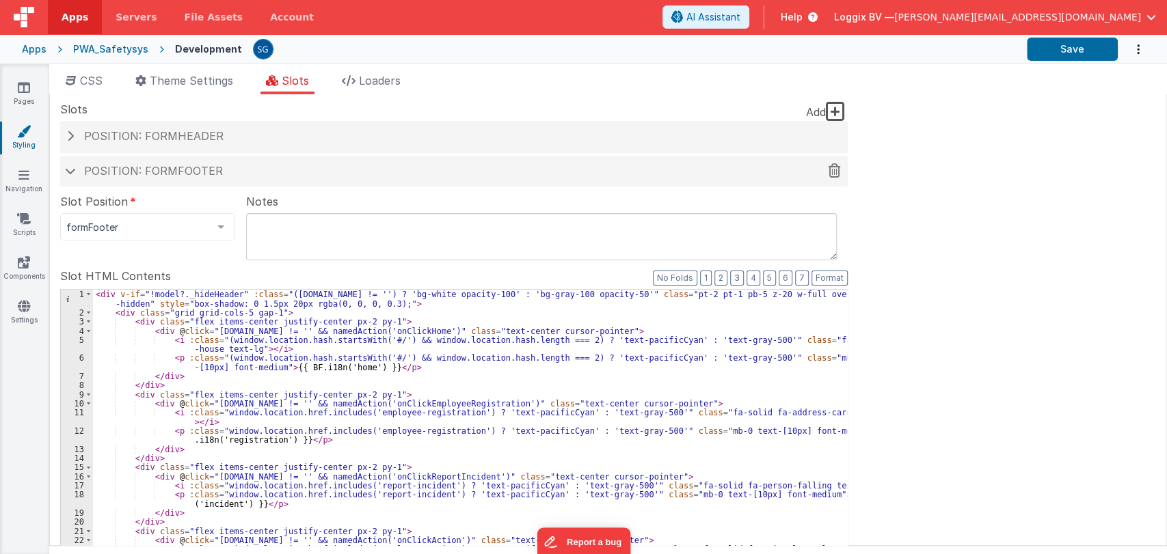
click at [80, 170] on h4 "Position: formFooter" at bounding box center [454, 171] width 774 height 12
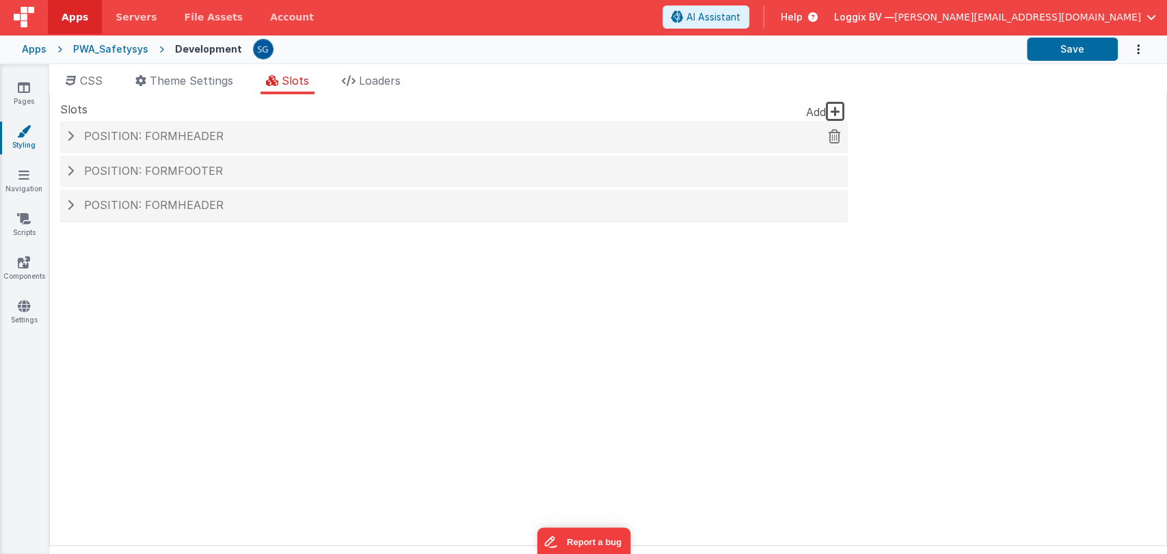
click at [94, 139] on span "Position: formHeader" at bounding box center [153, 136] width 139 height 14
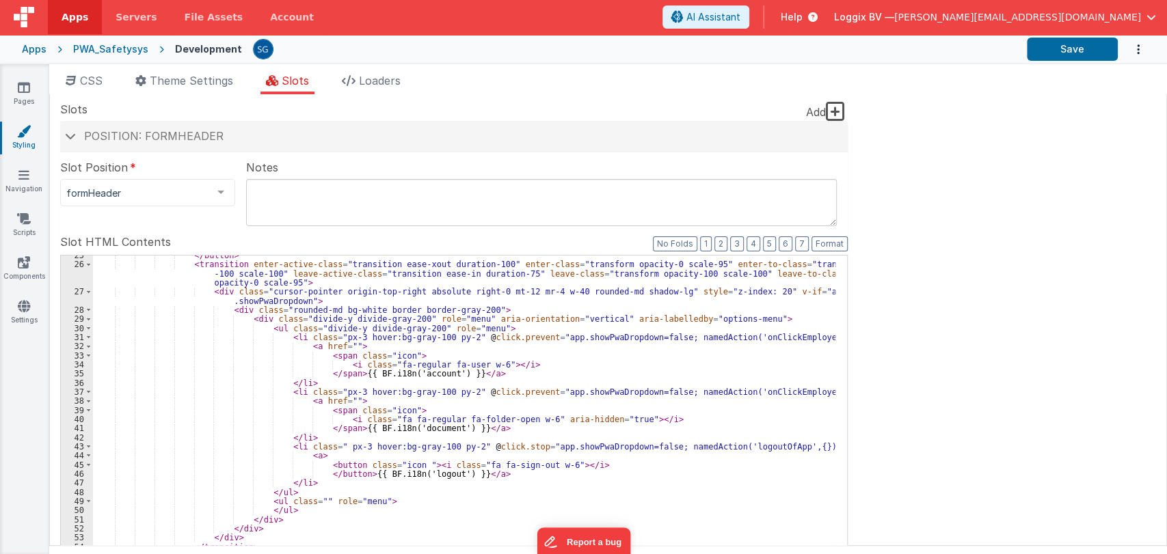
scroll to position [250, 0]
click at [22, 304] on icon at bounding box center [24, 306] width 12 height 14
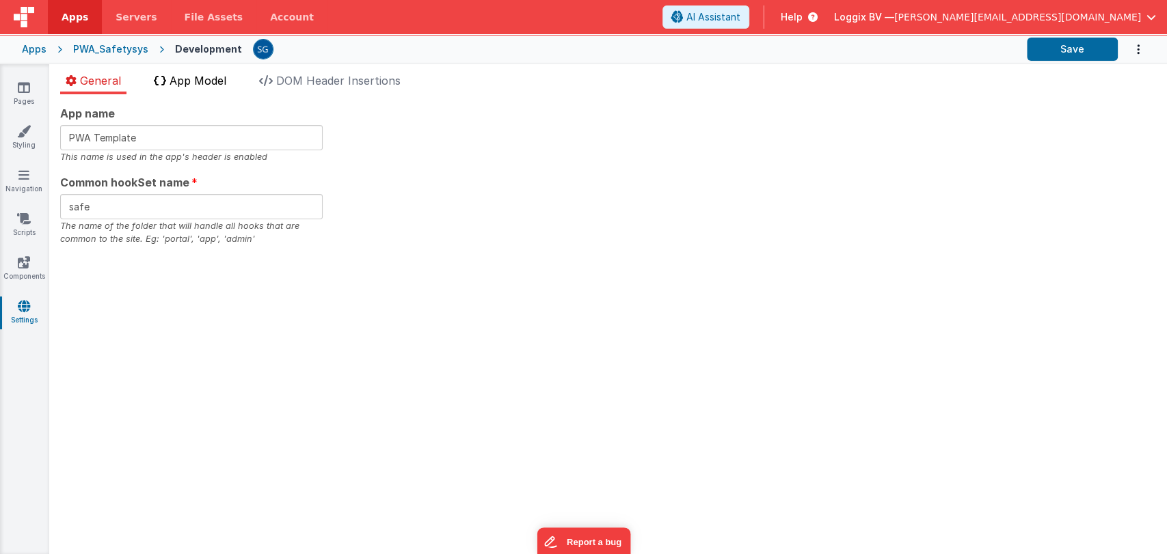
click at [208, 81] on span "App Model" at bounding box center [198, 81] width 57 height 14
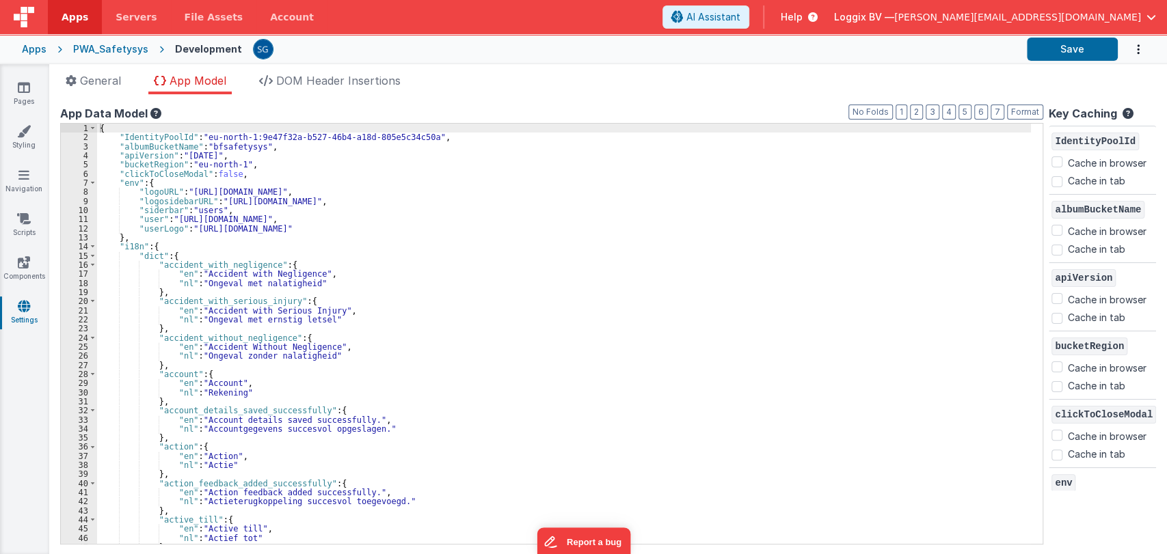
click at [461, 252] on div "{ "IdentityPoolId" : "eu-north-1:9e47f32a-b527-46b4-a18d-805e5c34c50a" , "album…" at bounding box center [564, 343] width 934 height 439
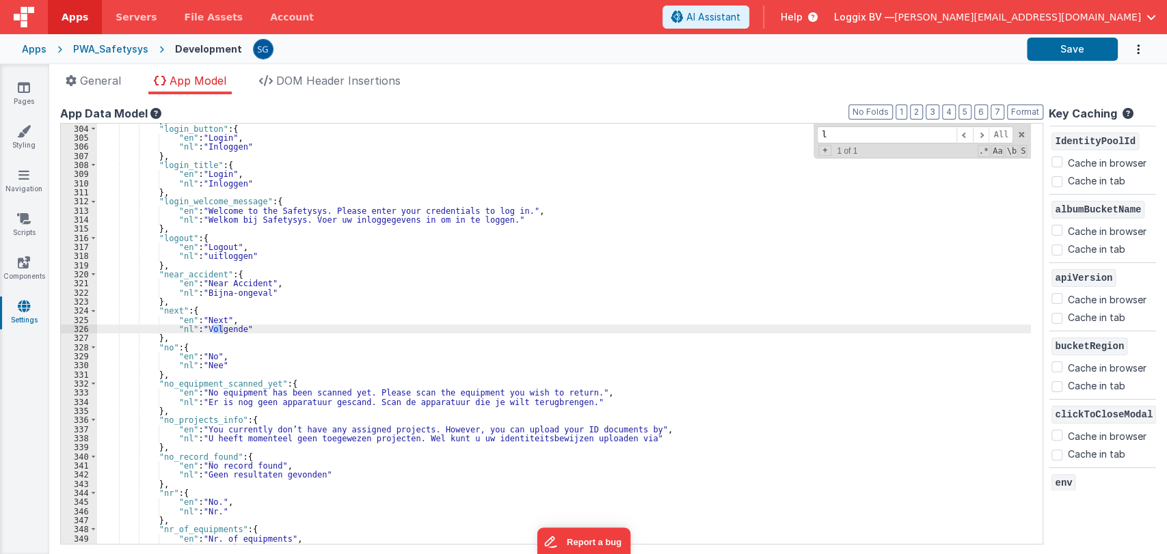
scroll to position [2761, 0]
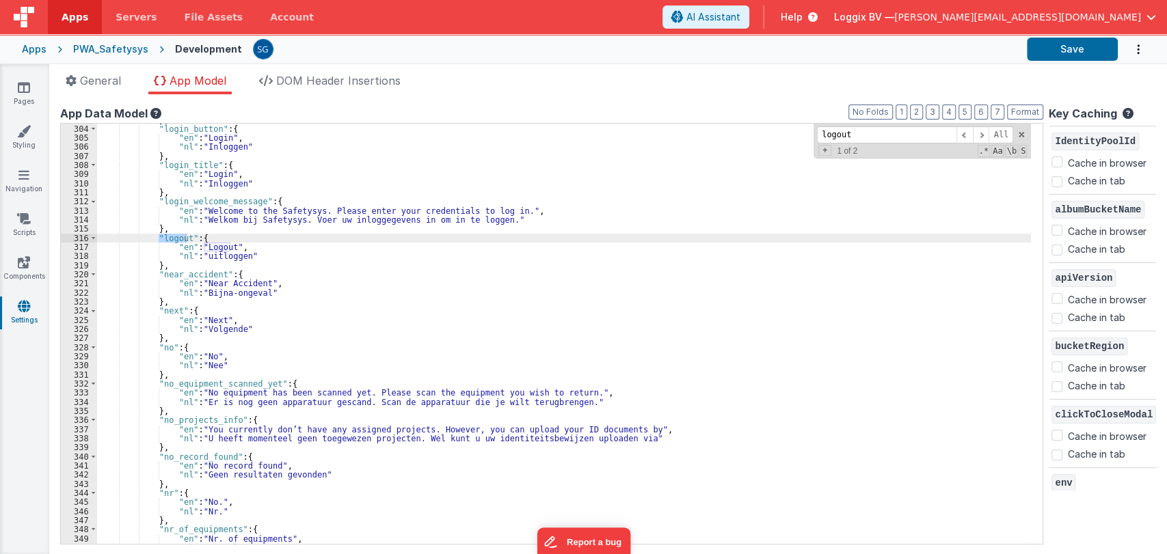
click at [909, 132] on input "logout" at bounding box center [886, 134] width 139 height 17
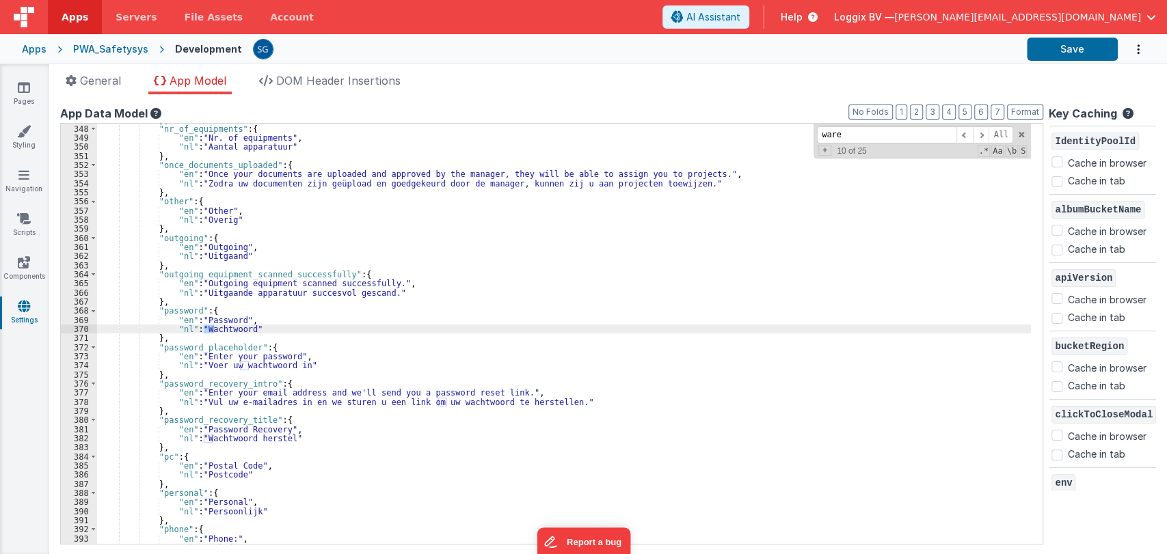
scroll to position [3445, 0]
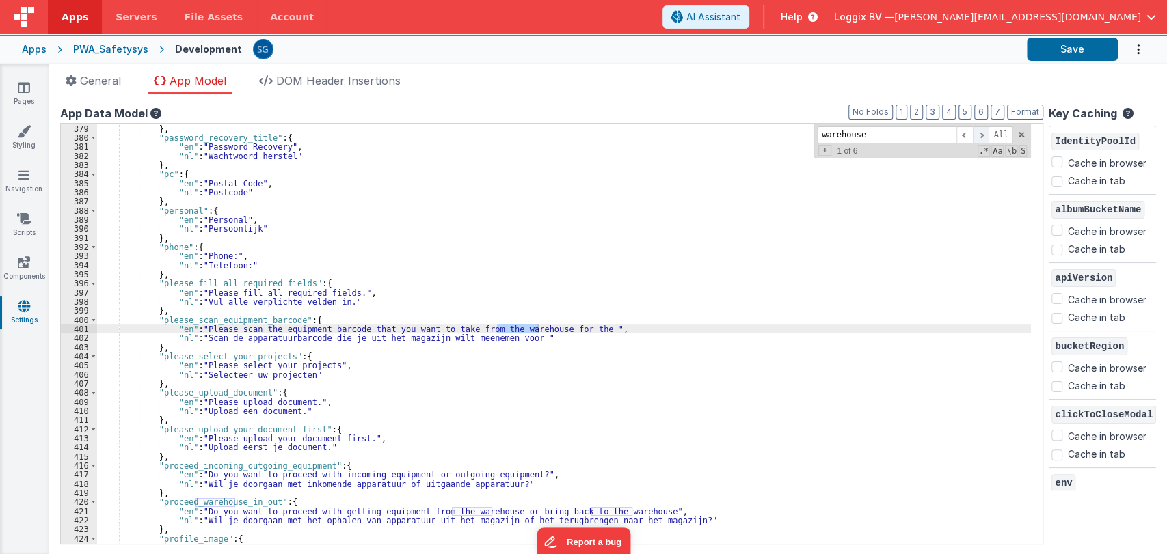
type input "warehouse"
click at [978, 134] on span at bounding box center [981, 134] width 16 height 17
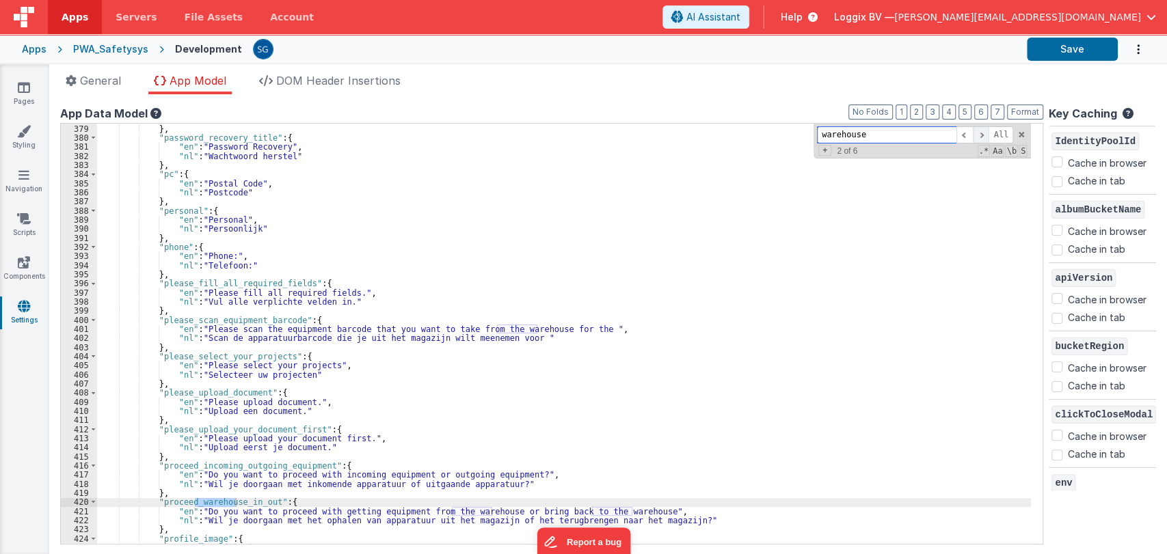
click at [978, 134] on span at bounding box center [981, 134] width 16 height 17
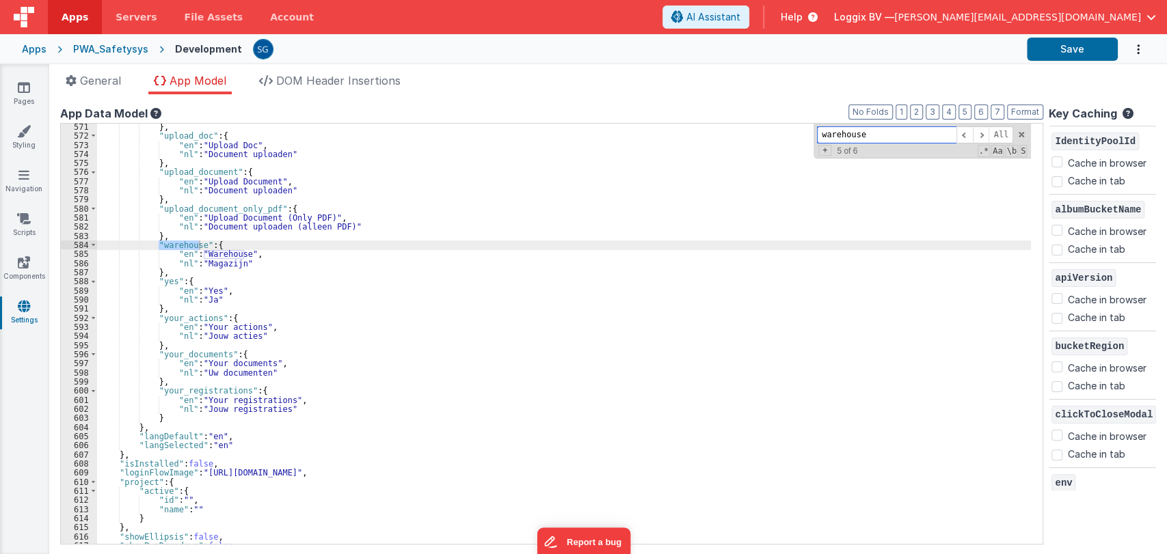
scroll to position [5217, 0]
click at [1017, 111] on button "Format" at bounding box center [1025, 112] width 36 height 15
click at [1017, 133] on span at bounding box center [1022, 135] width 10 height 10
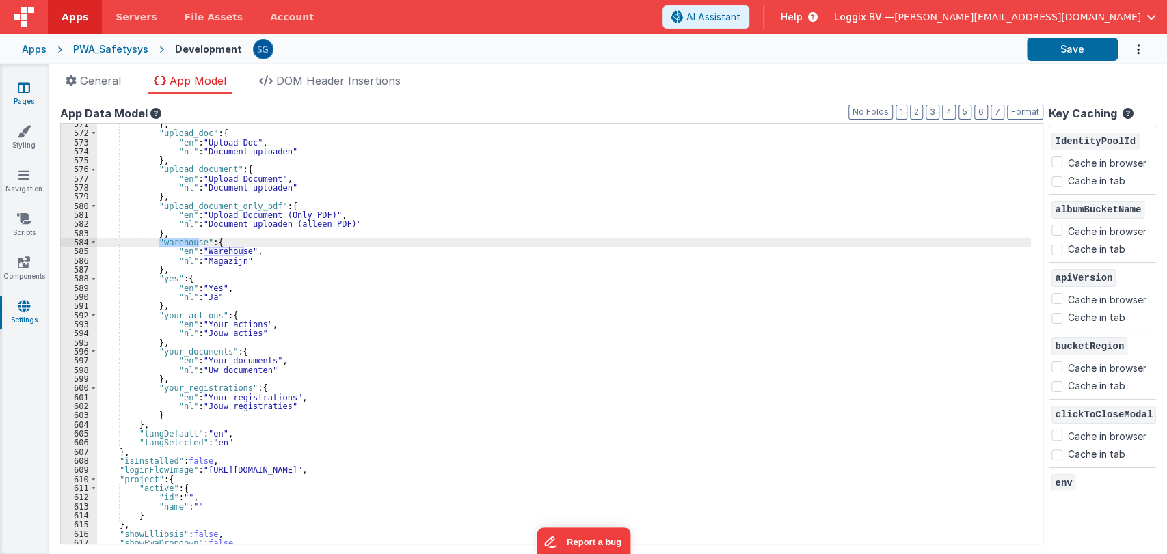
click at [23, 100] on link "Pages" at bounding box center [23, 94] width 49 height 27
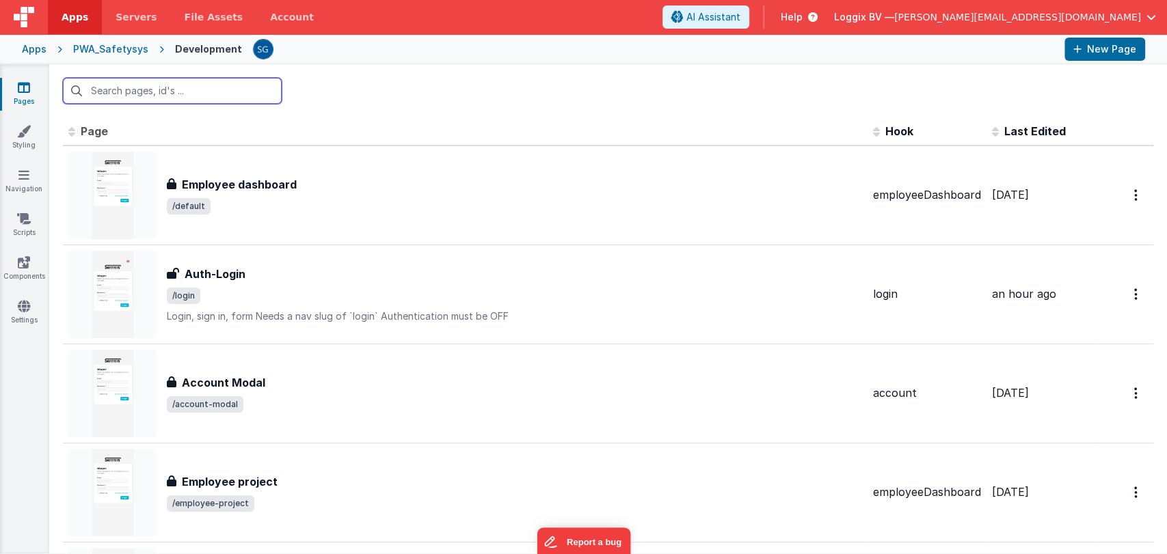
click at [161, 94] on input "text" at bounding box center [172, 91] width 219 height 26
click at [22, 228] on link "Scripts" at bounding box center [23, 225] width 49 height 27
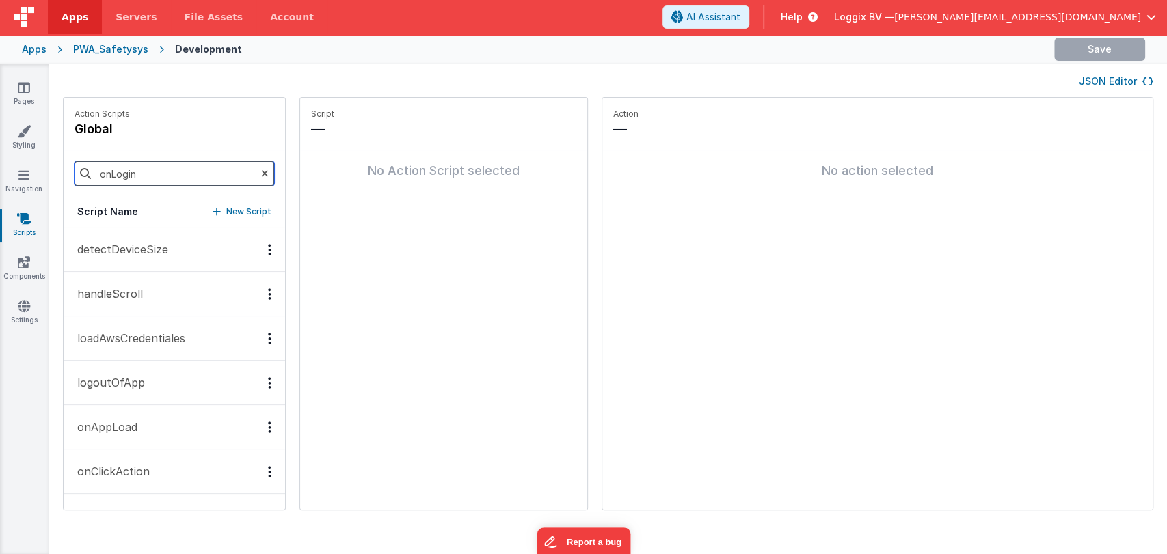
click at [134, 177] on input "onLogin" at bounding box center [175, 173] width 200 height 25
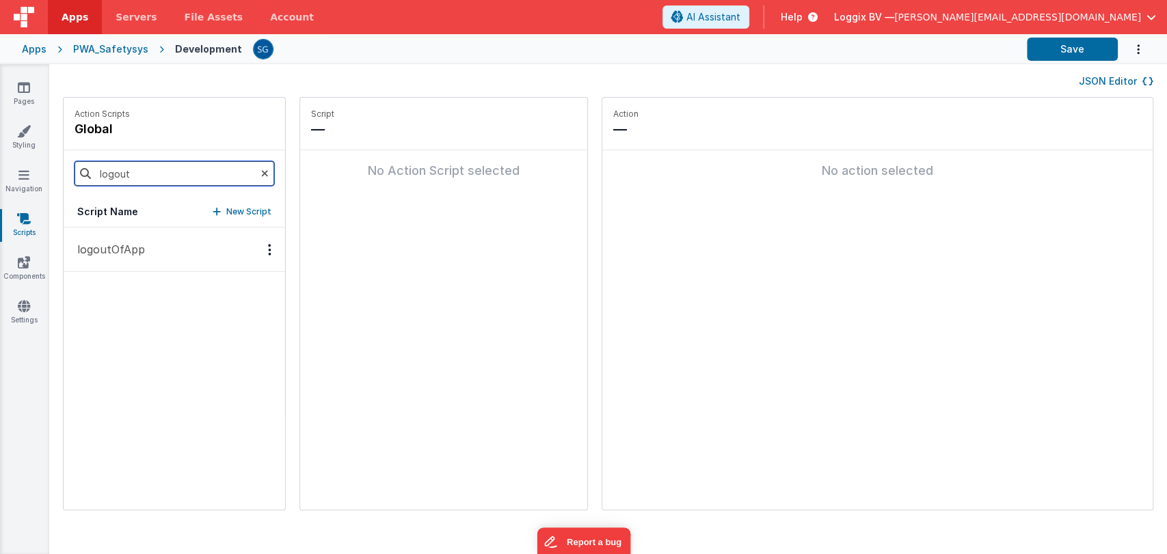
type input "logout"
click at [109, 249] on p "logoutOfApp" at bounding box center [107, 249] width 76 height 16
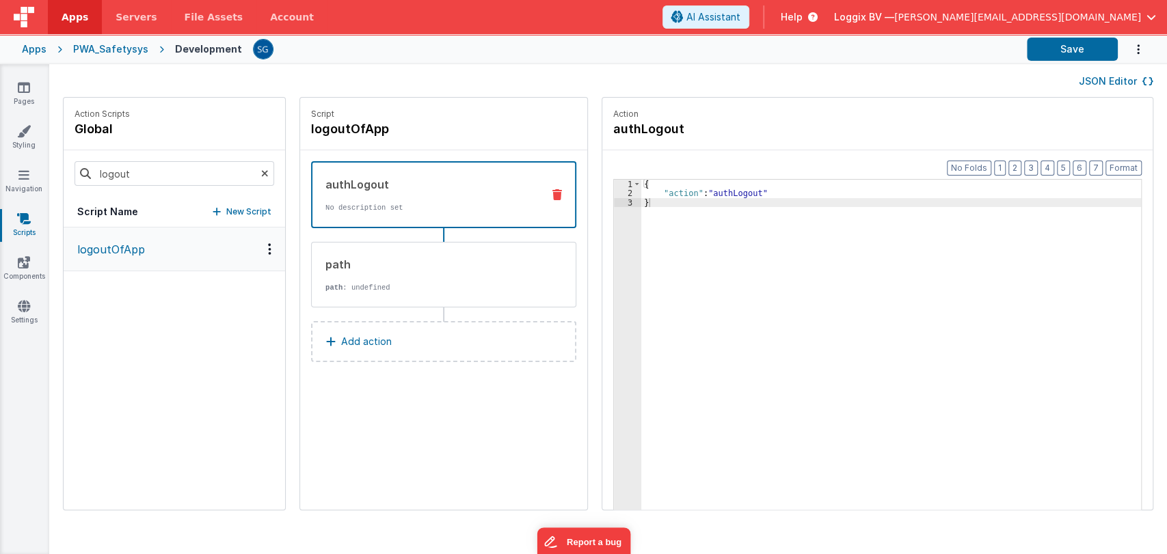
click at [393, 191] on div "authLogout" at bounding box center [428, 184] width 206 height 16
click at [373, 278] on div "path path : undefined" at bounding box center [422, 274] width 220 height 37
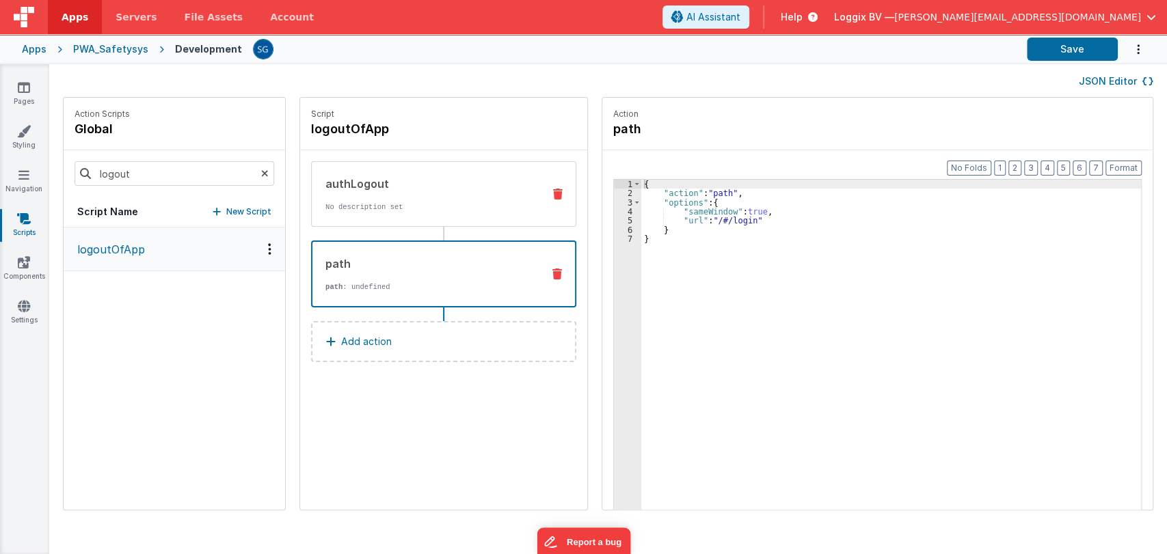
click at [388, 187] on div "authLogout" at bounding box center [428, 184] width 206 height 16
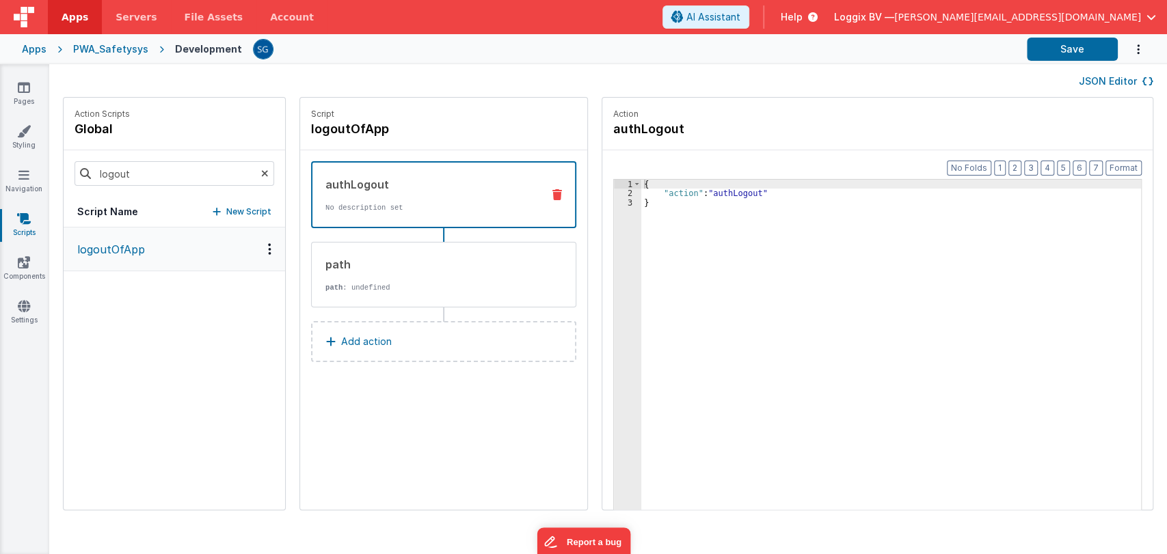
click at [386, 188] on div "authLogout" at bounding box center [428, 184] width 206 height 16
click at [29, 297] on div "Pages Styling Navigation Scripts Components Settings" at bounding box center [24, 309] width 49 height 490
click at [22, 316] on link "Settings" at bounding box center [23, 312] width 49 height 27
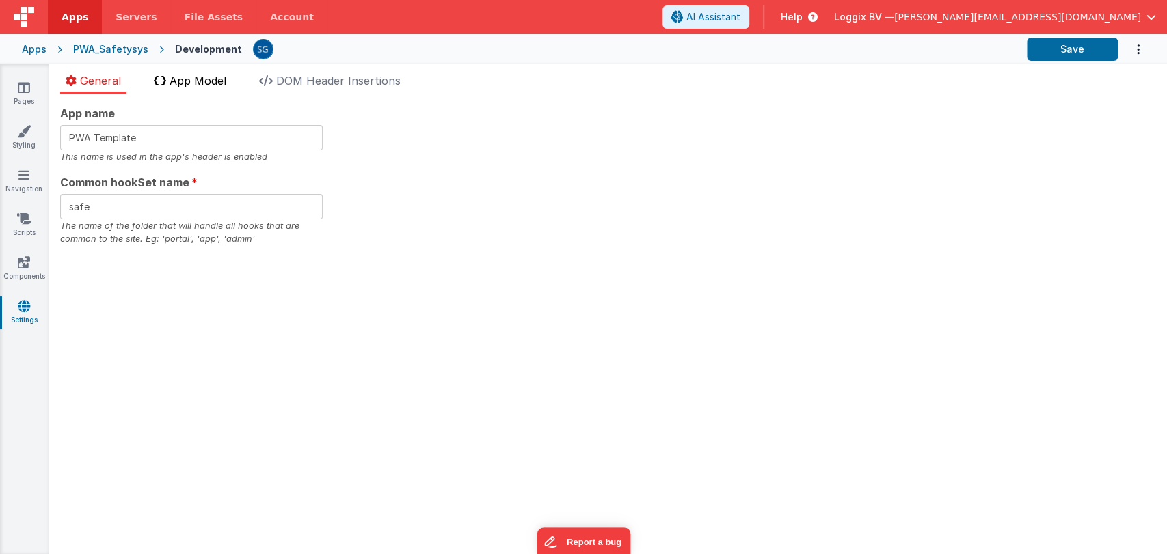
click at [163, 83] on icon at bounding box center [160, 80] width 12 height 11
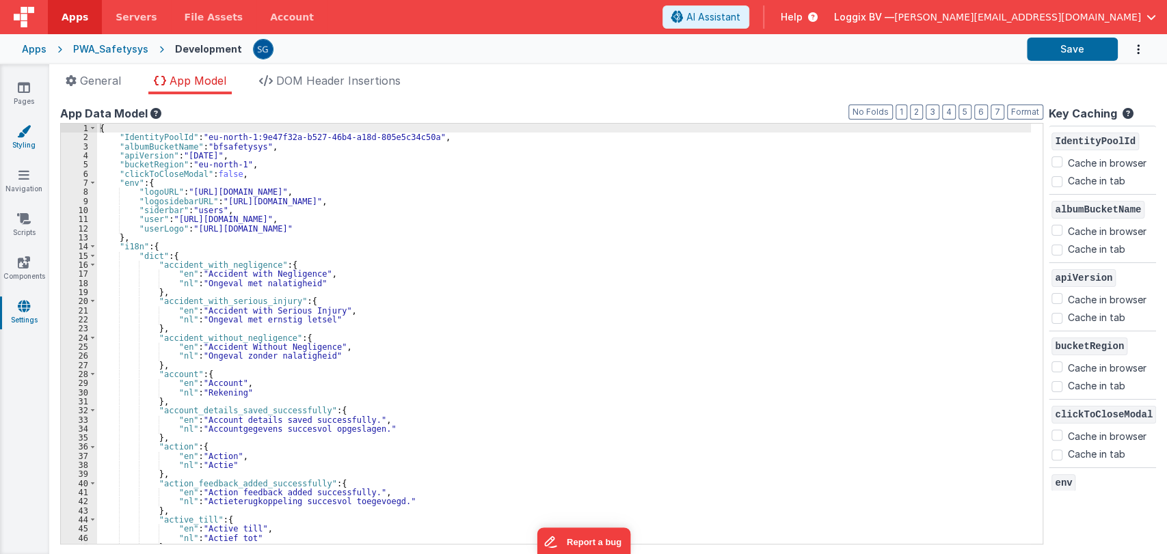
click at [19, 137] on icon at bounding box center [24, 131] width 14 height 14
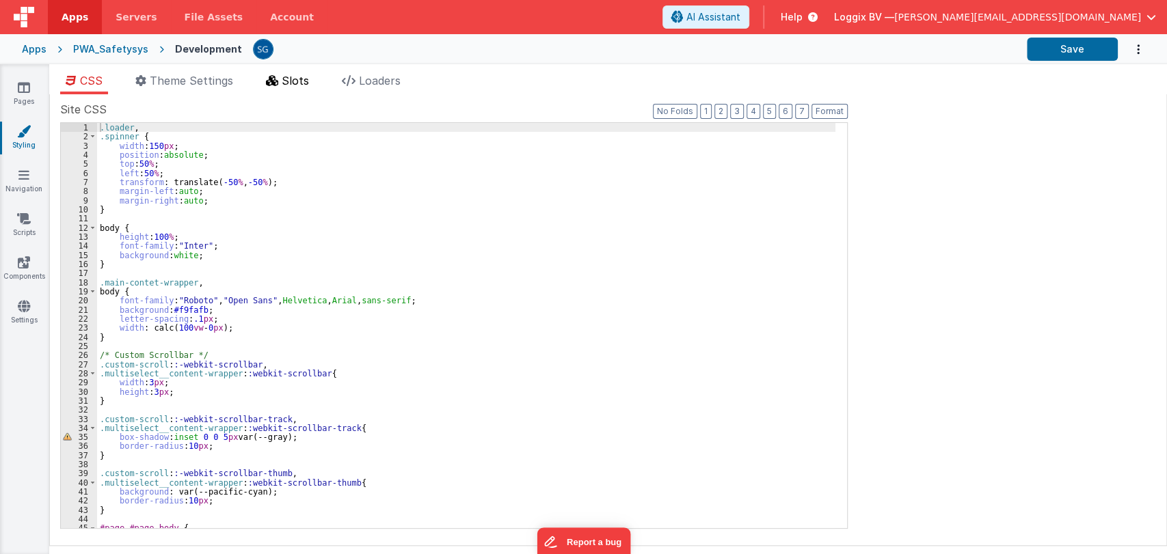
click at [278, 85] on icon at bounding box center [272, 80] width 12 height 11
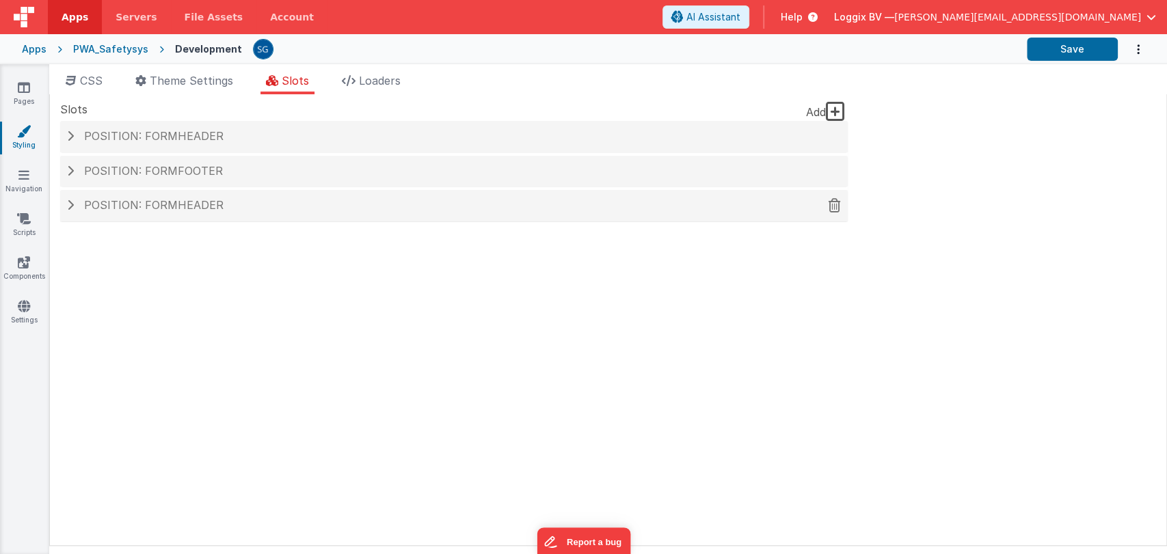
click at [180, 205] on span "Position: formHeader" at bounding box center [153, 205] width 139 height 14
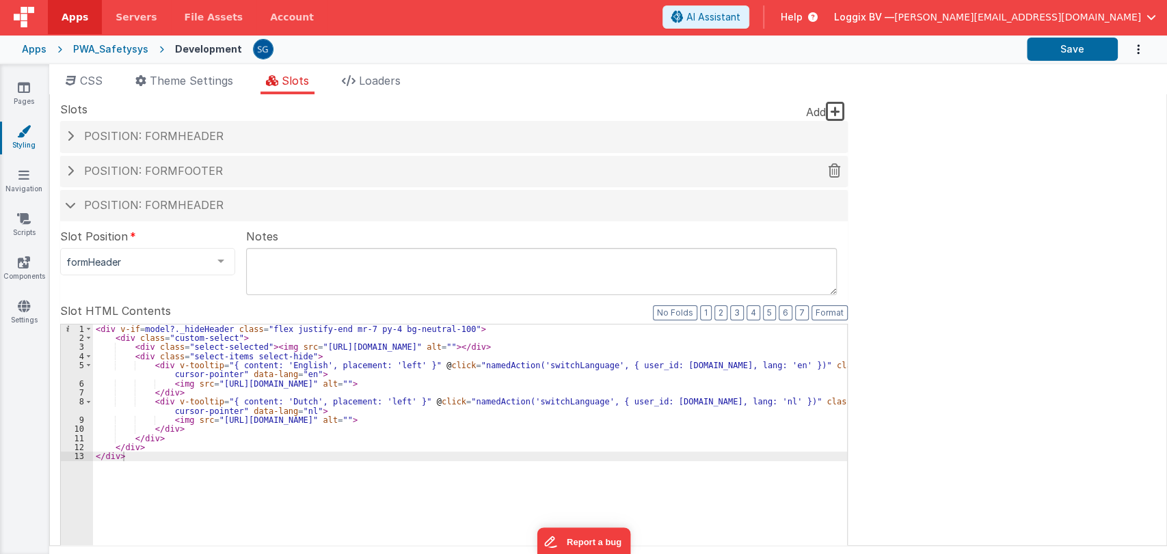
click at [345, 168] on h4 "Position: formFooter" at bounding box center [454, 171] width 774 height 12
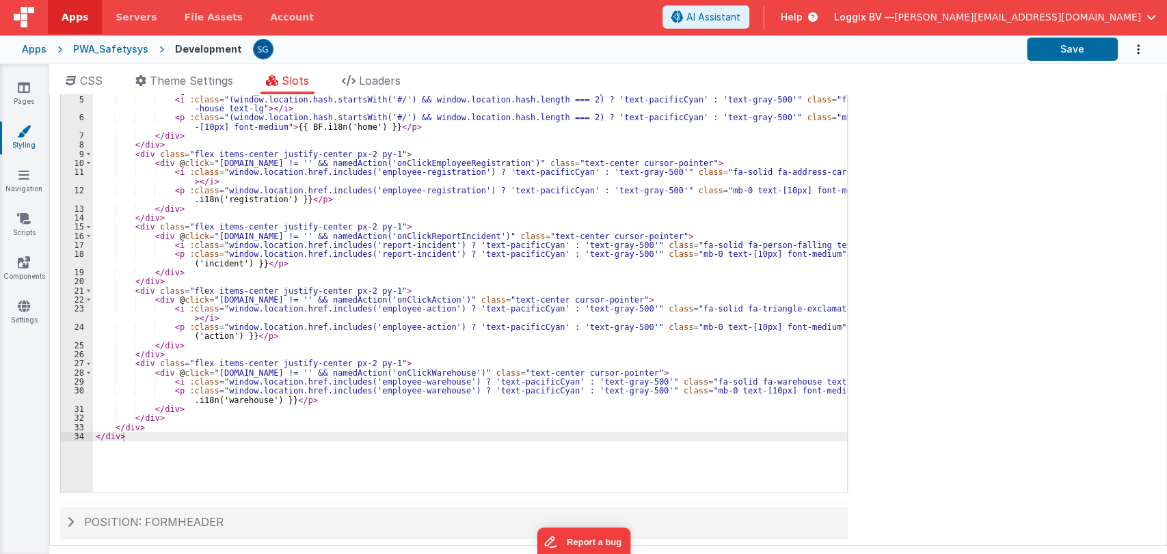
scroll to position [247, 0]
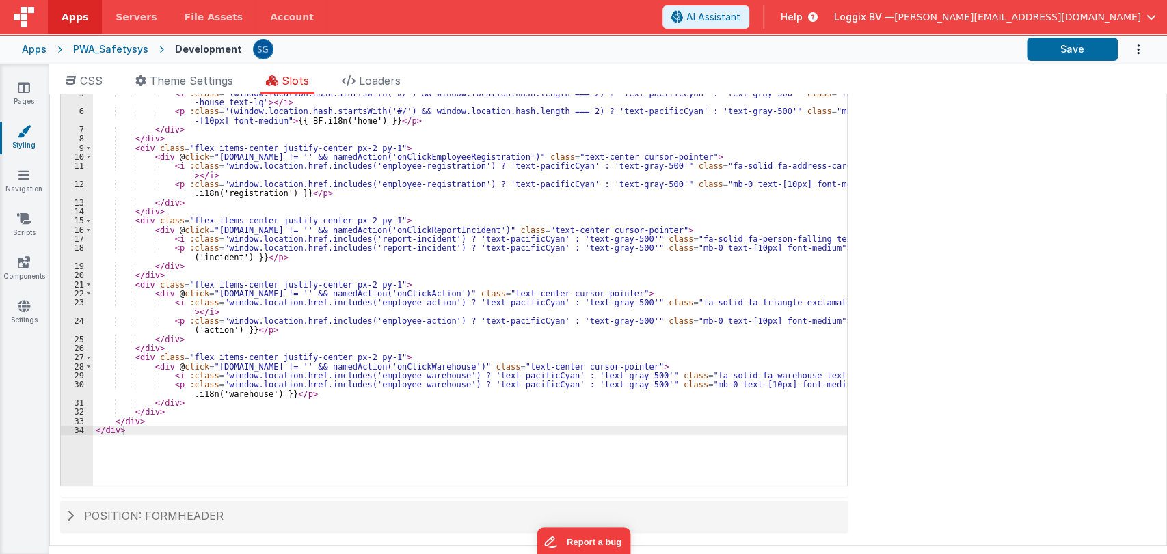
click at [239, 394] on div "< div v-if = "!model?._hideHeader" :class = "([DOMAIN_NAME] != '') ? 'bg-white …" at bounding box center [470, 278] width 754 height 470
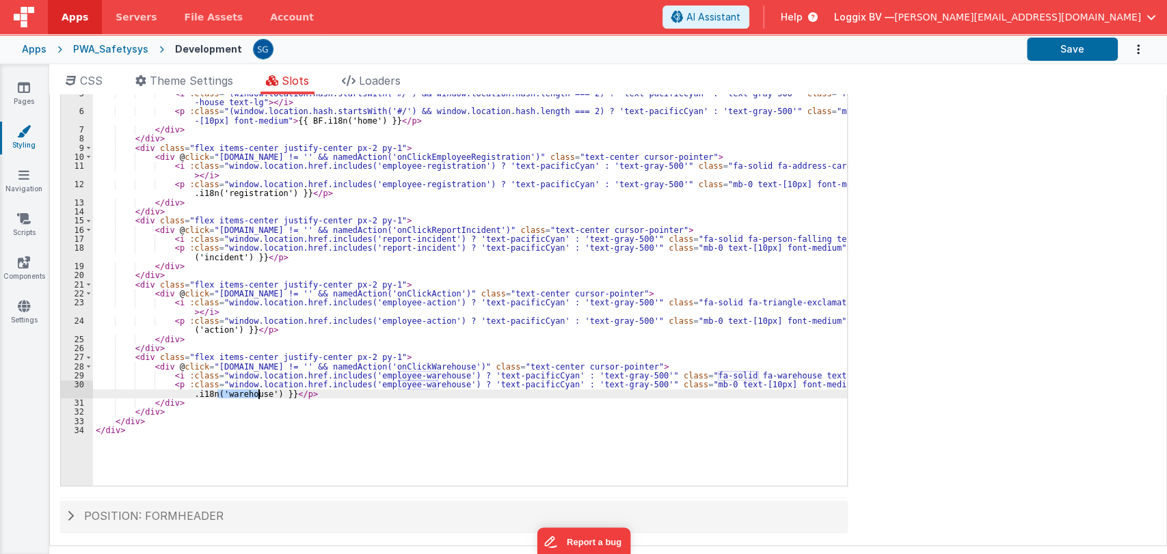
click at [239, 394] on div "< div v-if = "!model?._hideHeader" :class = "([DOMAIN_NAME] != '') ? 'bg-white …" at bounding box center [470, 278] width 754 height 470
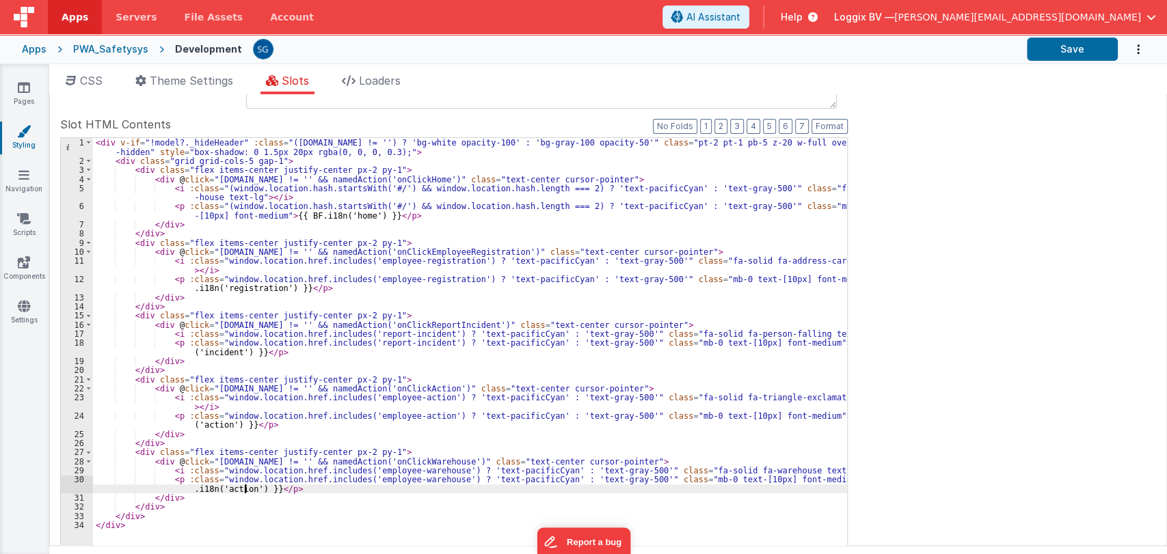
scroll to position [0, 0]
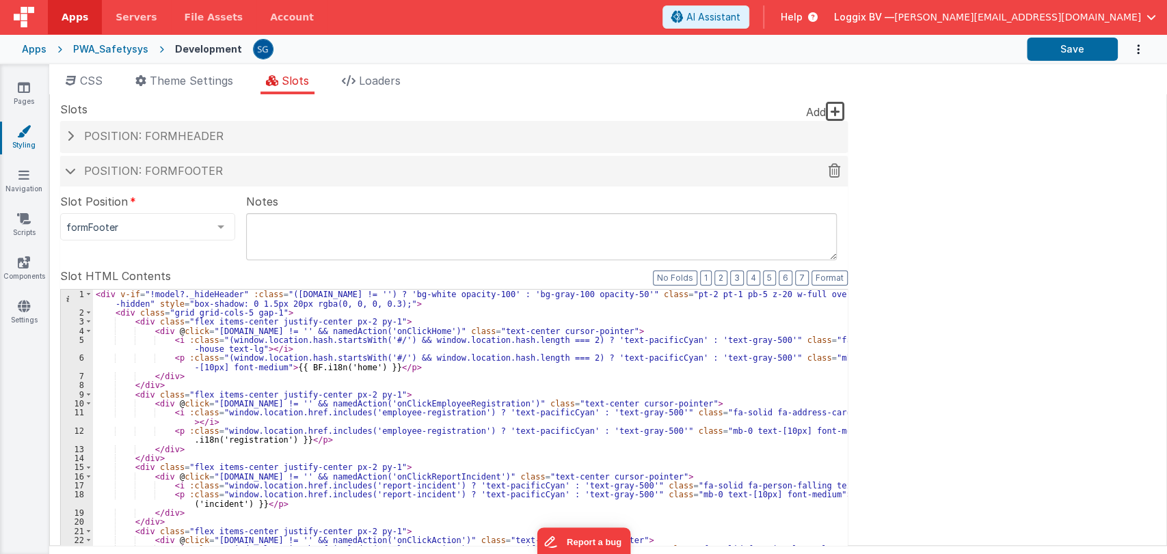
click at [118, 172] on span "Position: formFooter" at bounding box center [153, 171] width 139 height 14
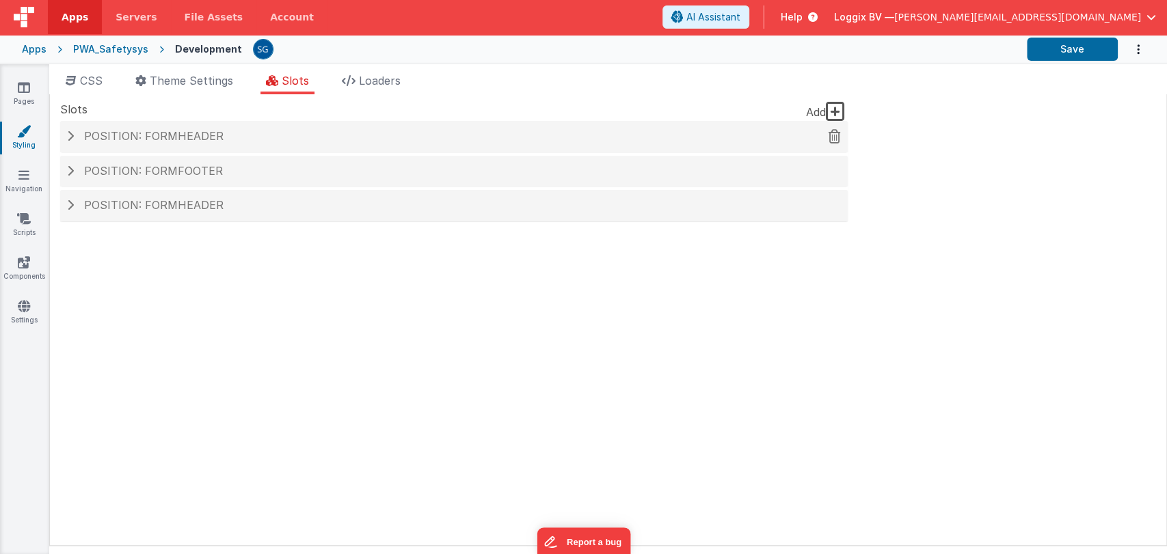
click at [152, 121] on div "Position: formHeader" at bounding box center [454, 136] width 788 height 31
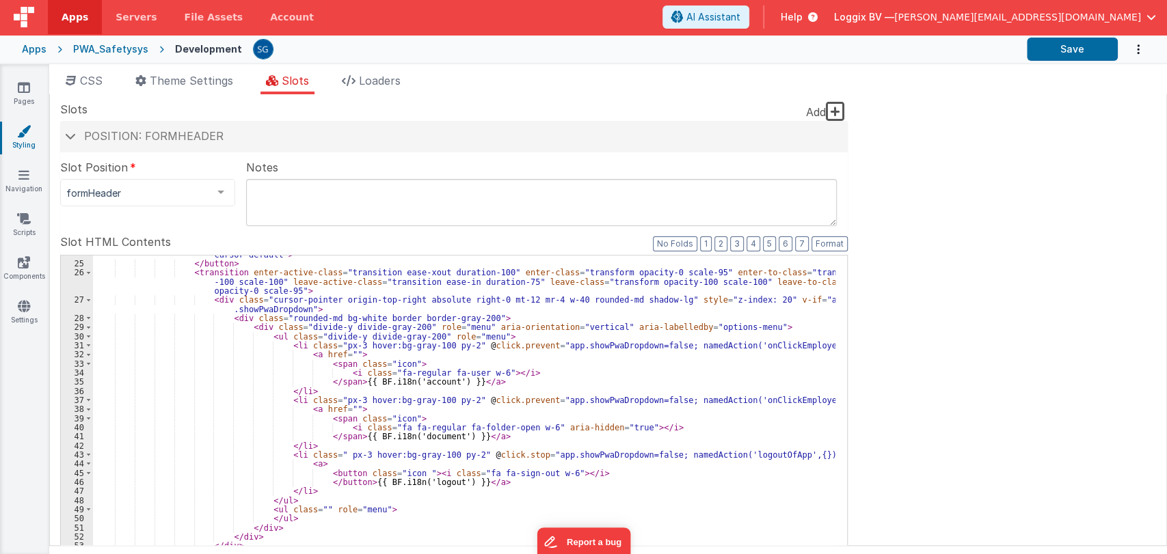
scroll to position [243, 0]
click at [418, 479] on div "< button v-if = "app.showPwaDropdown" @ click = "app.showPwaDropdown=false" cla…" at bounding box center [464, 474] width 742 height 470
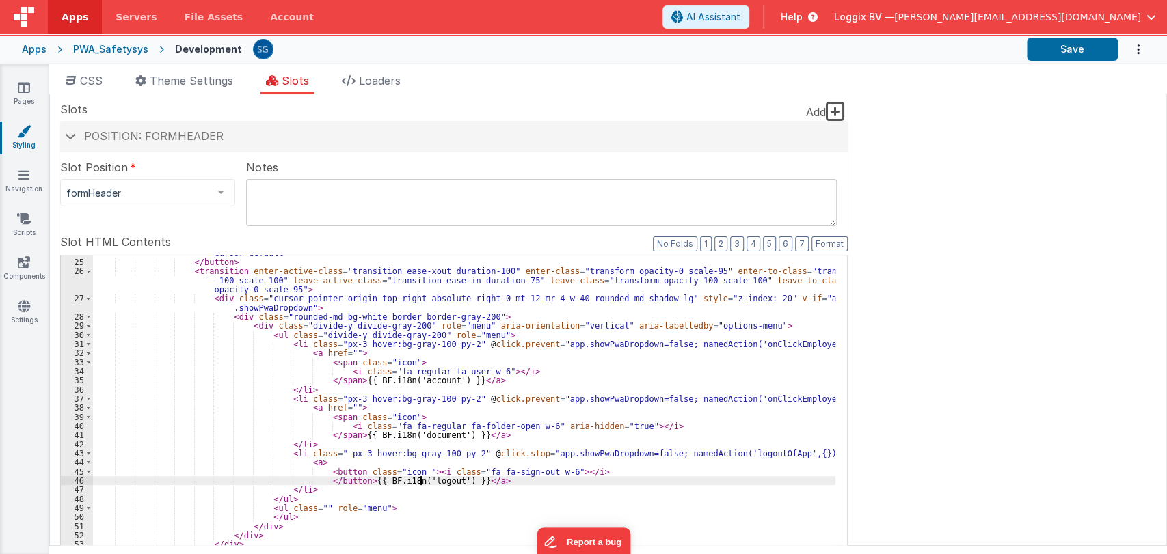
click at [418, 479] on div "< button v-if = "app.showPwaDropdown" @ click = "app.showPwaDropdown=false" cla…" at bounding box center [464, 474] width 742 height 470
click at [1053, 42] on button "Save" at bounding box center [1072, 49] width 91 height 23
click at [22, 311] on icon at bounding box center [24, 306] width 12 height 14
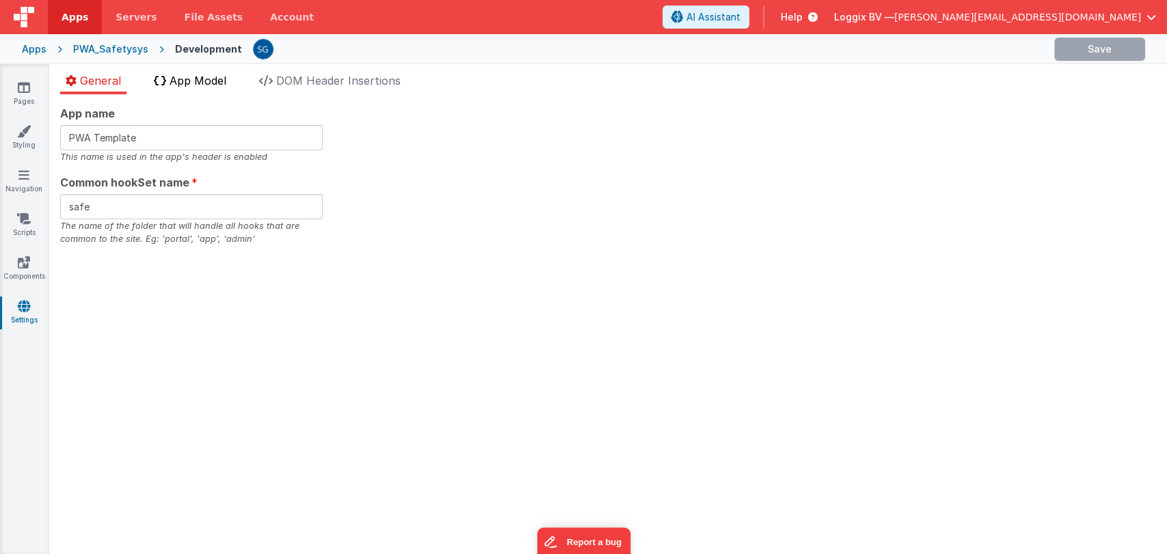
click at [209, 79] on span "App Model" at bounding box center [198, 81] width 57 height 14
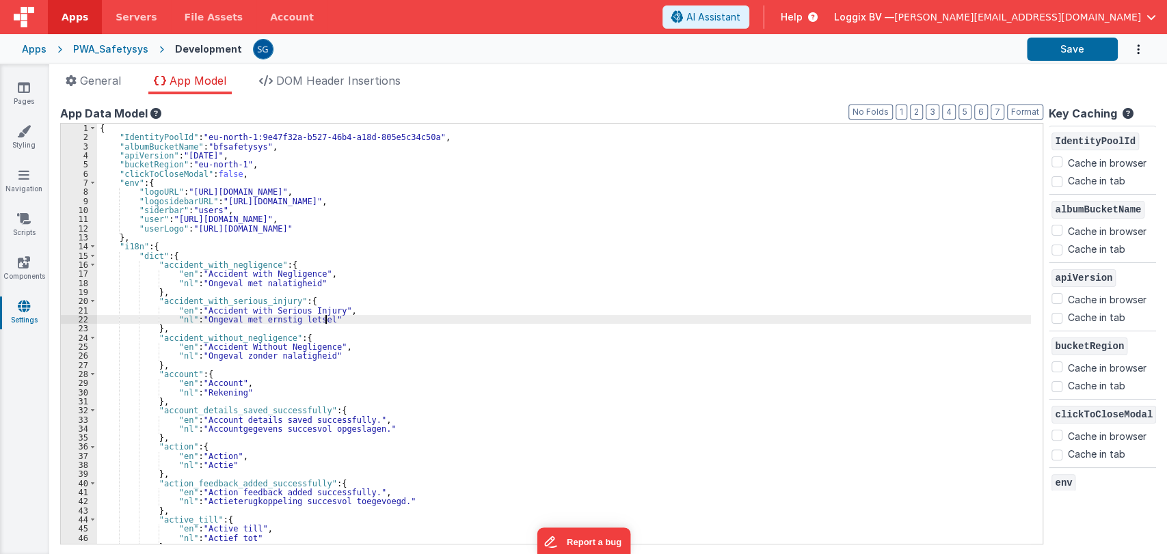
click at [452, 319] on div "{ "IdentityPoolId" : "eu-north-1:9e47f32a-b527-46b4-a18d-805e5c34c50a" , "album…" at bounding box center [564, 343] width 934 height 439
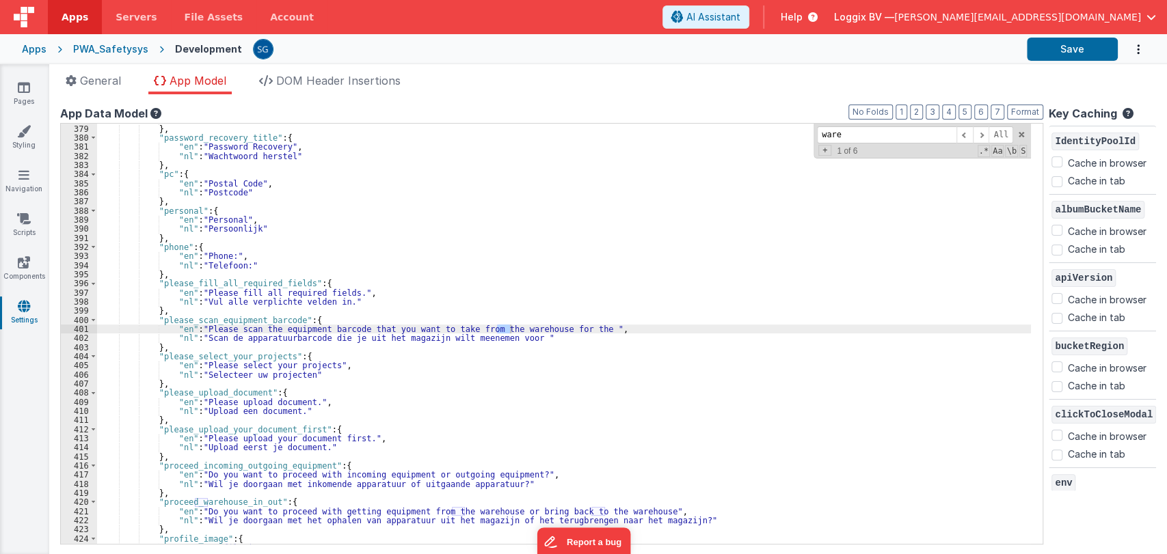
scroll to position [3445, 0]
type input "warehouse"
click at [978, 133] on span at bounding box center [981, 134] width 16 height 17
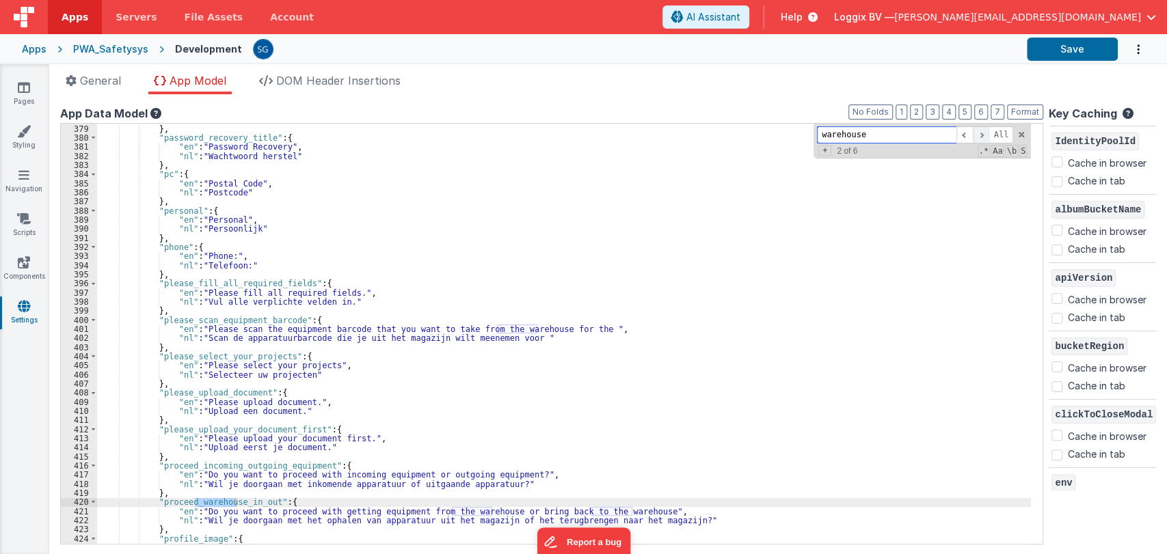
click at [978, 133] on span at bounding box center [981, 134] width 16 height 17
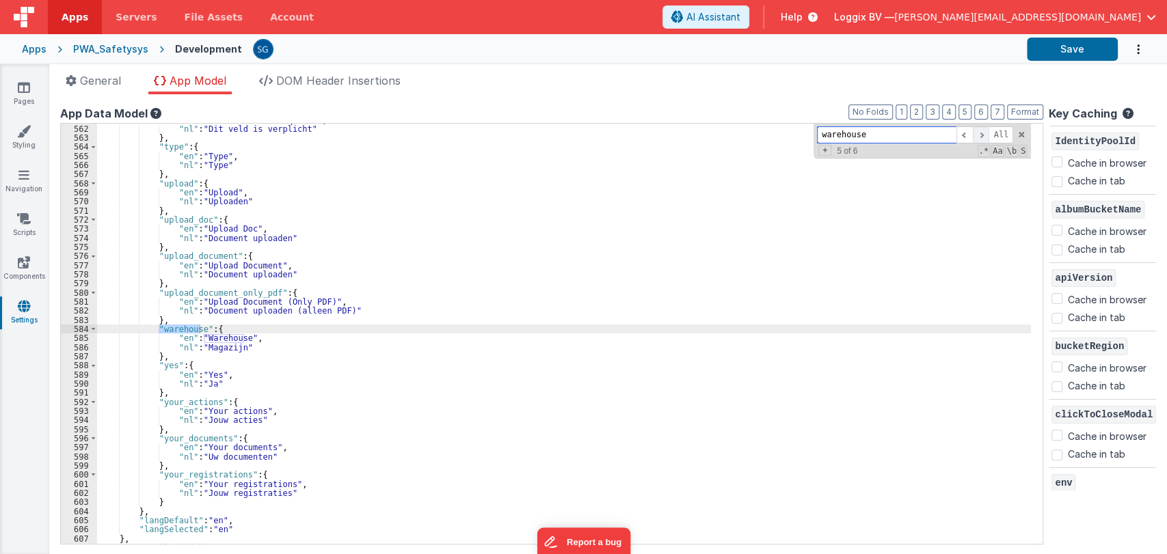
scroll to position [5130, 0]
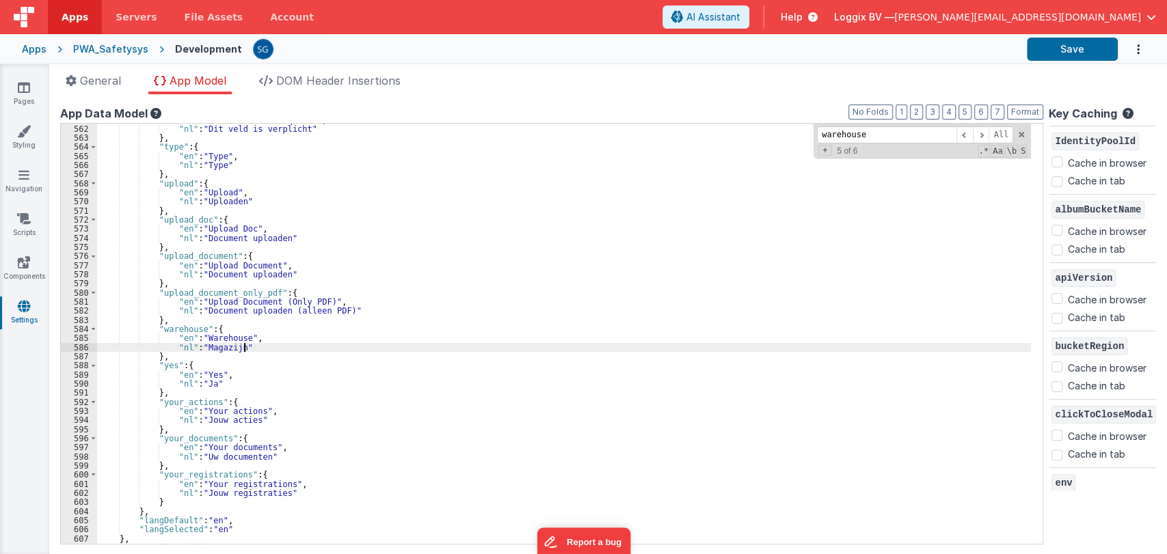
click at [275, 349] on div ""en" : "This field is required" , "nl" : "Dit veld is verplicht" } , "type" : {…" at bounding box center [564, 335] width 934 height 439
click at [173, 329] on div ""en" : "This field is required" , "nl" : "Dit veld is verplicht" } , "type" : {…" at bounding box center [564, 335] width 934 height 439
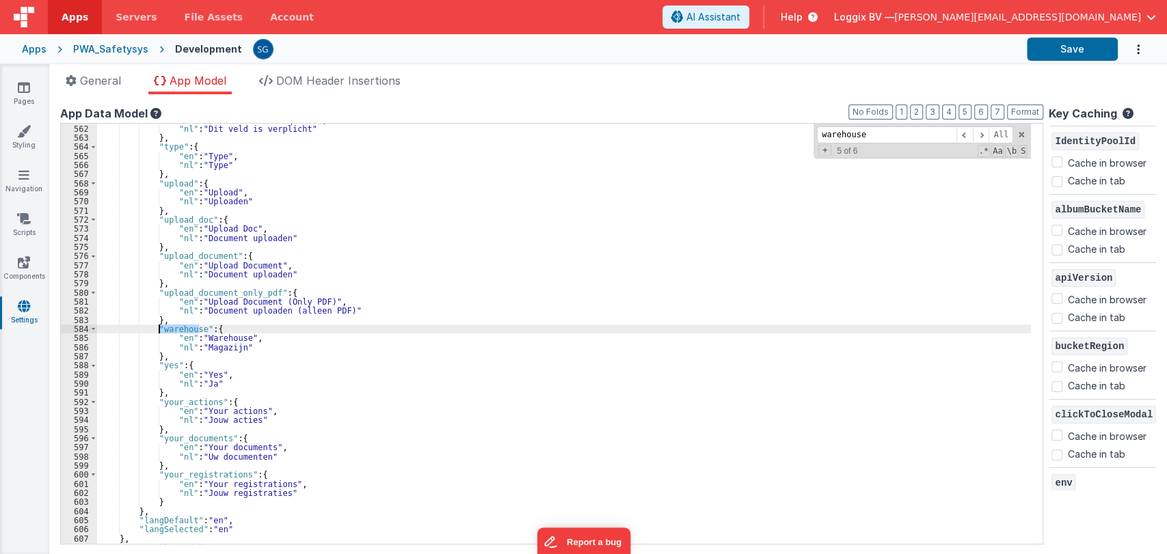
click at [173, 329] on div ""en" : "This field is required" , "nl" : "Dit veld is verplicht" } , "type" : {…" at bounding box center [564, 335] width 934 height 439
click at [27, 145] on link "Styling" at bounding box center [23, 137] width 49 height 27
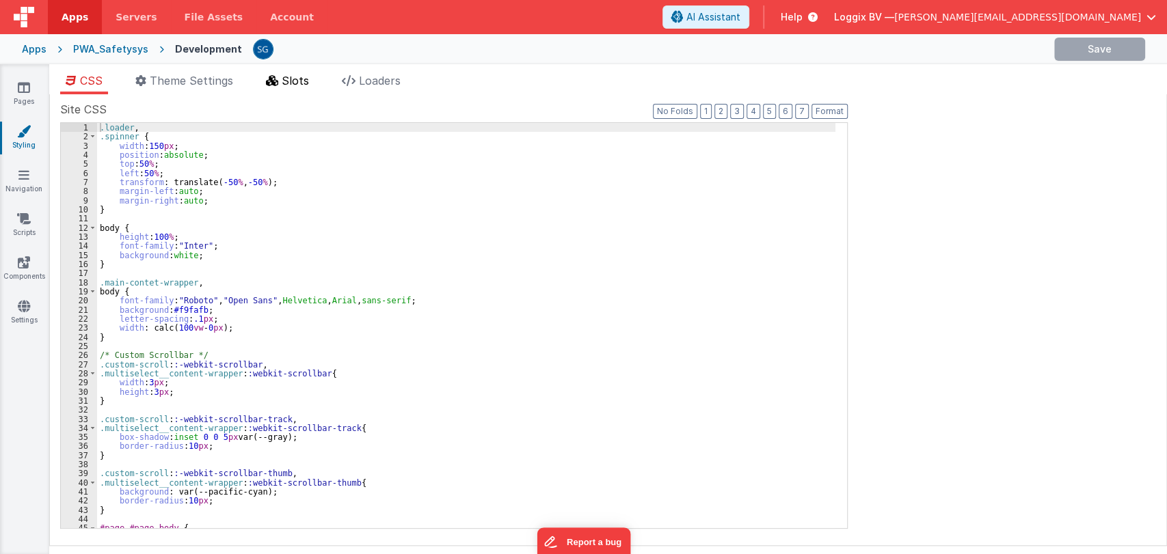
click at [308, 83] on span "Slots" at bounding box center [295, 81] width 27 height 14
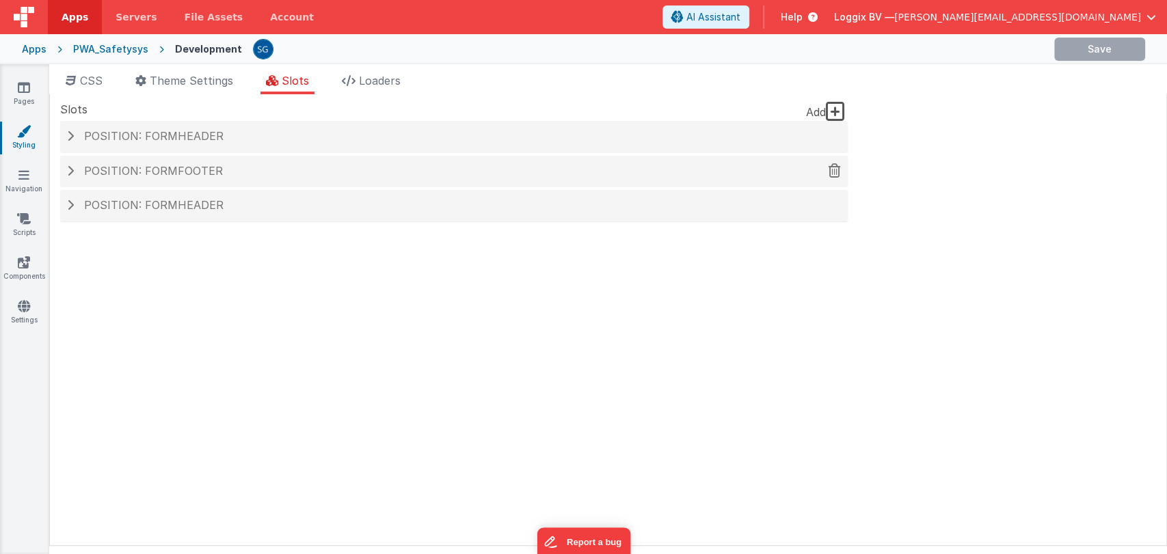
click at [209, 176] on span "Position: formFooter" at bounding box center [153, 171] width 139 height 14
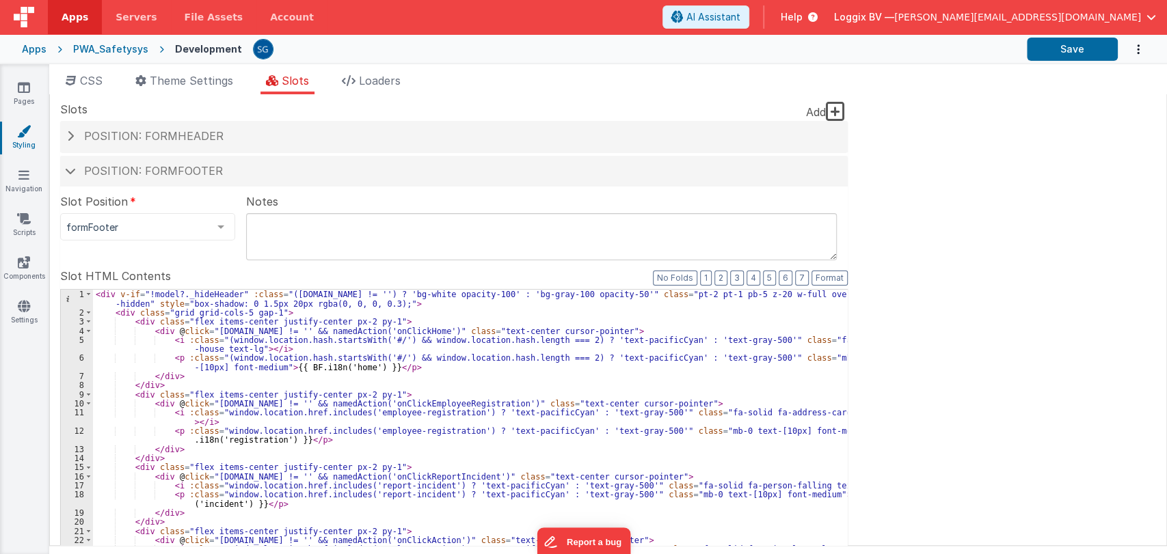
scroll to position [247, 0]
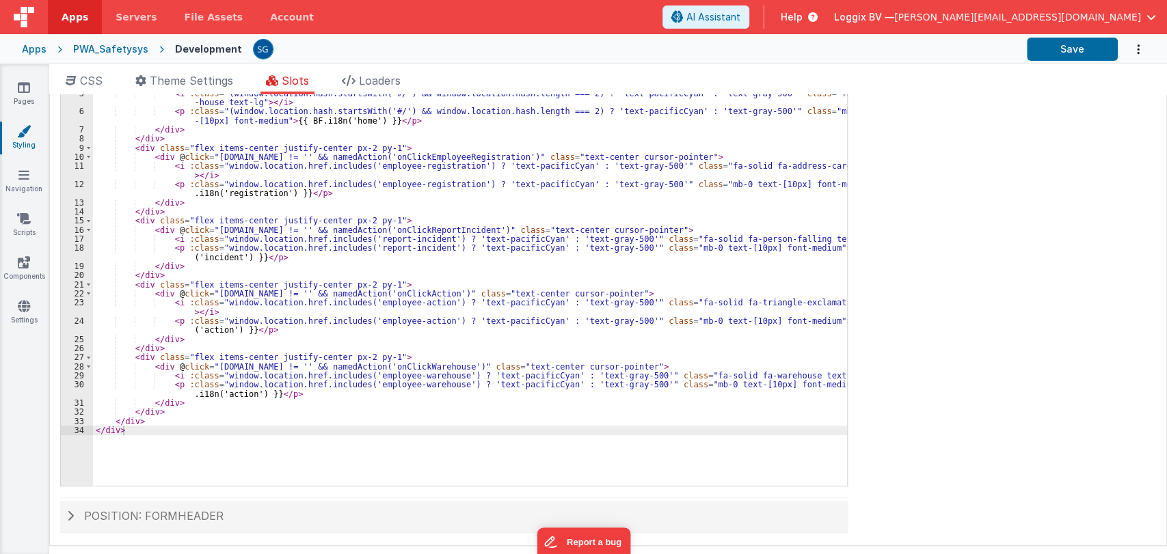
click at [232, 395] on div "< div v-if = "!model?._hideHeader" :class = "([DOMAIN_NAME] != '') ? 'bg-white …" at bounding box center [470, 278] width 754 height 470
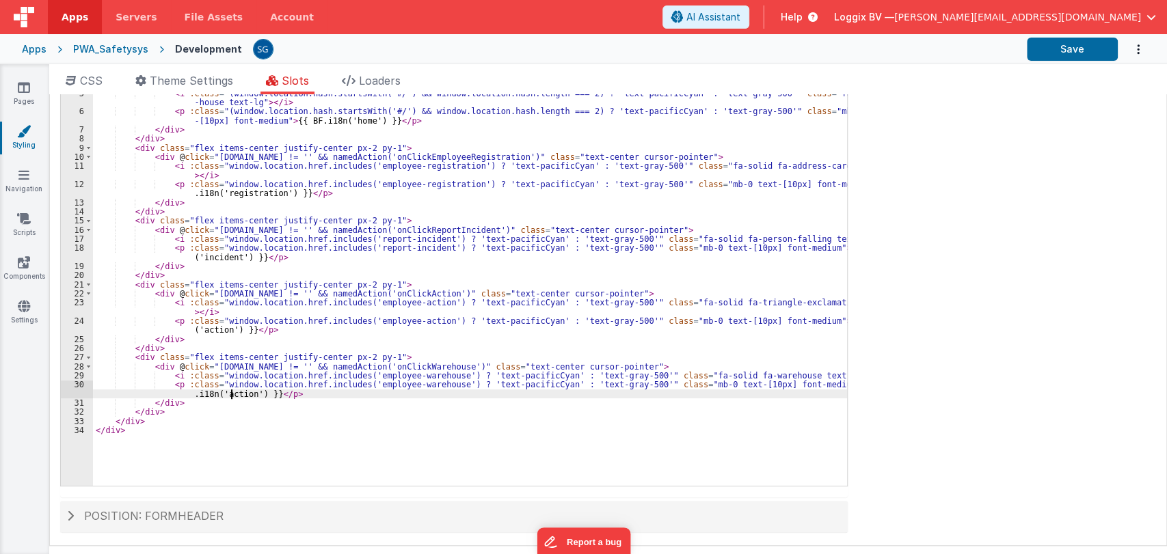
click at [232, 395] on div "< div v-if = "!model?._hideHeader" :class = "([DOMAIN_NAME] != '') ? 'bg-white …" at bounding box center [470, 278] width 754 height 470
click at [1045, 55] on button "Save" at bounding box center [1072, 49] width 91 height 23
click at [18, 303] on icon at bounding box center [24, 306] width 12 height 14
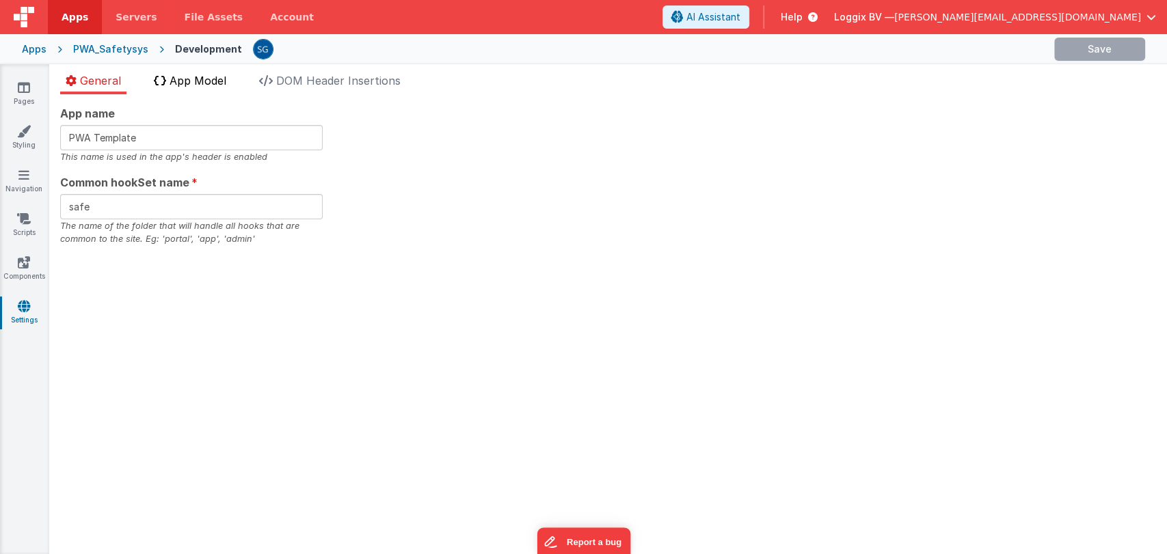
click at [209, 72] on li "App Model" at bounding box center [189, 83] width 83 height 22
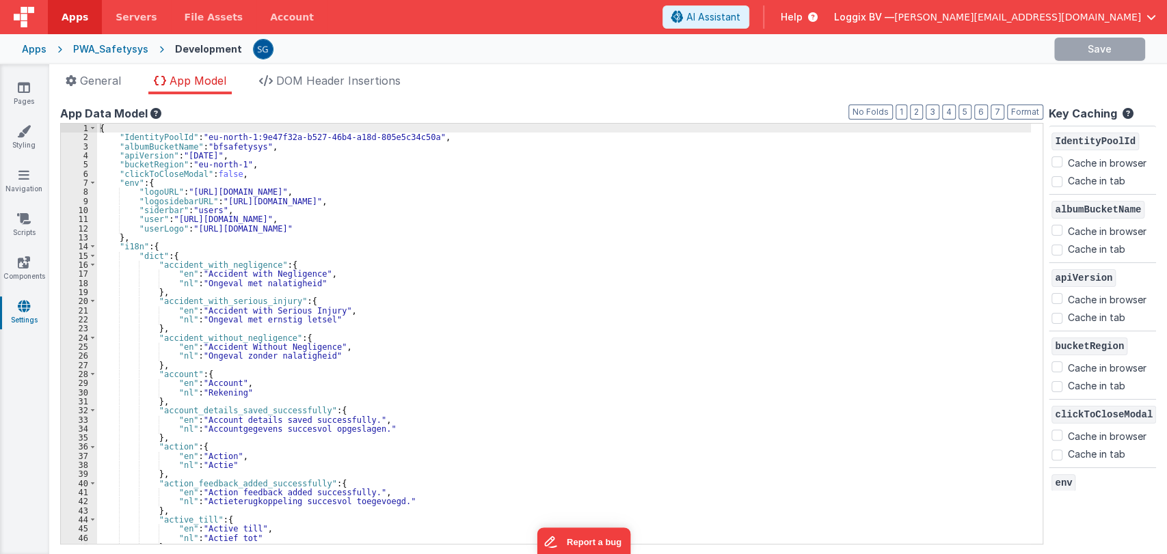
click at [388, 262] on div "{ "IdentityPoolId" : "eu-north-1:9e47f32a-b527-46b4-a18d-805e5c34c50a" , "album…" at bounding box center [564, 343] width 934 height 439
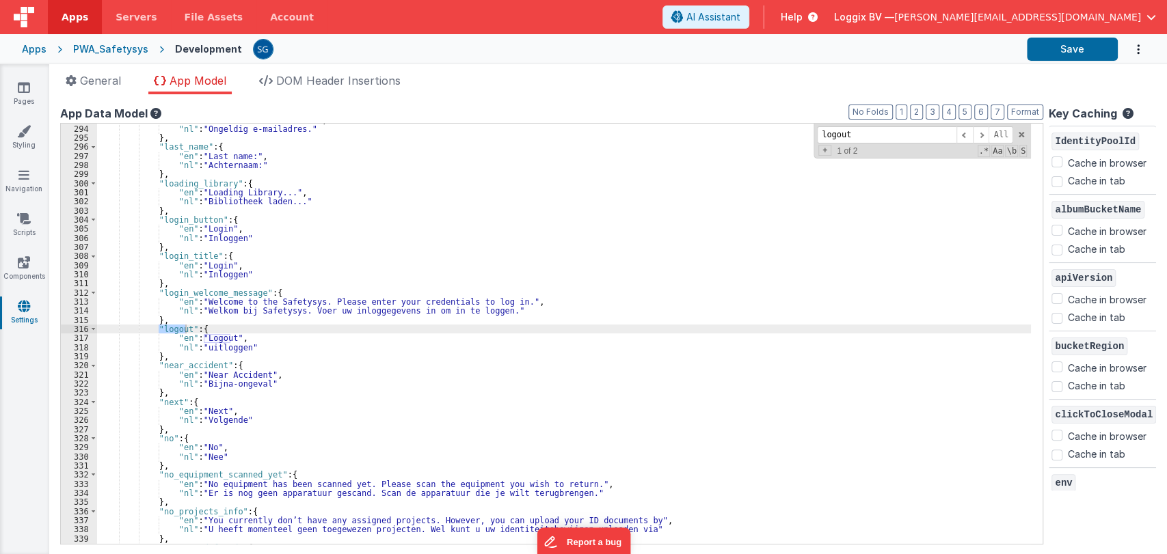
scroll to position [2669, 0]
type input "logout"
click at [173, 327] on div ""en" : "Invalid email address." , "nl" : "Ongeldig e-mailadres." } , "last_name…" at bounding box center [564, 334] width 934 height 420
click at [173, 327] on div ""en" : "Invalid email address." , "nl" : "Ongeldig e-mailadres." } , "last_name…" at bounding box center [564, 335] width 934 height 439
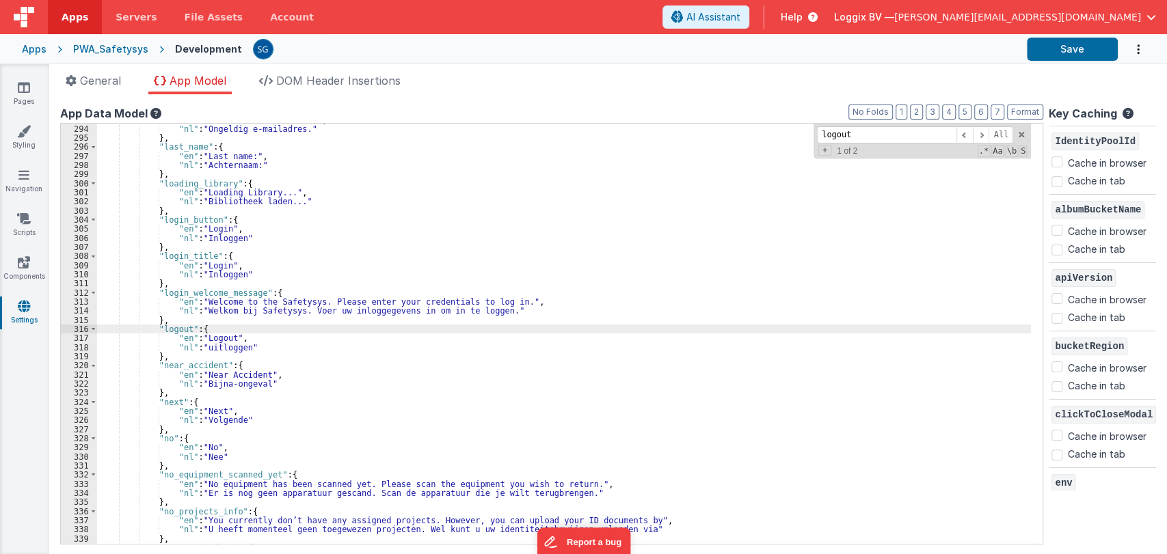
click at [173, 327] on div ""en" : "Invalid email address." , "nl" : "Ongeldig e-mailadres." } , "last_name…" at bounding box center [564, 335] width 934 height 439
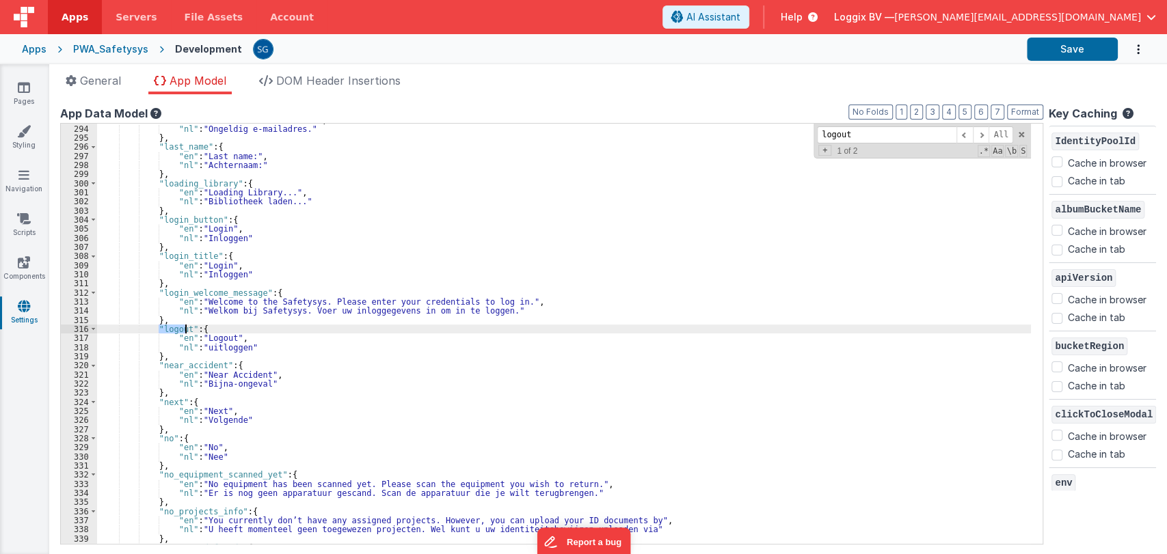
click at [173, 327] on div ""en" : "Invalid email address." , "nl" : "Ongeldig e-mailadres." } , "last_name…" at bounding box center [564, 334] width 934 height 420
click at [173, 327] on div ""en" : "Invalid email address." , "nl" : "Ongeldig e-mailadres." } , "last_name…" at bounding box center [564, 335] width 934 height 439
click at [27, 127] on icon at bounding box center [24, 131] width 14 height 14
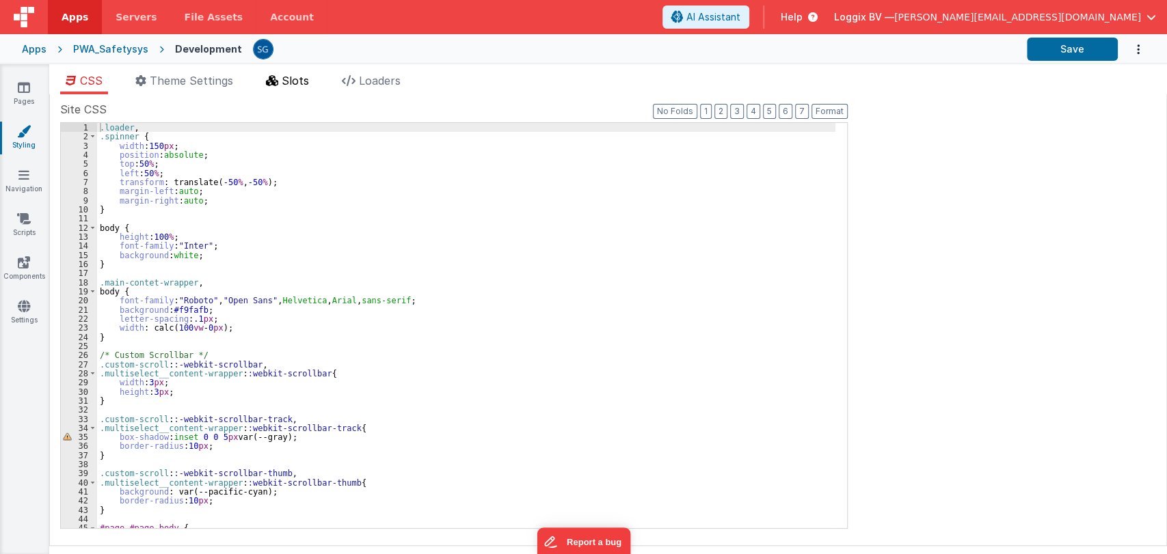
click at [301, 89] on li "Slots" at bounding box center [287, 83] width 54 height 22
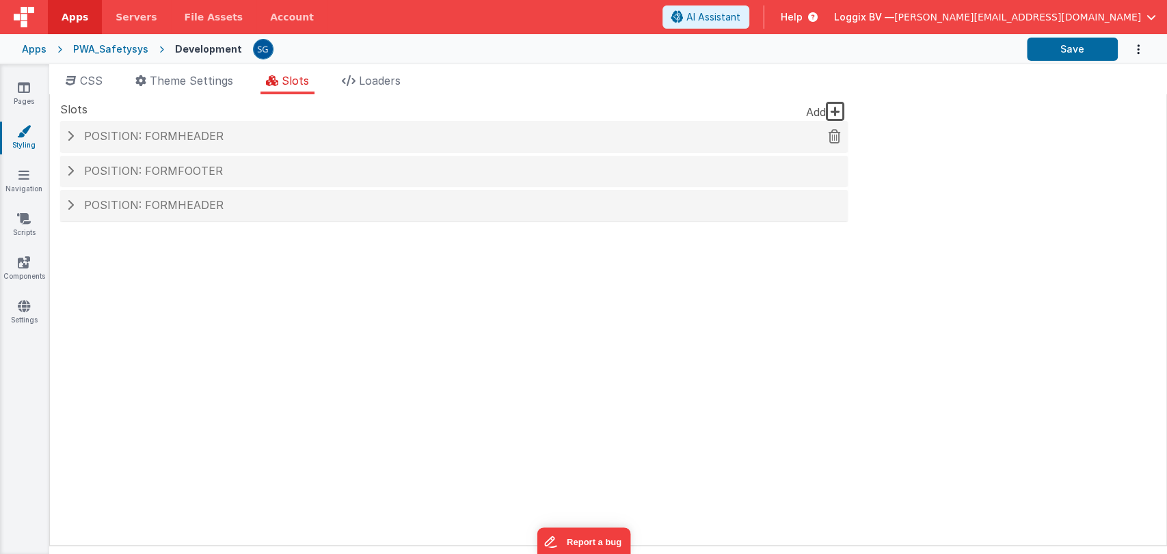
click at [280, 144] on div "Position: formHeader" at bounding box center [454, 136] width 788 height 31
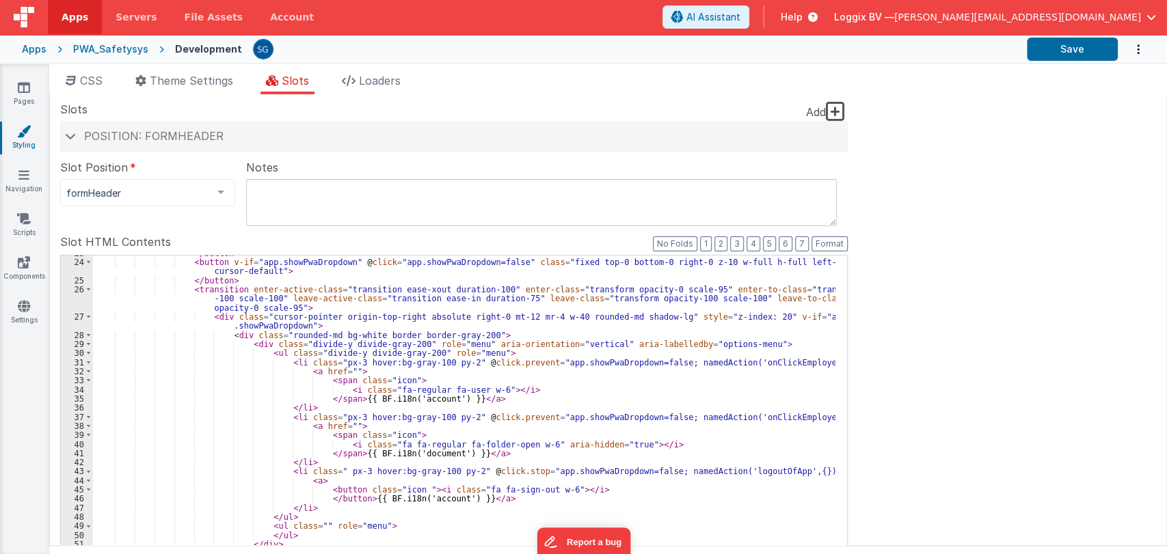
scroll to position [228, 0]
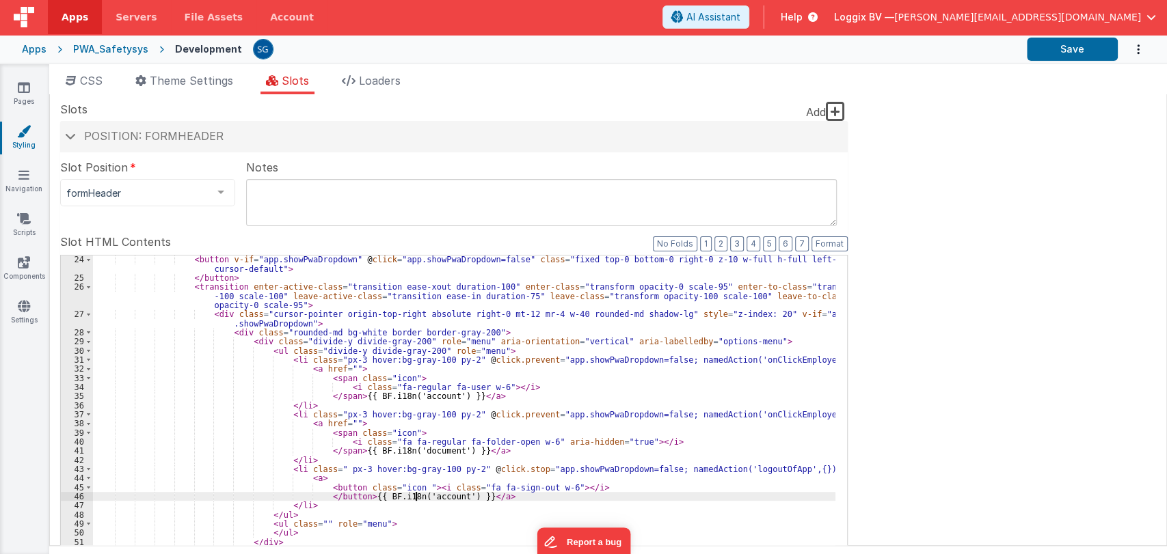
click at [417, 495] on div "< button v-if = "app.showPwaDropdown" @ click = "app.showPwaDropdown=false" cla…" at bounding box center [464, 490] width 742 height 470
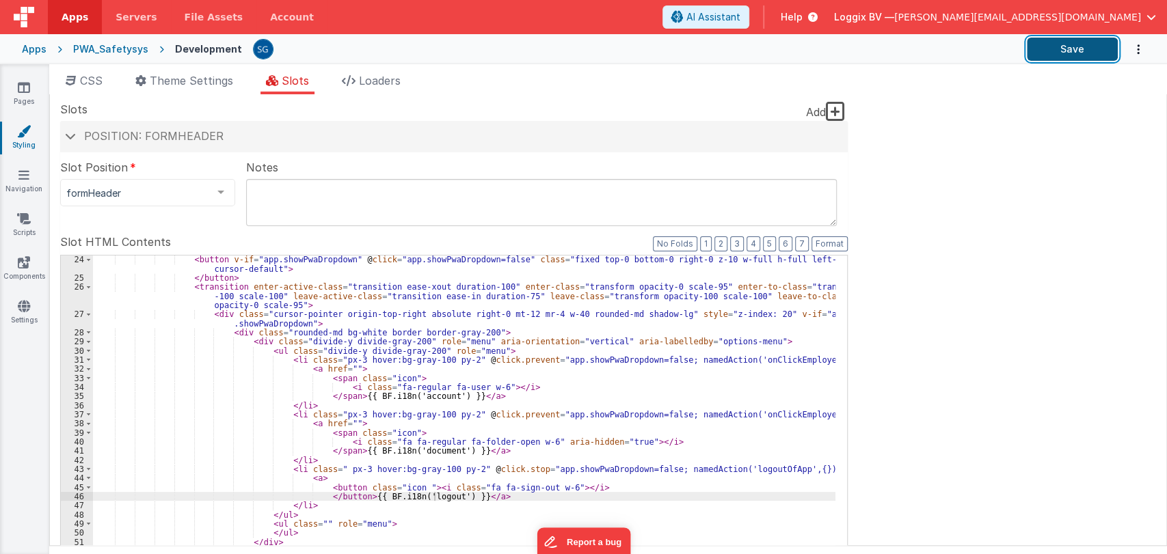
click at [1066, 42] on button "Save" at bounding box center [1072, 49] width 91 height 23
